Goal: Task Accomplishment & Management: Manage account settings

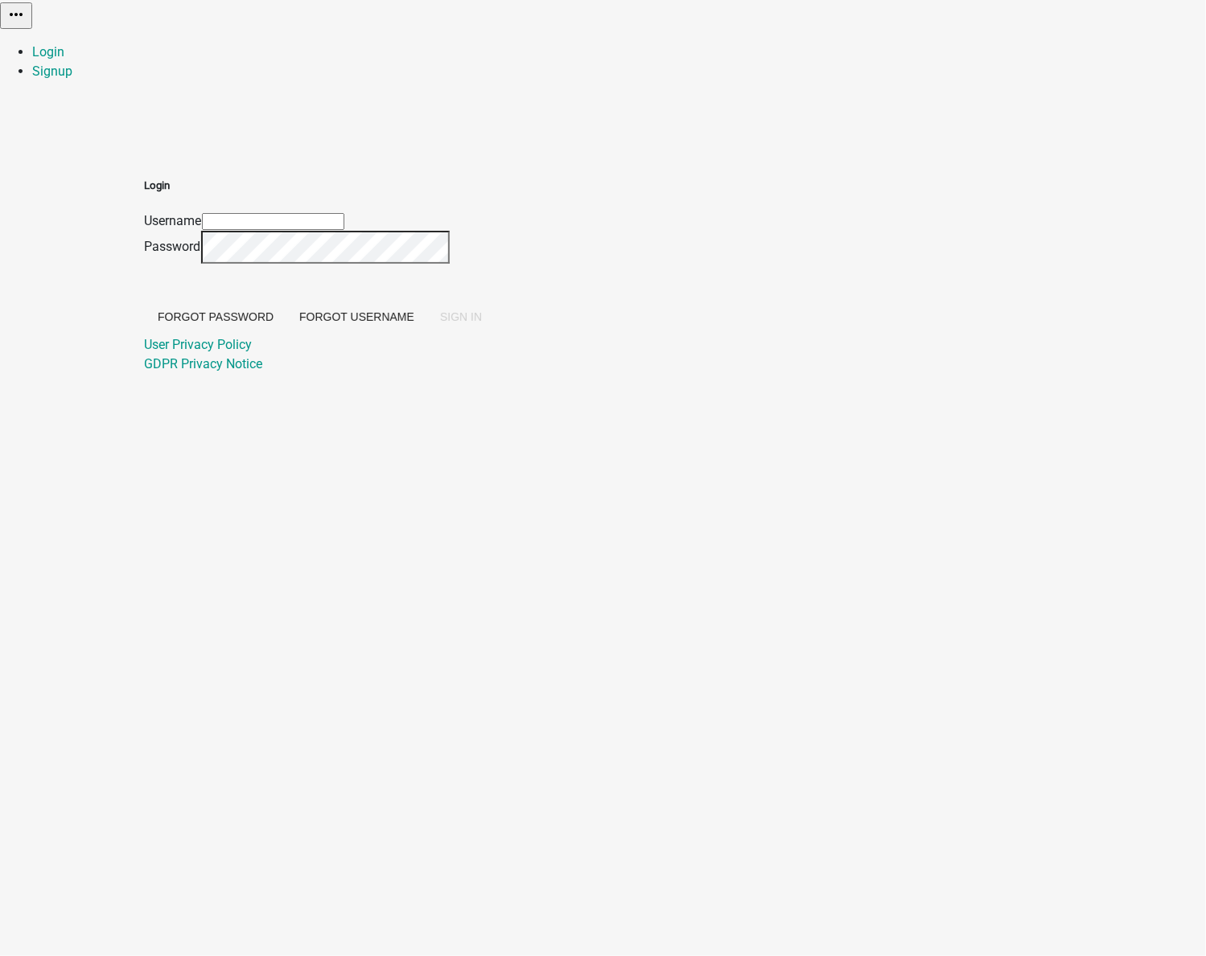
type input "[EMAIL_ADDRESS][DOMAIN_NAME]"
click at [482, 323] on span "SIGN IN" at bounding box center [461, 316] width 42 height 13
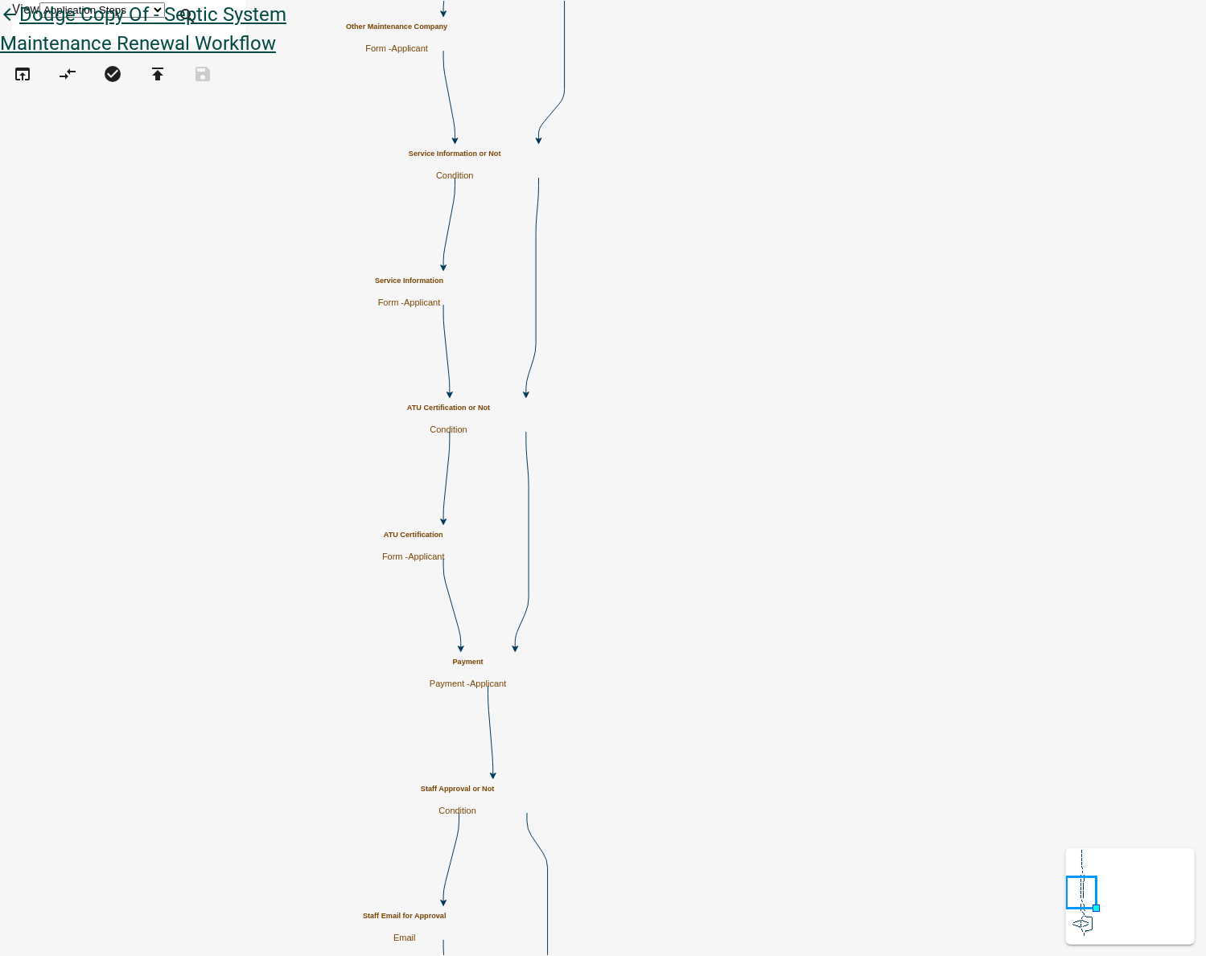
click at [19, 27] on icon "arrow_back" at bounding box center [9, 16] width 19 height 23
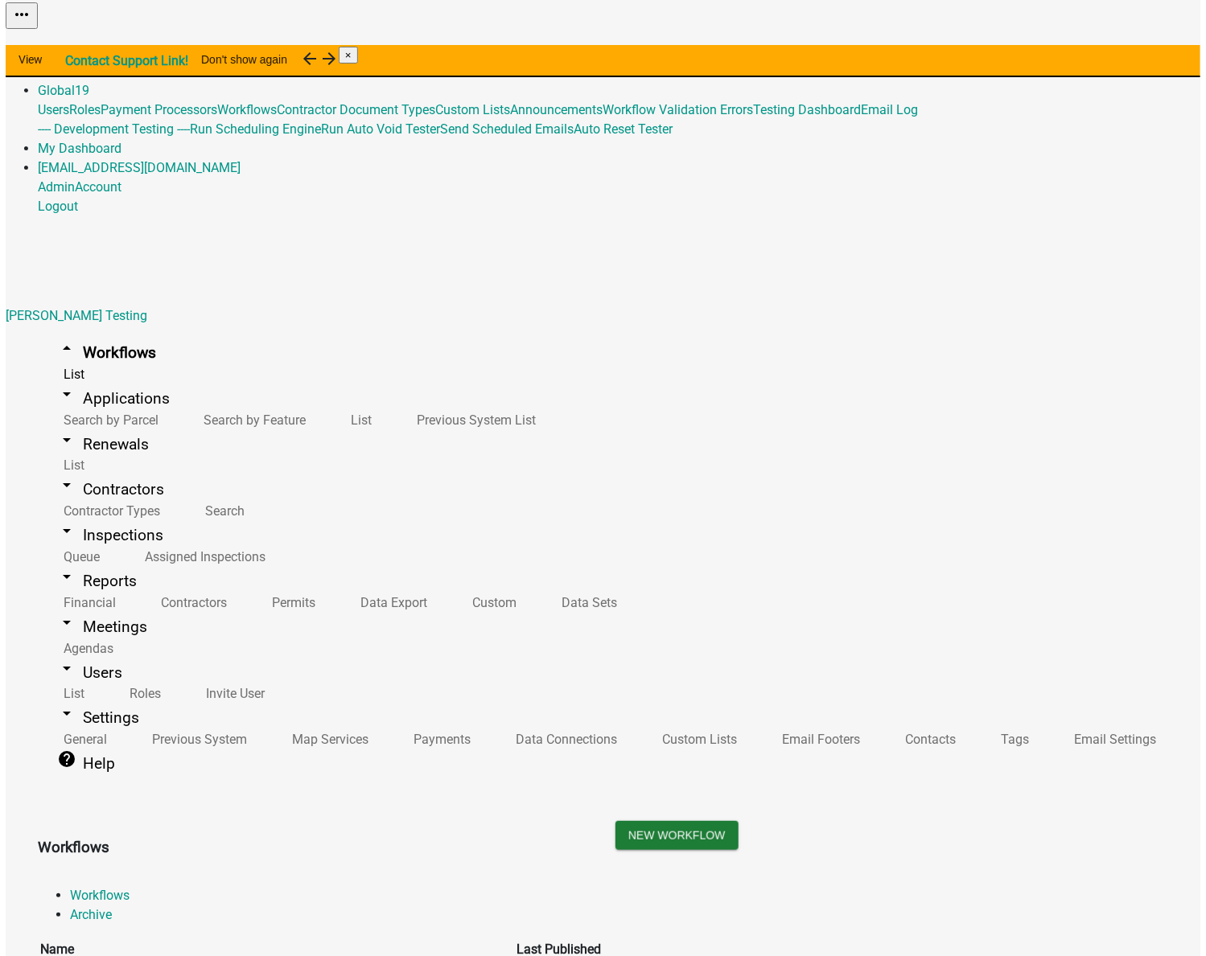
scroll to position [2569, 0]
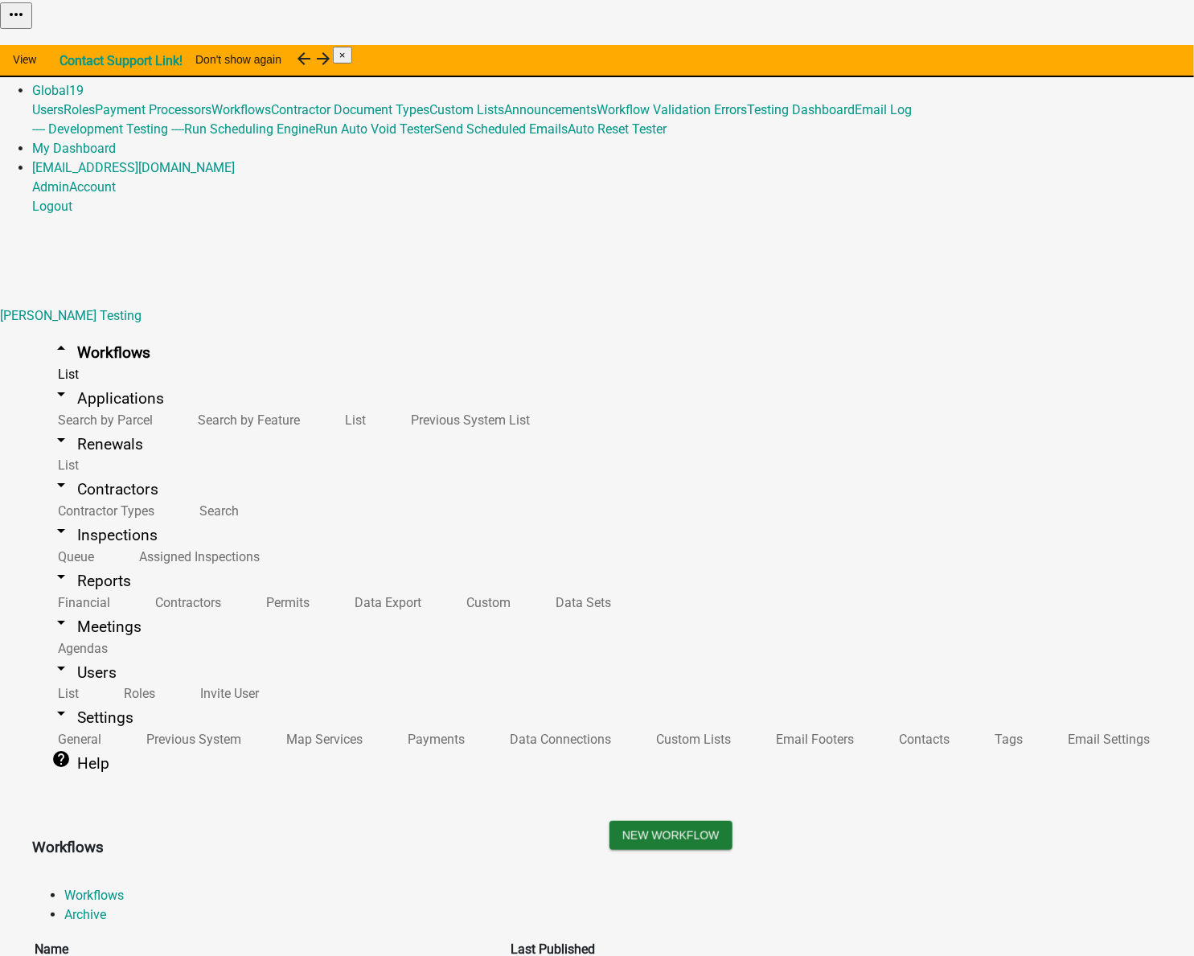
click at [1104, 49] on button "Start Application" at bounding box center [1149, 40] width 90 height 17
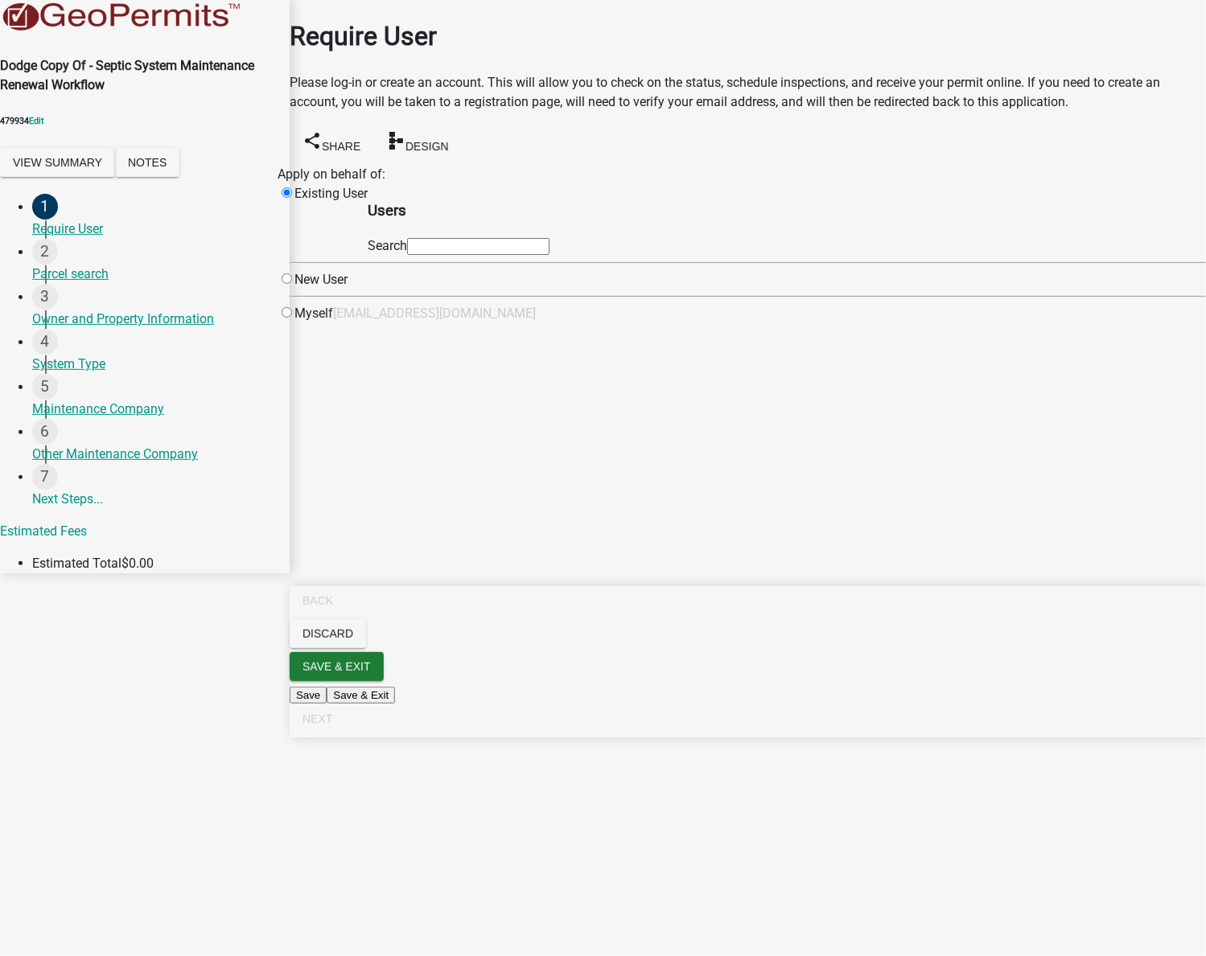
click at [515, 255] on input "text" at bounding box center [478, 246] width 142 height 17
type input "test1"
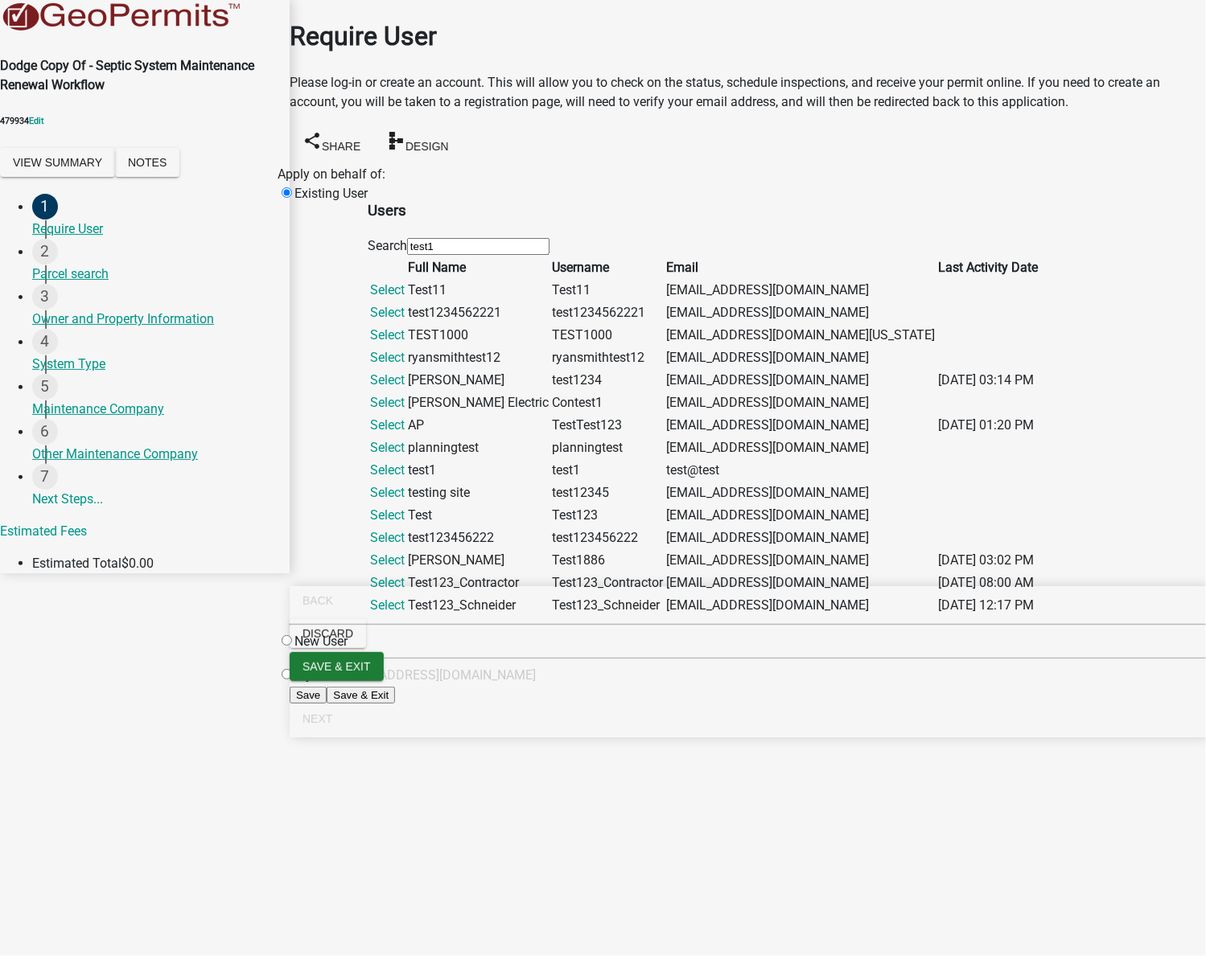
scroll to position [72, 0]
click at [405, 613] on link "Select" at bounding box center [387, 605] width 35 height 15
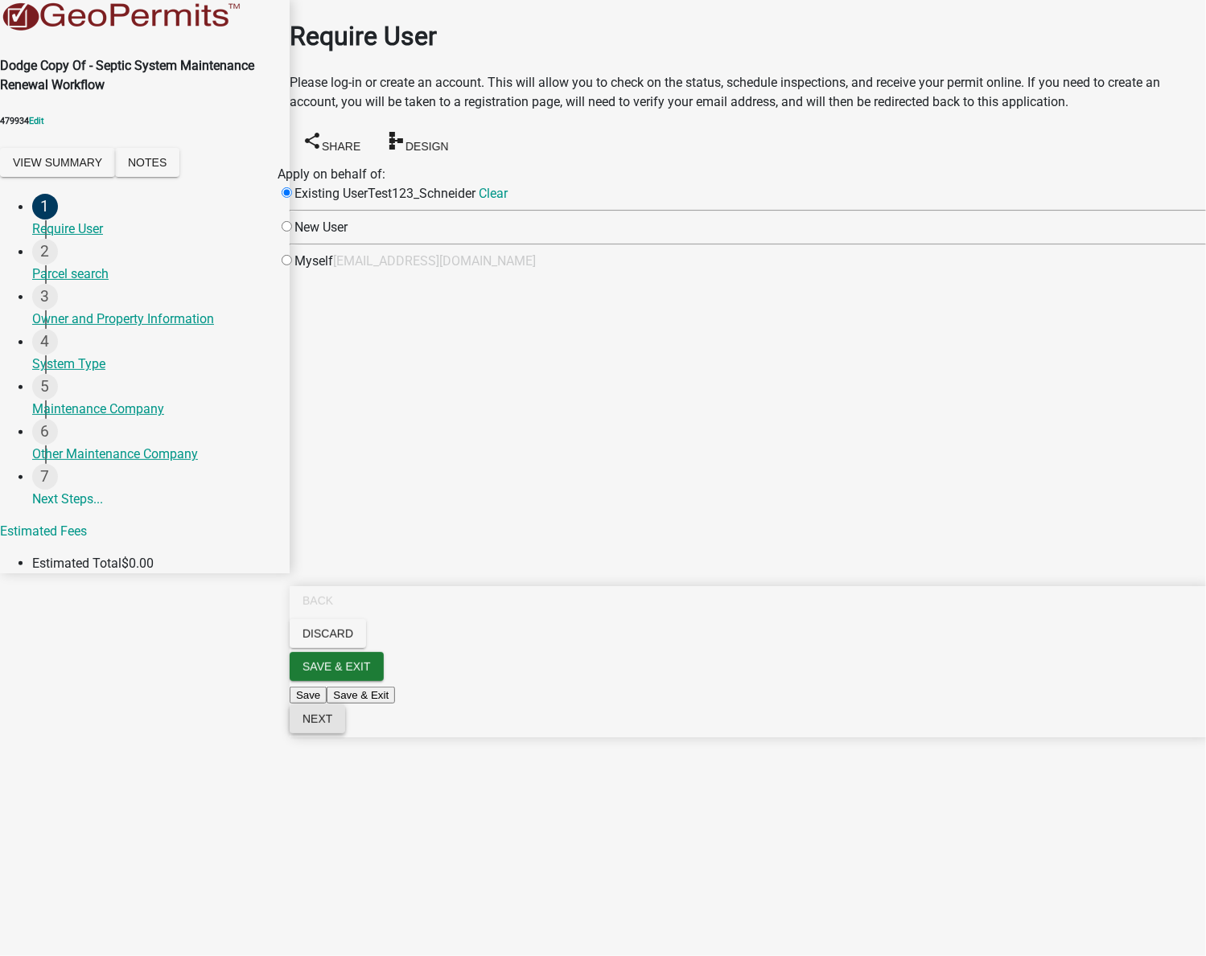
click at [345, 734] on button "Next" at bounding box center [318, 719] width 56 height 29
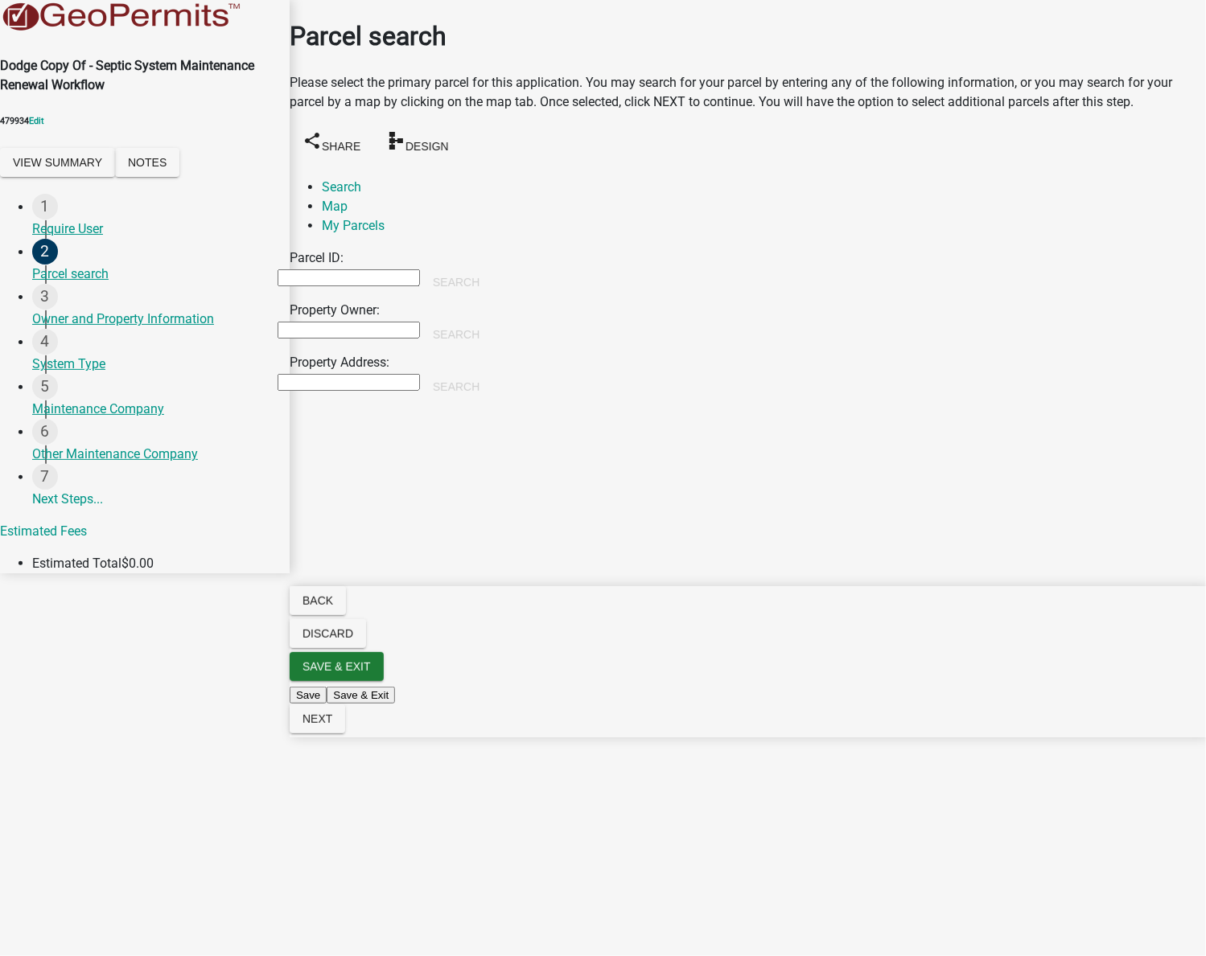
click at [399, 322] on input "Property Owner:" at bounding box center [349, 330] width 142 height 17
type input "smith"
click at [492, 320] on button "Search" at bounding box center [456, 334] width 72 height 29
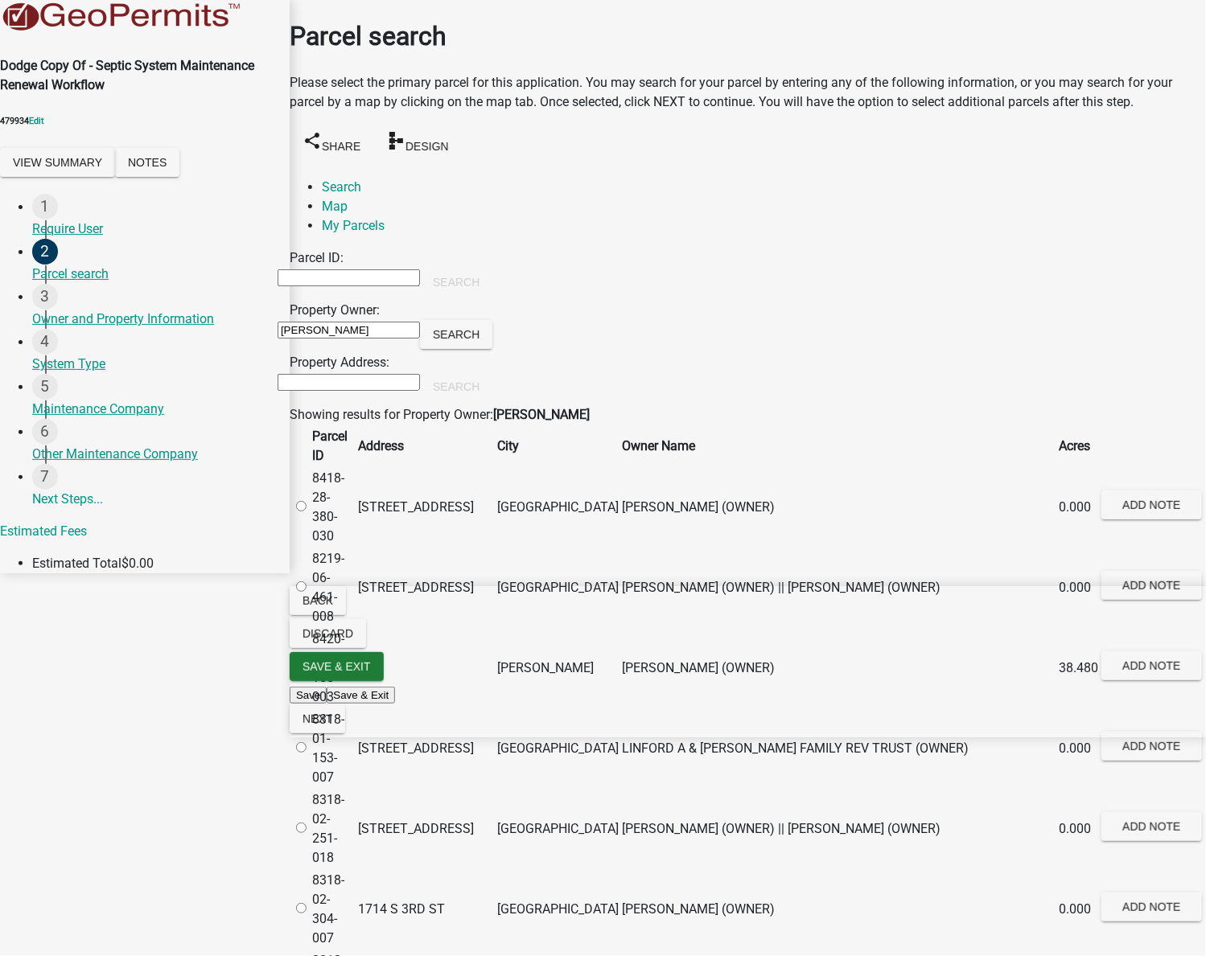
click at [309, 676] on label at bounding box center [309, 667] width 0 height 15
click at [306, 672] on input "radio" at bounding box center [301, 667] width 10 height 10
radio input "true"
click at [332, 726] on span "Next" at bounding box center [317, 719] width 30 height 13
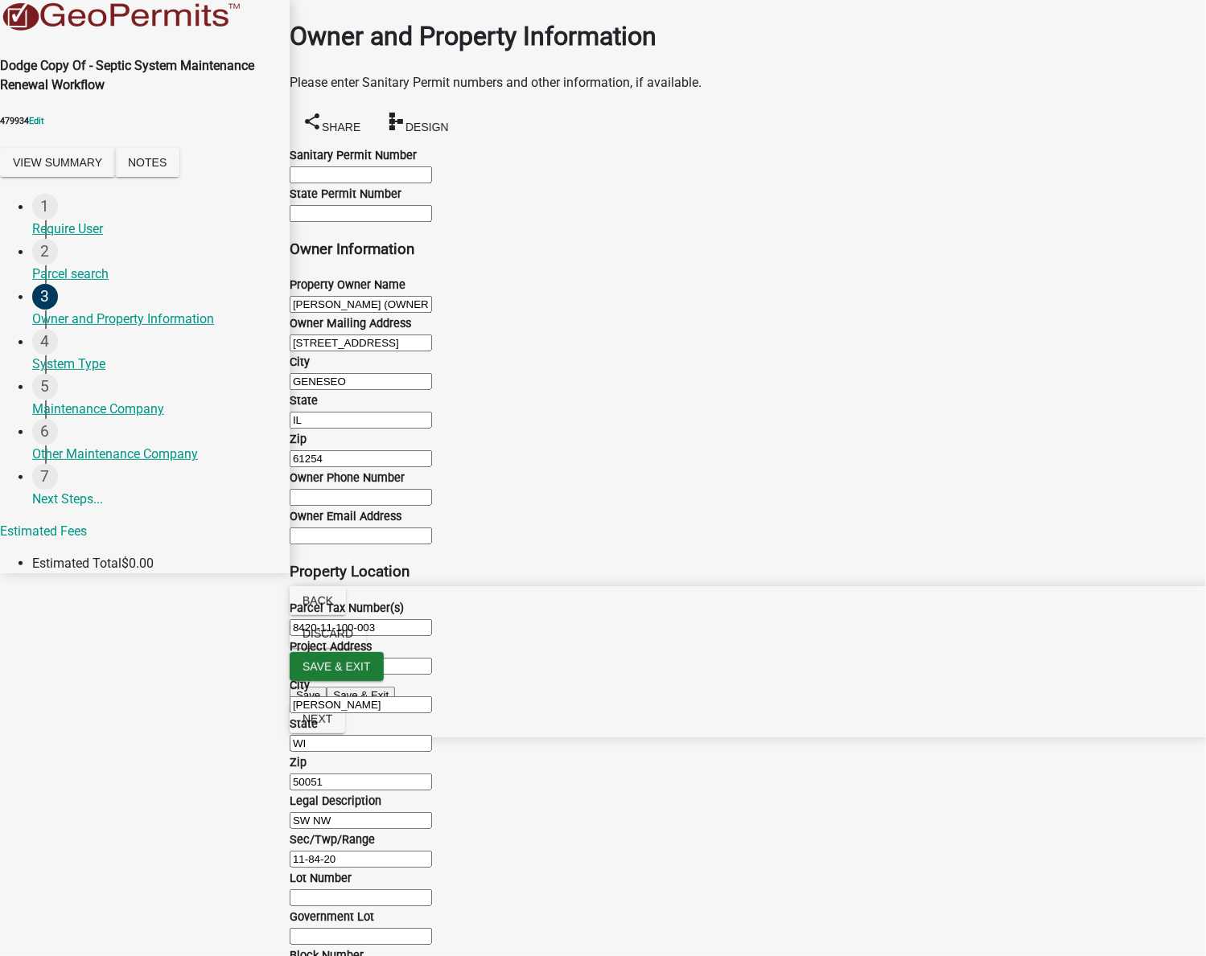
scroll to position [1469, 0]
click at [332, 726] on span "Next" at bounding box center [317, 719] width 30 height 13
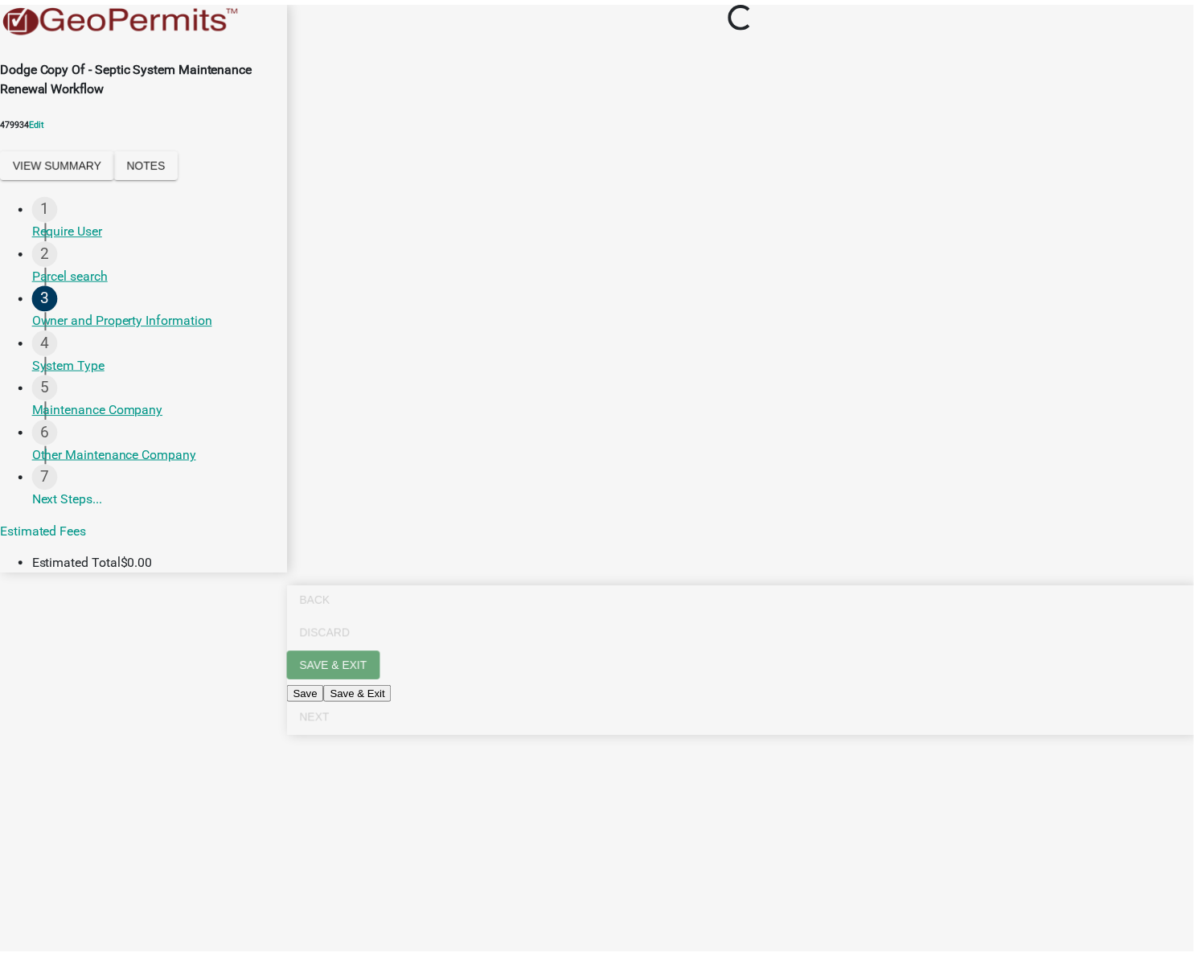
scroll to position [0, 0]
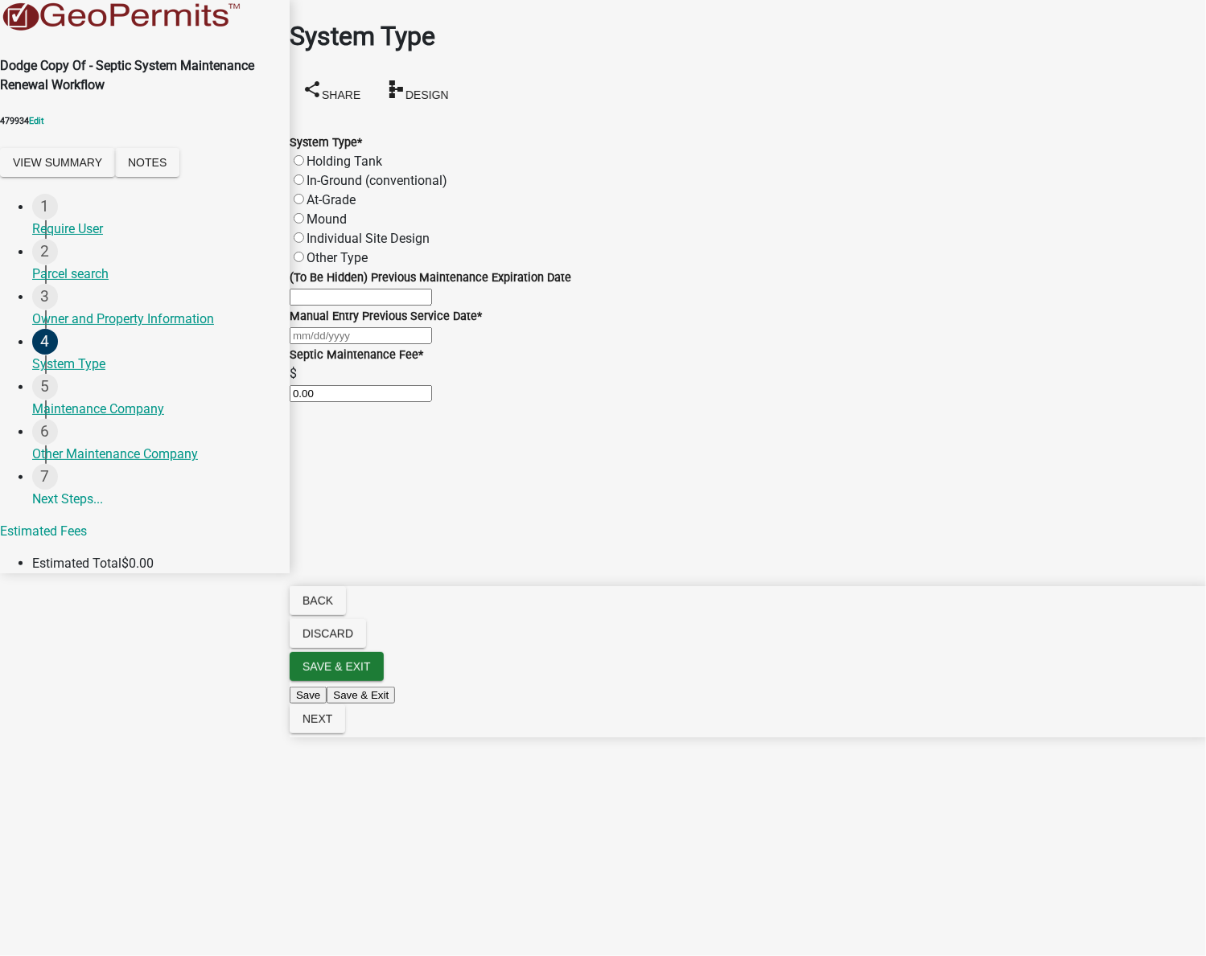
click at [335, 154] on label "Holding Tank" at bounding box center [344, 161] width 76 height 15
click at [304, 155] on input "Holding Tank" at bounding box center [299, 160] width 10 height 10
radio input "true"
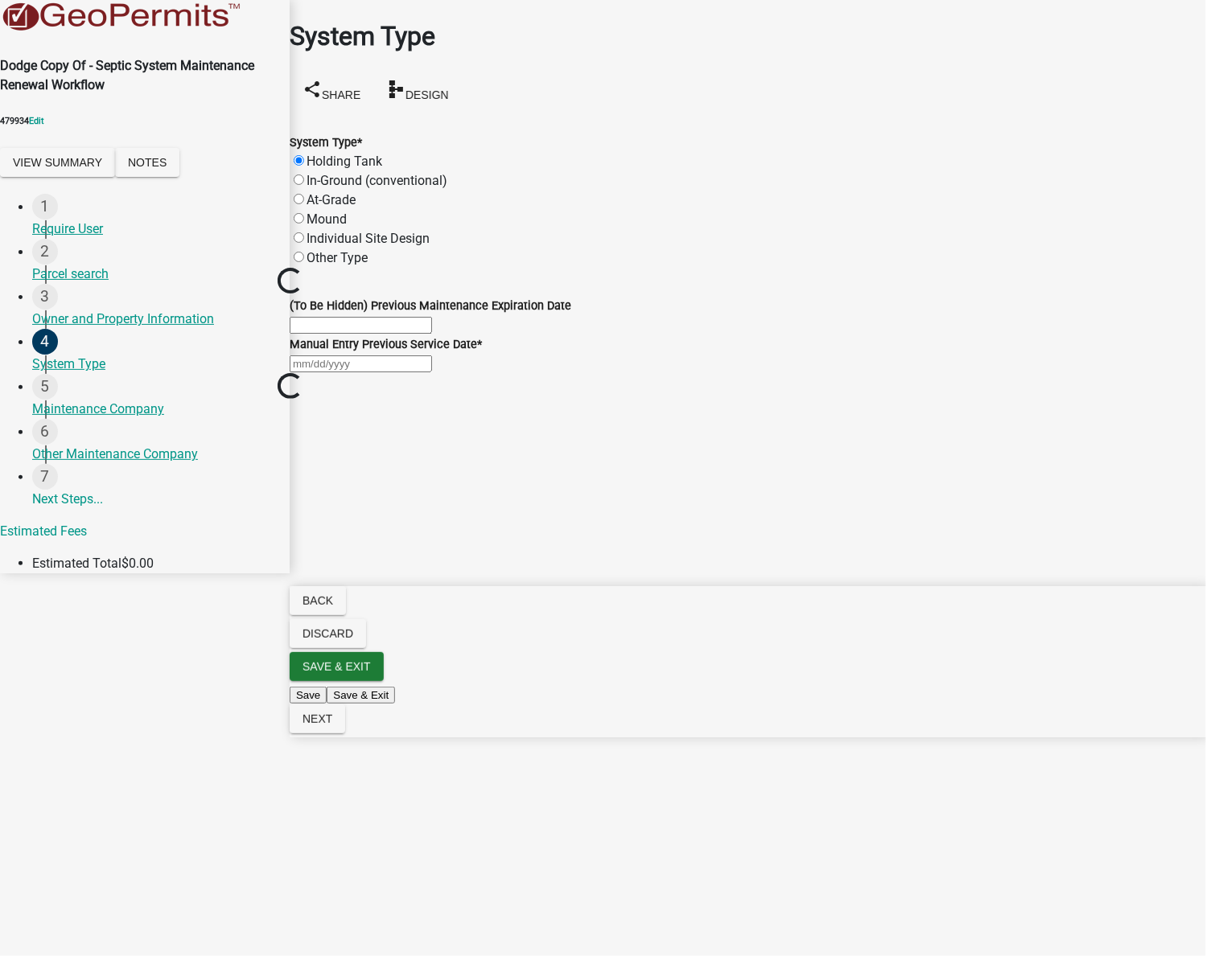
click at [337, 334] on input "(To Be Hidden) Previous Maintenance Expiration Date" at bounding box center [361, 325] width 142 height 17
type input "1/1/2024"
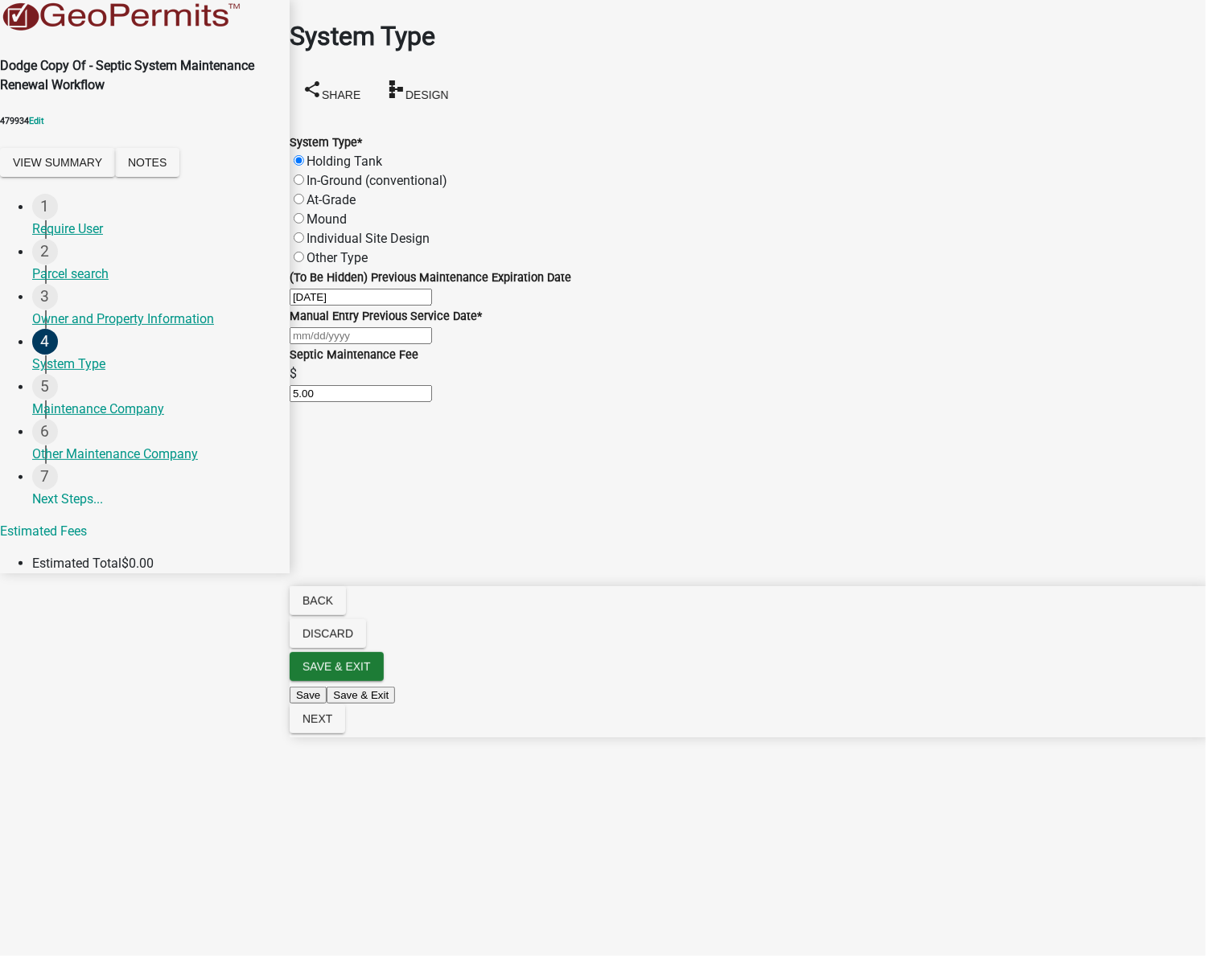
select select "9"
select select "2025"
click at [386, 345] on div "Jan Feb Mar Apr May Jun Jul Aug Sep Oct Nov Dec 1525 1526 1527 1528 1529 1530 1…" at bounding box center [748, 335] width 916 height 19
click at [364, 306] on input "1/1/2024" at bounding box center [361, 297] width 142 height 17
drag, startPoint x: 364, startPoint y: 315, endPoint x: 347, endPoint y: 317, distance: 17.1
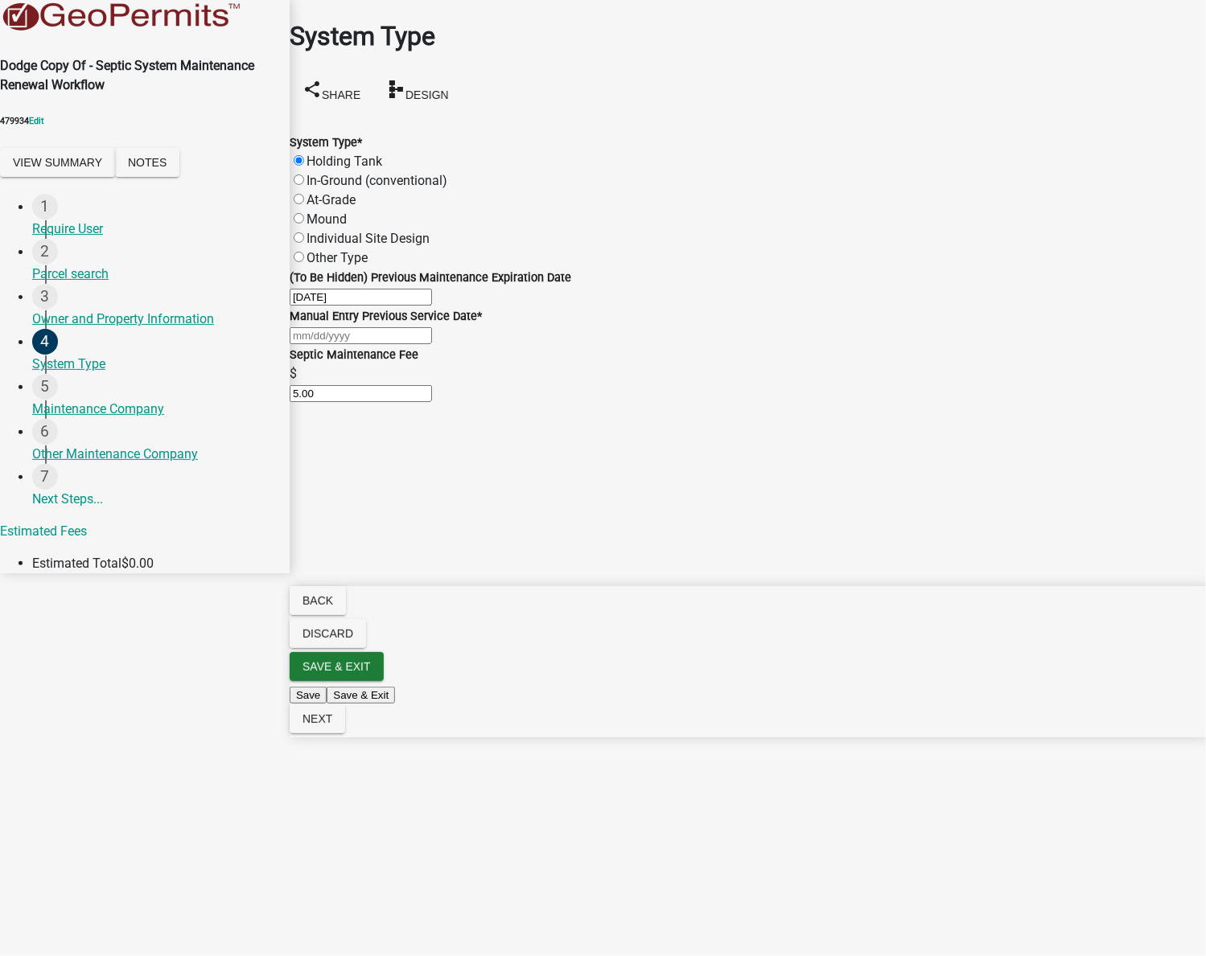
click at [347, 306] on input "1/1/2024" at bounding box center [361, 297] width 142 height 17
type input "1/1/2020"
select select "9"
click at [335, 345] on div "Jan Feb Mar Apr May Jun Jul Aug Sep Oct Nov Dec 1525 1526 1527 1528 1529 1530 1…" at bounding box center [748, 335] width 916 height 19
click at [432, 411] on select "1525 1526 1527 1528 1529 1530 1531 1532 1533 1534 1535 1536 1537 1538 1539 1540…" at bounding box center [404, 399] width 56 height 24
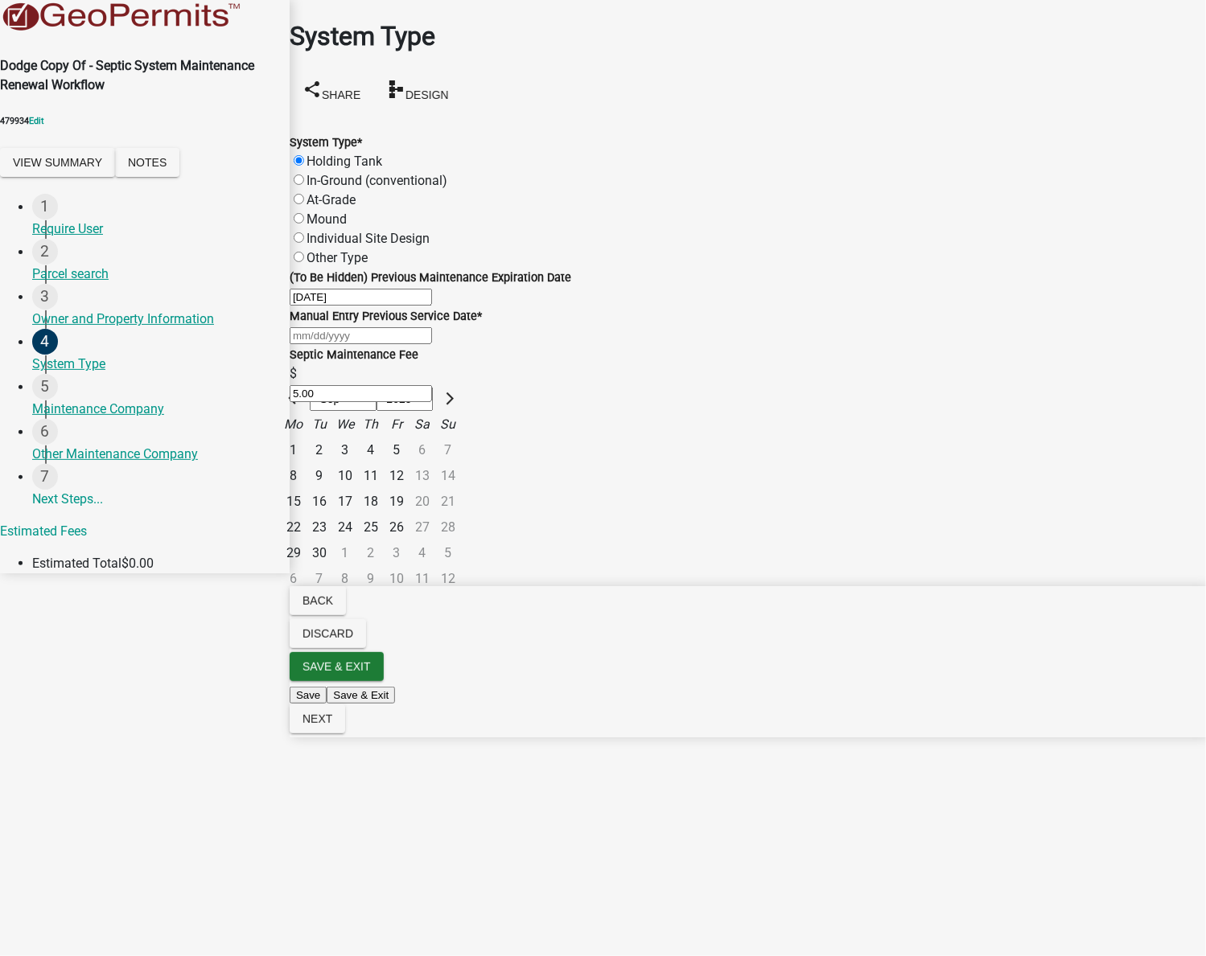
select select "2024"
click at [400, 411] on select "1525 1526 1527 1528 1529 1530 1531 1532 1533 1534 1535 1536 1537 1538 1539 1540…" at bounding box center [404, 399] width 56 height 24
click at [300, 405] on span "Previous month" at bounding box center [294, 399] width 12 height 12
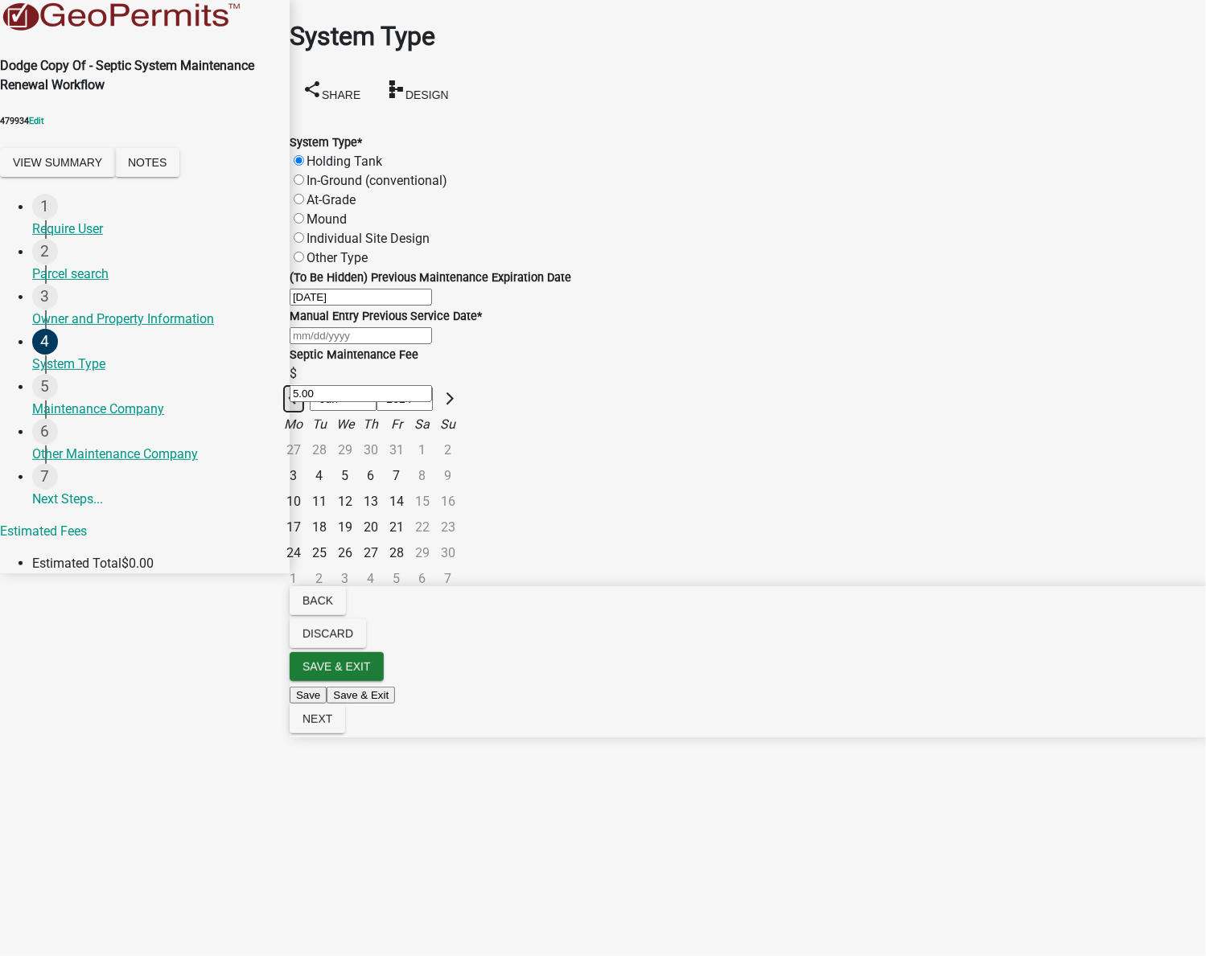
click at [300, 405] on span "Previous month" at bounding box center [294, 399] width 12 height 12
select select "3"
click at [409, 463] on div "1" at bounding box center [397, 451] width 26 height 26
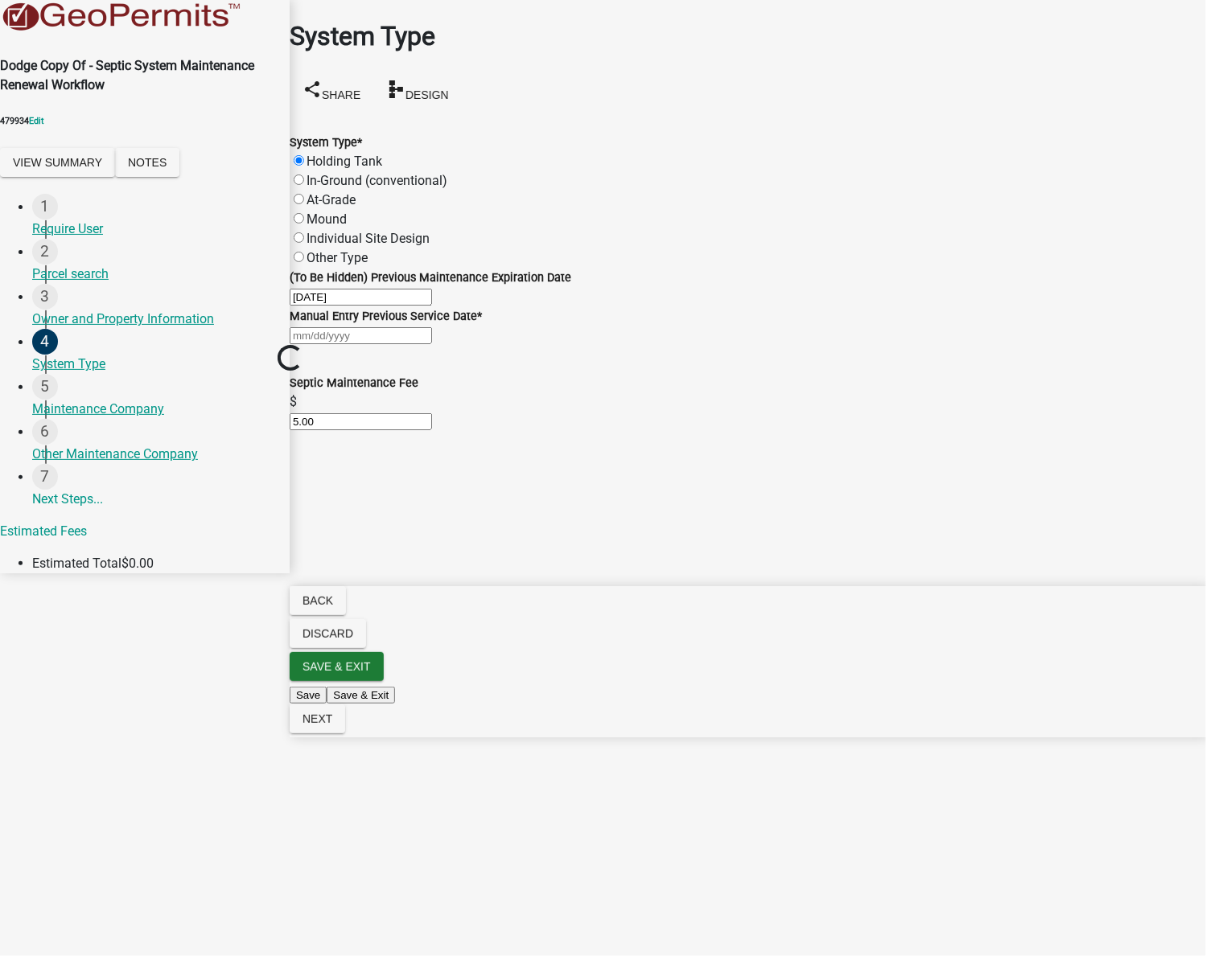
type input "03/01/2024"
select select "3"
select select "2024"
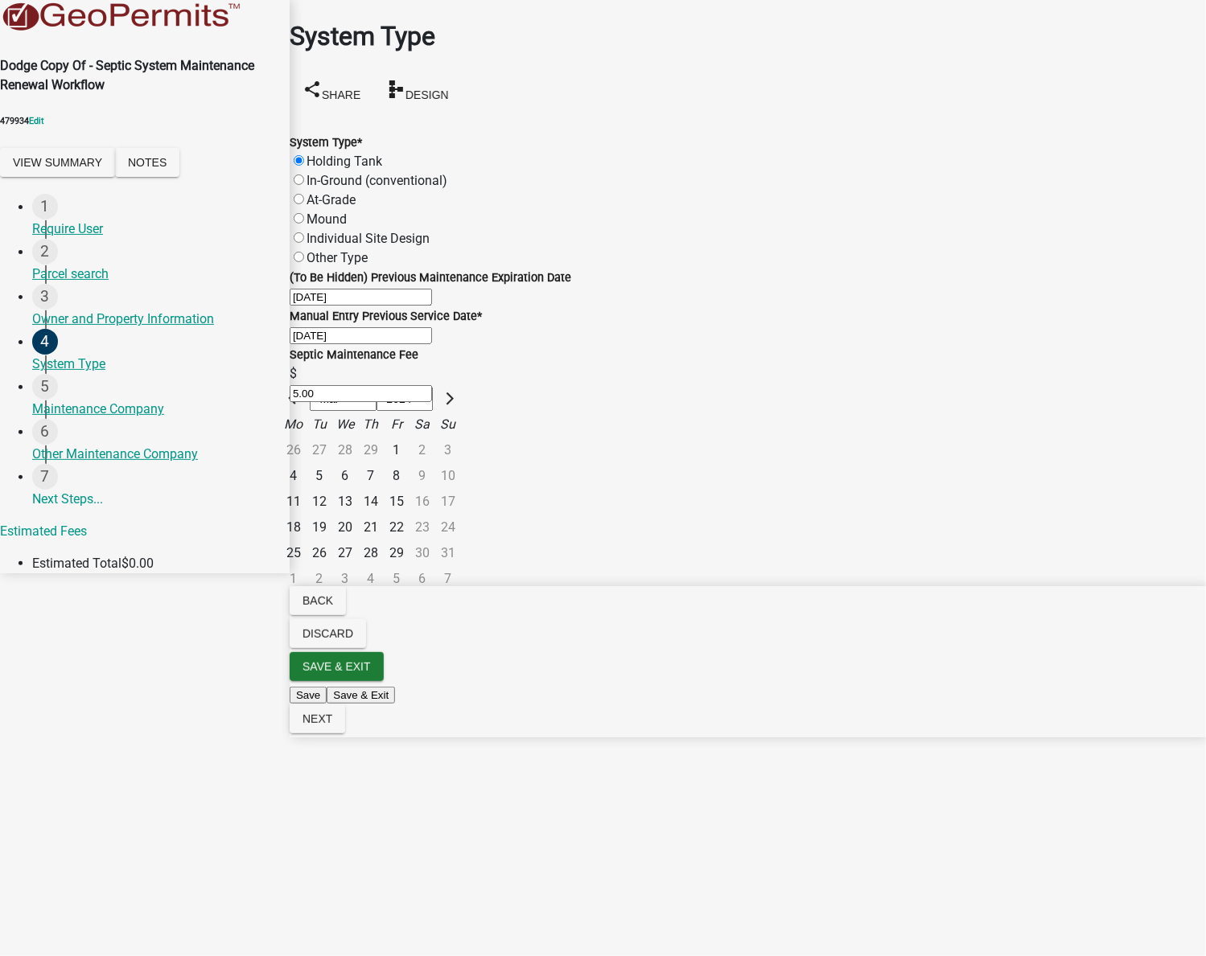
drag, startPoint x: 393, startPoint y: 418, endPoint x: 372, endPoint y: 426, distance: 22.9
click at [370, 344] on input "03/01/2024" at bounding box center [361, 335] width 142 height 17
drag, startPoint x: 388, startPoint y: 422, endPoint x: 250, endPoint y: 396, distance: 140.1
click at [250, 402] on div "Dodge Copy Of - Septic System Maintenance Renewal Workflow 479934 Edit View Sum…" at bounding box center [603, 287] width 1206 height 574
type input "01/01/2020"
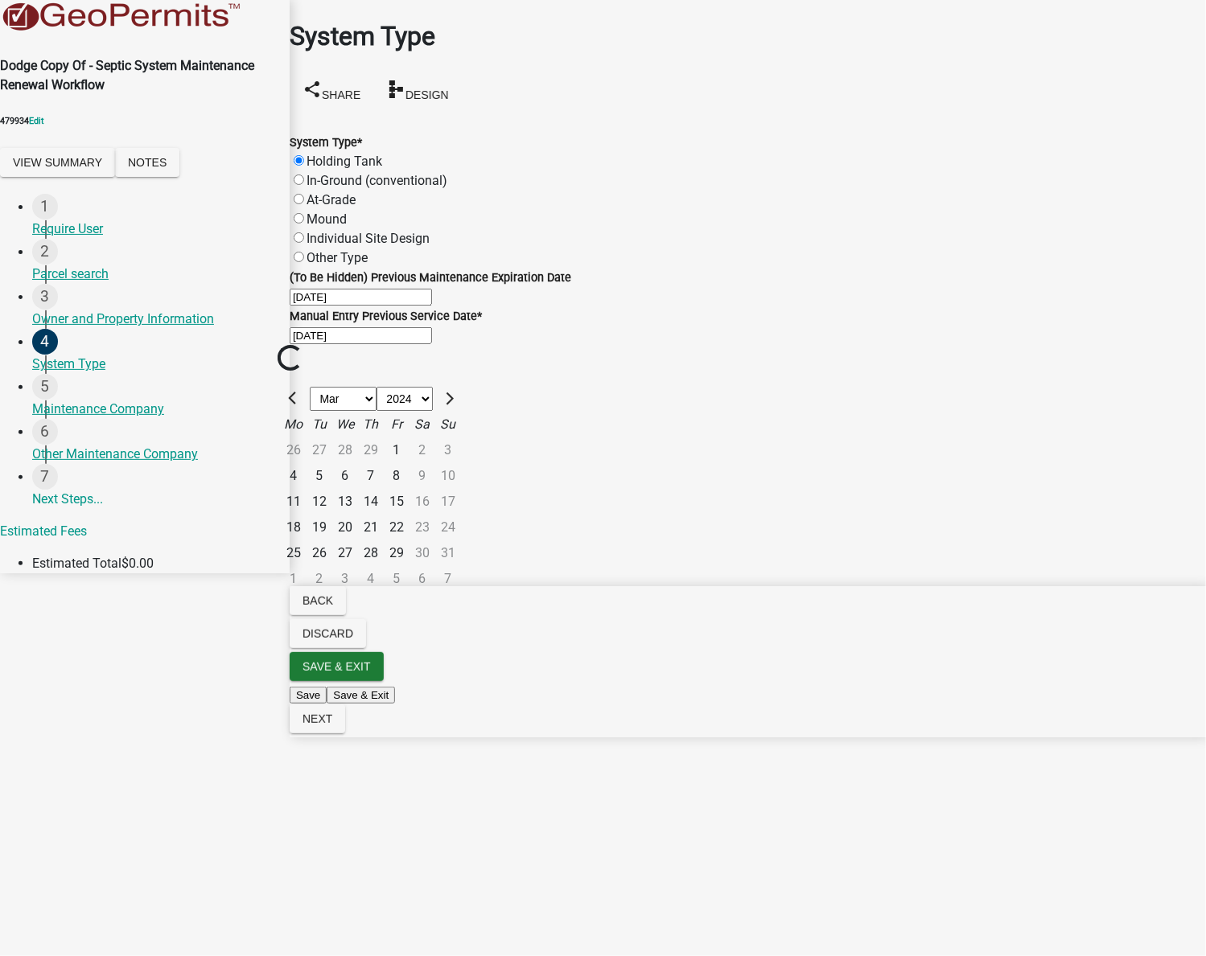
click at [803, 373] on div "Loading..." at bounding box center [748, 359] width 940 height 28
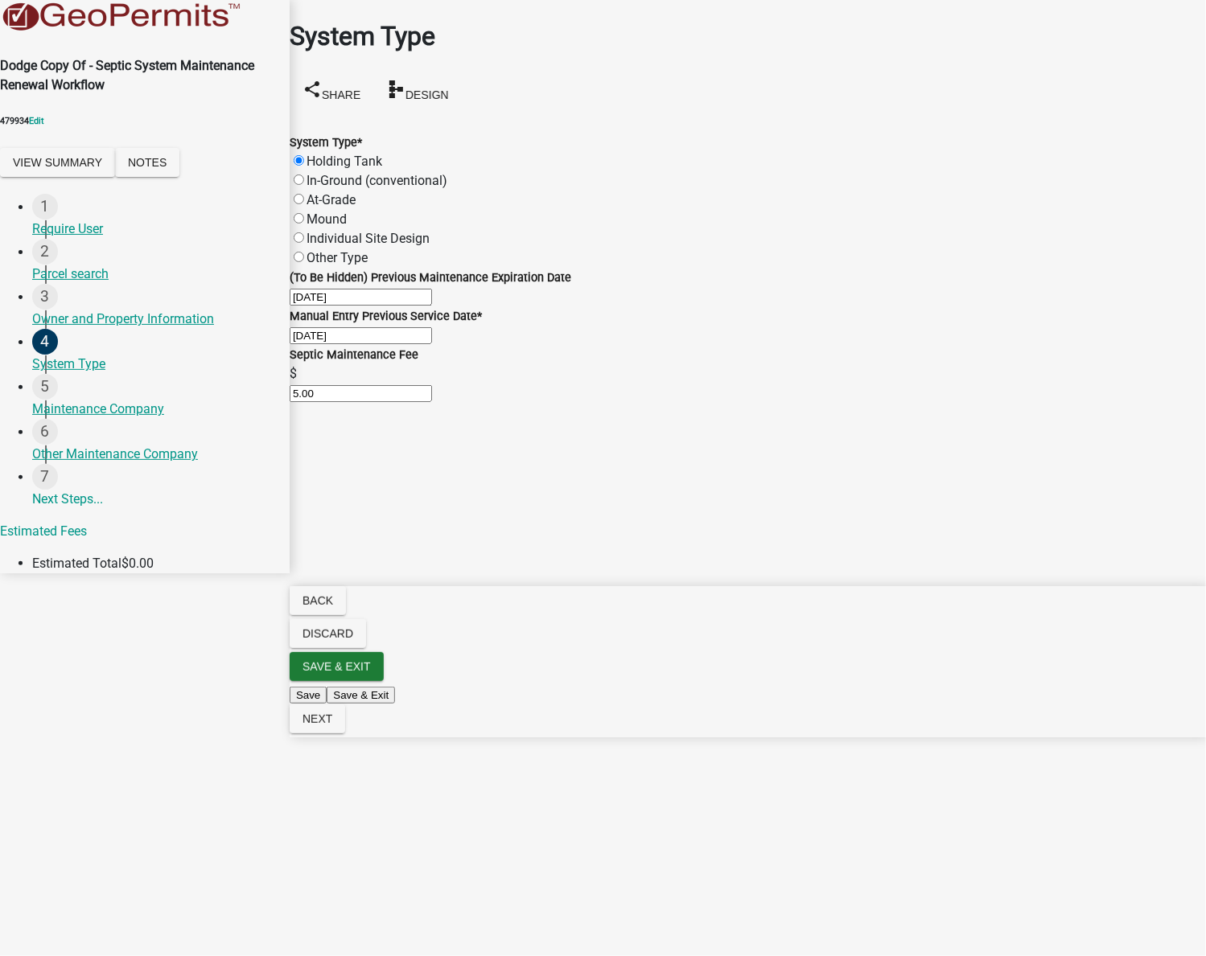
click at [353, 173] on label "In-Ground (conventional)" at bounding box center [376, 180] width 141 height 15
click at [304, 175] on input "In-Ground (conventional)" at bounding box center [299, 180] width 10 height 10
radio input "true"
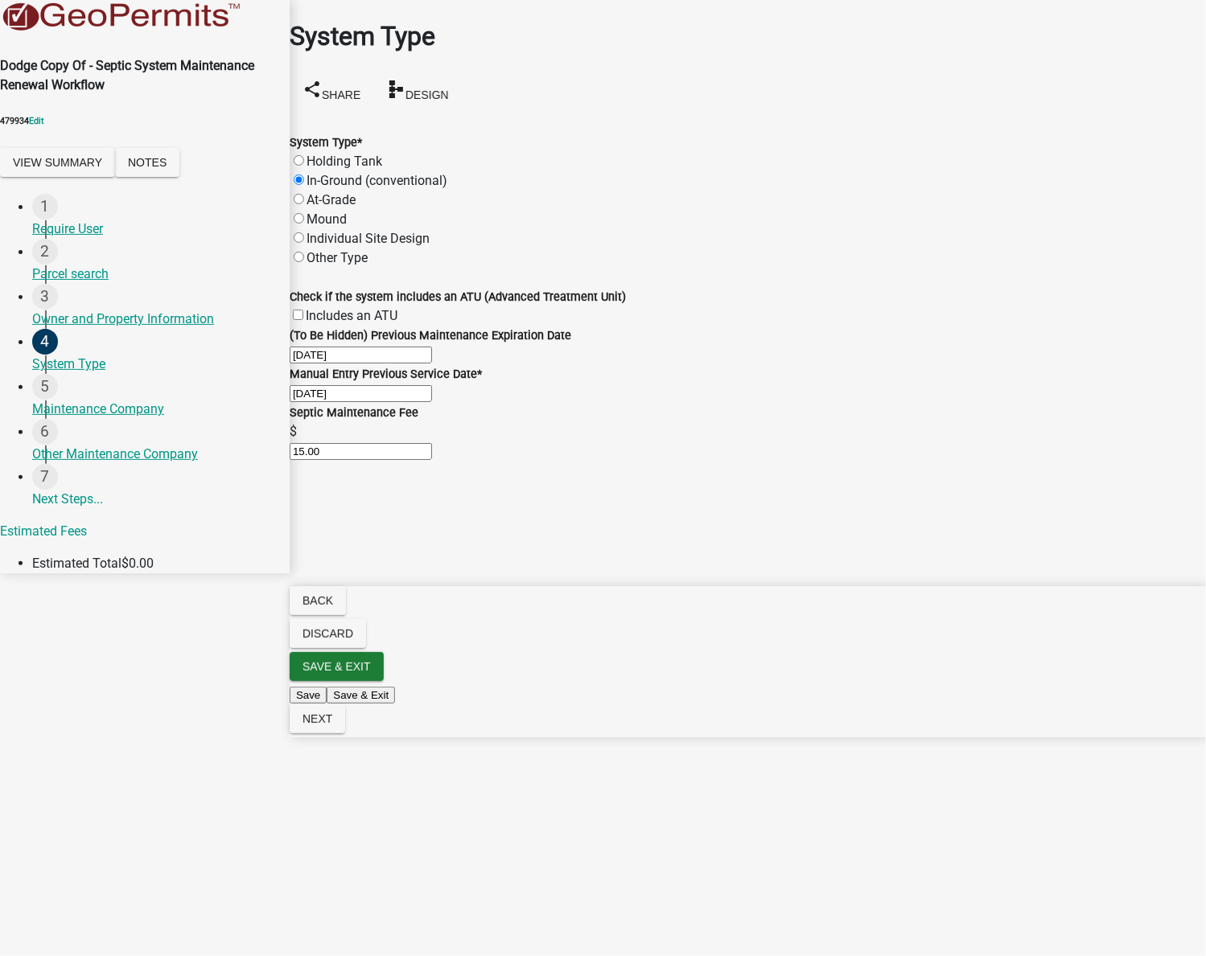
click at [347, 212] on label "Mound" at bounding box center [326, 219] width 40 height 15
click at [304, 213] on input "Mound" at bounding box center [299, 218] width 10 height 10
radio input "true"
click at [368, 308] on label "Includes an ATU" at bounding box center [352, 315] width 92 height 15
click at [303, 310] on input "Includes an ATU" at bounding box center [298, 315] width 10 height 10
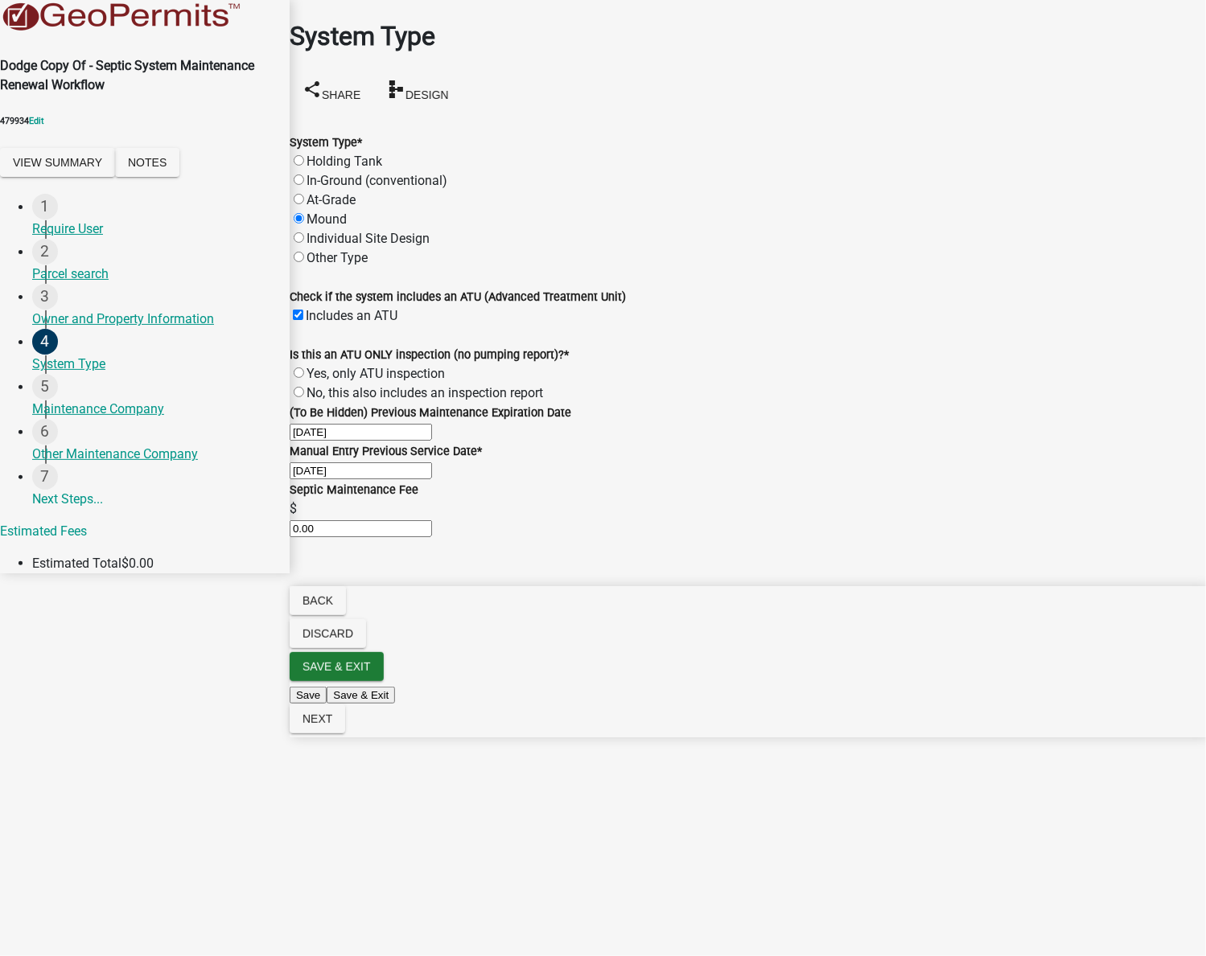
click at [317, 308] on label "Includes an ATU" at bounding box center [352, 315] width 92 height 15
click at [303, 310] on input "Includes an ATU" at bounding box center [298, 315] width 10 height 10
checkbox input "false"
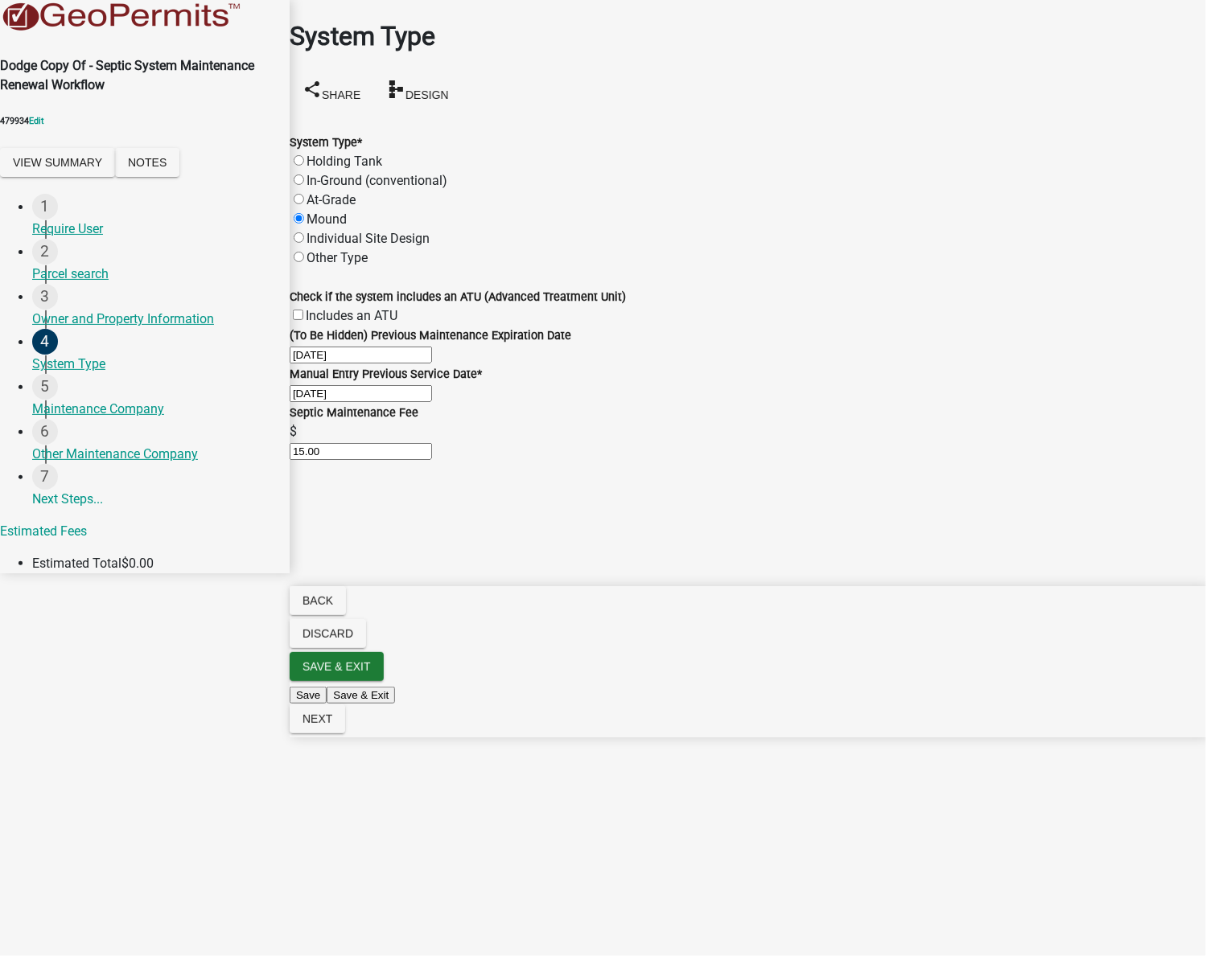
click at [376, 231] on label "Individual Site Design" at bounding box center [367, 238] width 123 height 15
click at [304, 232] on input "Individual Site Design" at bounding box center [299, 237] width 10 height 10
radio input "true"
click at [332, 726] on span "Next" at bounding box center [317, 719] width 30 height 13
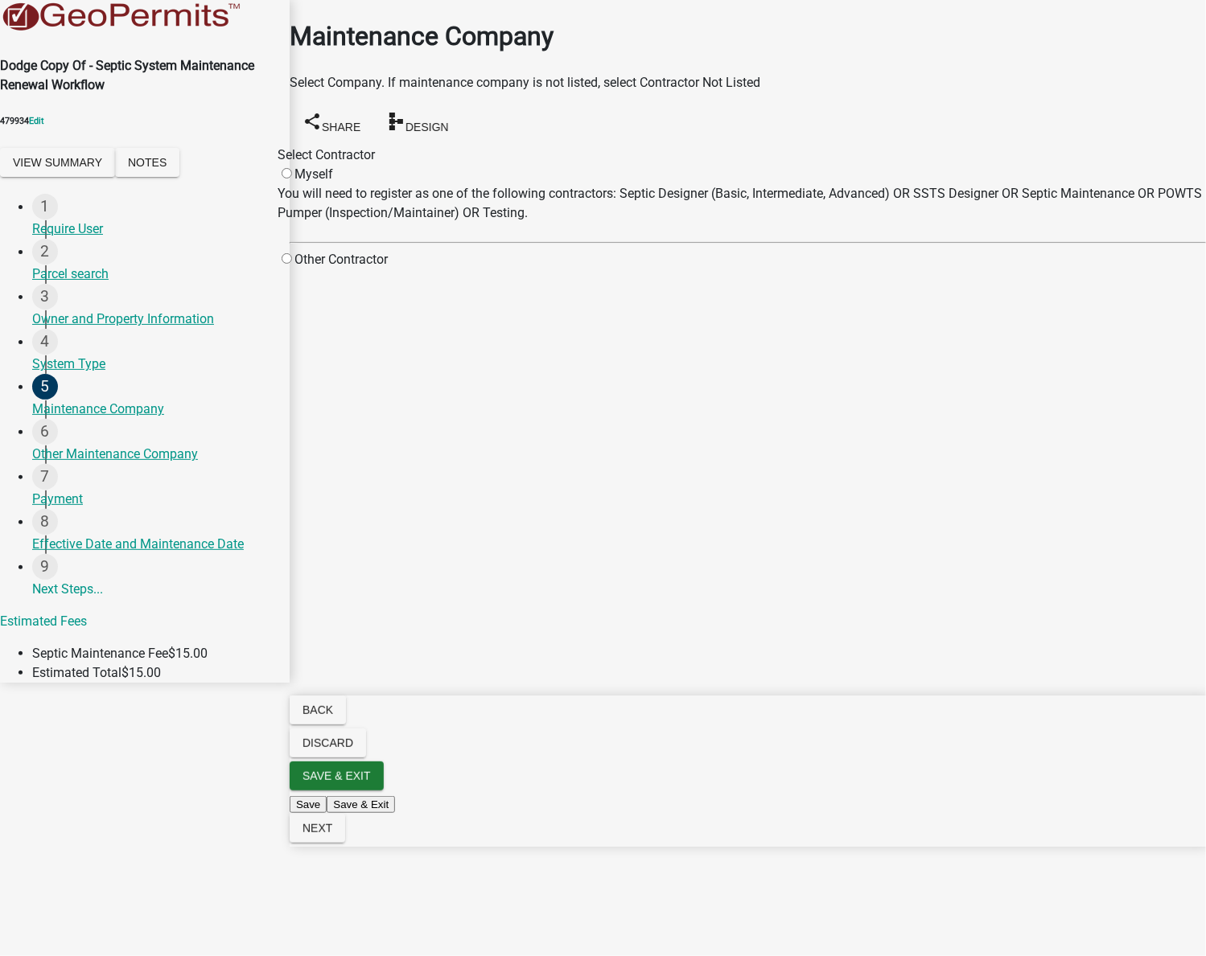
click at [292, 253] on input "radio" at bounding box center [287, 258] width 10 height 10
radio input "true"
click at [524, 299] on label "Contractor Not Listed" at bounding box center [456, 291] width 137 height 15
click at [401, 296] on input "Contractor Not Listed" at bounding box center [396, 291] width 10 height 10
click at [332, 835] on span "Next" at bounding box center [317, 828] width 30 height 13
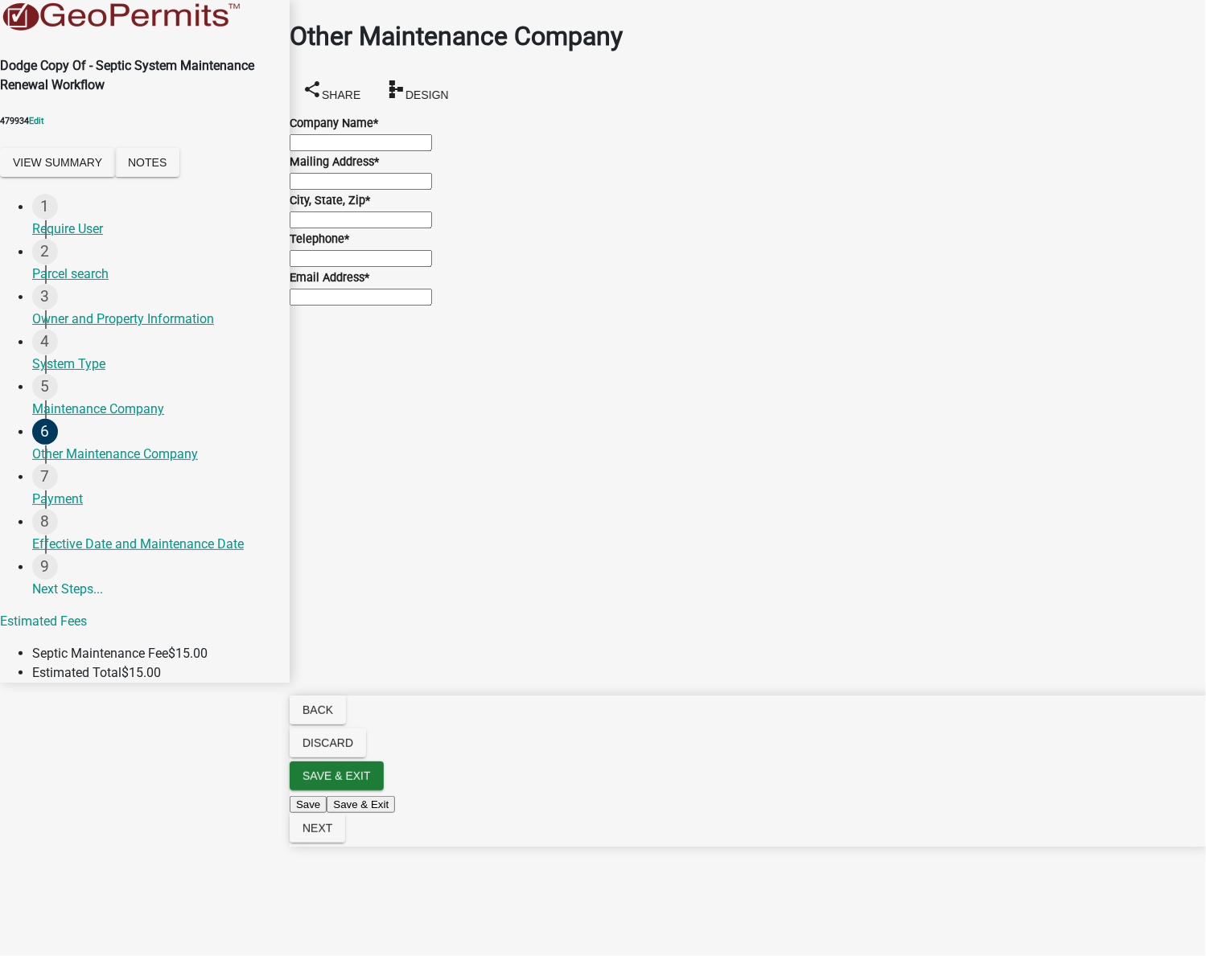
click at [383, 143] on input "Company Name *" at bounding box center [361, 142] width 142 height 17
type input "Test Test BSide"
type input "test@schneidergis.com"
type input "test,zx 55555"
type input "5555555555"
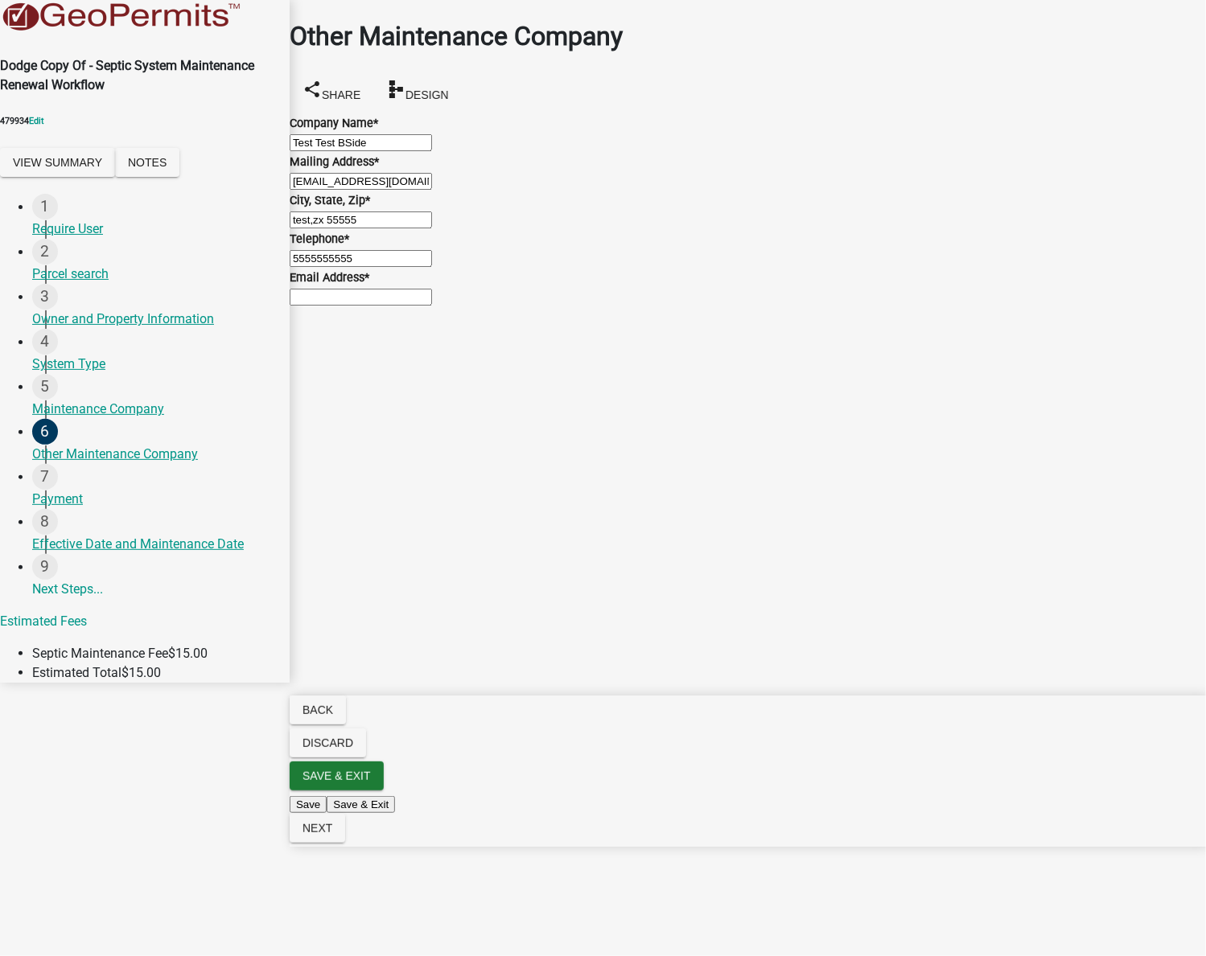
click at [358, 306] on input "Email Address *" at bounding box center [361, 297] width 142 height 17
type input "test@schneidergis.com"
click at [332, 835] on span "Next" at bounding box center [317, 828] width 30 height 13
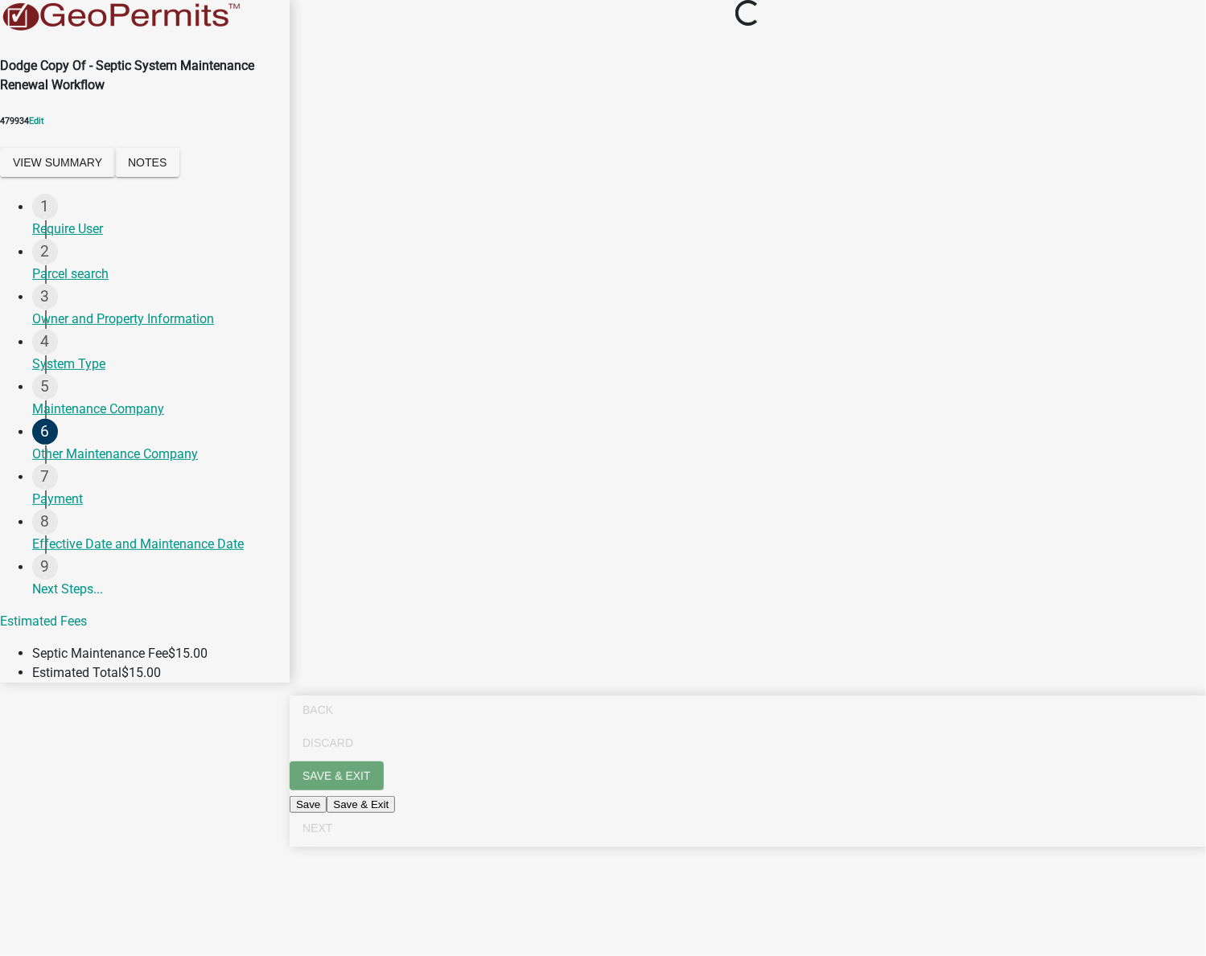
select select "2: 1"
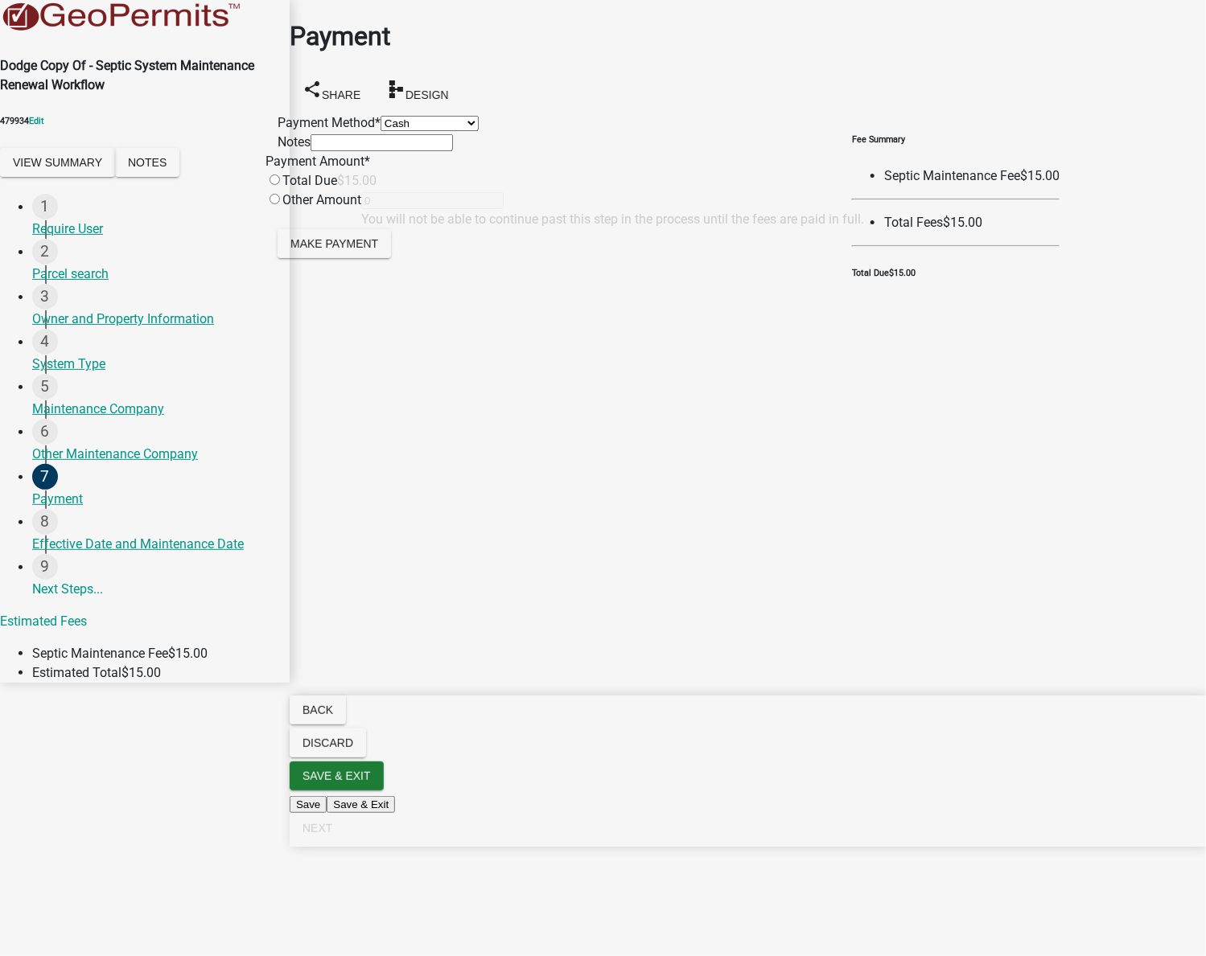
click at [280, 185] on input "radio" at bounding box center [274, 180] width 10 height 10
radio input "true"
type input "15"
click at [371, 258] on button "Make Payment" at bounding box center [334, 243] width 113 height 29
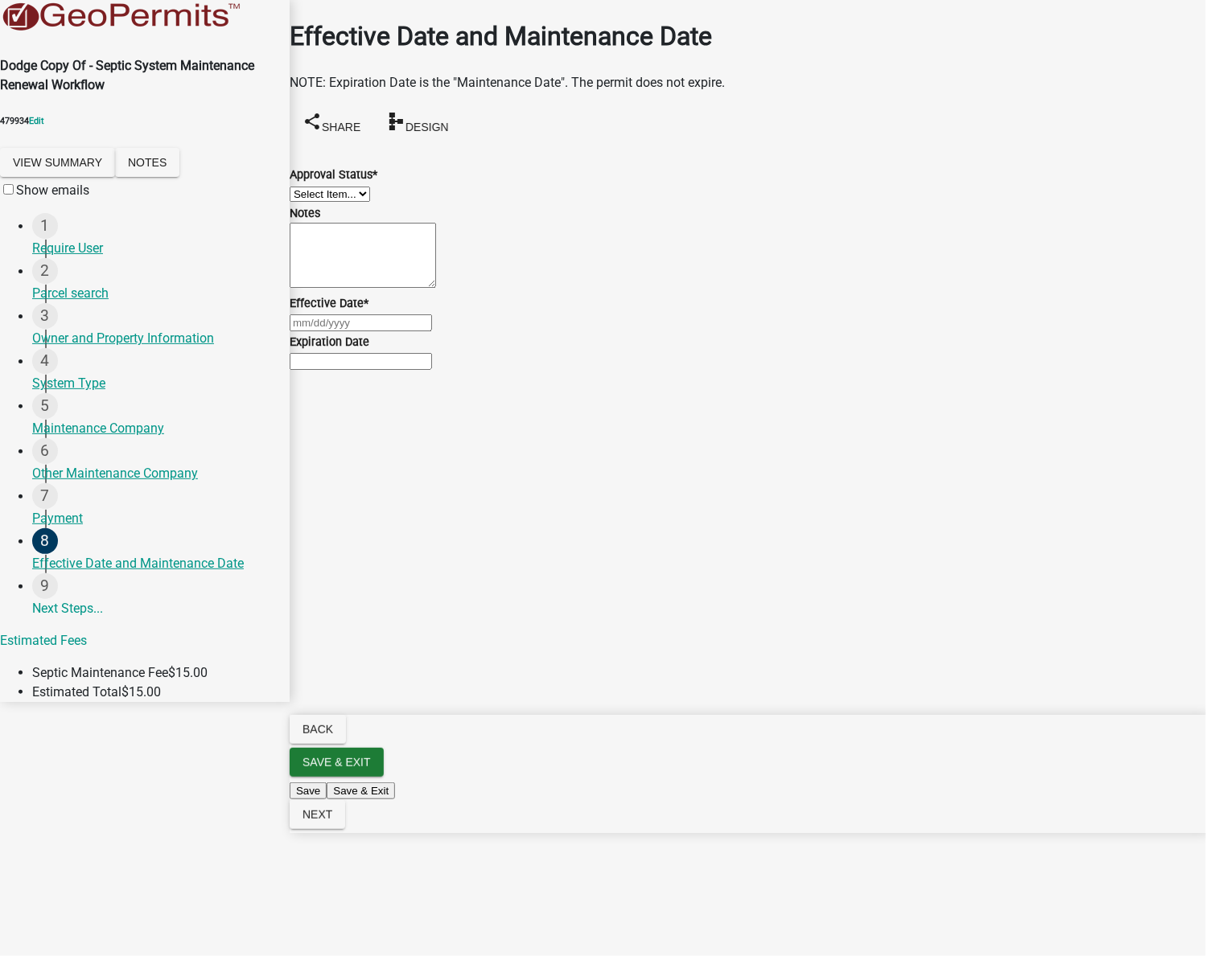
click at [370, 200] on select "Select Item... Approved Denied" at bounding box center [330, 194] width 80 height 15
click at [308, 187] on select "Select Item... Approved Denied" at bounding box center [330, 194] width 80 height 15
select select "f09a52db-01a4-43ea-8dfd-9754f10ed904"
click at [359, 332] on div at bounding box center [748, 322] width 916 height 19
select select "9"
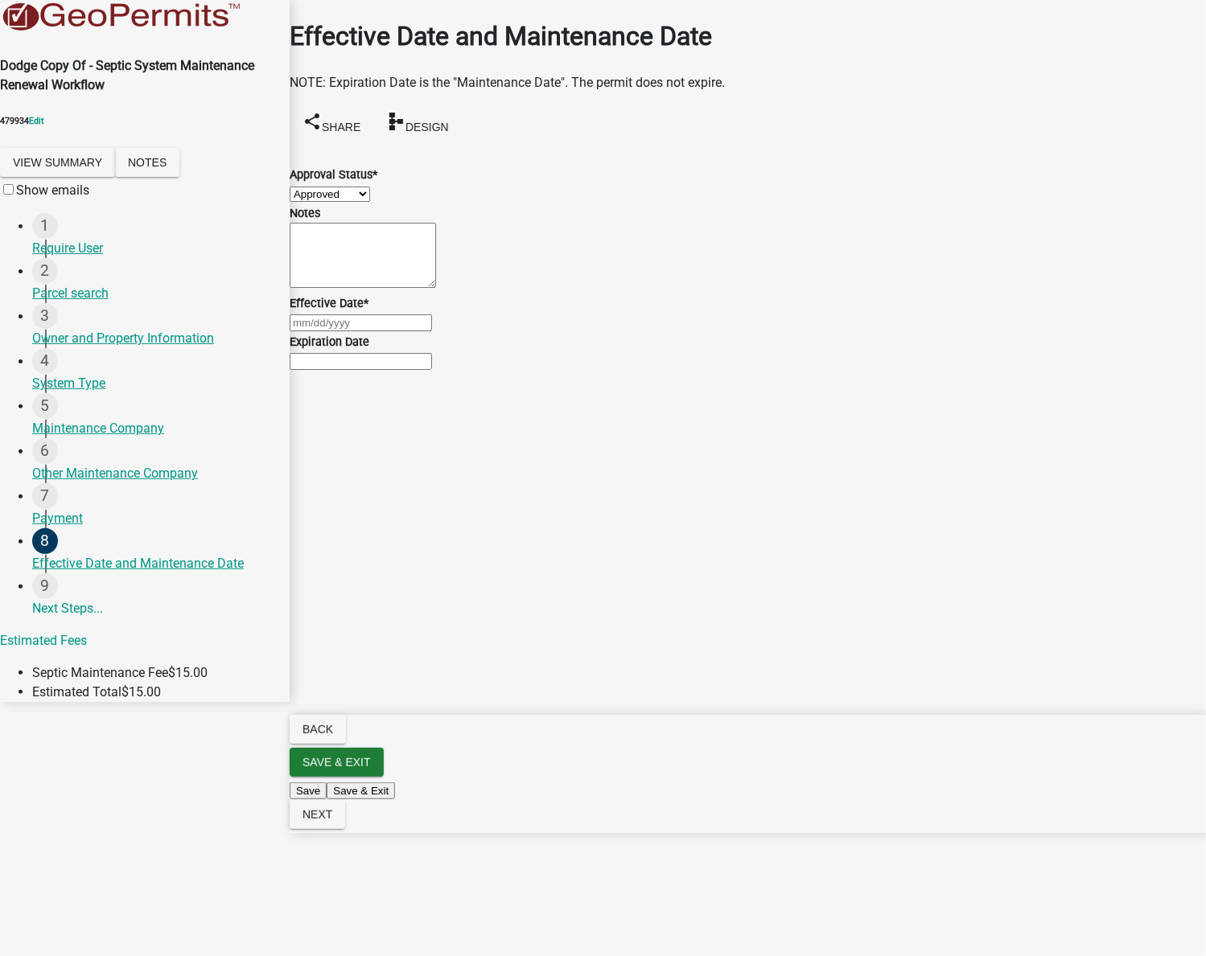
select select "2025"
click at [435, 502] on div "20" at bounding box center [422, 489] width 26 height 26
type input "09/20/2025"
click at [345, 829] on button "Next" at bounding box center [318, 814] width 56 height 29
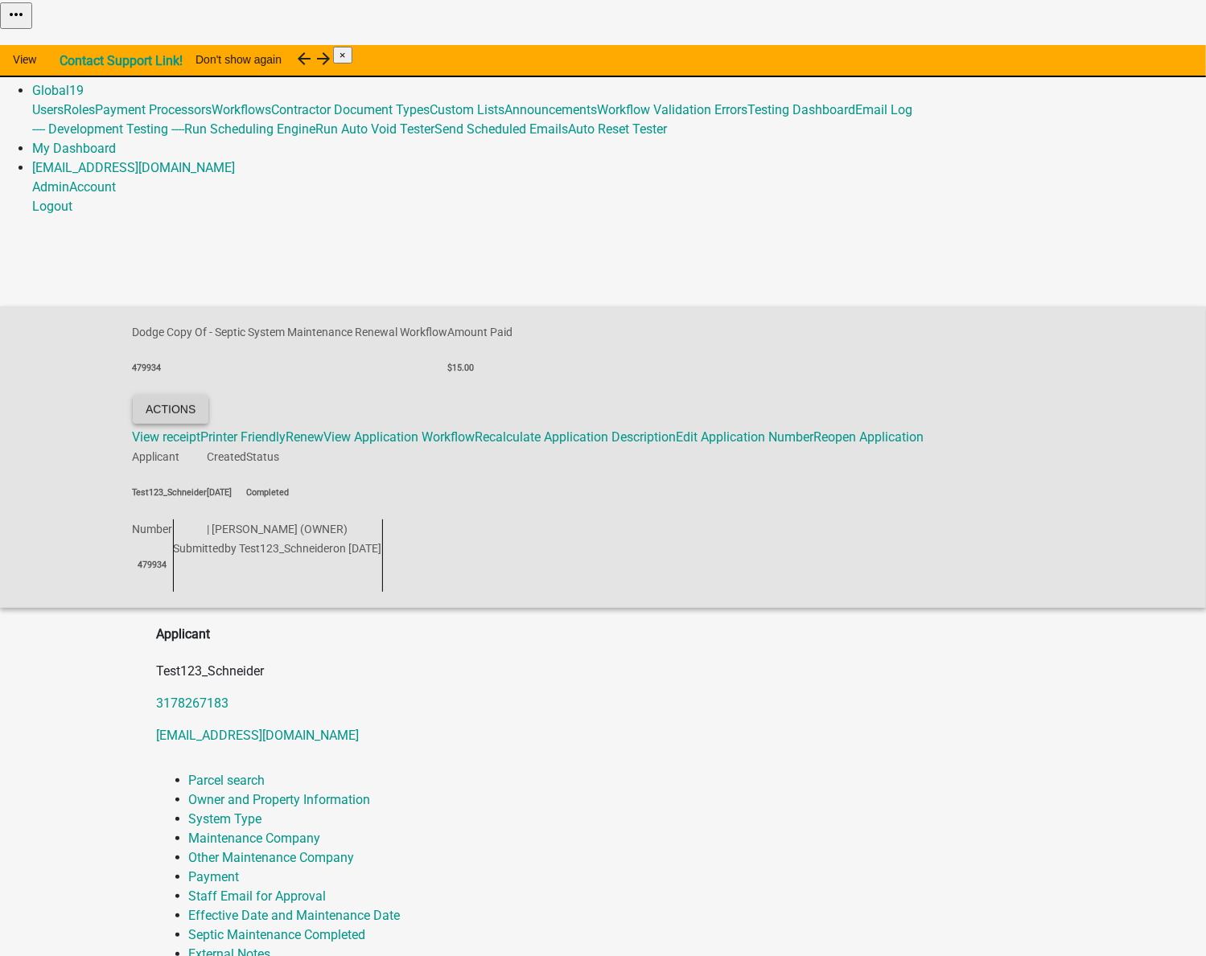
click at [208, 395] on button "Actions" at bounding box center [171, 409] width 76 height 29
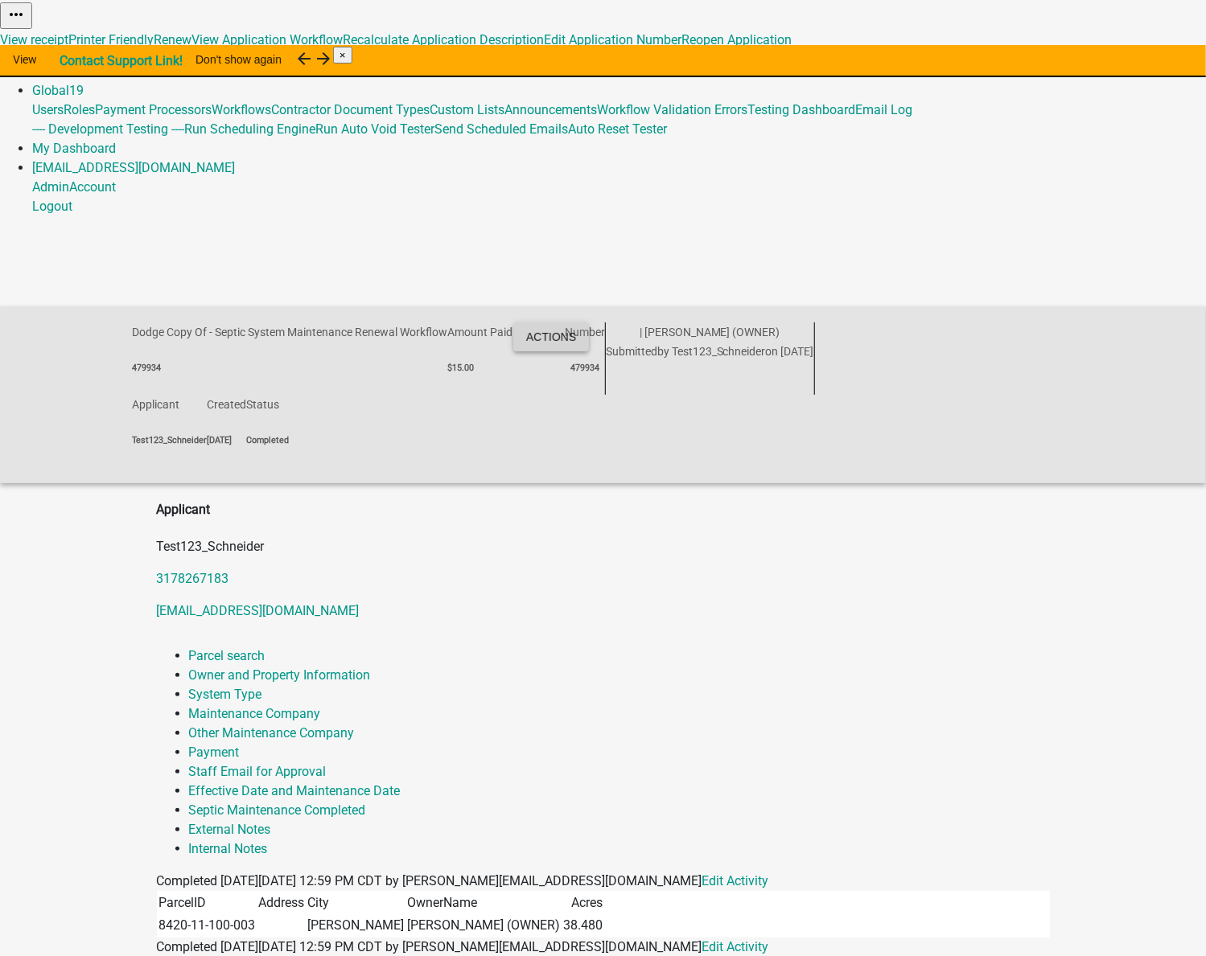
click at [527, 323] on button "Actions" at bounding box center [551, 337] width 76 height 29
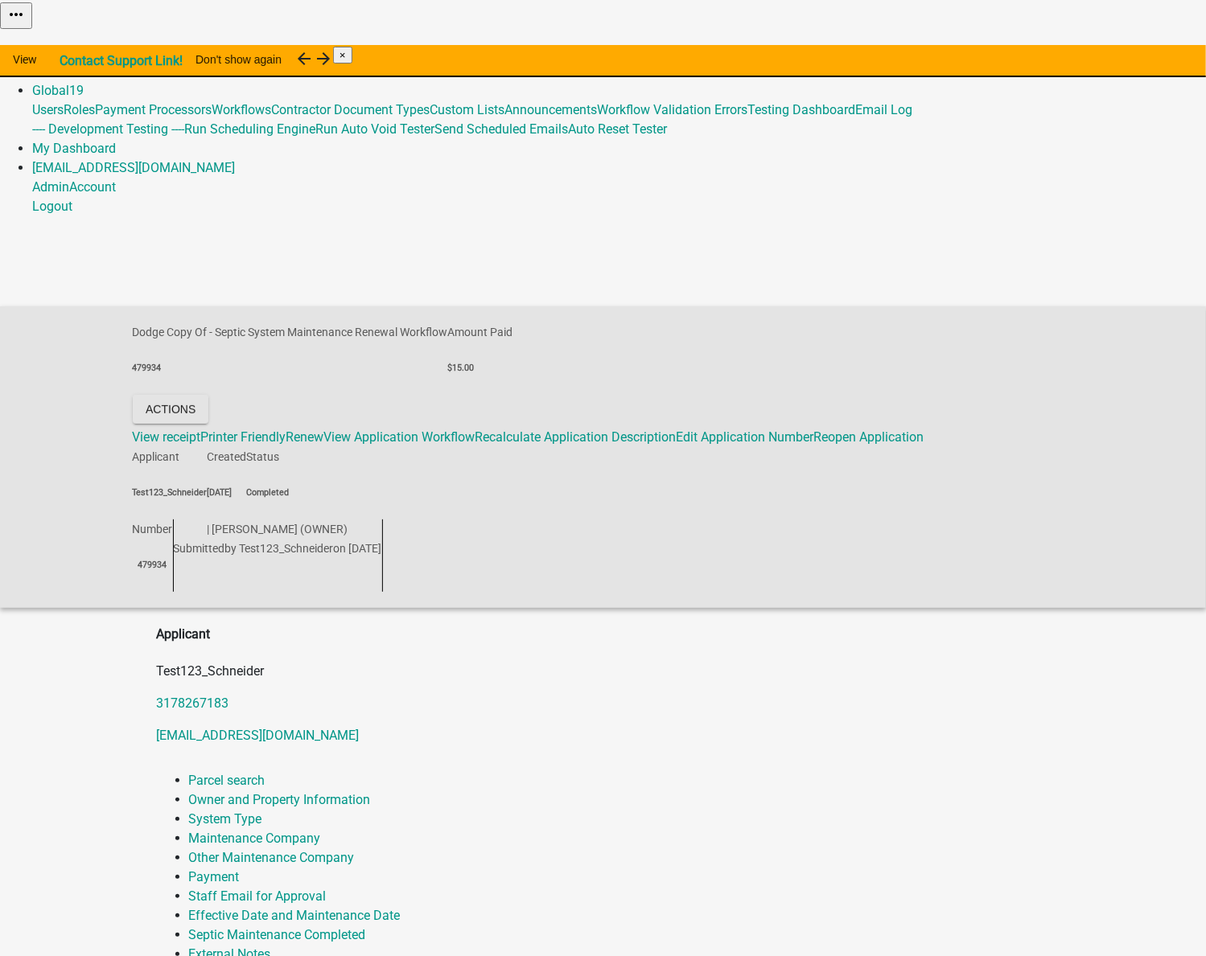
click at [66, 44] on link "Home" at bounding box center [49, 51] width 34 height 15
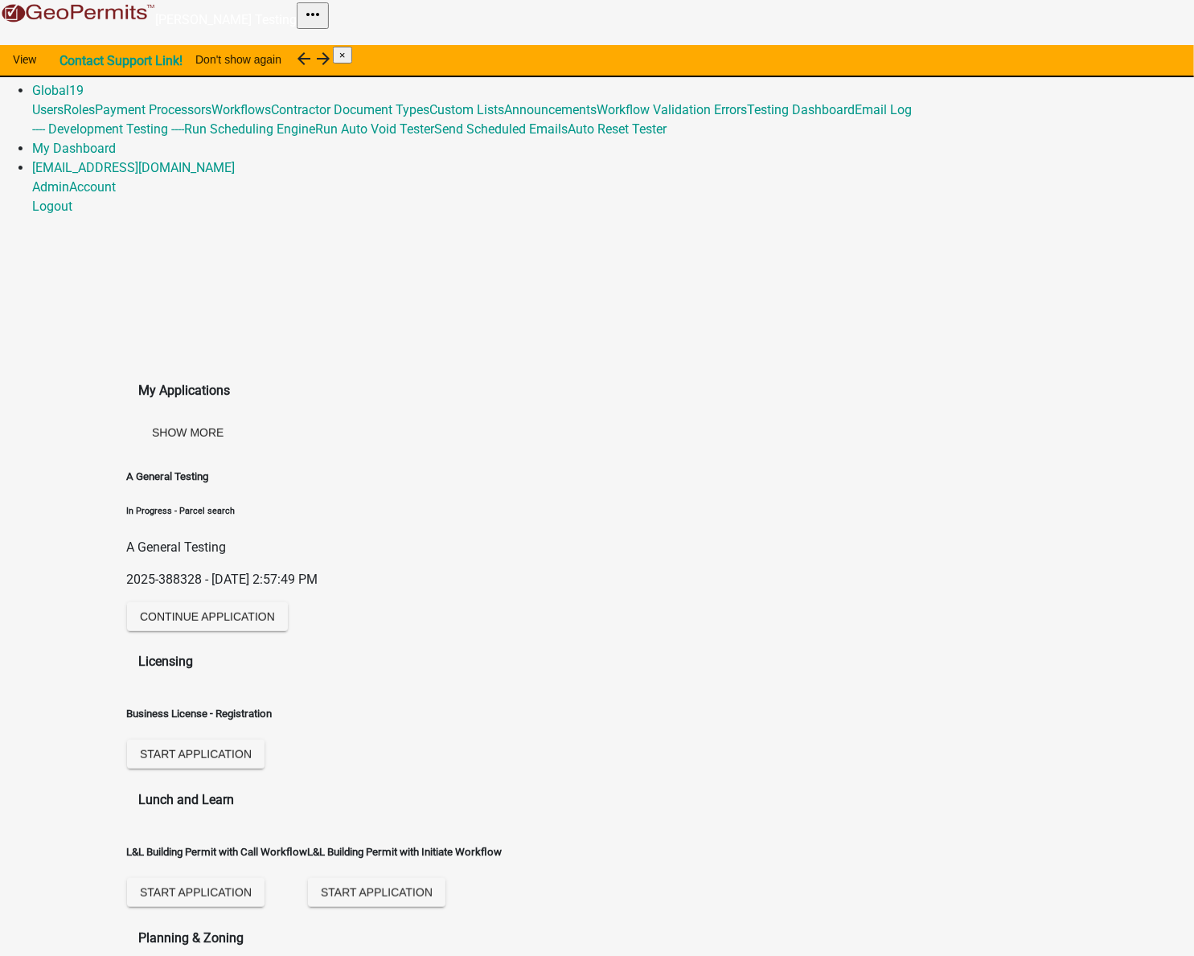
click at [66, 44] on link "Home" at bounding box center [49, 51] width 34 height 15
click at [69, 64] on link "Admin" at bounding box center [50, 71] width 37 height 15
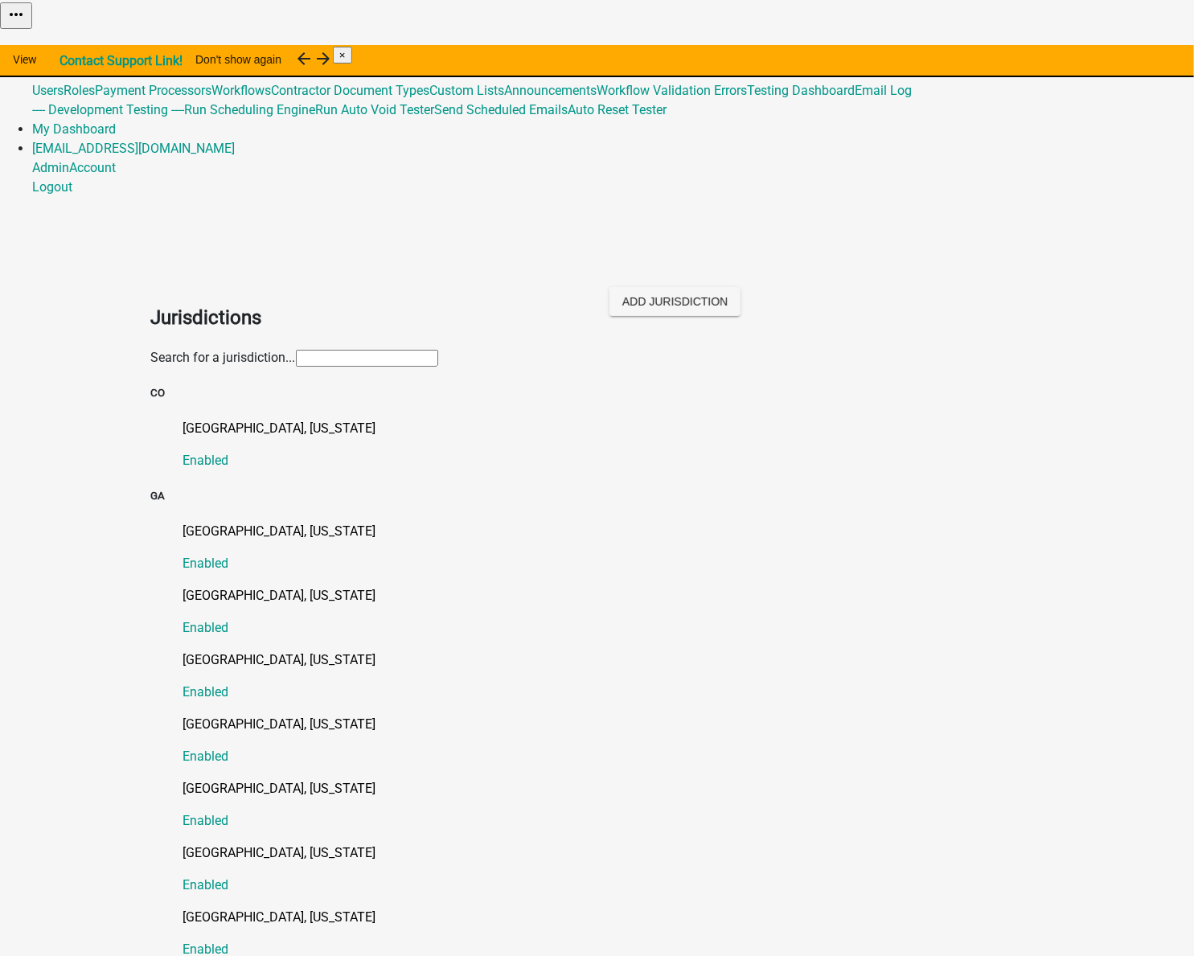
drag, startPoint x: 333, startPoint y: 172, endPoint x: 321, endPoint y: 163, distance: 15.0
click at [333, 350] on input "text" at bounding box center [367, 358] width 142 height 17
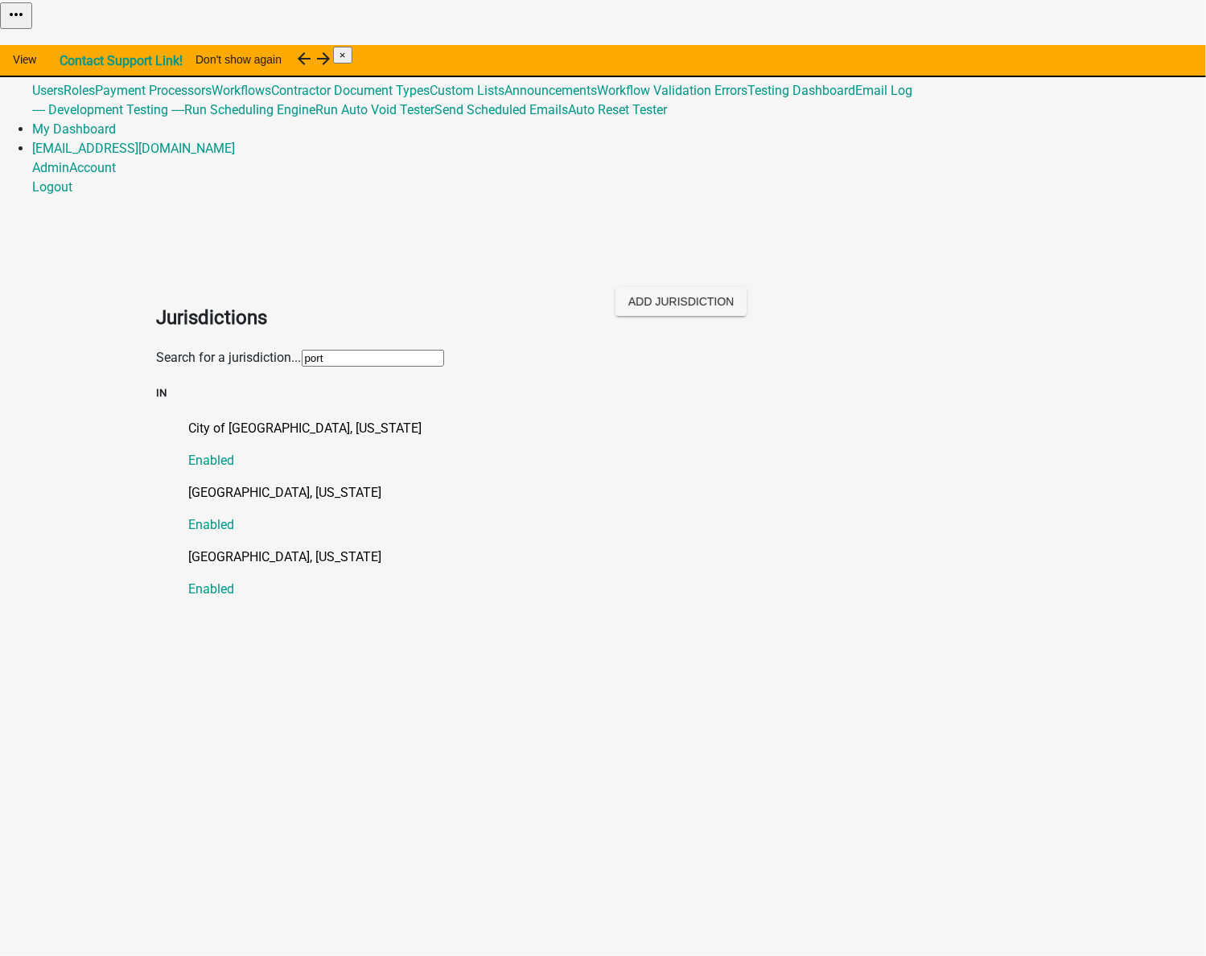
type input "porter"
click at [220, 419] on p "Porter County, Indiana" at bounding box center [619, 428] width 861 height 19
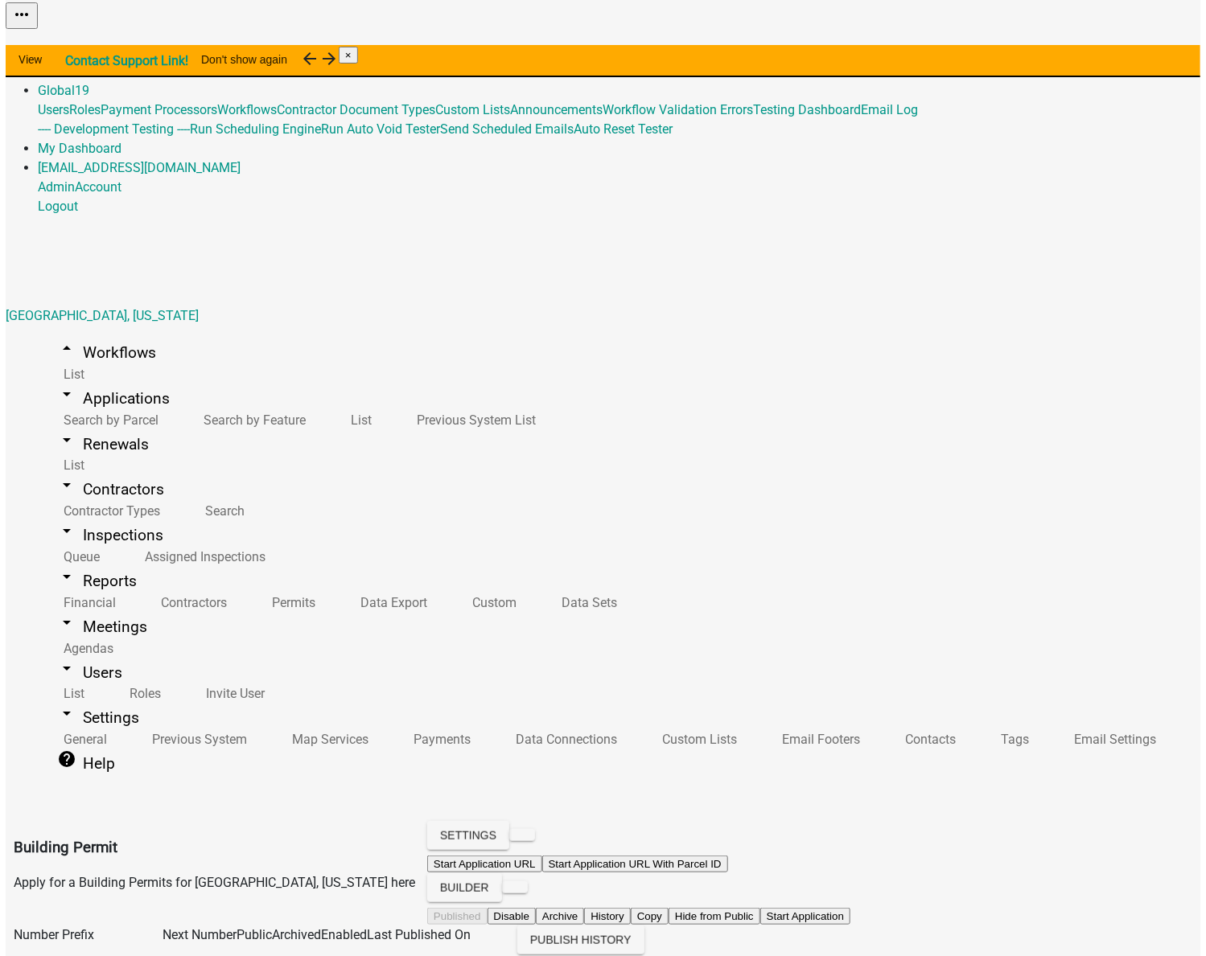
scroll to position [366, 0]
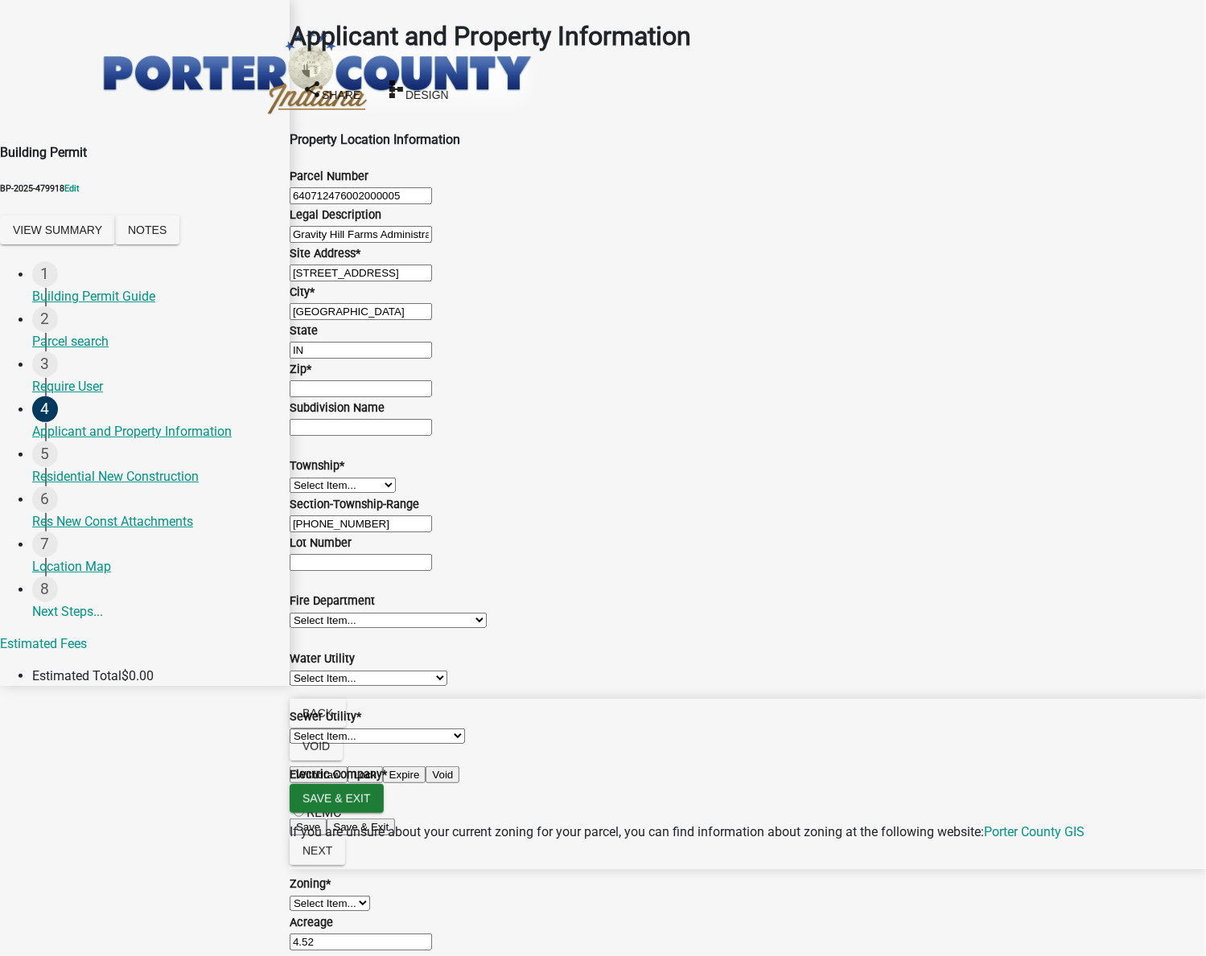
click at [348, 397] on input "Zip *" at bounding box center [361, 388] width 142 height 17
type input "55555"
type input "5555555555"
type input "test@schneidergis.com"
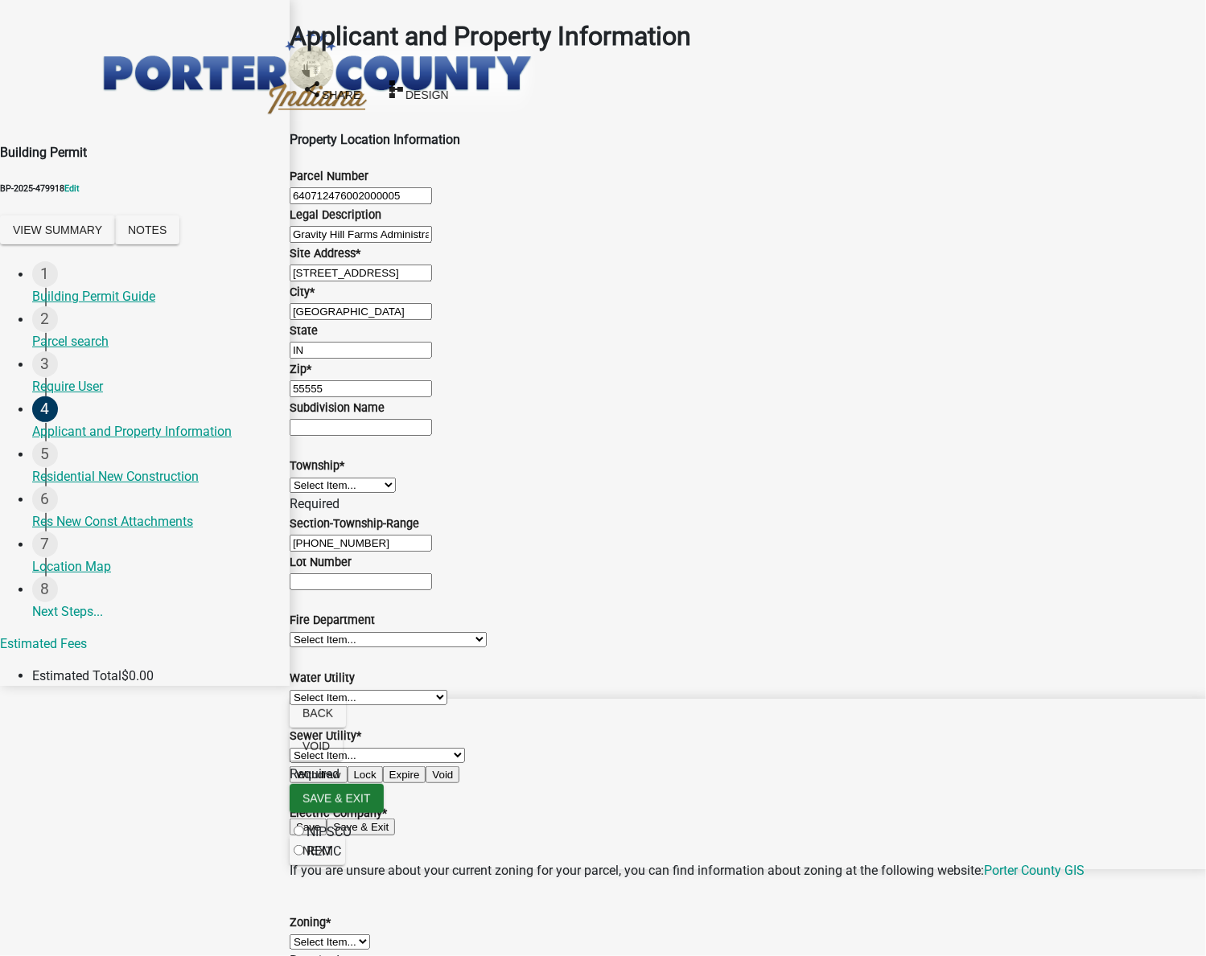
scroll to position [219, 0]
click at [396, 493] on select "Select Item... Boone Center Jackson Liberty Morgan Pine Pleasant Portage Porter…" at bounding box center [343, 485] width 106 height 15
click at [308, 493] on select "Select Item... Boone Center Jackson Liberty Morgan Pine Pleasant Portage Porter…" at bounding box center [343, 485] width 106 height 15
select select "727dfea8-a90f-47eb-b41f-dba829b609f5"
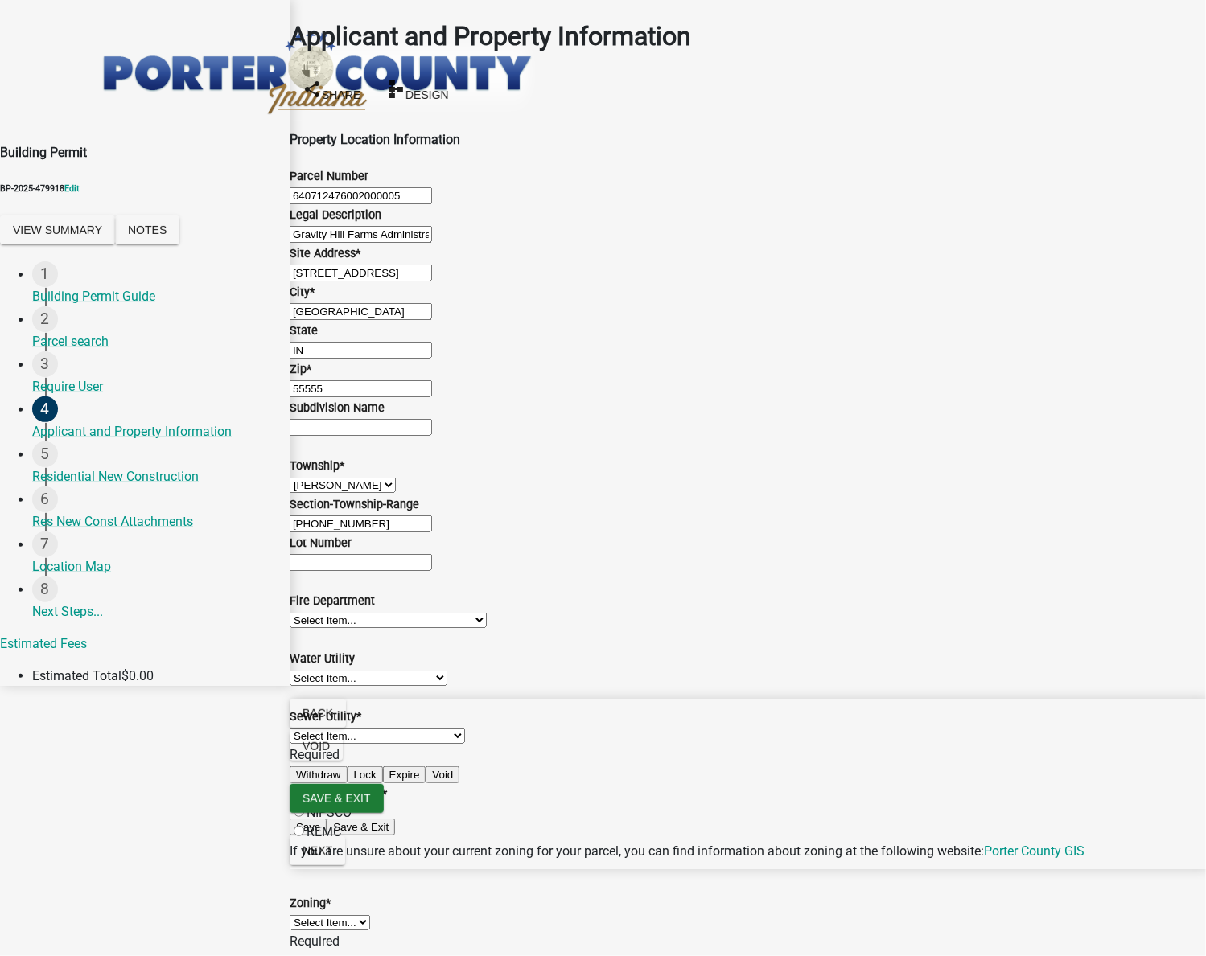
scroll to position [658, 0]
click at [441, 729] on select "Select Item... Aqua Indiana Inc Damon Run Falling Waters Lake Eliza - LEACD Nat…" at bounding box center [377, 736] width 175 height 15
click at [308, 729] on select "Select Item... Aqua Indiana Inc Damon Run Falling Waters Lake Eliza - LEACD Nat…" at bounding box center [377, 736] width 175 height 15
select select "c796f995-08fe-487b-a20e-70ab553361d3"
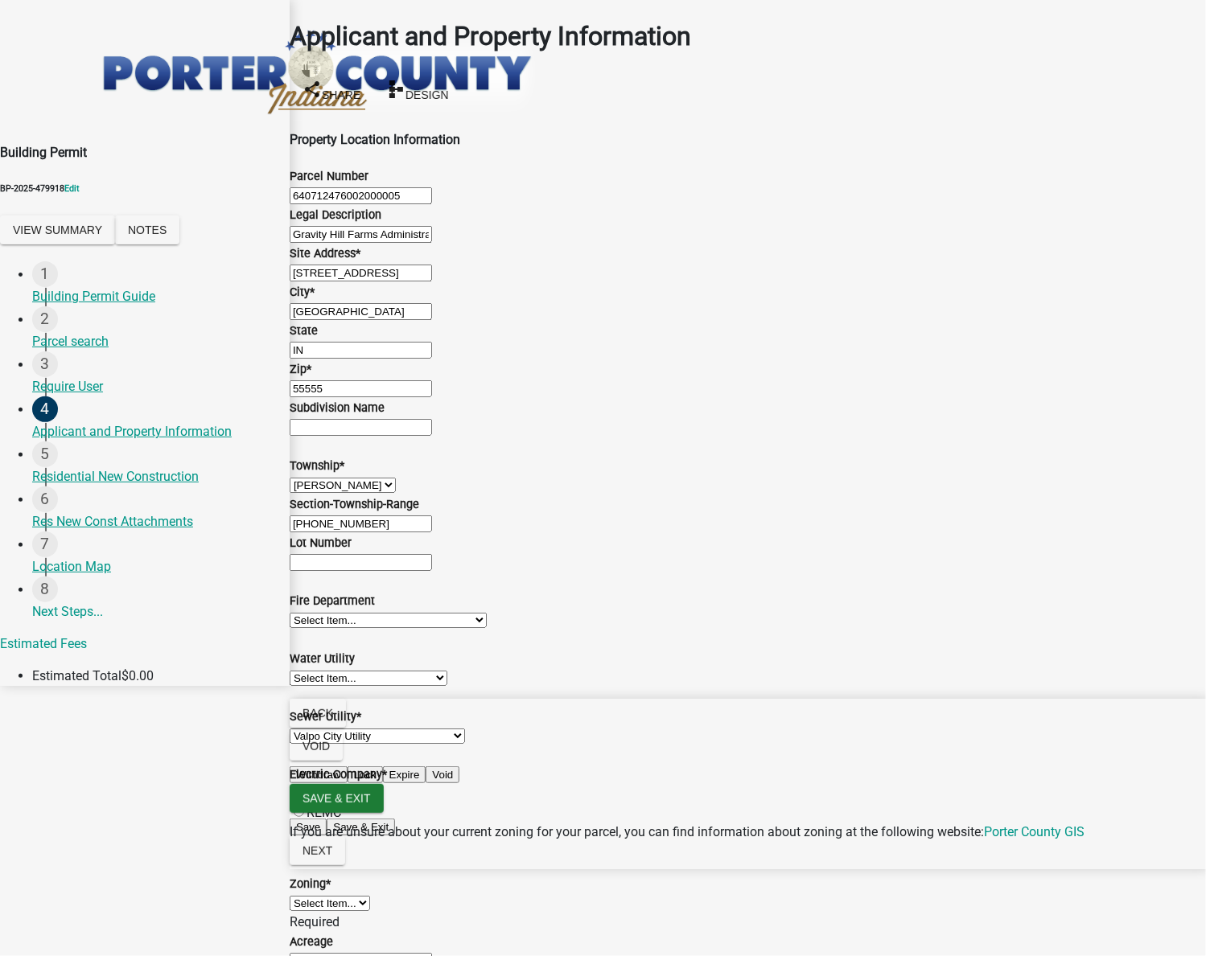
scroll to position [950, 0]
click at [318, 805] on label "REMC" at bounding box center [323, 812] width 35 height 15
click at [304, 807] on input "REMC" at bounding box center [299, 812] width 10 height 10
radio input "true"
click at [370, 896] on select "Select Item... A1 A2 CH CM CN I1 I2 I3 IN MP OT P1 P2 PUD R1 R2 R3 R4 RL RR" at bounding box center [330, 903] width 80 height 15
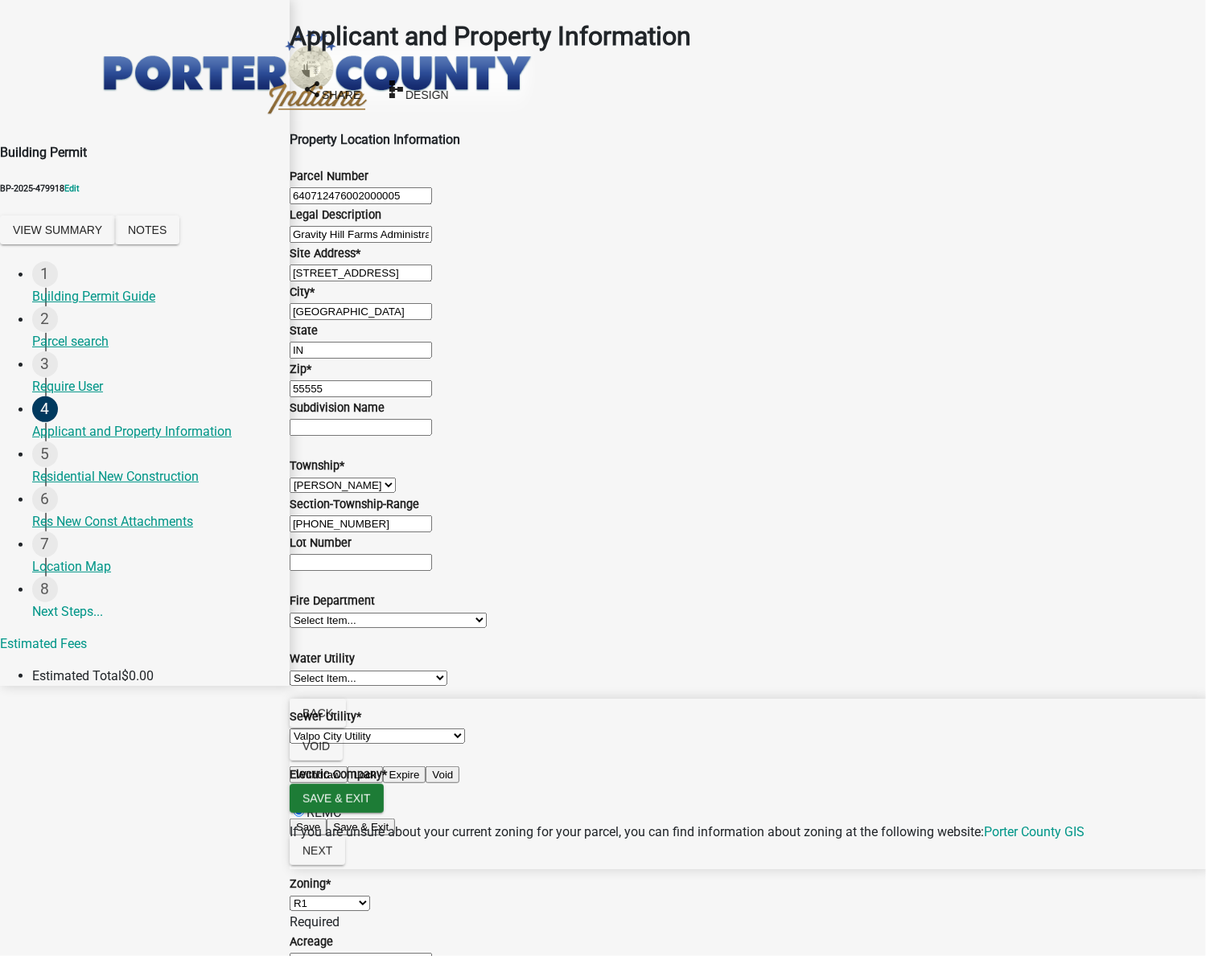
click at [308, 896] on select "Select Item... A1 A2 CH CM CN I1 I2 I3 IN MP OT P1 P2 PUD R1 R2 R3 R4 RL RR" at bounding box center [330, 903] width 80 height 15
select select "e2d1b1d7-ccc9-456b-9e96-e16306515997"
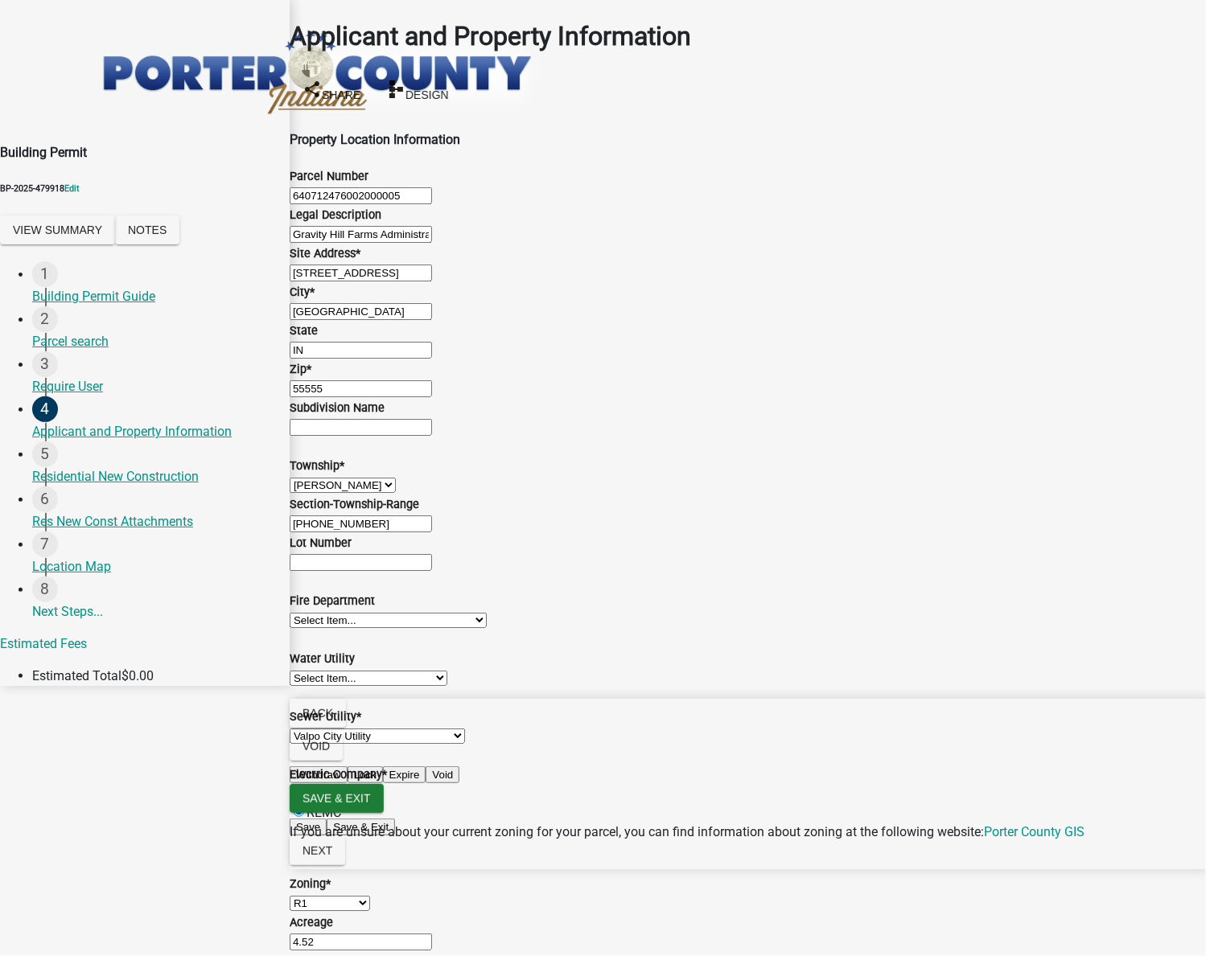
radio input "true"
click at [332, 857] on span "Next" at bounding box center [317, 851] width 30 height 13
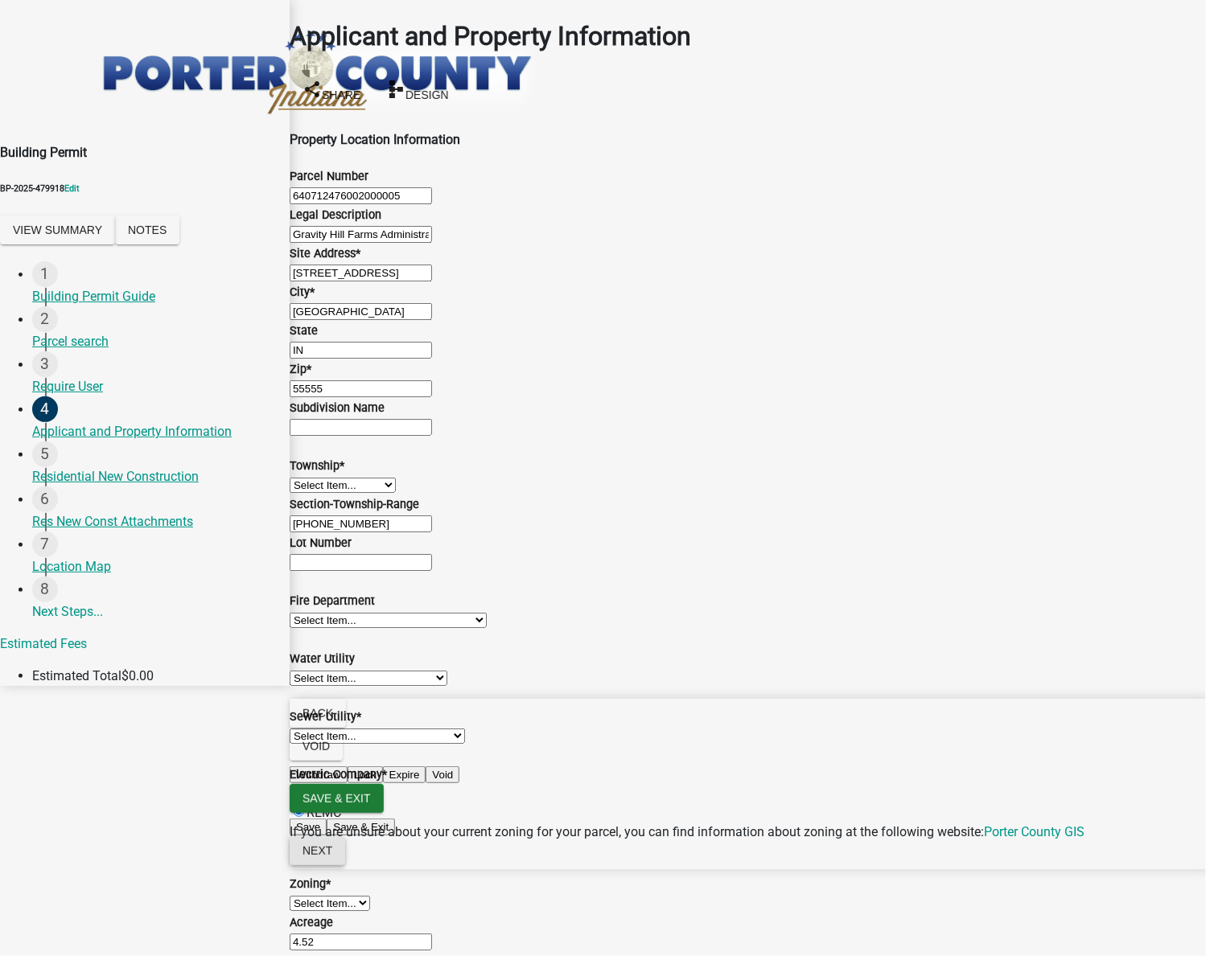
scroll to position [0, 0]
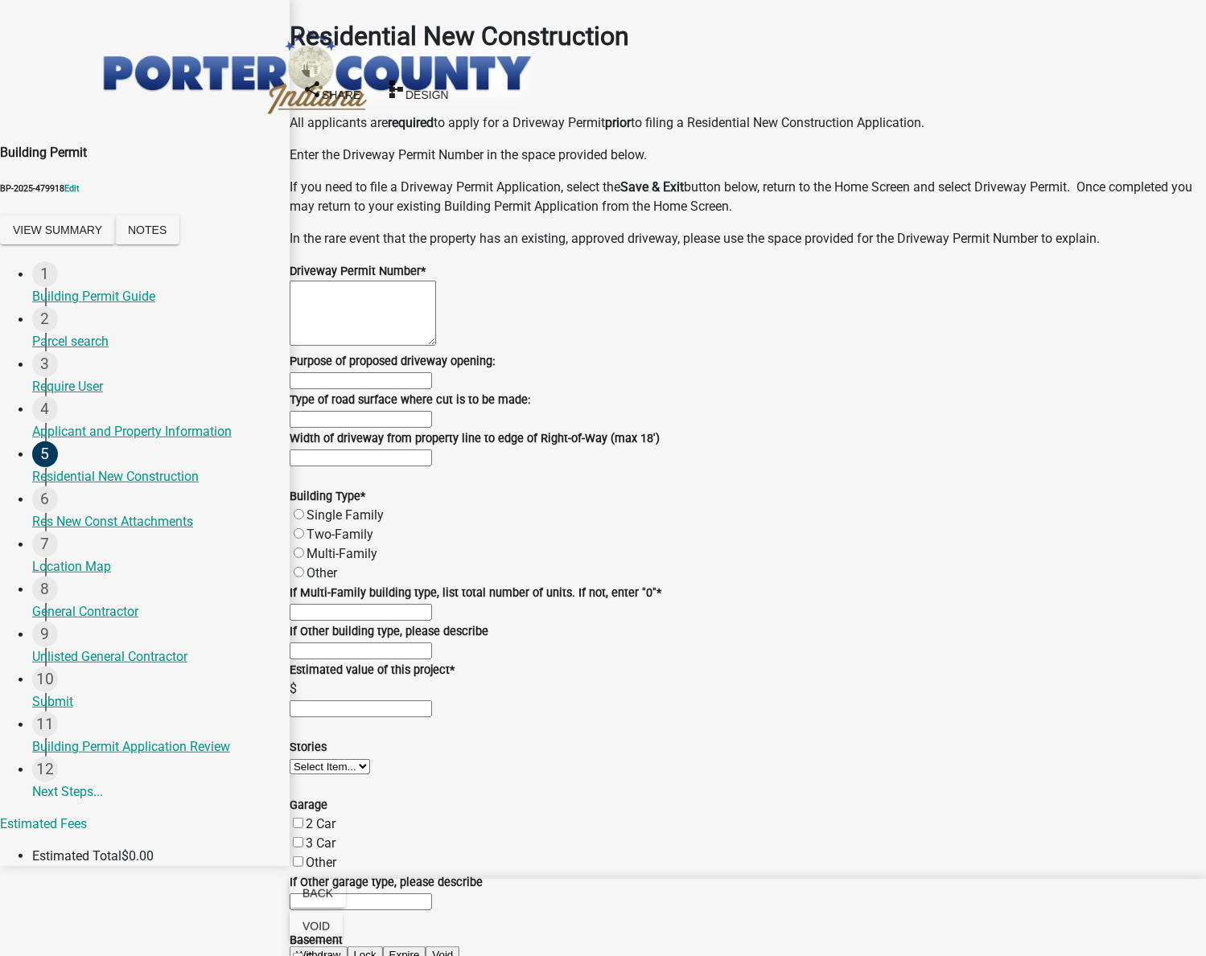
click at [436, 315] on textarea "Driveway Permit Number *" at bounding box center [363, 313] width 146 height 65
type textarea "12"
click at [319, 523] on label "Single Family" at bounding box center [344, 515] width 77 height 15
click at [304, 520] on input "Single Family" at bounding box center [299, 514] width 10 height 10
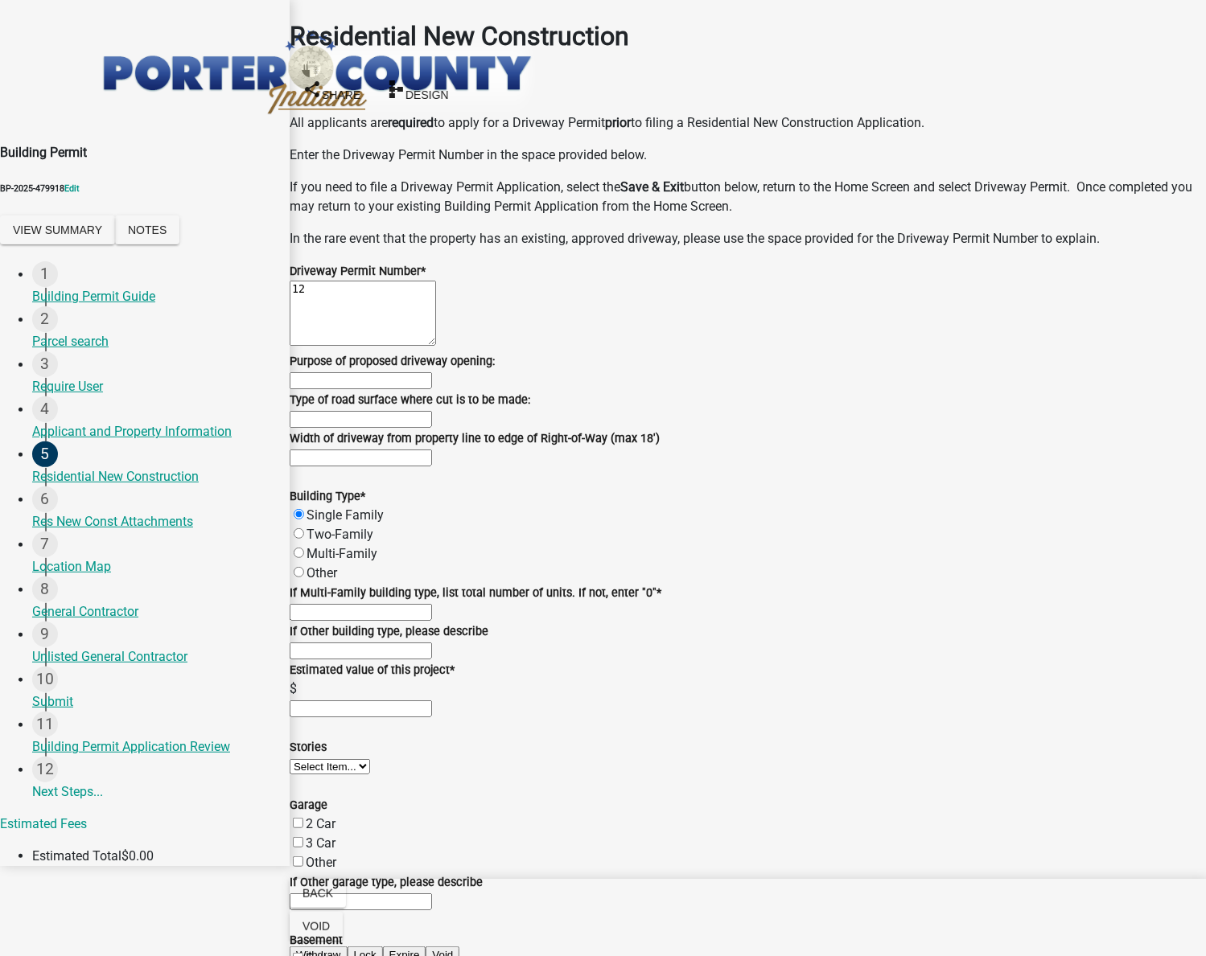
radio input "true"
click at [432, 621] on input "text" at bounding box center [361, 612] width 142 height 17
type input "0"
click at [401, 704] on input "text" at bounding box center [361, 709] width 142 height 17
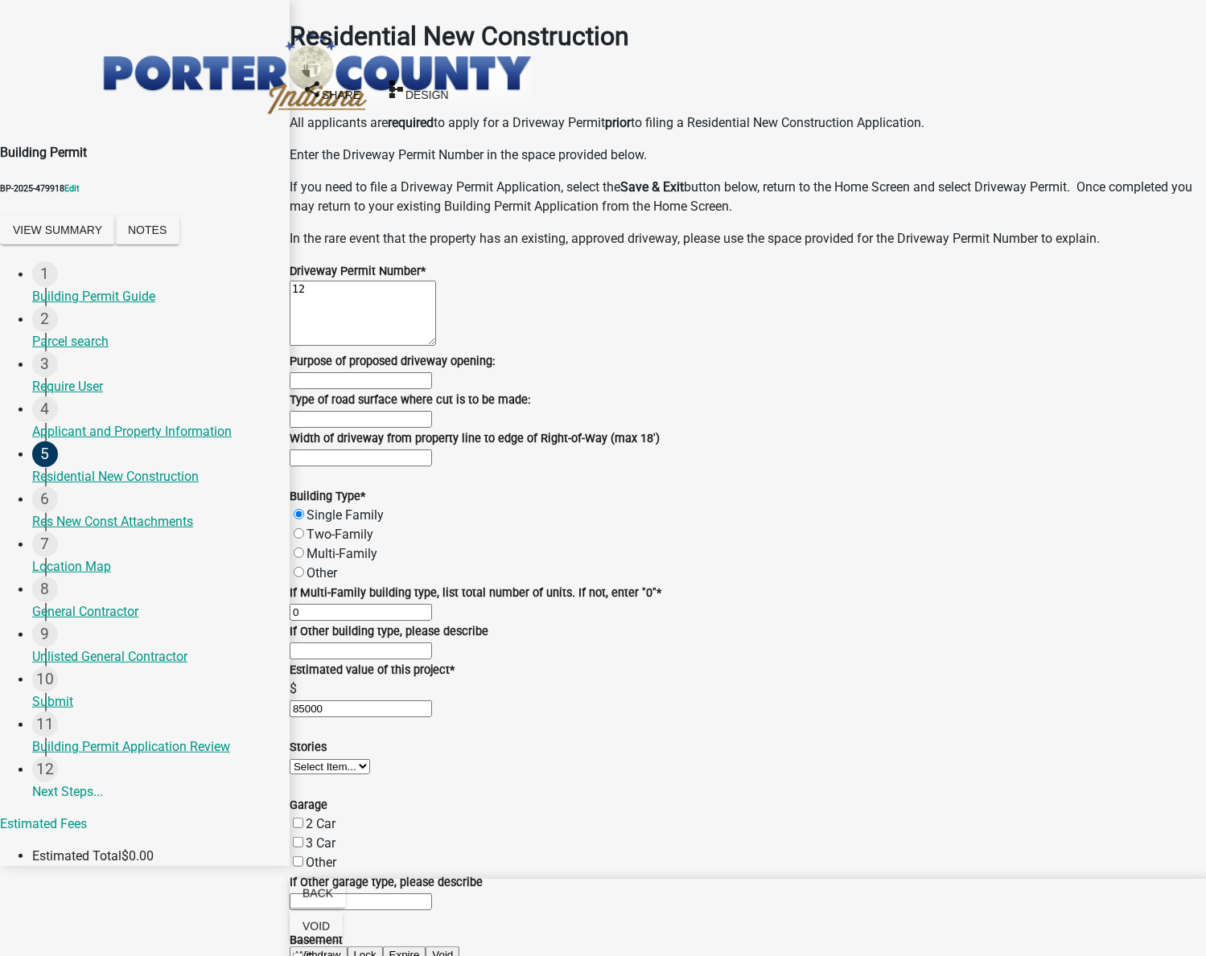
scroll to position [1023, 0]
type input "85000"
type input "5"
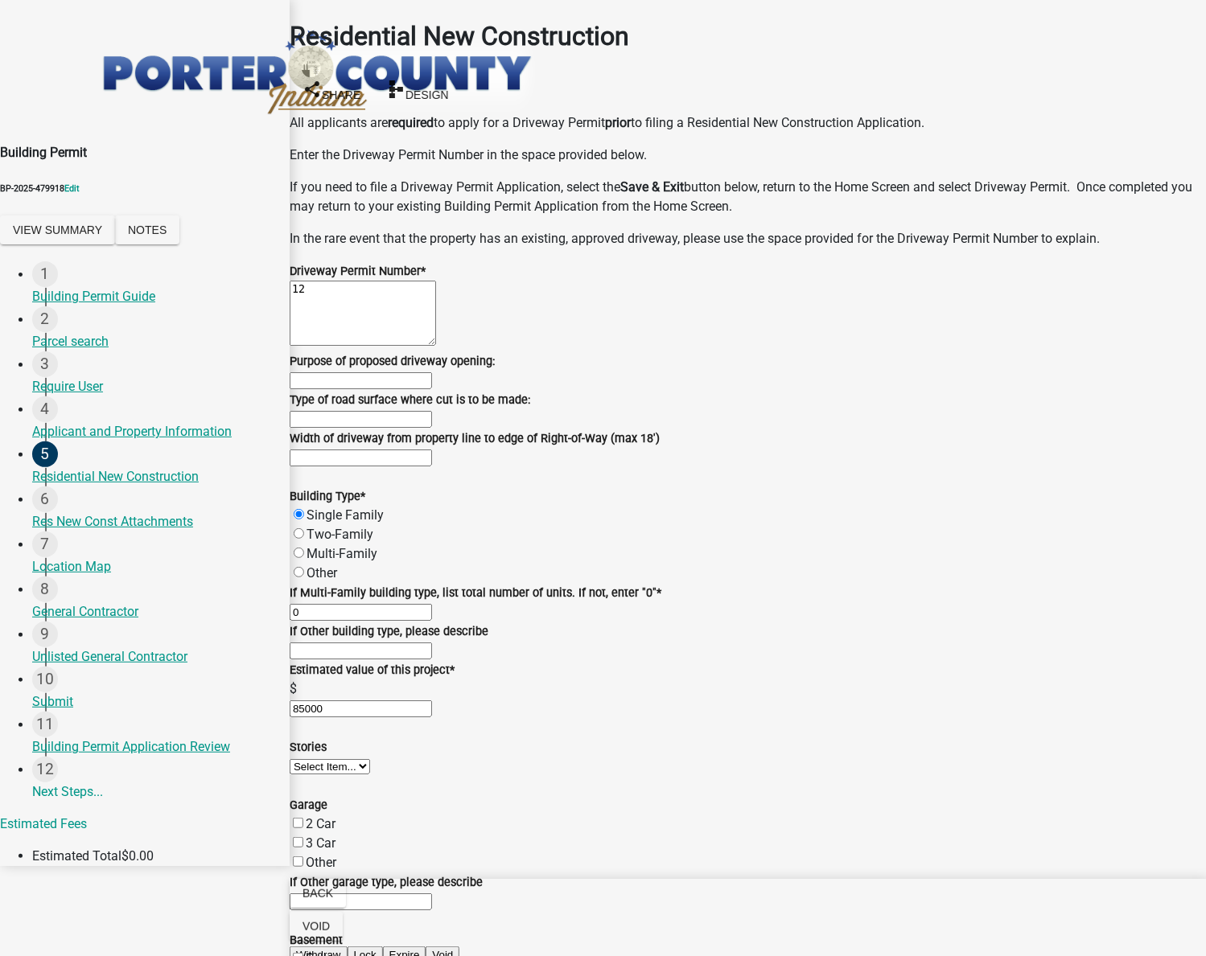
scroll to position [1170, 0]
type input "5"
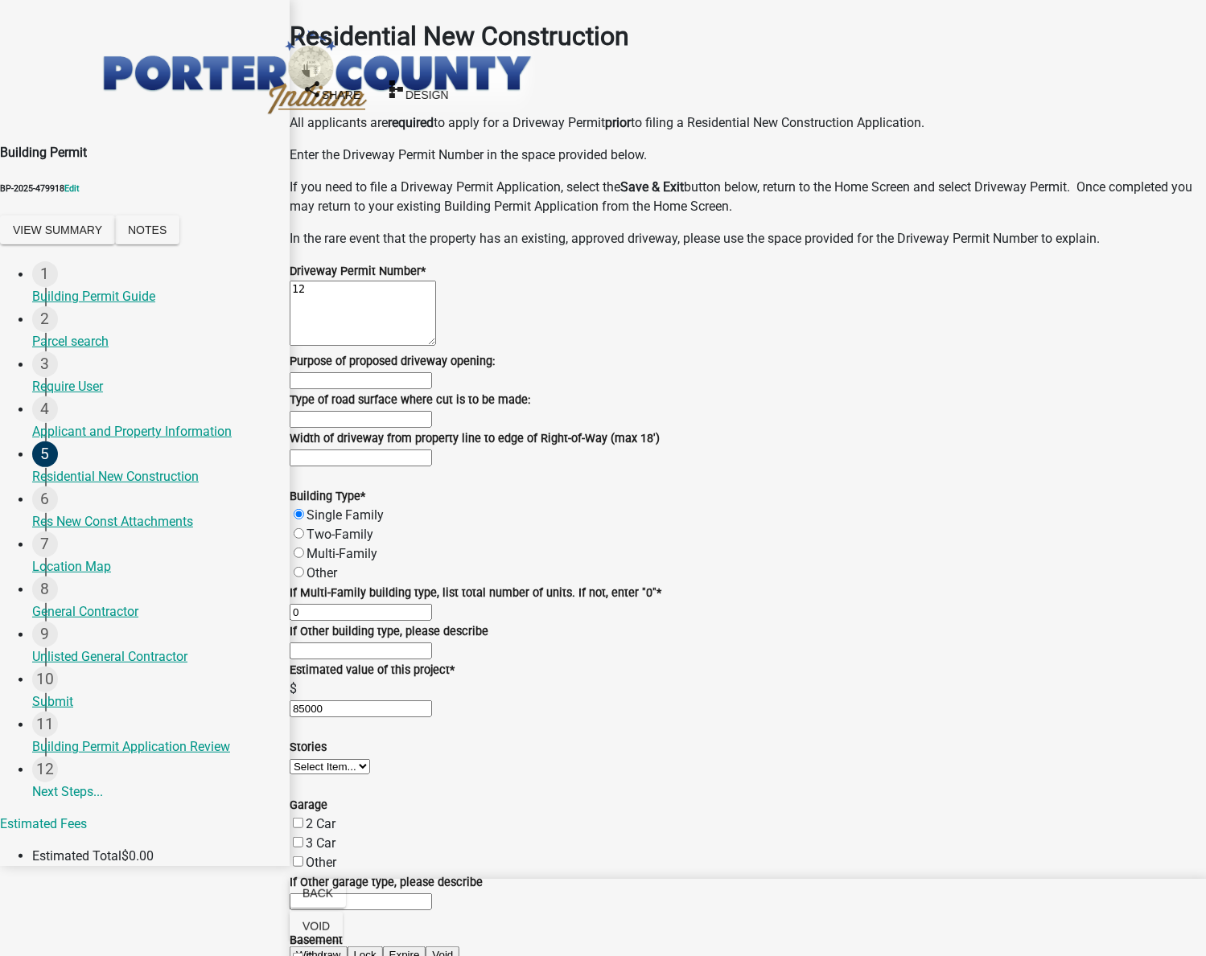
scroll to position [3436, 0]
type input "5"
type input "1500"
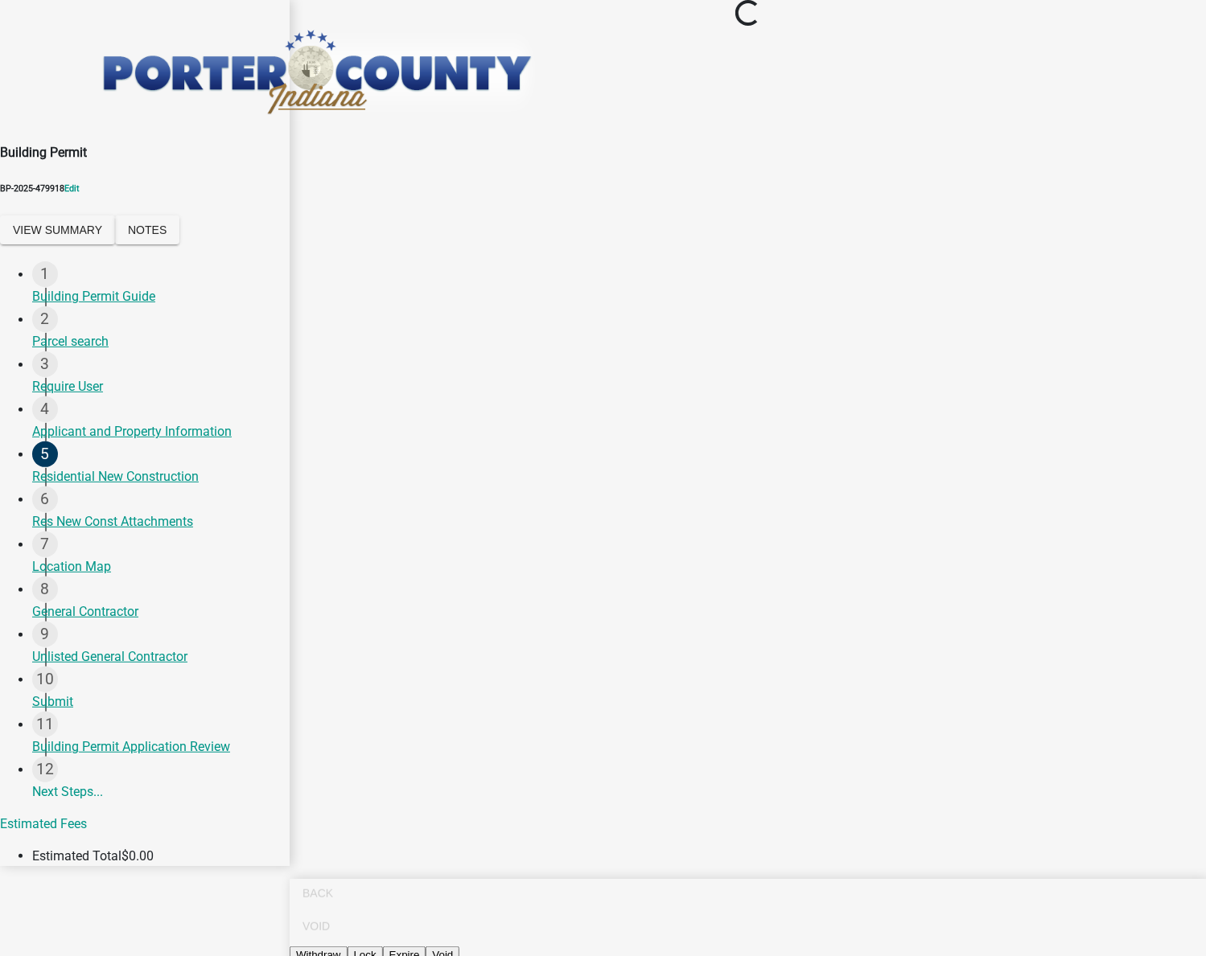
scroll to position [0, 0]
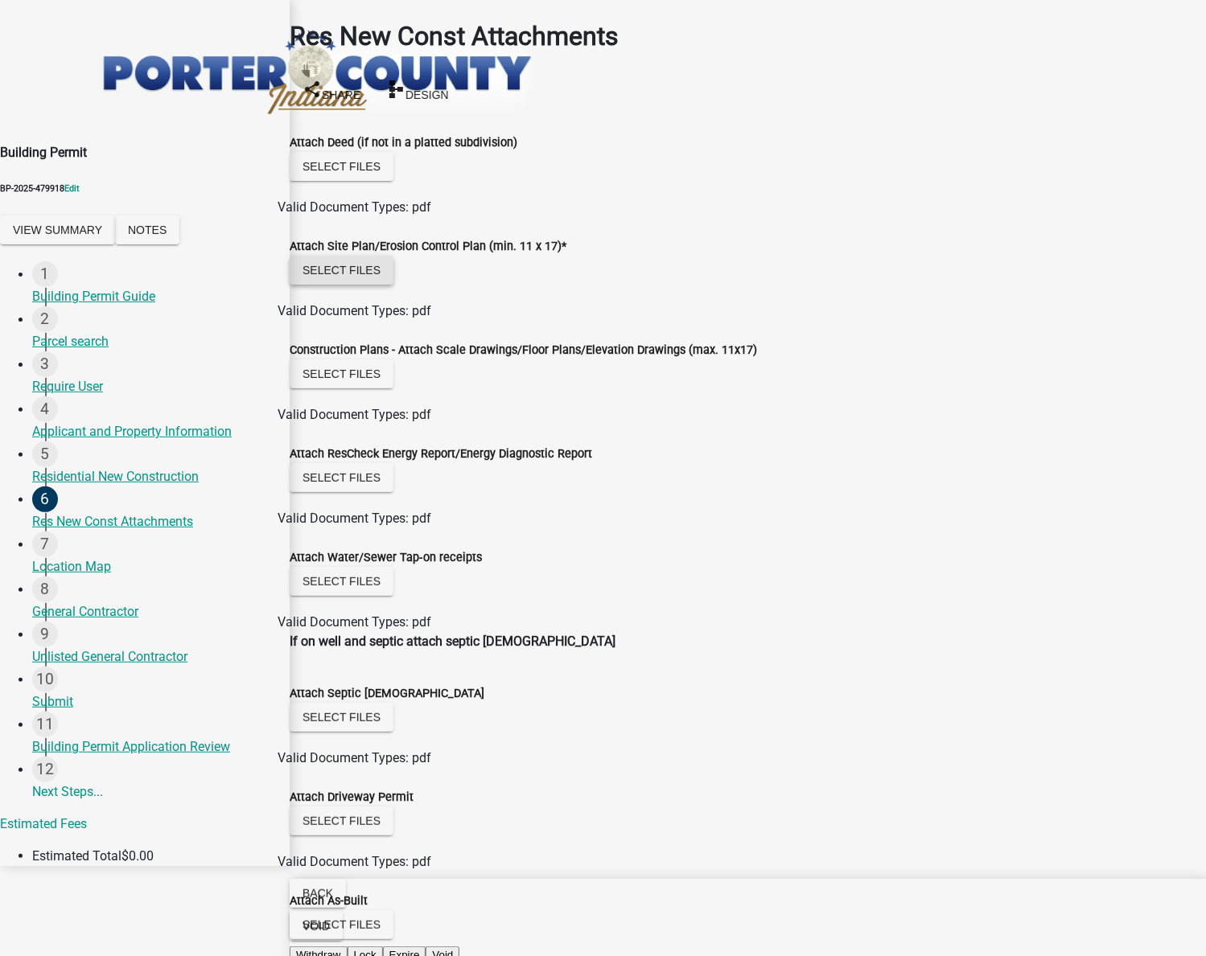
click at [363, 265] on button "Select files" at bounding box center [342, 270] width 104 height 29
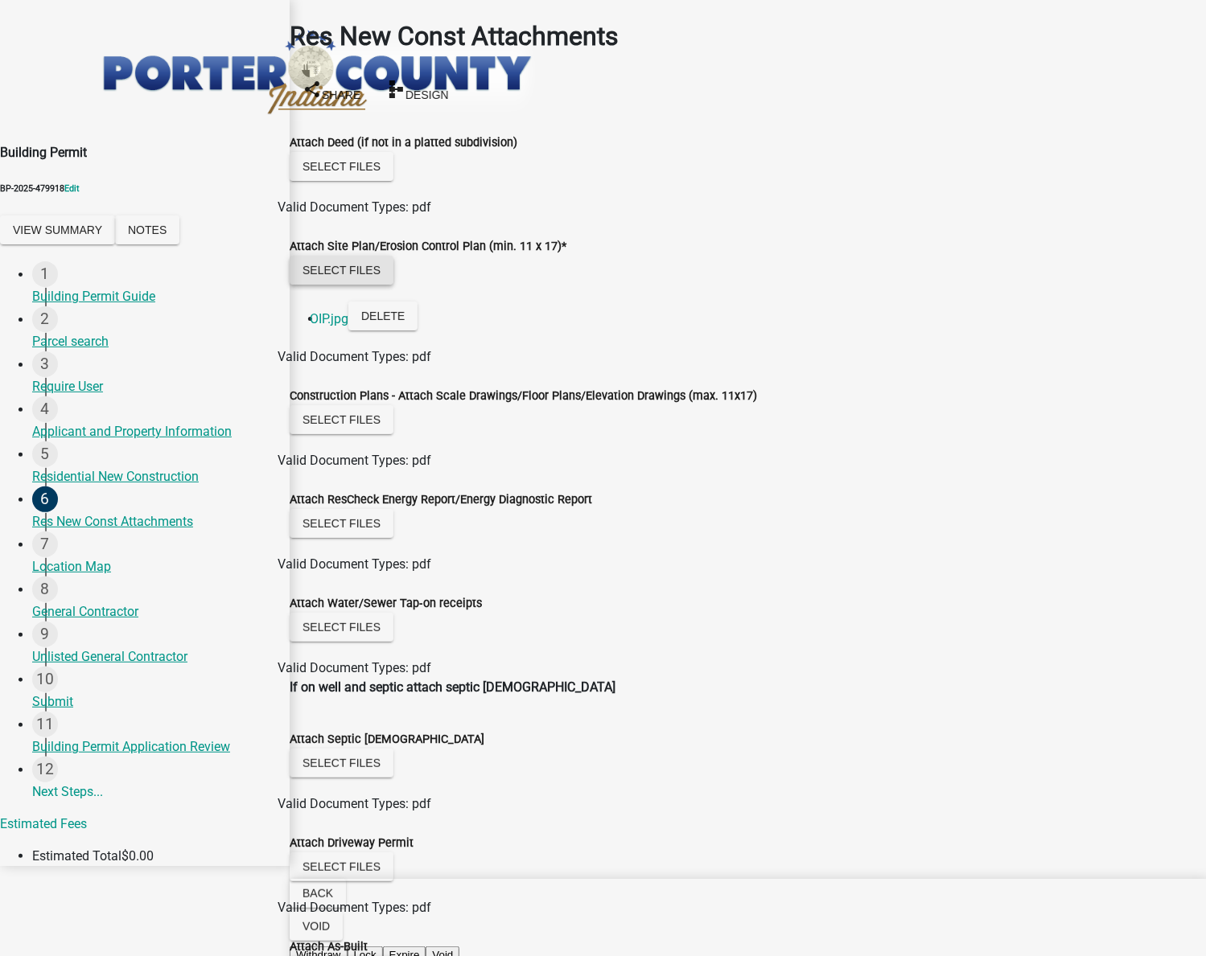
scroll to position [281, 0]
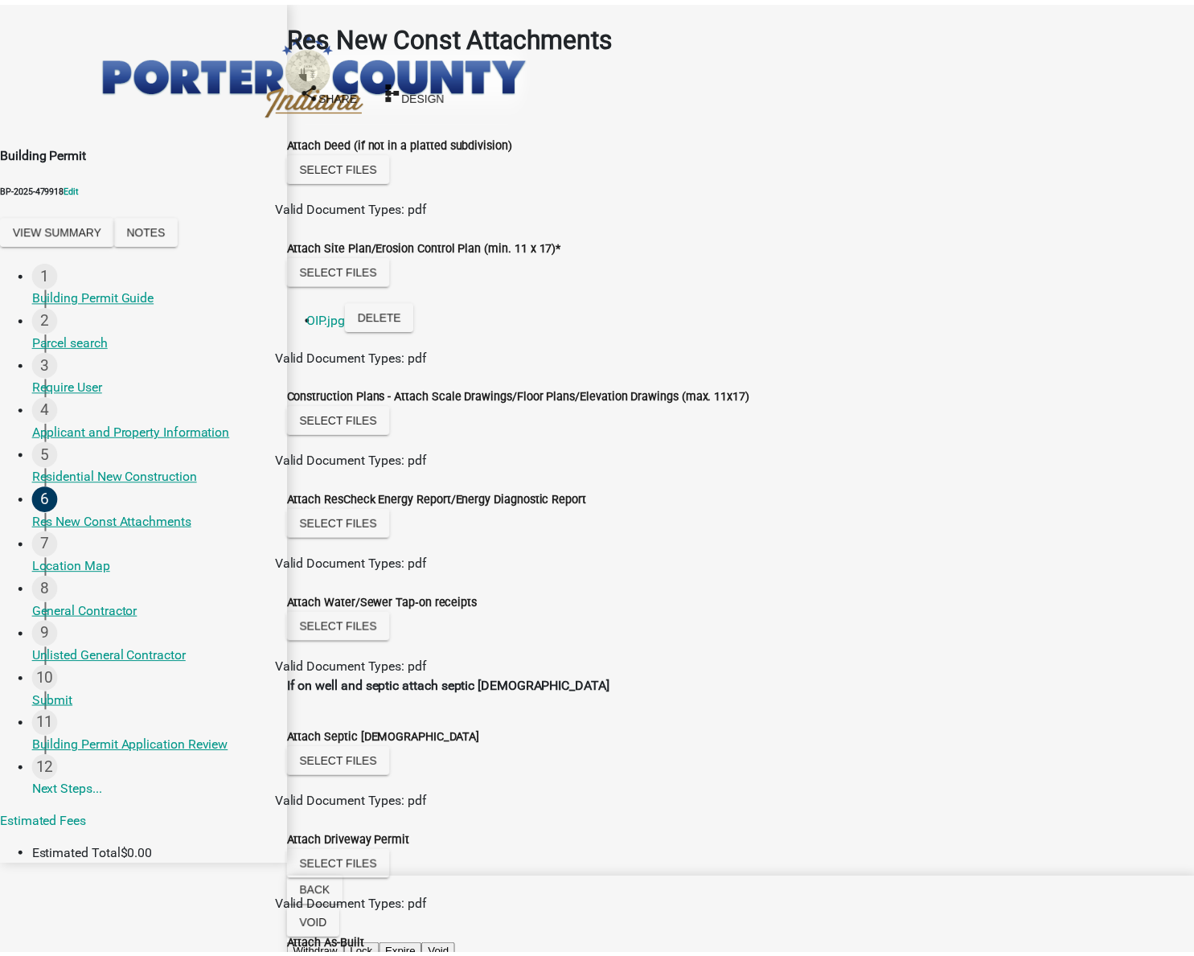
scroll to position [0, 0]
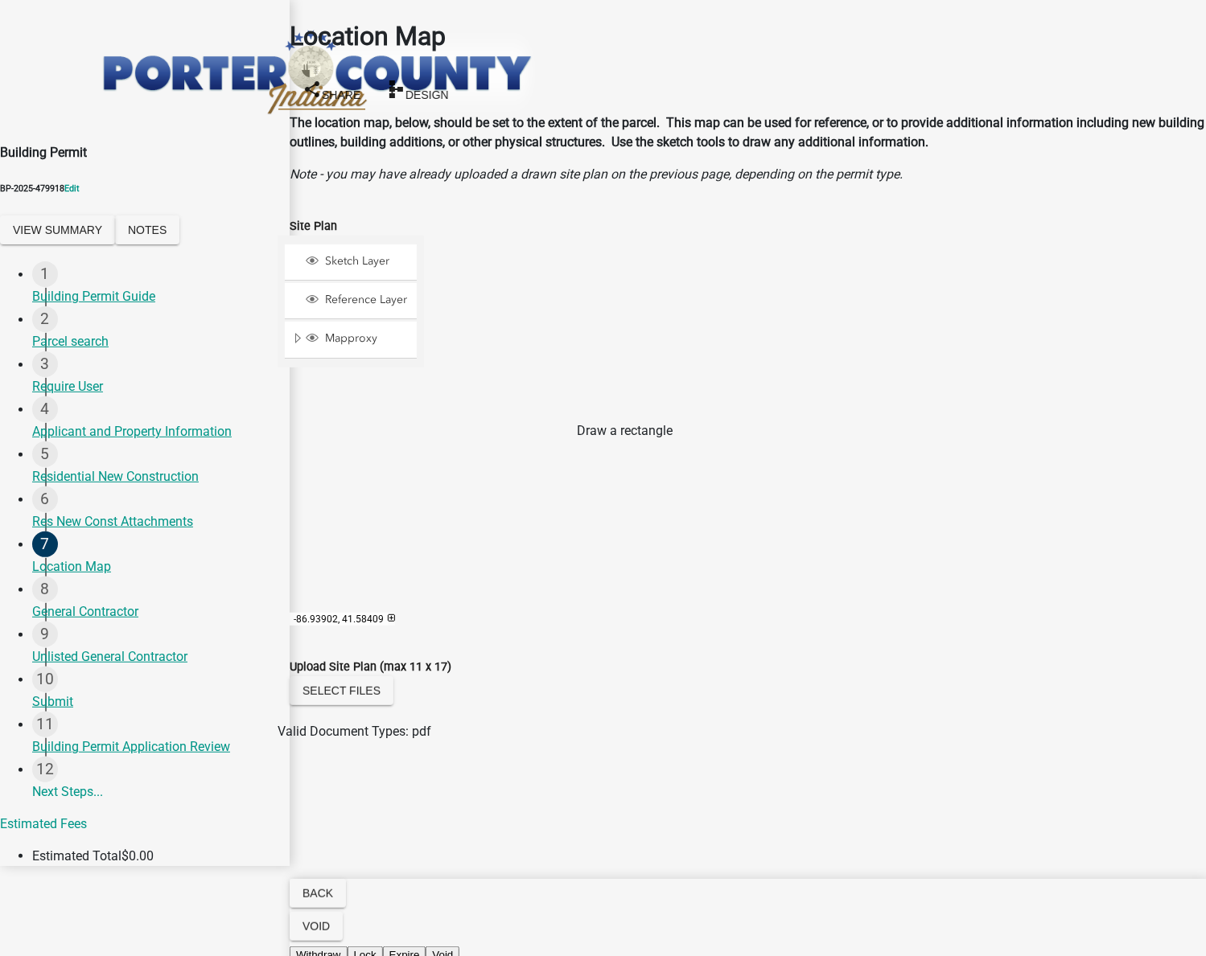
click at [455, 450] on span at bounding box center [448, 456] width 13 height 13
click at [424, 419] on div at bounding box center [424, 437] width 0 height 402
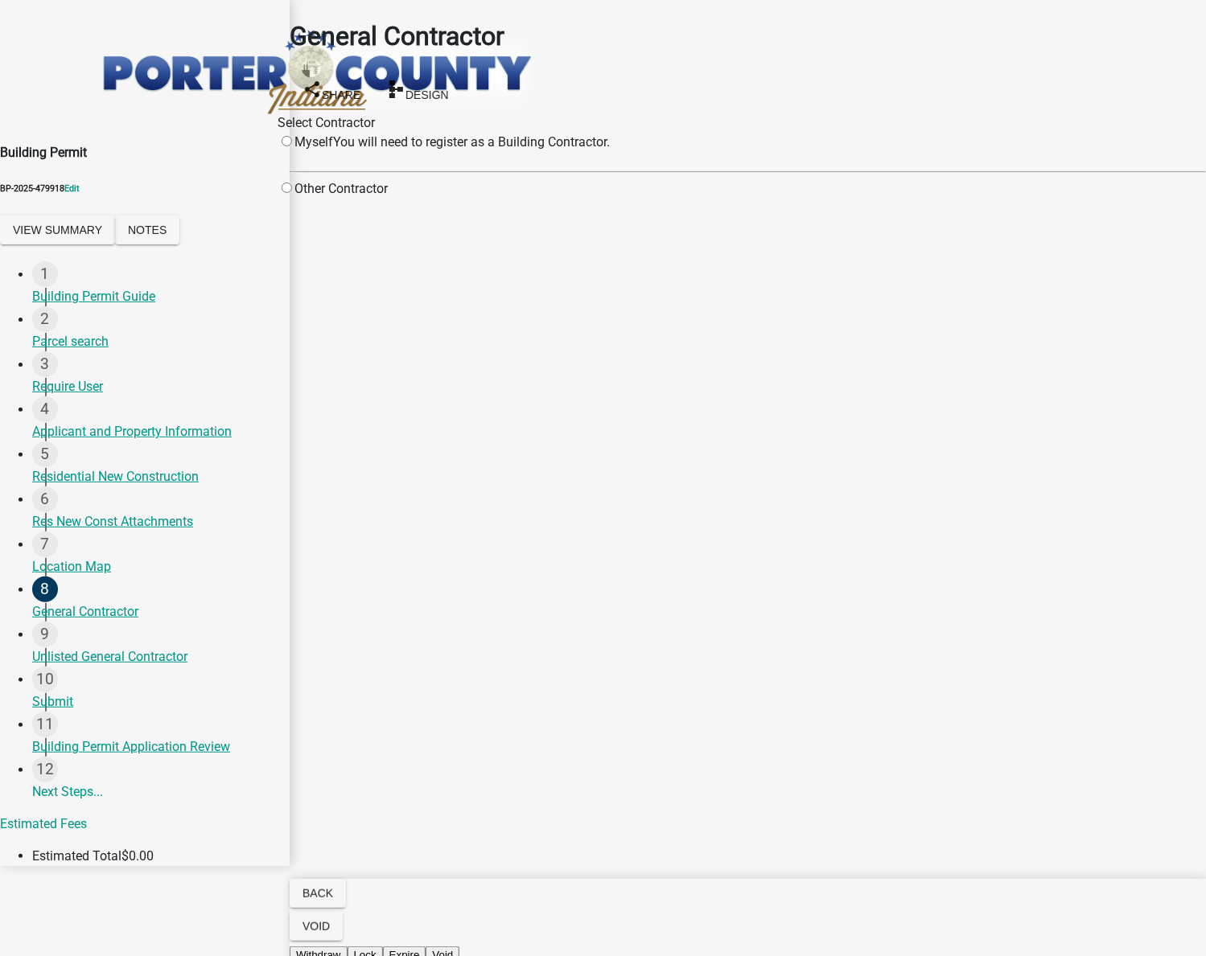
click at [371, 188] on div "Other Contractor" at bounding box center [333, 188] width 110 height 19
click at [292, 193] on input "radio" at bounding box center [287, 188] width 10 height 10
radio input "true"
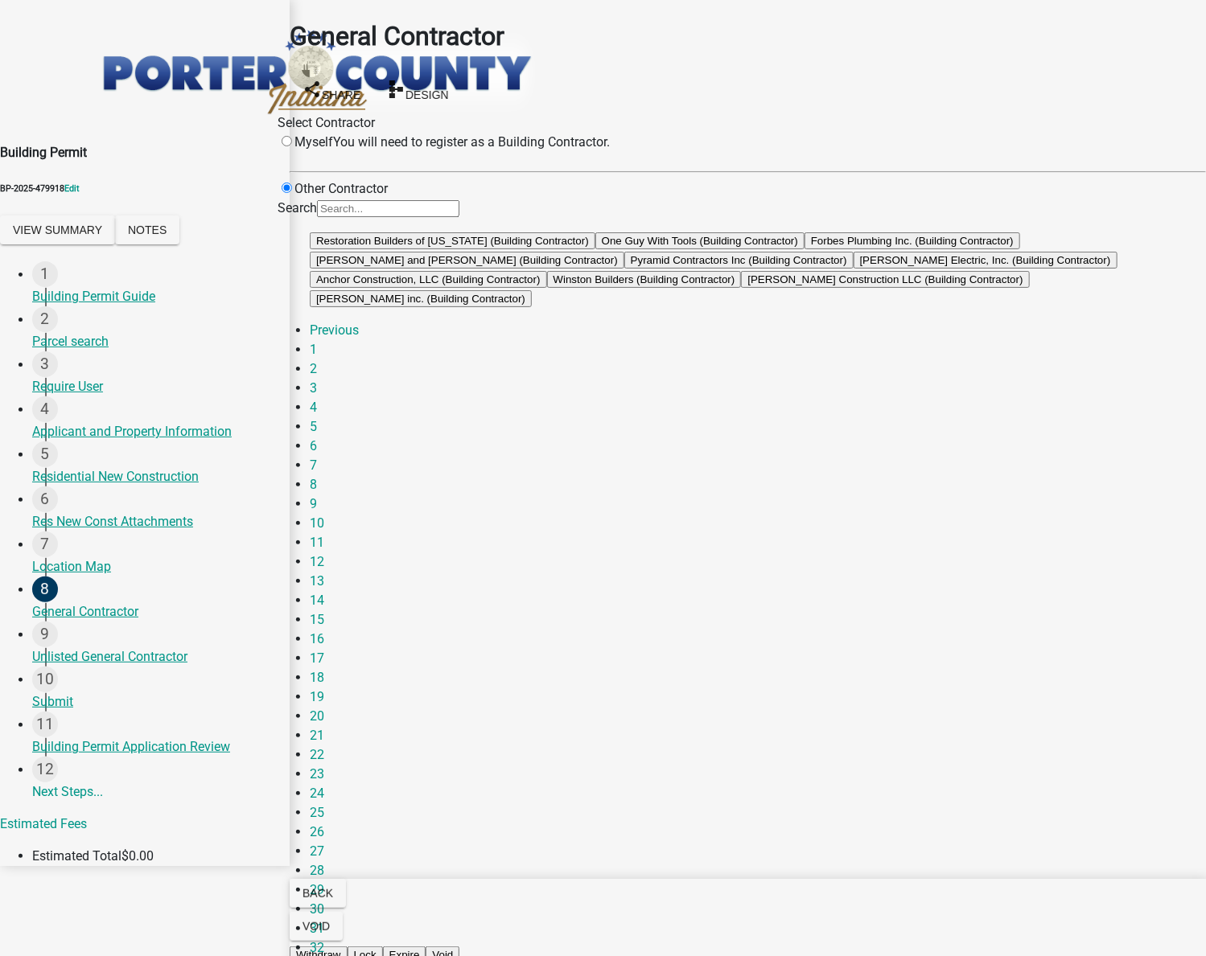
click at [596, 249] on button "One Guy With Tools (Building Contractor)" at bounding box center [699, 240] width 209 height 17
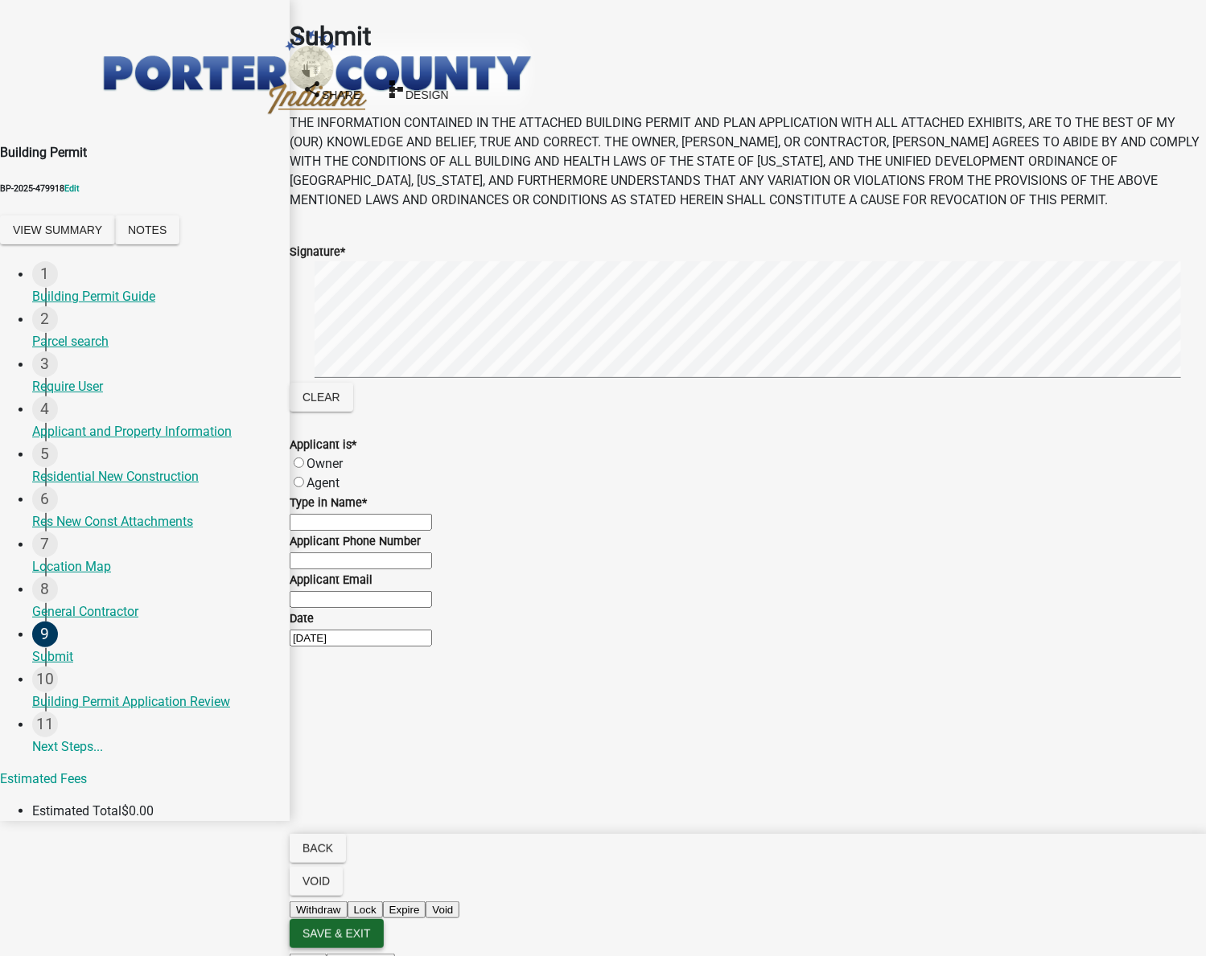
click at [371, 940] on span "Save & Exit" at bounding box center [336, 933] width 68 height 13
drag, startPoint x: 1038, startPoint y: 898, endPoint x: 1026, endPoint y: 896, distance: 12.2
click at [1137, 908] on button "Save & Exit" at bounding box center [1171, 916] width 68 height 17
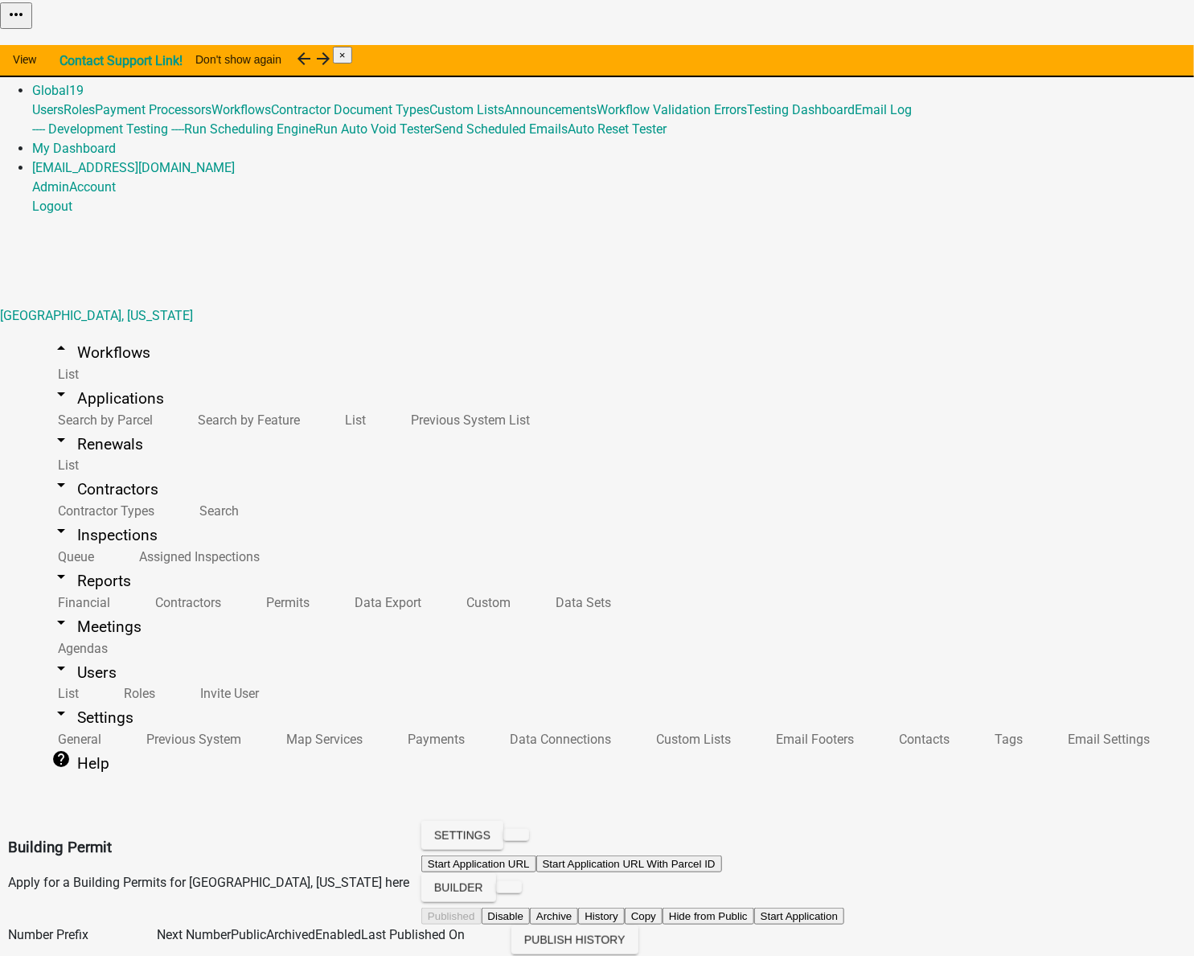
click at [66, 44] on link "Home" at bounding box center [49, 51] width 34 height 15
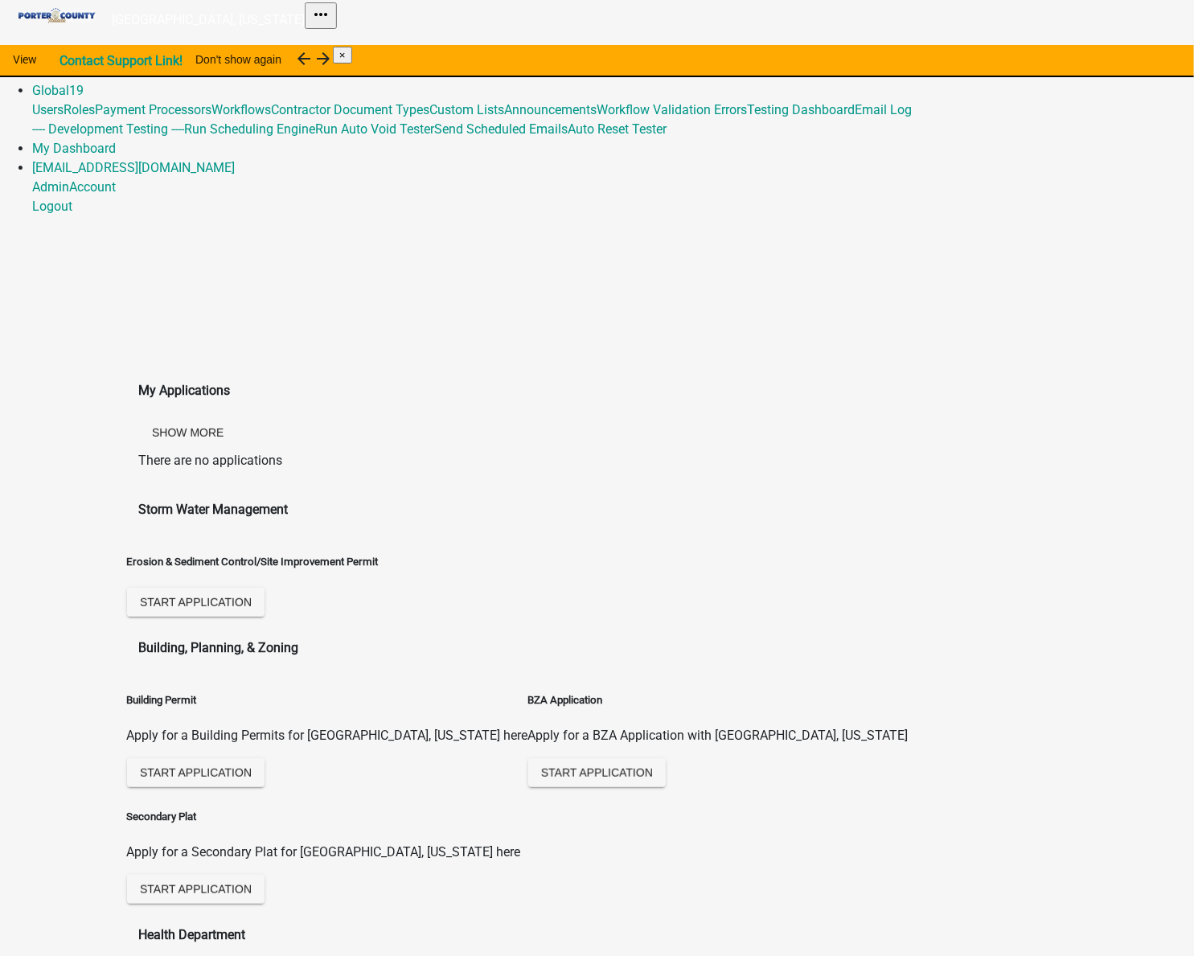
click at [66, 44] on link "Home" at bounding box center [49, 51] width 34 height 15
click at [69, 64] on link "Admin" at bounding box center [50, 71] width 37 height 15
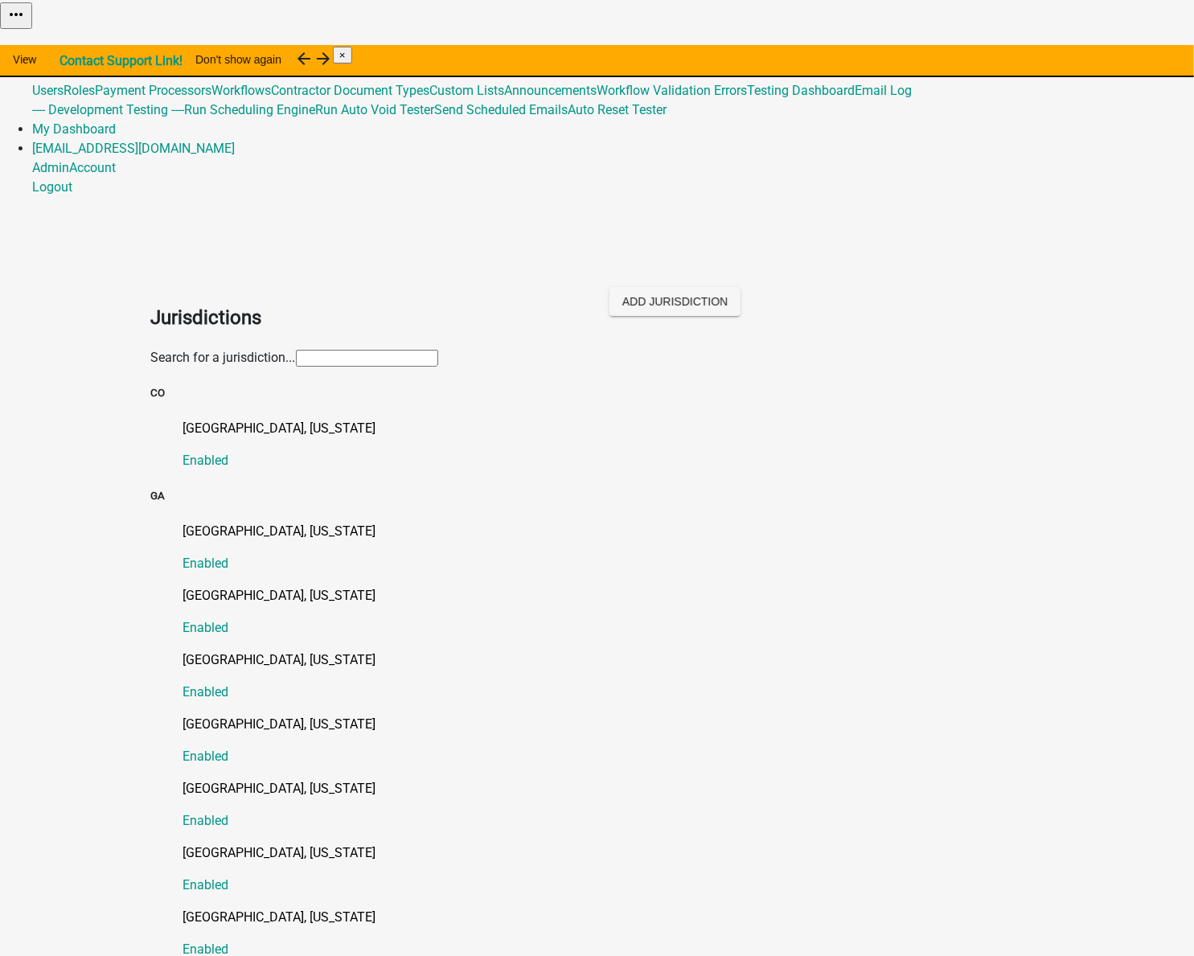
click at [296, 350] on input "text" at bounding box center [367, 358] width 142 height 17
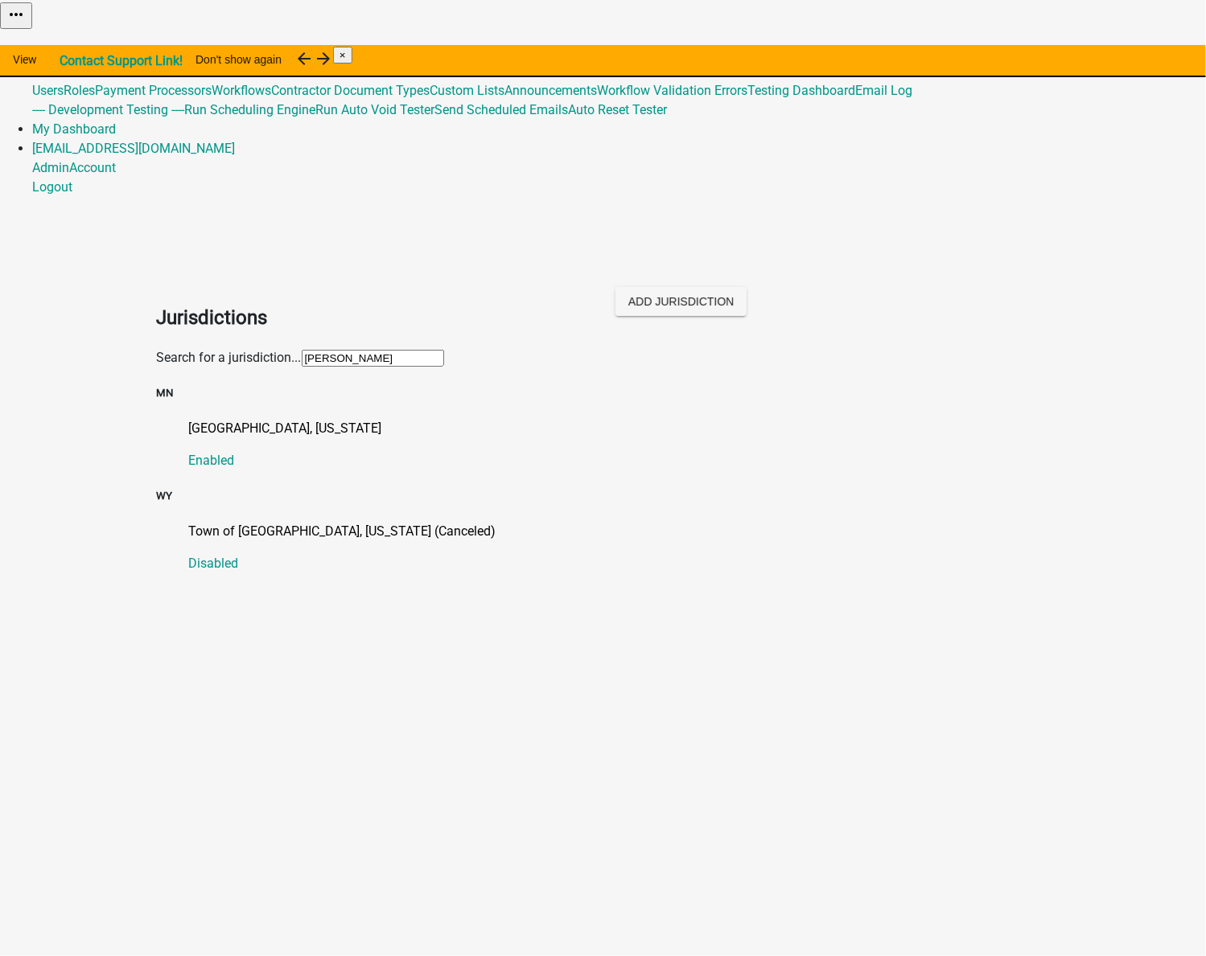
type input "otter tai"
click at [222, 419] on p "Otter Tail County, Minnesota" at bounding box center [619, 428] width 861 height 19
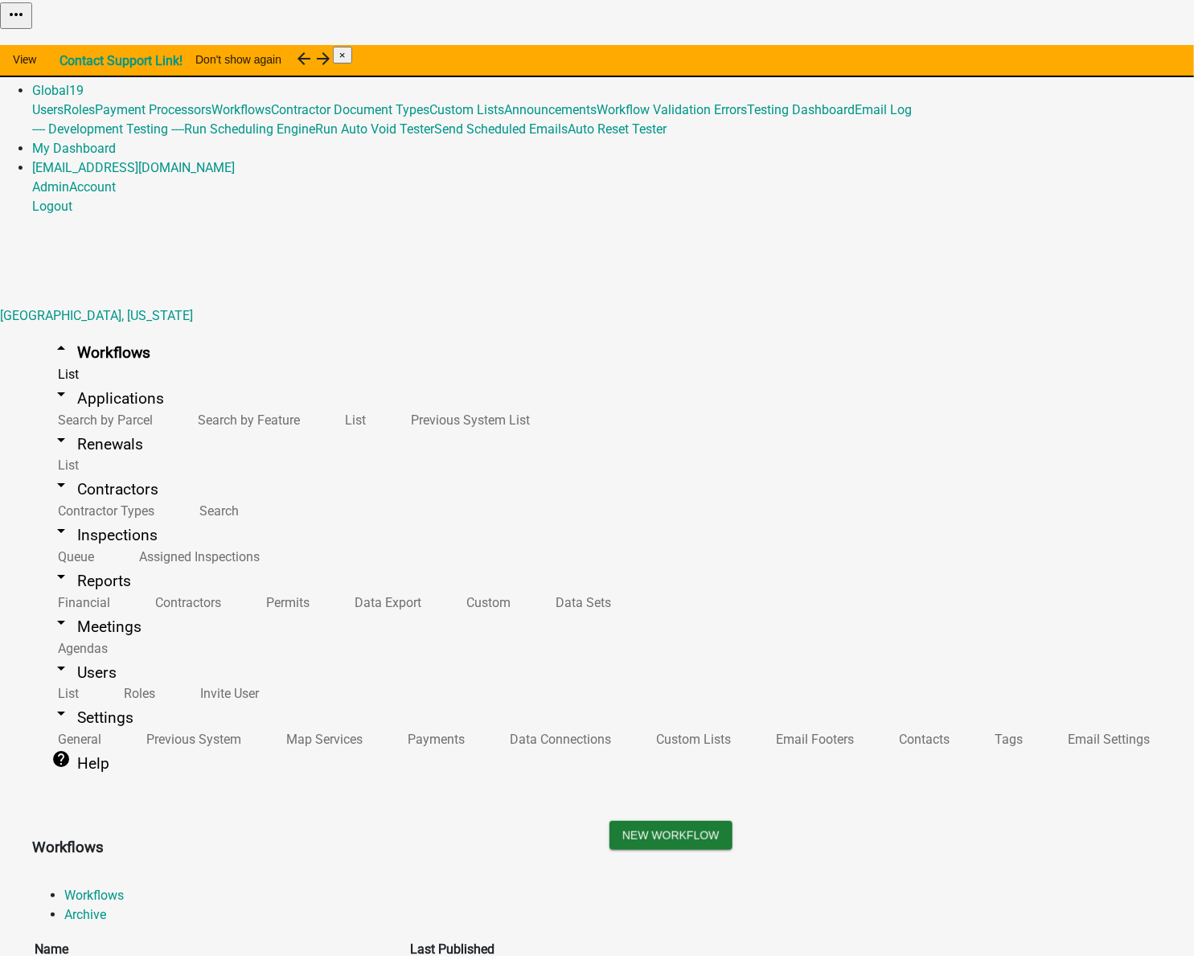
scroll to position [292, 0]
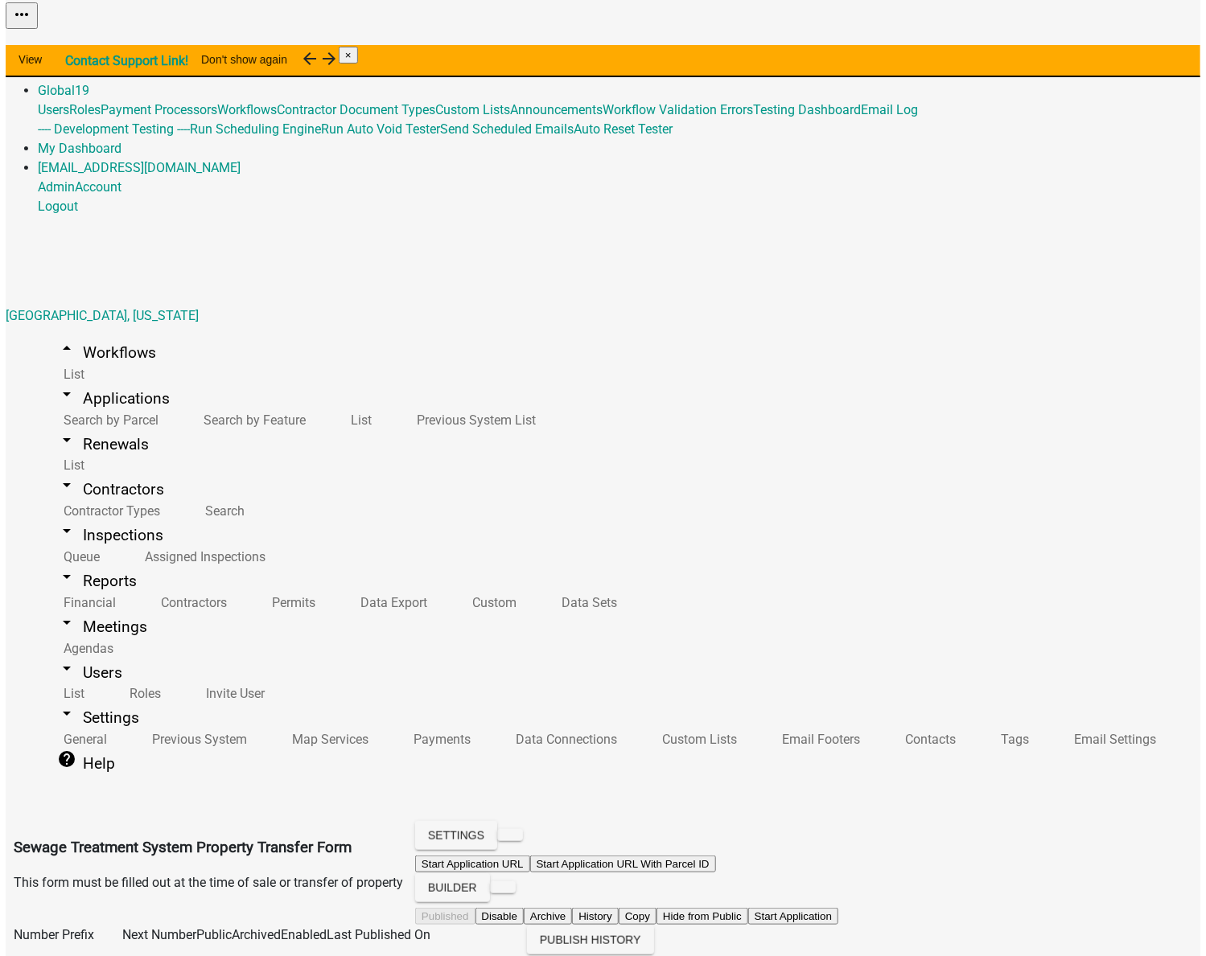
scroll to position [292, 0]
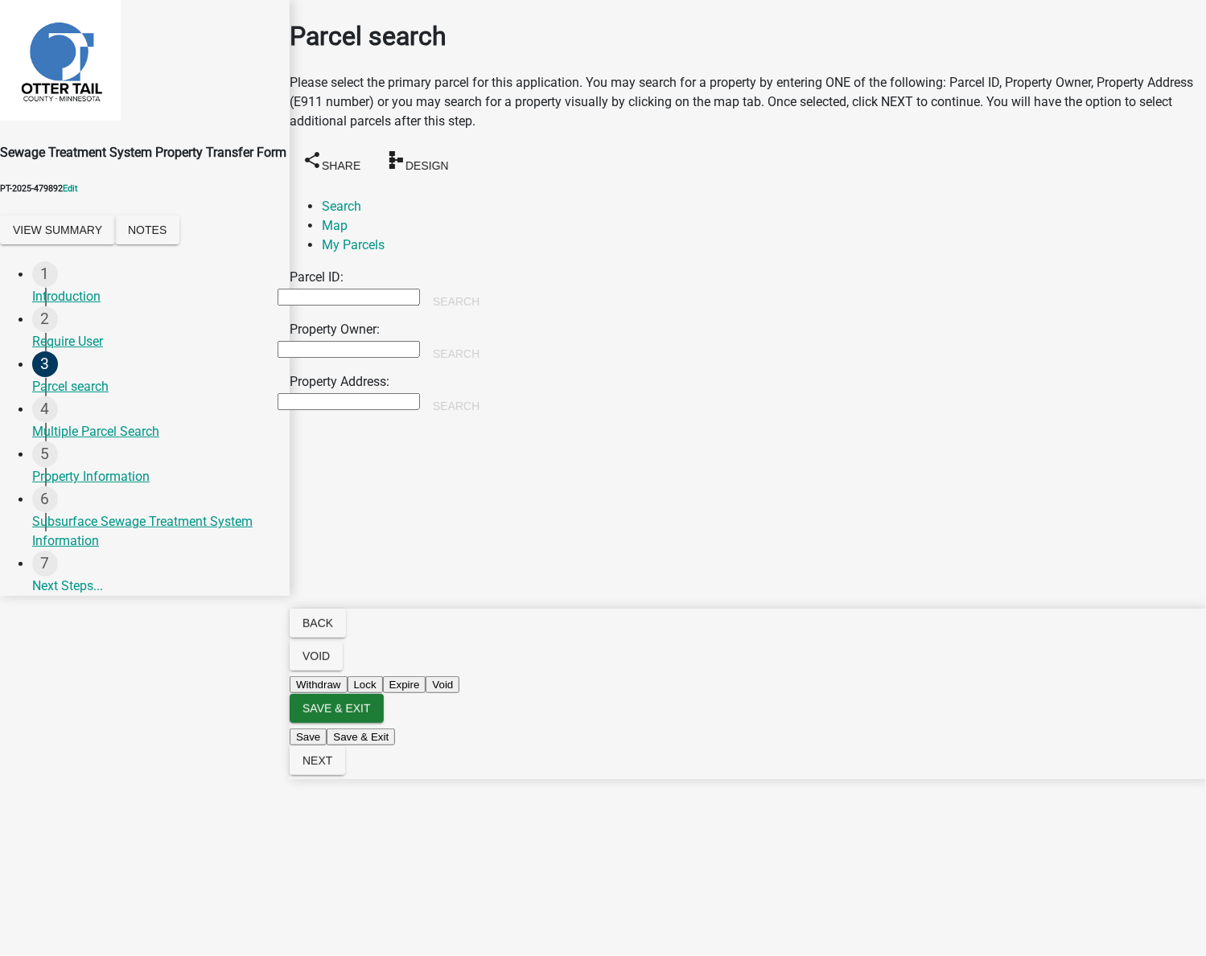
click at [336, 341] on input "Property Owner:" at bounding box center [349, 349] width 142 height 17
type input "smith"
click at [492, 339] on button "Search" at bounding box center [456, 353] width 72 height 29
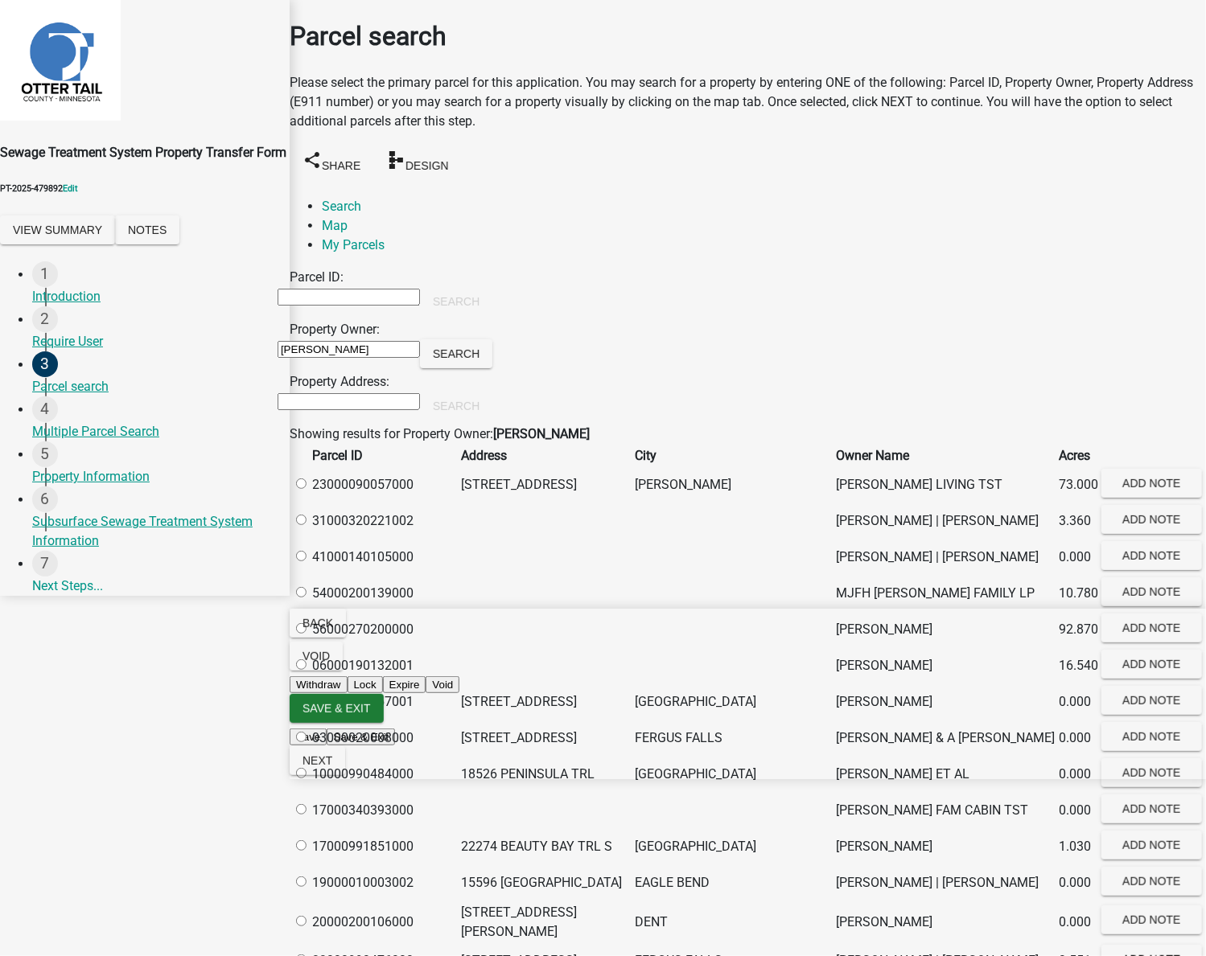
click at [309, 478] on div at bounding box center [300, 484] width 17 height 19
click at [309, 492] on label at bounding box center [309, 484] width 0 height 15
click at [306, 489] on input "radio" at bounding box center [301, 484] width 10 height 10
radio input "true"
click at [332, 767] on span "Next" at bounding box center [317, 760] width 30 height 13
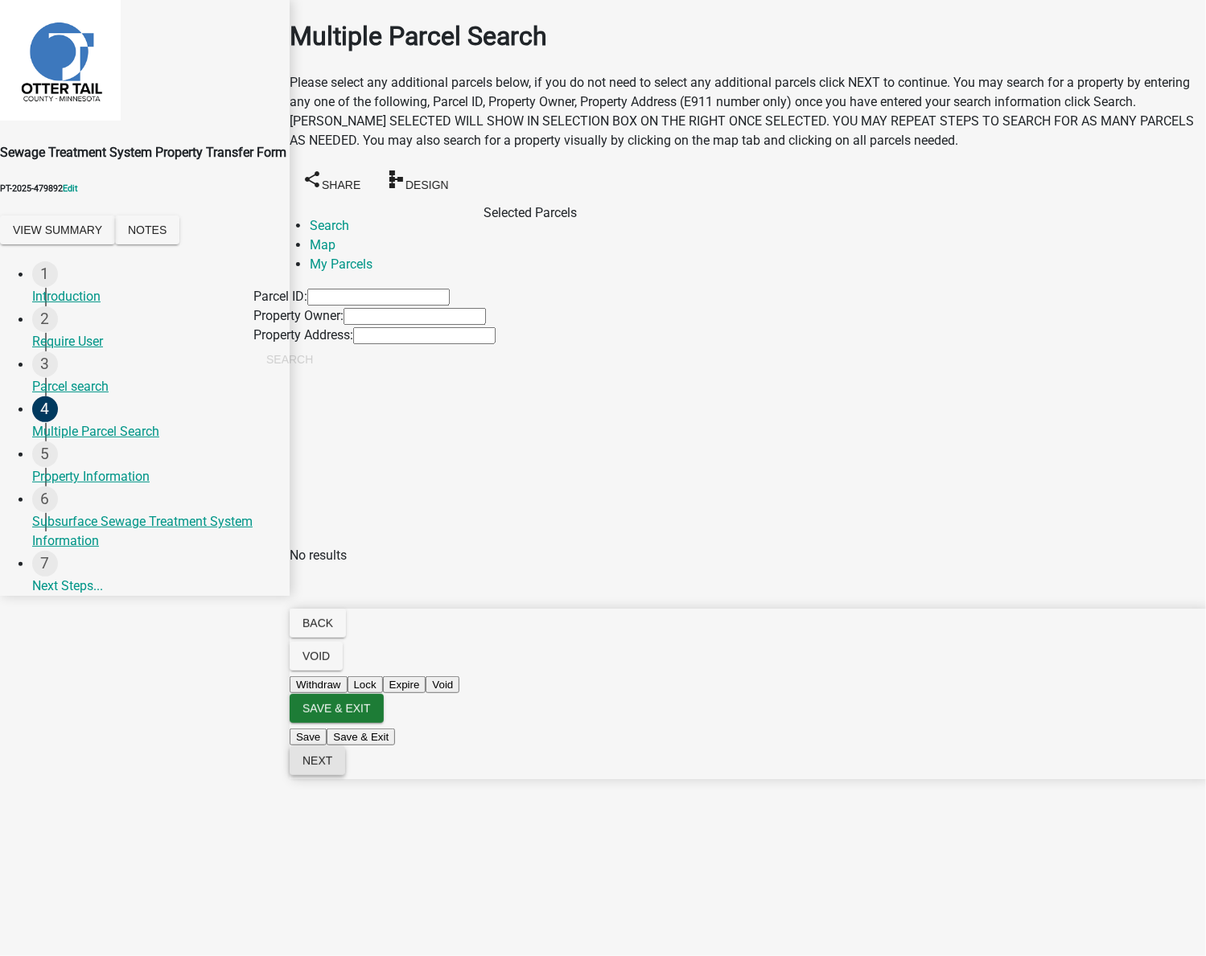
click at [332, 767] on span "Next" at bounding box center [317, 760] width 30 height 13
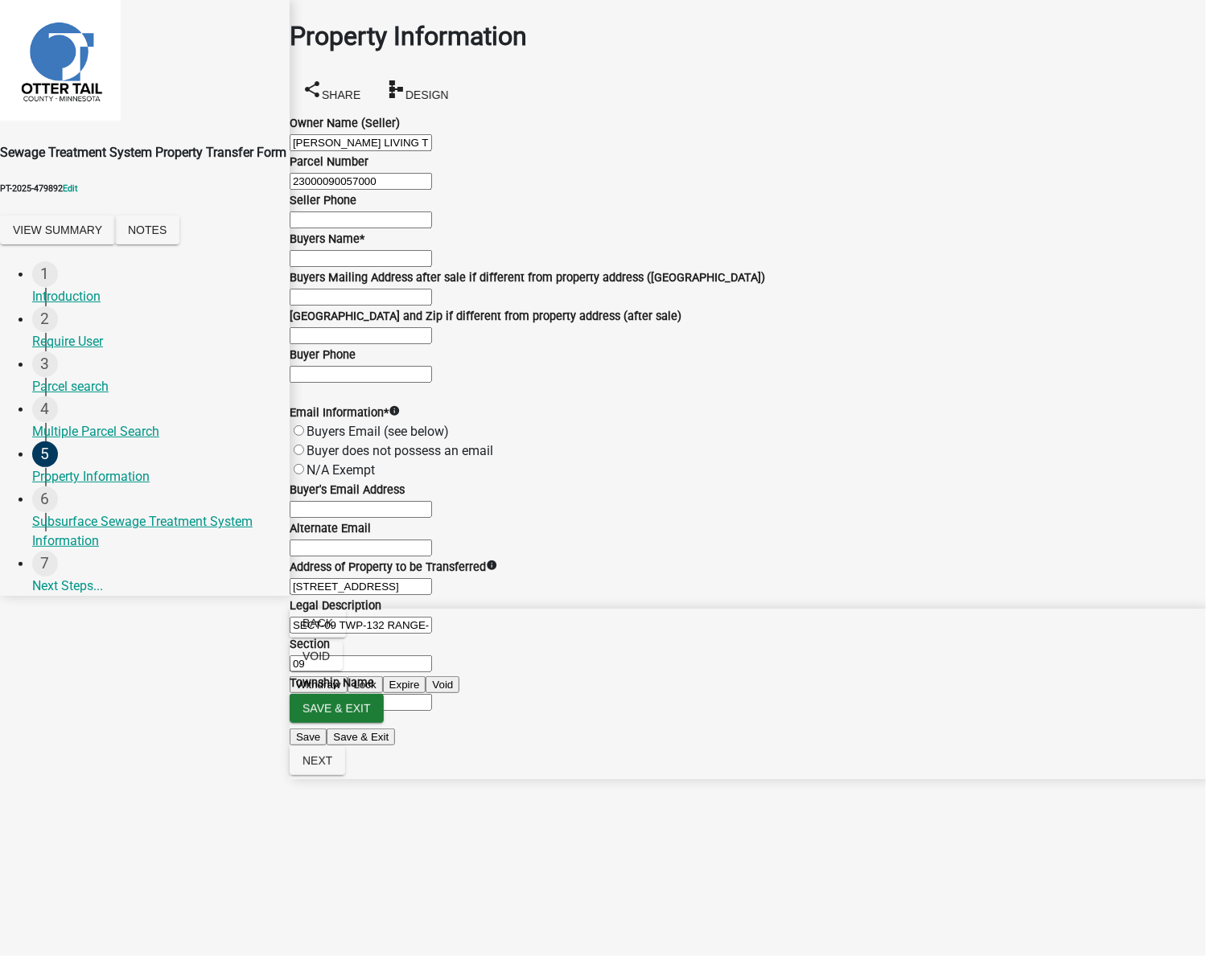
click at [413, 439] on label "Buyers Email (see below)" at bounding box center [377, 431] width 142 height 15
click at [304, 436] on input "Buyers Email (see below)" at bounding box center [299, 431] width 10 height 10
radio input "true"
click at [424, 267] on input "Buyers Name *" at bounding box center [361, 258] width 142 height 17
type input "test"
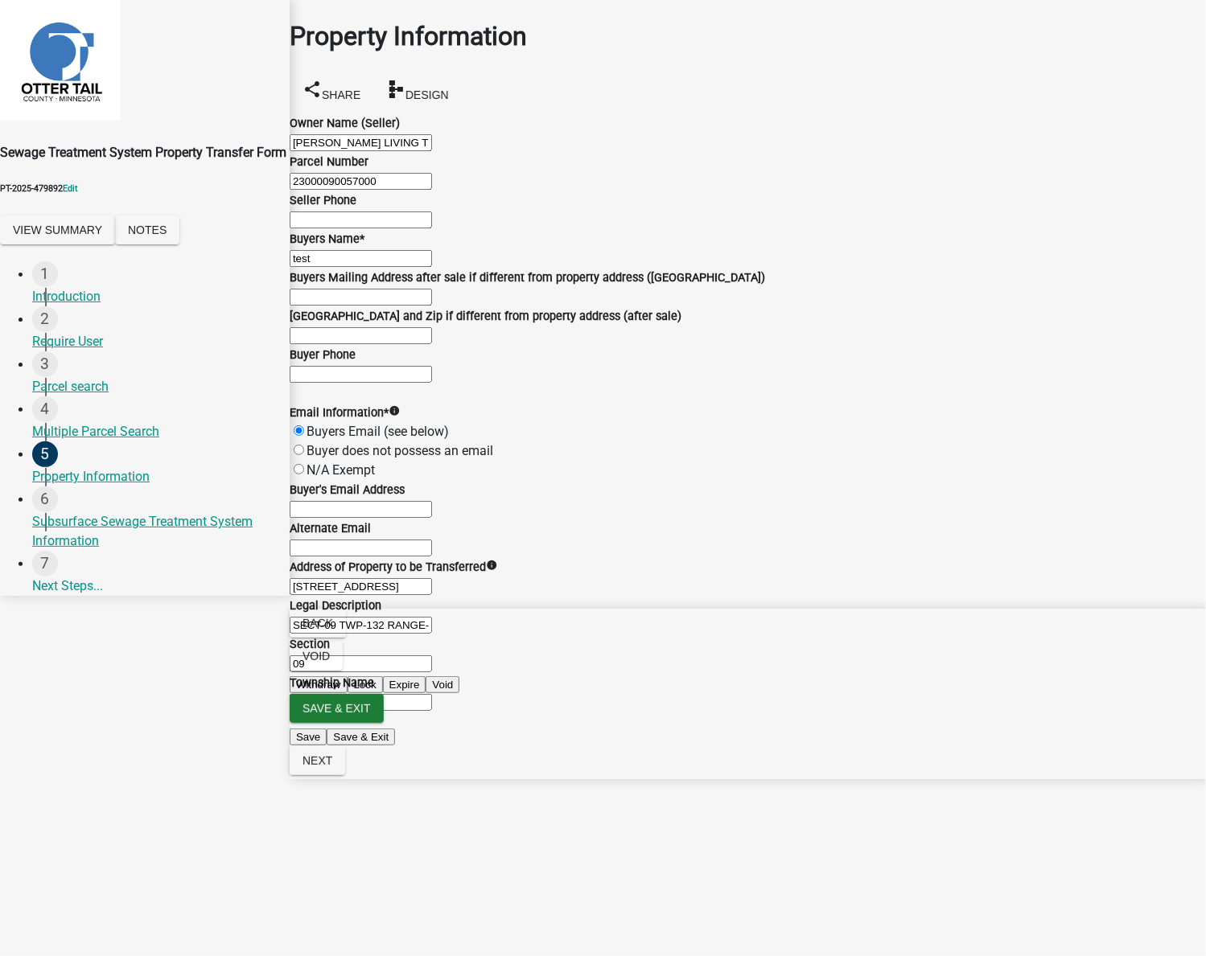
scroll to position [292, 0]
click at [388, 518] on input "Buyer's Email Address" at bounding box center [361, 509] width 142 height 17
type input "test@schneidergis.com"
type input "605 N 4TH ST"
type input "test"
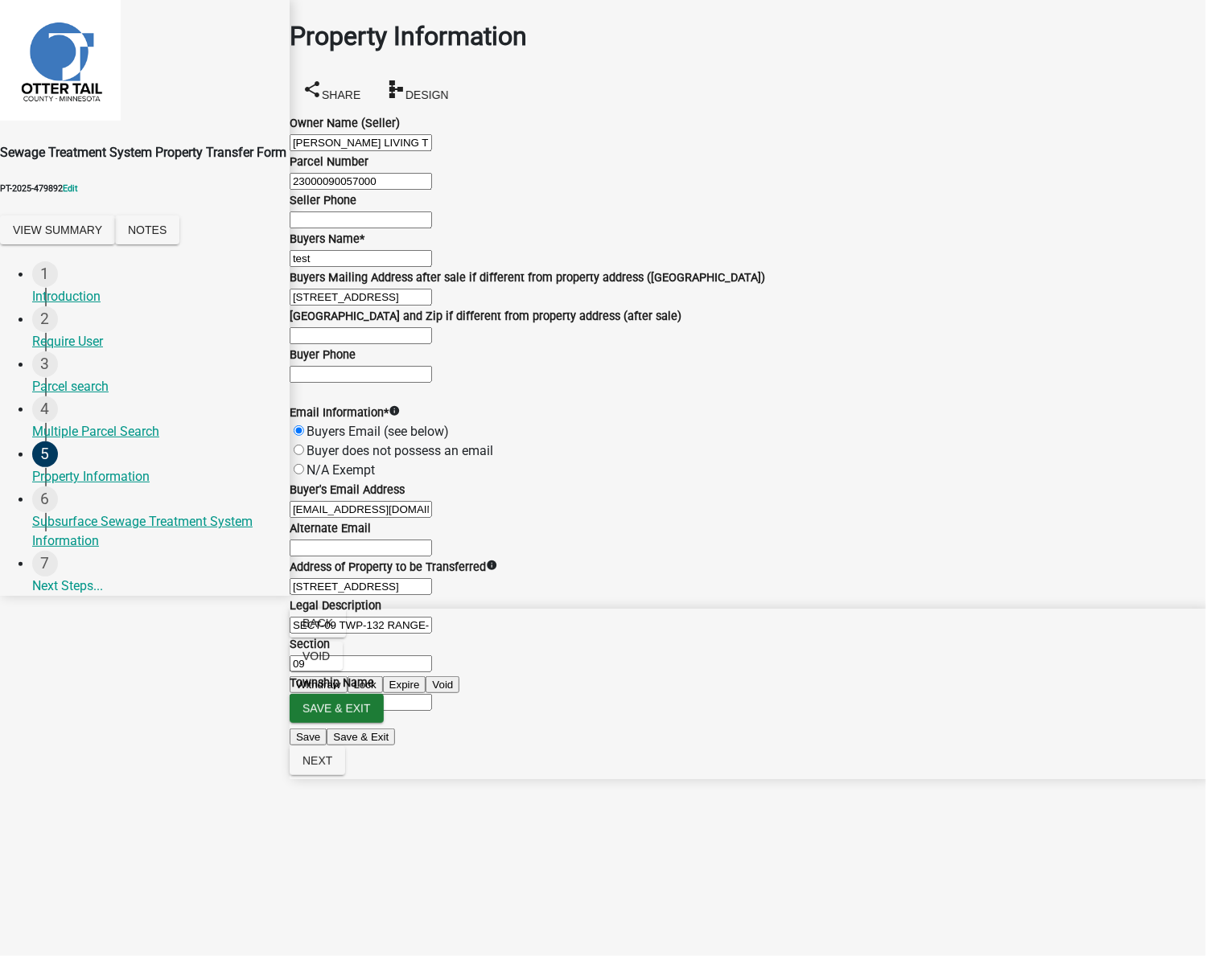
scroll to position [496, 0]
click at [332, 767] on span "Next" at bounding box center [317, 760] width 30 height 13
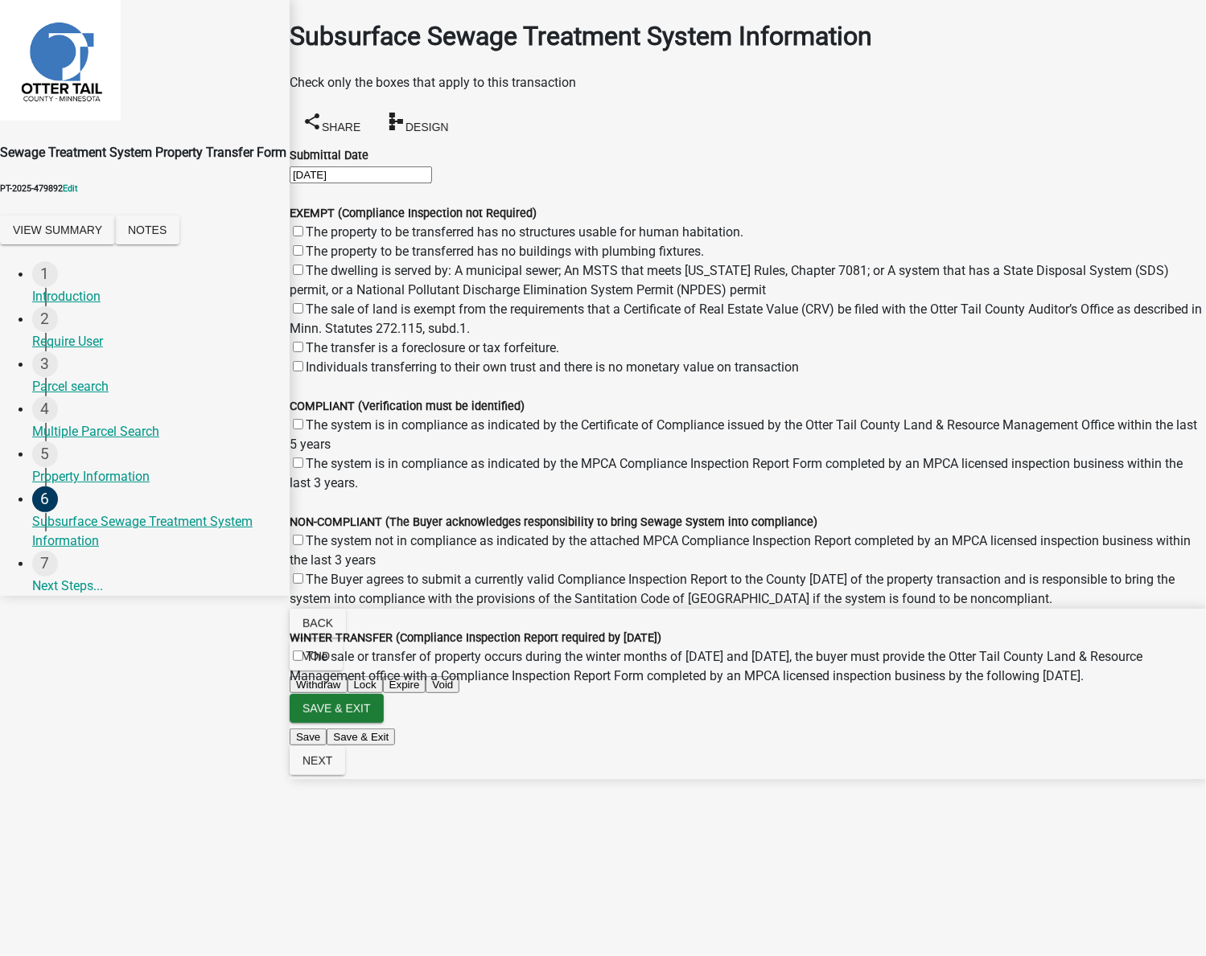
click at [321, 336] on label "The sale of land is exempt from the requirements that a Certificate of Real Est…" at bounding box center [746, 319] width 912 height 35
click at [303, 314] on input "The sale of land is exempt from the requirements that a Certificate of Real Est…" at bounding box center [298, 308] width 10 height 10
checkbox input "true"
checkbox input "false"
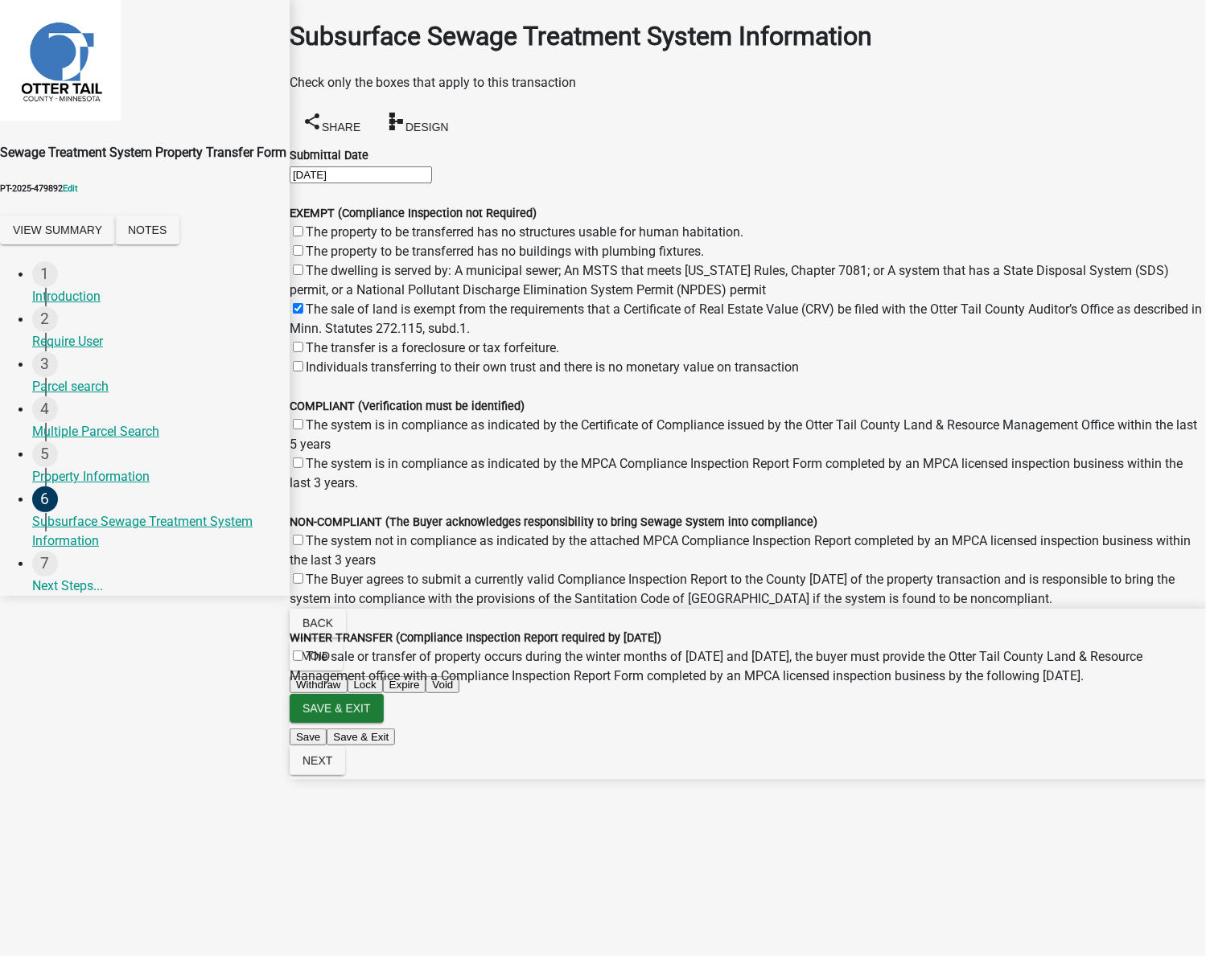
checkbox input "false"
checkbox input "true"
checkbox input "false"
click at [315, 454] on div "The system is in compliance as indicated by the Certificate of Compliance issue…" at bounding box center [748, 435] width 916 height 39
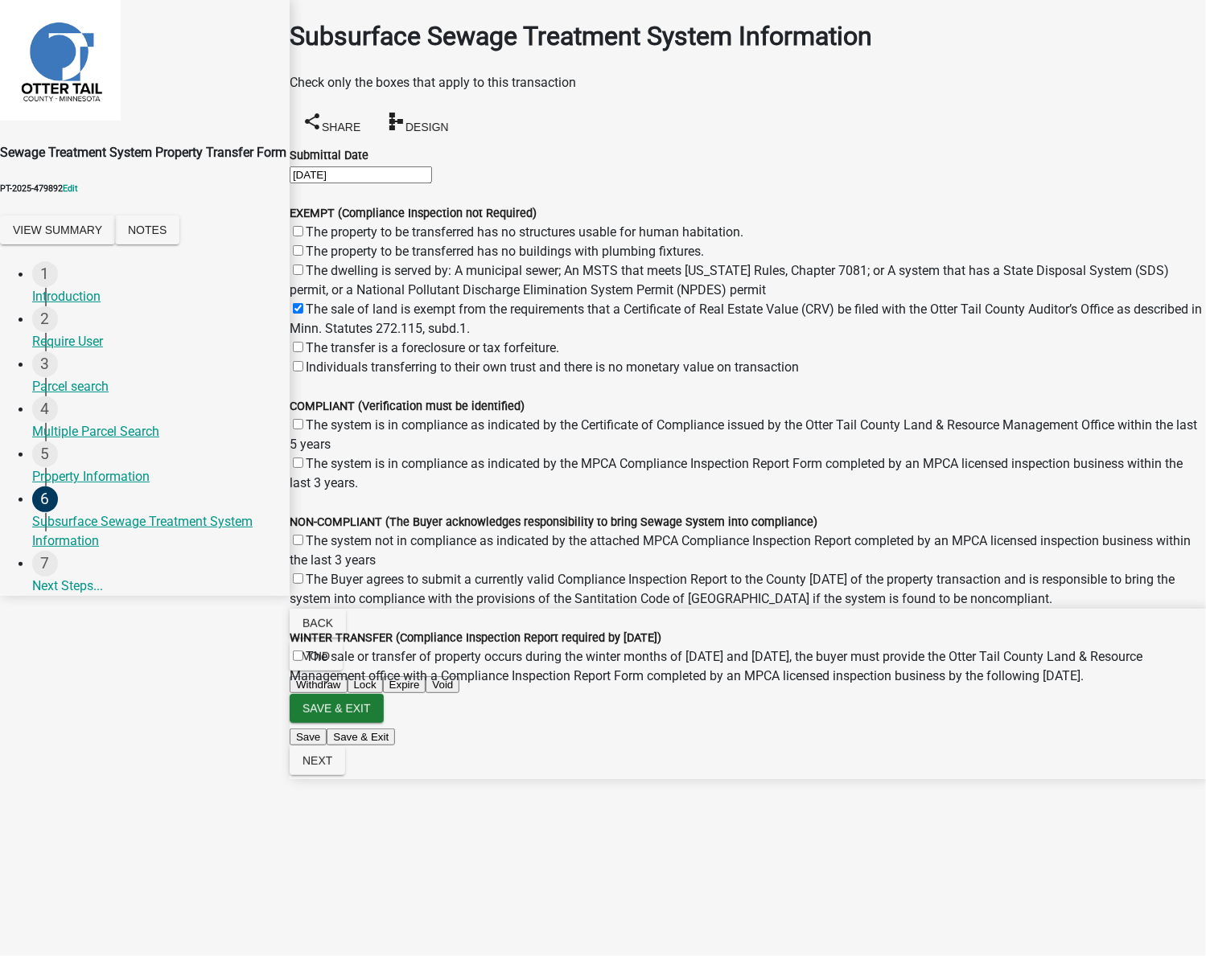
click at [309, 568] on label "The system not in compliance as indicated by the attached MPCA Compliance Inspe…" at bounding box center [740, 550] width 901 height 35
click at [303, 545] on input "The system not in compliance as indicated by the attached MPCA Compliance Inspe…" at bounding box center [298, 540] width 10 height 10
checkbox input "true"
checkbox input "false"
click at [316, 452] on label "The system is in compliance as indicated by the Certificate of Compliance issue…" at bounding box center [743, 434] width 907 height 35
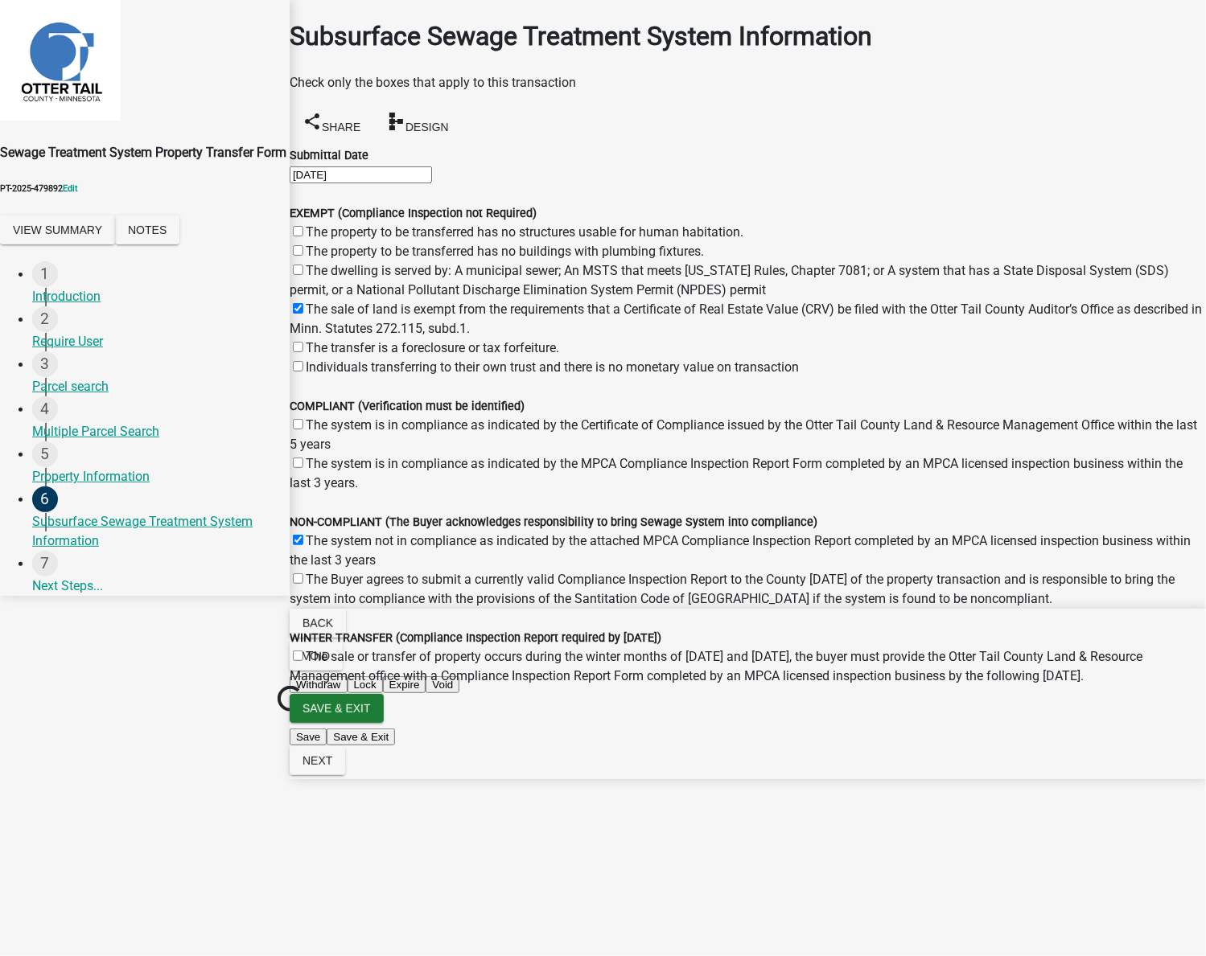
click at [303, 430] on input "The system is in compliance as indicated by the Certificate of Compliance issue…" at bounding box center [298, 424] width 10 height 10
checkbox input "true"
checkbox input "false"
click at [319, 684] on label "The sale or transfer of property occurs during the winter months of November 15…" at bounding box center [716, 666] width 853 height 35
click at [303, 661] on input "The sale or transfer of property occurs during the winter months of November 15…" at bounding box center [298, 656] width 10 height 10
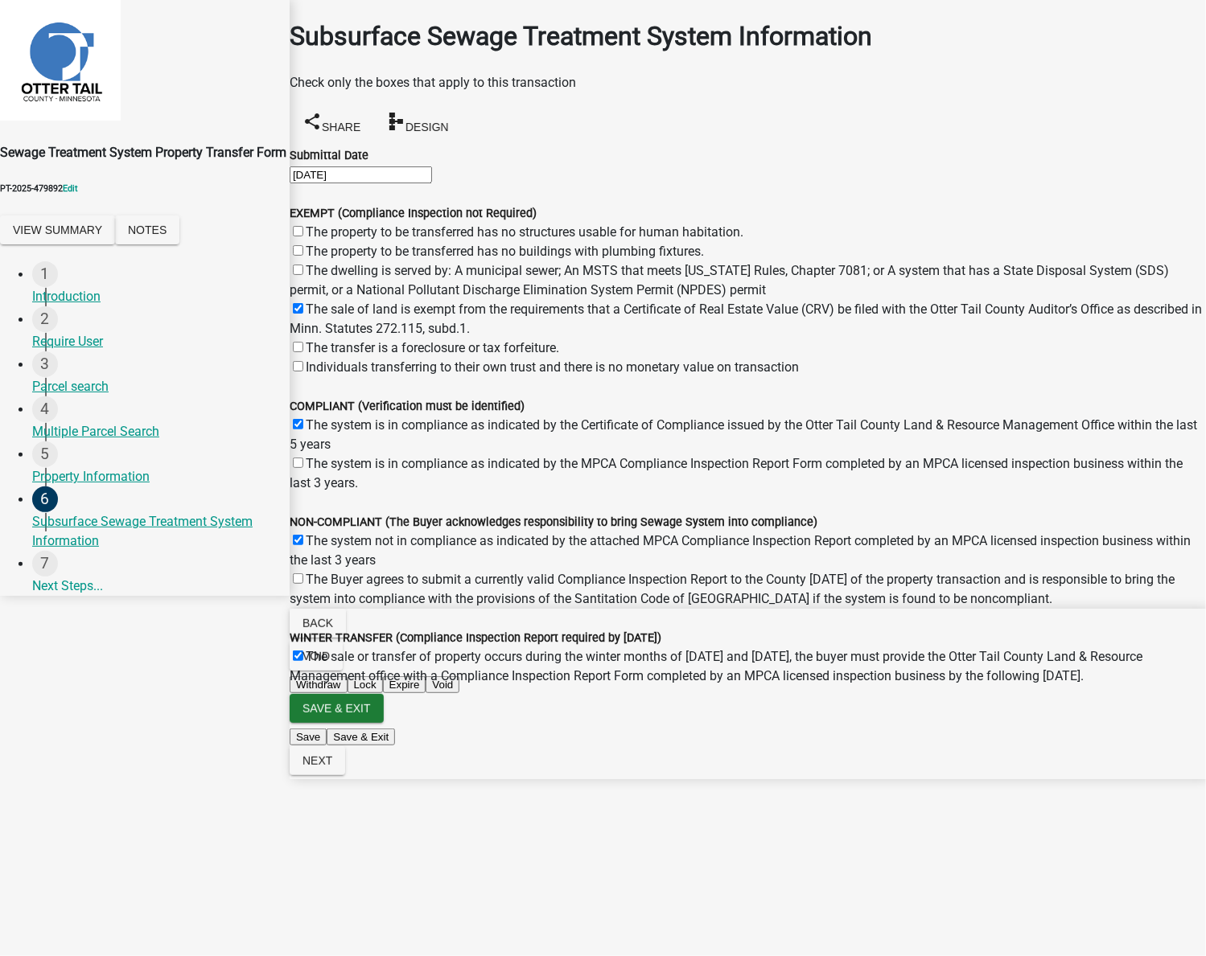
checkbox input "true"
click at [332, 767] on span "Next" at bounding box center [317, 760] width 30 height 13
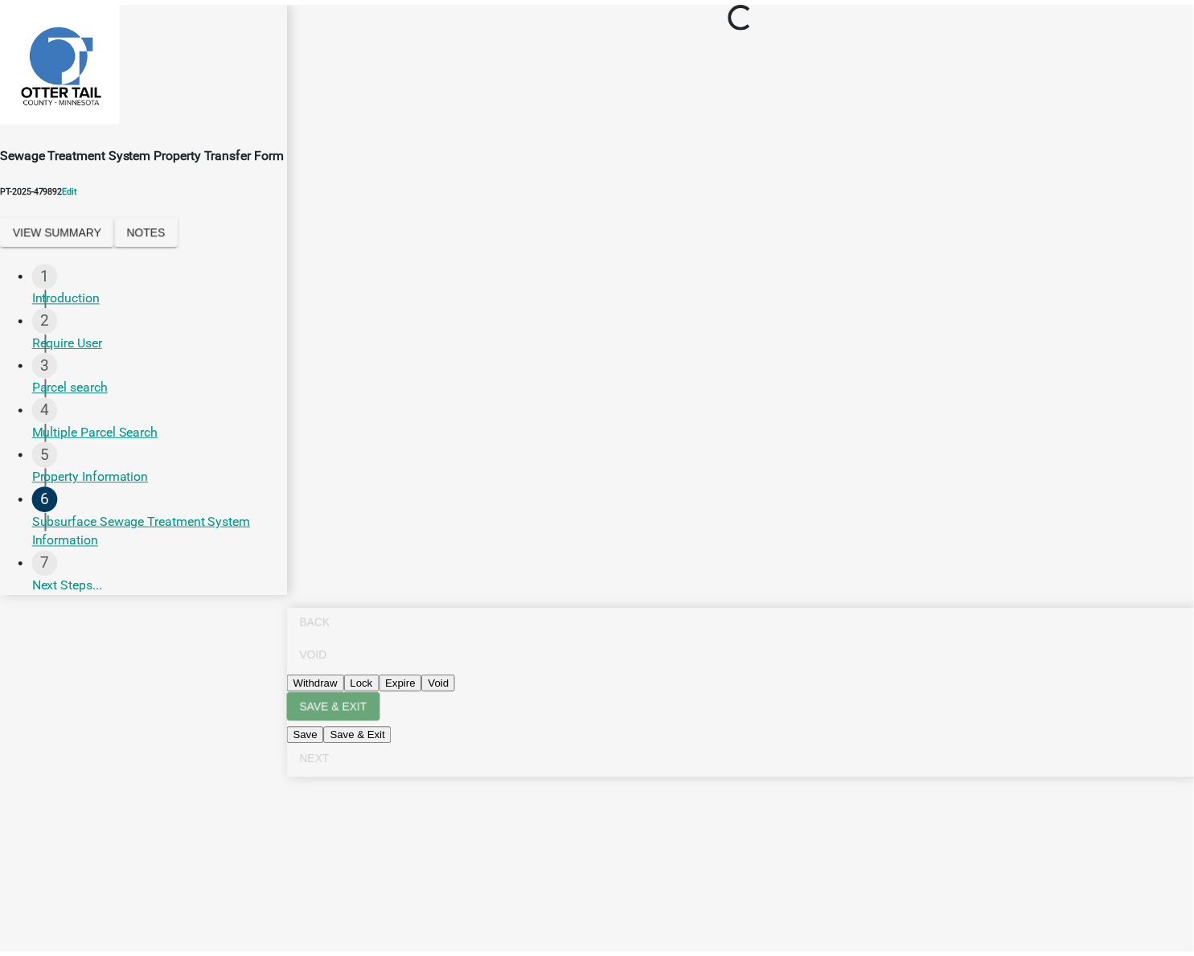
scroll to position [0, 0]
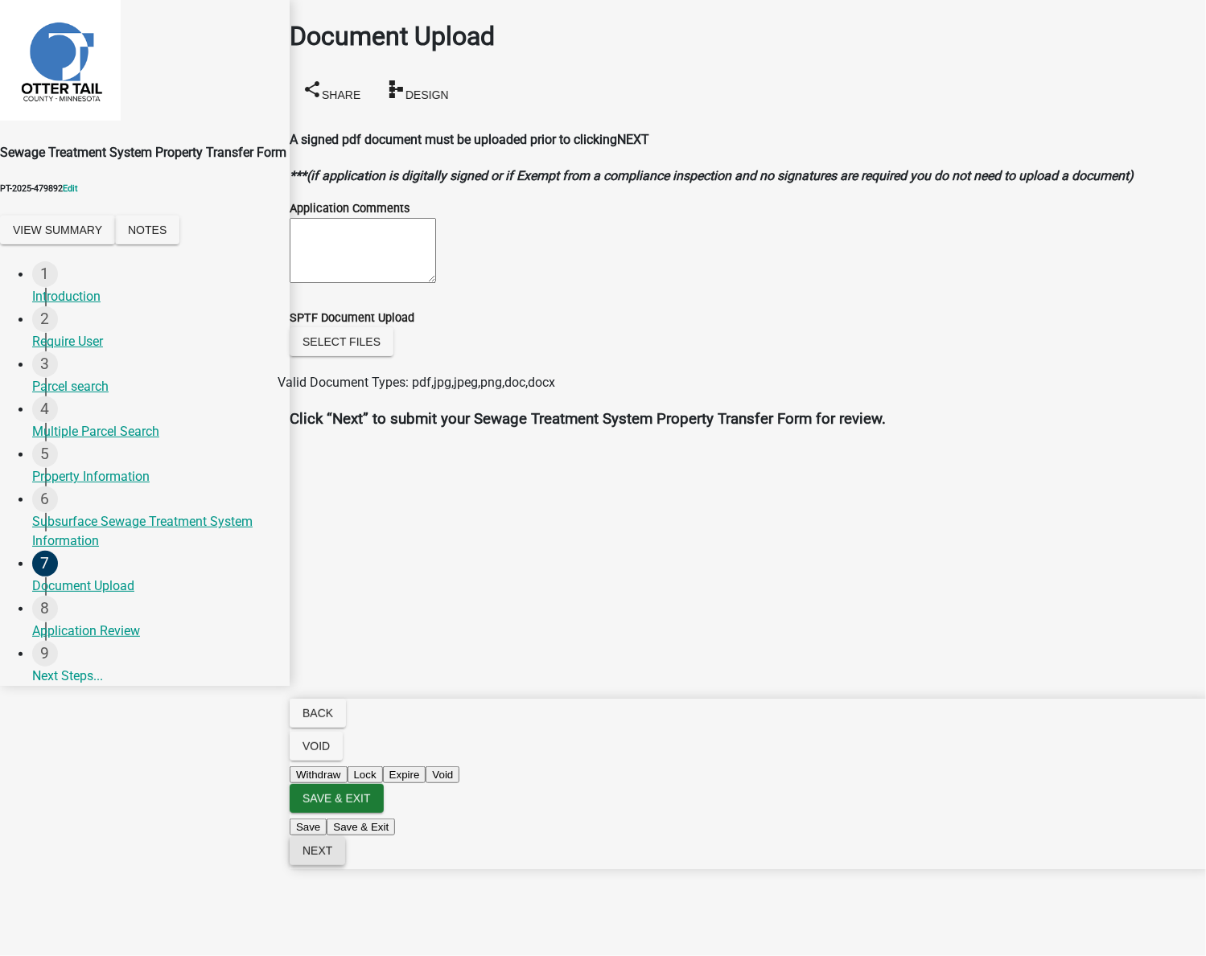
click at [1175, 870] on form "Save & Exit Save Save & Exit Next" at bounding box center [748, 826] width 916 height 85
click at [332, 857] on span "Next" at bounding box center [317, 851] width 30 height 13
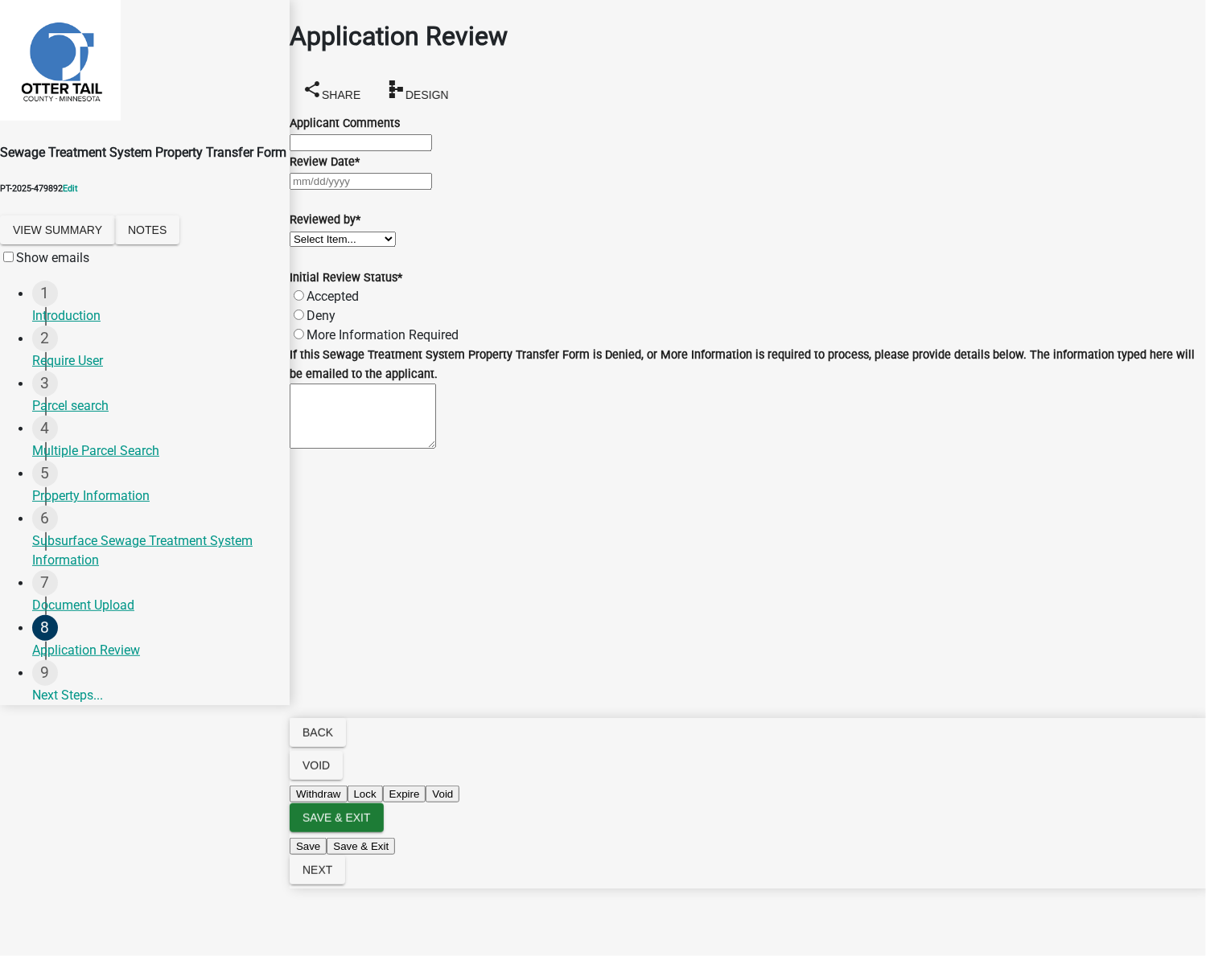
select select "9"
select select "2025"
click at [381, 191] on div "Jan Feb Mar Apr May Jun Jul Aug Sep Oct Nov Dec 1525 1526 1527 1528 1529 1530 1…" at bounding box center [748, 180] width 916 height 19
click at [306, 386] on div "22" at bounding box center [294, 373] width 26 height 26
type input "09/22/2025"
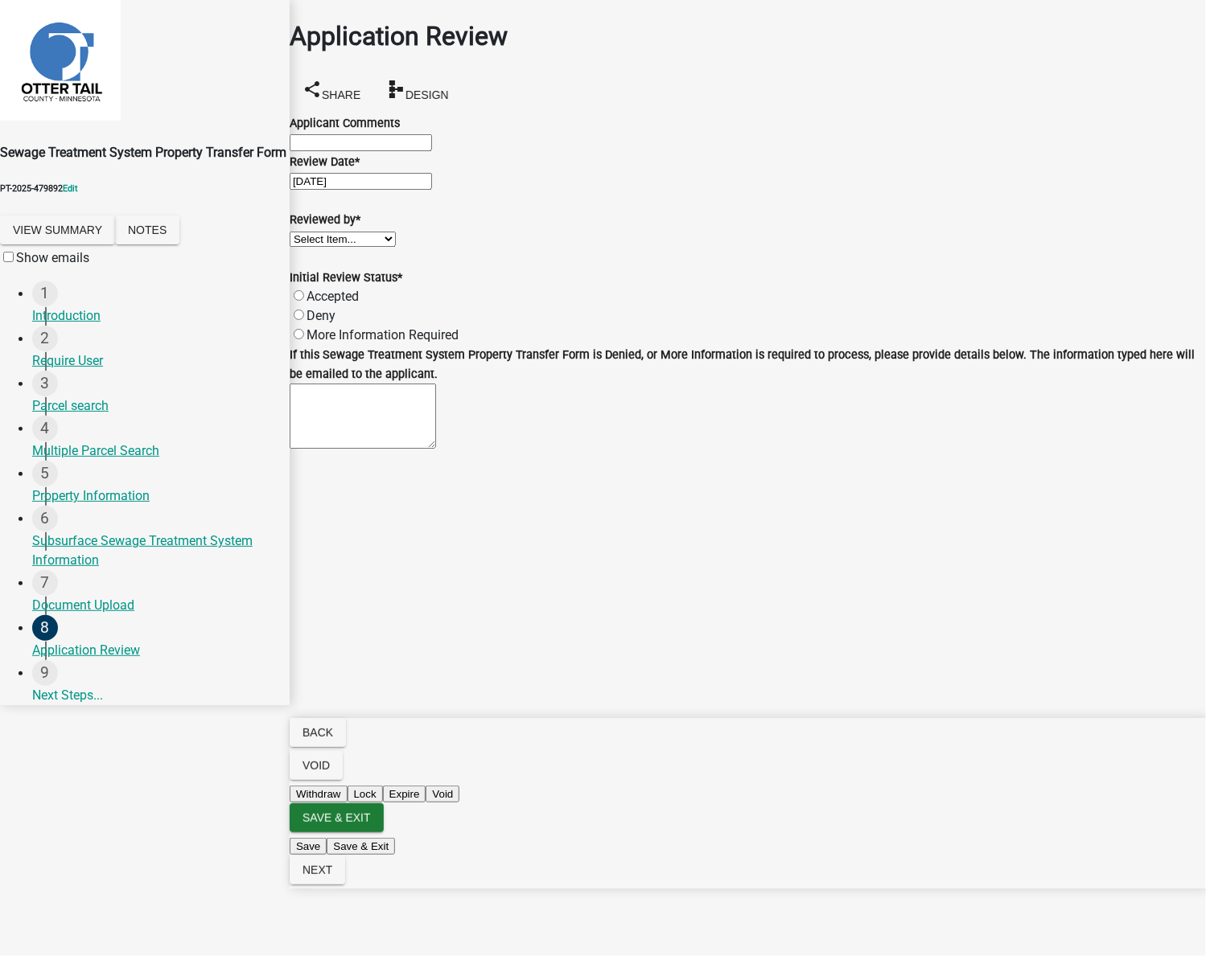
click at [396, 247] on select "Select Item... Alexis Newark Amy Busko Andrea Perales Brittany Tollefson Christ…" at bounding box center [343, 239] width 106 height 15
click at [308, 247] on select "Select Item... Alexis Newark Amy Busko Andrea Perales Brittany Tollefson Christ…" at bounding box center [343, 239] width 106 height 15
select select "f6a741f6-6d10-4601-9562-2e8ce244b7e0"
click at [381, 306] on div "Accepted" at bounding box center [748, 296] width 916 height 19
click at [359, 304] on label "Accepted" at bounding box center [332, 296] width 52 height 15
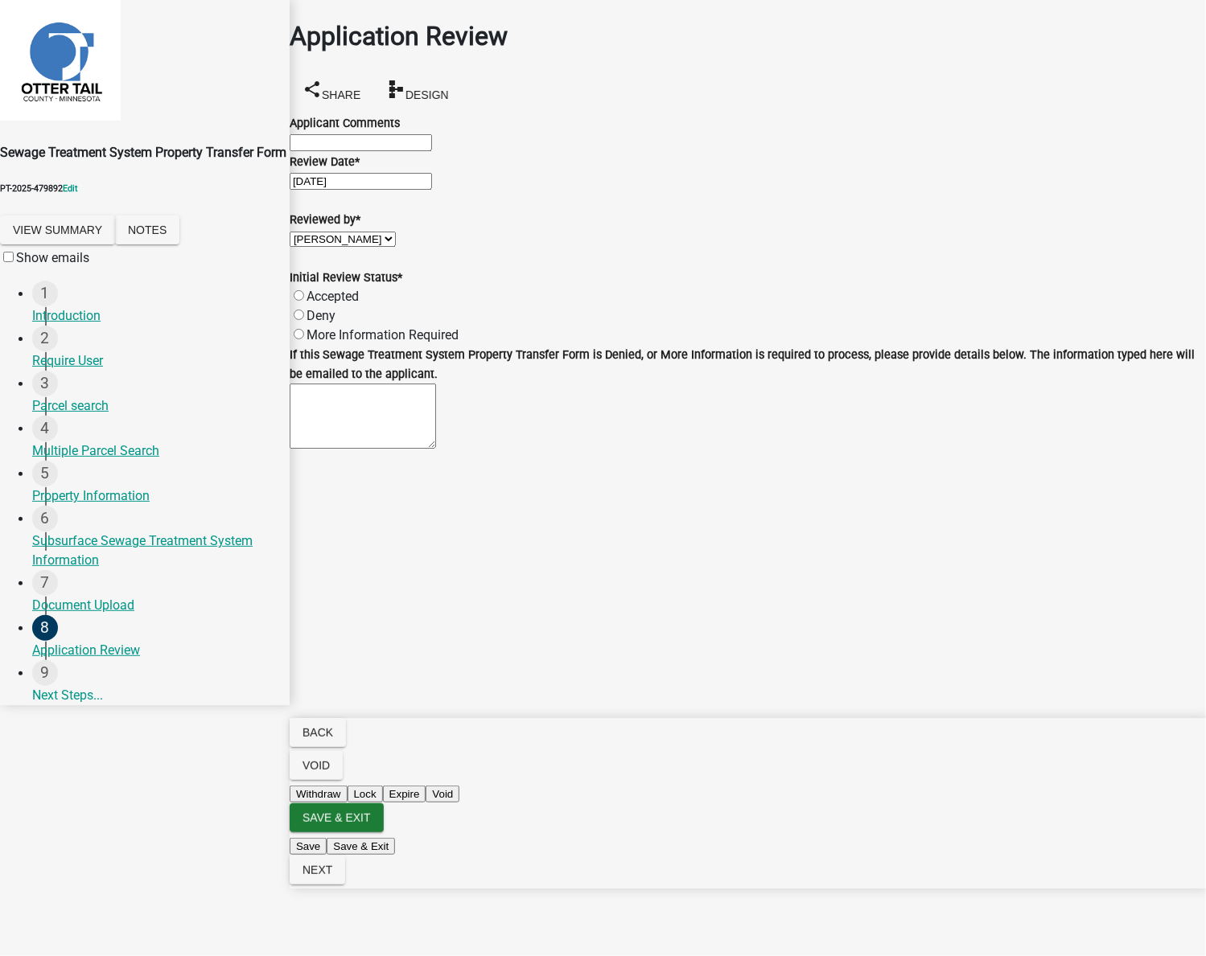
click at [304, 301] on input "Accepted" at bounding box center [299, 295] width 10 height 10
radio input "true"
click at [332, 877] on span "Next" at bounding box center [317, 870] width 30 height 13
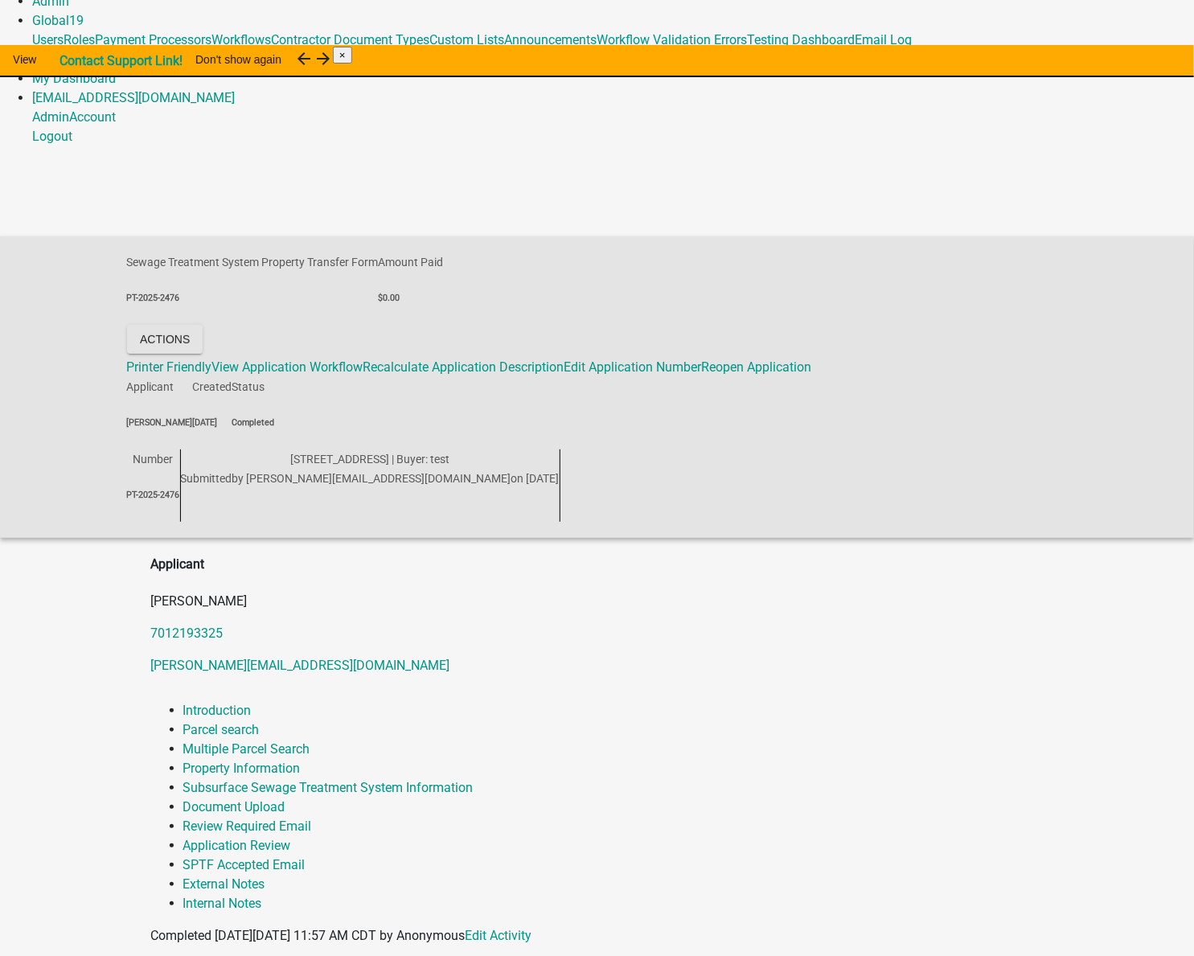
scroll to position [116, 0]
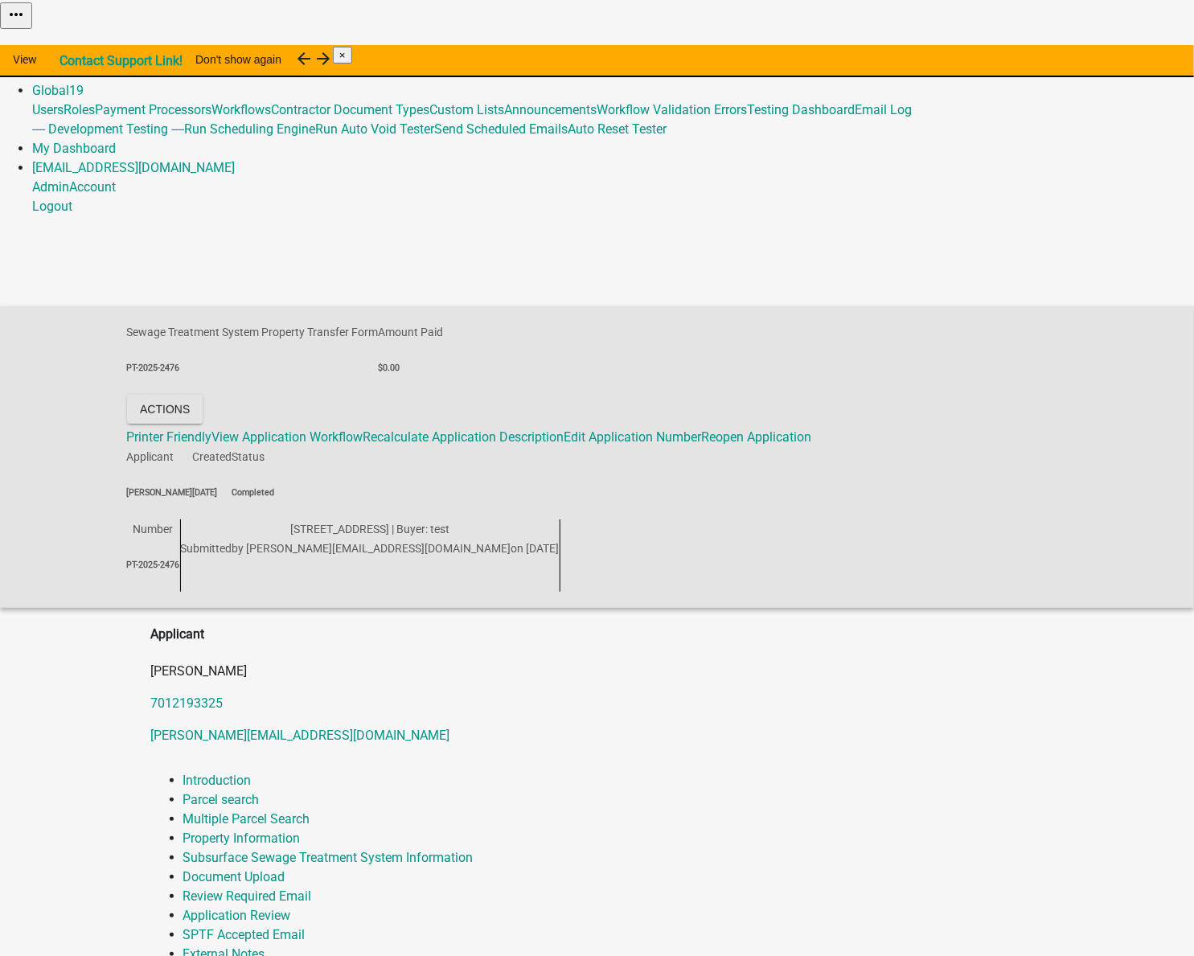
click at [69, 64] on link "Admin" at bounding box center [50, 71] width 37 height 15
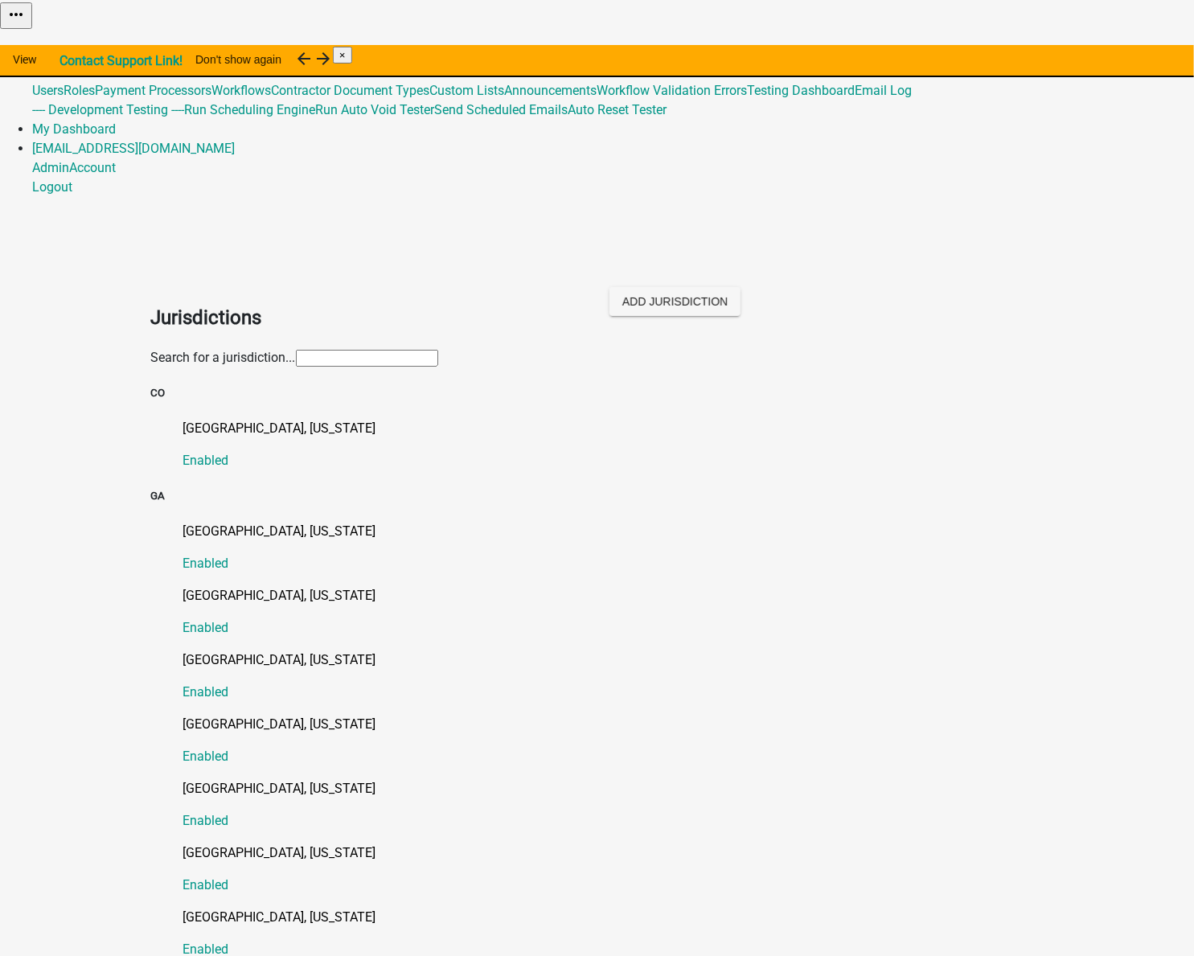
click at [296, 350] on input "text" at bounding box center [367, 358] width 142 height 17
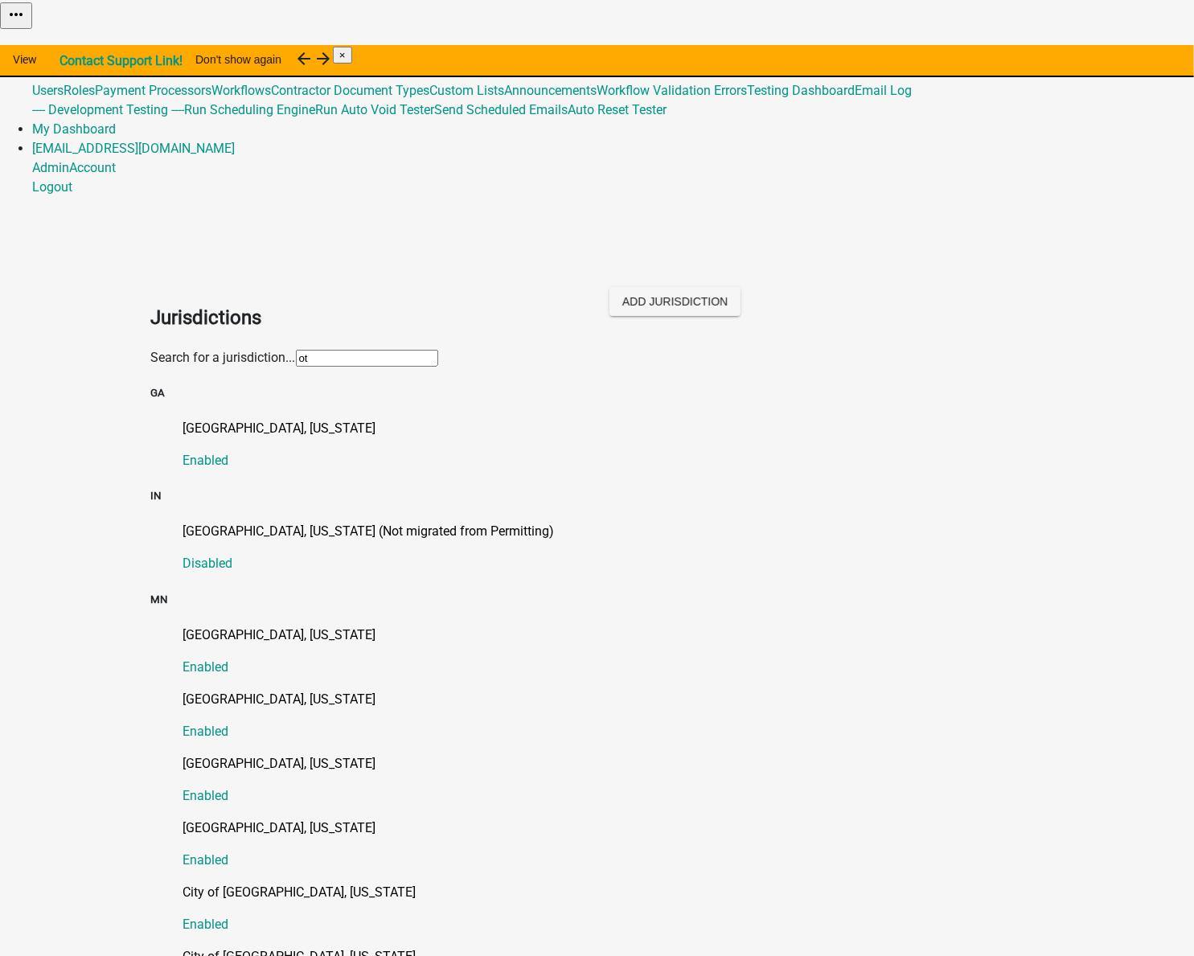
click at [575, 522] on ul "Marshall County, Indiana (Not migrated from Permitting) Disabled" at bounding box center [597, 547] width 893 height 51
click at [296, 350] on input "ot" at bounding box center [367, 358] width 142 height 17
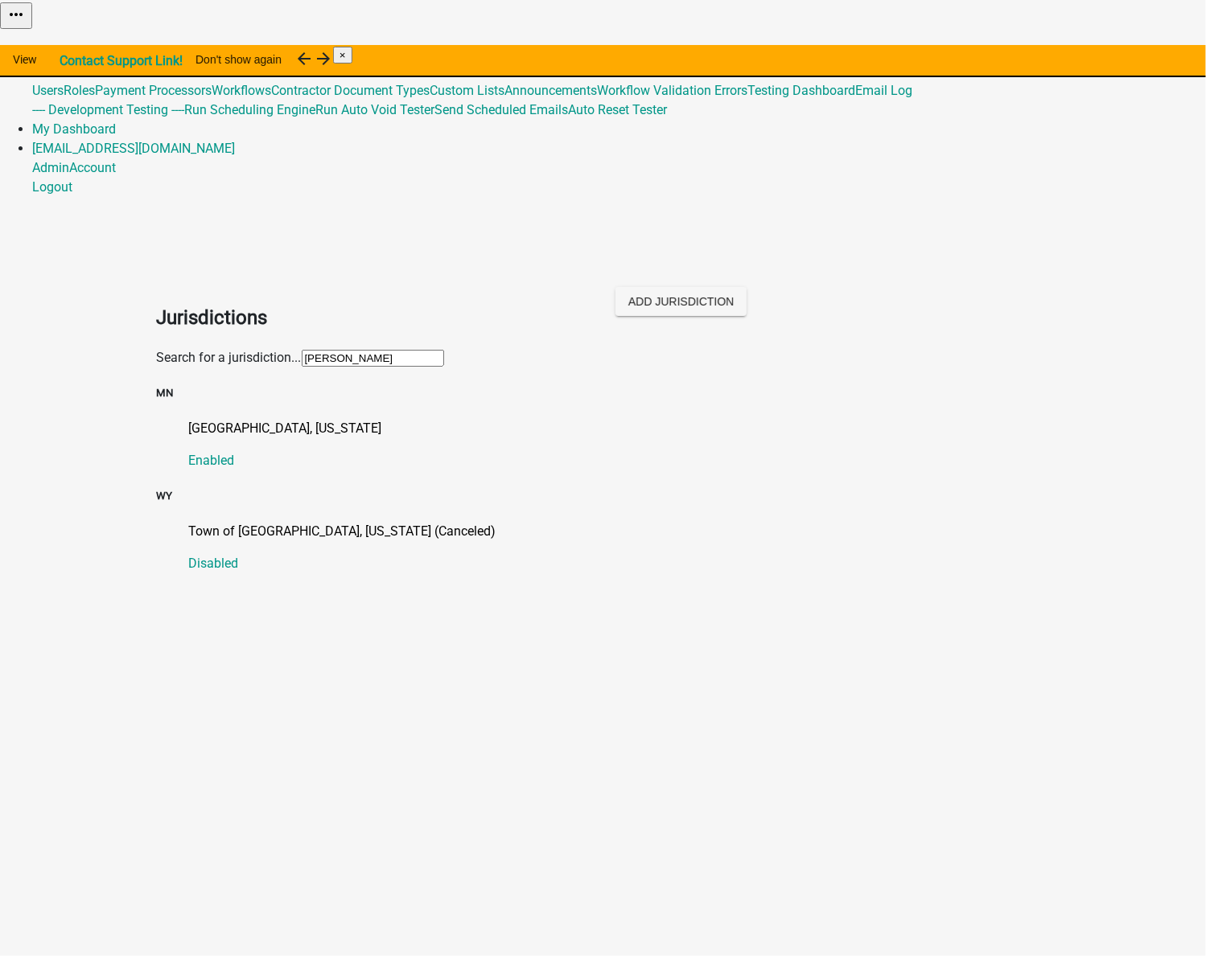
type input "otter tai"
click at [219, 419] on p "Otter Tail County, Minnesota" at bounding box center [619, 428] width 861 height 19
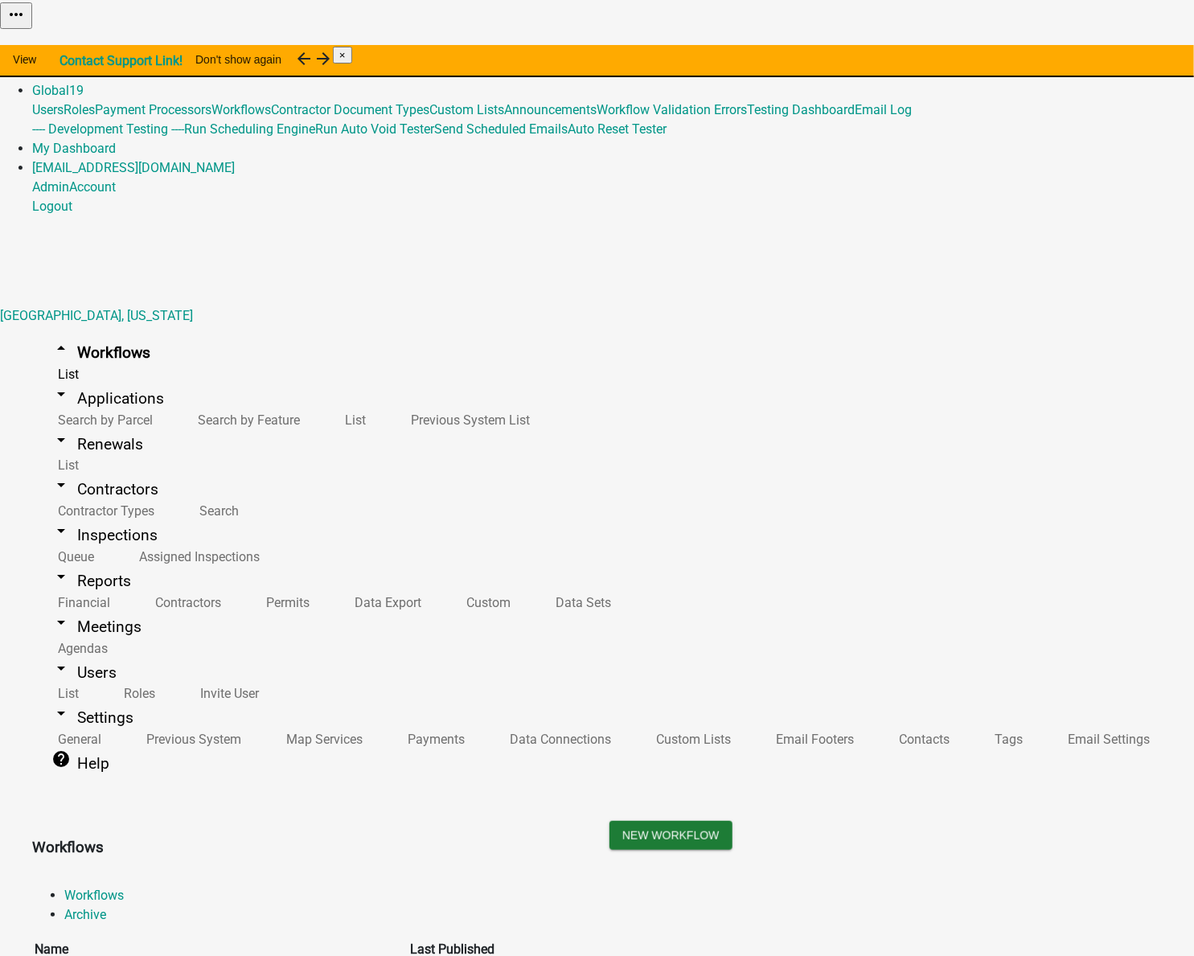
scroll to position [292, 0]
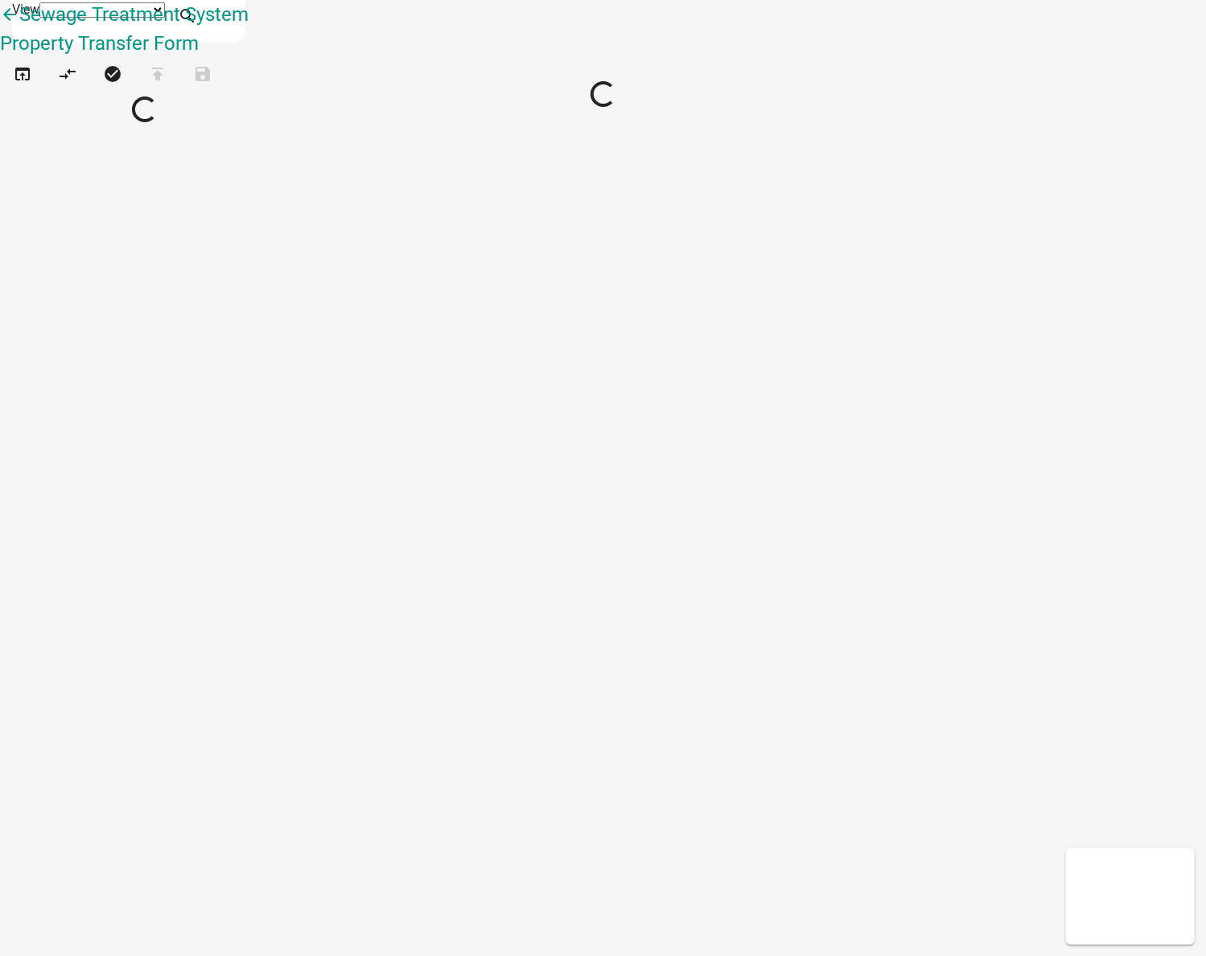
select select "1"
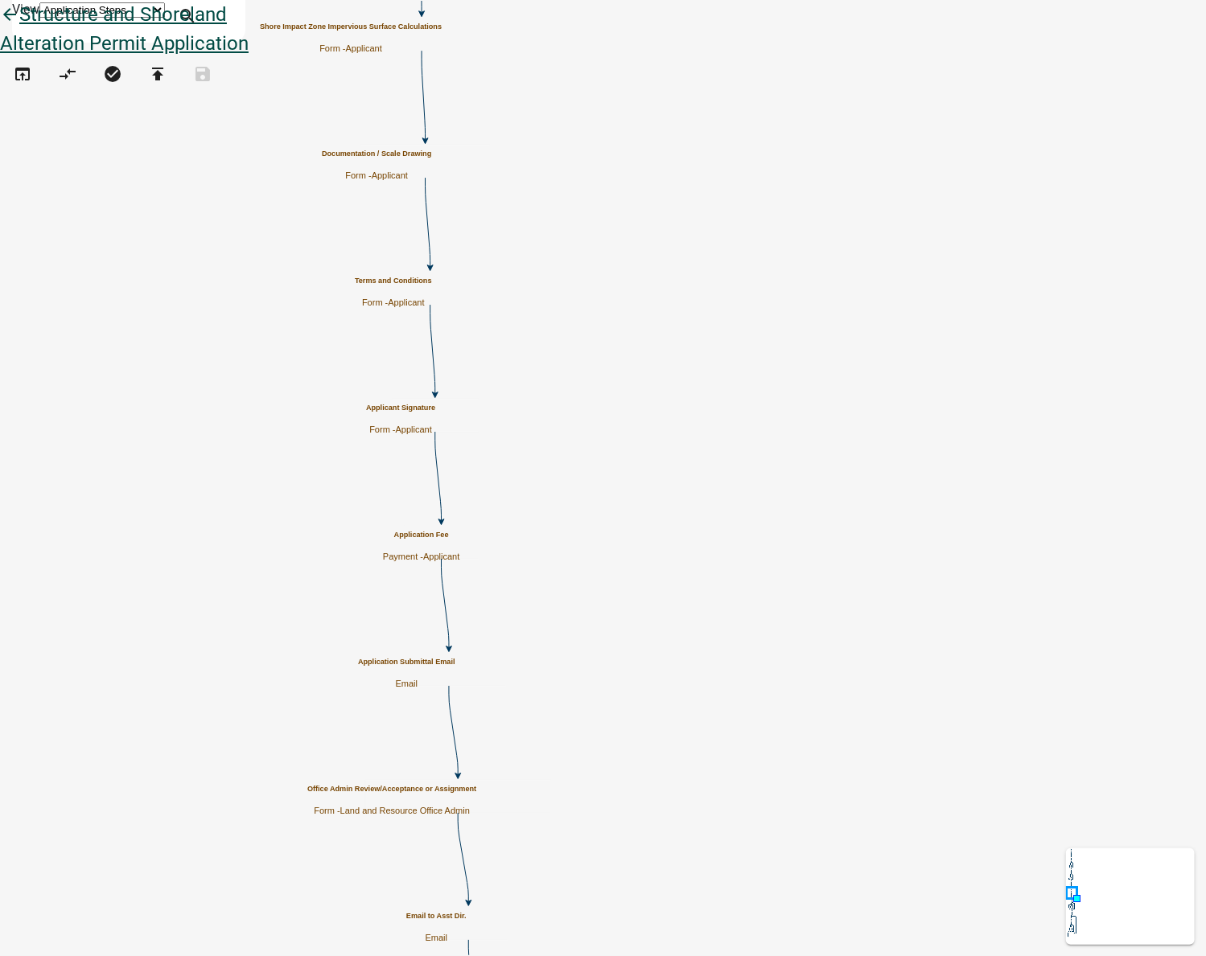
click at [19, 27] on icon "arrow_back" at bounding box center [9, 16] width 19 height 23
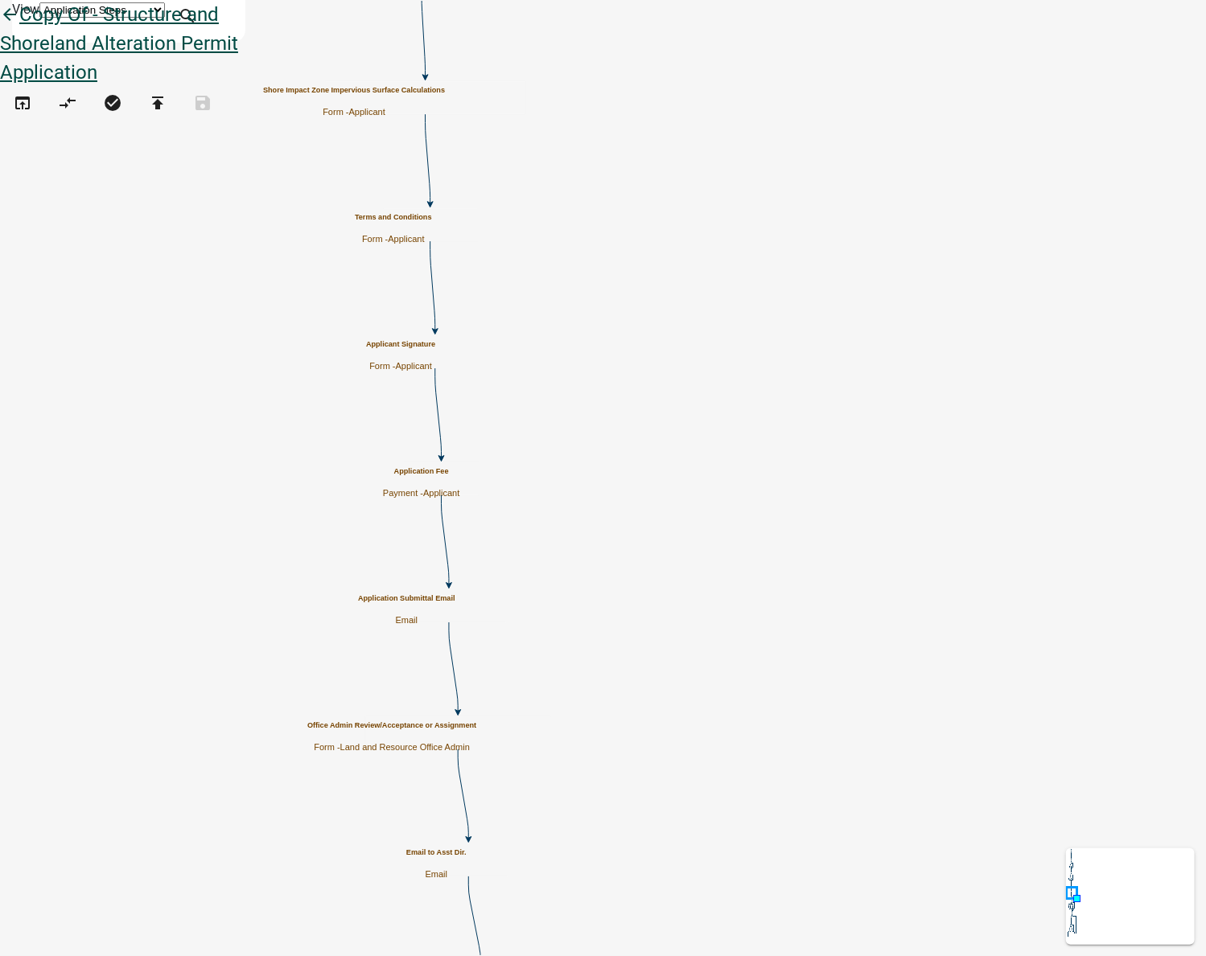
click at [19, 27] on icon "arrow_back" at bounding box center [9, 16] width 19 height 23
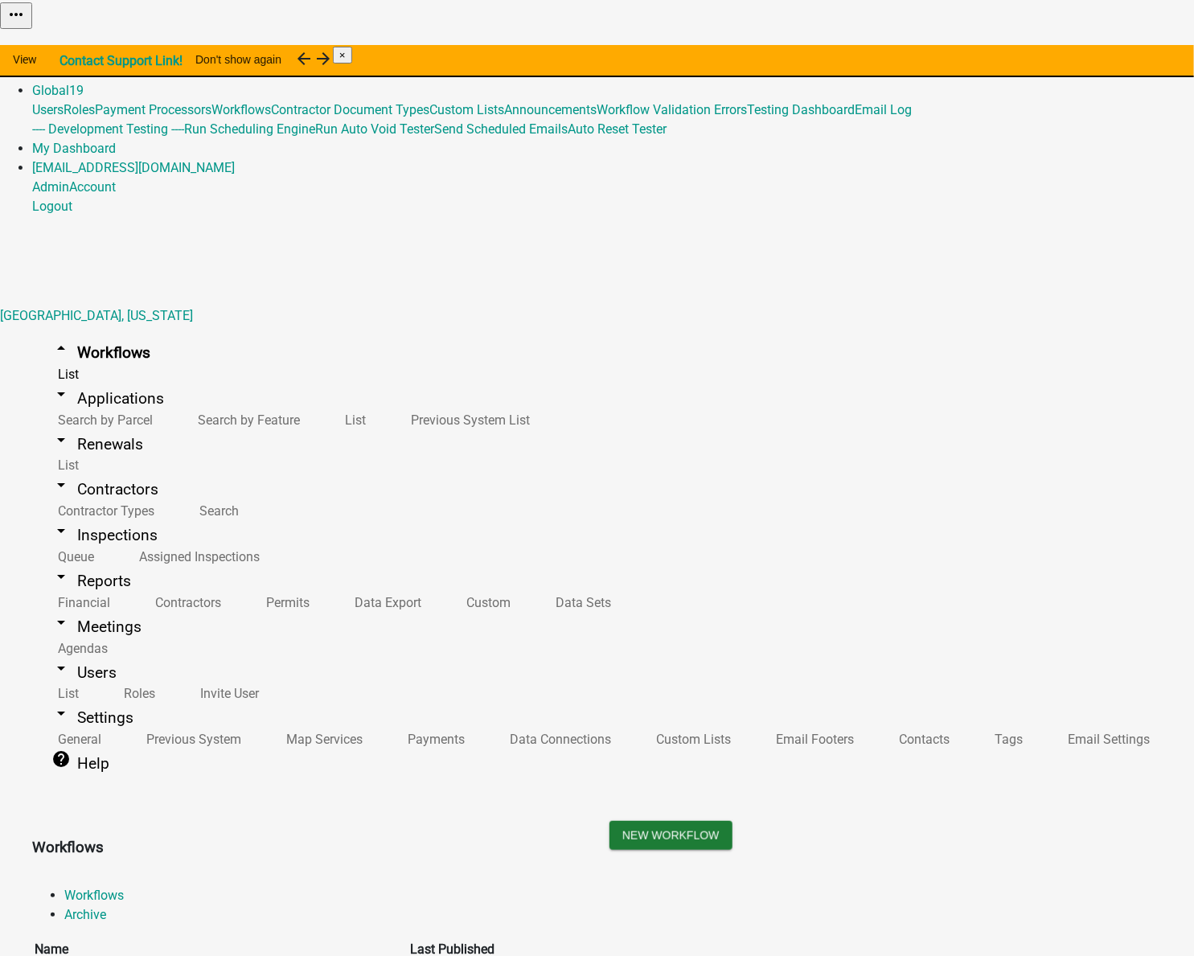
scroll to position [292, 0]
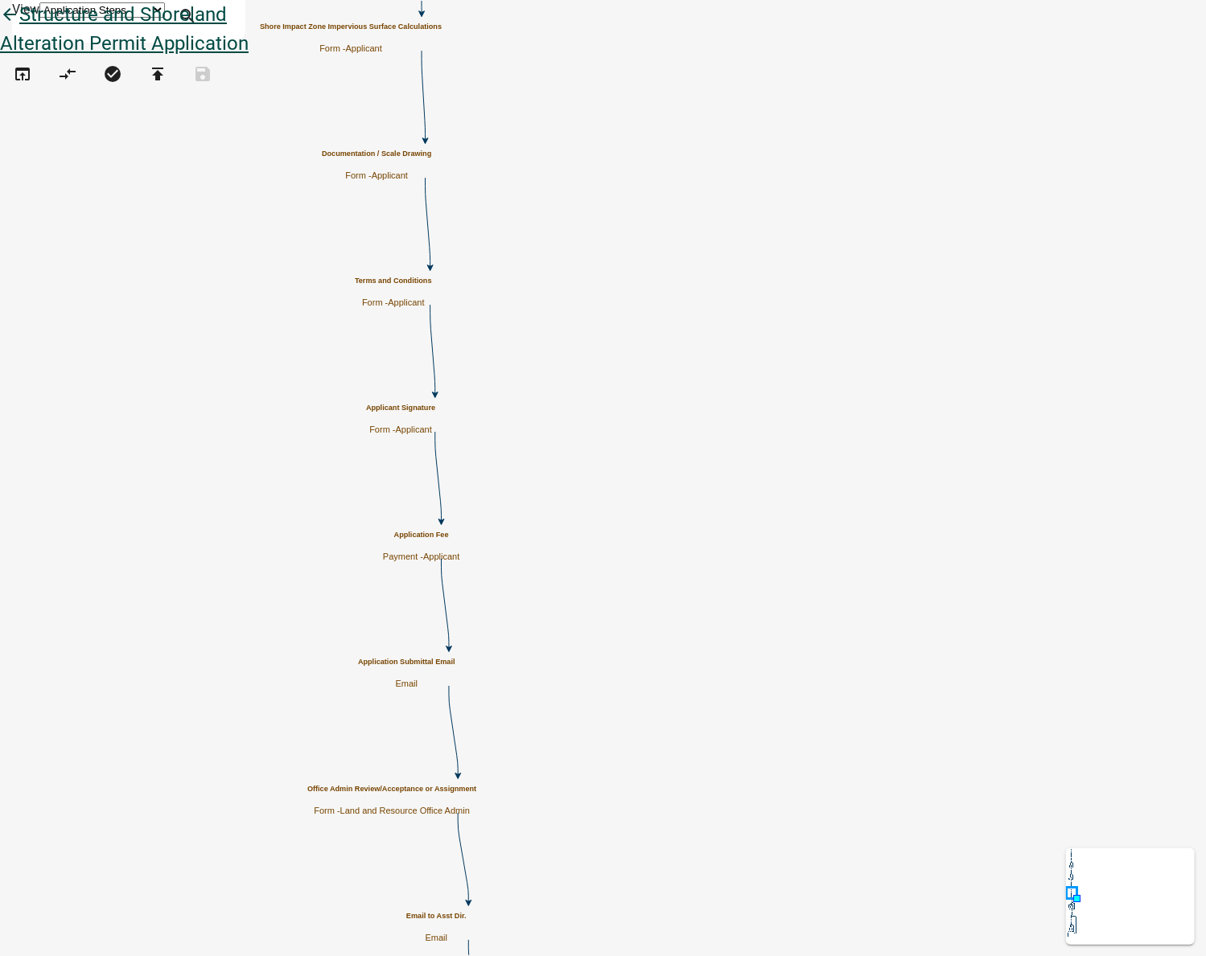
click at [19, 27] on icon "arrow_back" at bounding box center [9, 16] width 19 height 23
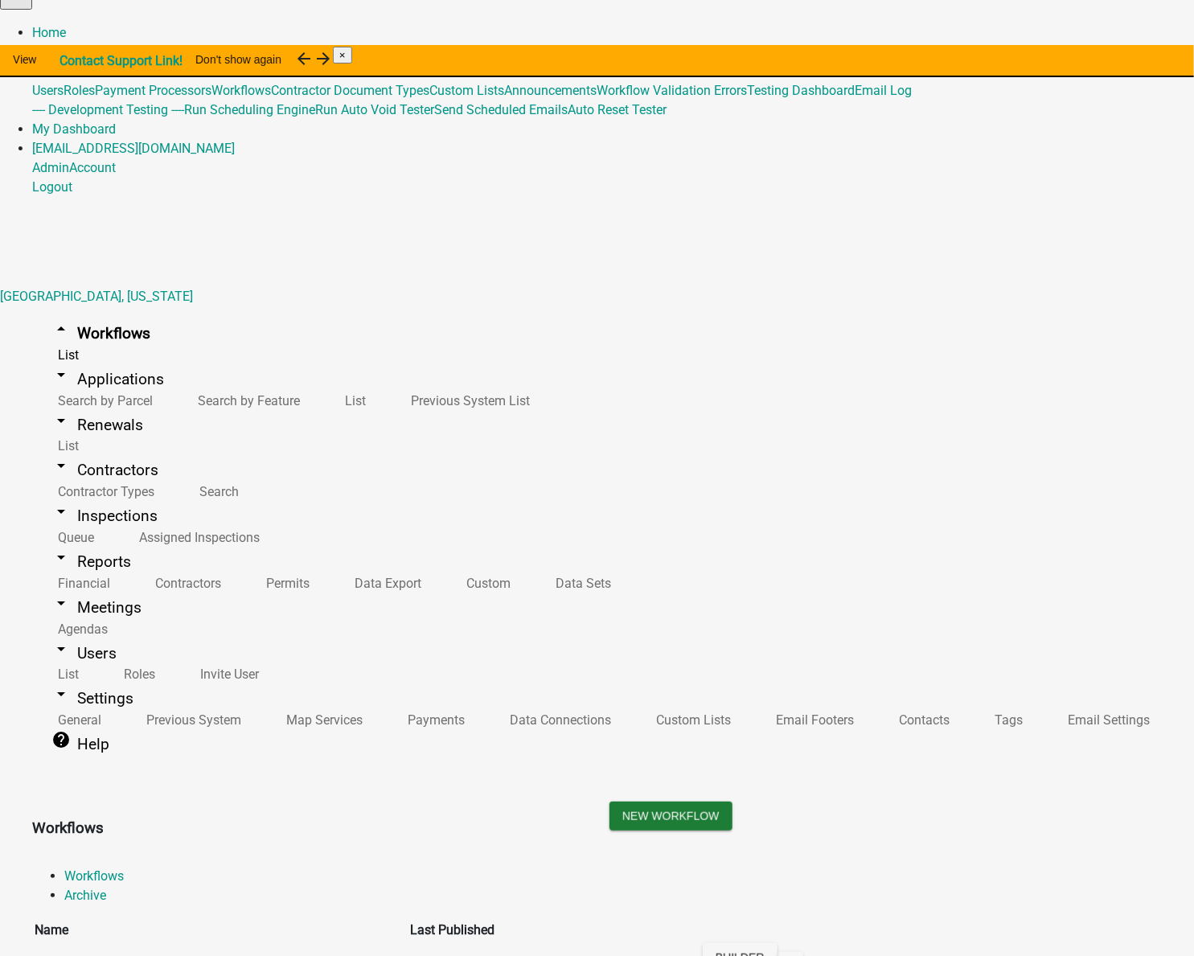
scroll to position [365, 0]
click at [1104, 30] on button "Start Application" at bounding box center [1149, 21] width 90 height 17
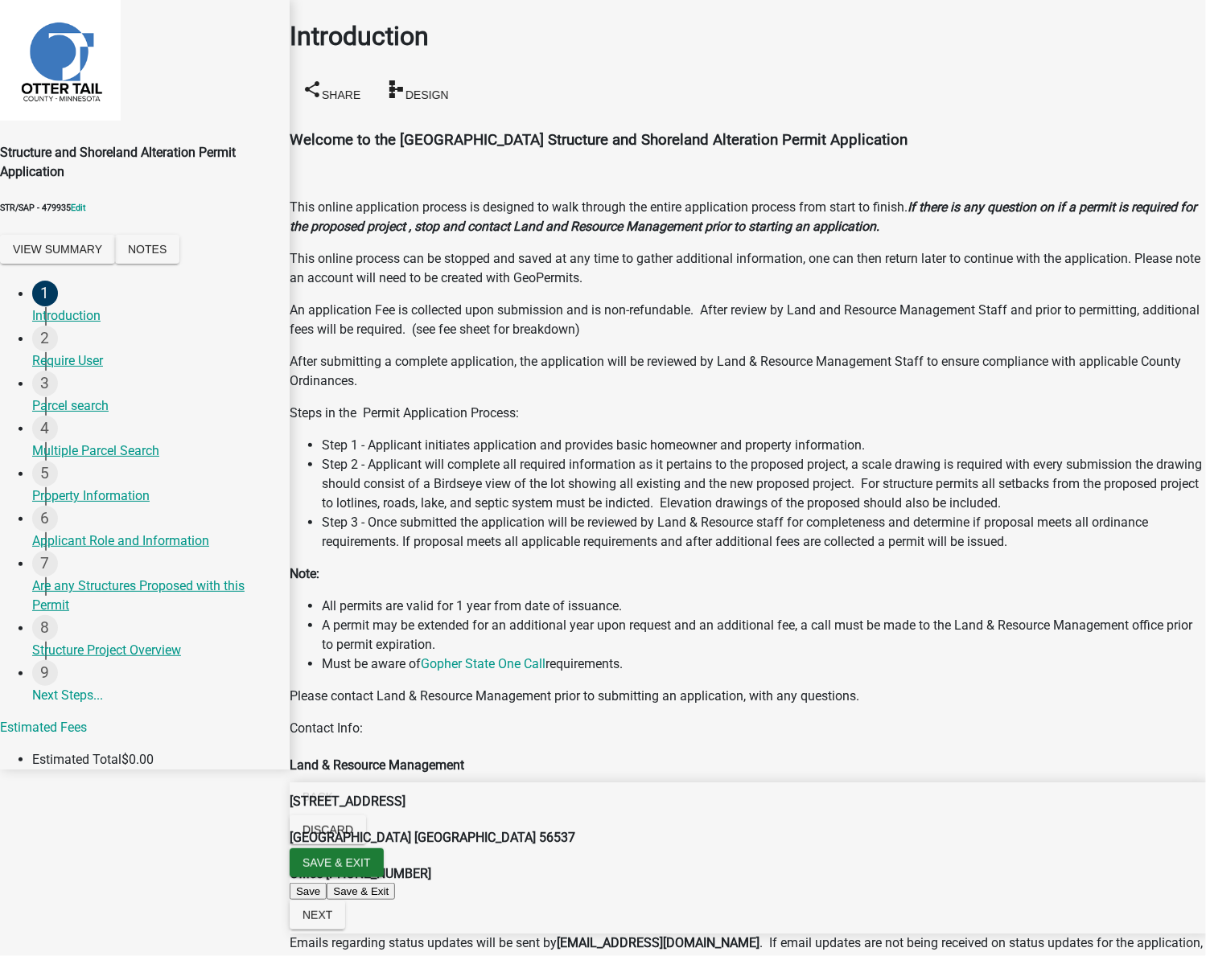
scroll to position [93, 0]
click at [332, 922] on span "Next" at bounding box center [317, 915] width 30 height 13
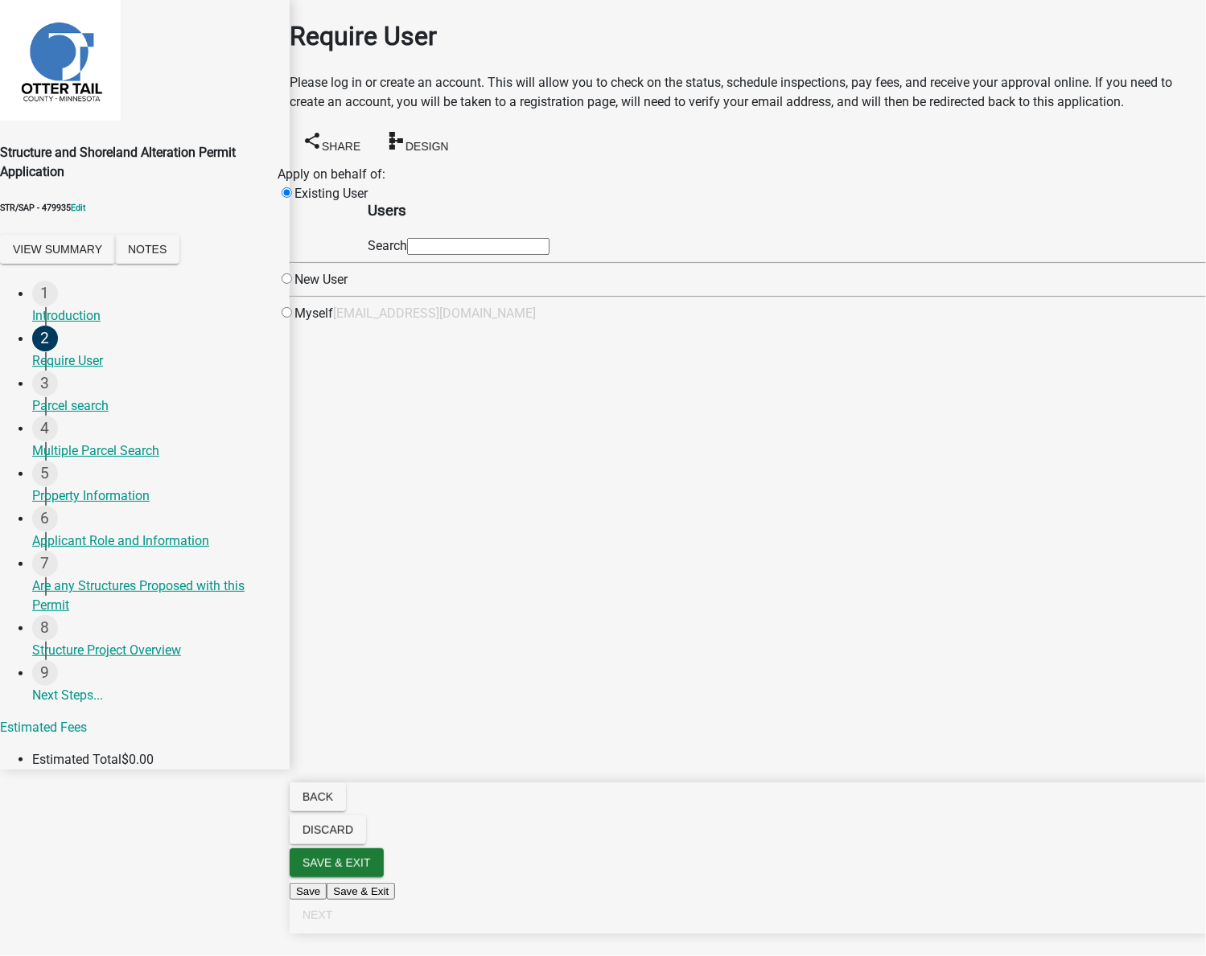
click at [510, 255] on input "text" at bounding box center [478, 246] width 142 height 17
type input "test1"
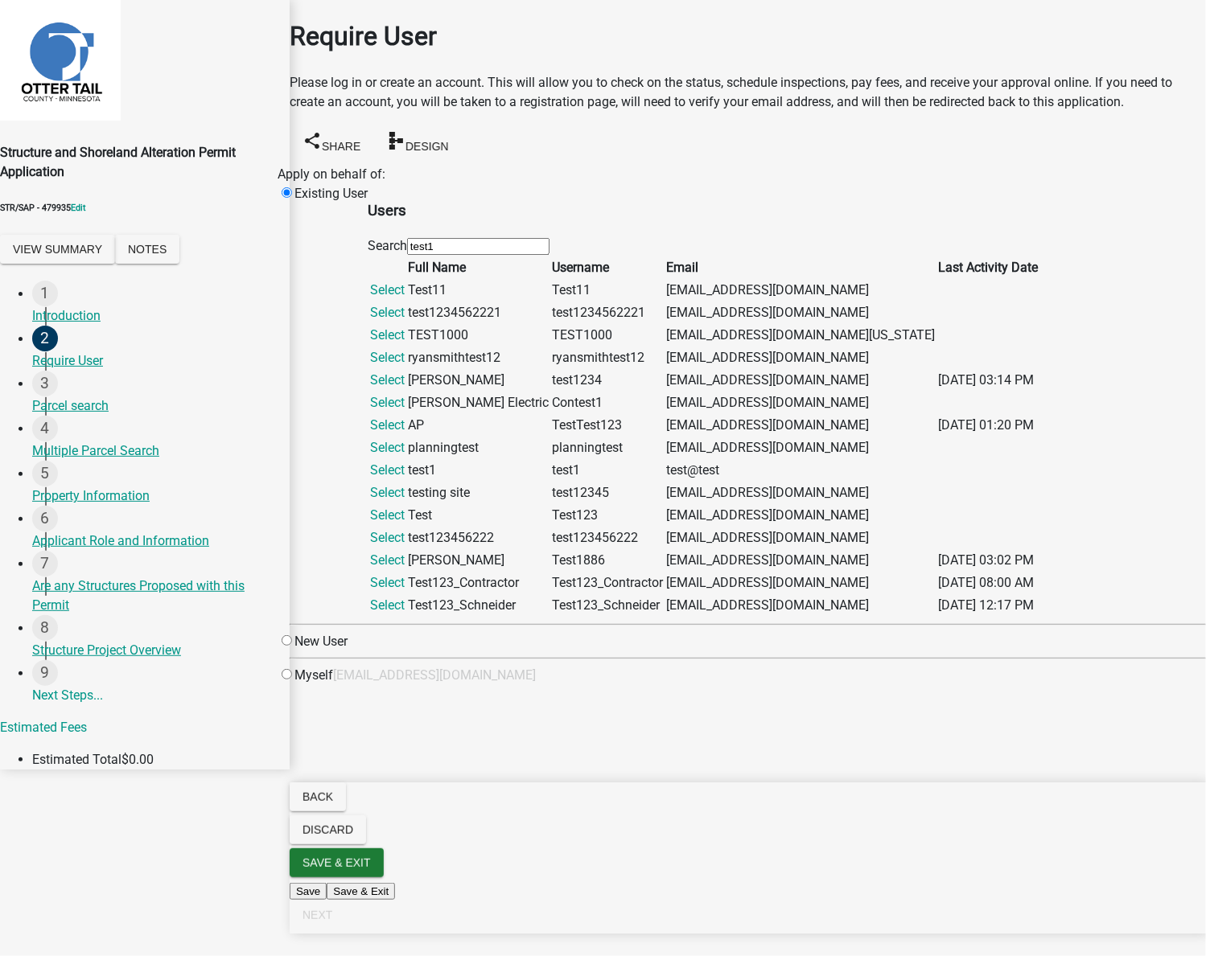
click at [405, 613] on link "Select" at bounding box center [387, 605] width 35 height 15
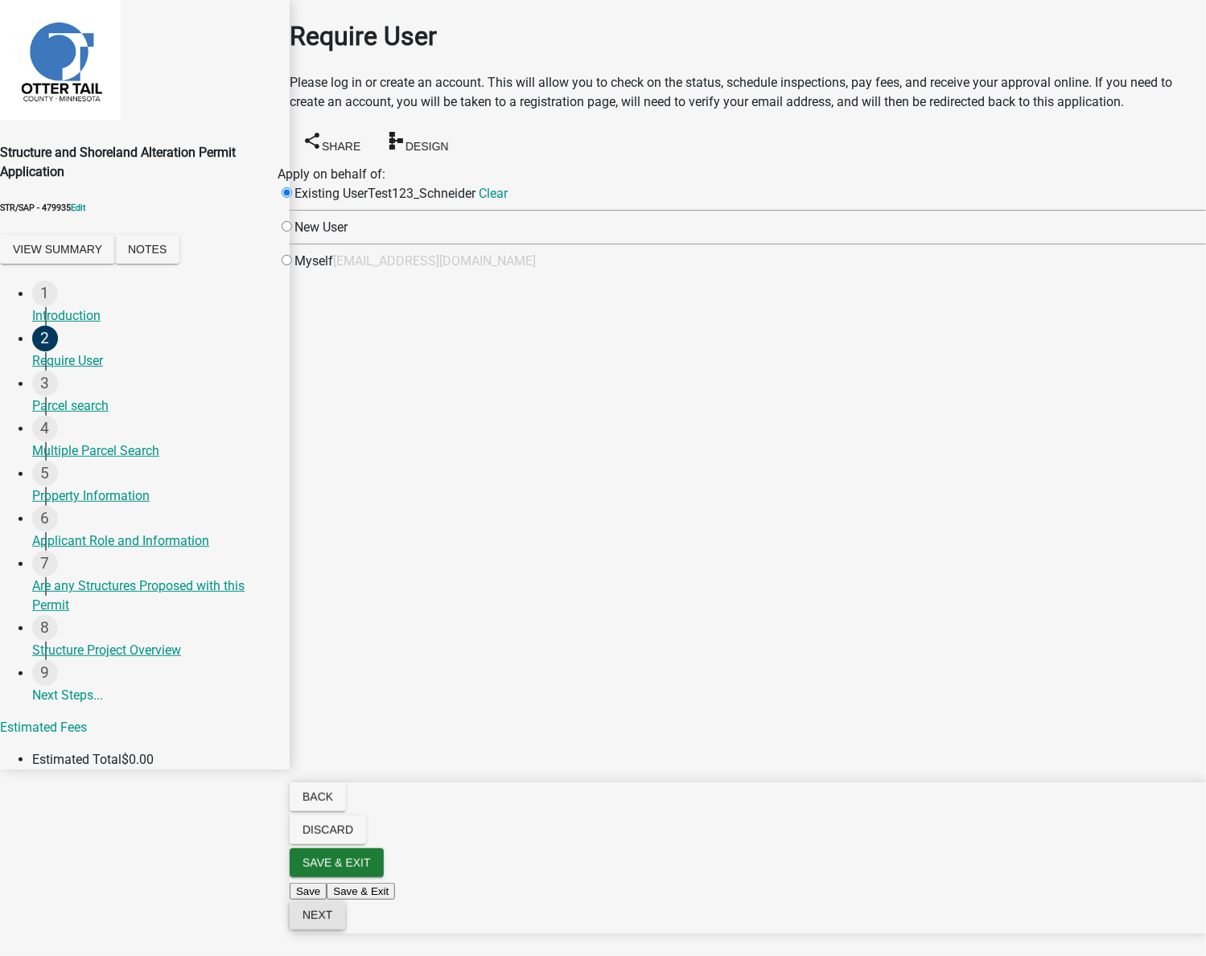
click at [332, 922] on span "Next" at bounding box center [317, 915] width 30 height 13
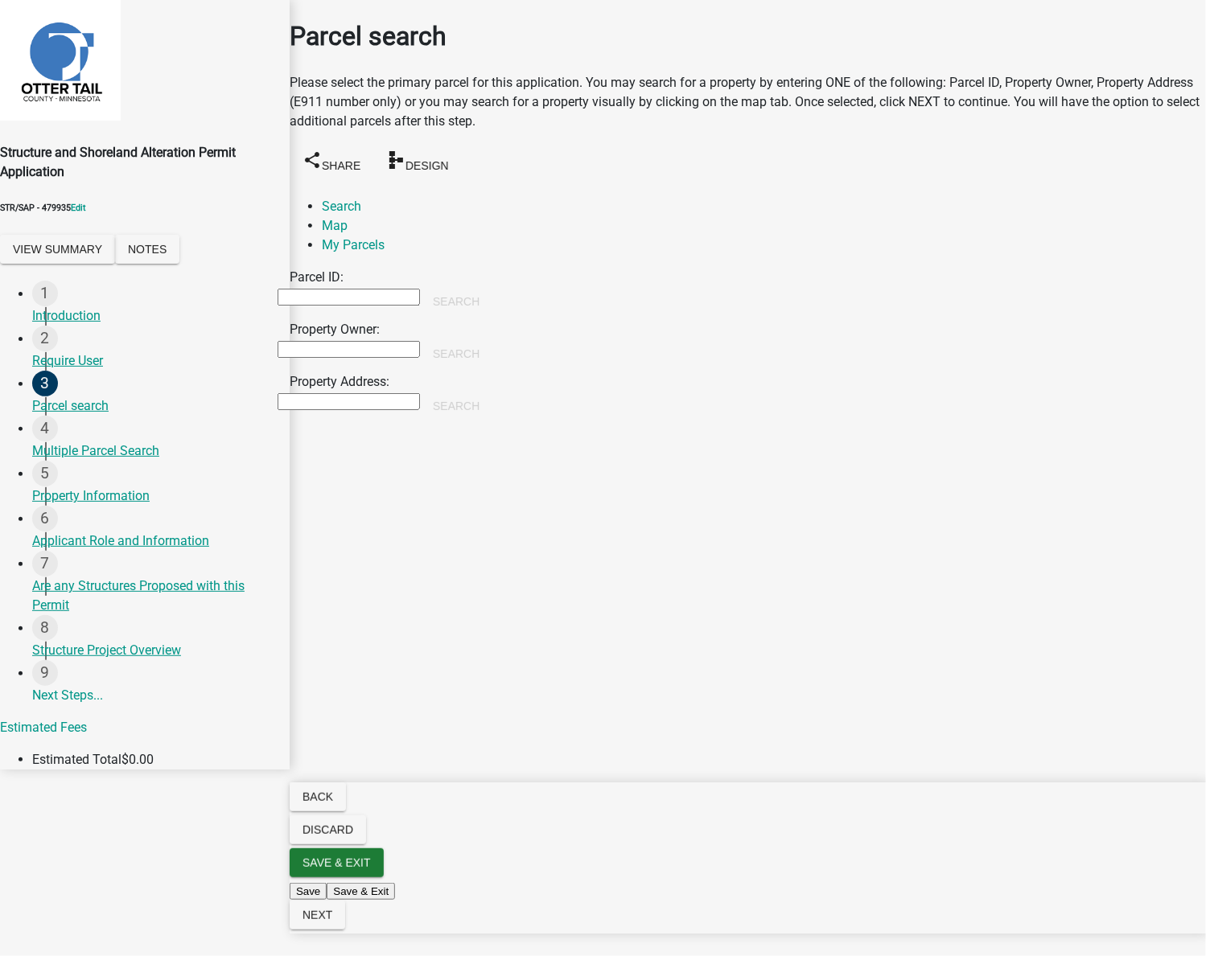
click at [420, 341] on input "Property Owner:" at bounding box center [349, 349] width 142 height 17
type input "smith"
click at [492, 339] on button "Search" at bounding box center [456, 353] width 72 height 29
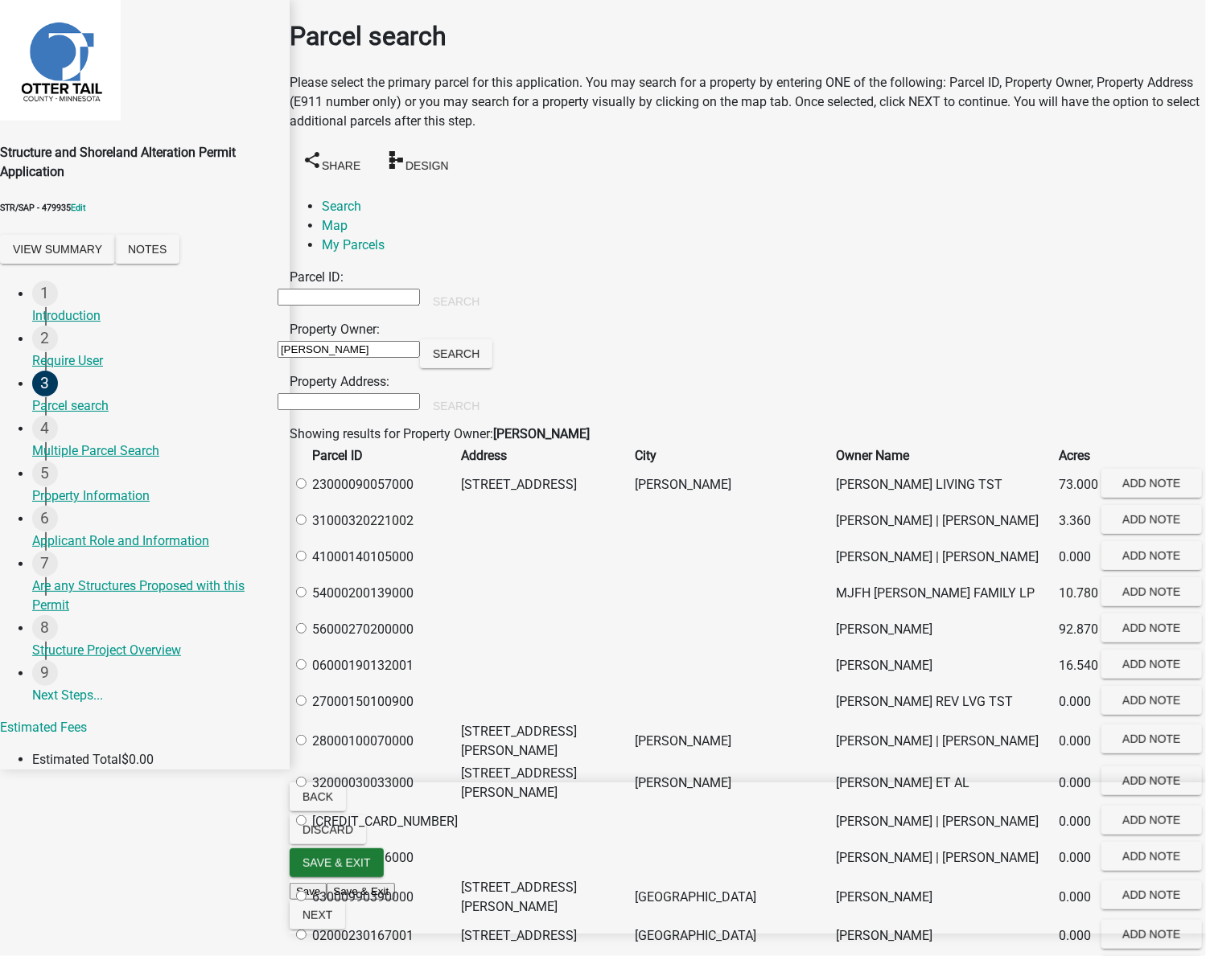
click at [309, 486] on label at bounding box center [309, 484] width 0 height 15
click at [306, 486] on input "radio" at bounding box center [301, 484] width 10 height 10
radio input "true"
click at [345, 930] on button "Next" at bounding box center [318, 915] width 56 height 29
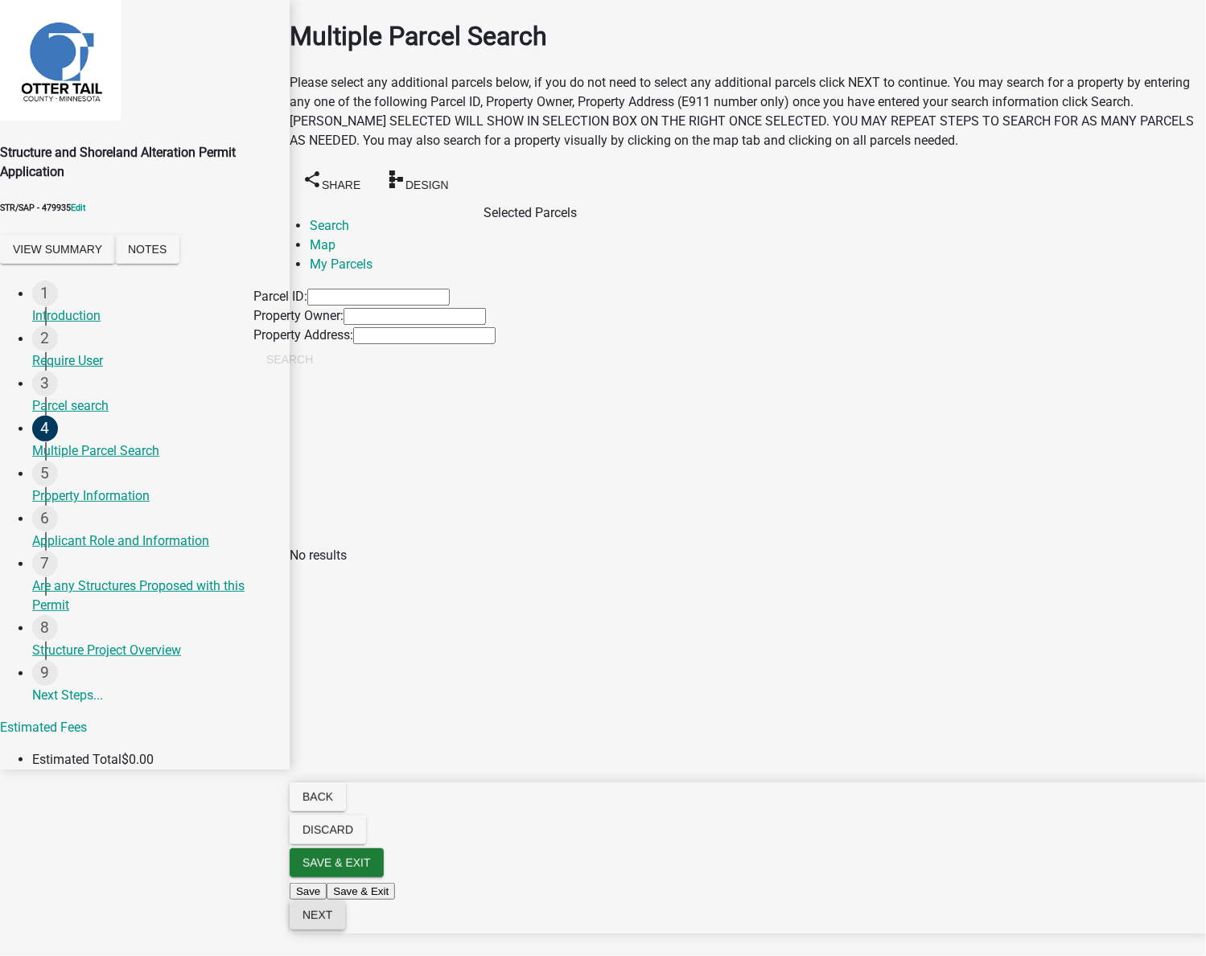
click at [345, 930] on button "Next" at bounding box center [318, 915] width 56 height 29
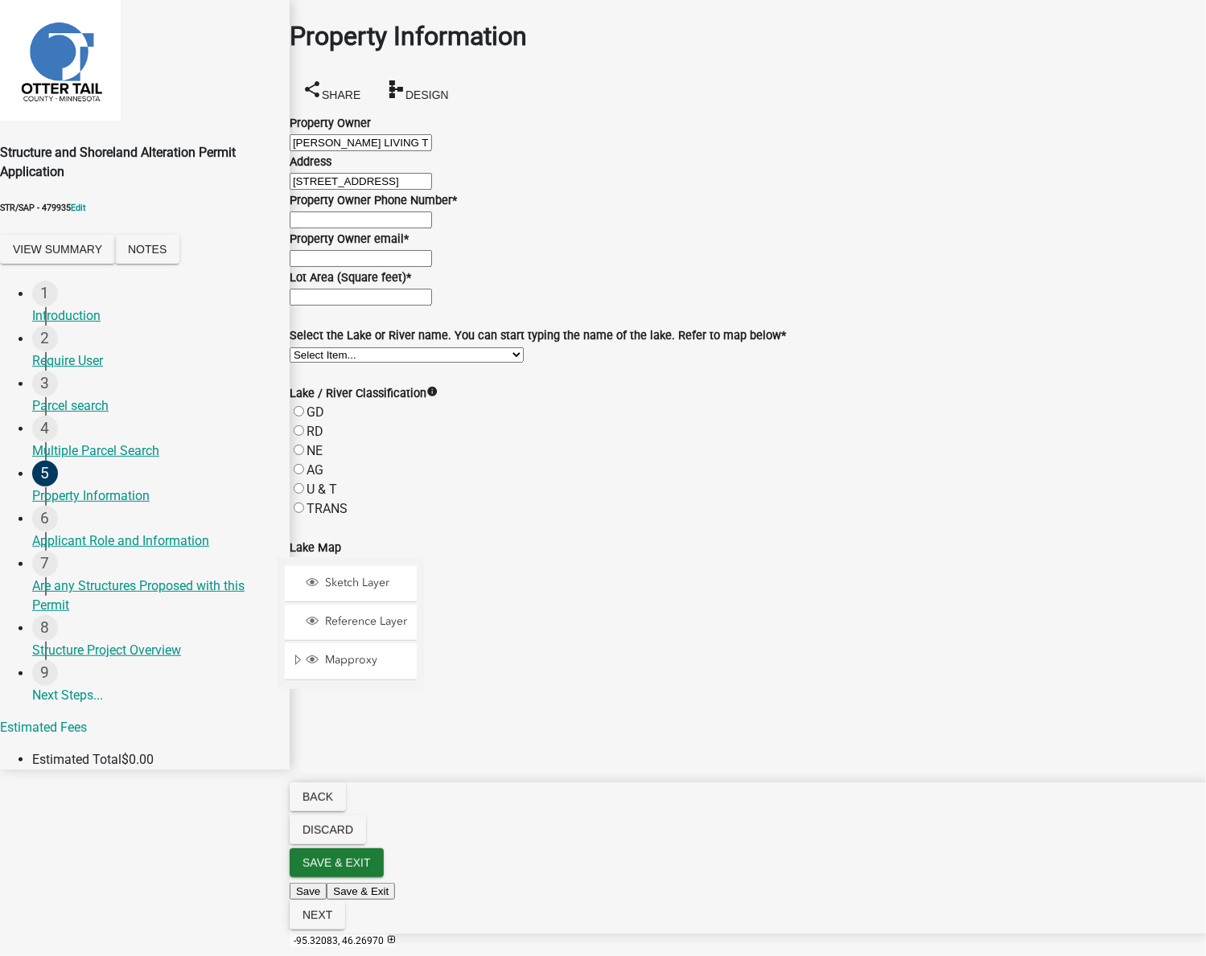
click at [362, 228] on input "Property Owner Phone Number *" at bounding box center [361, 220] width 142 height 17
type input "5555555555"
type input "test@schneidergis.com"
click at [351, 306] on input "text" at bounding box center [361, 297] width 142 height 17
type input "1000"
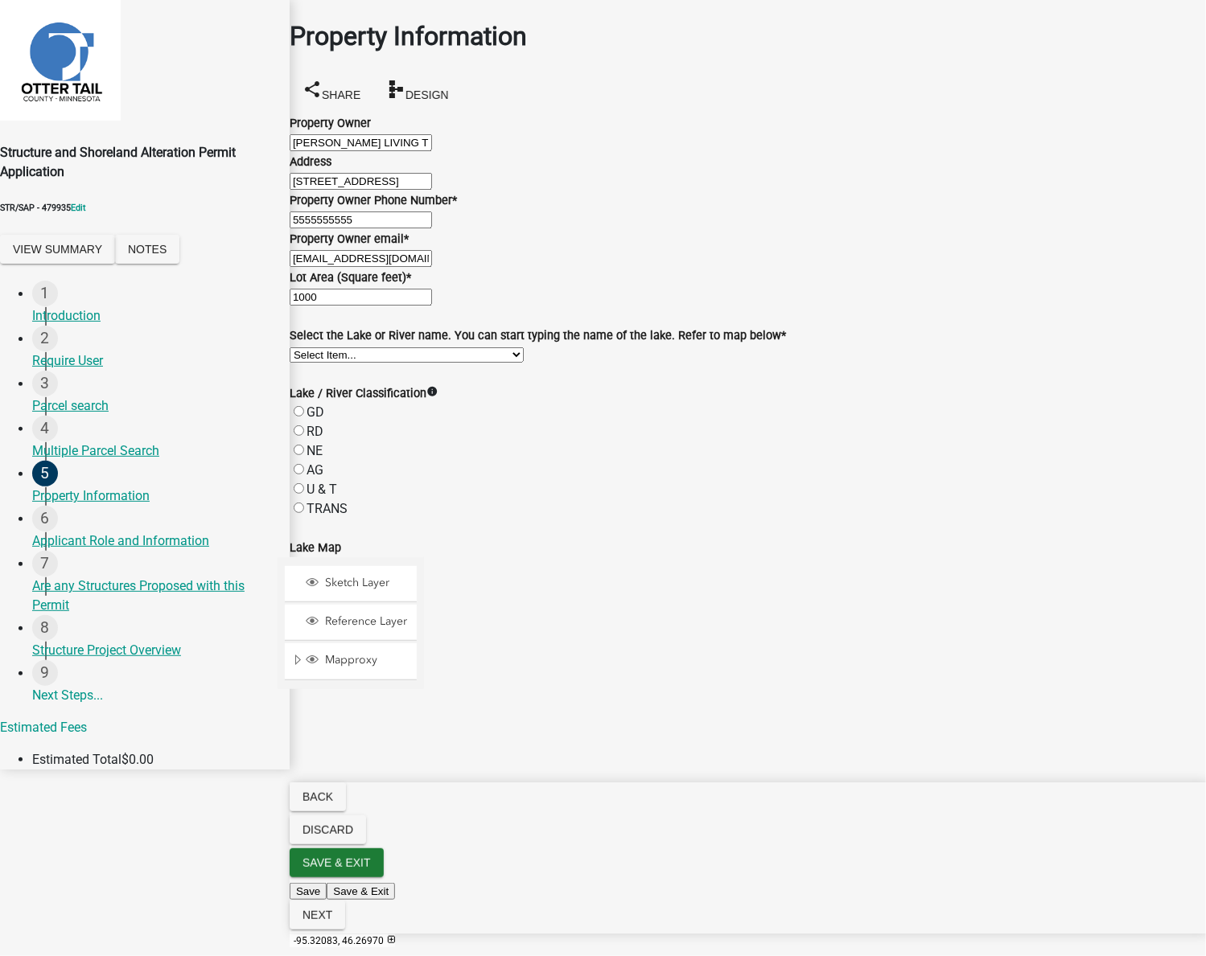
click at [471, 363] on select "Select Item... None Adley 56-031 Albert 56-118 Alfred 56-600 Alice 56-244 Alice…" at bounding box center [407, 354] width 234 height 15
click at [308, 363] on select "Select Item... None Adley 56-031 Albert 56-118 Alfred 56-600 Alice 56-244 Alice…" at bounding box center [407, 354] width 234 height 15
select select "1e9fafd9-fd33-4804-9358-9fefa02efeec"
click at [324, 405] on label "GD" at bounding box center [315, 412] width 18 height 15
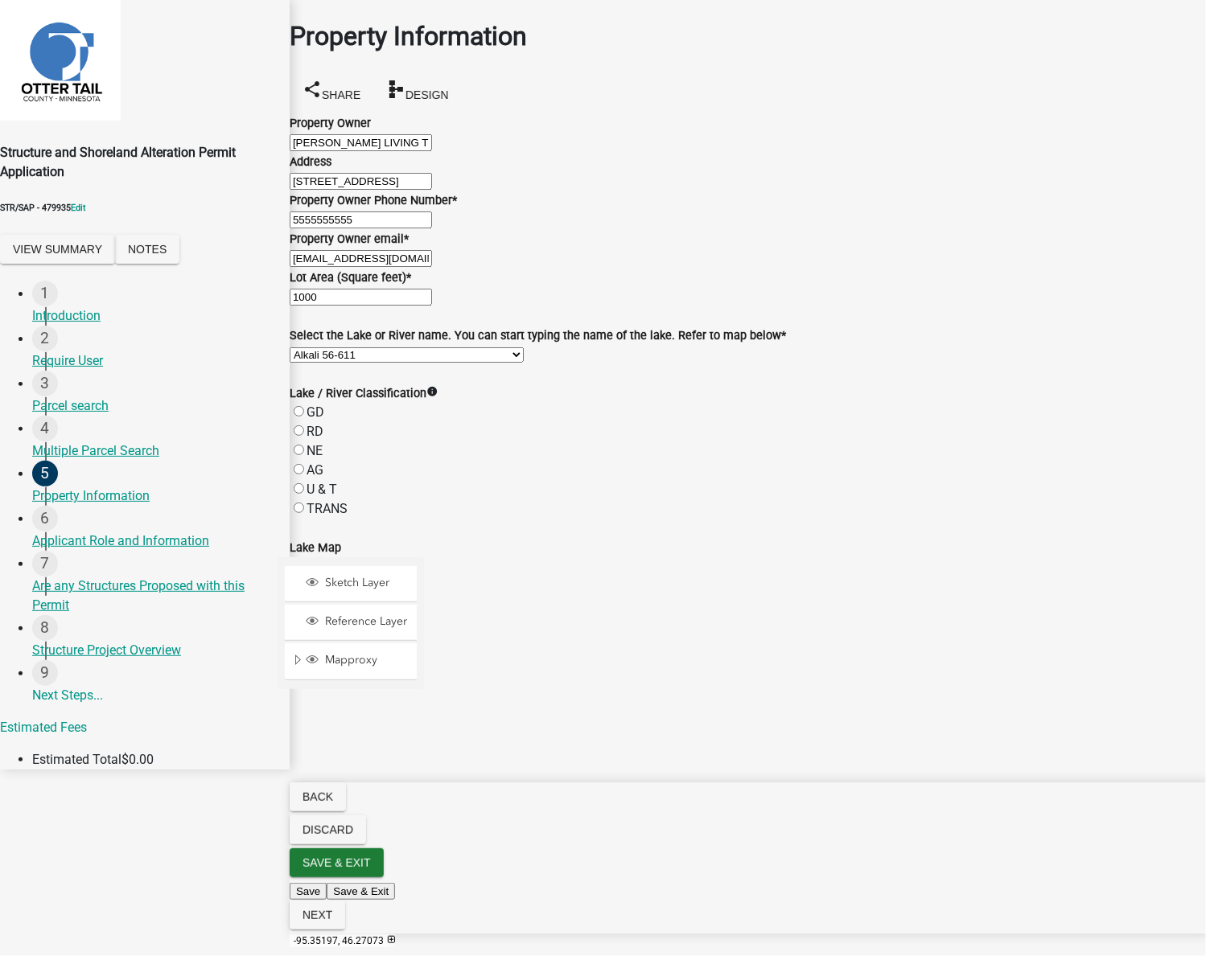
click at [304, 406] on input "GD" at bounding box center [299, 411] width 10 height 10
radio input "true"
click at [455, 772] on span at bounding box center [448, 778] width 13 height 13
click at [424, 677] on div at bounding box center [424, 758] width 0 height 402
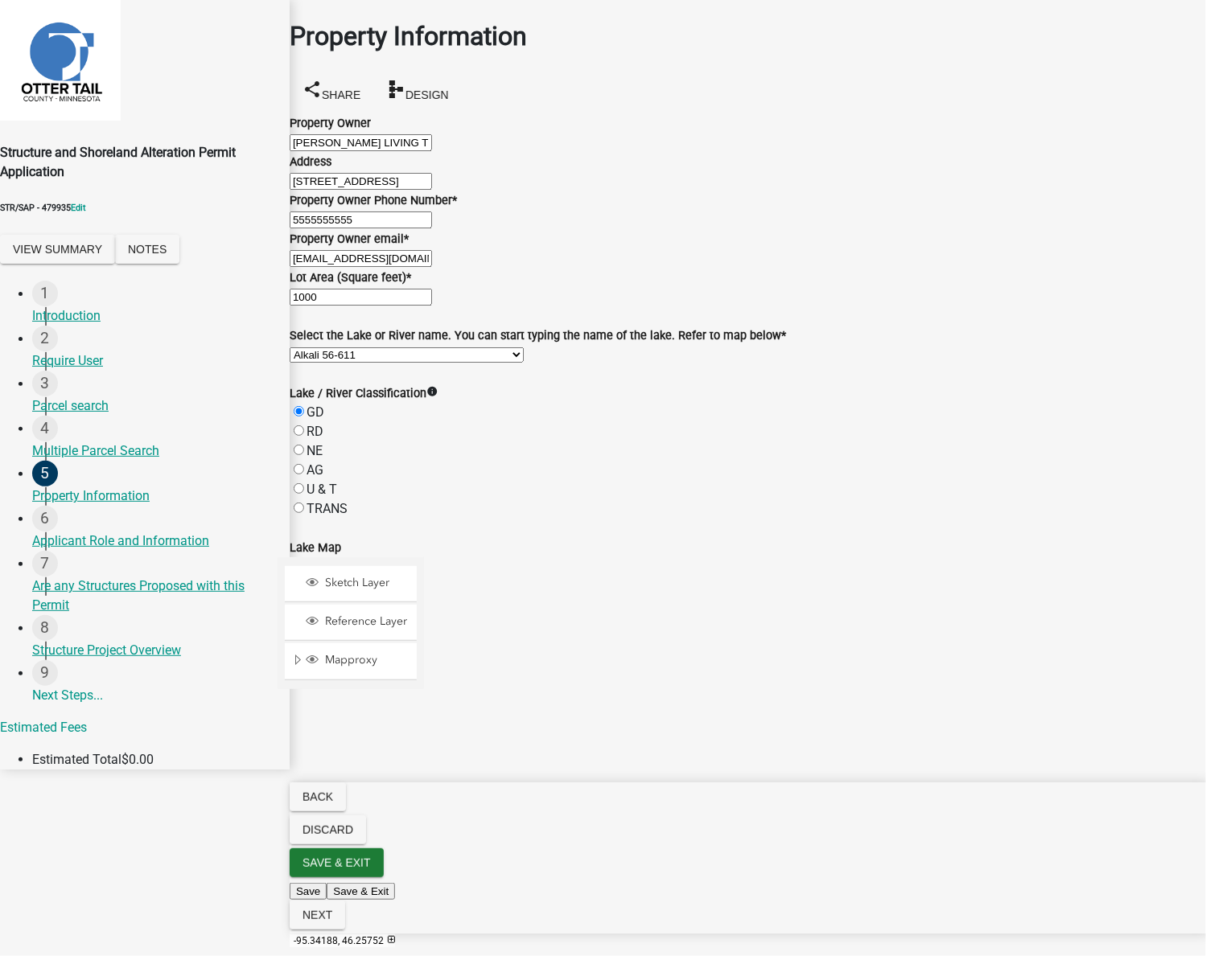
radio input "true"
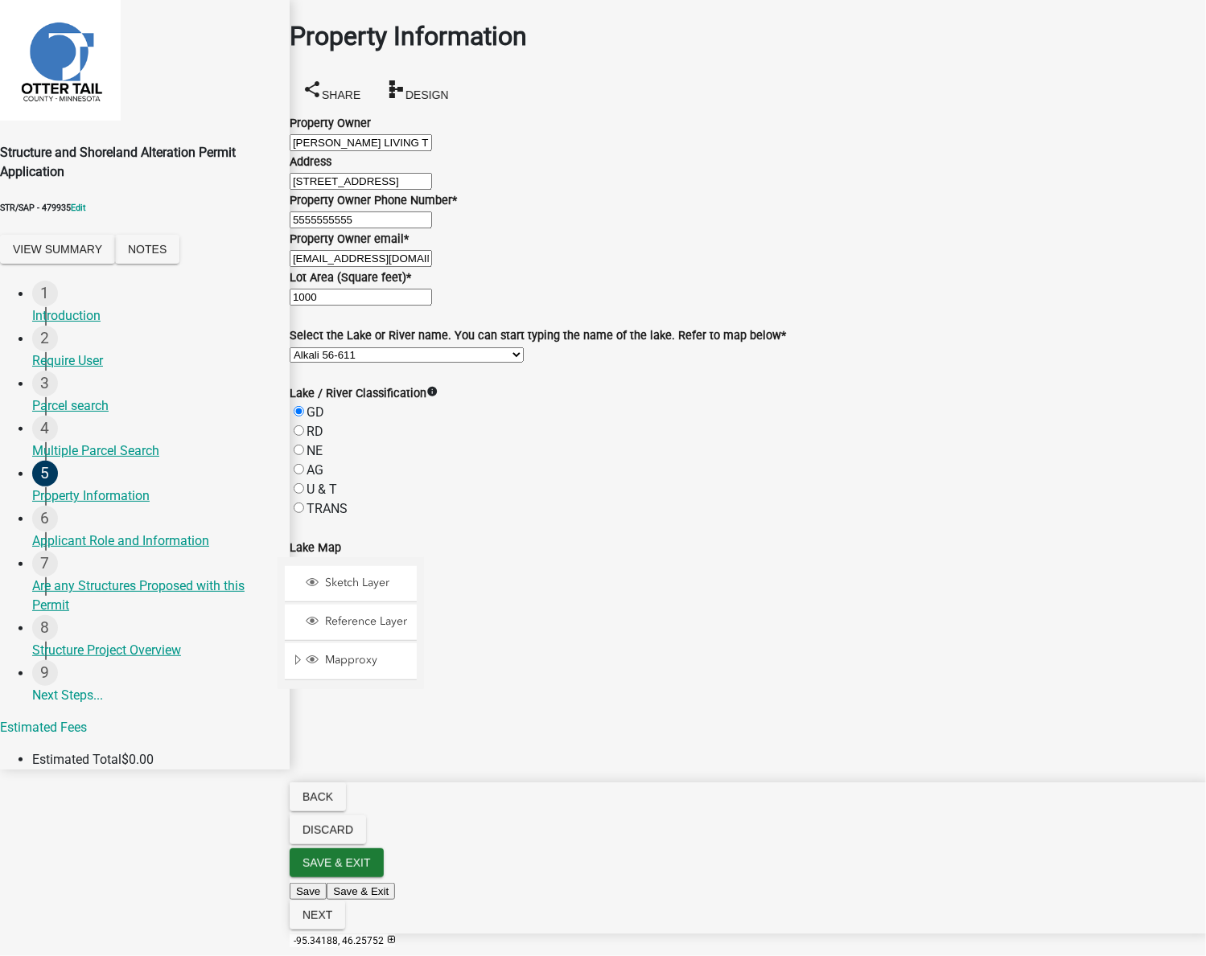
select select "91995f90-6606-463b-bec3-c5862f147548"
click at [345, 930] on button "Next" at bounding box center [318, 915] width 56 height 29
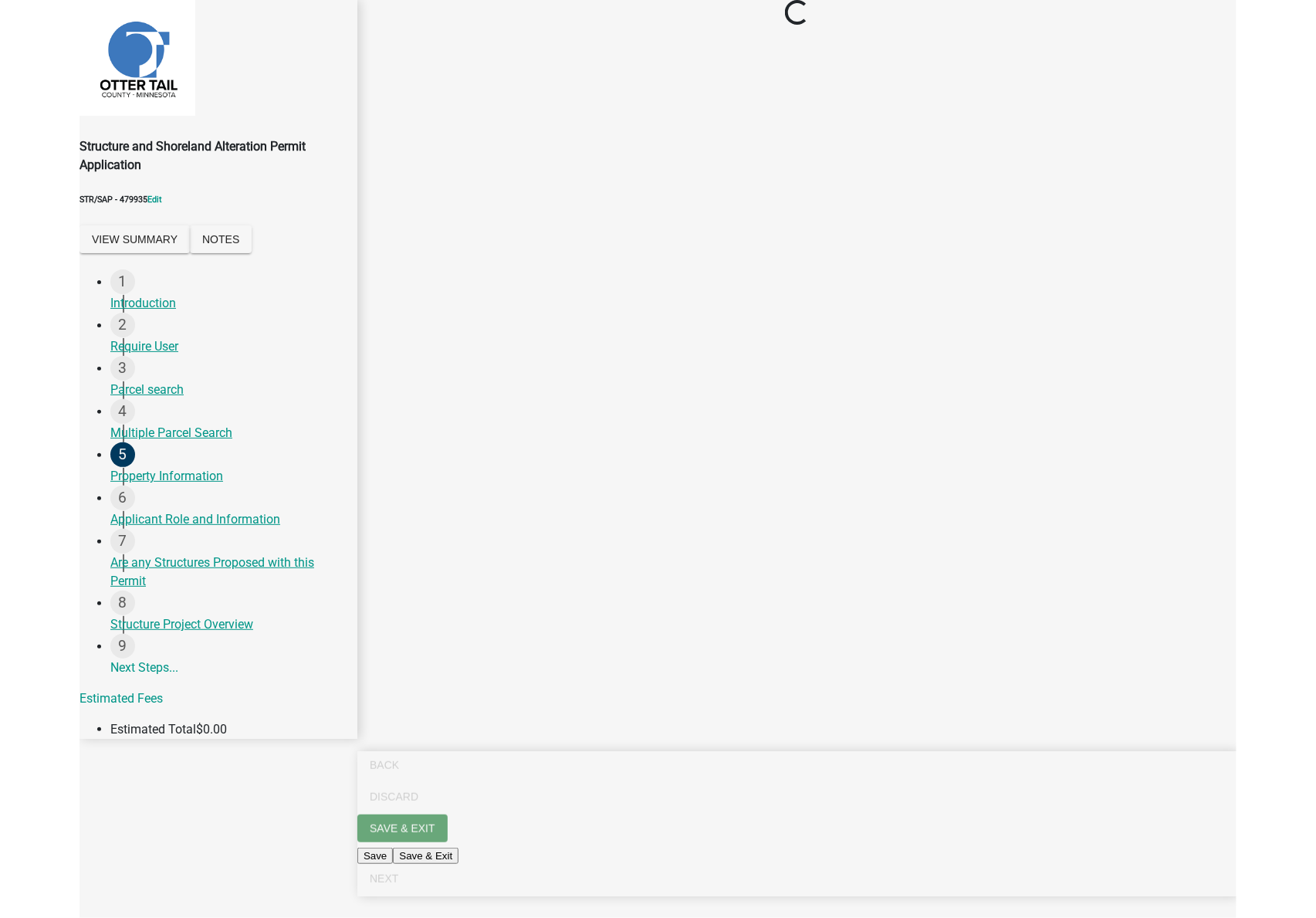
scroll to position [0, 0]
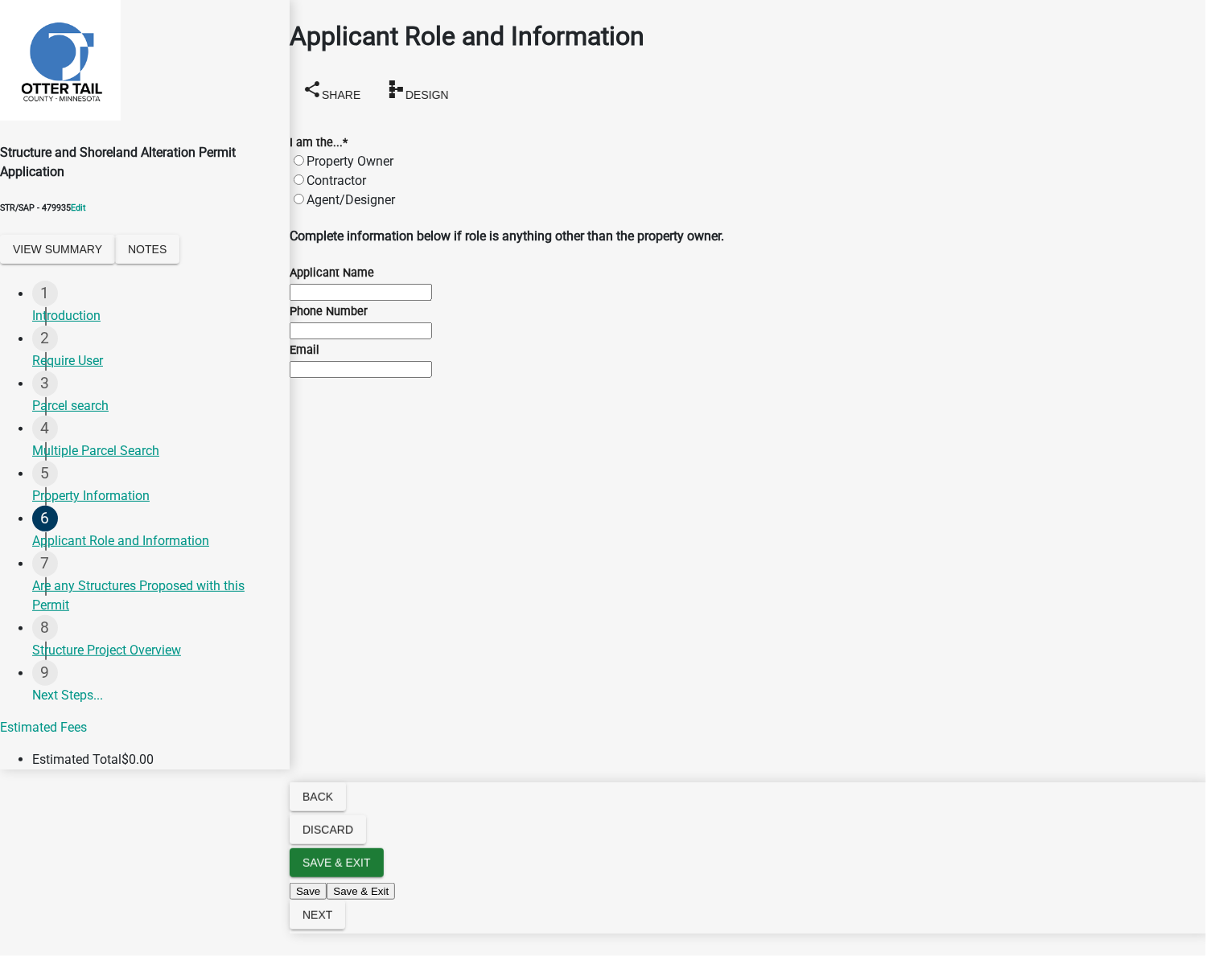
click at [366, 173] on label "Contractor" at bounding box center [336, 180] width 60 height 15
click at [304, 175] on input "Contractor" at bounding box center [299, 180] width 10 height 10
radio input "true"
click at [345, 925] on button "Next" at bounding box center [318, 915] width 56 height 29
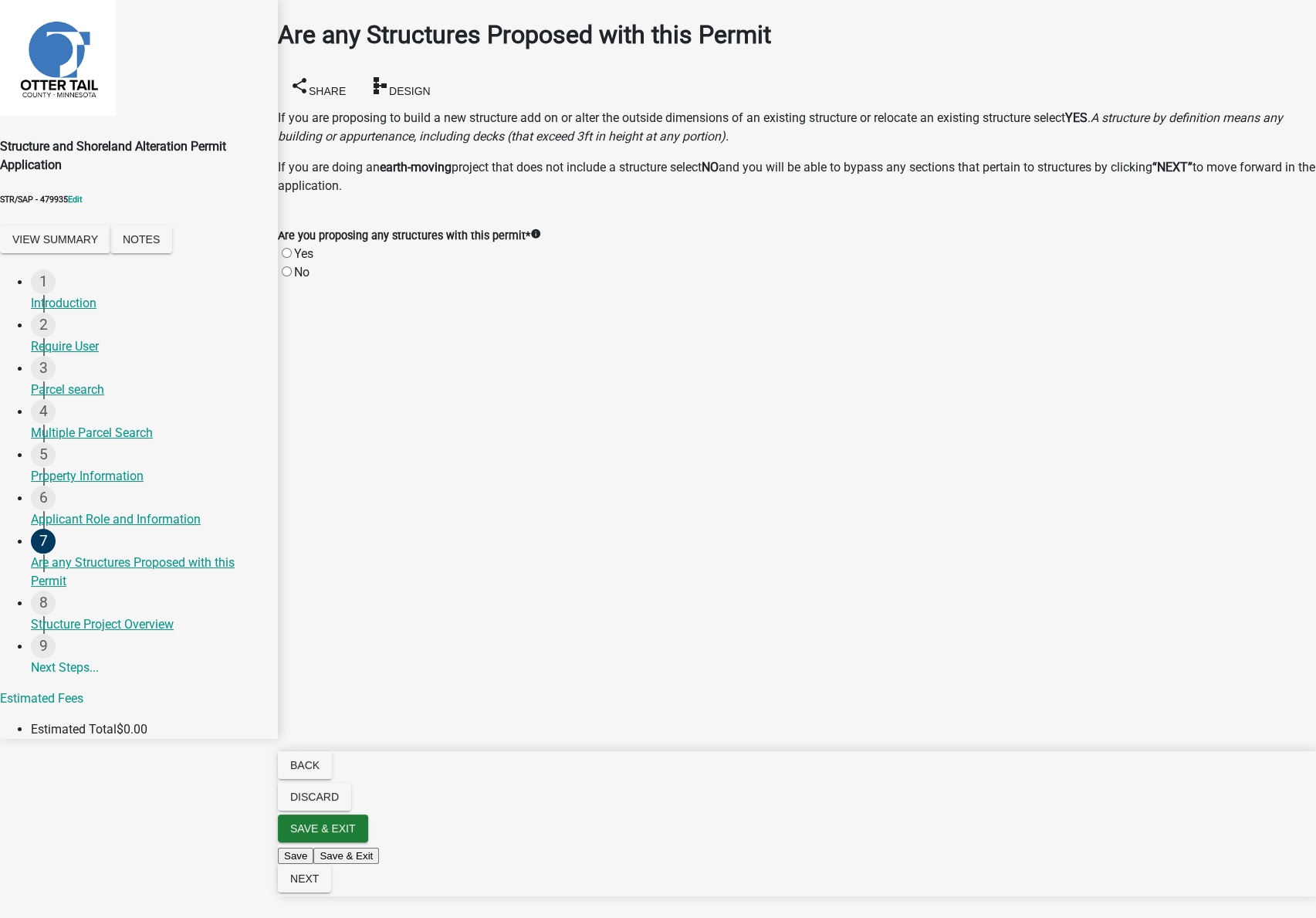
click at [306, 247] on label "Yes" at bounding box center [303, 254] width 19 height 14
click at [292, 248] on input "Yes" at bounding box center [287, 253] width 10 height 10
radio input "true"
click at [319, 885] on span "Next" at bounding box center [304, 879] width 29 height 12
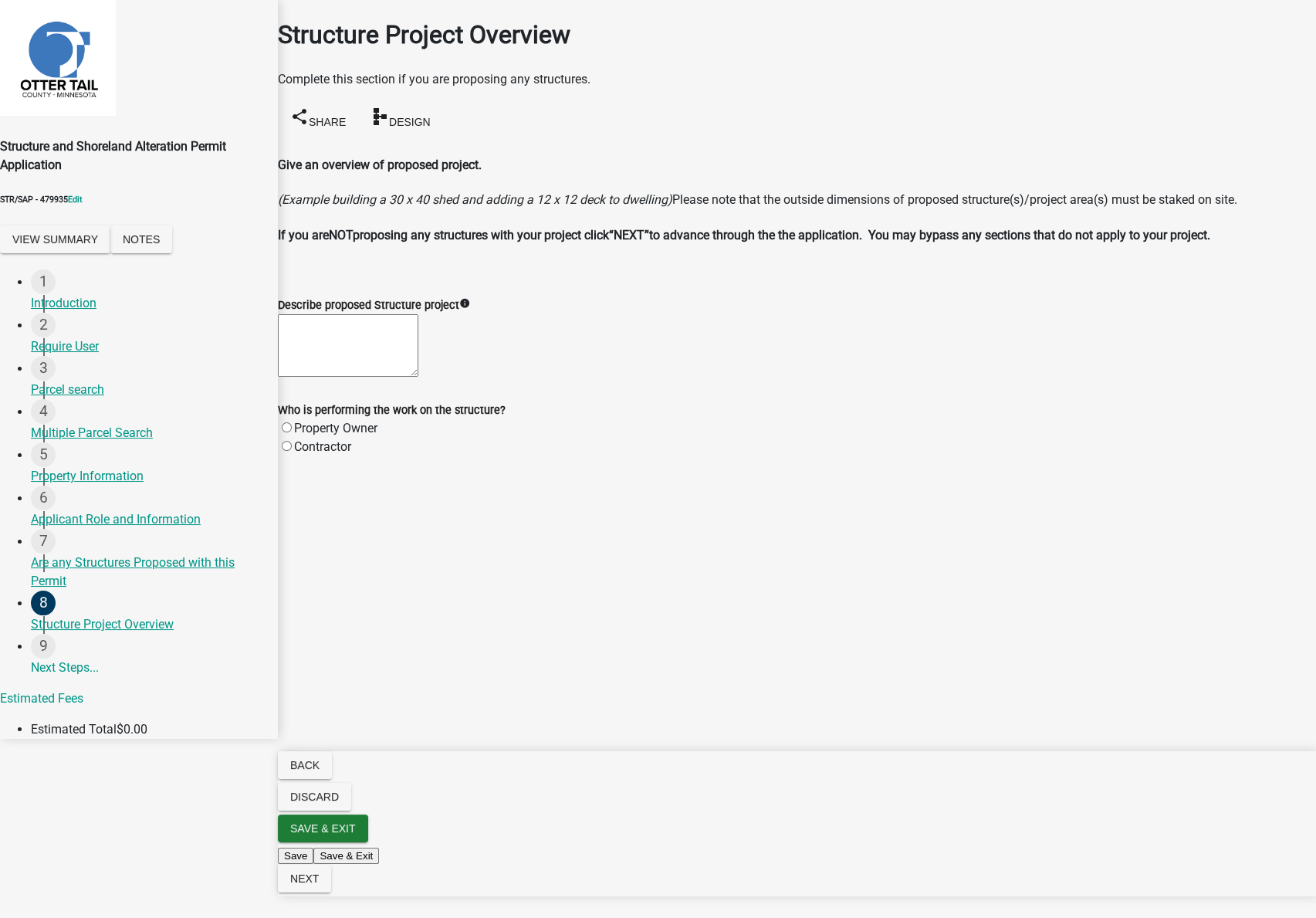
click at [344, 440] on label "Contractor" at bounding box center [323, 447] width 58 height 14
click at [292, 441] on input "Contractor" at bounding box center [287, 446] width 10 height 10
radio input "true"
click at [331, 893] on button "Next" at bounding box center [305, 879] width 54 height 28
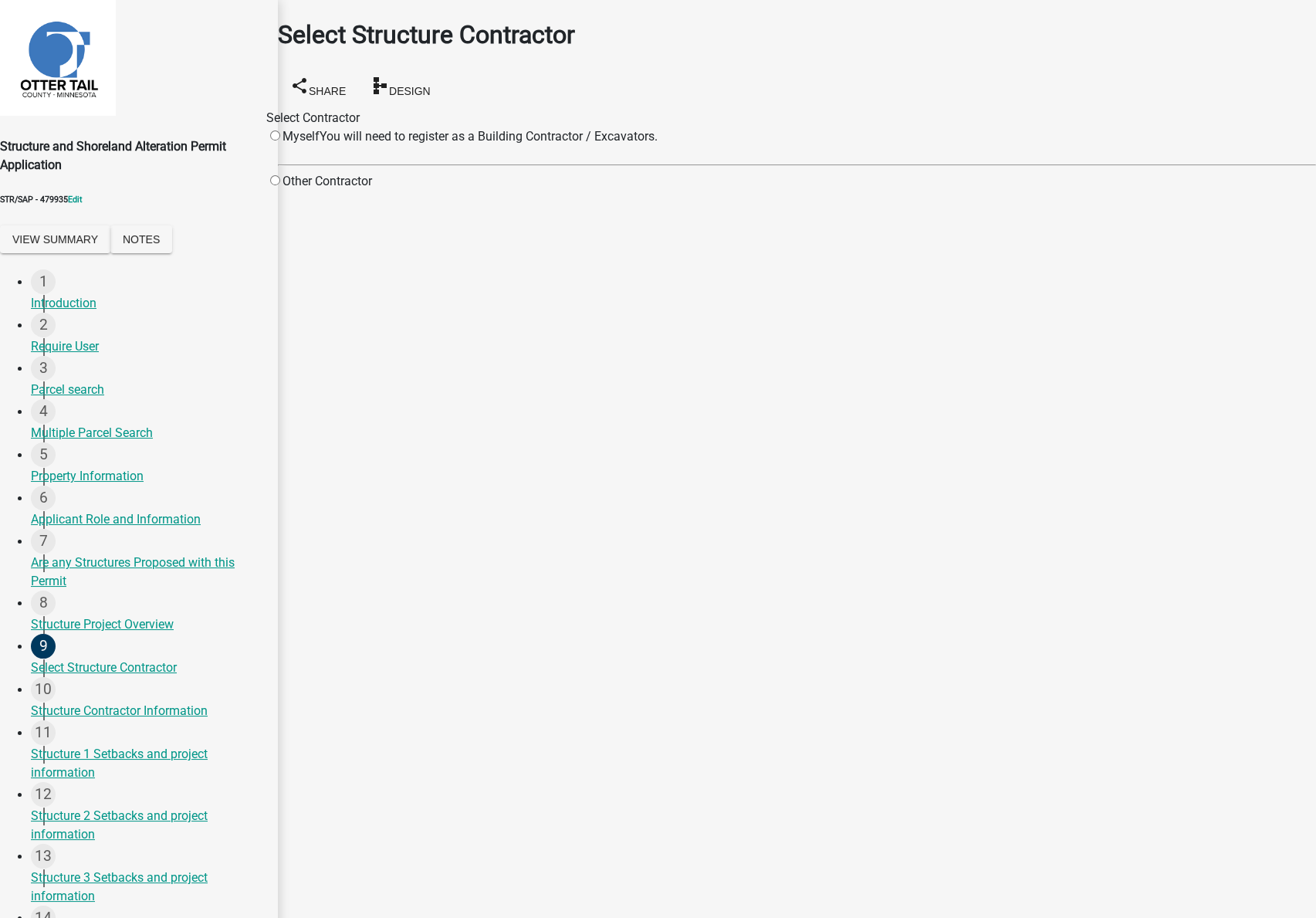
click at [280, 183] on input "radio" at bounding box center [275, 181] width 10 height 10
radio input "true"
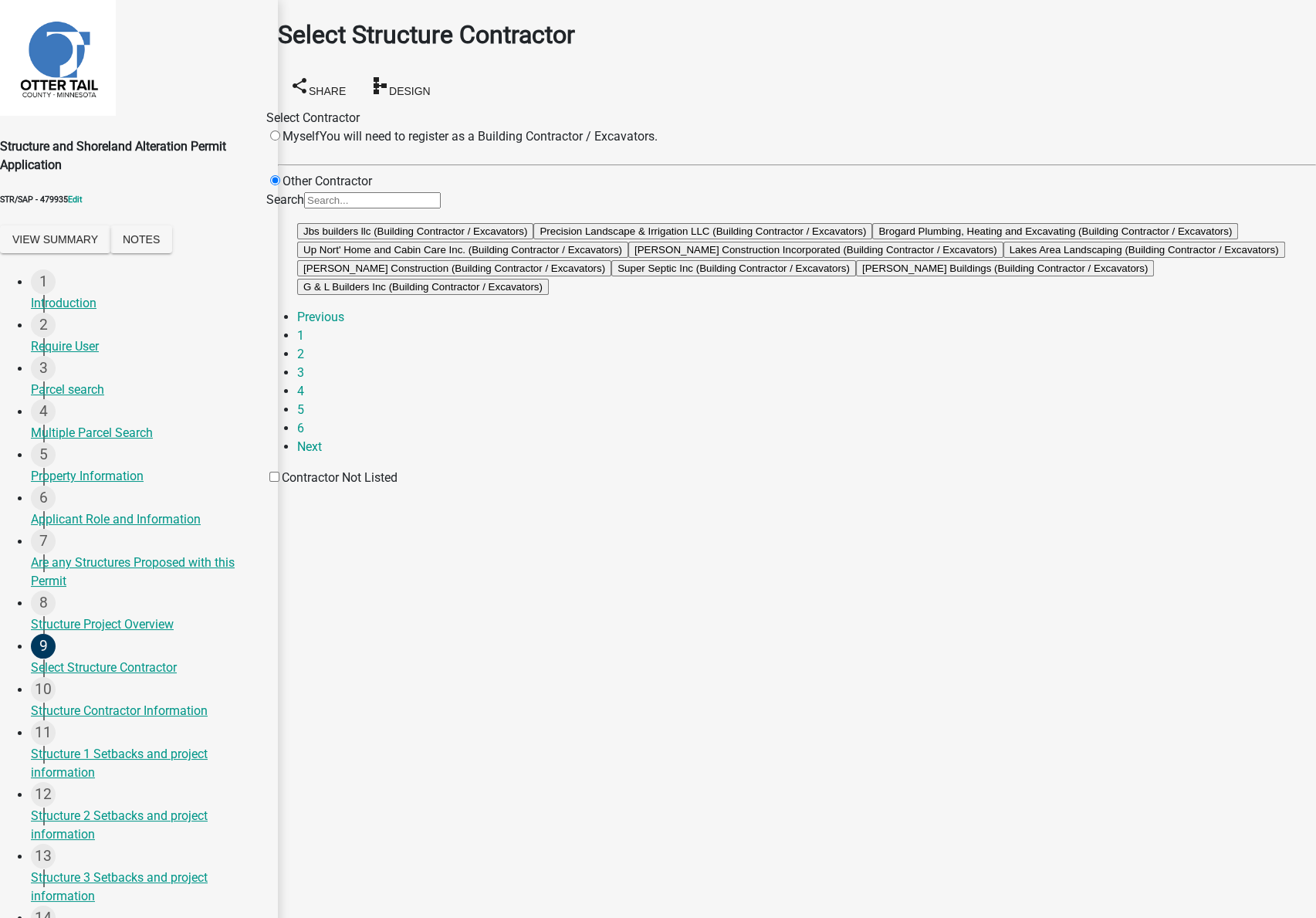
click at [629, 258] on button "Up Nort' Home and Cabin Care Inc. (Building Contractor / Excavators)" at bounding box center [463, 250] width 331 height 16
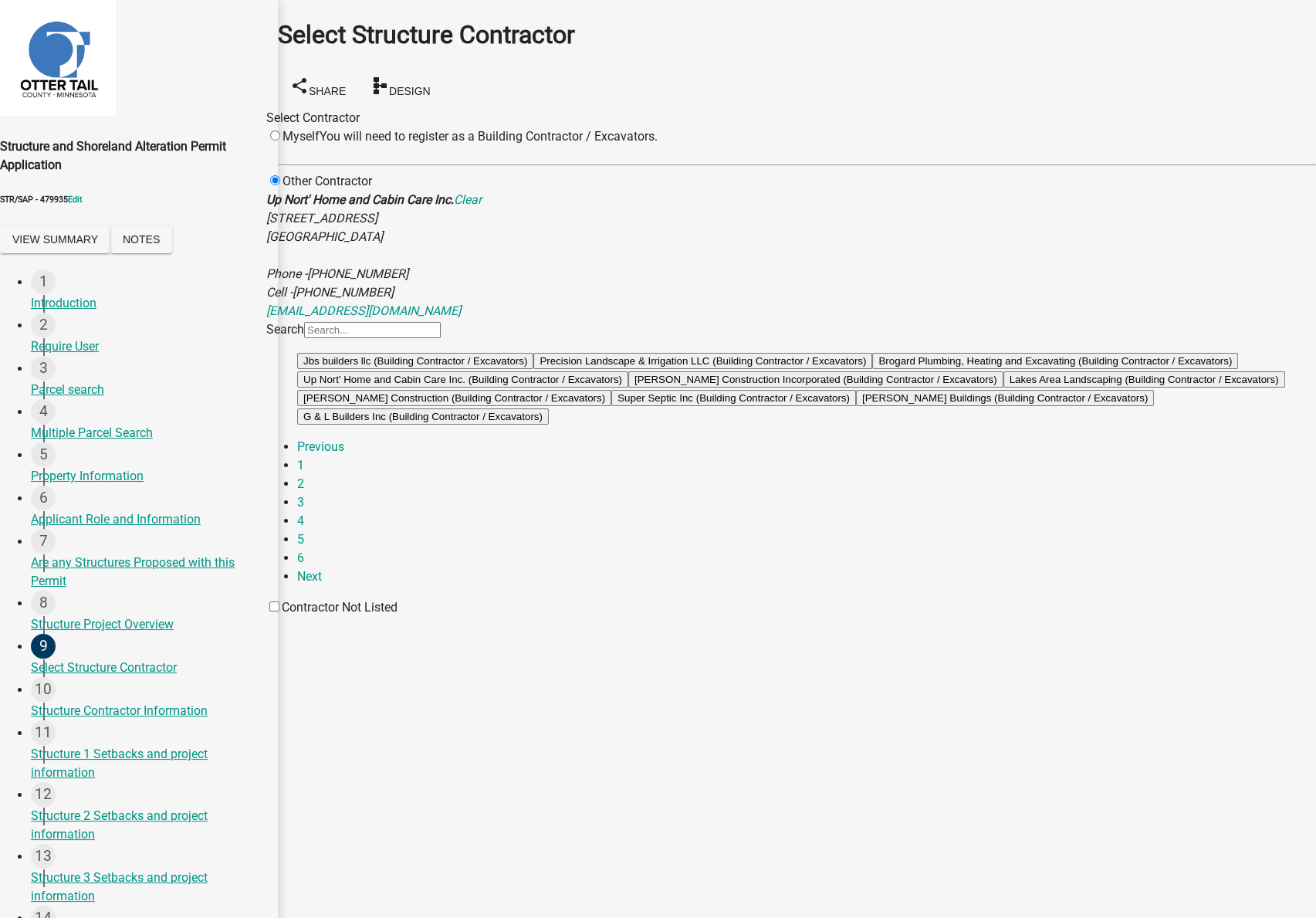
click at [397, 615] on label "Contractor Not Listed" at bounding box center [332, 607] width 132 height 14
click at [279, 612] on input "Contractor Not Listed" at bounding box center [275, 607] width 10 height 10
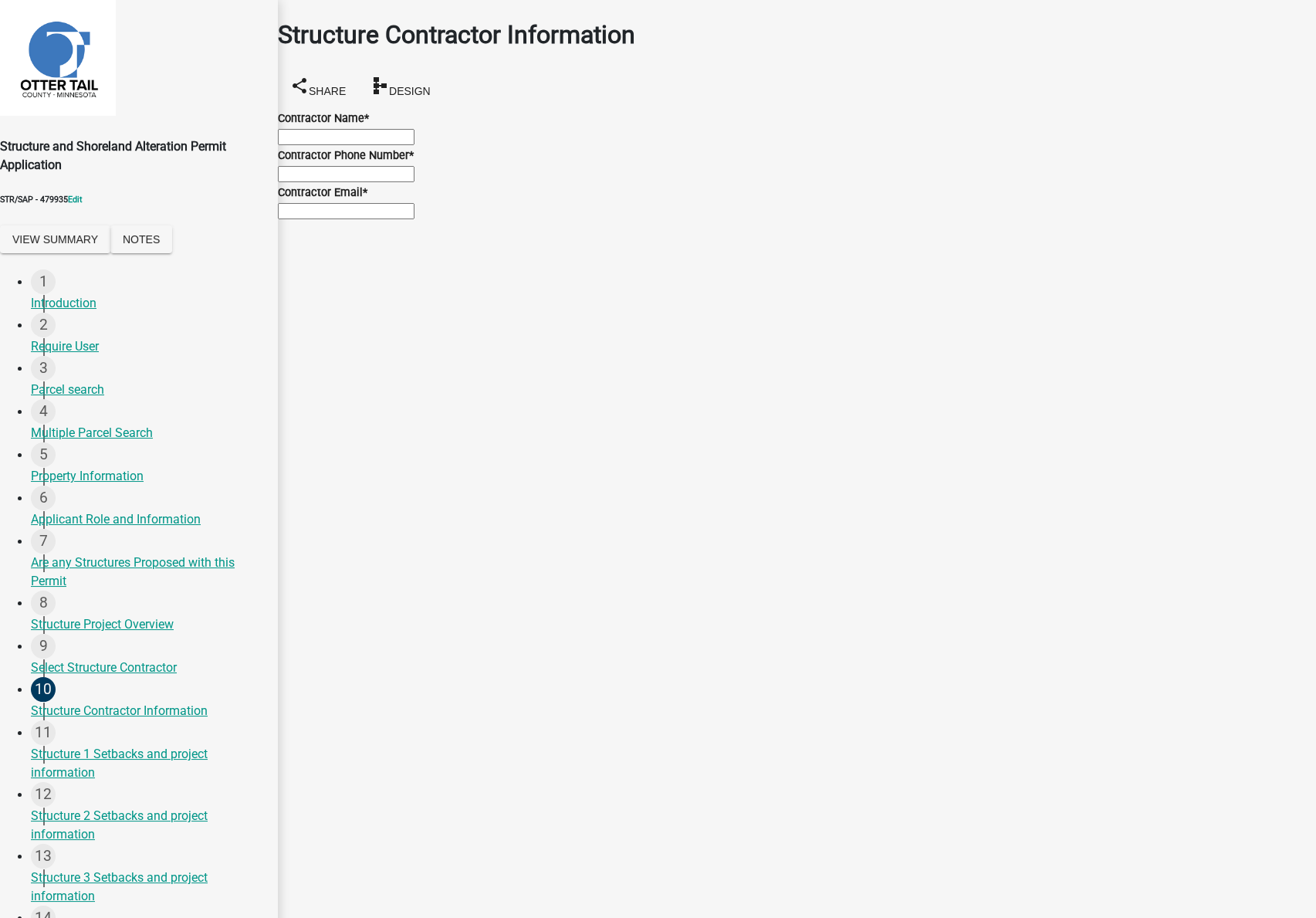
click at [400, 145] on input "Contractor Name *" at bounding box center [347, 136] width 136 height 16
type input "bill"
click at [351, 182] on input "Contractor Phone Number *" at bounding box center [347, 174] width 136 height 16
type input "5555555555"
click at [349, 219] on input "Contractor Email *" at bounding box center [347, 211] width 136 height 16
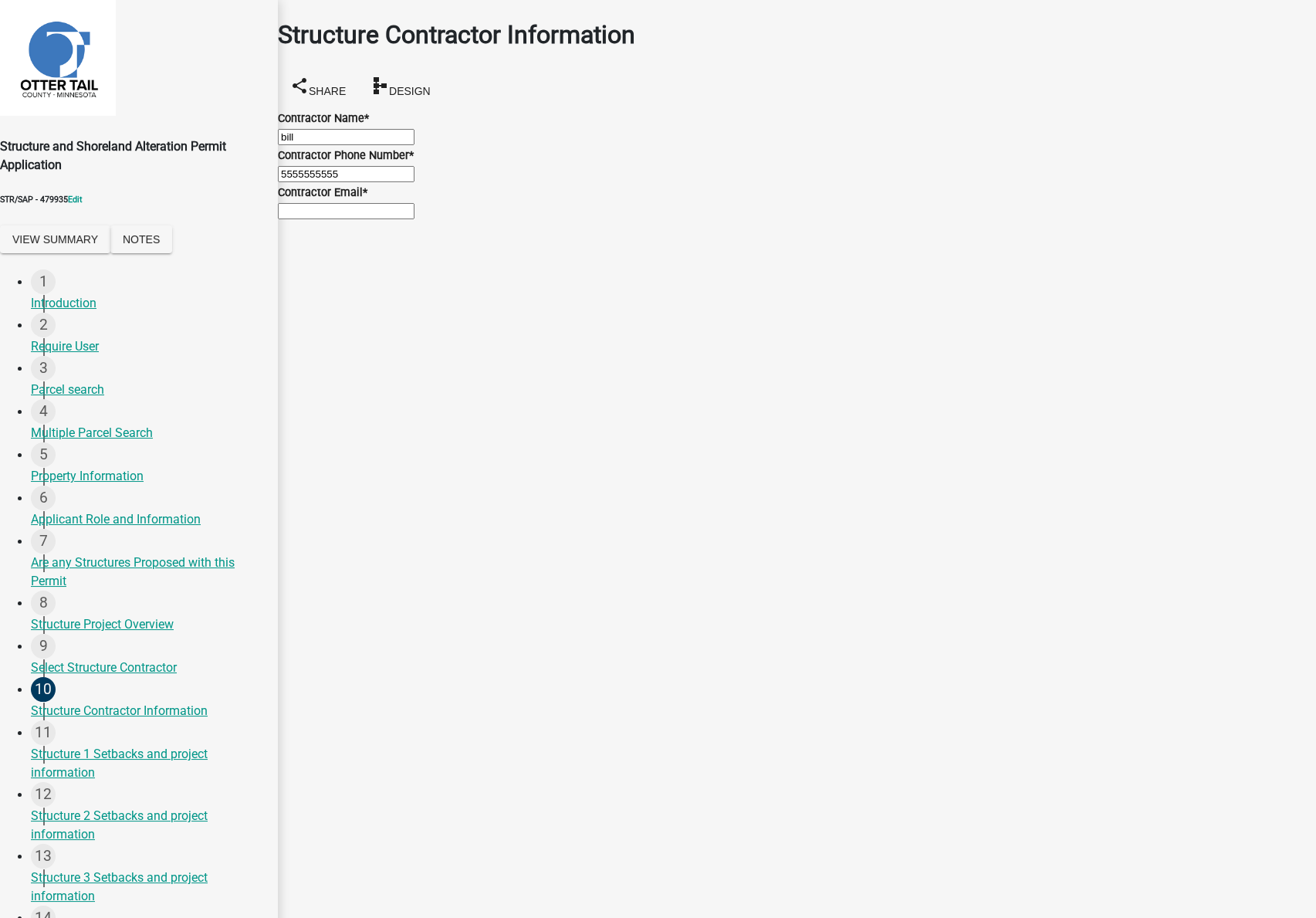
type input "test@schneidergis.com"
drag, startPoint x: 360, startPoint y: 152, endPoint x: 278, endPoint y: 146, distance: 82.2
click at [277, 146] on div "Structure and Shoreland Alteration Permit Application STR/SAP - 479935 Edit Vie…" at bounding box center [658, 536] width 1316 height 1073
type input "Random Little Things"
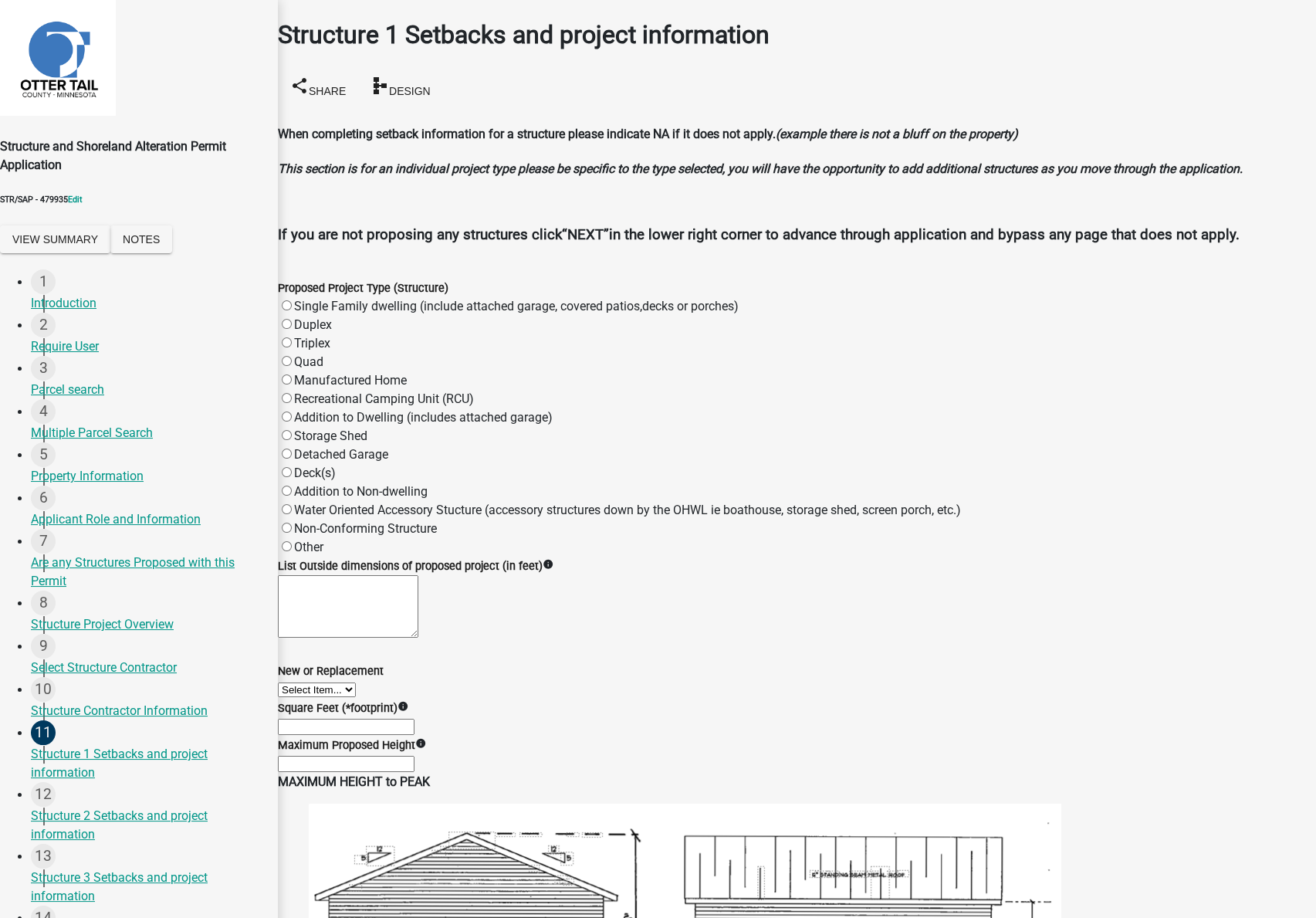
click at [338, 433] on label "Storage Shed" at bounding box center [330, 435] width 73 height 14
click at [292, 433] on input "Storage Shed" at bounding box center [287, 435] width 10 height 10
radio input "true"
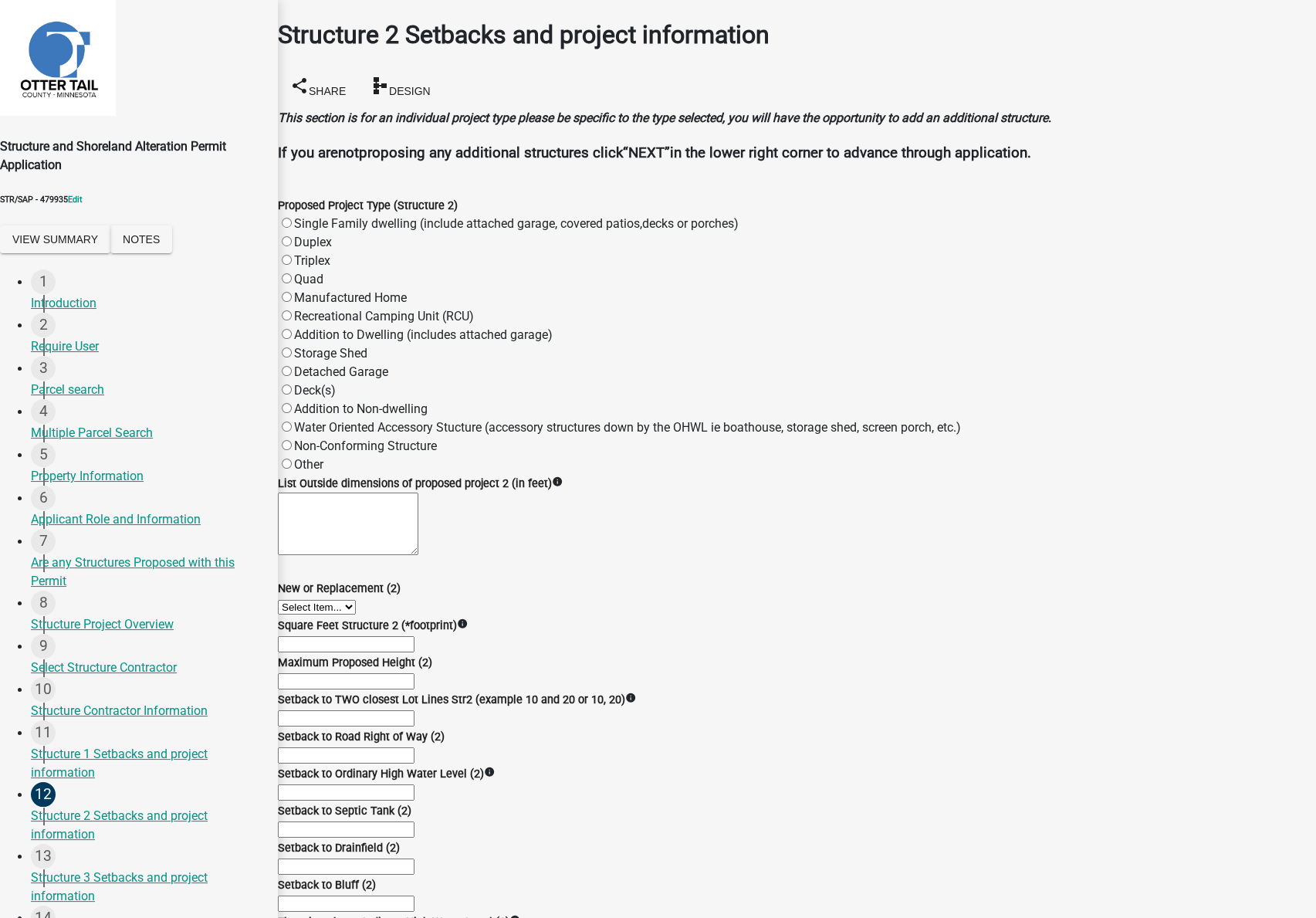
scroll to position [1202, 0]
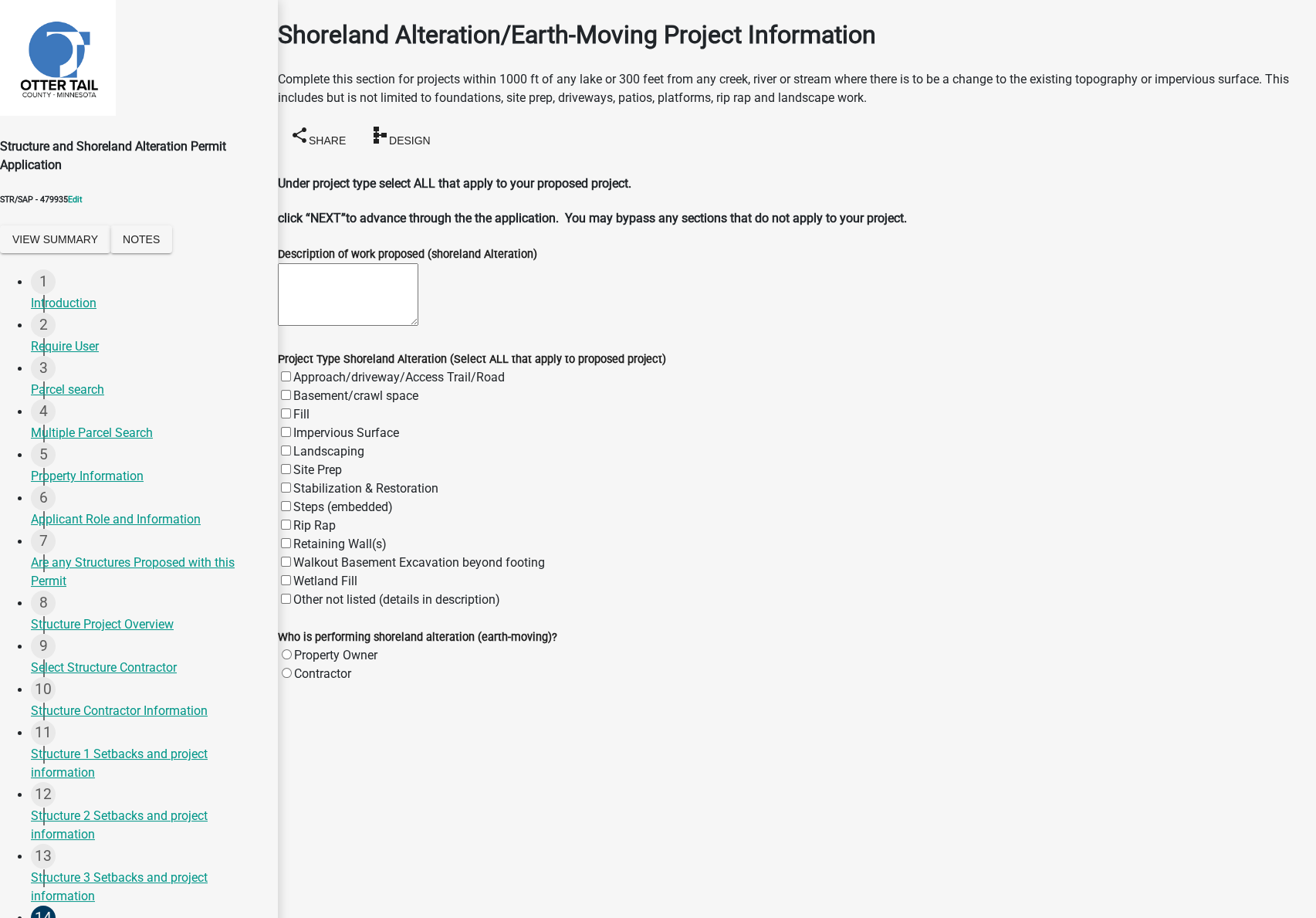
click at [351, 673] on label "Contractor" at bounding box center [323, 673] width 58 height 14
click at [292, 673] on input "Contractor" at bounding box center [287, 673] width 10 height 10
radio input "true"
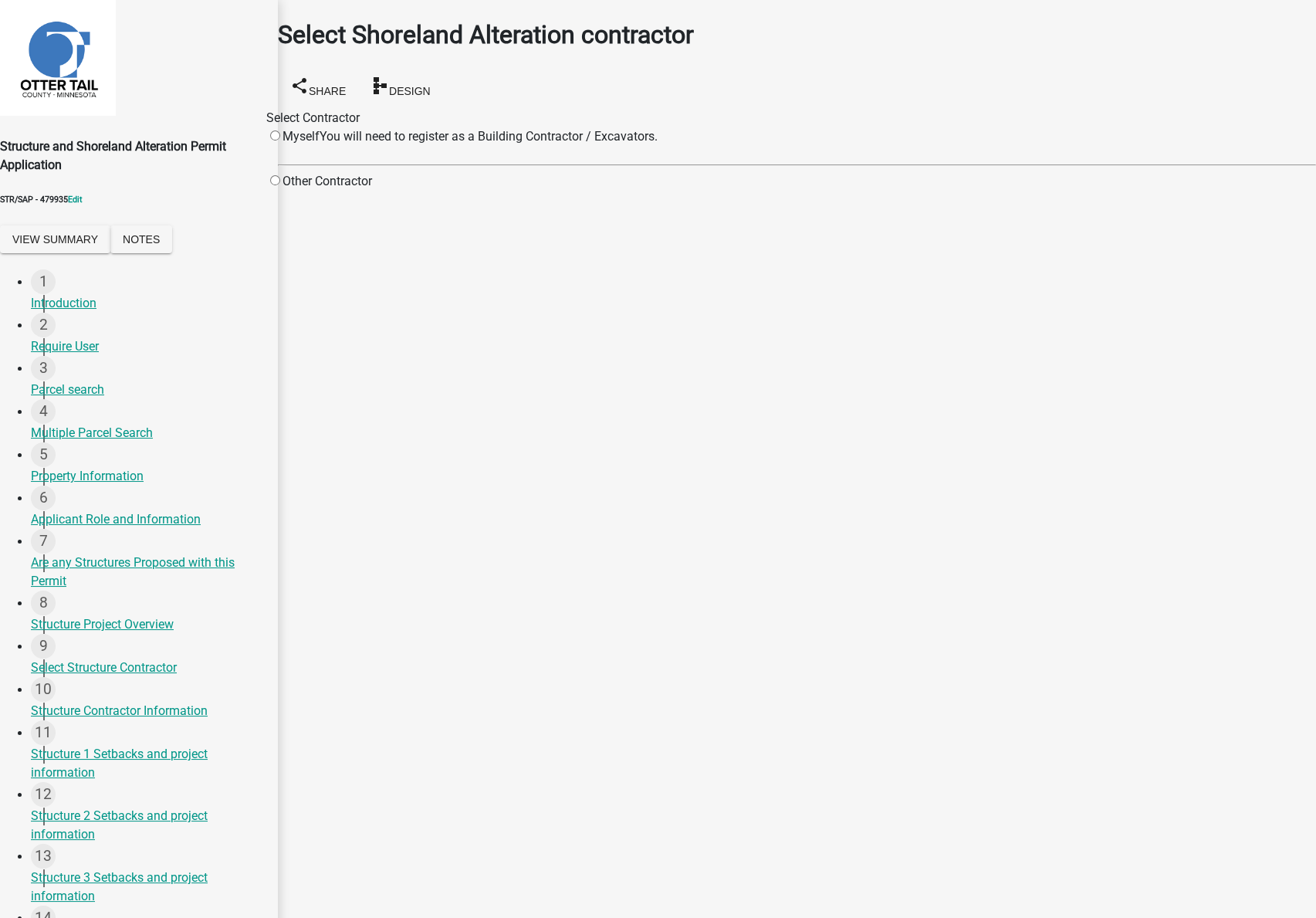
click at [337, 190] on div "Other Contractor" at bounding box center [320, 181] width 106 height 18
click at [280, 185] on input "radio" at bounding box center [275, 181] width 10 height 10
radio input "true"
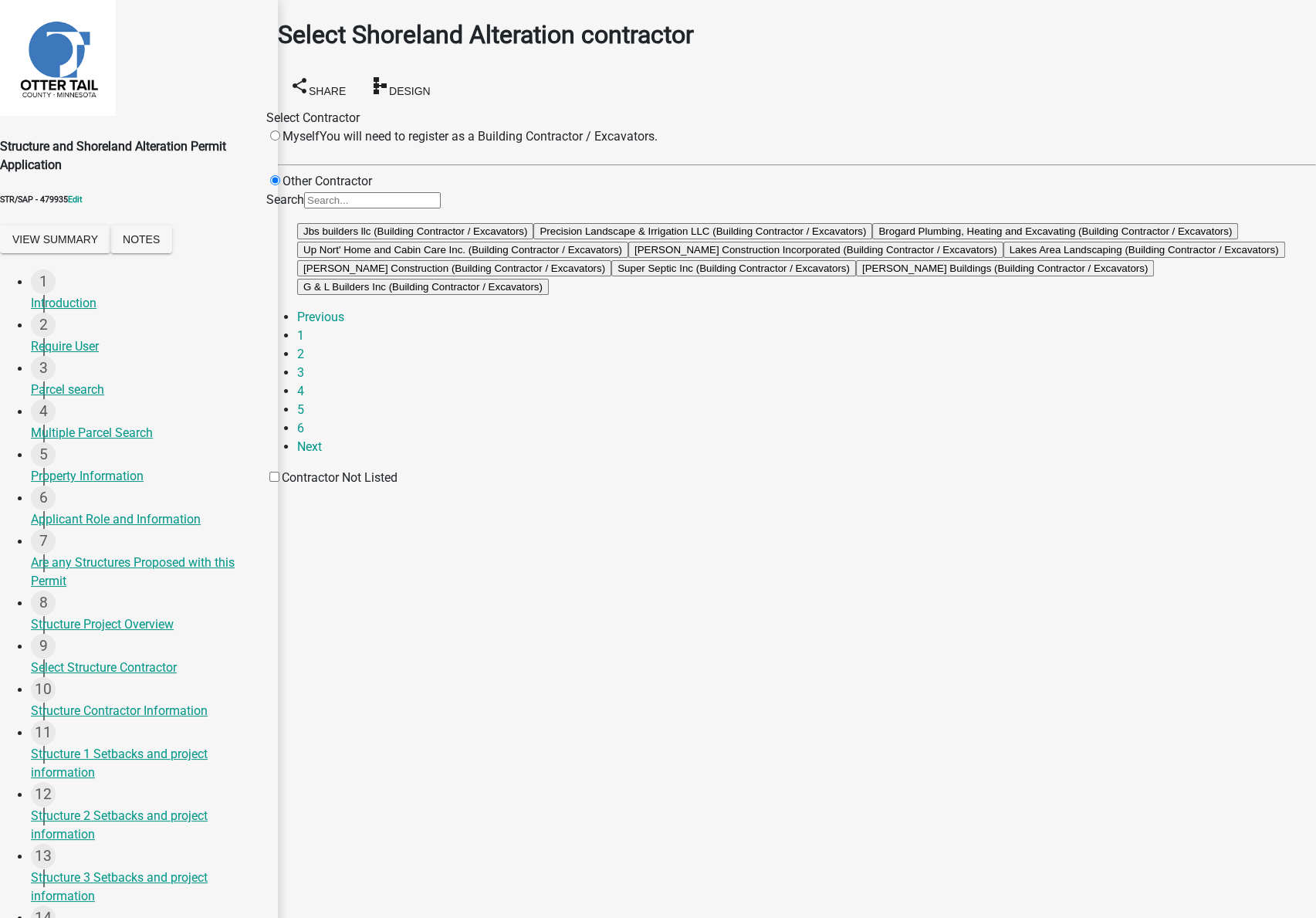
click at [637, 277] on button "Super Septic Inc (Building Contractor / Excavators)" at bounding box center [733, 268] width 245 height 16
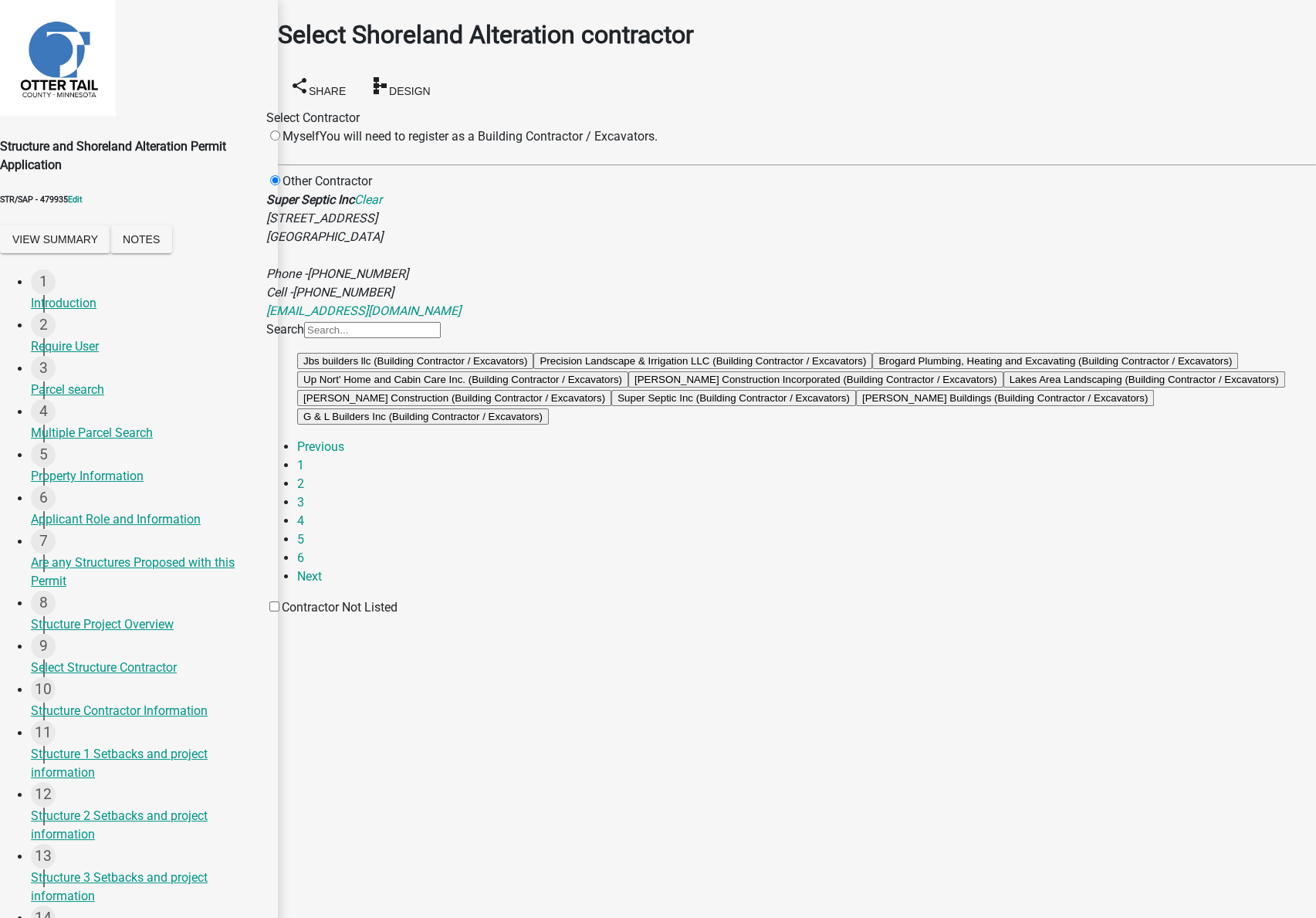
click at [611, 406] on button "Joshua Eckhoff Construction (Building Contractor / Excavators)" at bounding box center [454, 398] width 314 height 16
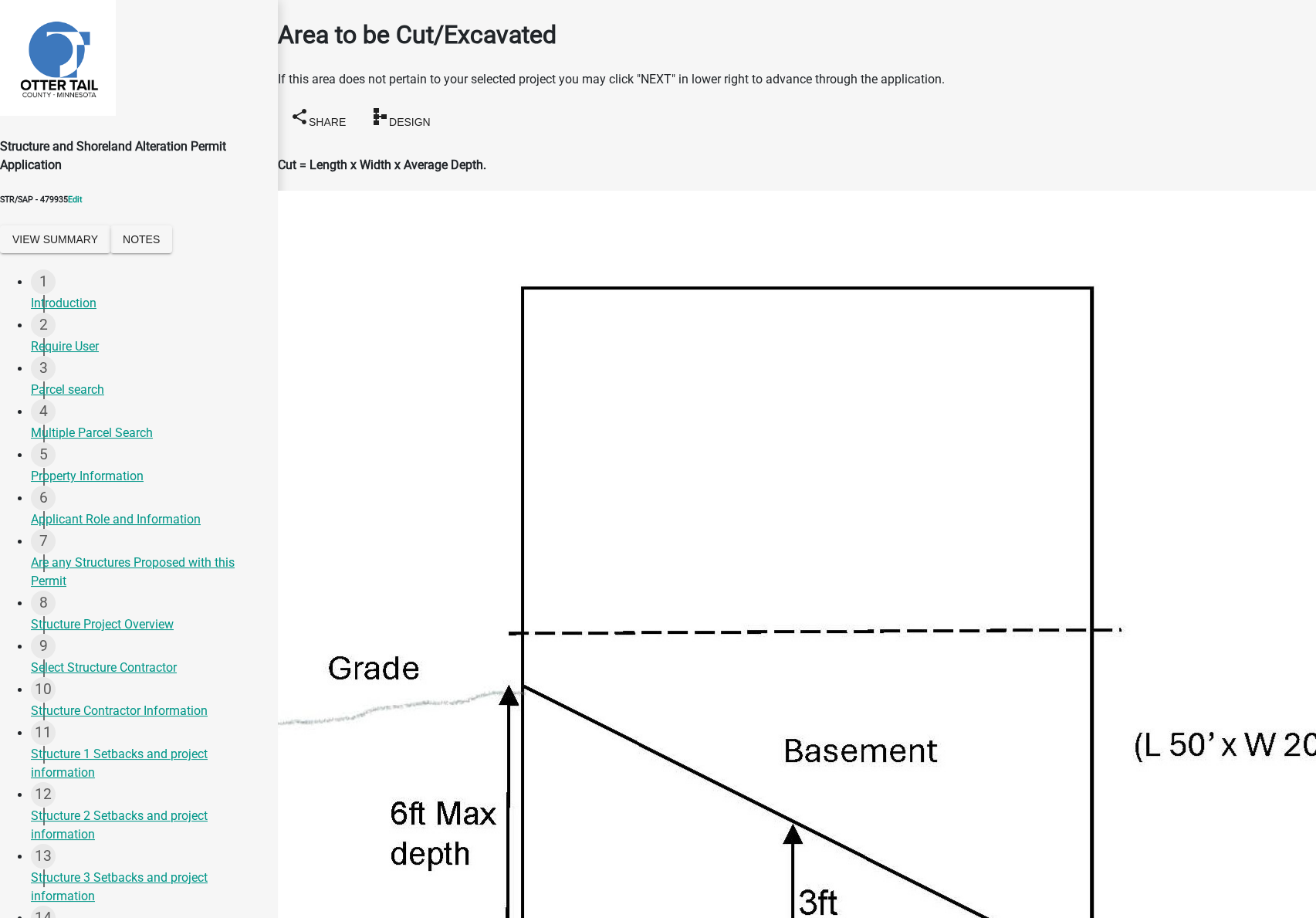
scroll to position [614, 0]
type input "15"
type input "35"
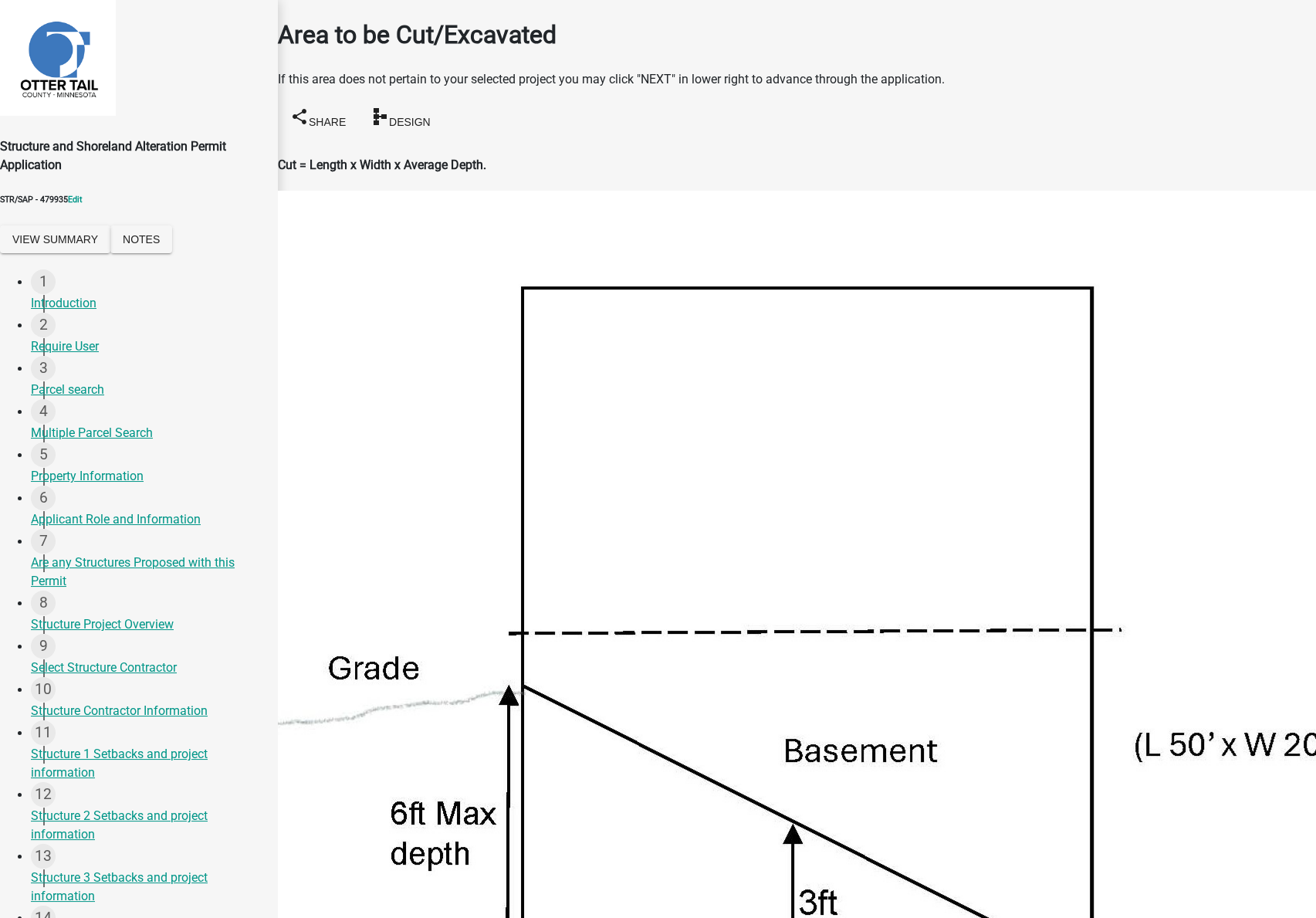
type input "15"
drag, startPoint x: 344, startPoint y: 362, endPoint x: 254, endPoint y: 351, distance: 90.7
click at [254, 351] on div "Structure and Shoreland Alteration Permit Application STR/SAP - 479935 Edit Vie…" at bounding box center [658, 867] width 1316 height 1734
type input "250"
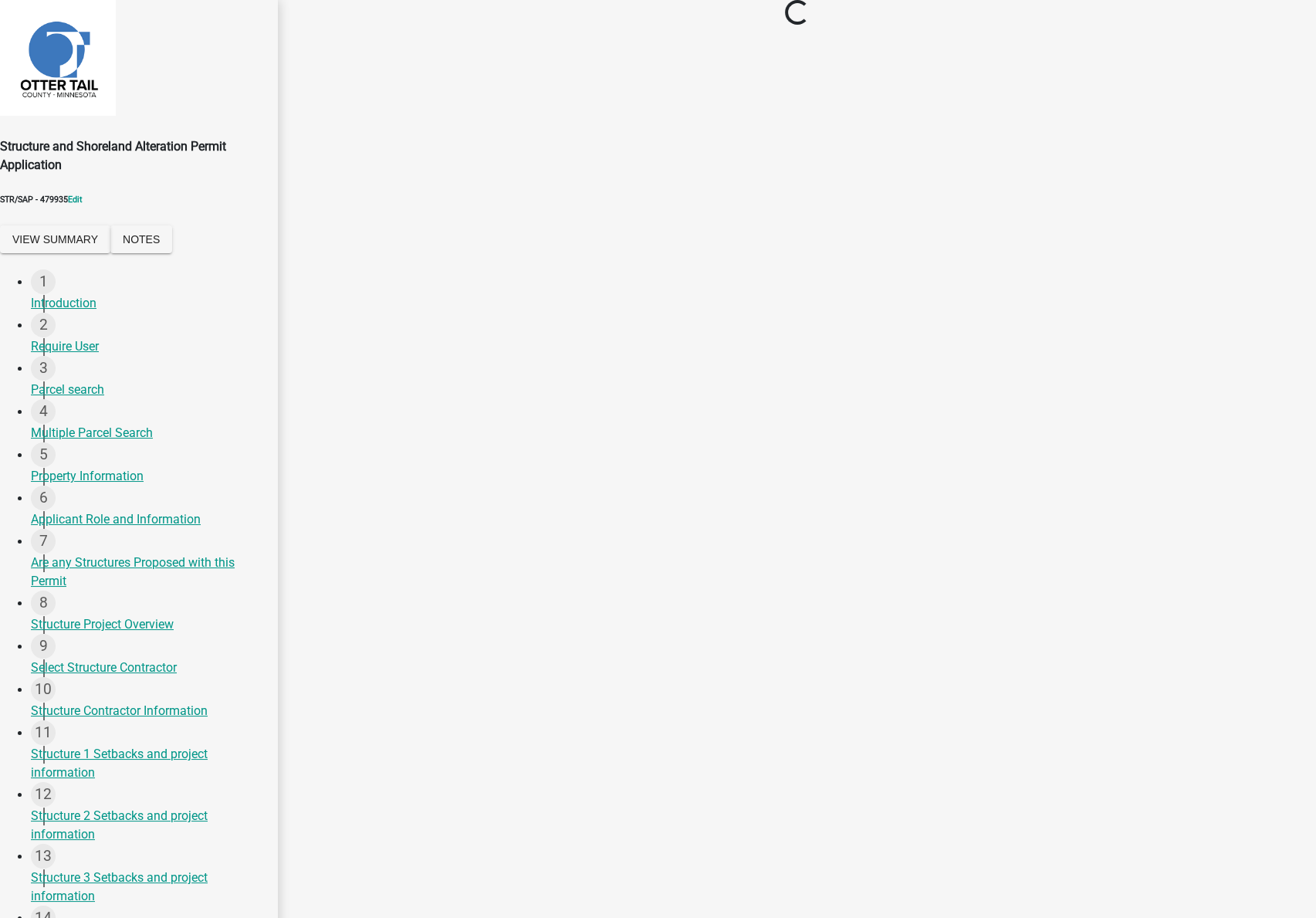
scroll to position [0, 0]
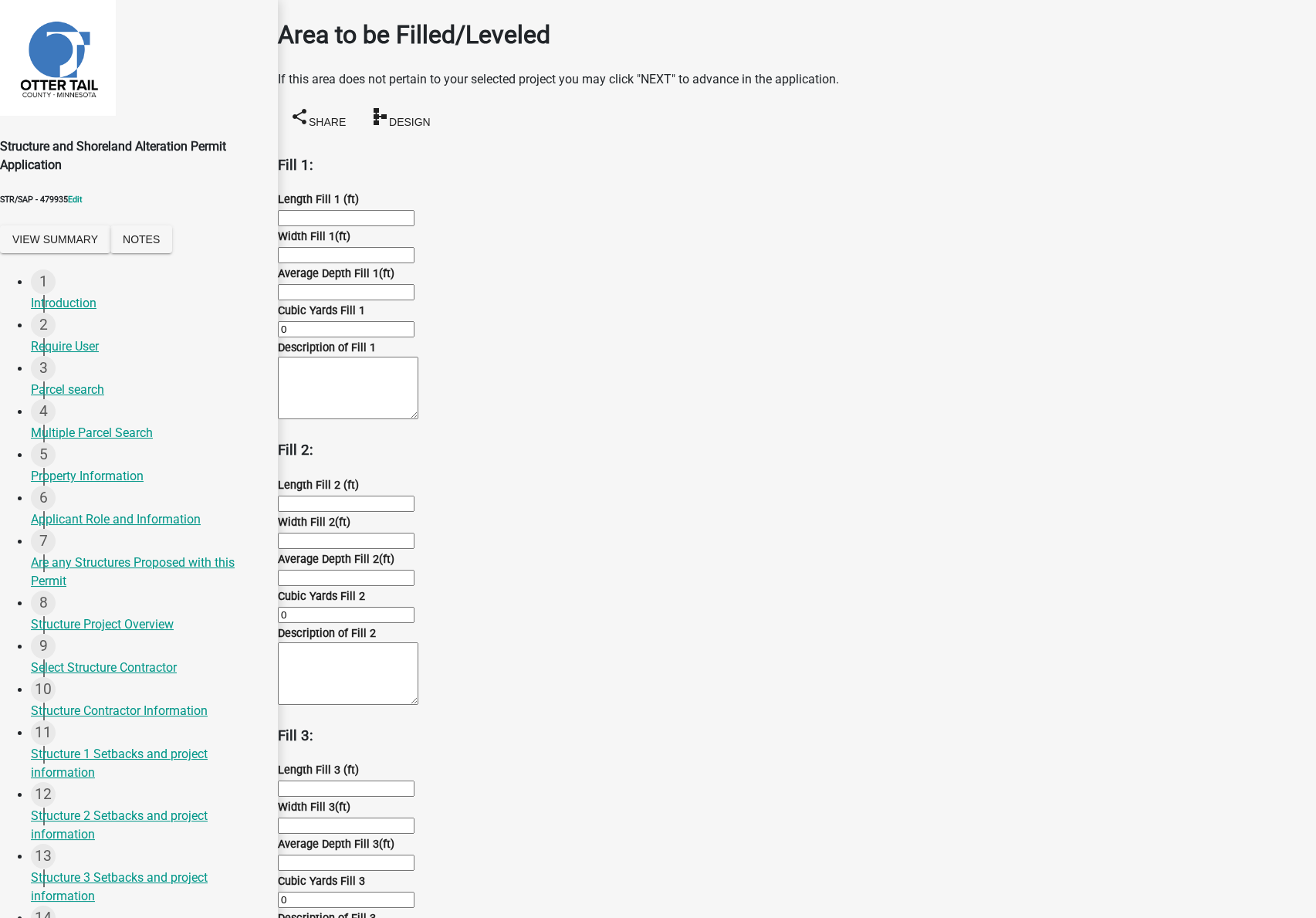
click at [338, 210] on input "text" at bounding box center [347, 218] width 136 height 16
type input "1"
type input "200"
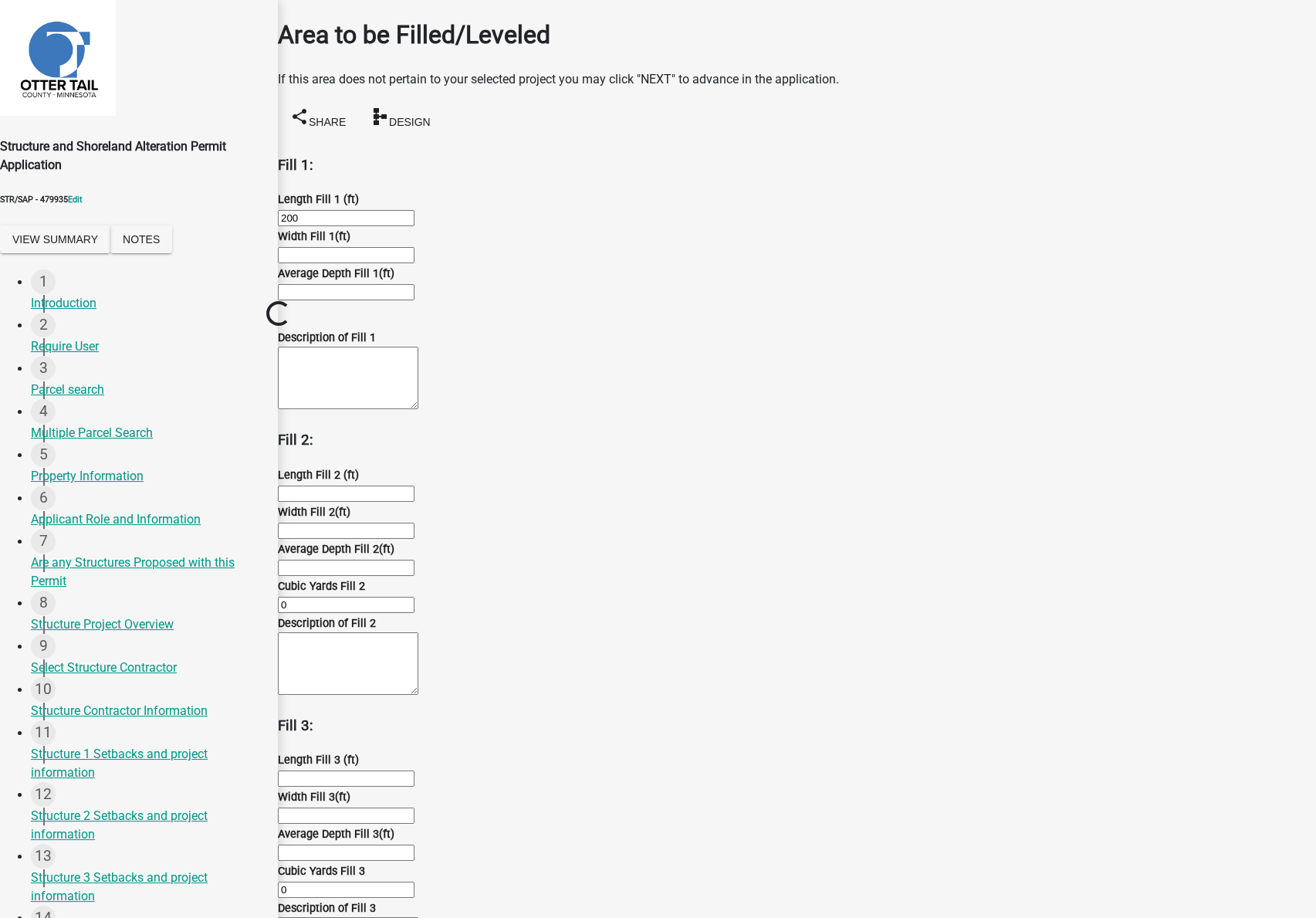
click at [358, 263] on input "text" at bounding box center [347, 254] width 136 height 16
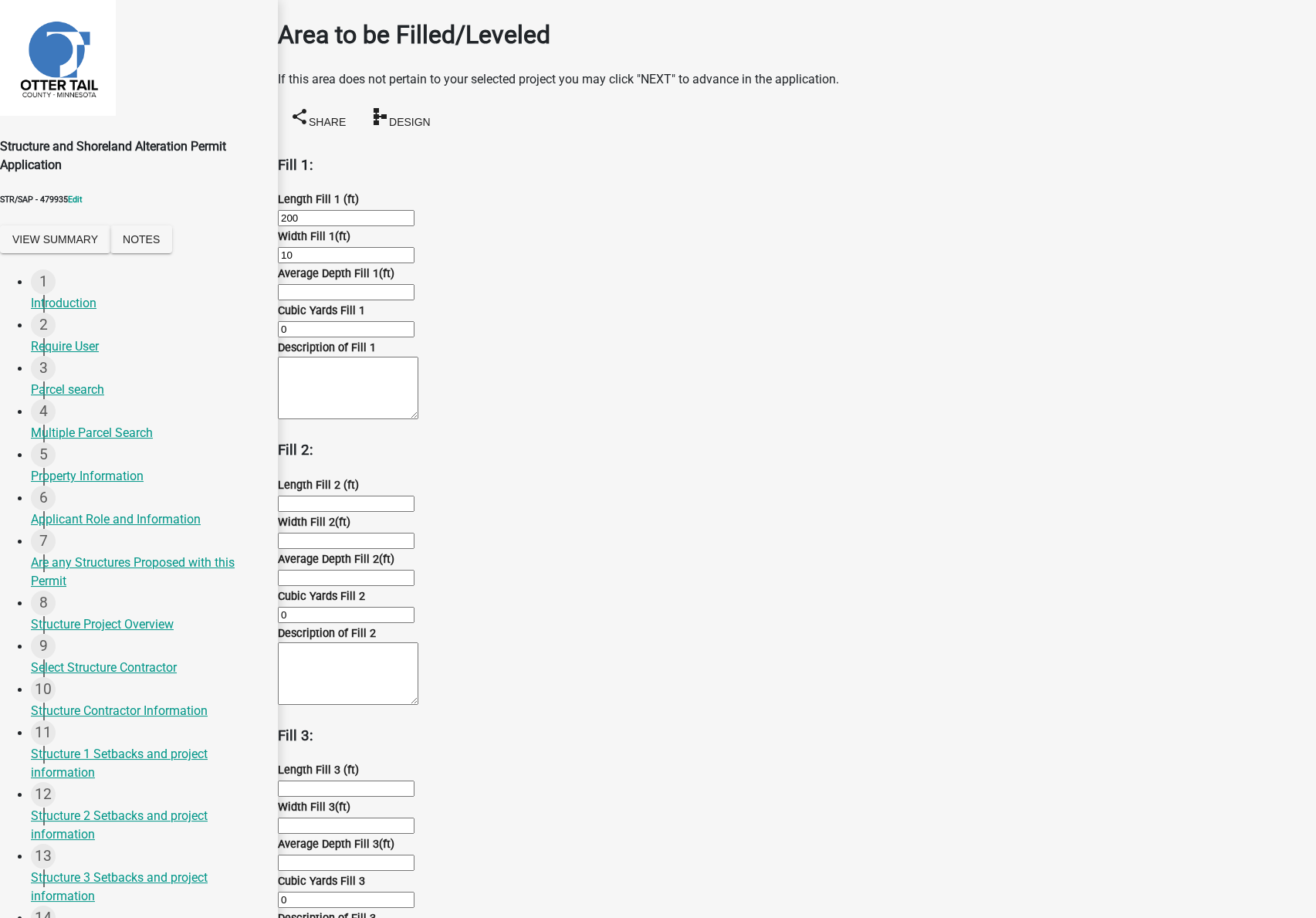
type input "10"
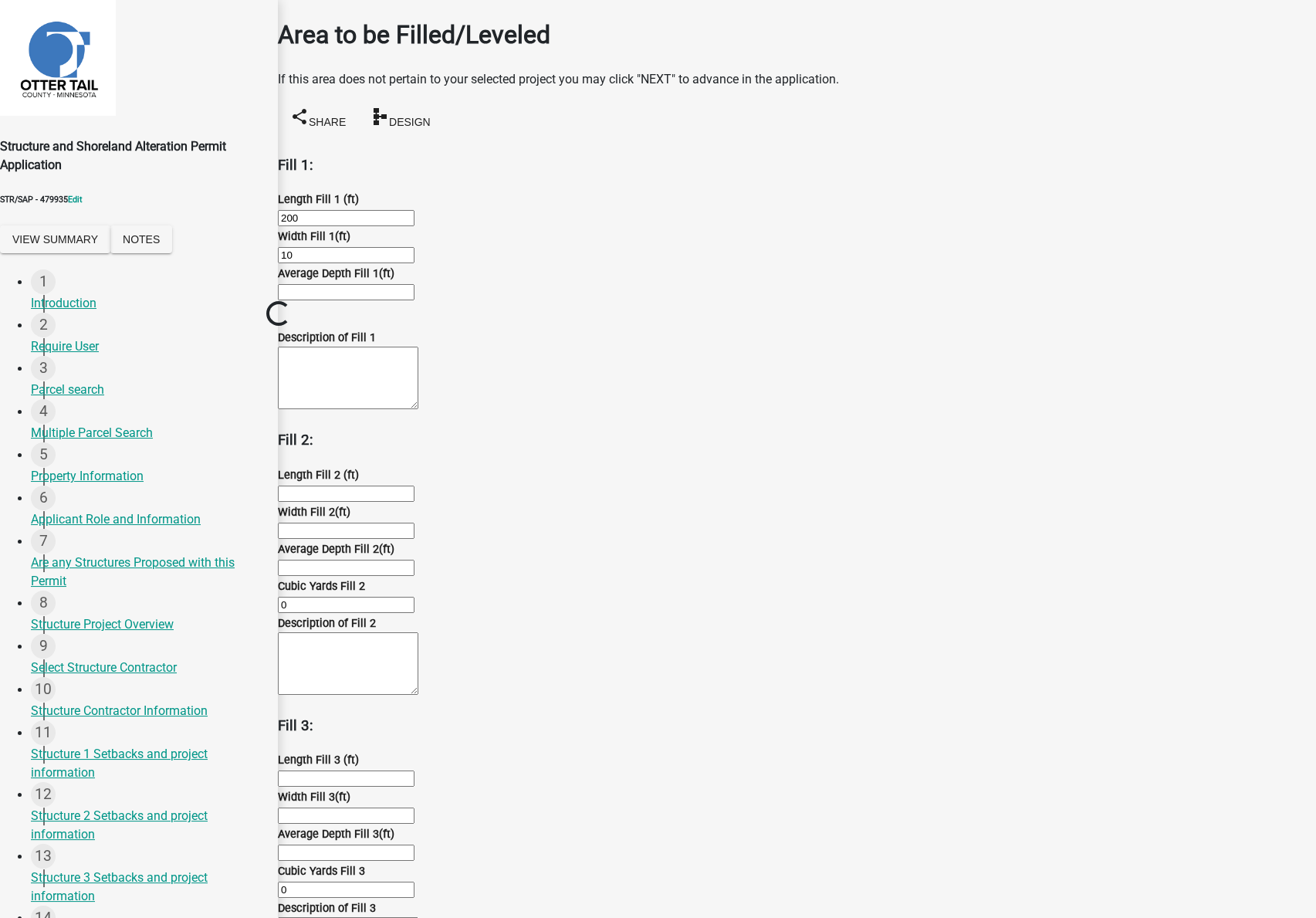
click at [401, 301] on input "text" at bounding box center [347, 292] width 136 height 16
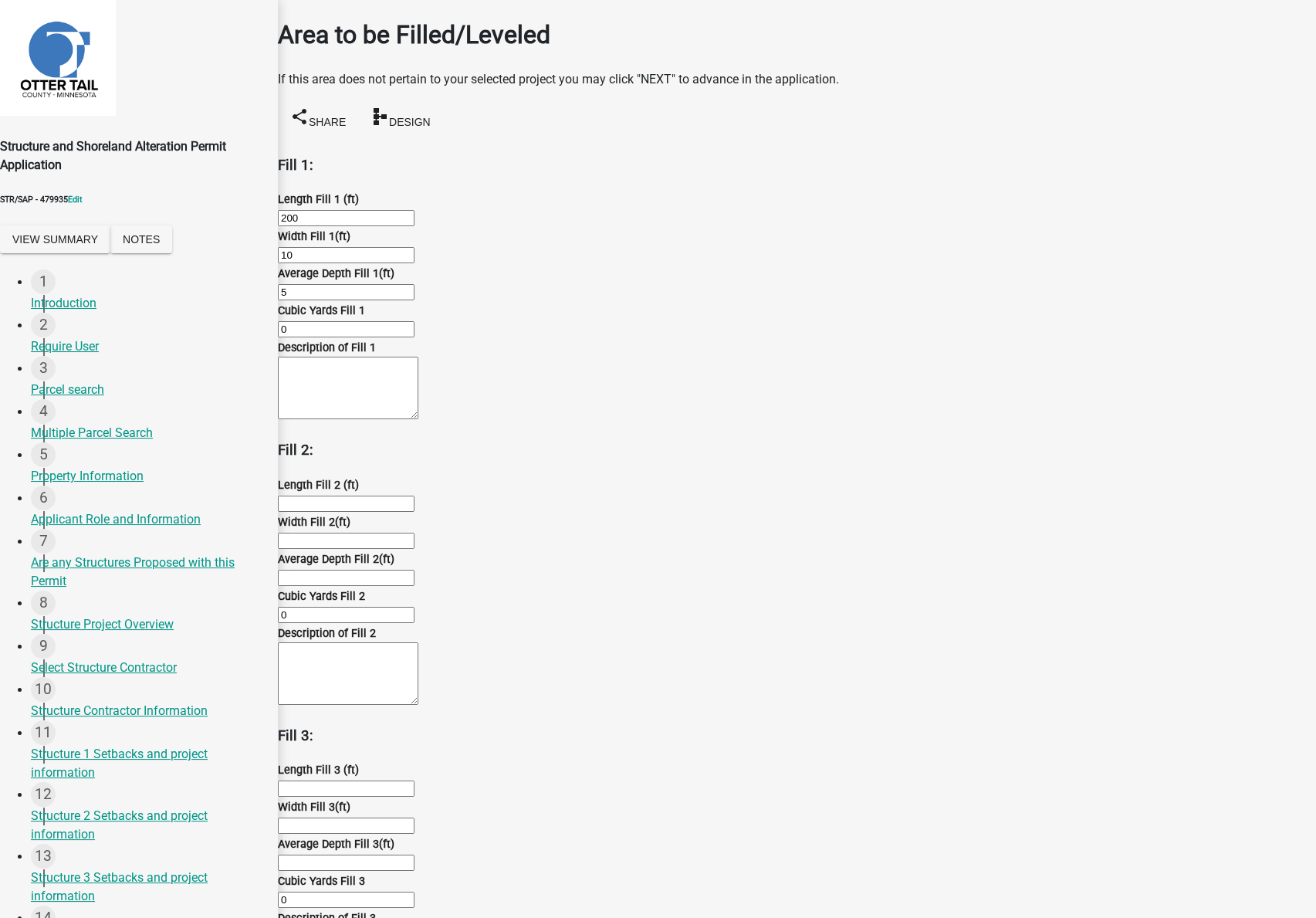
type input "5"
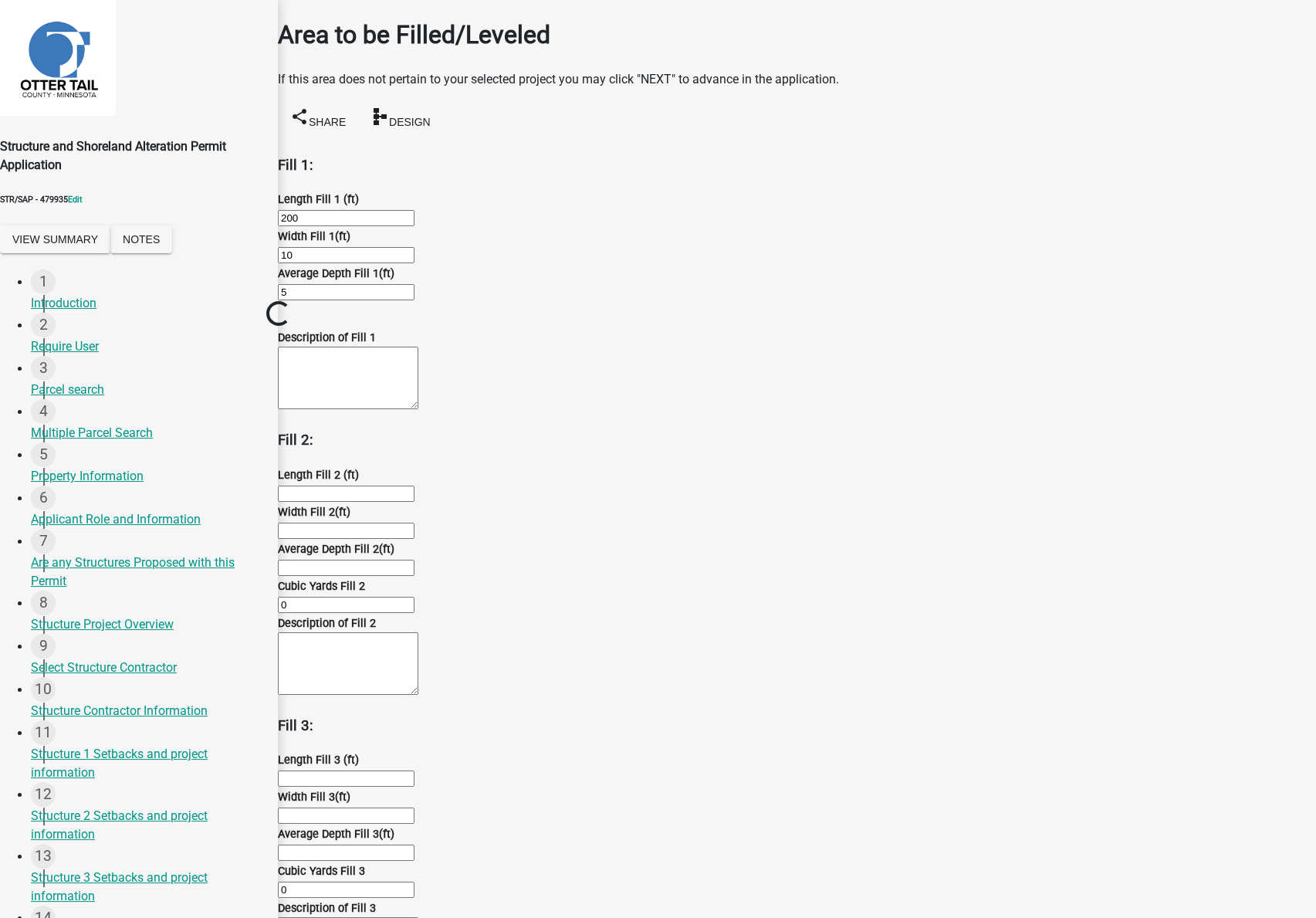
click at [527, 435] on wm-data-entity-input-list "Fill 1: Length Fill 1 (ft) 200 Width Fill 1(ft) 10 Average Depth Fill 1(ft) 5 C…" at bounding box center [798, 589] width 1039 height 869
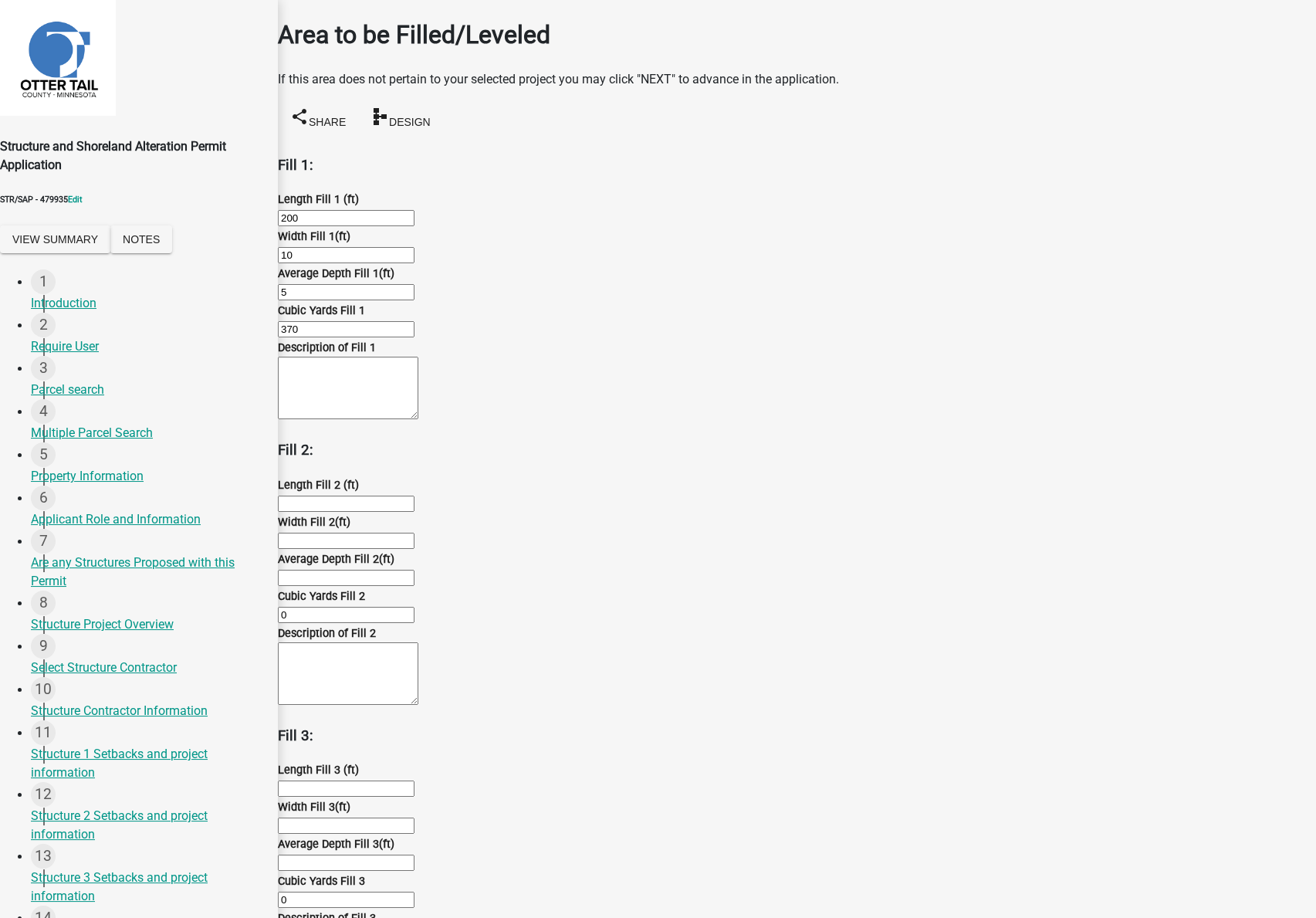
scroll to position [898, 0]
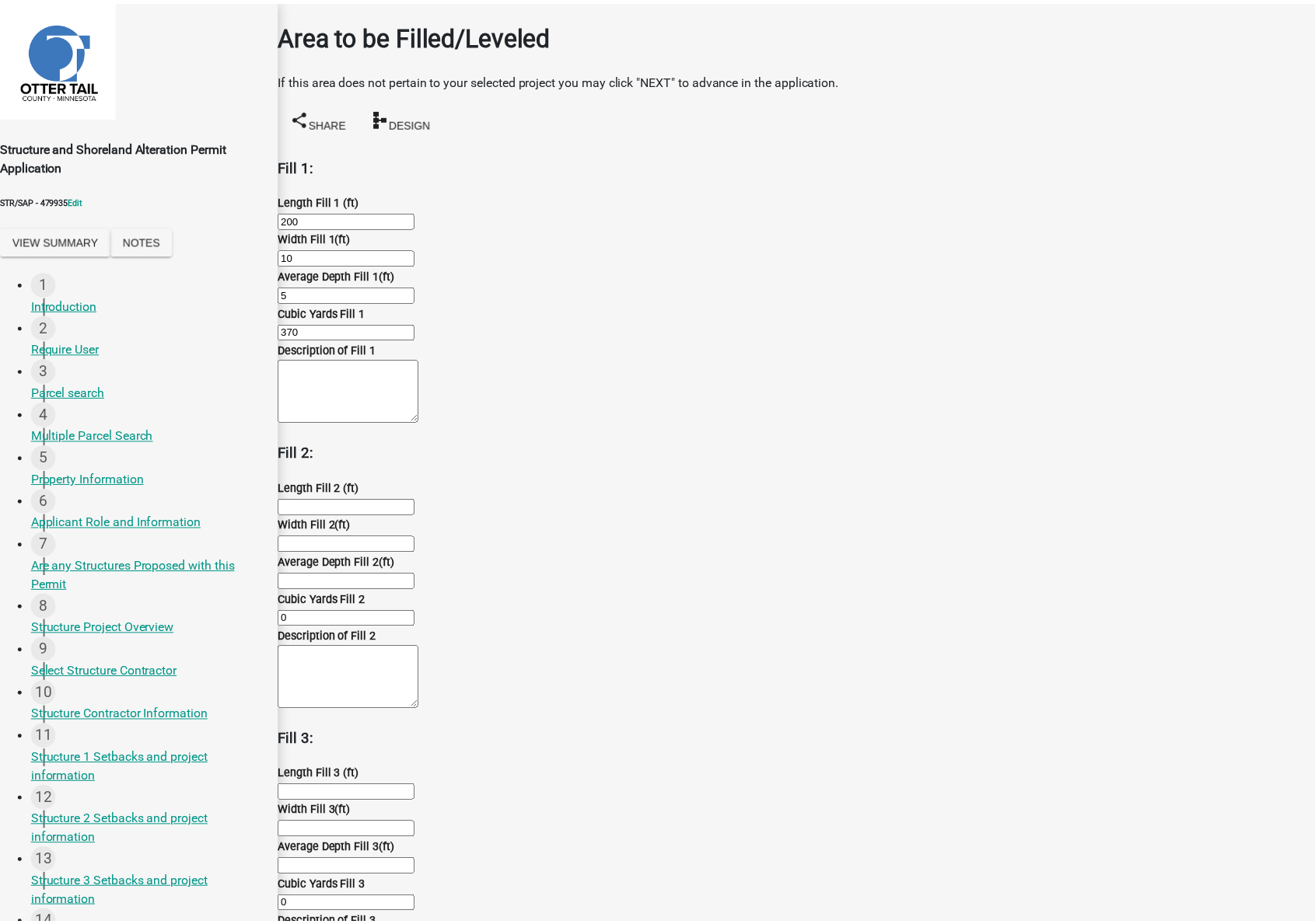
scroll to position [0, 0]
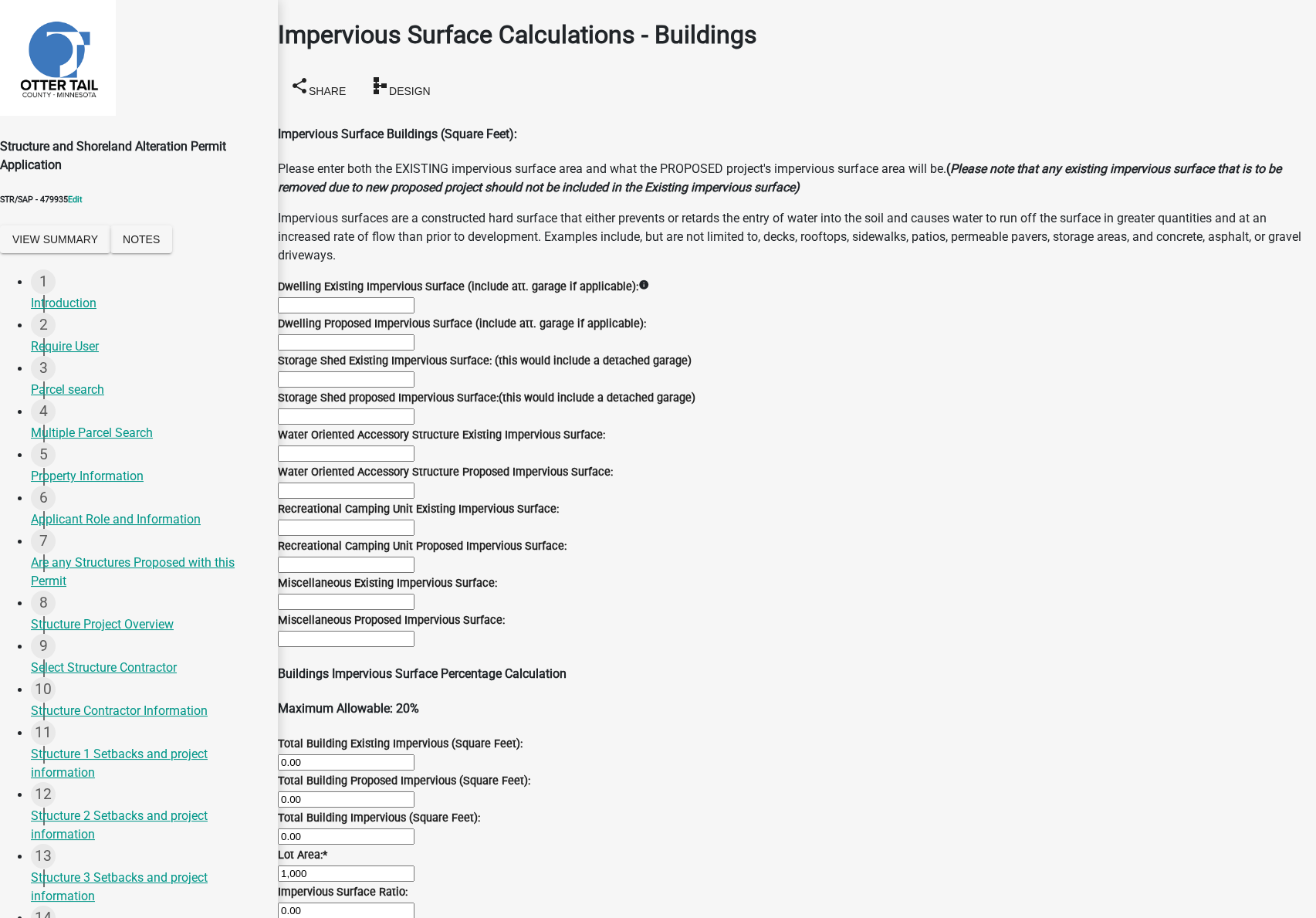
click at [1157, 872] on button "Save & Exit" at bounding box center [1283, 880] width 65 height 16
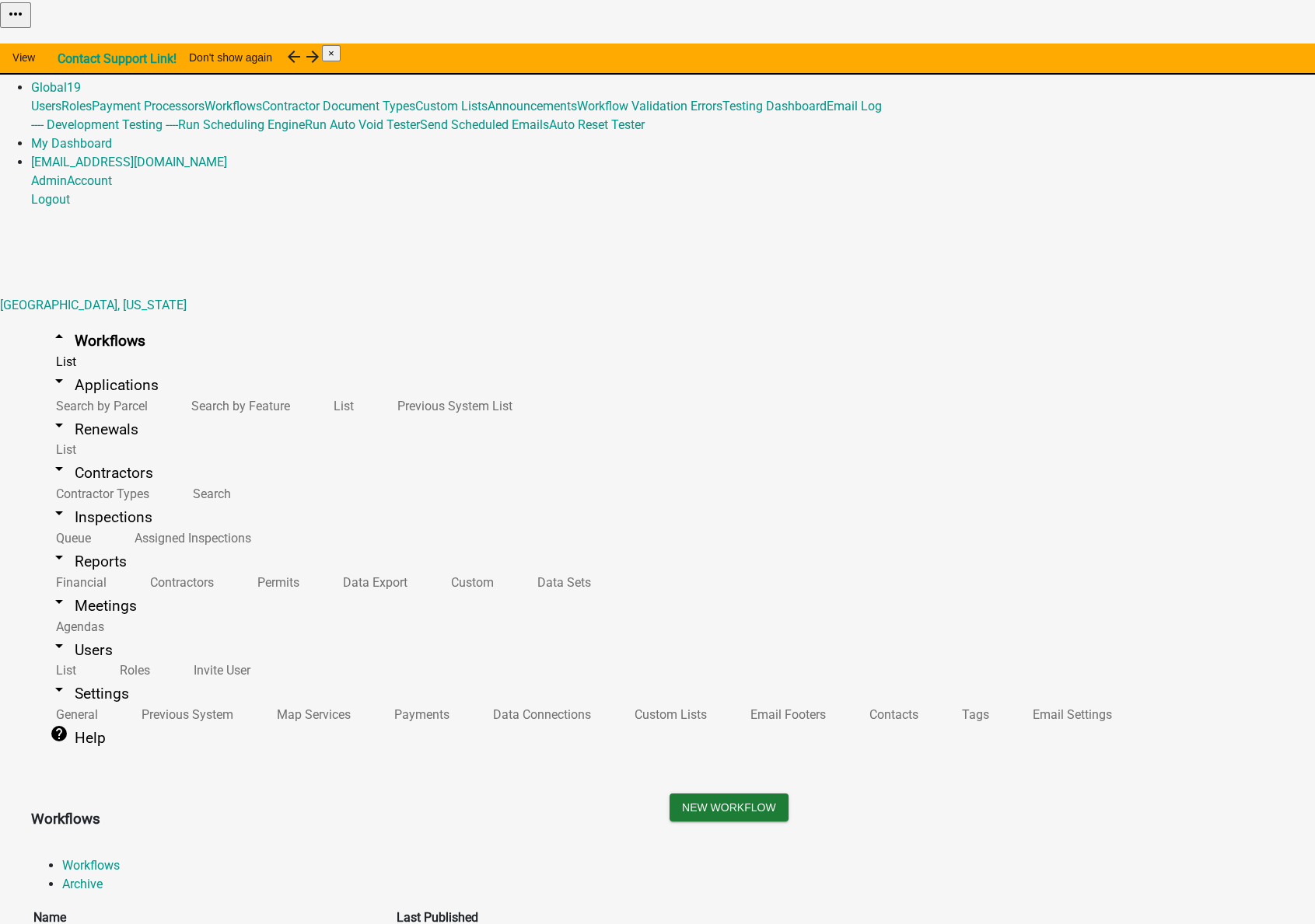
click at [67, 62] on link "Admin" at bounding box center [48, 69] width 36 height 14
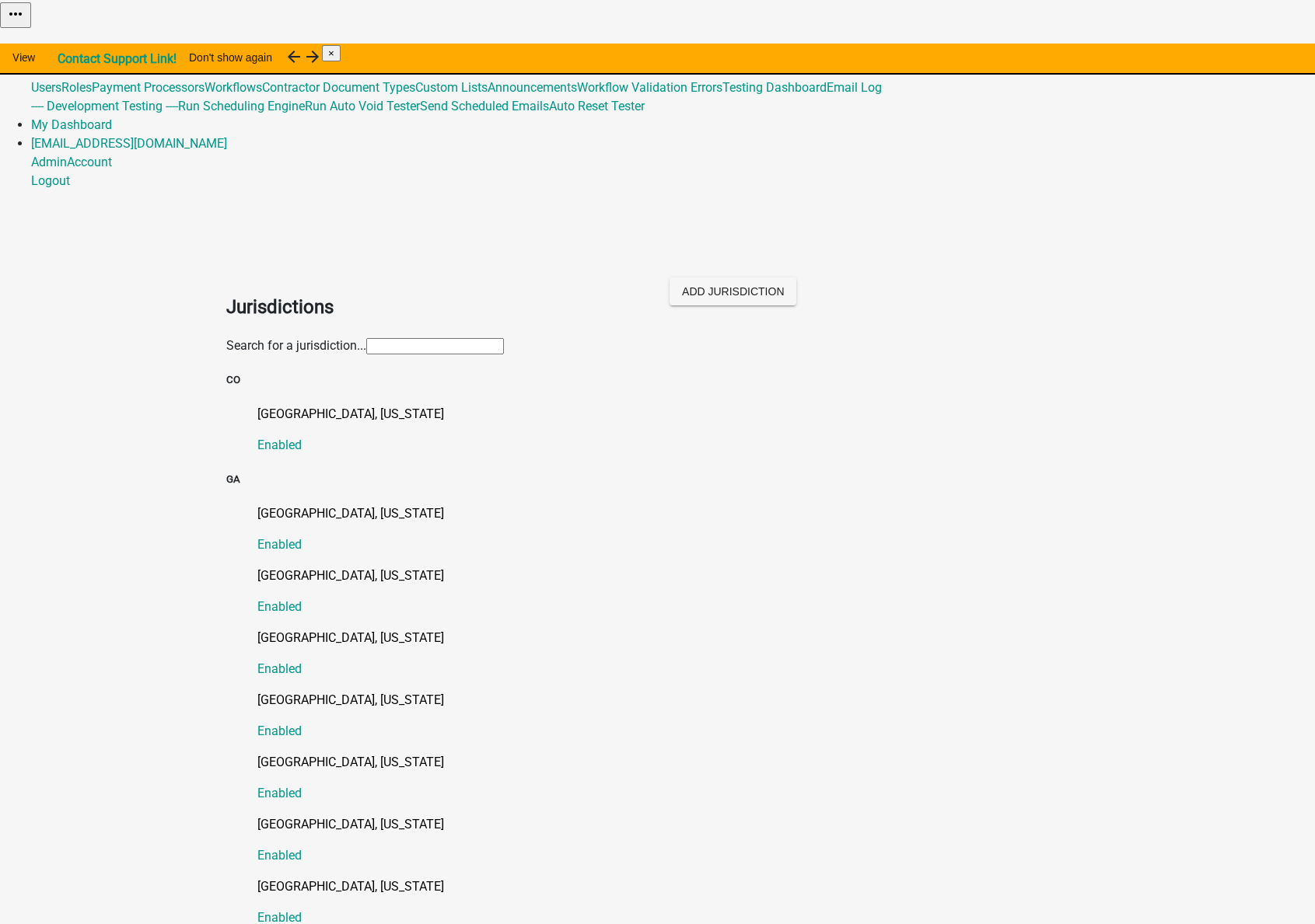
click at [468, 338] on input "text" at bounding box center [435, 346] width 137 height 16
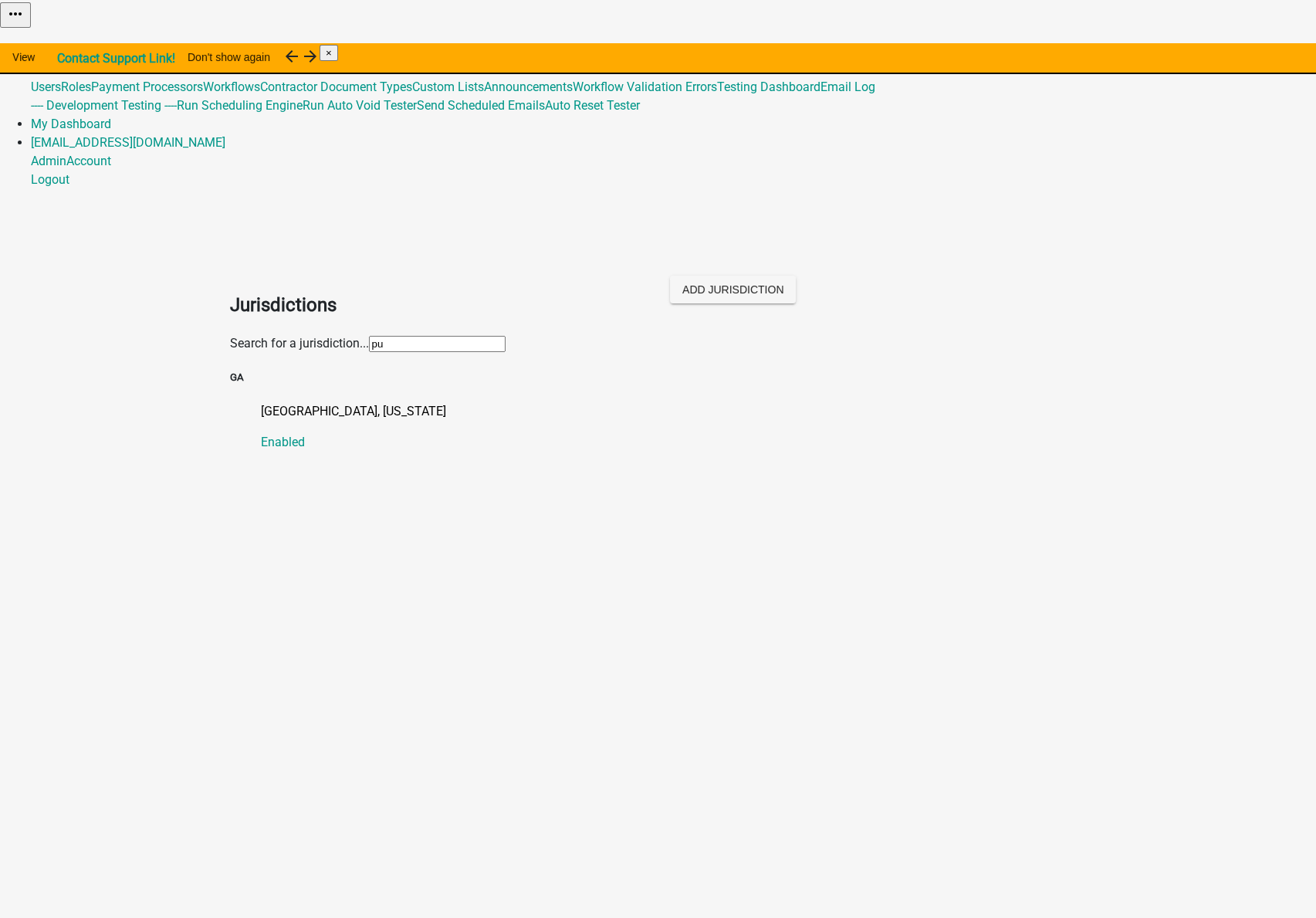
type input "putnam"
click at [292, 402] on p "Putnam County, Georgia" at bounding box center [674, 411] width 826 height 18
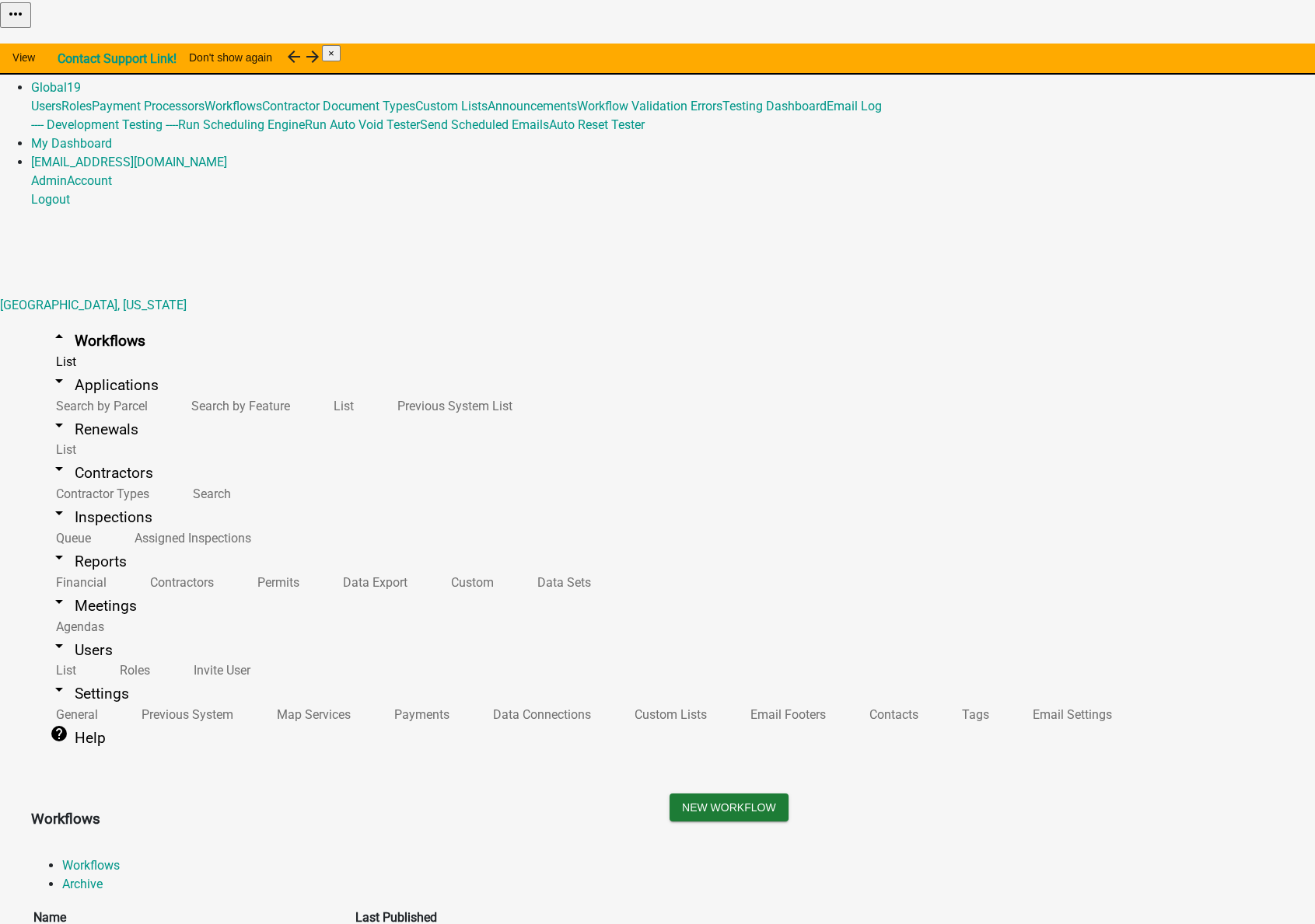
scroll to position [18, 0]
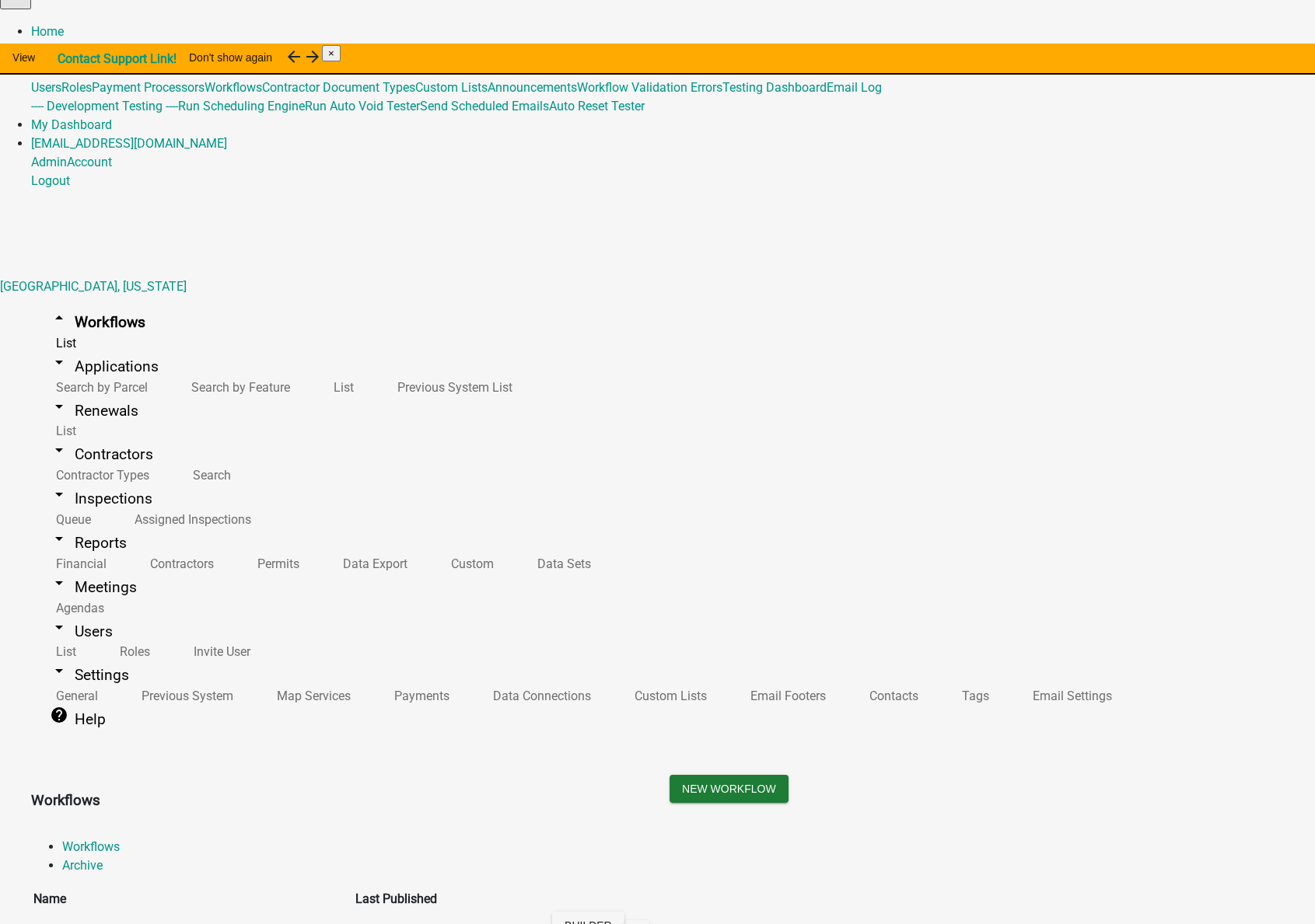
click at [67, 43] on link "Admin" at bounding box center [48, 49] width 36 height 14
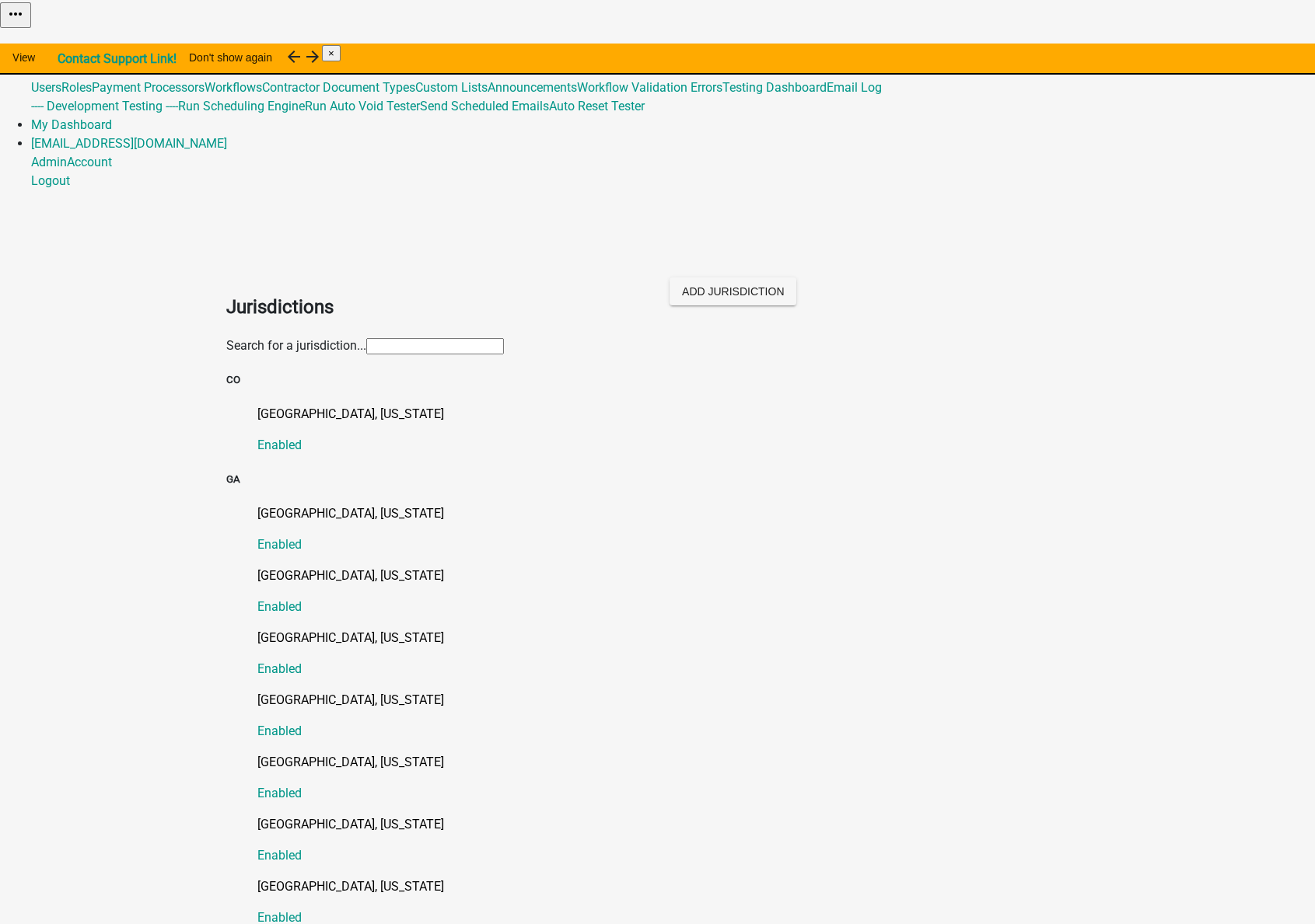
drag, startPoint x: 266, startPoint y: 169, endPoint x: 289, endPoint y: 166, distance: 23.2
click at [366, 338] on input "text" at bounding box center [435, 346] width 137 height 16
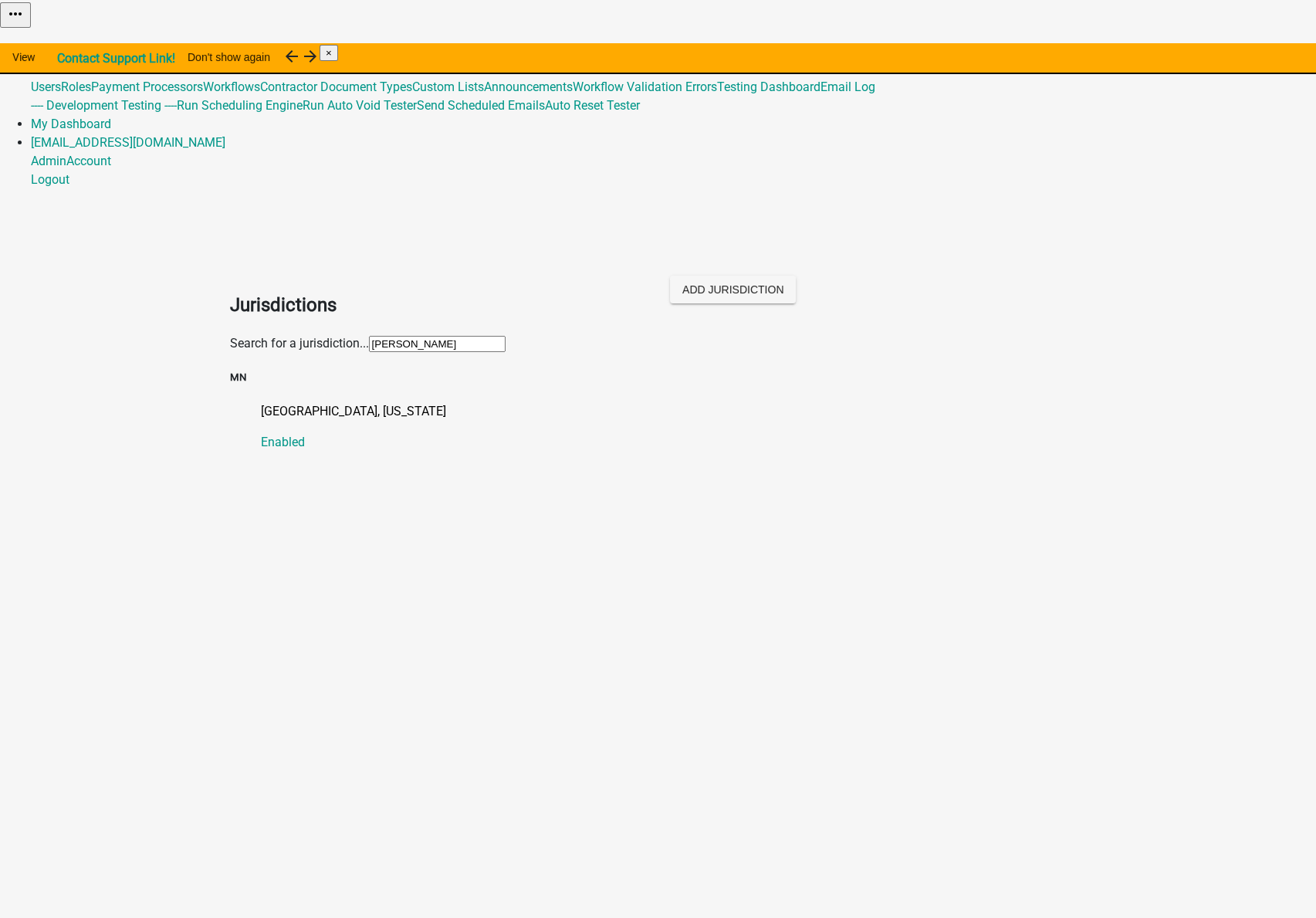
type input "Becker"
click at [275, 402] on p "Becker County, Minnesota" at bounding box center [674, 411] width 826 height 18
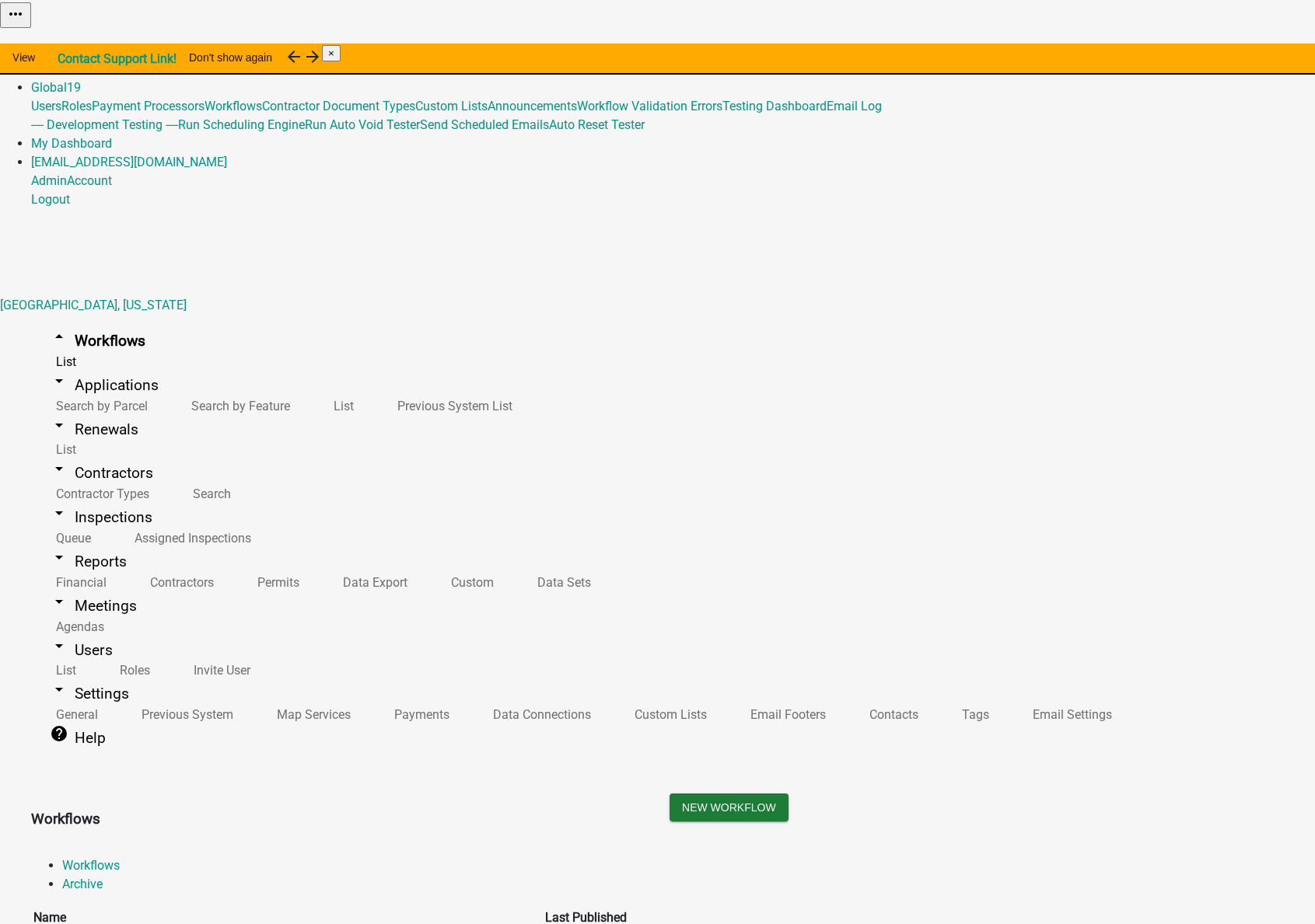
scroll to position [263, 0]
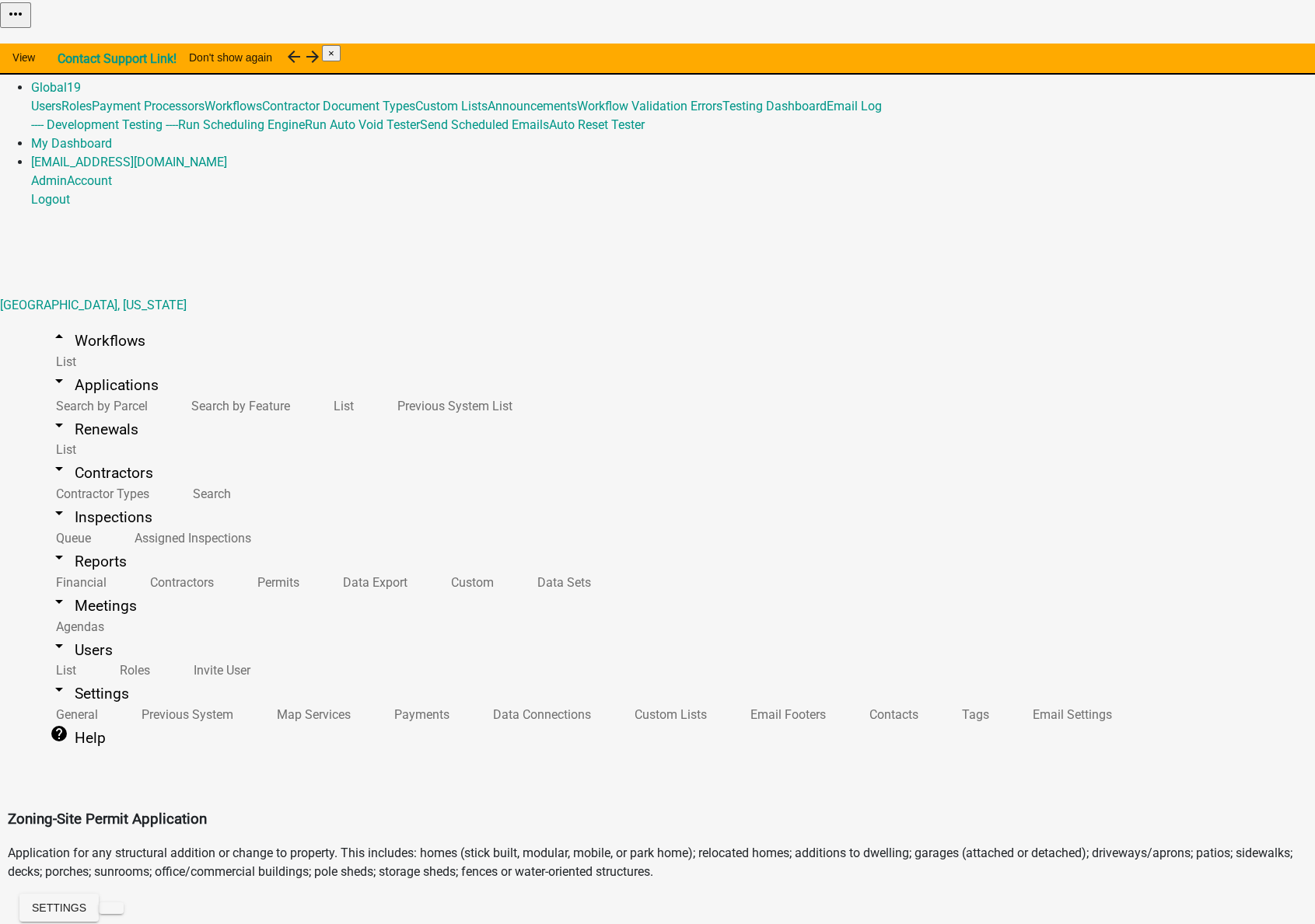
scroll to position [495, 0]
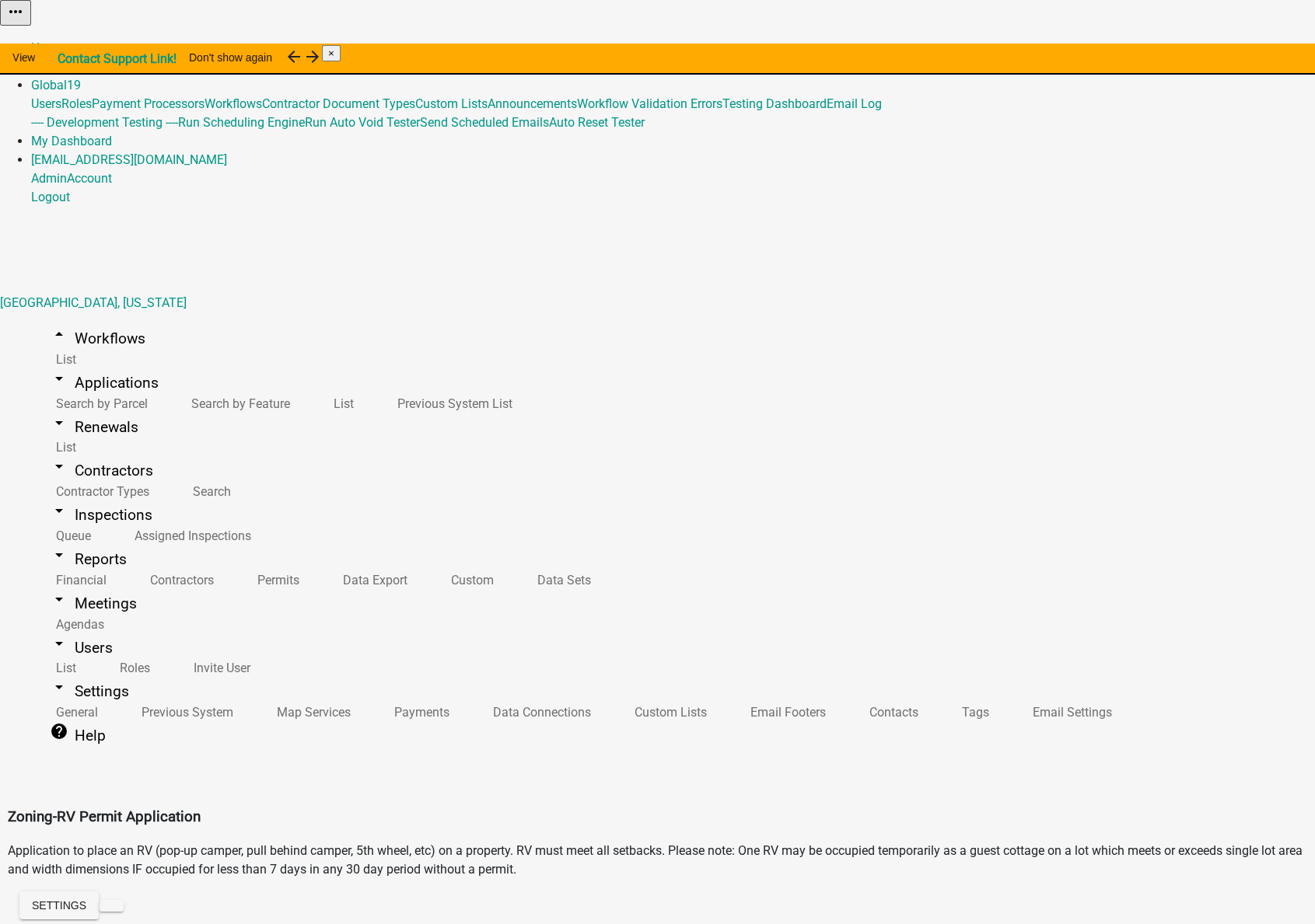
scroll to position [565, 0]
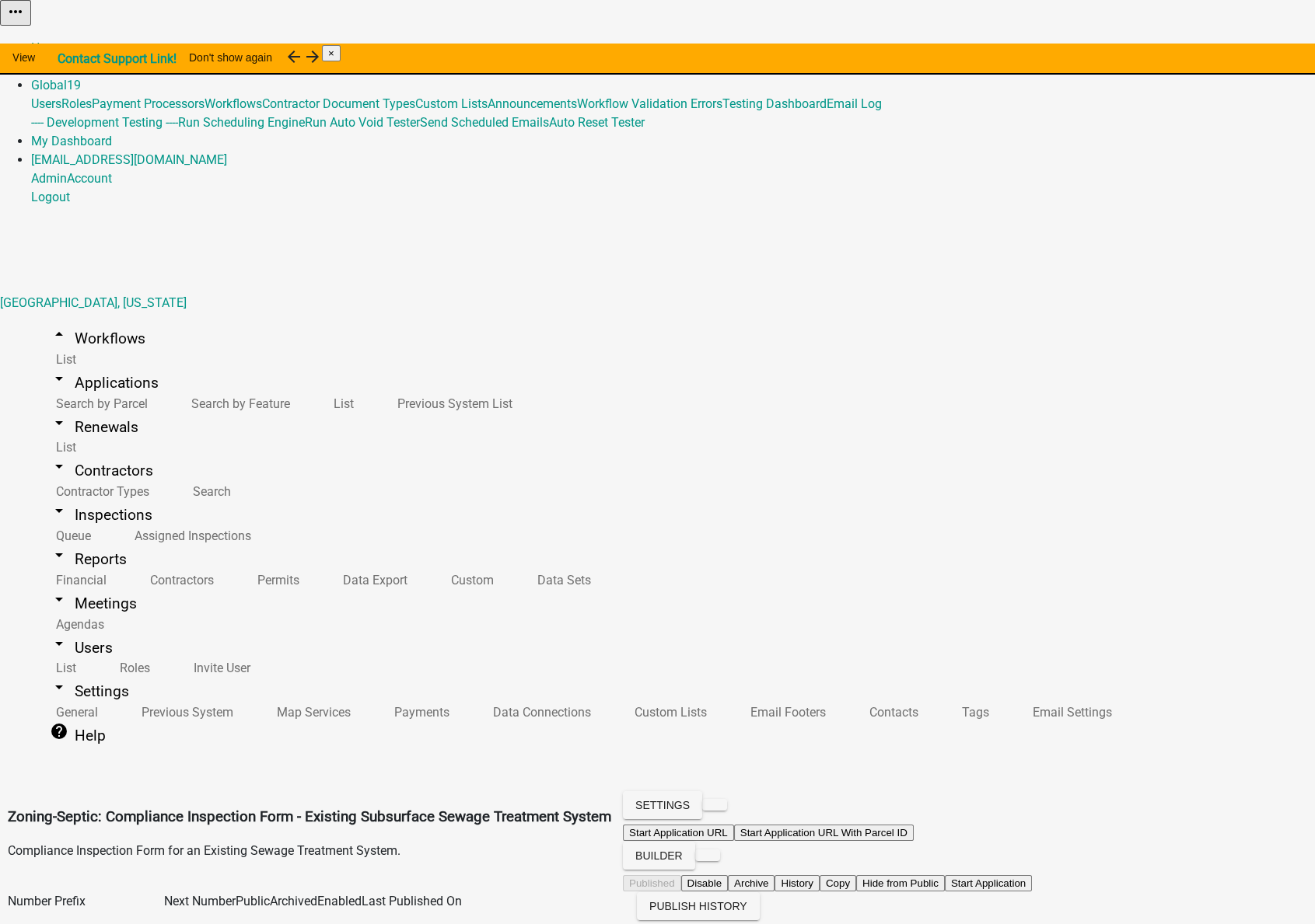
scroll to position [423, 0]
click at [67, 59] on link "Admin" at bounding box center [48, 66] width 36 height 14
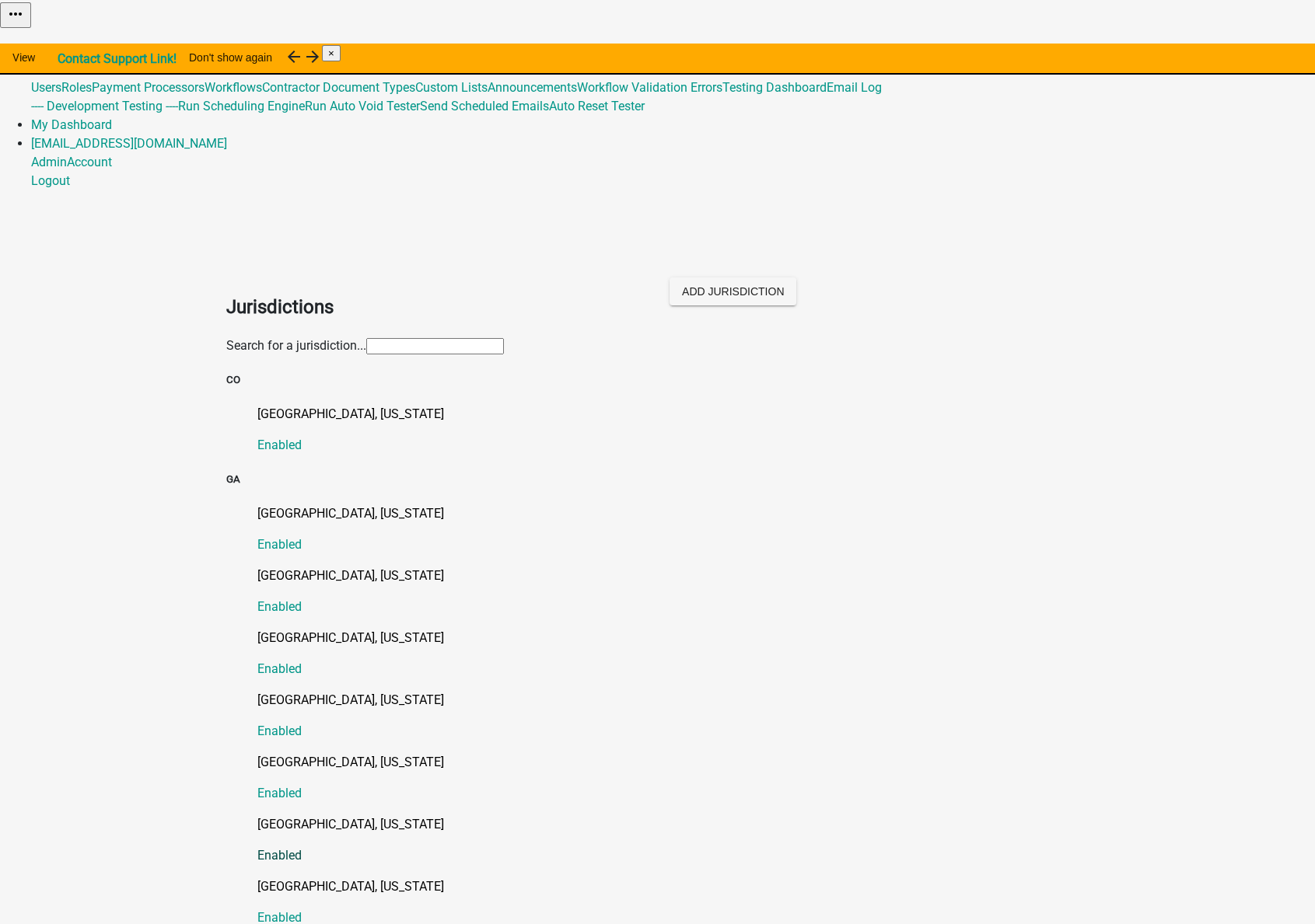
click at [257, 816] on p "Jasper County, Georgia" at bounding box center [673, 824] width 833 height 18
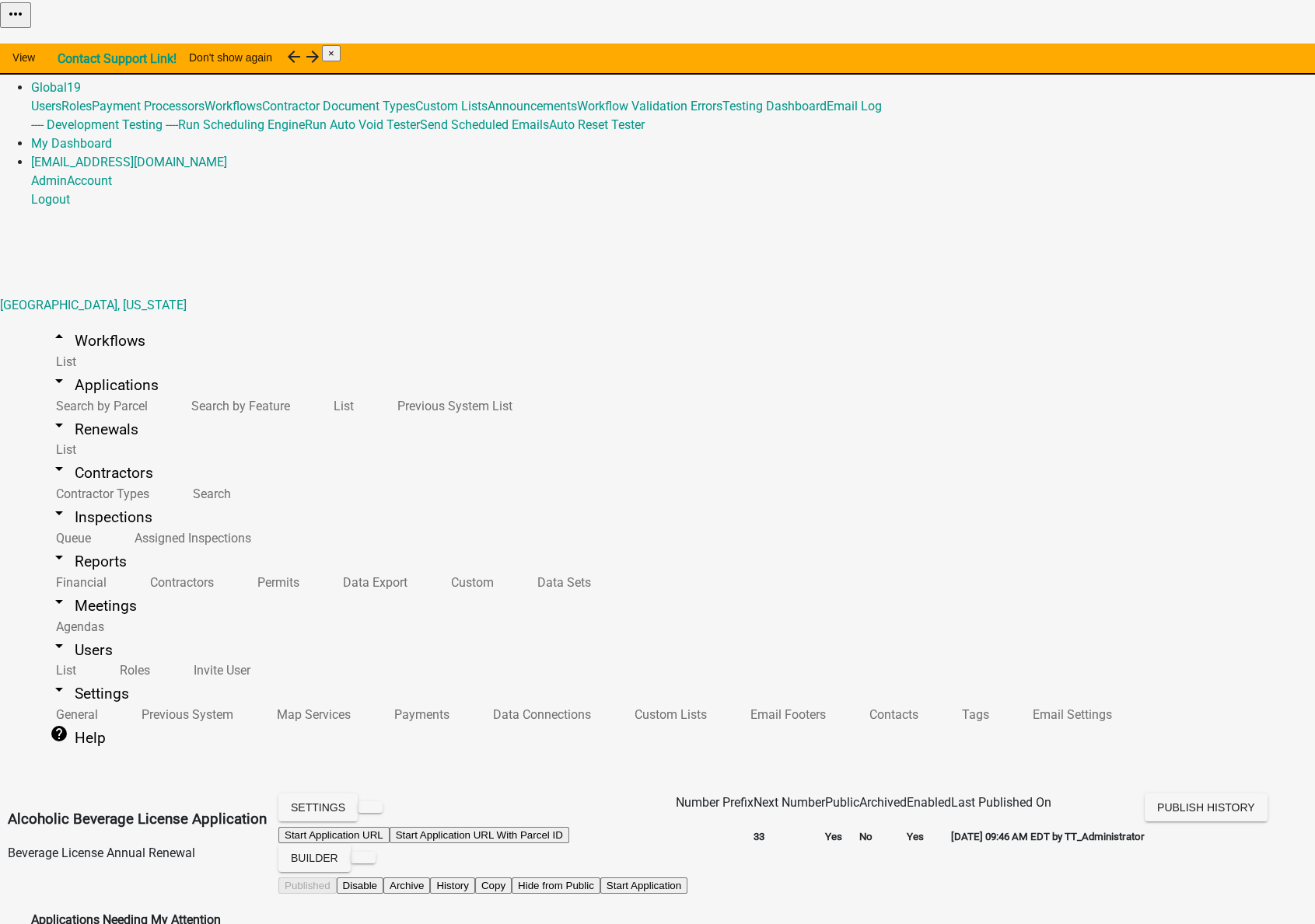
scroll to position [565, 0]
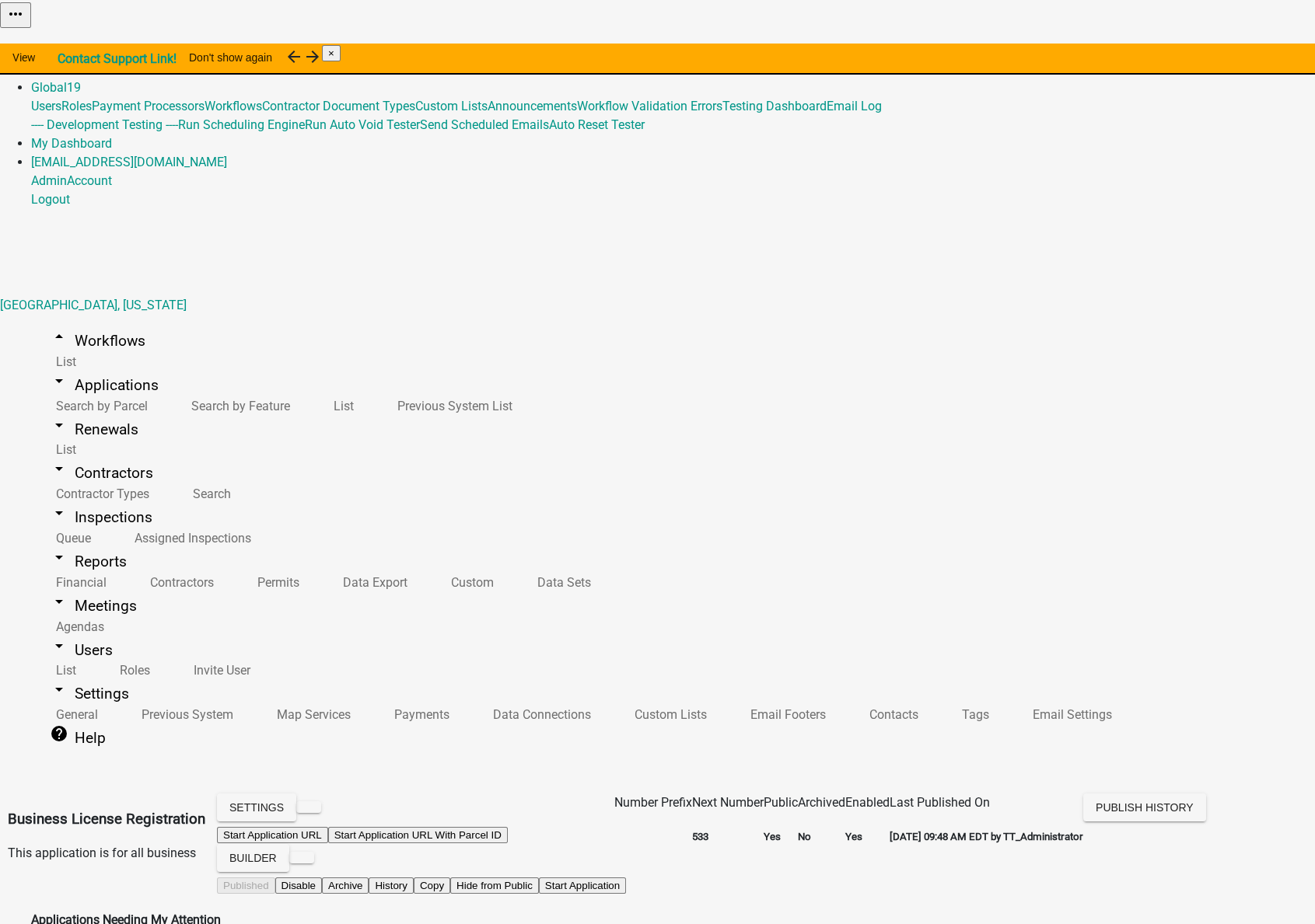
scroll to position [282, 0]
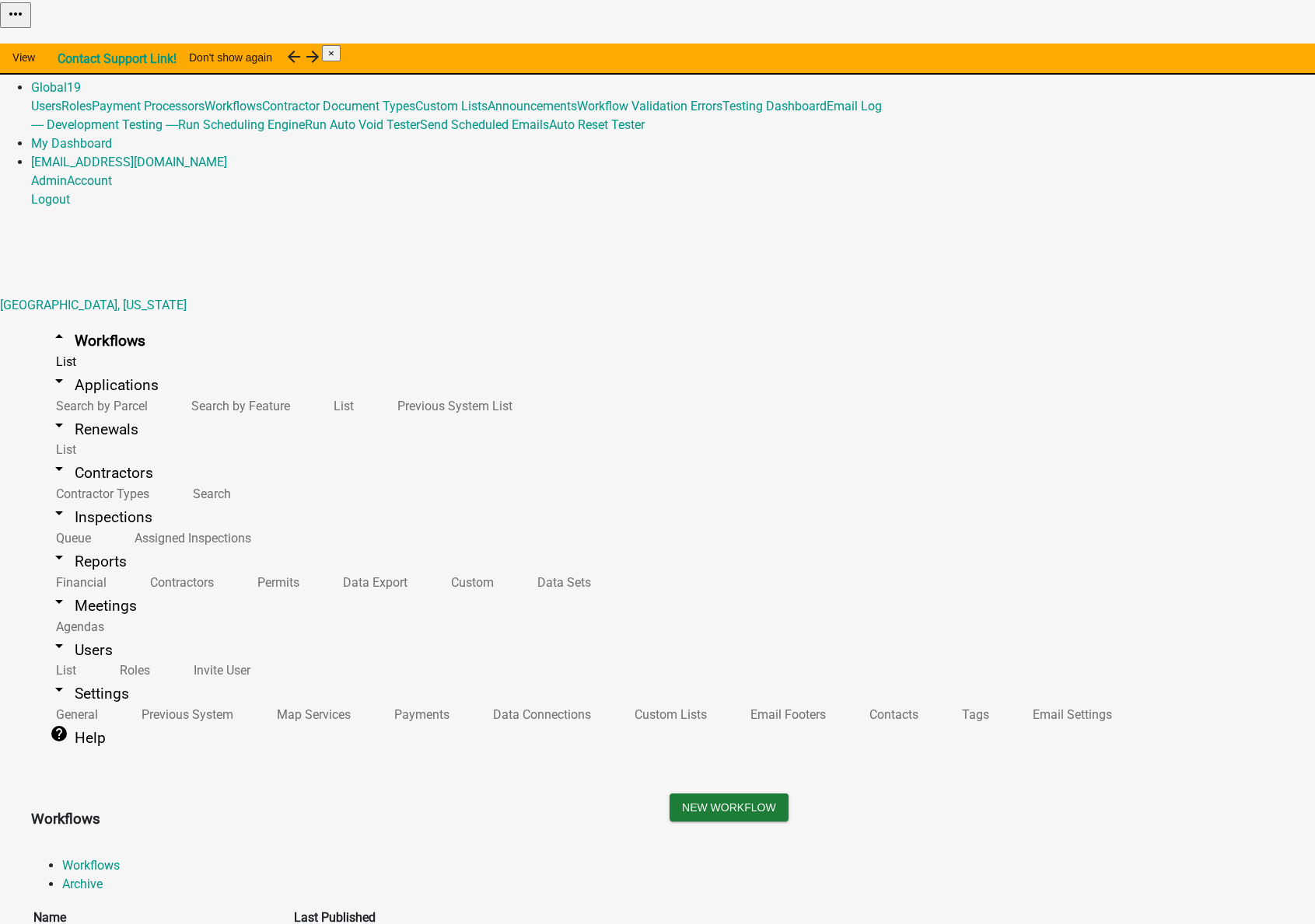
click at [64, 43] on link "Home" at bounding box center [47, 49] width 33 height 14
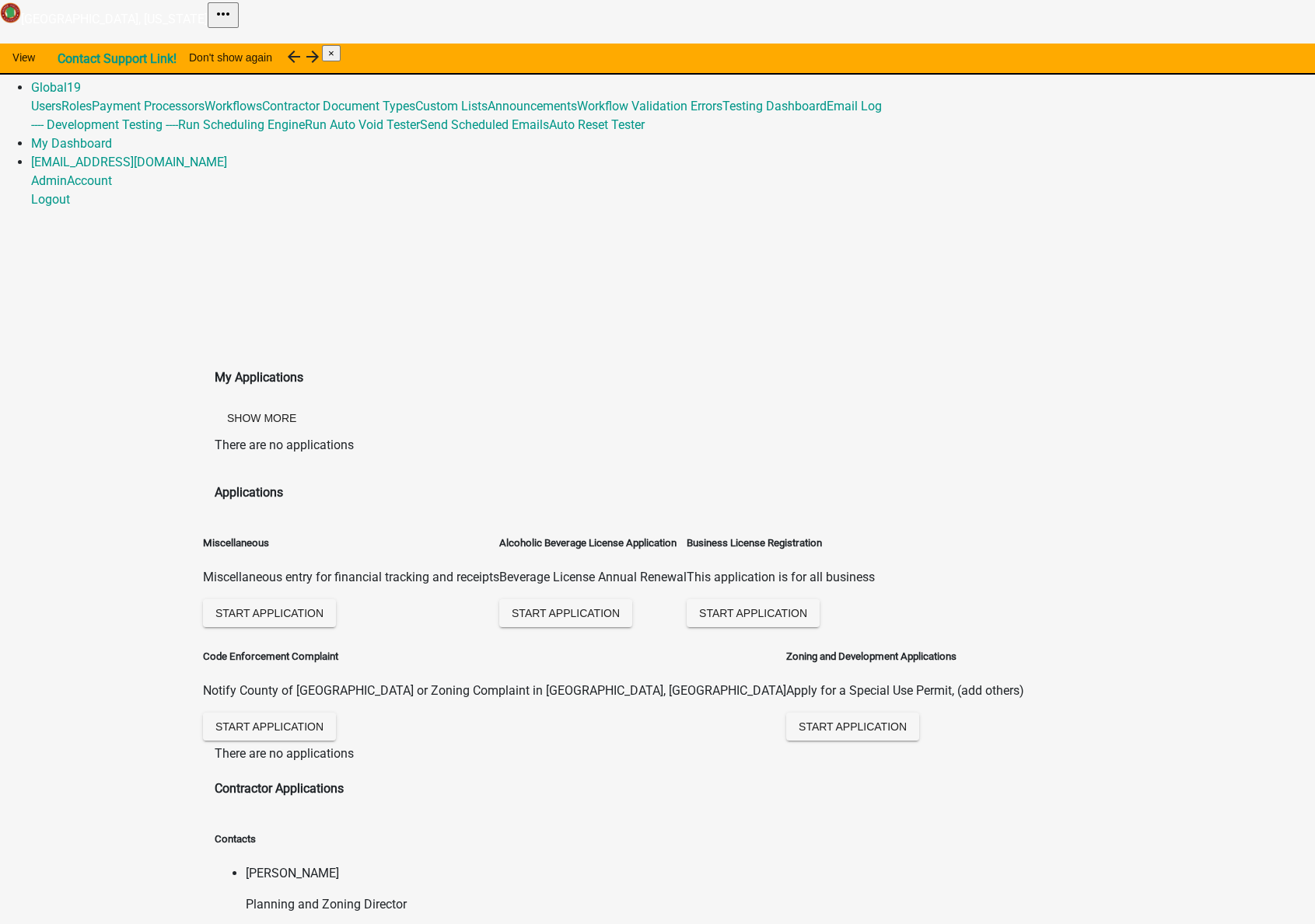
click at [67, 62] on link "Admin" at bounding box center [48, 69] width 36 height 14
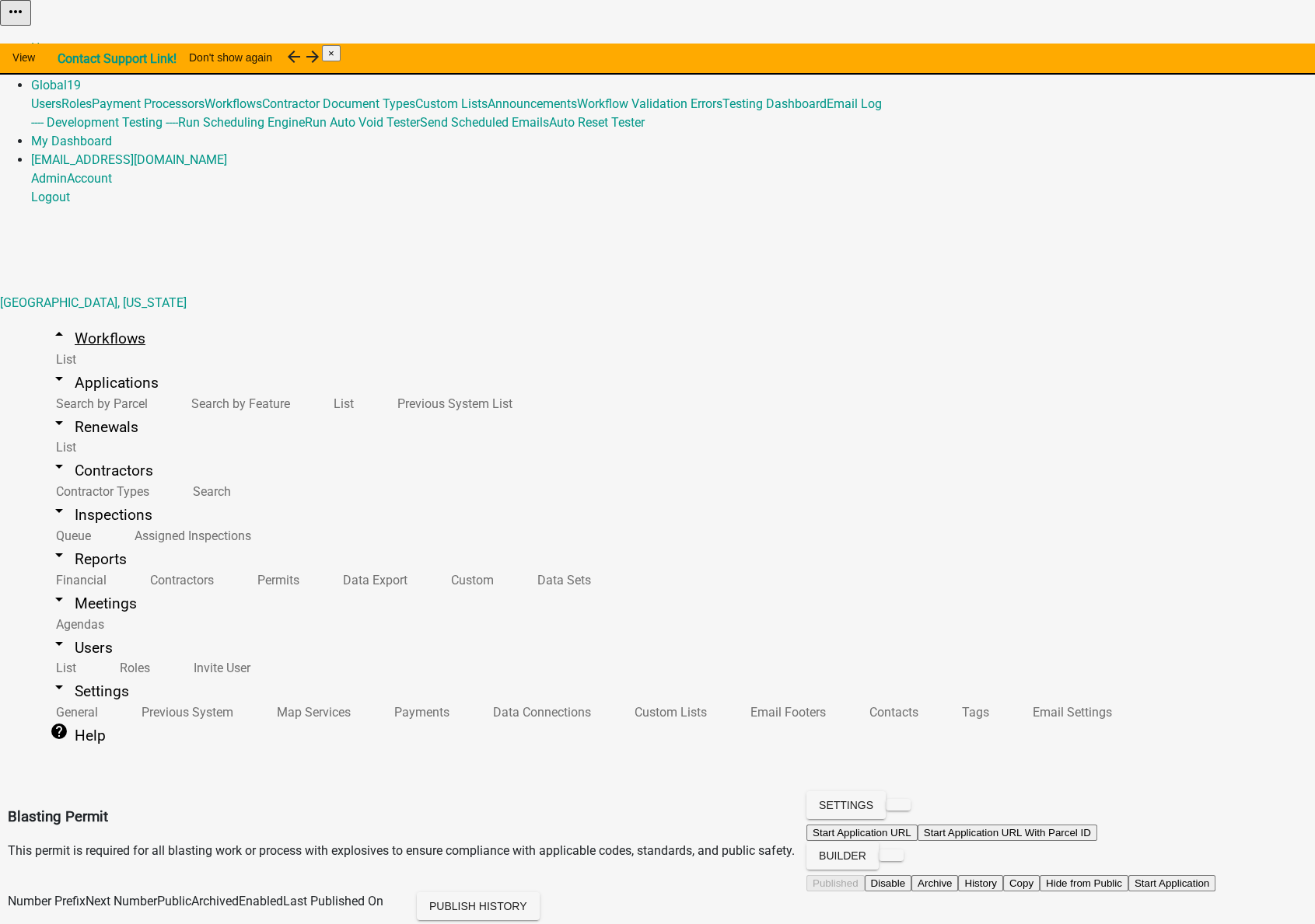
click at [94, 320] on link "arrow_drop_up Workflows" at bounding box center [98, 338] width 133 height 37
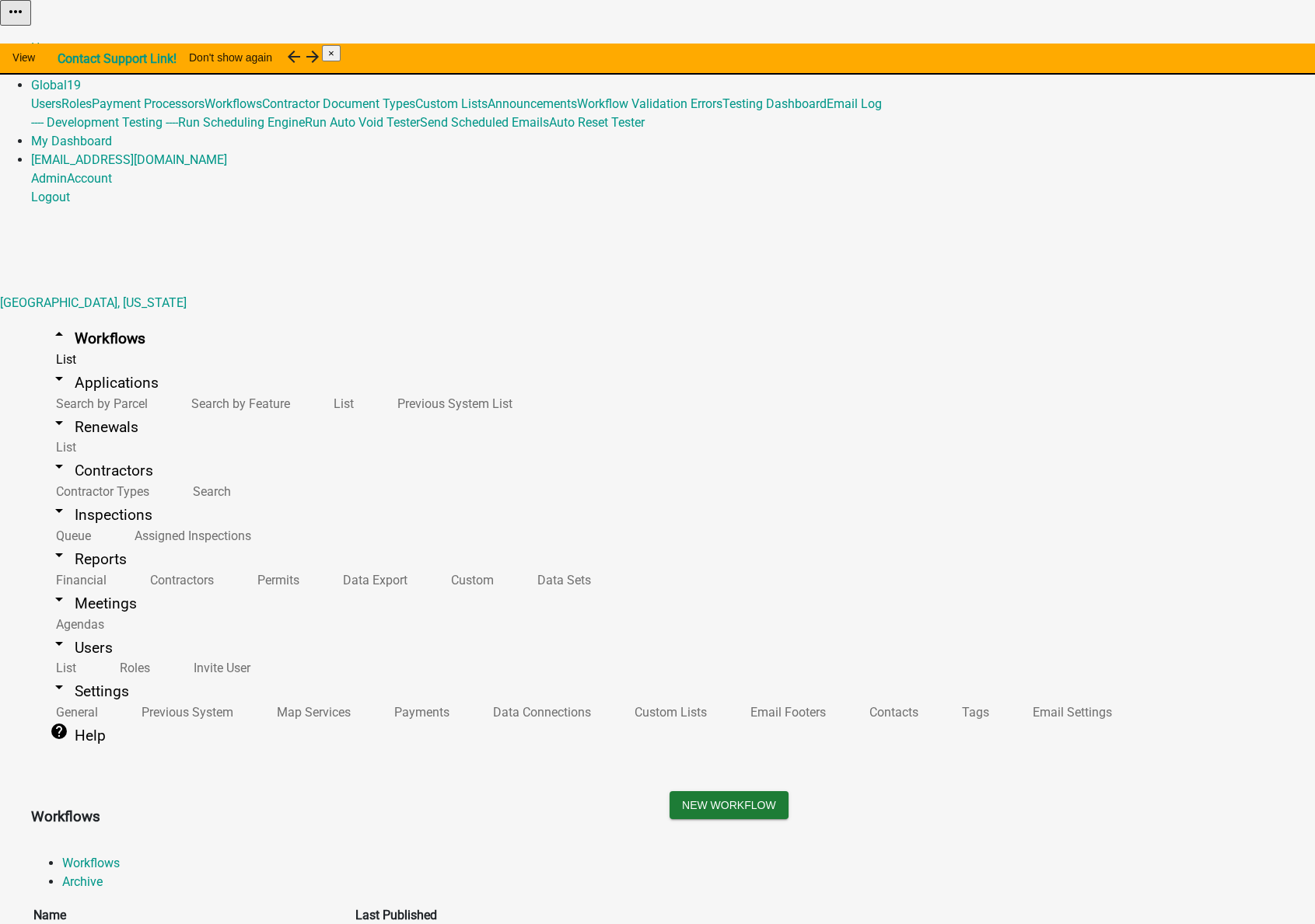
scroll to position [423, 0]
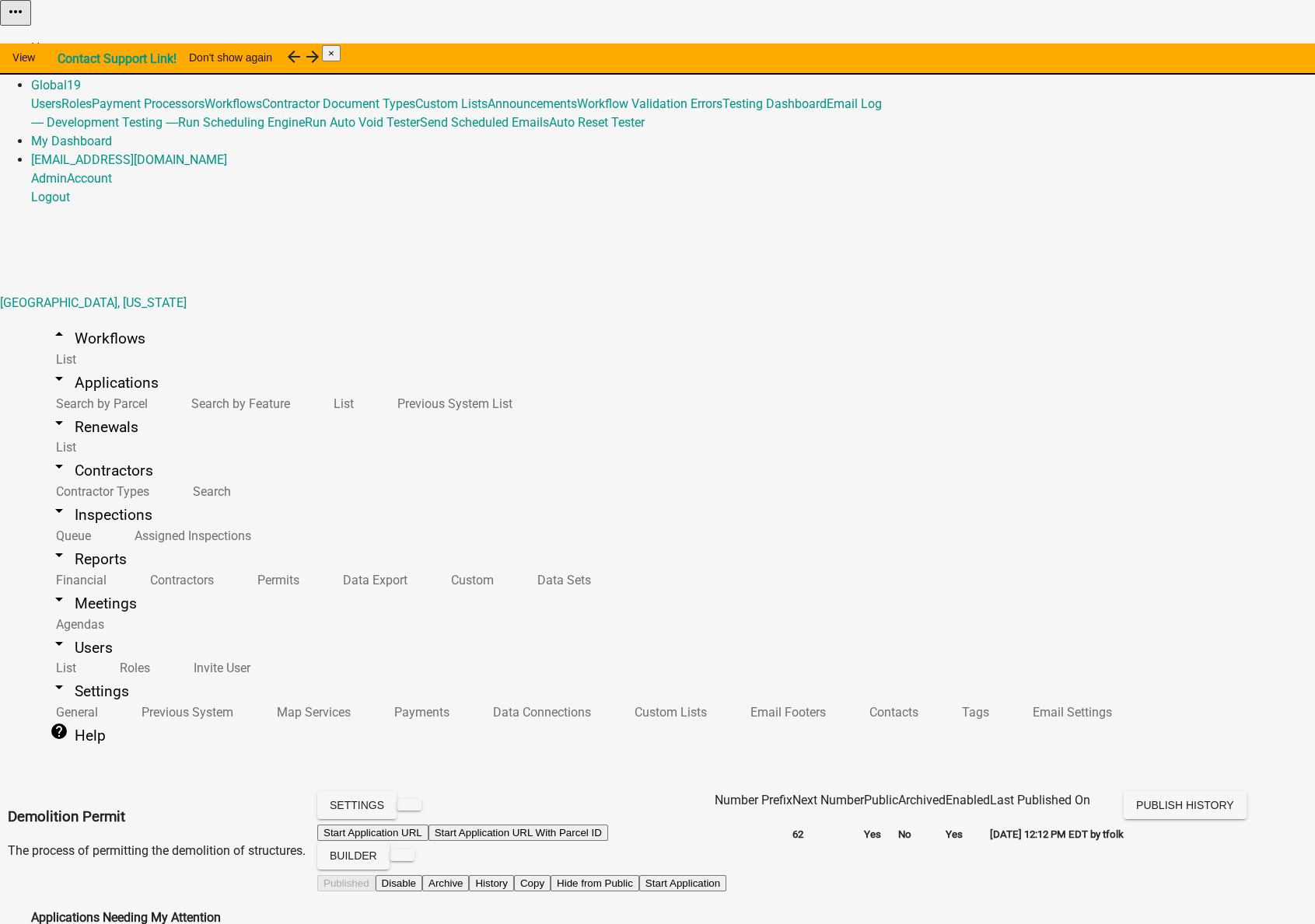
click at [64, 41] on link "Home" at bounding box center [47, 47] width 33 height 14
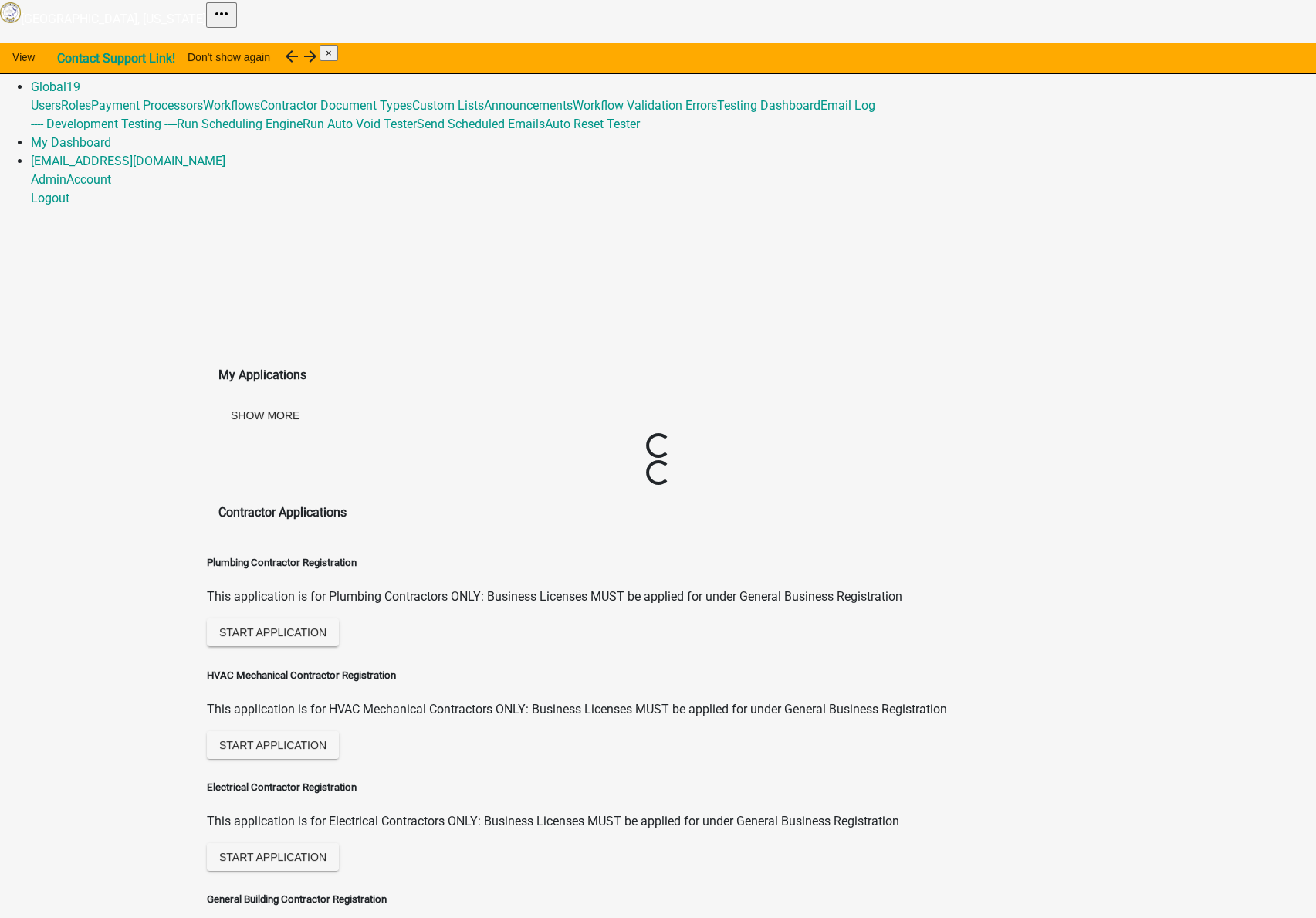
drag, startPoint x: 907, startPoint y: 20, endPoint x: 890, endPoint y: 31, distance: 20.2
click at [66, 61] on link "Admin" at bounding box center [48, 68] width 36 height 14
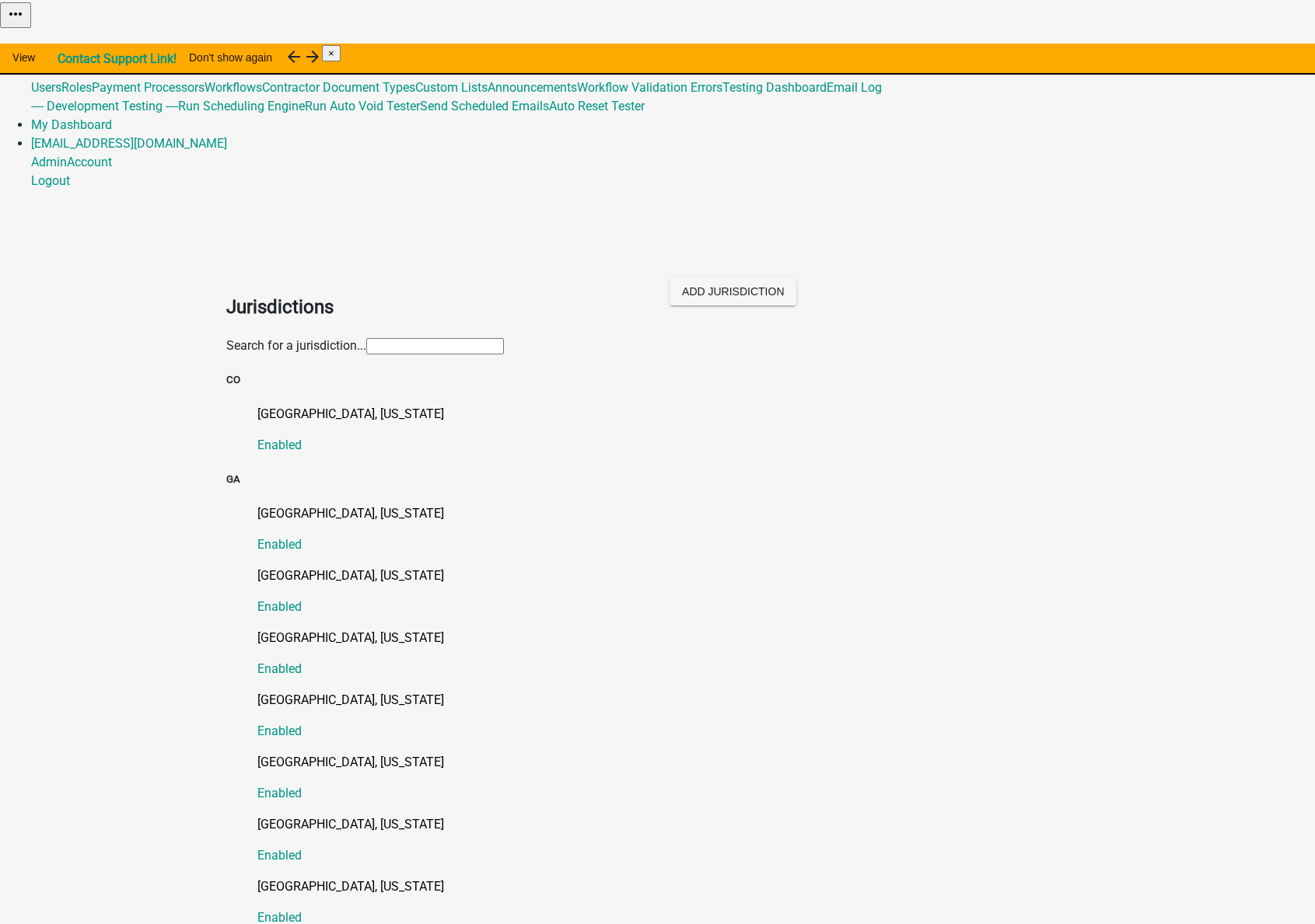
click at [405, 338] on input "text" at bounding box center [435, 346] width 137 height 16
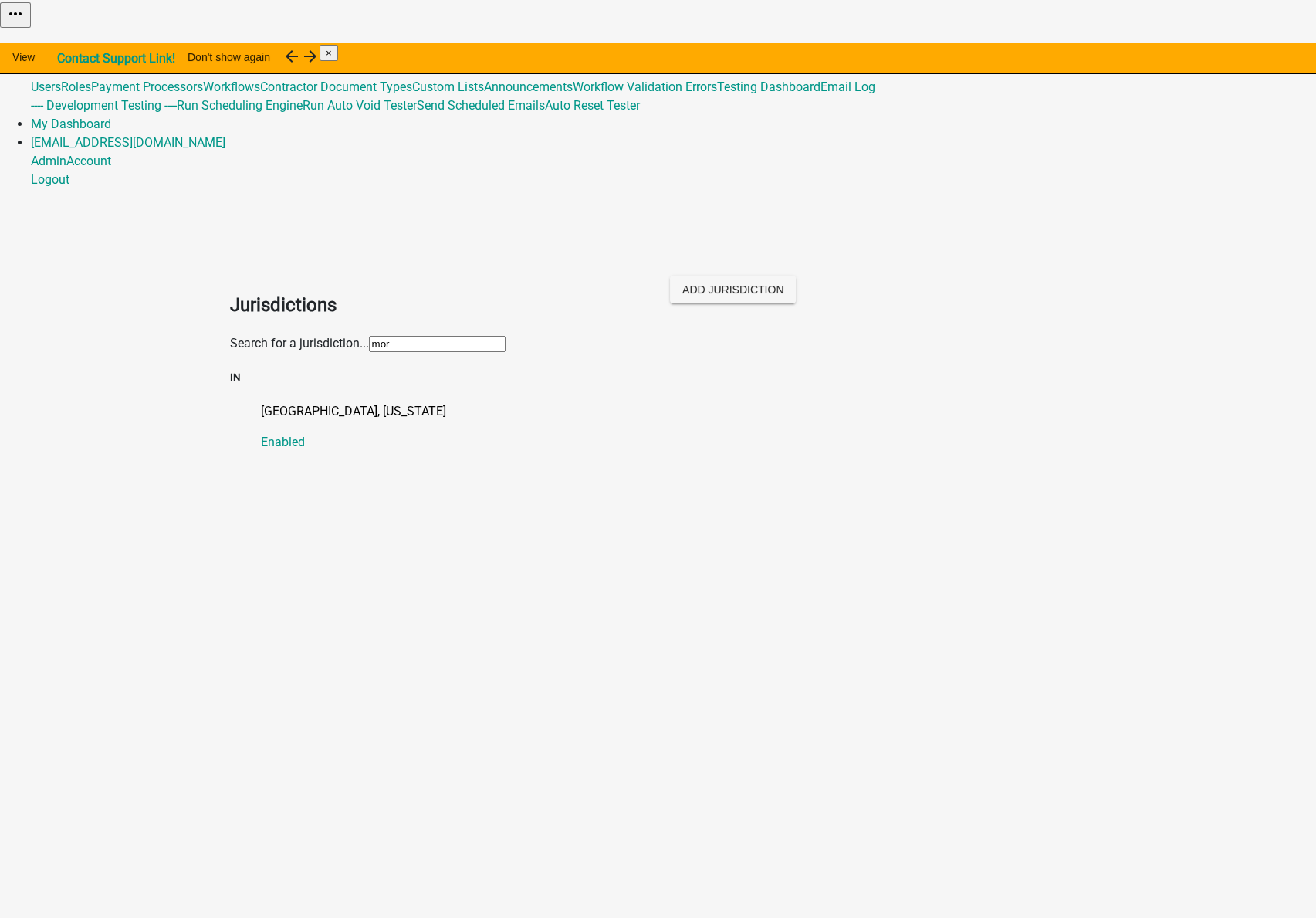
type input "morg"
click at [277, 402] on p "Morgan County, Indiana" at bounding box center [674, 411] width 826 height 18
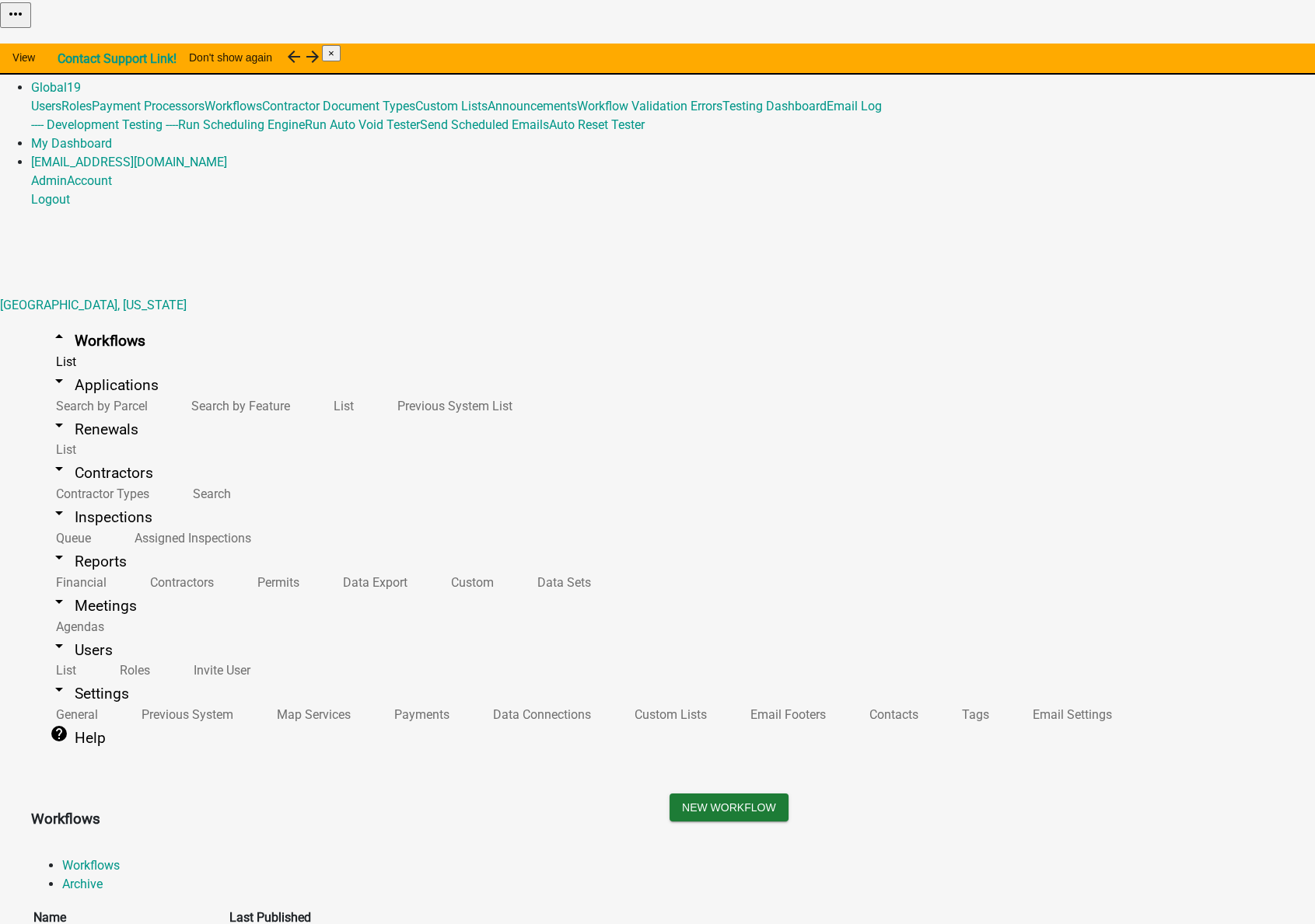
click at [67, 62] on link "Admin" at bounding box center [48, 69] width 36 height 14
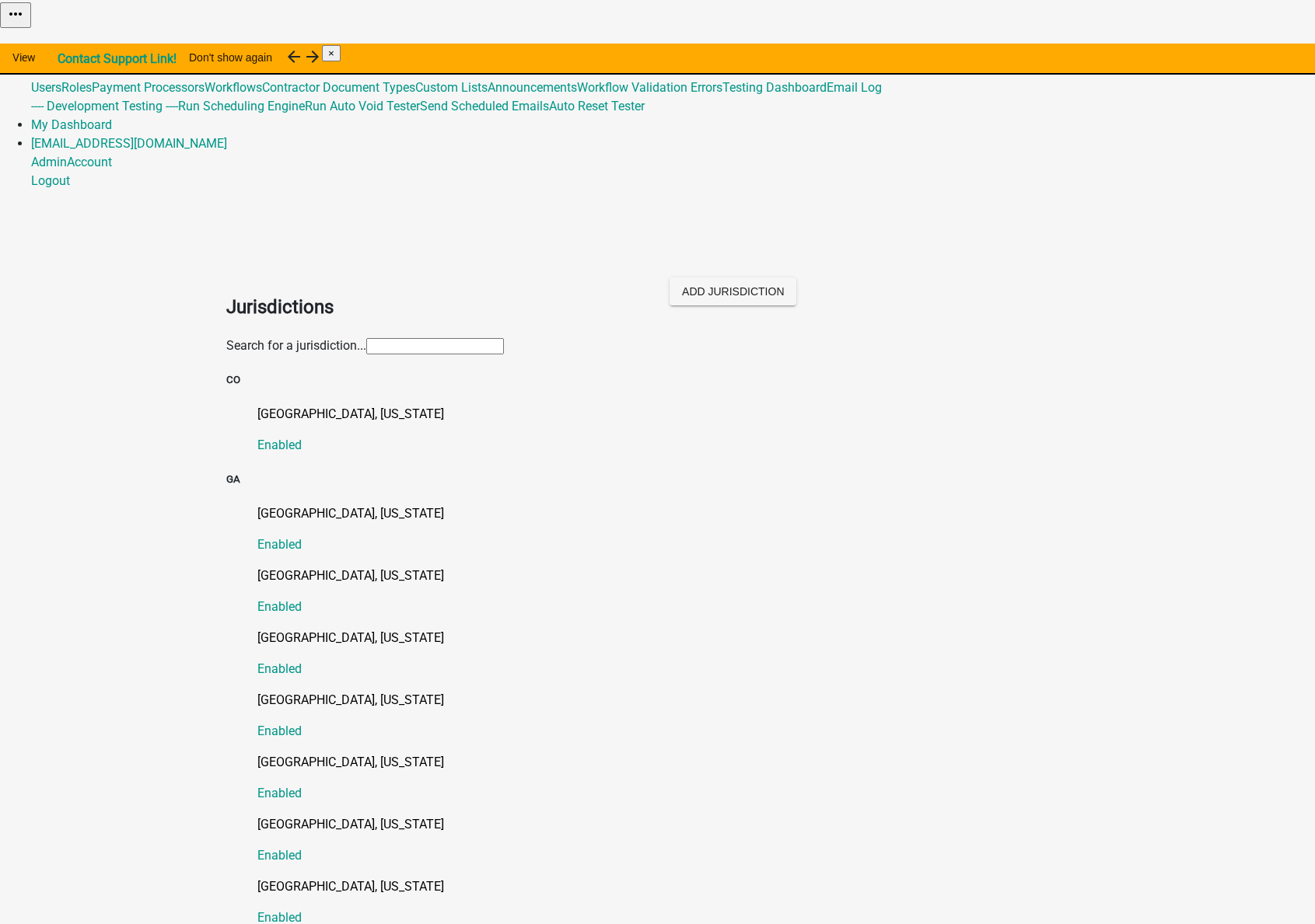
drag, startPoint x: 289, startPoint y: 173, endPoint x: 282, endPoint y: 149, distance: 25.0
click at [366, 338] on input "text" at bounding box center [435, 346] width 137 height 16
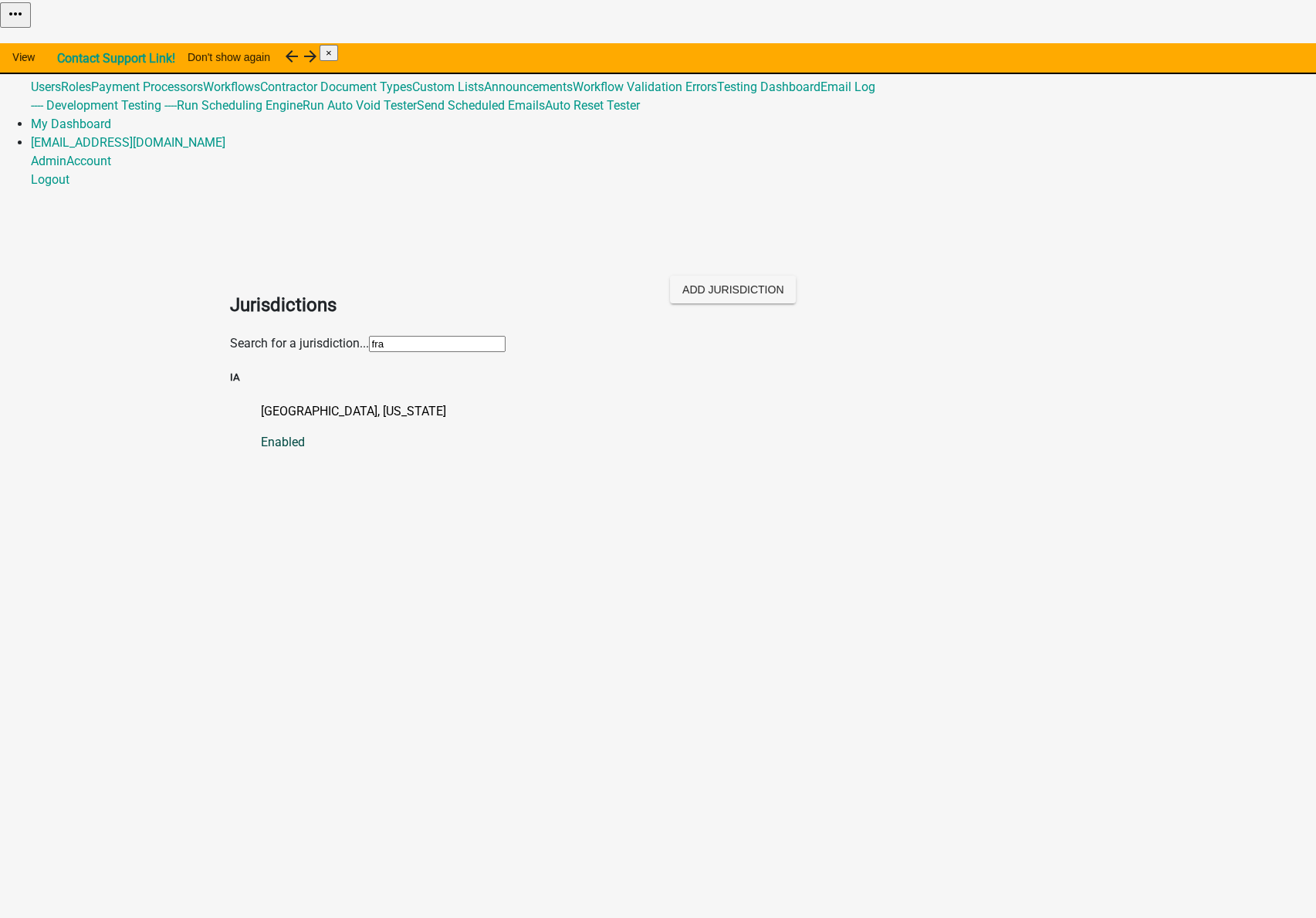
type input "fra"
click at [261, 402] on p "Franklin County, Iowa" at bounding box center [674, 411] width 826 height 18
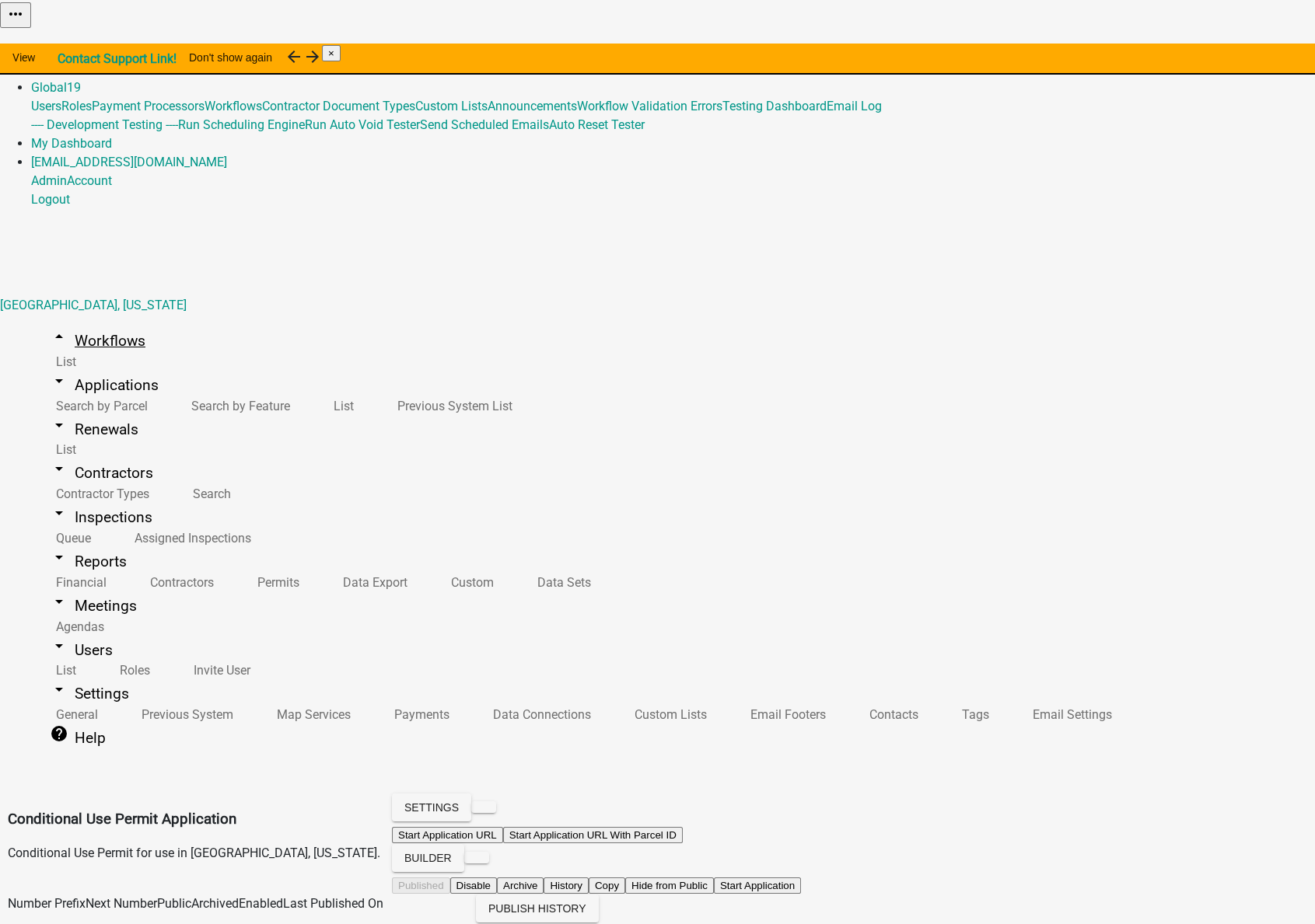
click at [80, 323] on link "arrow_drop_up Workflows" at bounding box center [98, 341] width 133 height 37
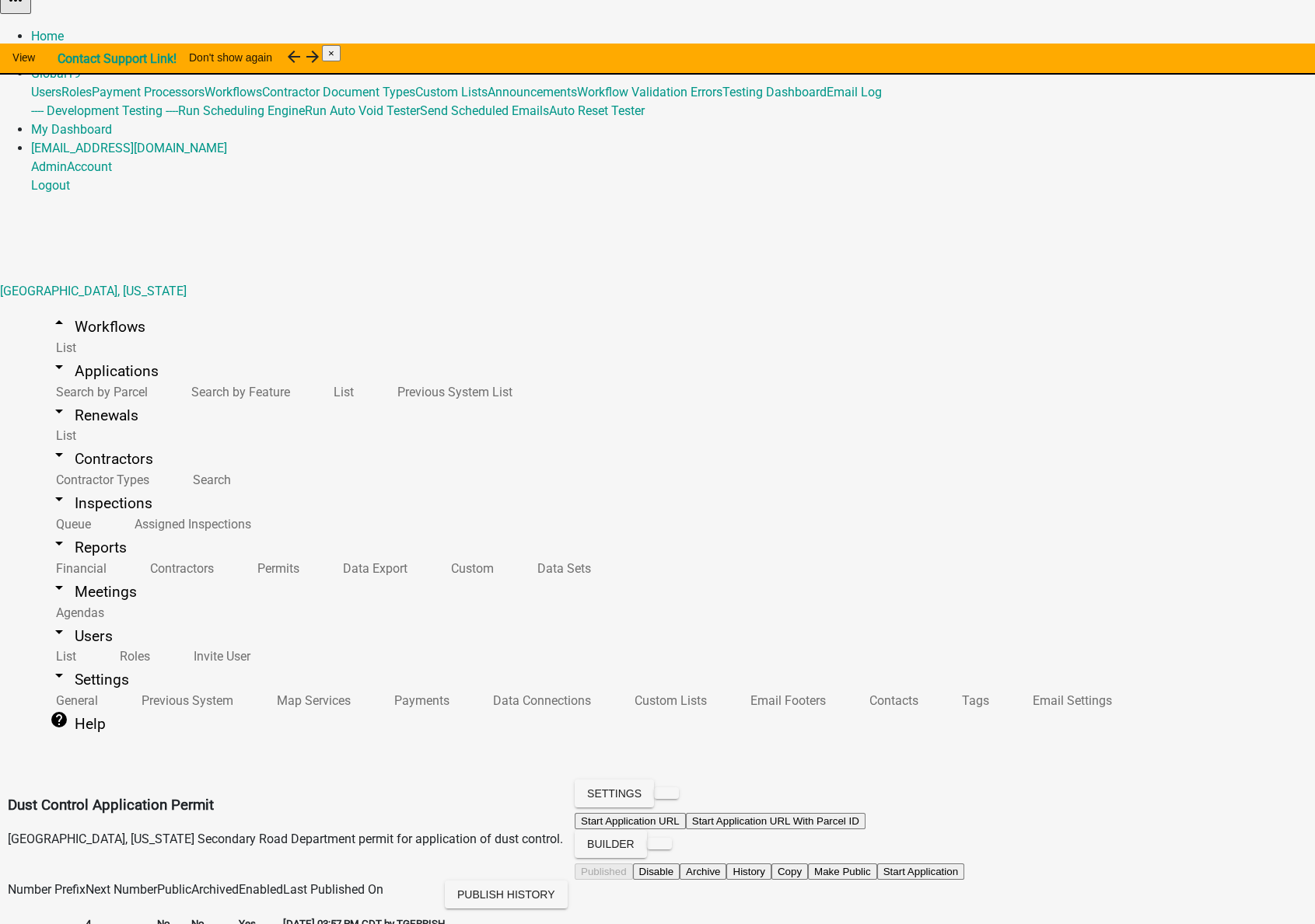
scroll to position [18, 0]
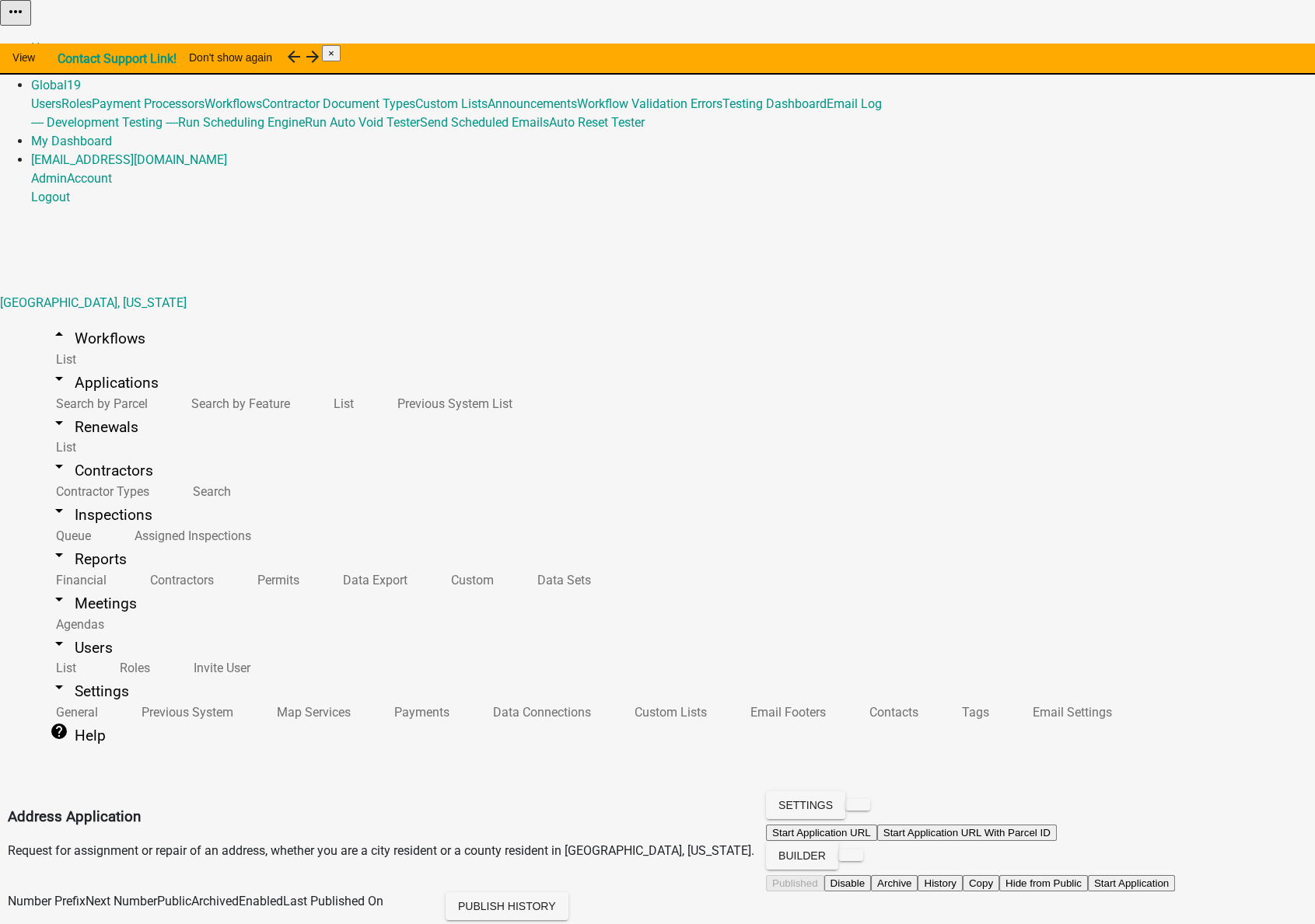
scroll to position [707, 0]
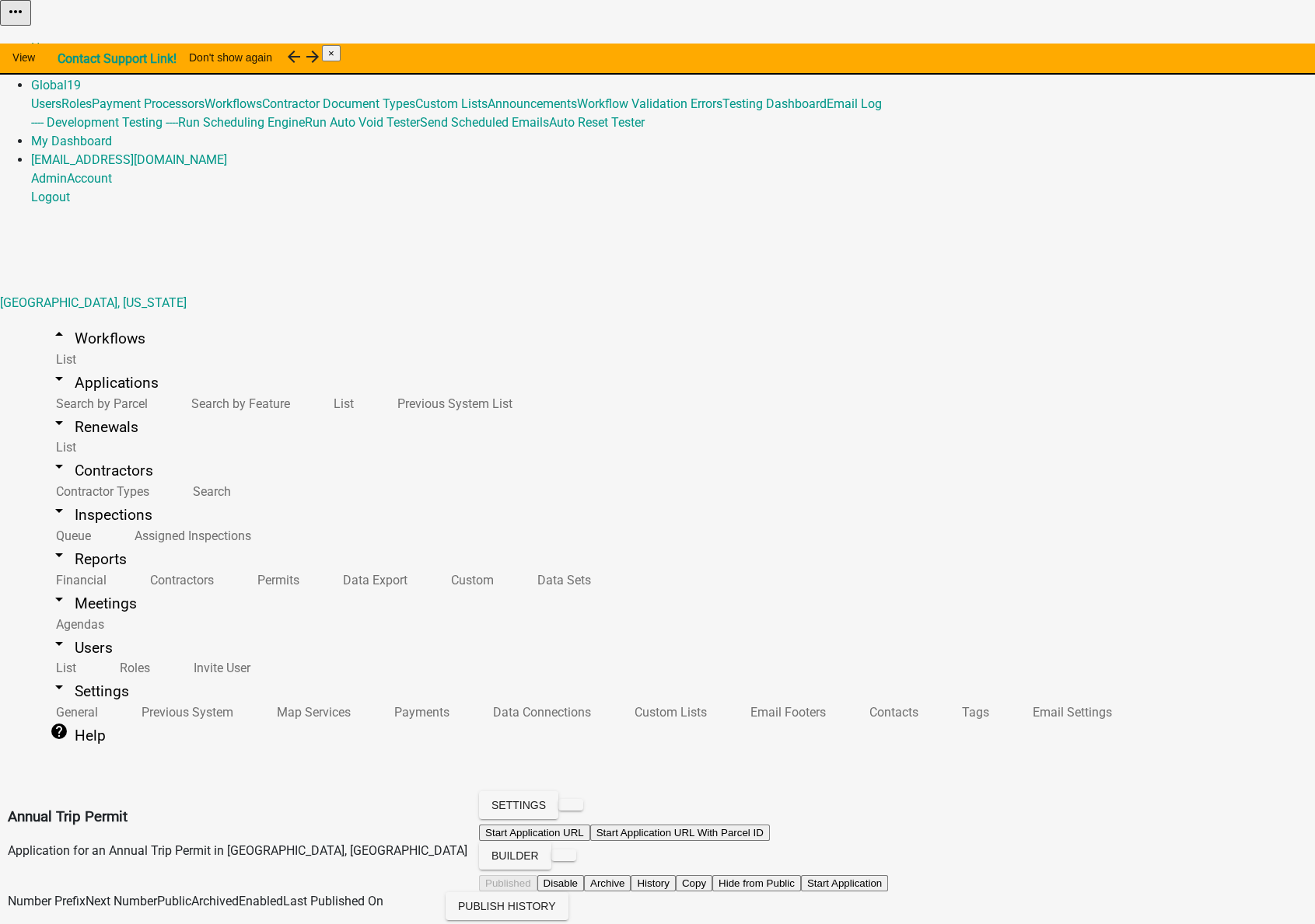
scroll to position [707, 0]
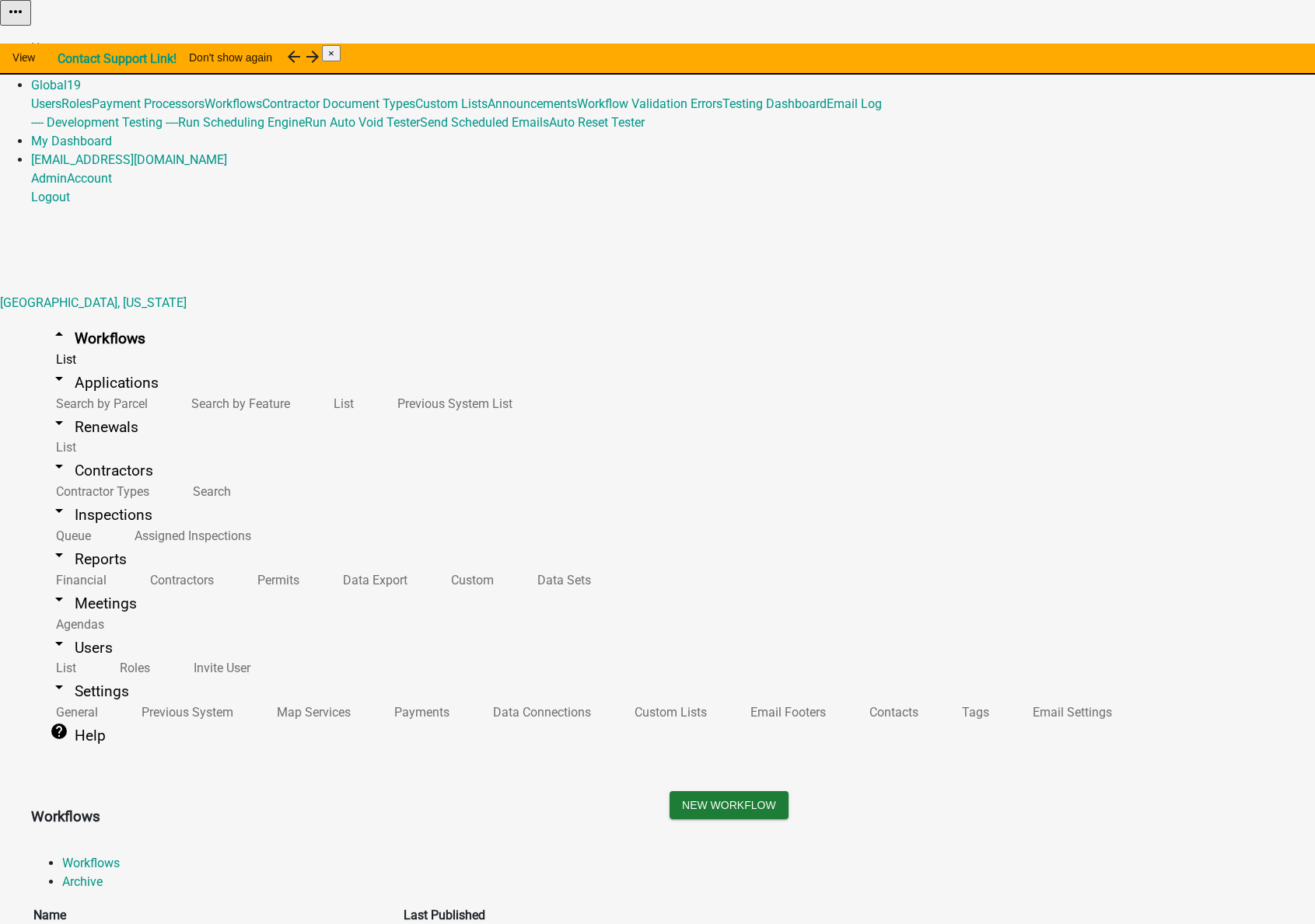
click at [67, 59] on link "Admin" at bounding box center [48, 66] width 36 height 14
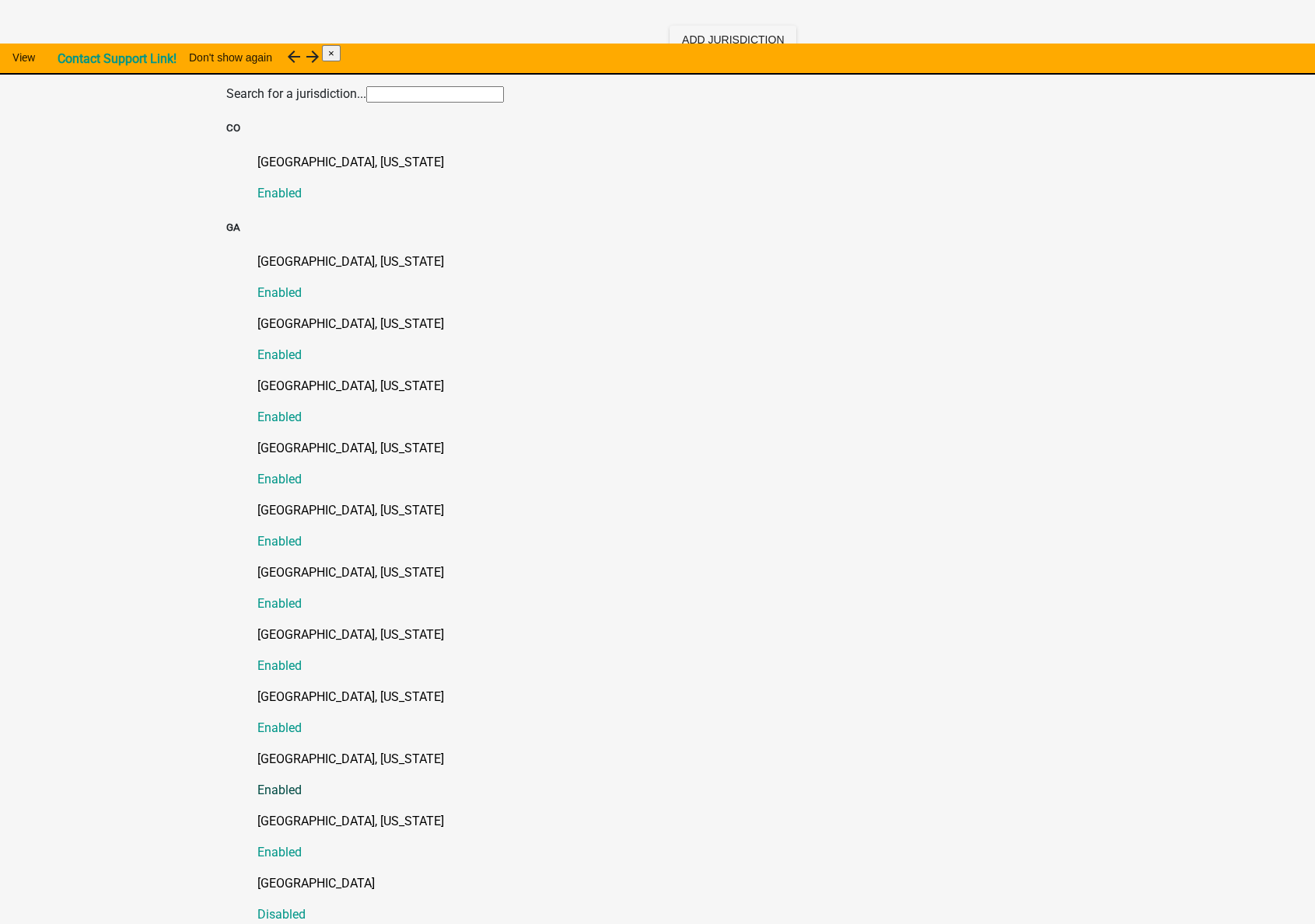
scroll to position [282, 0]
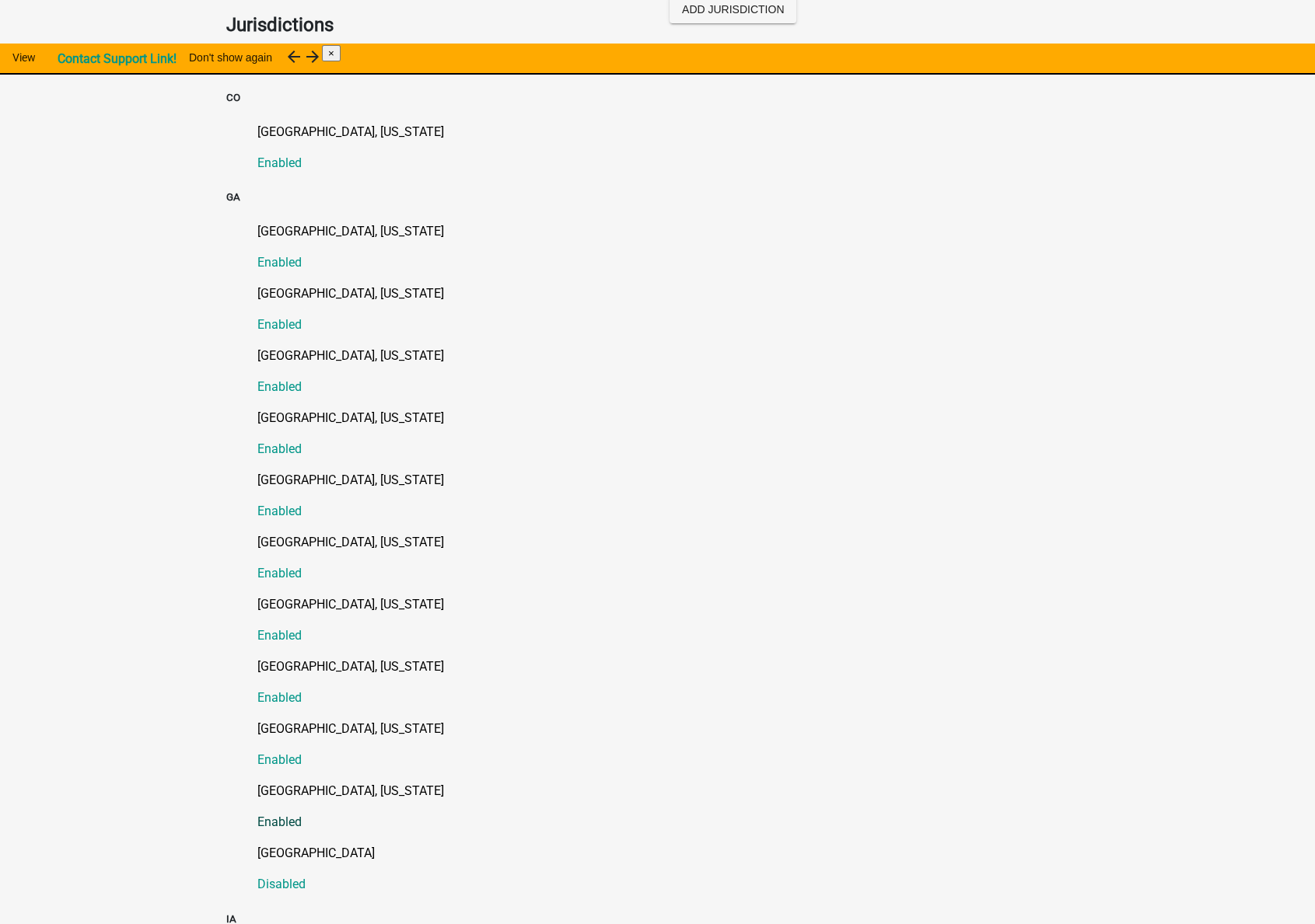
click at [272, 782] on link "Troup County, Georgia Enabled" at bounding box center [673, 806] width 833 height 49
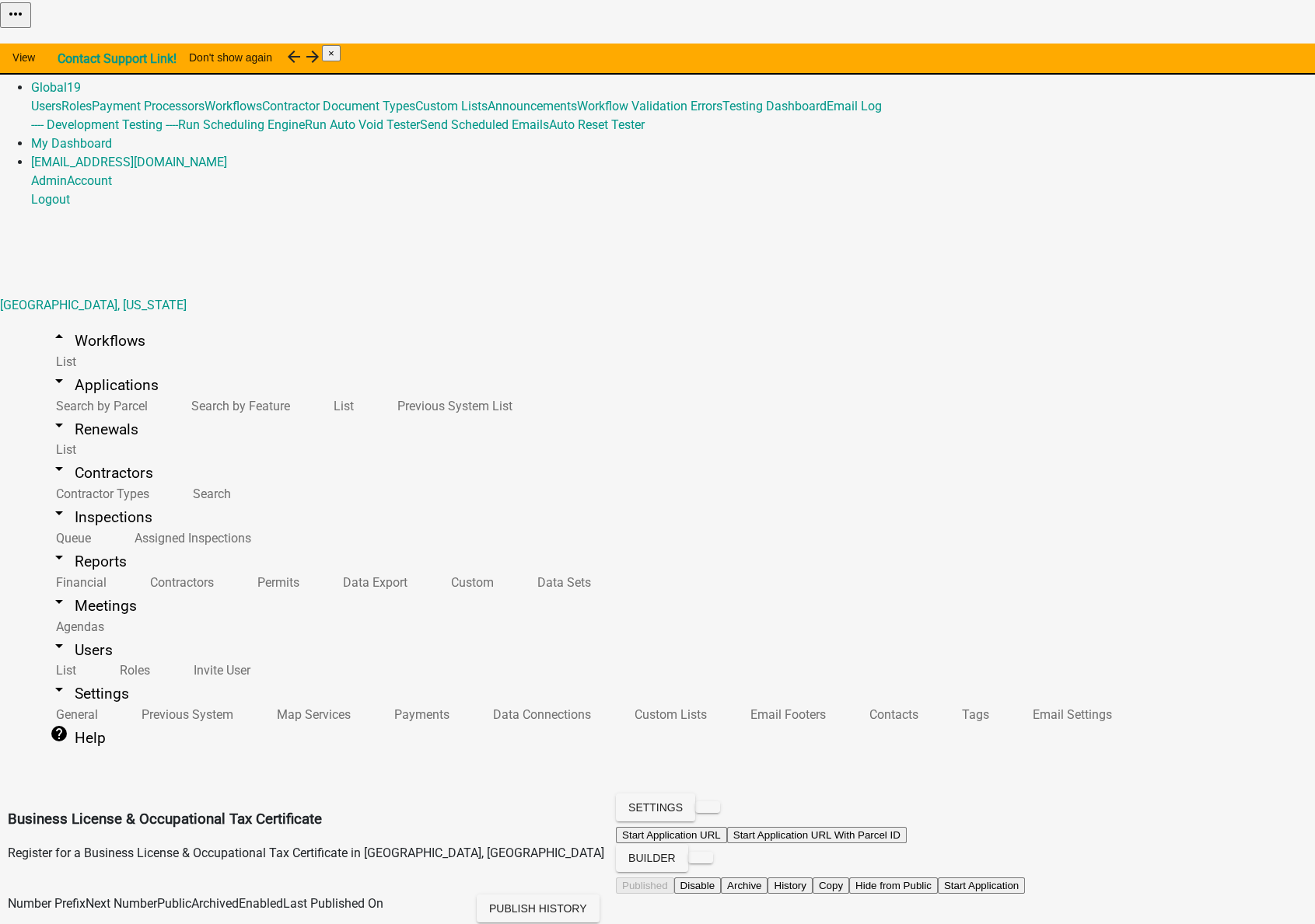
scroll to position [918, 0]
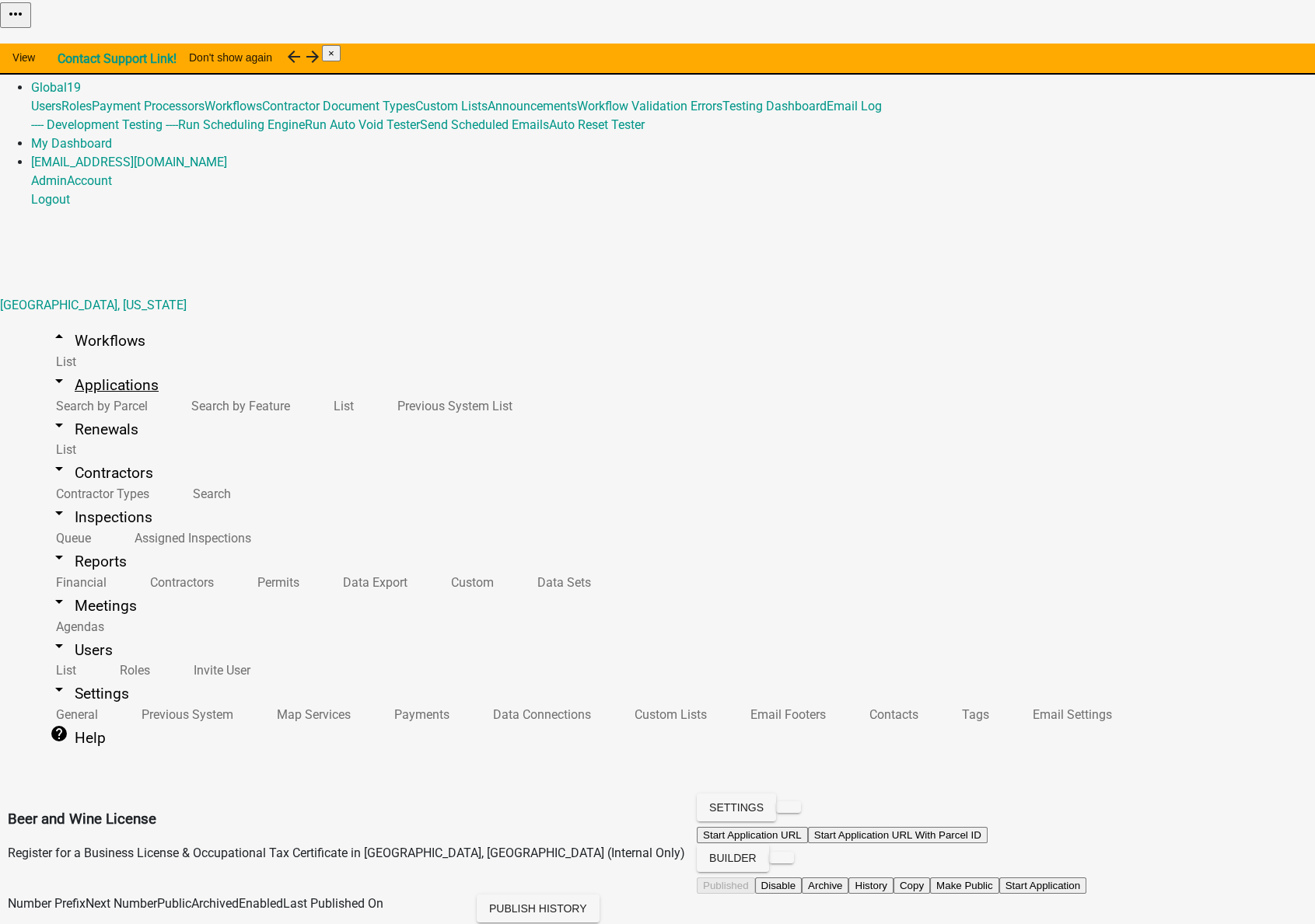
scroll to position [353, 0]
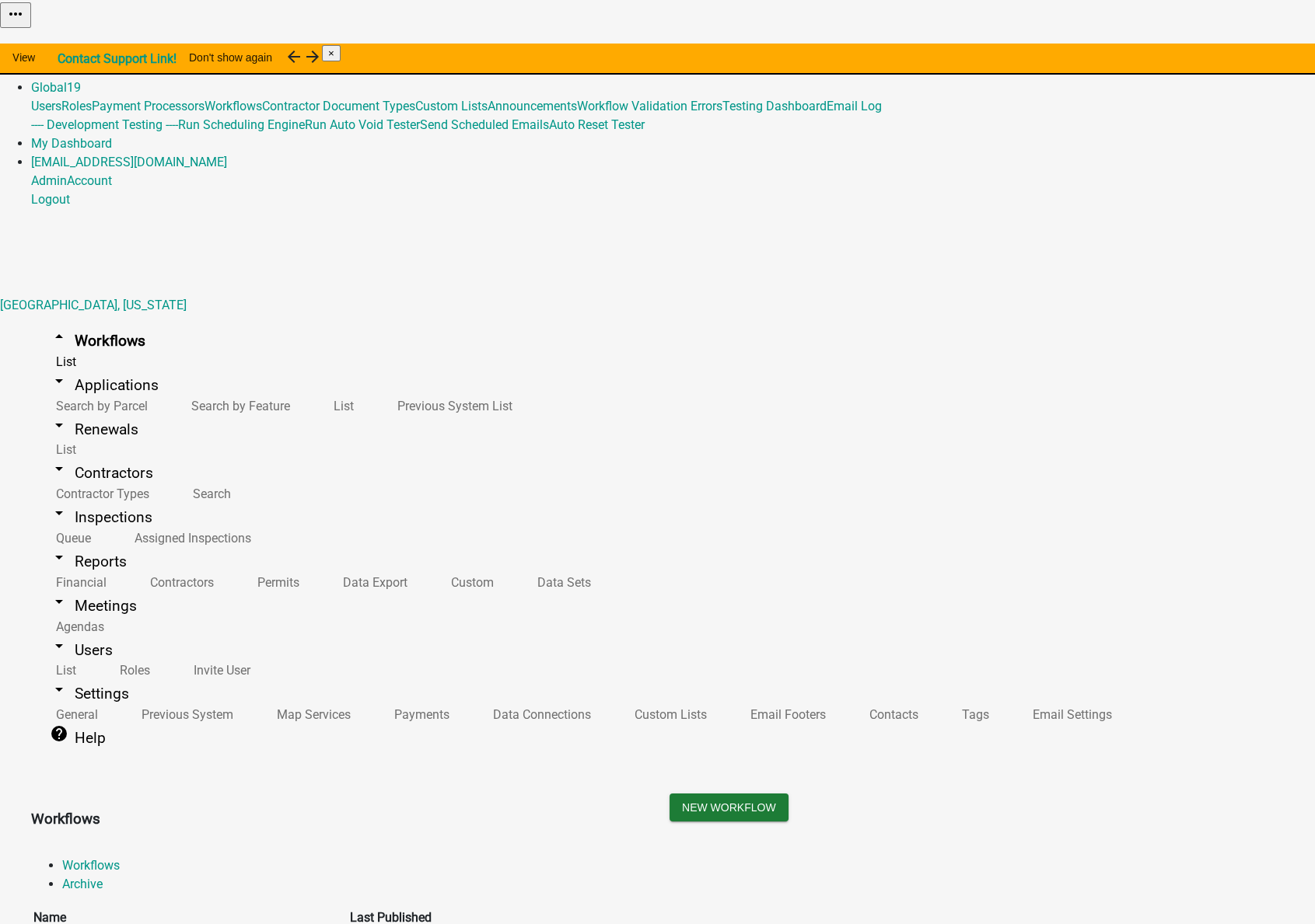
scroll to position [495, 0]
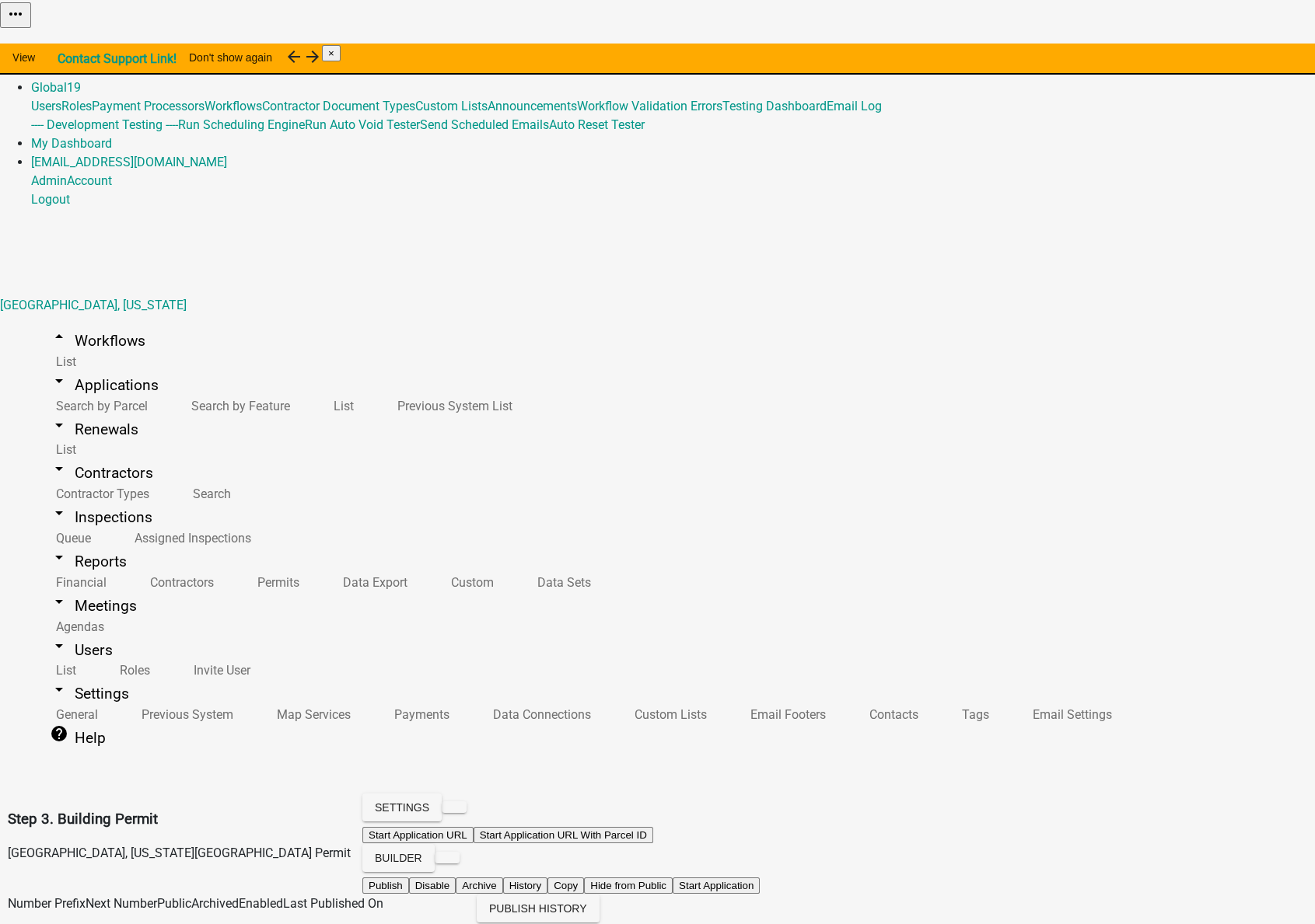
scroll to position [636, 0]
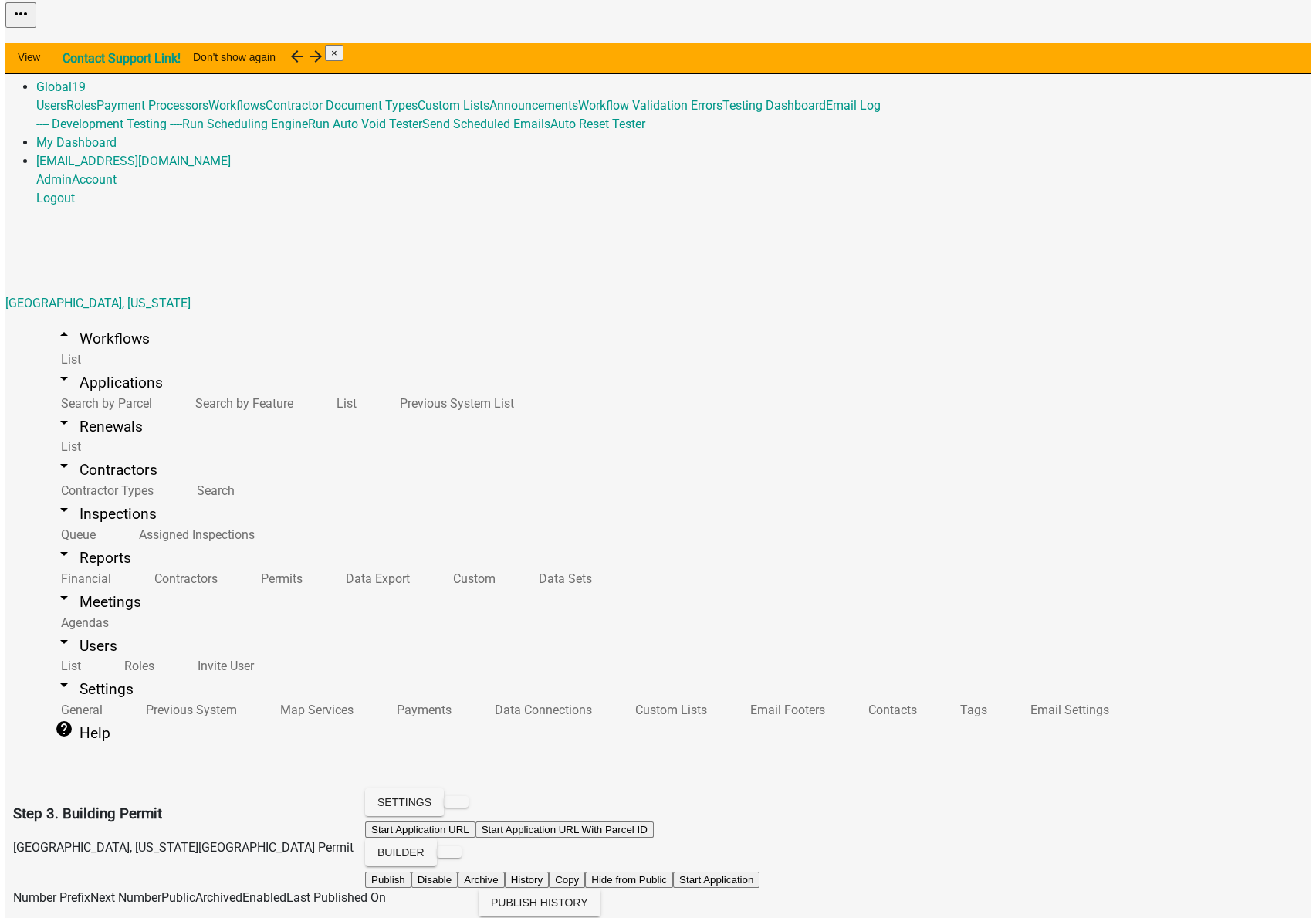
scroll to position [772, 0]
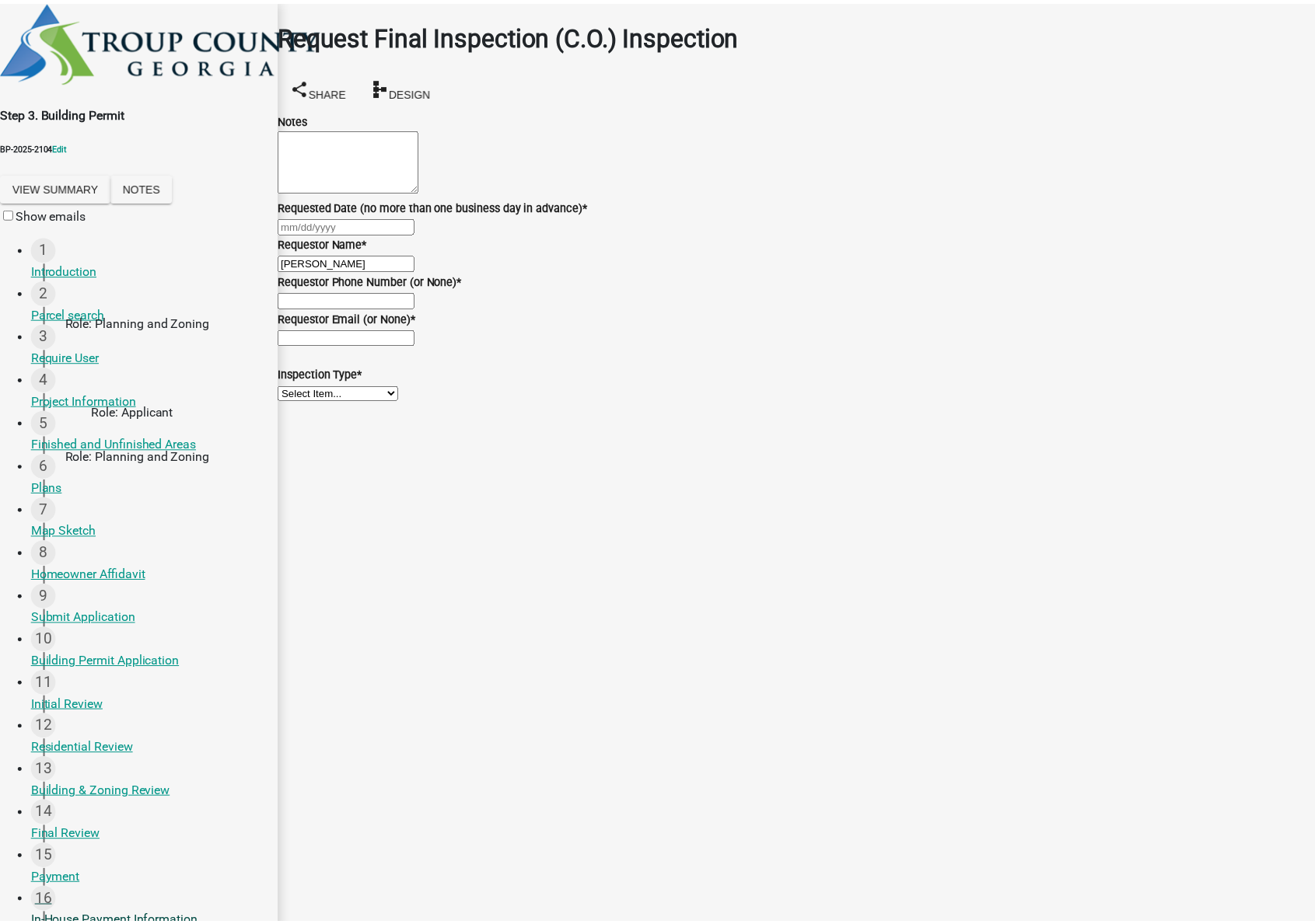
scroll to position [419, 0]
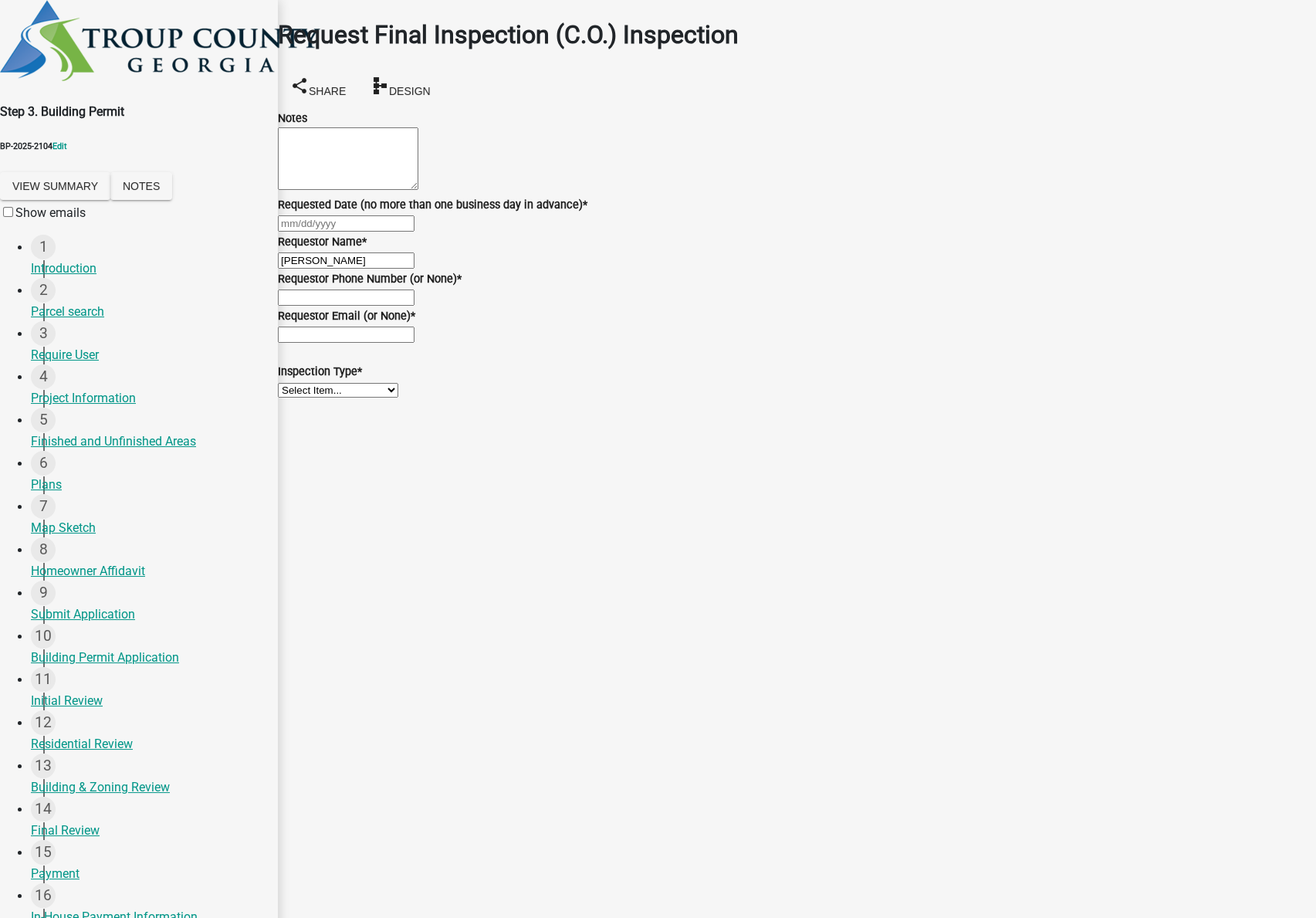
click at [375, 232] on div at bounding box center [798, 223] width 1039 height 18
select select "9"
select select "2025"
click at [294, 421] on div "22" at bounding box center [282, 408] width 25 height 25
type input "09/22/2025"
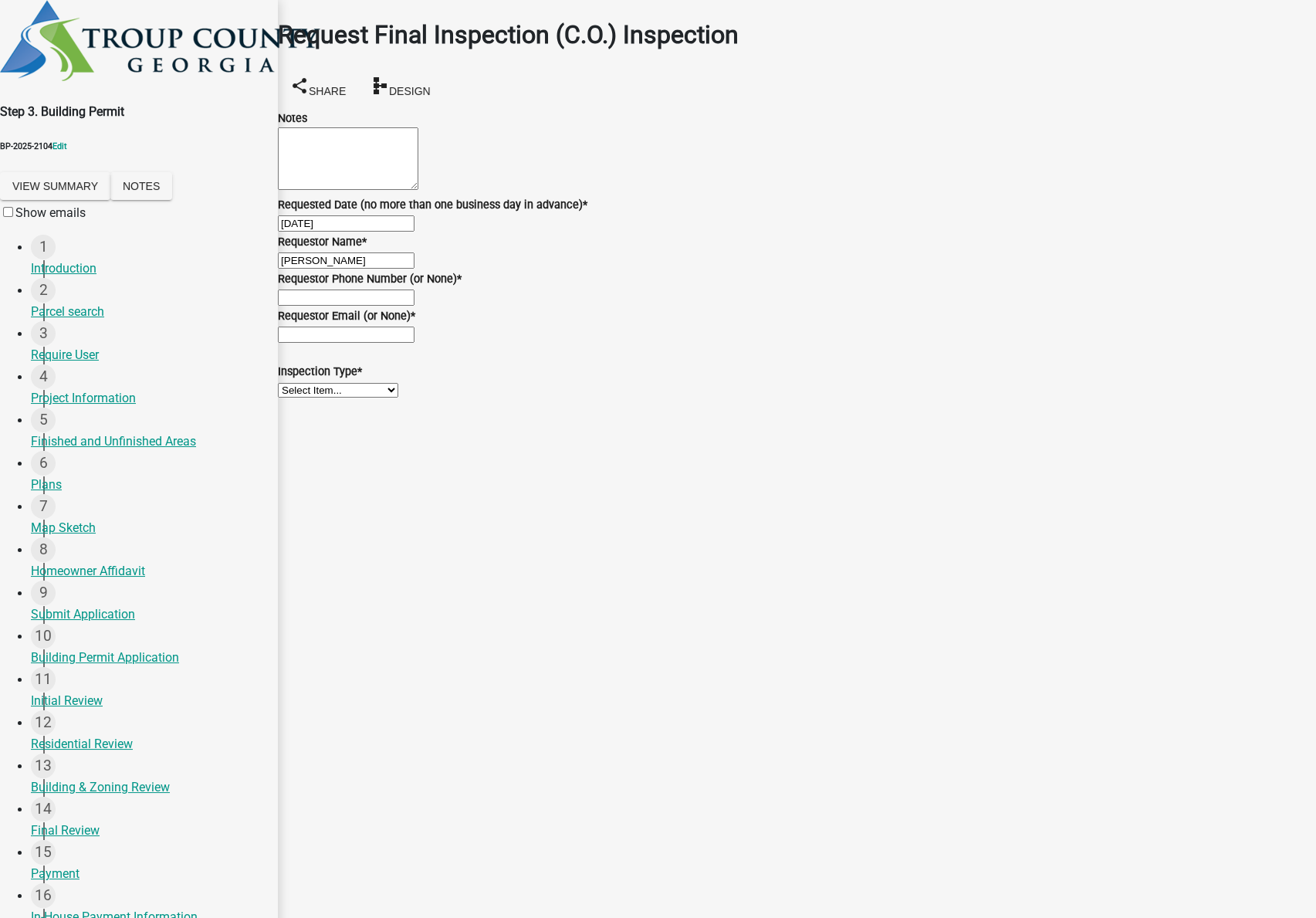
click at [354, 306] on input "Requestor Phone Number (or None) *" at bounding box center [347, 298] width 136 height 16
type input "5555555555"
type input "test@schneidergis.com"
click at [398, 398] on select "Select Item... Final Inspection (C.O.)" at bounding box center [338, 390] width 120 height 14
click at [296, 398] on select "Select Item... Final Inspection (C.O.)" at bounding box center [338, 390] width 120 height 14
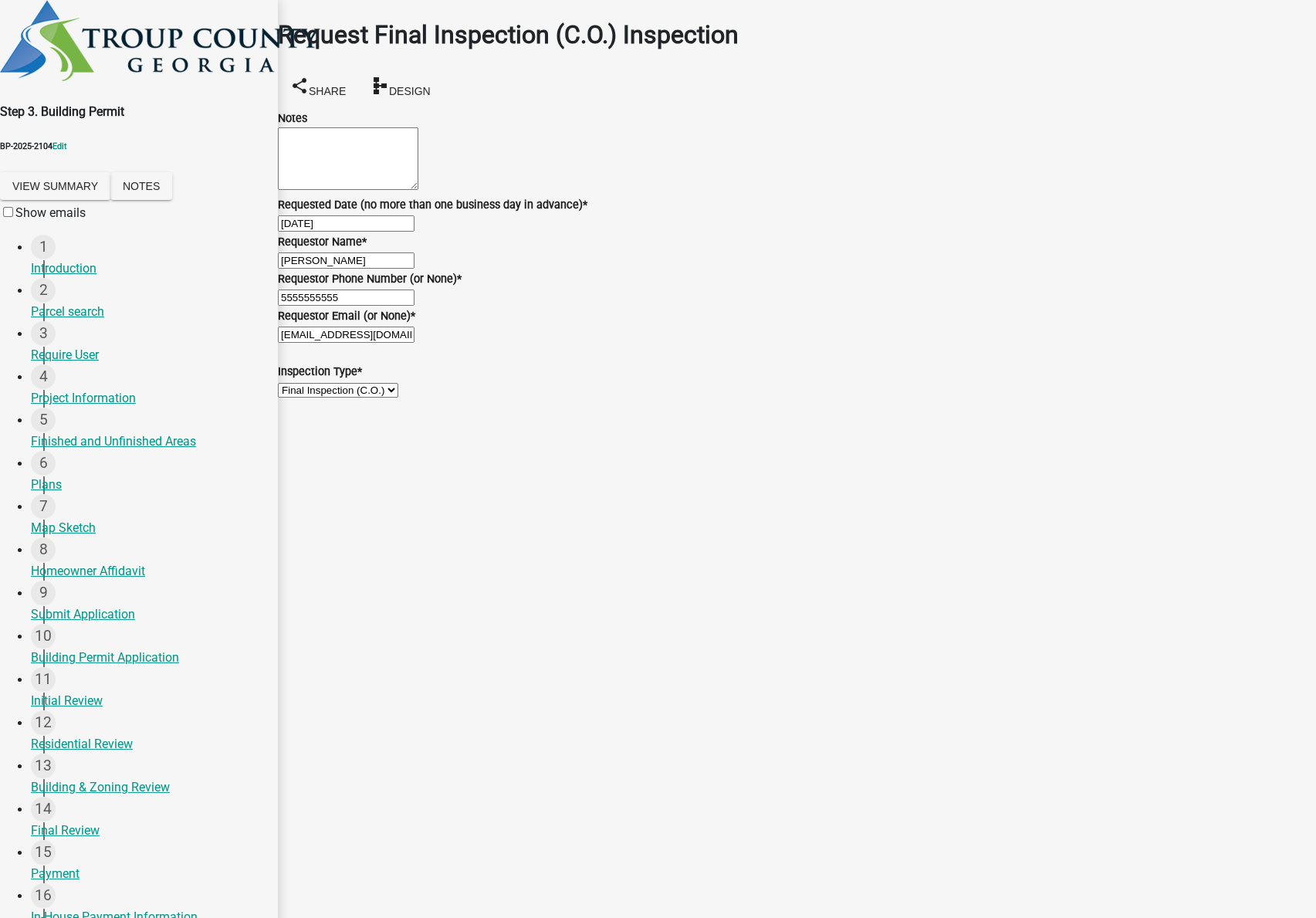
select select "6c928486-1faa-4d04-9598-905eebfdff84"
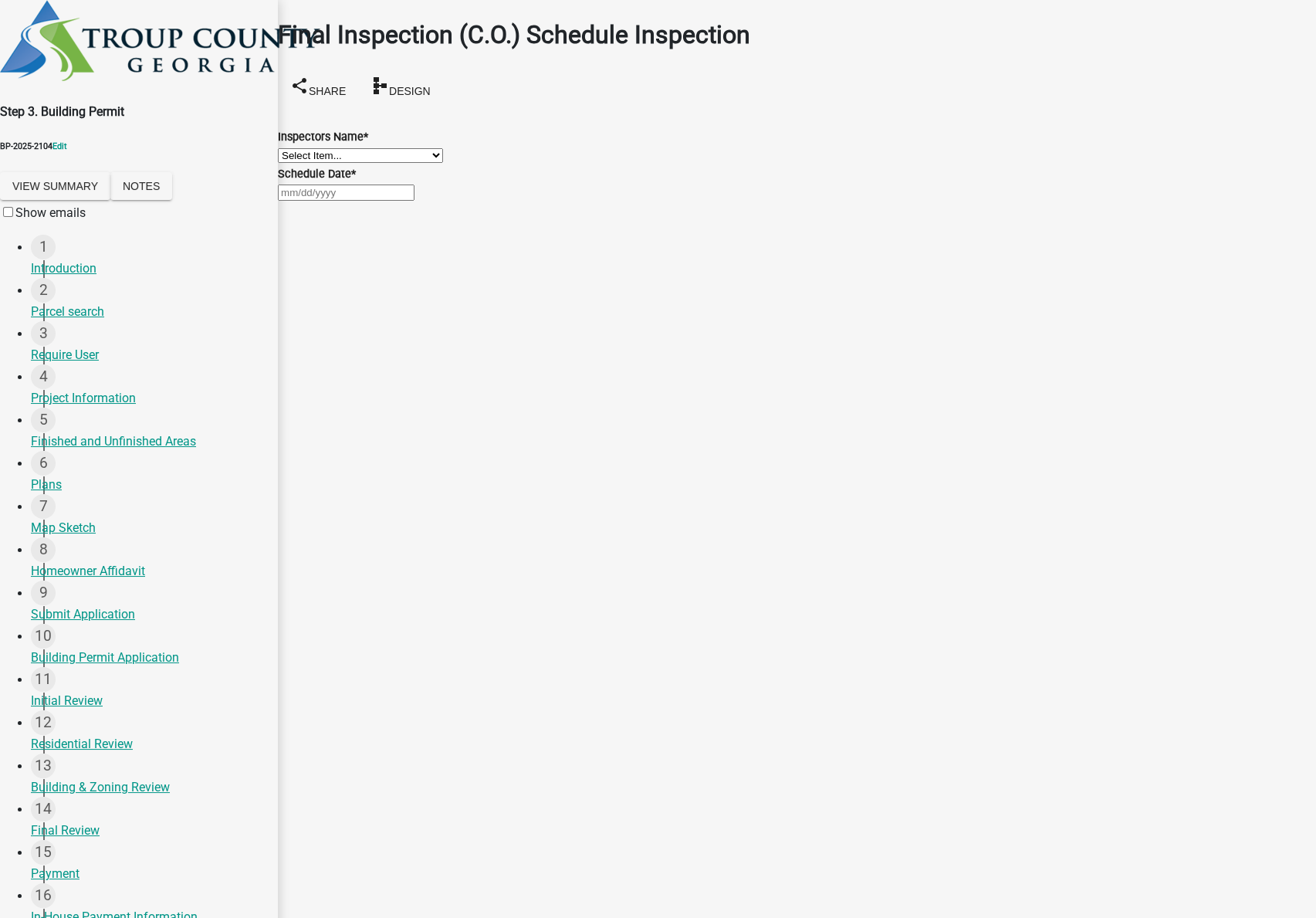
click at [1157, 872] on button "Save & Exit" at bounding box center [1283, 880] width 65 height 16
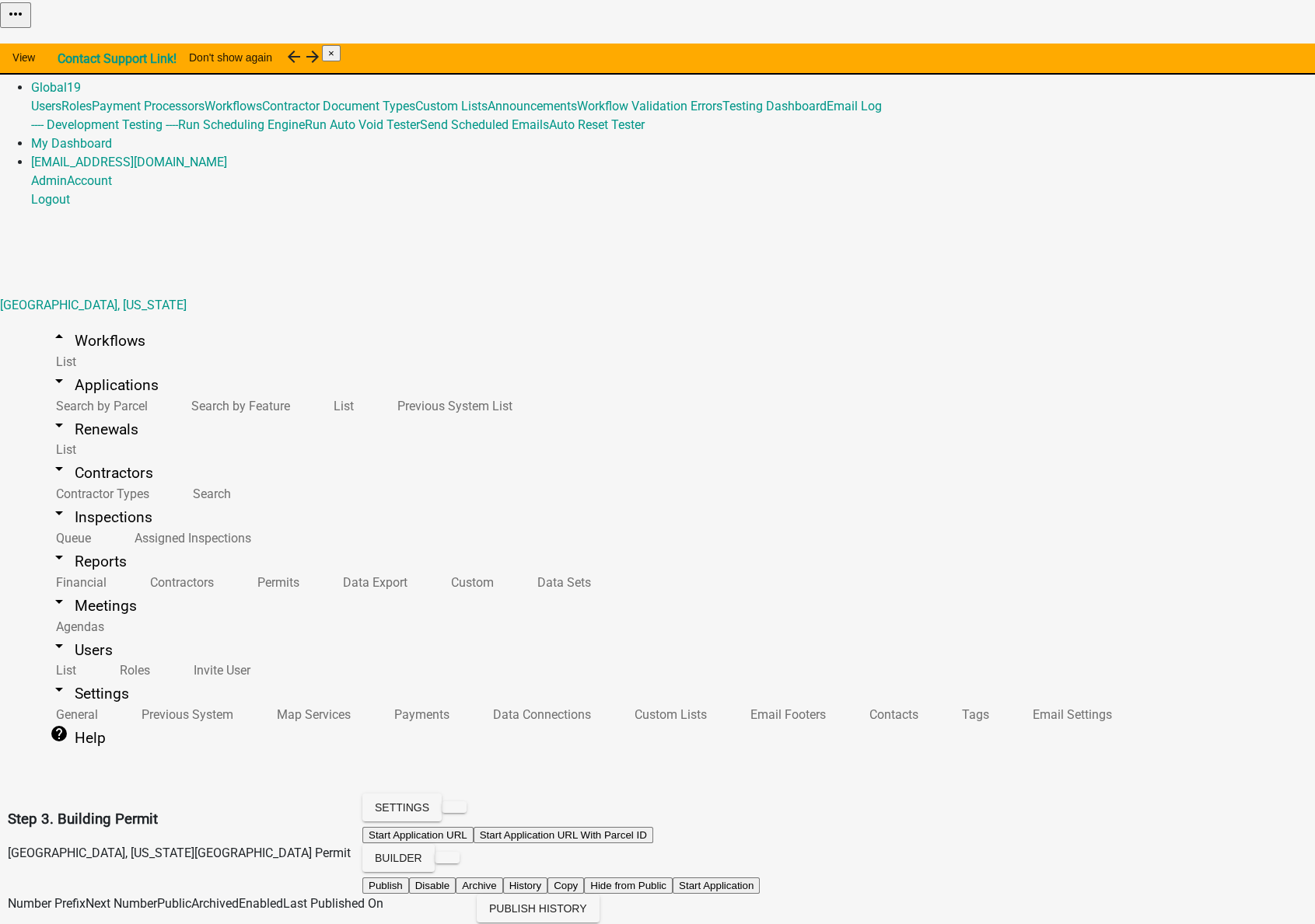
click at [67, 62] on link "Admin" at bounding box center [48, 69] width 36 height 14
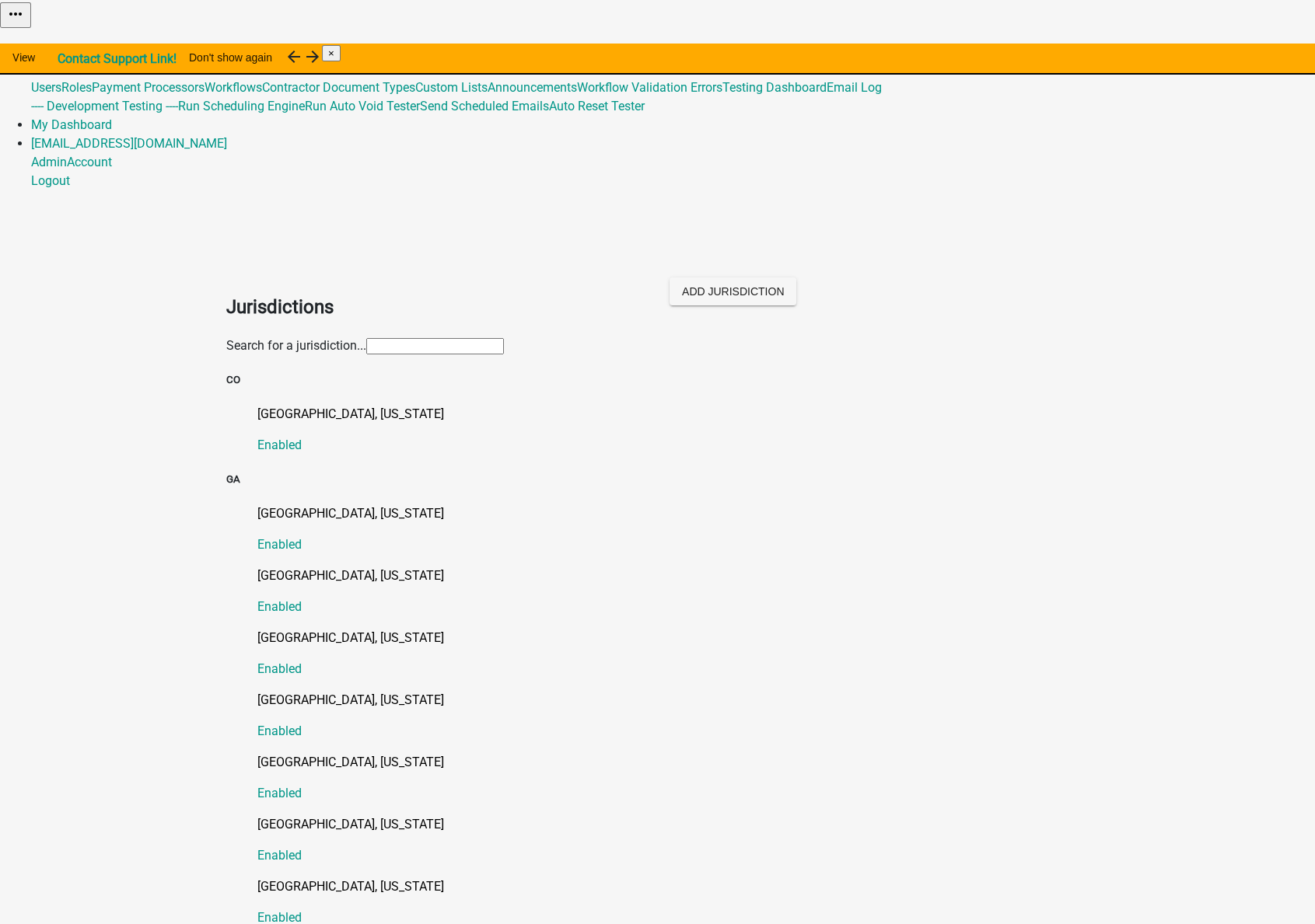
click at [81, 62] on link "Global 19" at bounding box center [55, 69] width 49 height 14
click at [827, 95] on link "Testing Dashboard" at bounding box center [774, 87] width 104 height 14
select select
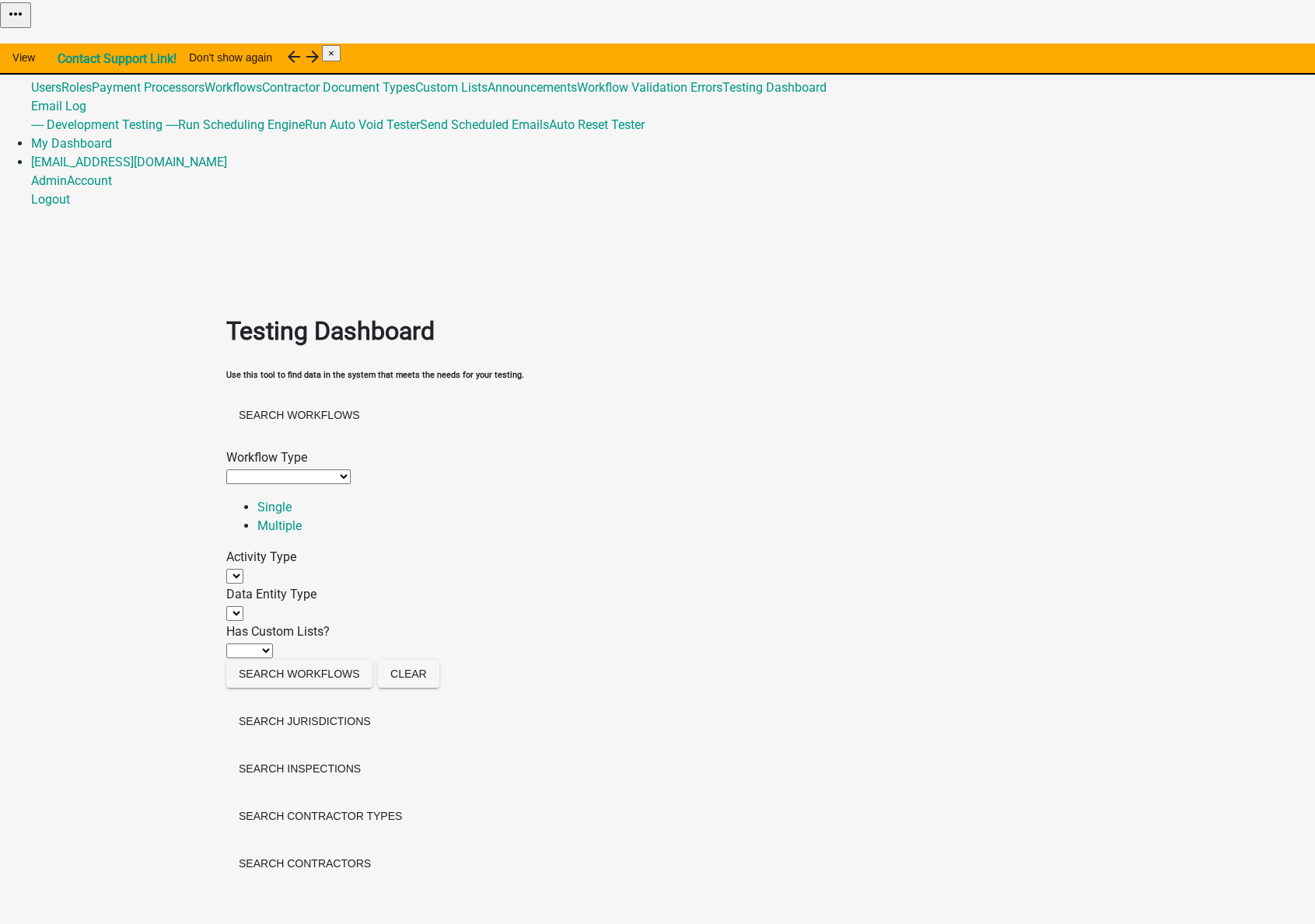
select select
click at [332, 606] on select "Application URL QR Code Appointment Time Data Entity Calculated Data Entity Con…" at bounding box center [325, 613] width 197 height 14
click at [328, 606] on select "Application URL QR Code Appointment Time Data Entity Calculated Data Entity Con…" at bounding box center [325, 613] width 197 height 14
click at [273, 644] on select "Ignore No Yes" at bounding box center [249, 650] width 46 height 14
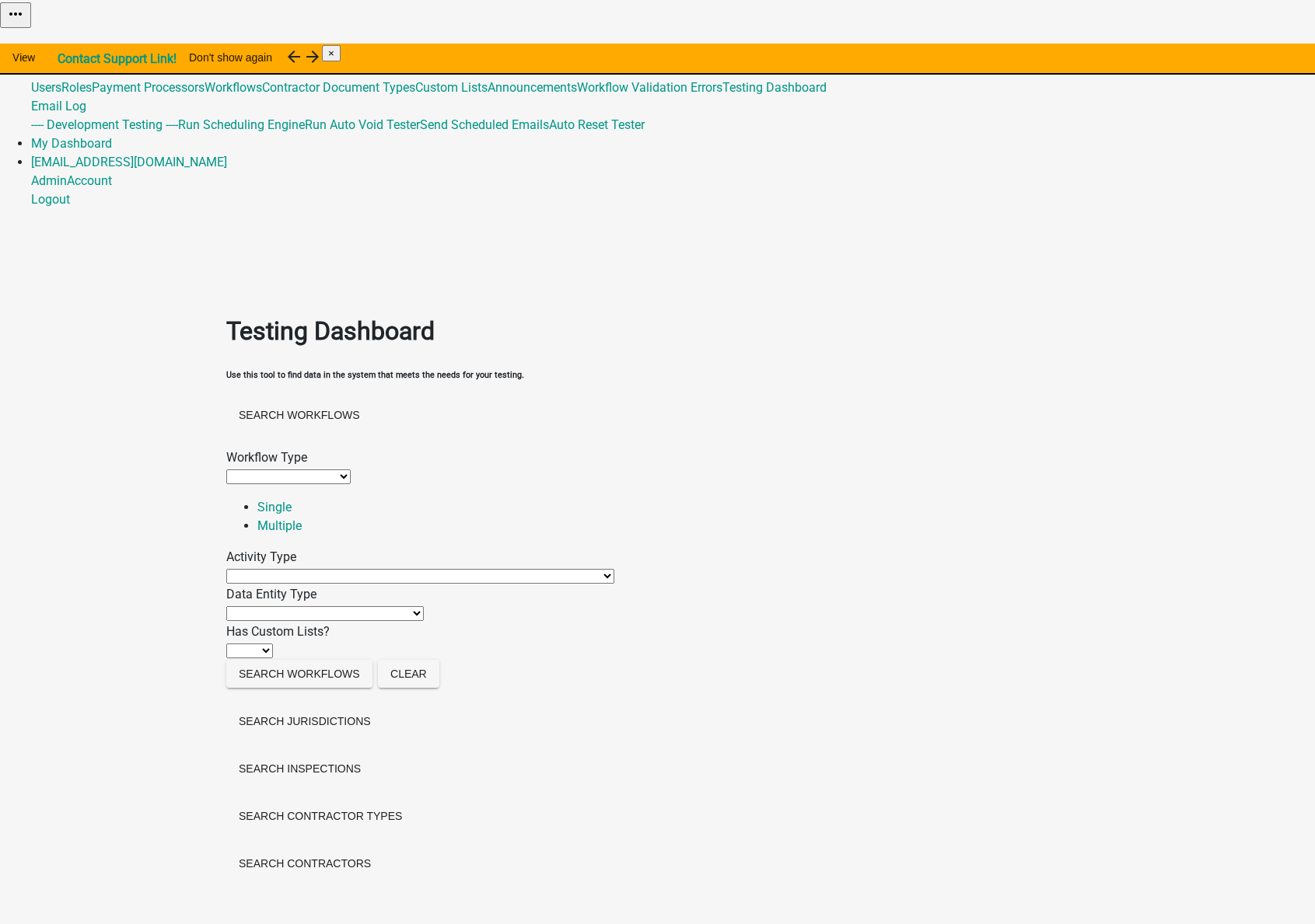
click at [329, 569] on select "Agenda item Appointment Call workflow Cancel Scheduled Email Complete Timeout A…" at bounding box center [420, 576] width 388 height 14
select select "form-activity"
click at [273, 569] on select "Agenda item Appointment Call workflow Cancel Scheduled Email Complete Timeout A…" at bounding box center [420, 576] width 388 height 14
click at [300, 586] on div "Data Entity Type" at bounding box center [658, 594] width 863 height 18
click at [292, 606] on select "Application URL QR Code Appointment Time Data Entity Calculated Data Entity Con…" at bounding box center [325, 613] width 197 height 14
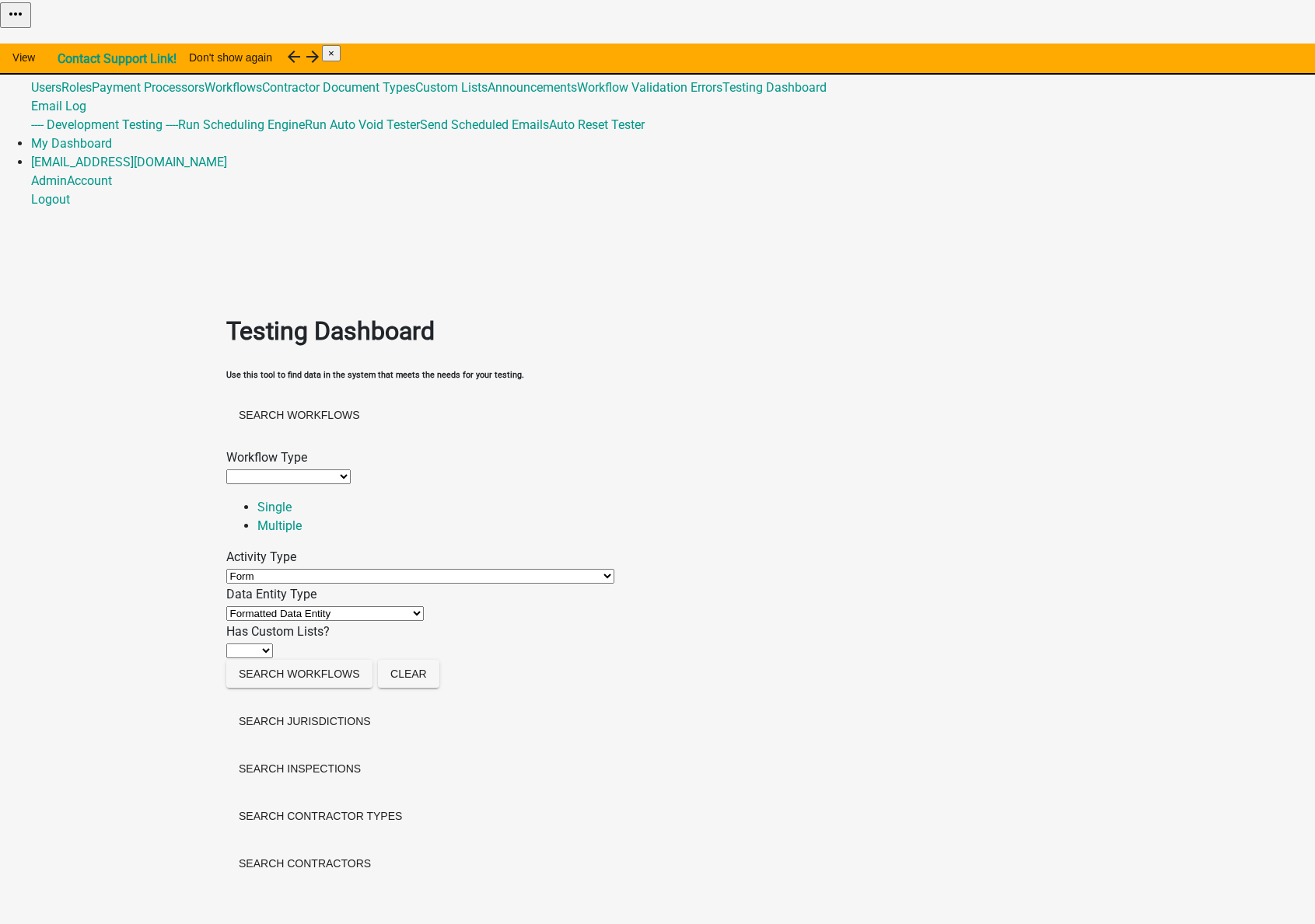
click at [256, 606] on select "Application URL QR Code Appointment Time Data Entity Calculated Data Entity Con…" at bounding box center [325, 613] width 197 height 14
click at [320, 606] on select "Application URL QR Code Appointment Time Data Entity Calculated Data Entity Con…" at bounding box center [325, 613] width 197 height 14
select select "calculated-value"
click at [256, 606] on select "Application URL QR Code Appointment Time Data Entity Calculated Data Entity Con…" at bounding box center [325, 613] width 197 height 14
click at [316, 660] on button "Search Workflows" at bounding box center [299, 674] width 146 height 28
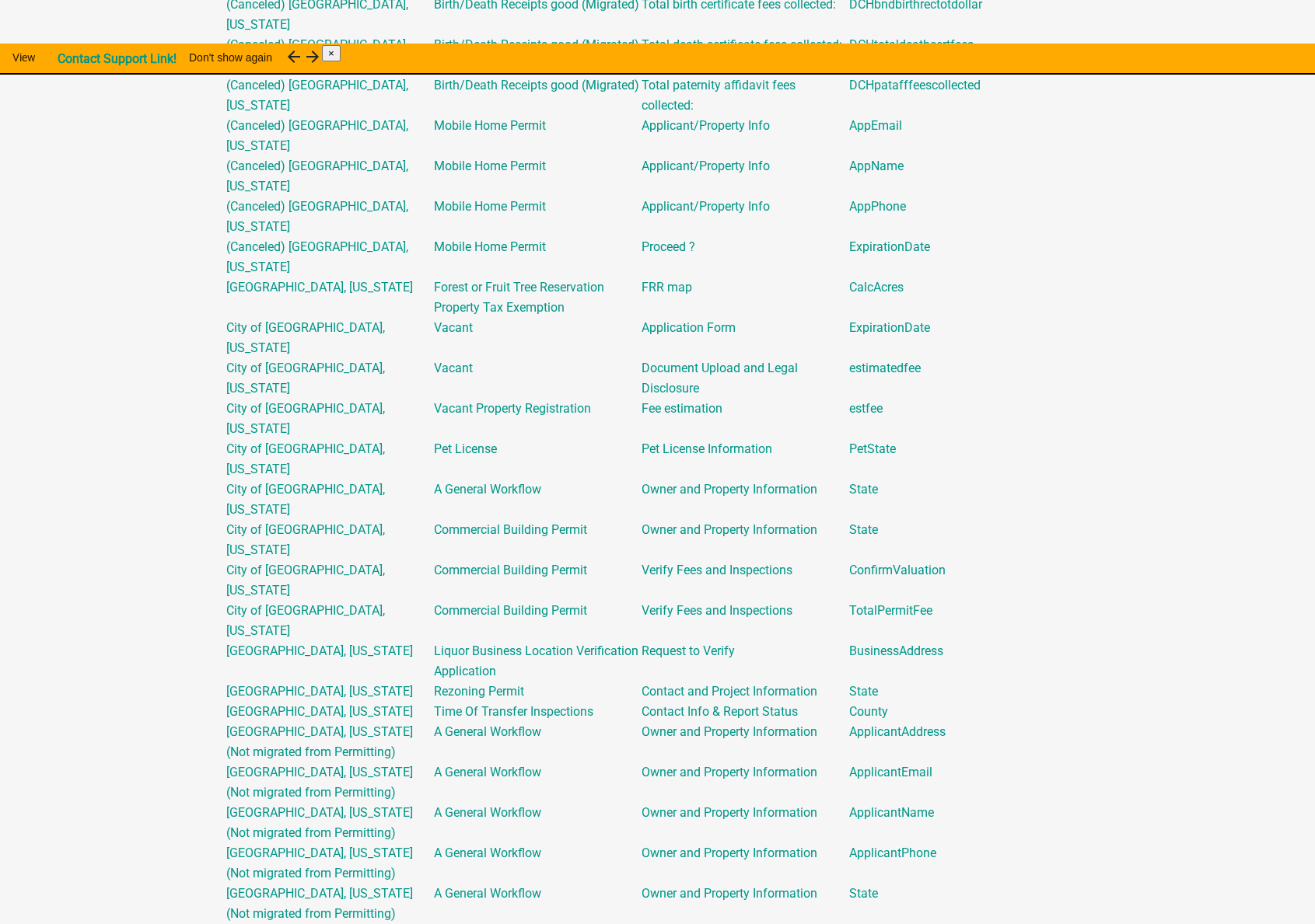
scroll to position [777, 0]
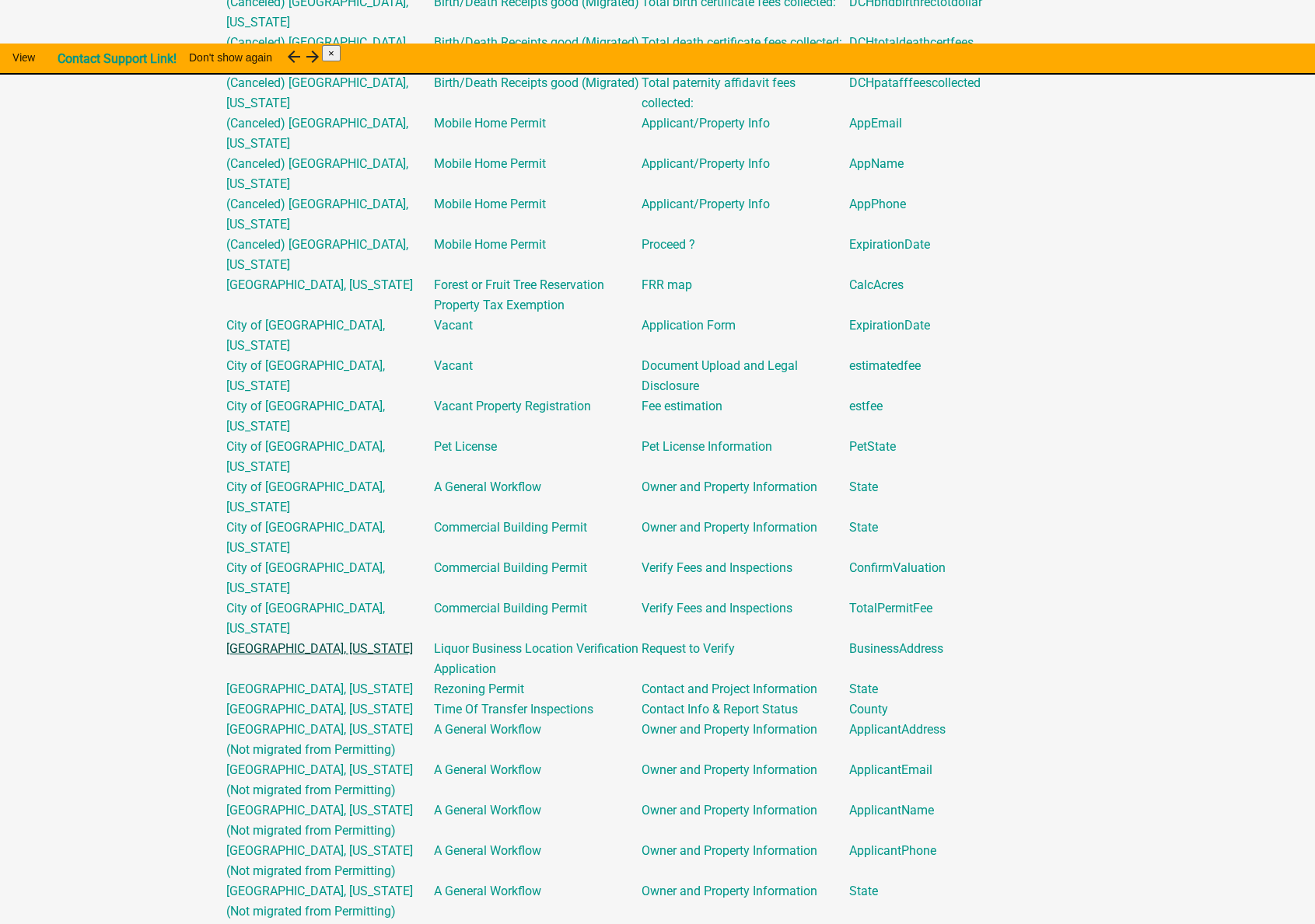
click at [352, 656] on link "Howard County, Indiana" at bounding box center [319, 649] width 187 height 14
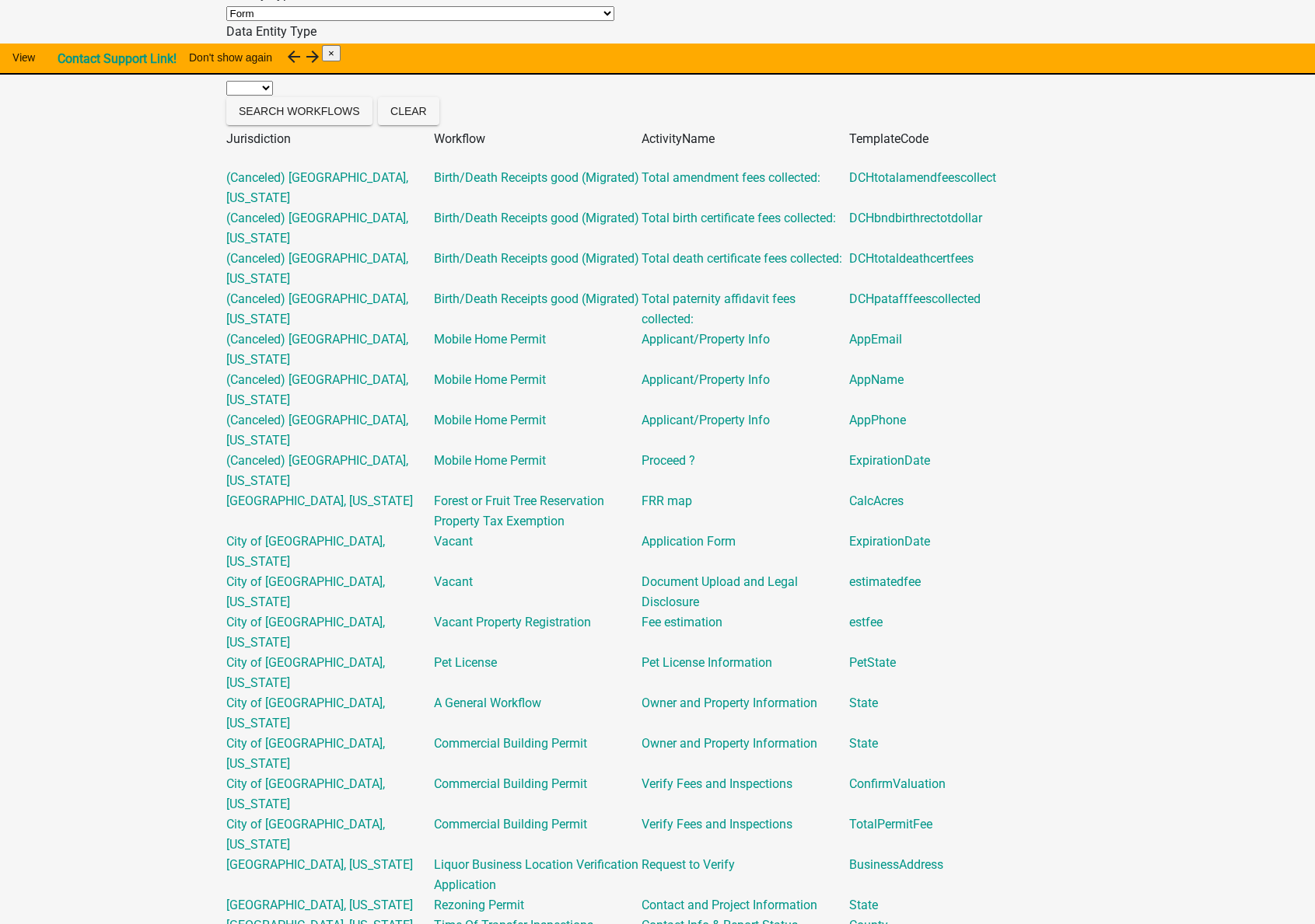
scroll to position [636, 0]
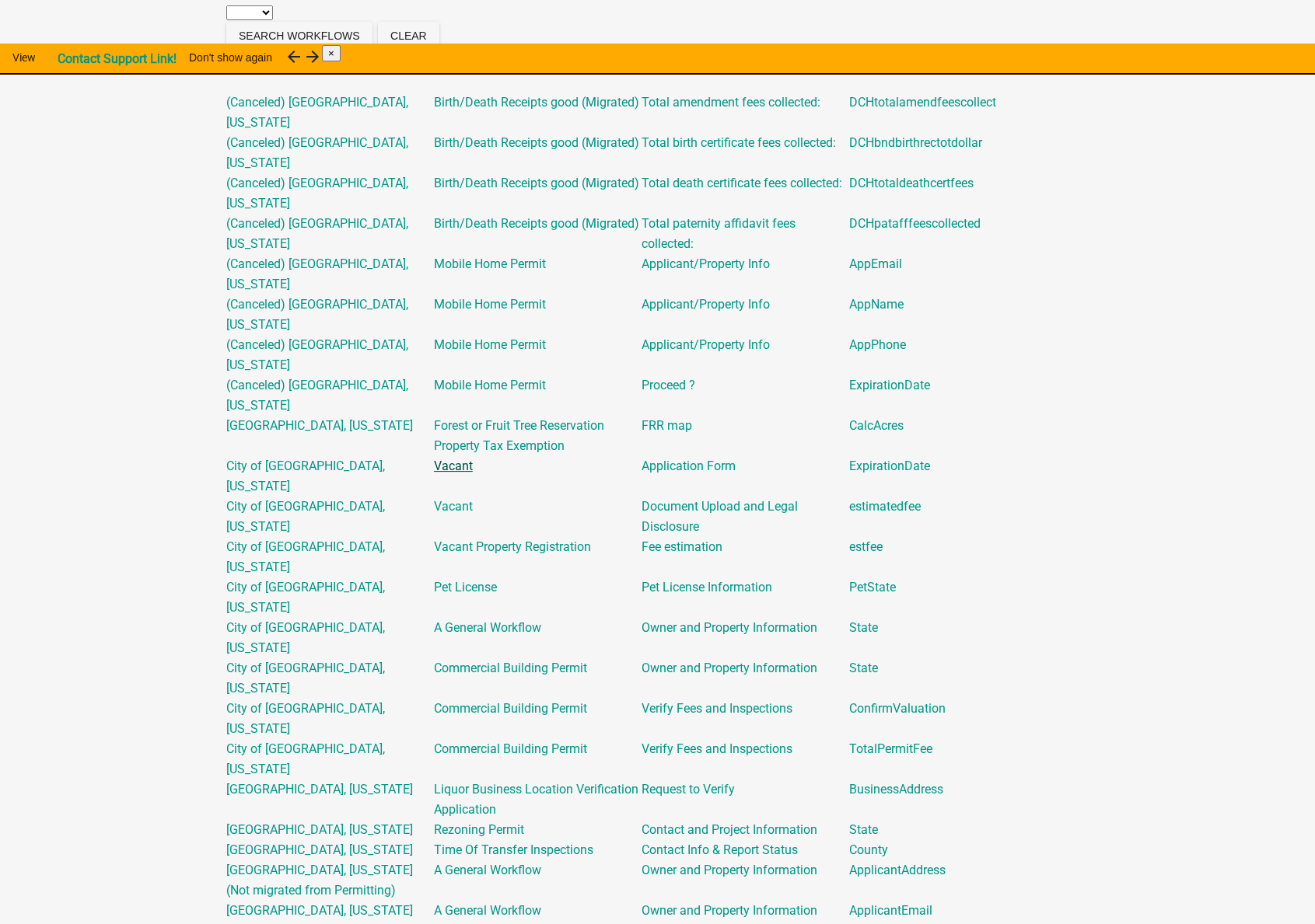
click at [473, 474] on link "Vacant" at bounding box center [453, 466] width 39 height 14
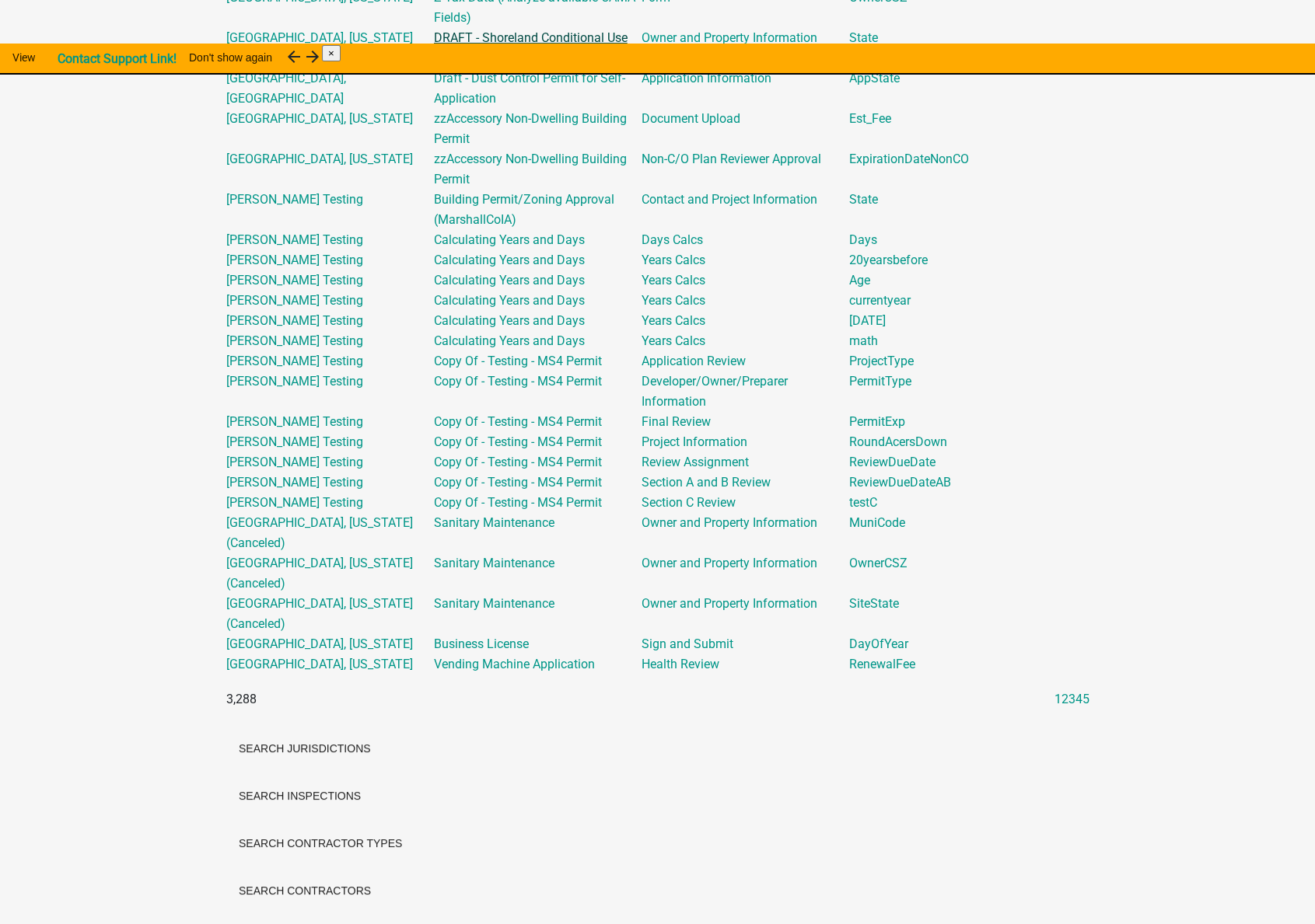
scroll to position [2473, 0]
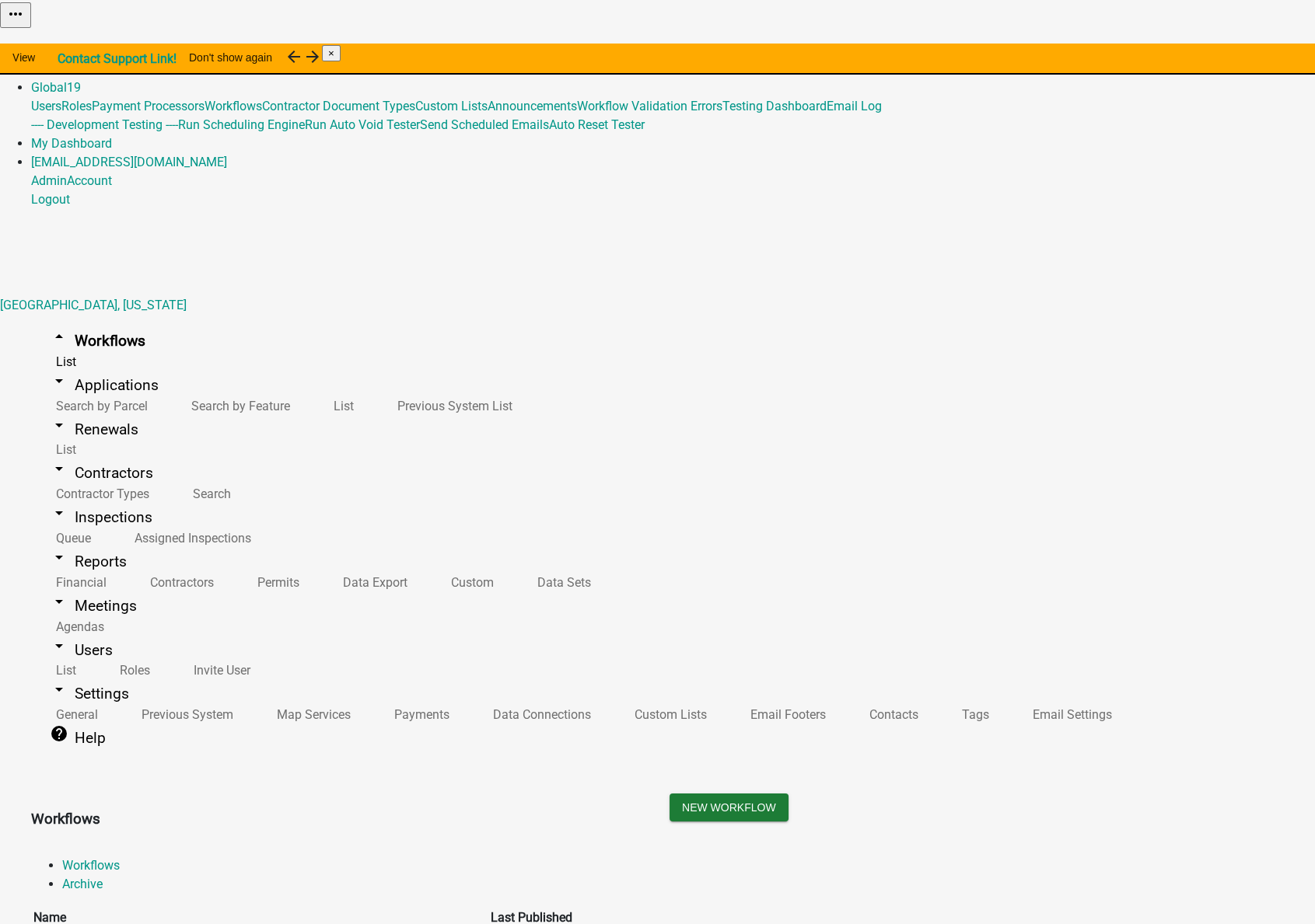
scroll to position [18, 0]
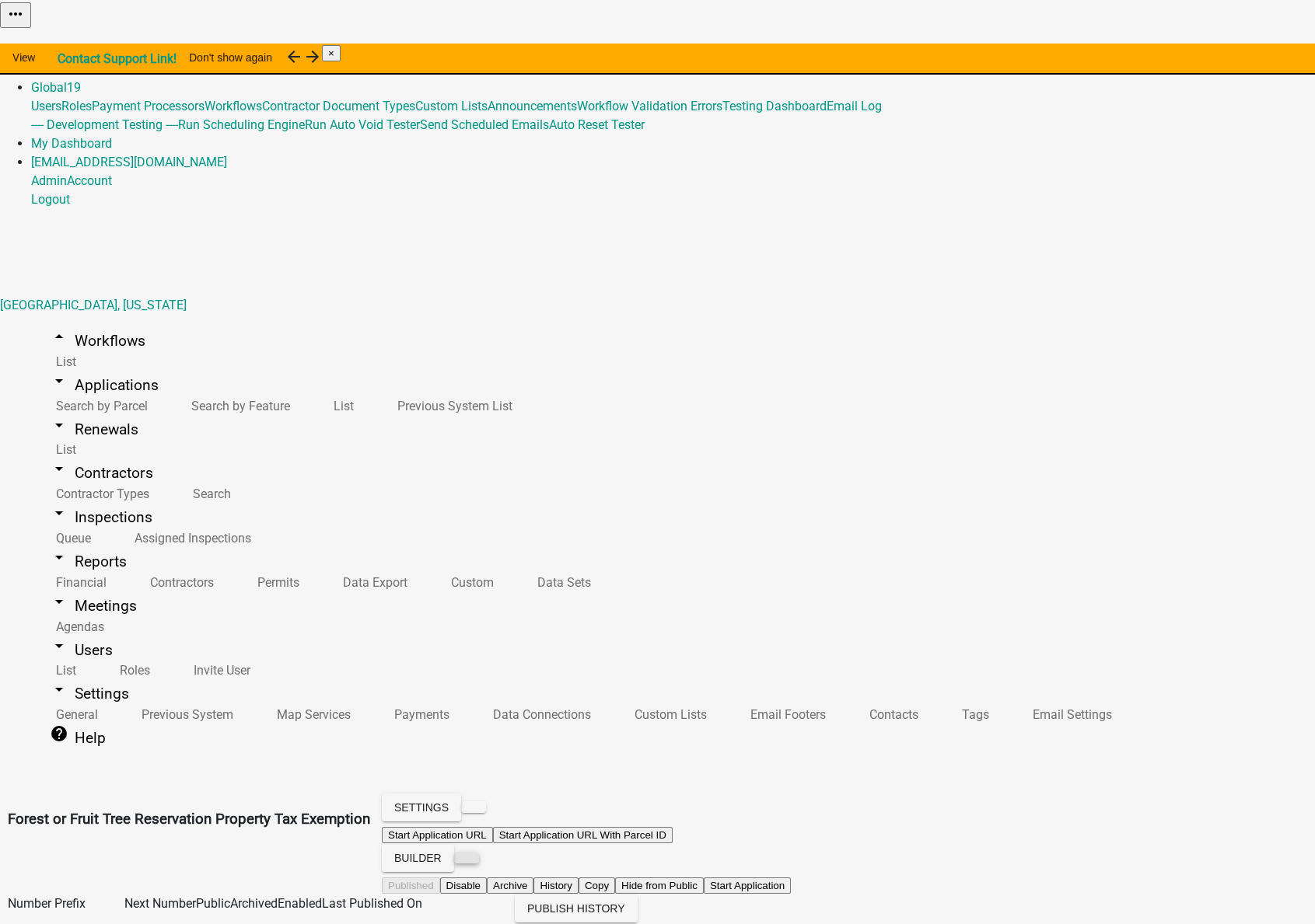
click at [479, 852] on button at bounding box center [467, 858] width 25 height 12
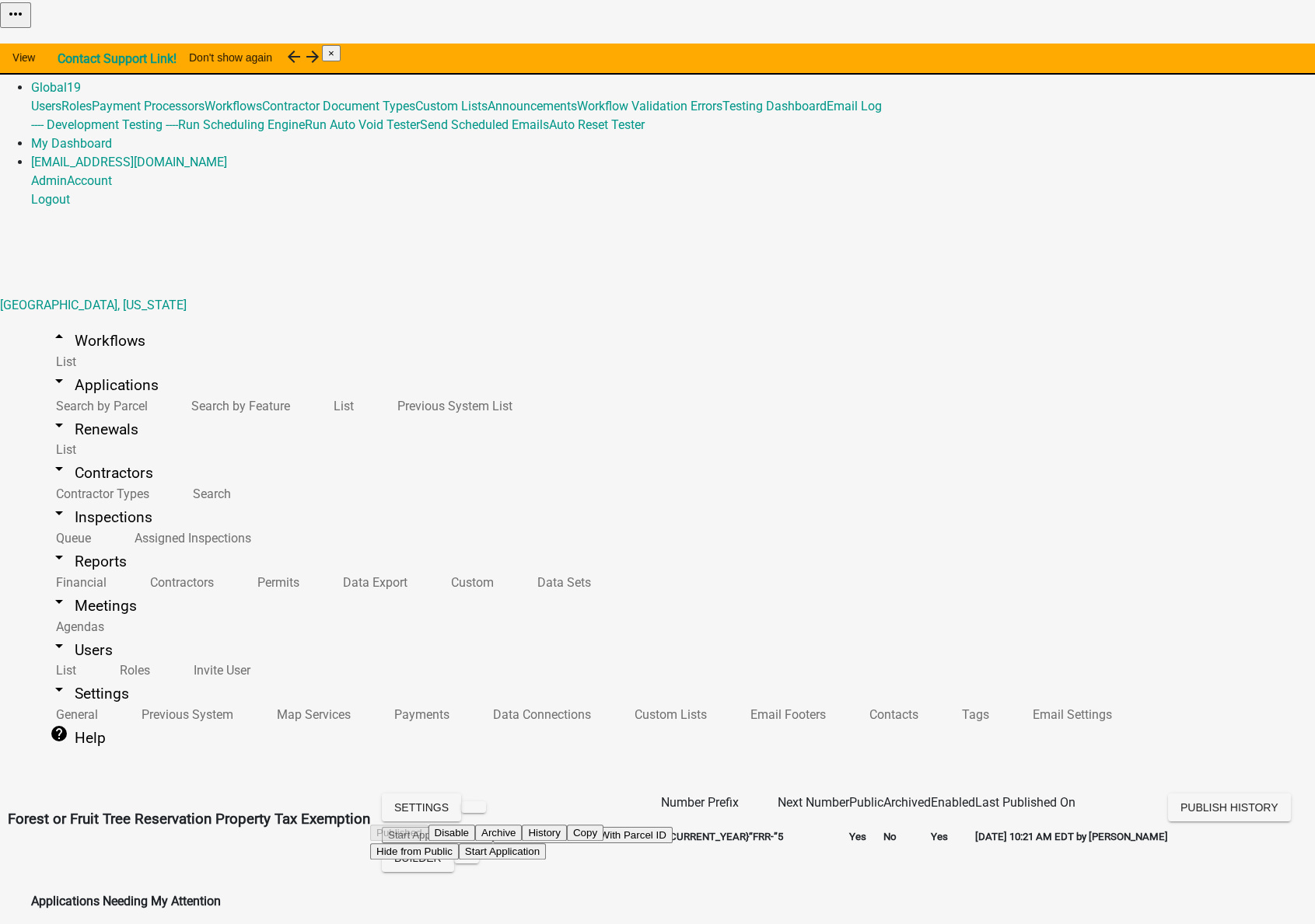
click at [546, 844] on button "Start Application" at bounding box center [503, 852] width 87 height 16
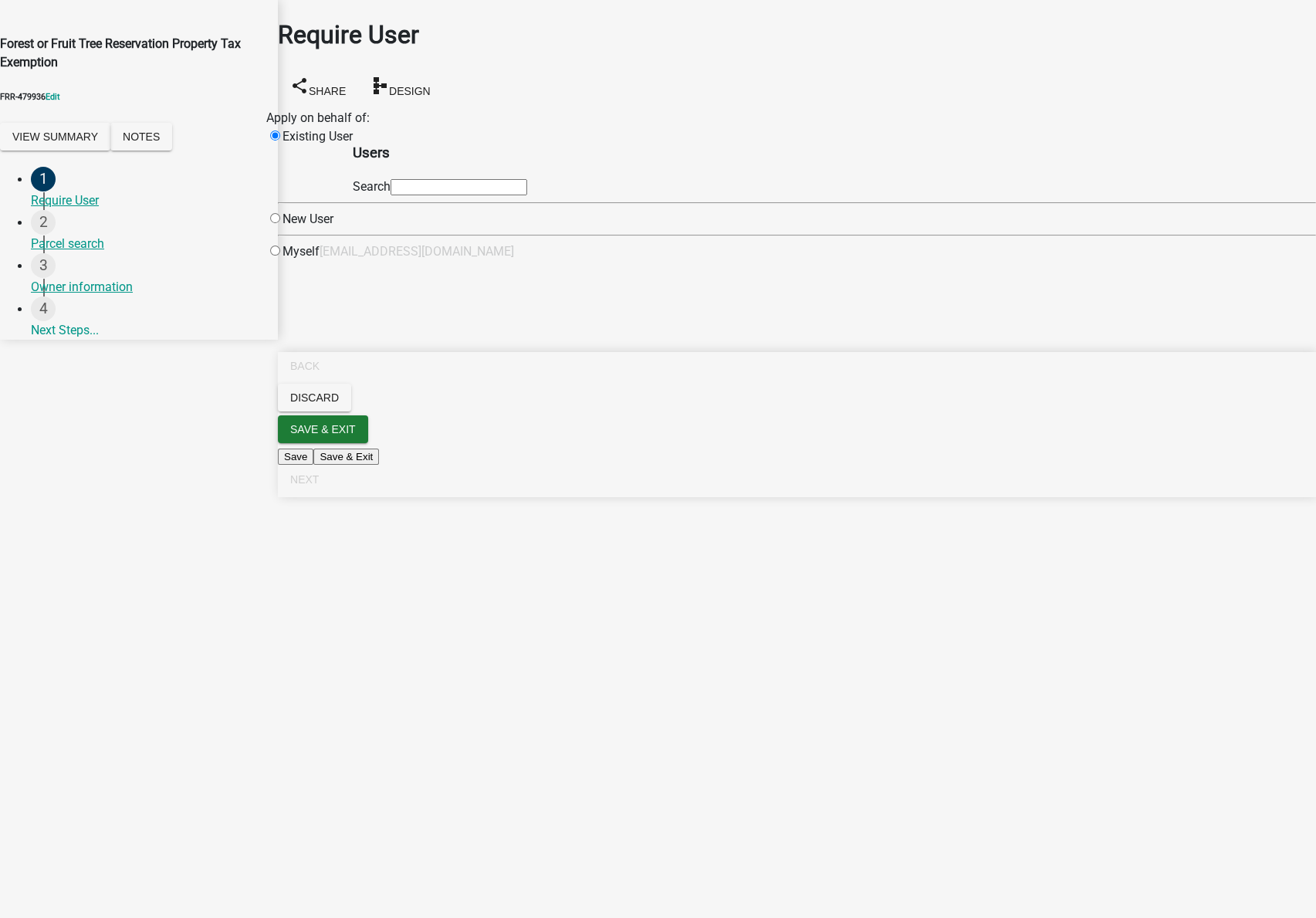
click at [516, 196] on input "text" at bounding box center [459, 187] width 136 height 16
type input "test1"
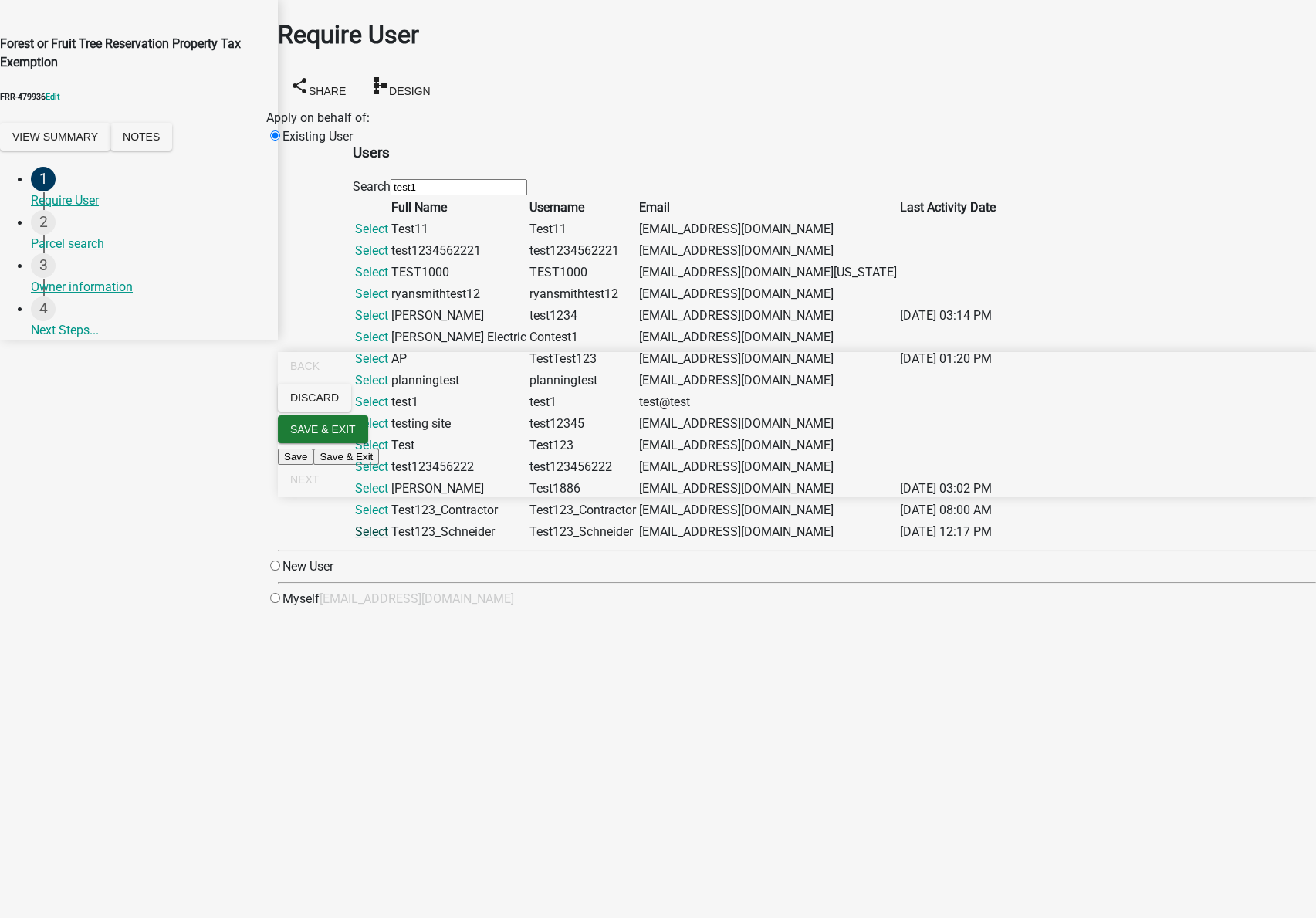
click at [389, 539] on link "Select" at bounding box center [371, 531] width 34 height 14
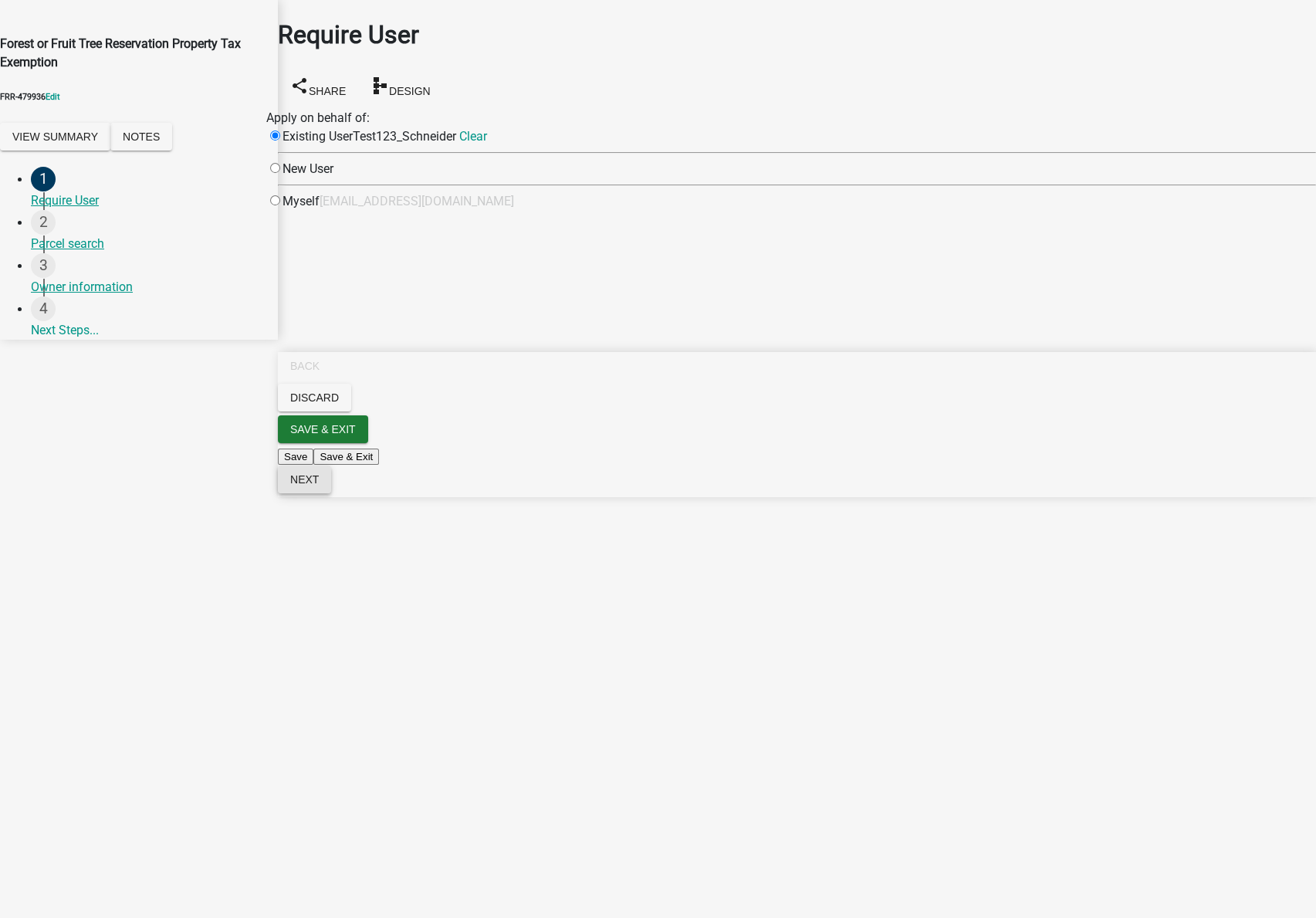
click at [319, 486] on span "Next" at bounding box center [304, 479] width 29 height 12
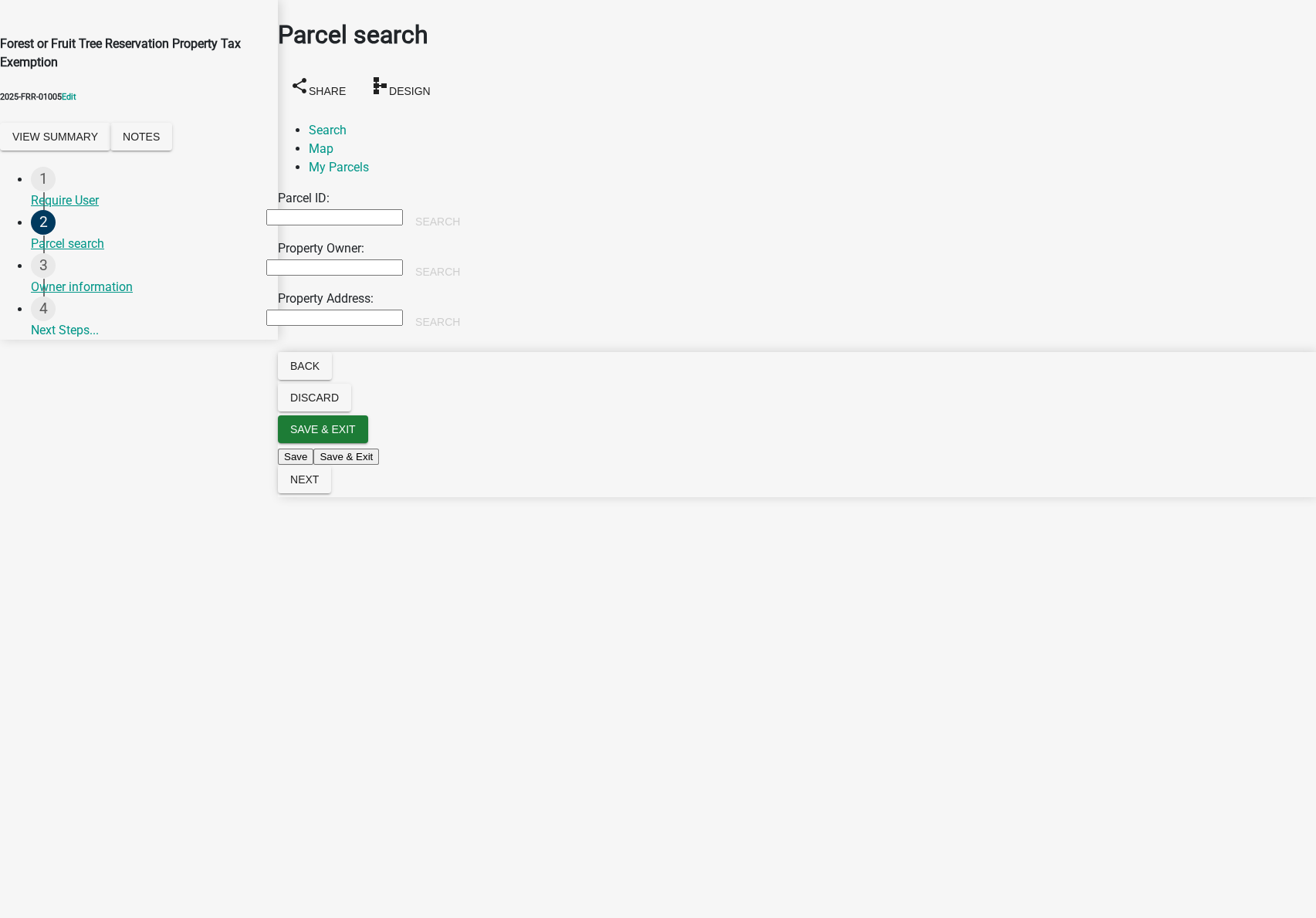
click at [352, 259] on input "Property Owner:" at bounding box center [335, 267] width 136 height 16
type input "[PERSON_NAME]"
click at [472, 258] on button "Search" at bounding box center [438, 272] width 69 height 28
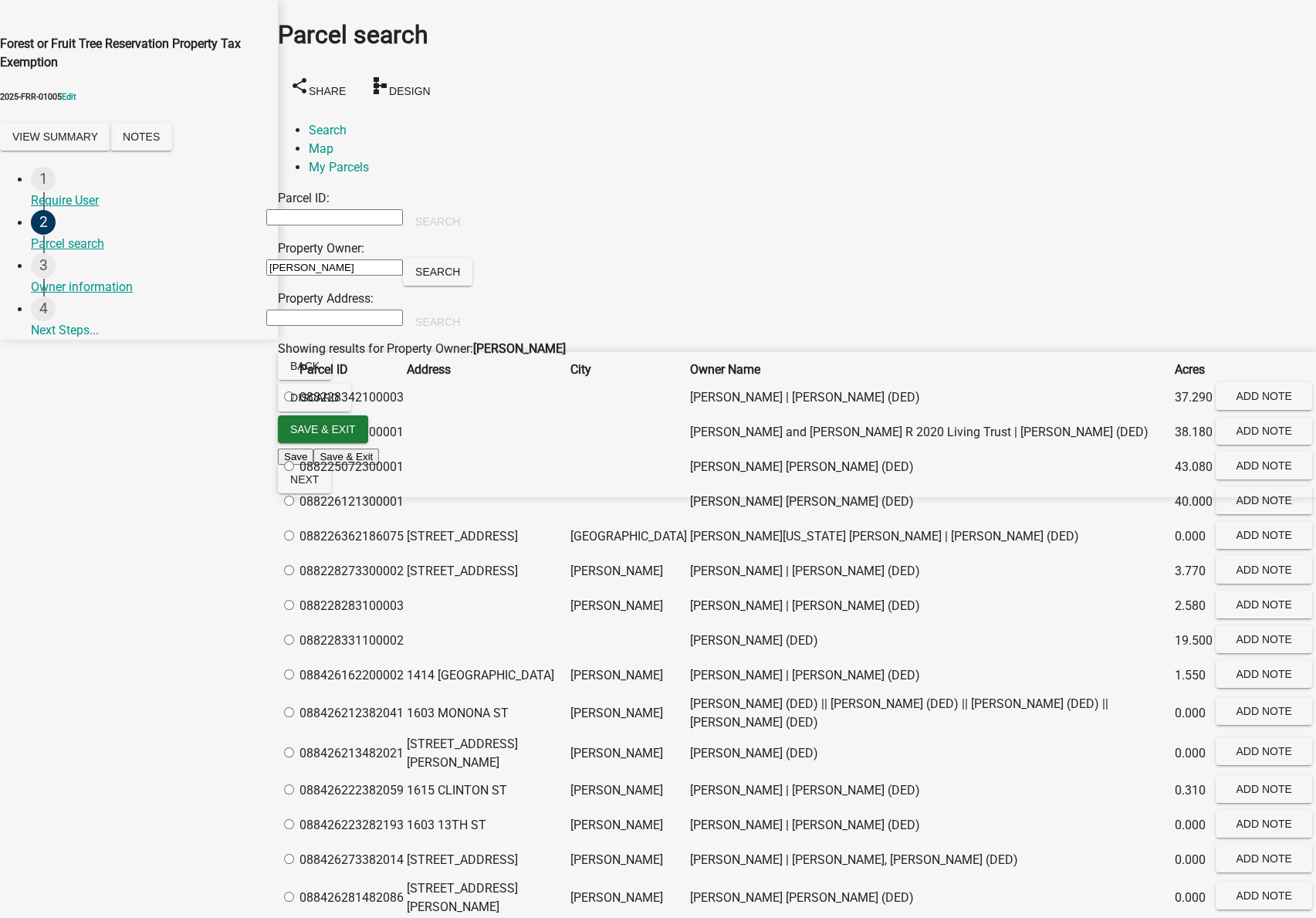
click at [297, 544] on label at bounding box center [297, 536] width 0 height 14
click at [294, 541] on input "radio" at bounding box center [289, 536] width 10 height 10
radio input "true"
click at [319, 486] on span "Next" at bounding box center [304, 479] width 29 height 12
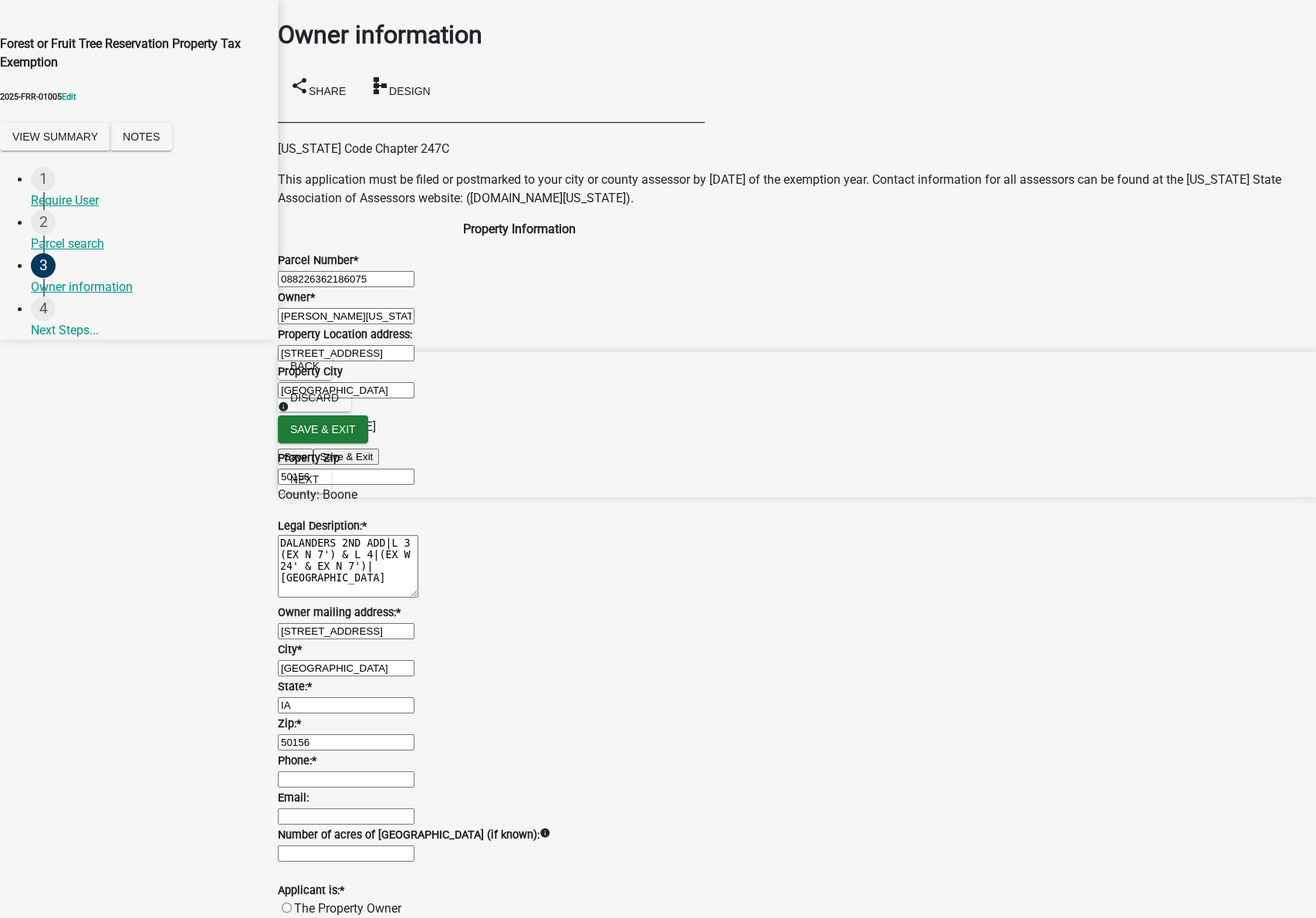
scroll to position [721, 0]
click at [369, 772] on input "Phone: *" at bounding box center [347, 780] width 136 height 16
type input "5555555555"
type input "test@schneidergis.com"
click at [345, 902] on label "The Property Owner" at bounding box center [347, 908] width 108 height 14
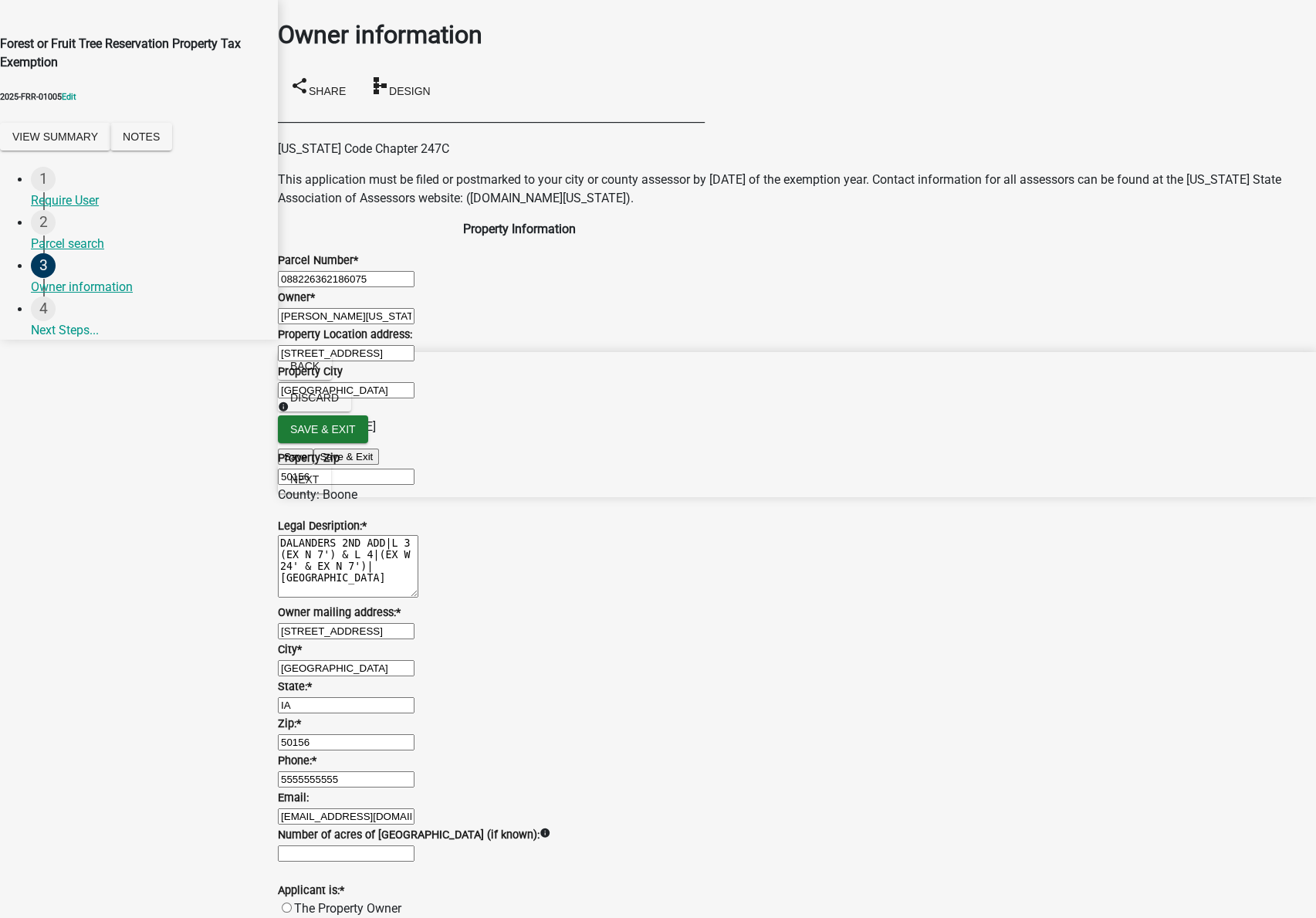
click at [292, 903] on input "The Property Owner" at bounding box center [287, 907] width 10 height 10
radio input "true"
click at [350, 918] on label "Not the property owner" at bounding box center [355, 927] width 124 height 14
click at [292, 918] on input "Not the property owner" at bounding box center [287, 927] width 10 height 10
radio input "true"
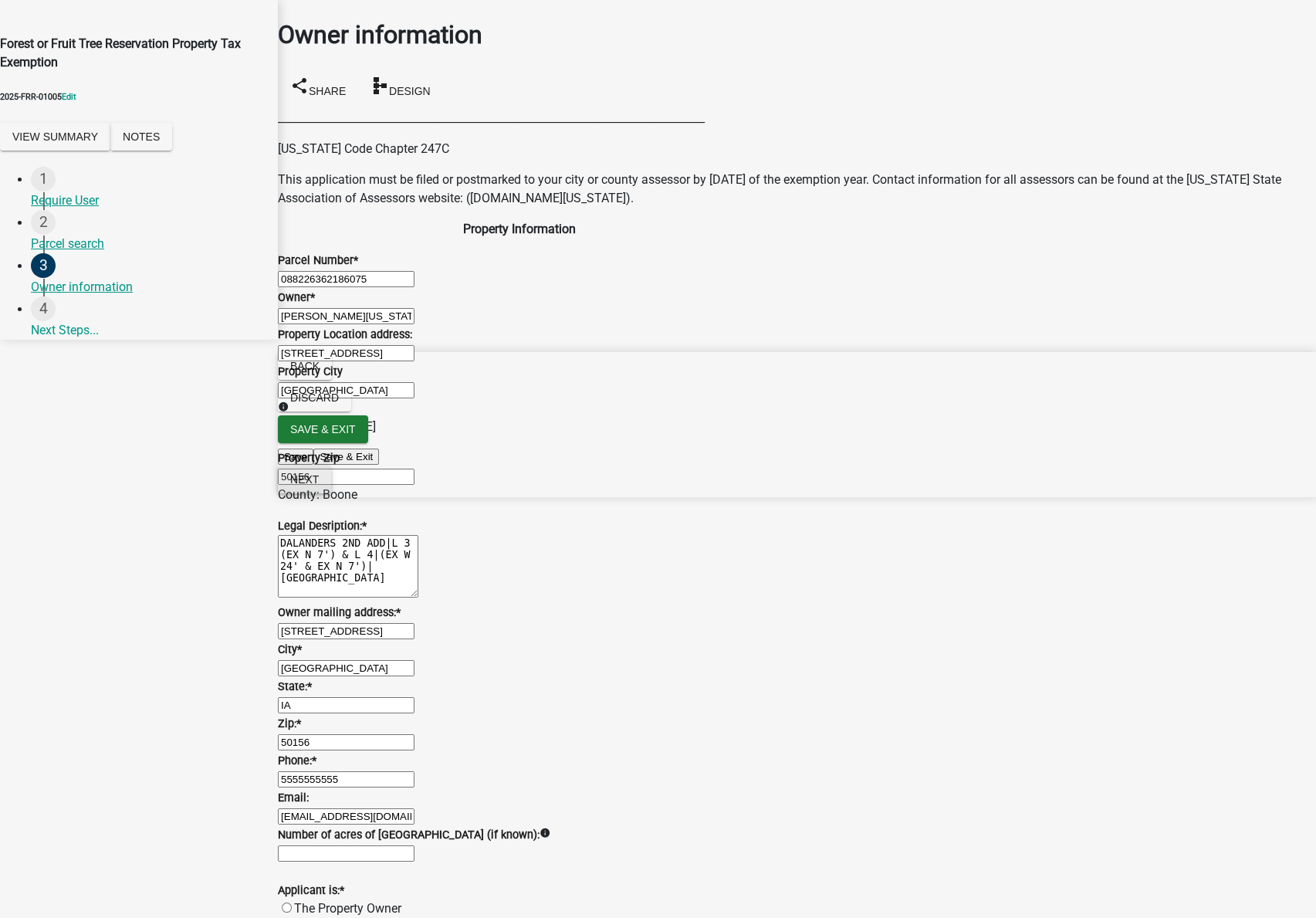
click at [319, 486] on span "Next" at bounding box center [304, 479] width 29 height 12
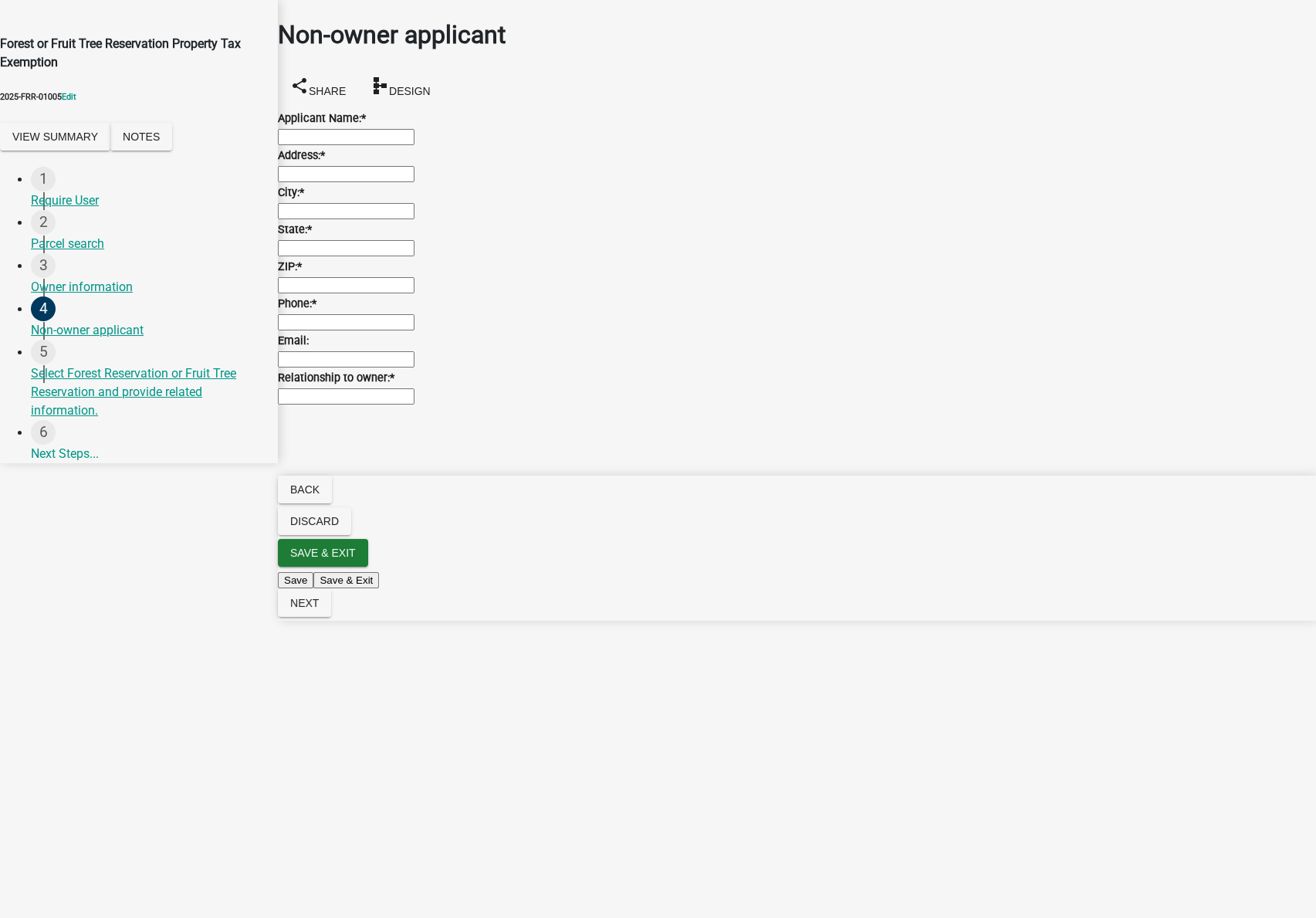
click at [355, 144] on input "Applicant Name: *" at bounding box center [347, 136] width 136 height 16
type input "test 5088"
click at [357, 182] on input "Address: *" at bounding box center [347, 174] width 136 height 16
type input "8901 Otis Avenue, Suite 300"
type input "test,zx 55555"
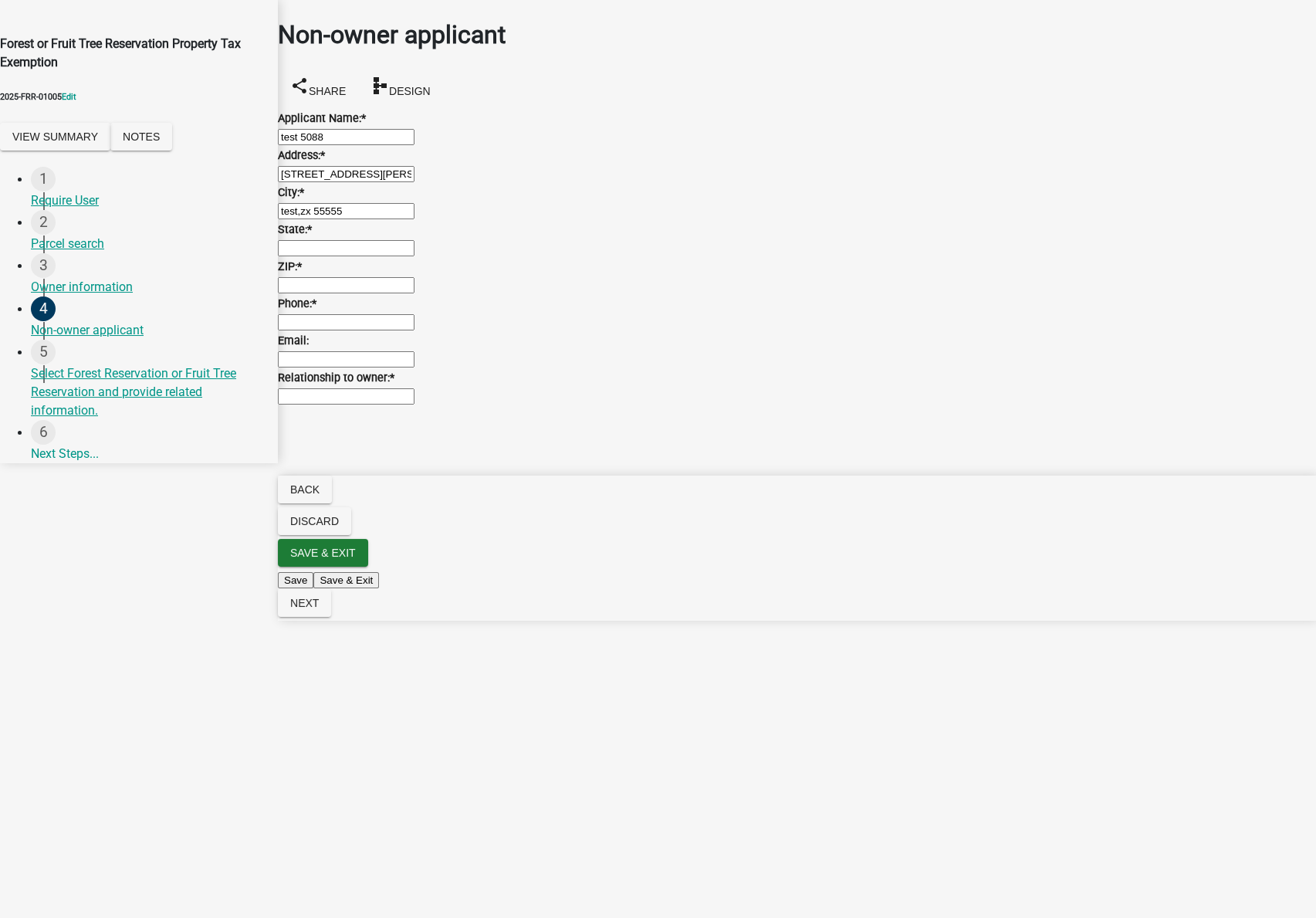
type input "MN"
type input "55555"
type input "5555555555"
type input "test@schneidergis.com"
click at [395, 387] on div "Relationship to owner: *" at bounding box center [798, 377] width 1039 height 18
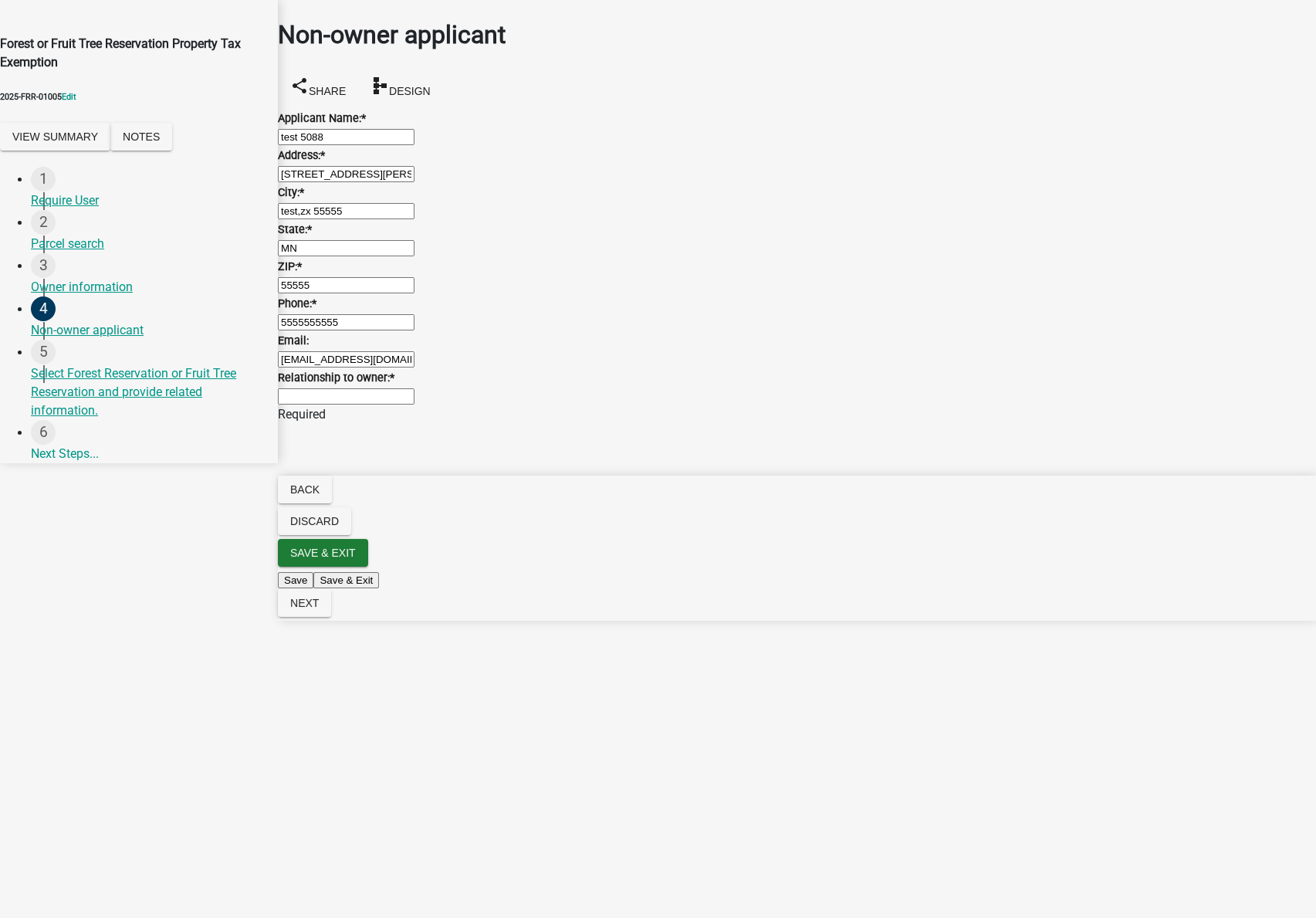
click at [365, 404] on input "Relationship to owner: *" at bounding box center [347, 397] width 136 height 16
type input "test"
click at [319, 610] on span "Next" at bounding box center [304, 603] width 29 height 12
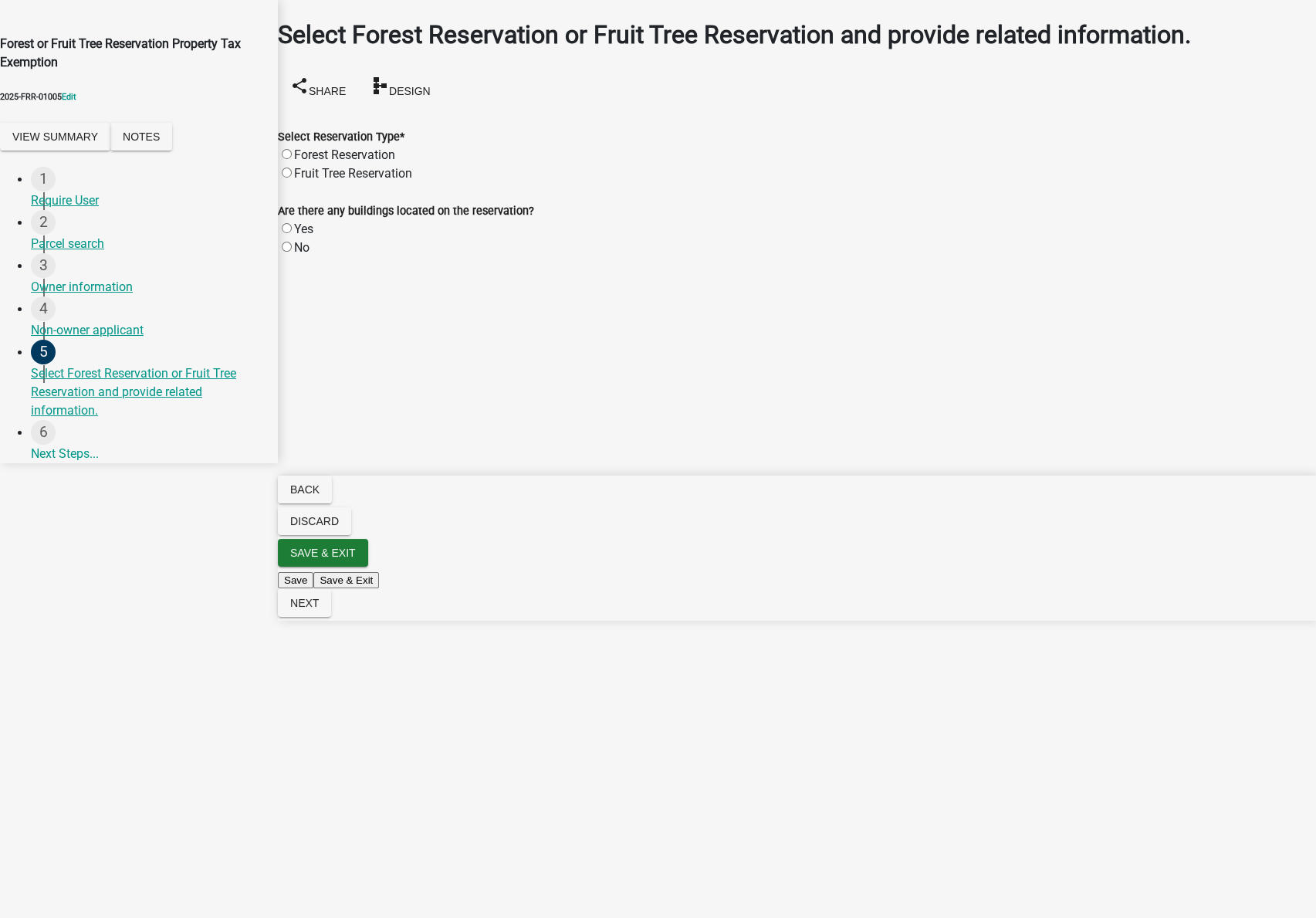
click at [357, 181] on label "Fruit Tree Reservation" at bounding box center [352, 173] width 118 height 14
click at [292, 178] on input "Fruit Tree Reservation" at bounding box center [287, 173] width 10 height 10
radio input "true"
click at [304, 236] on label "Yes" at bounding box center [303, 229] width 19 height 14
click at [292, 233] on input "Yes" at bounding box center [287, 228] width 10 height 10
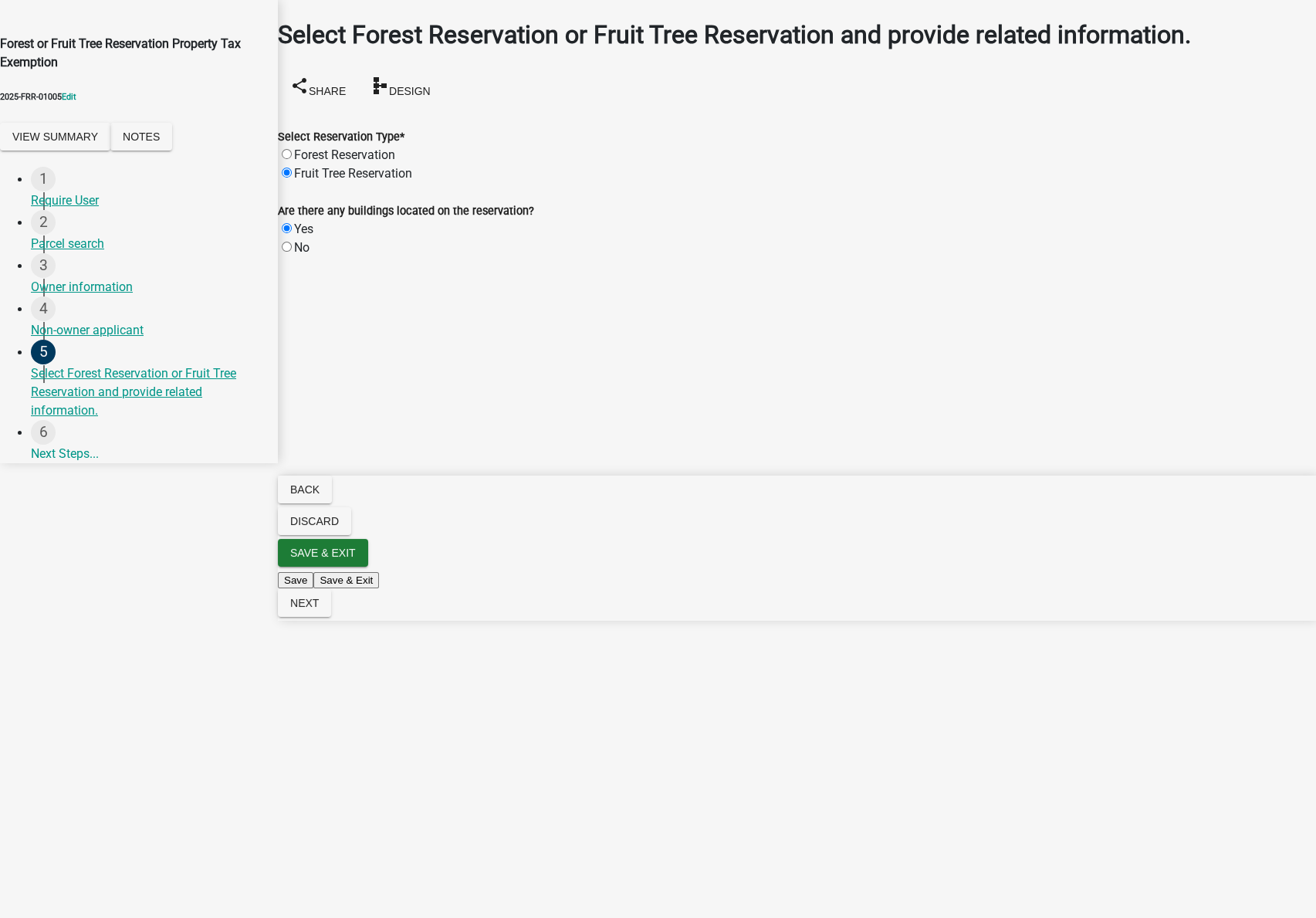
radio input "true"
click at [319, 610] on span "Next" at bounding box center [304, 603] width 29 height 12
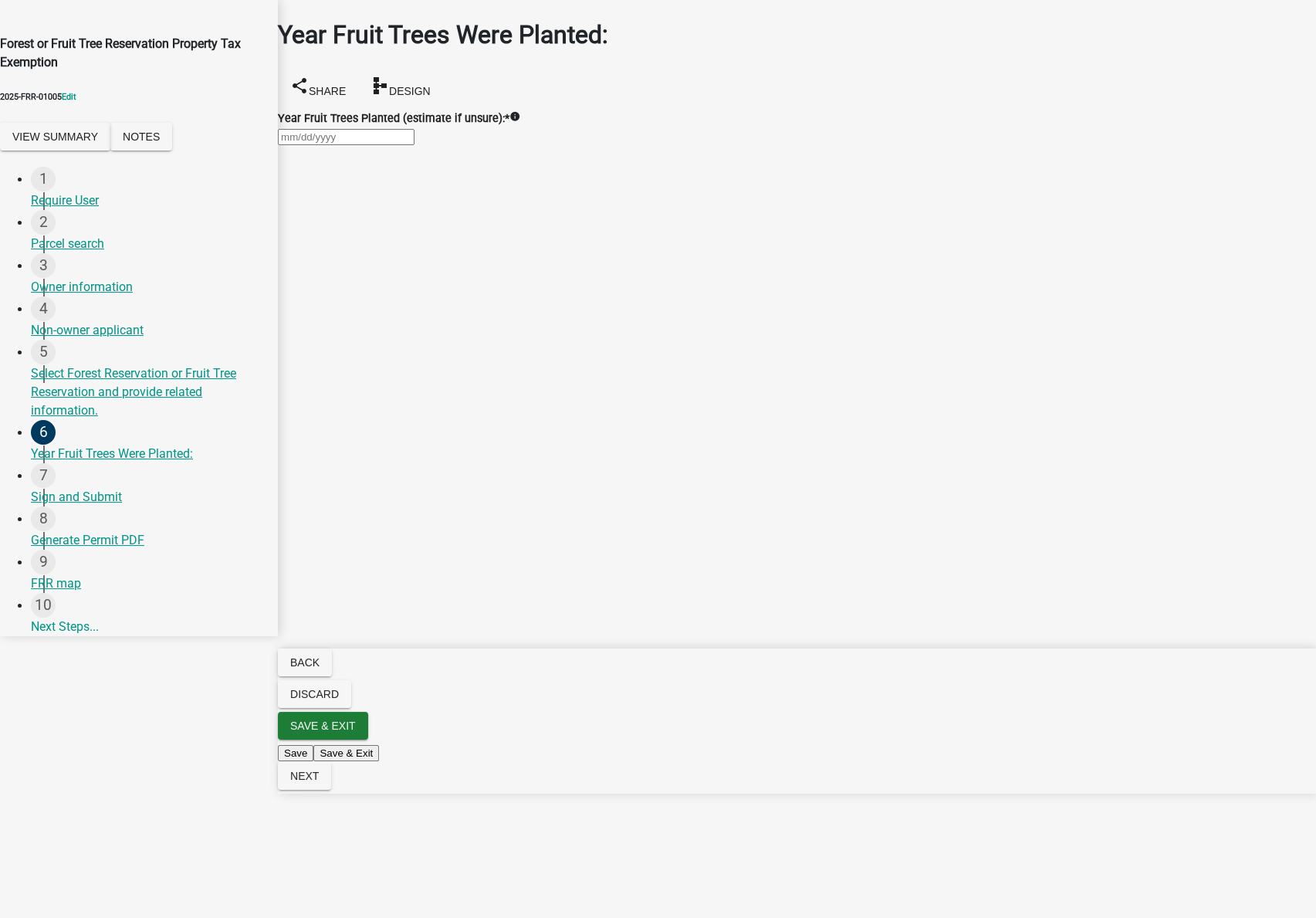
click at [322, 146] on div at bounding box center [798, 136] width 1039 height 18
select select "9"
click at [405, 186] on select "1525 1526 1527 1528 1529 1530 1531 1532 1533 1534 1535 1536 1537 1538 1539 1540…" at bounding box center [388, 198] width 54 height 23
select select "2020"
click at [384, 186] on select "1525 1526 1527 1528 1529 1530 1531 1532 1533 1534 1535 1536 1537 1538 1539 1540…" at bounding box center [388, 198] width 54 height 23
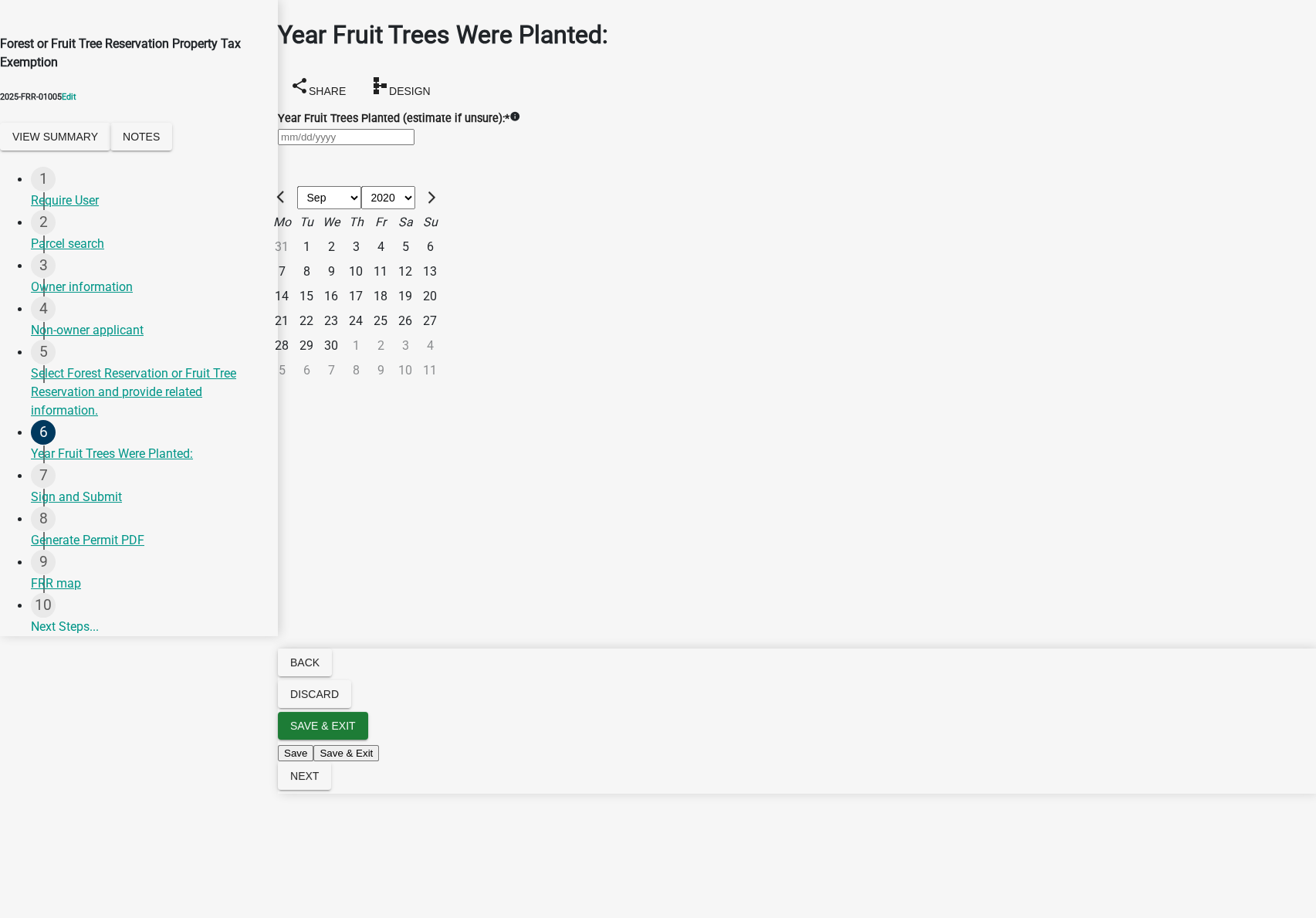
click at [319, 235] on div "1" at bounding box center [306, 248] width 25 height 25
type input "09/01/2020"
click at [331, 790] on button "Next" at bounding box center [305, 776] width 54 height 28
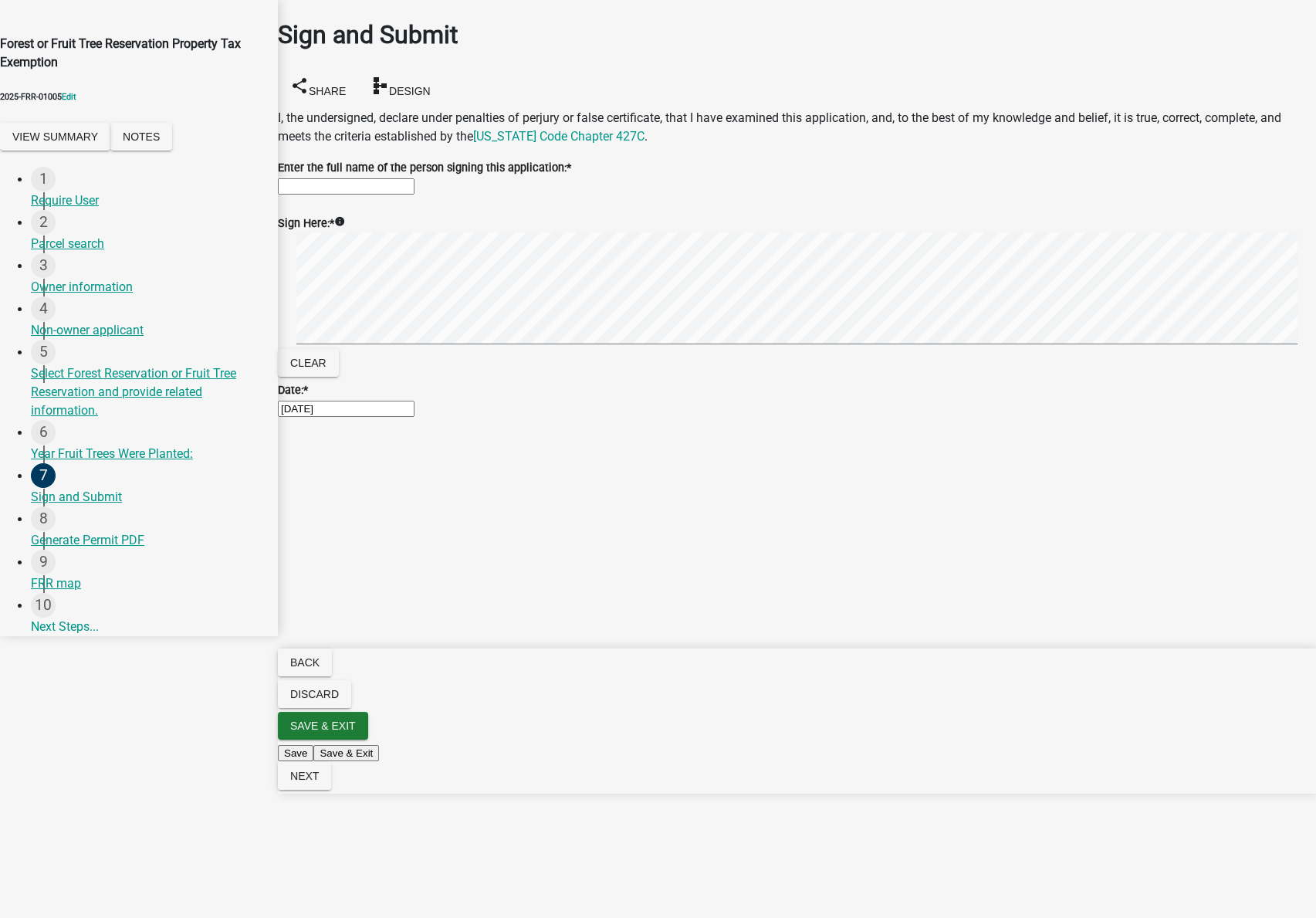
click at [415, 195] on input "Enter the full name of the person signing this application: *" at bounding box center [347, 186] width 136 height 16
type input "test"
click at [319, 783] on span "Next" at bounding box center [304, 776] width 29 height 12
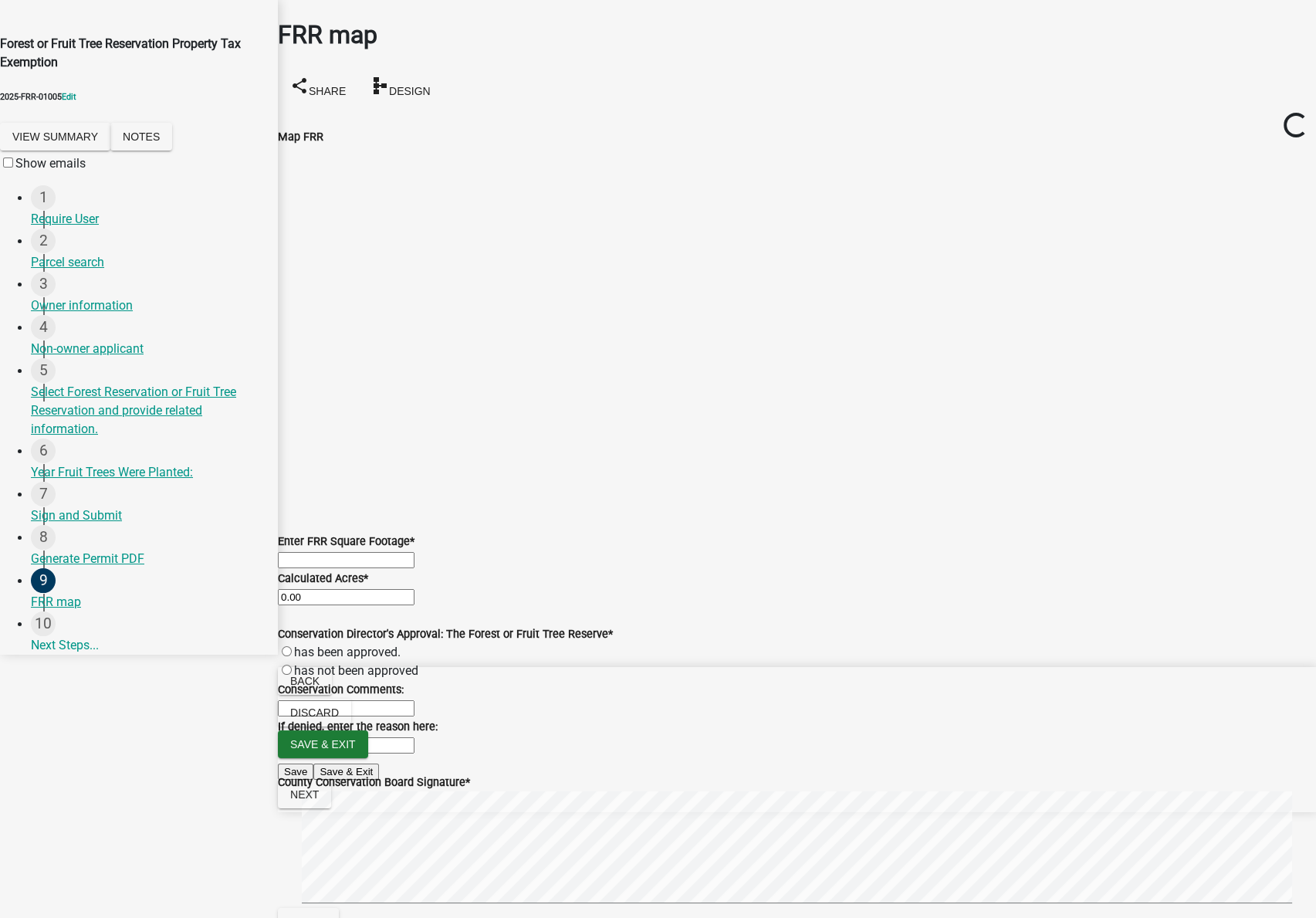
click at [341, 568] on input "text" at bounding box center [347, 560] width 136 height 16
type input "5"
type input "500"
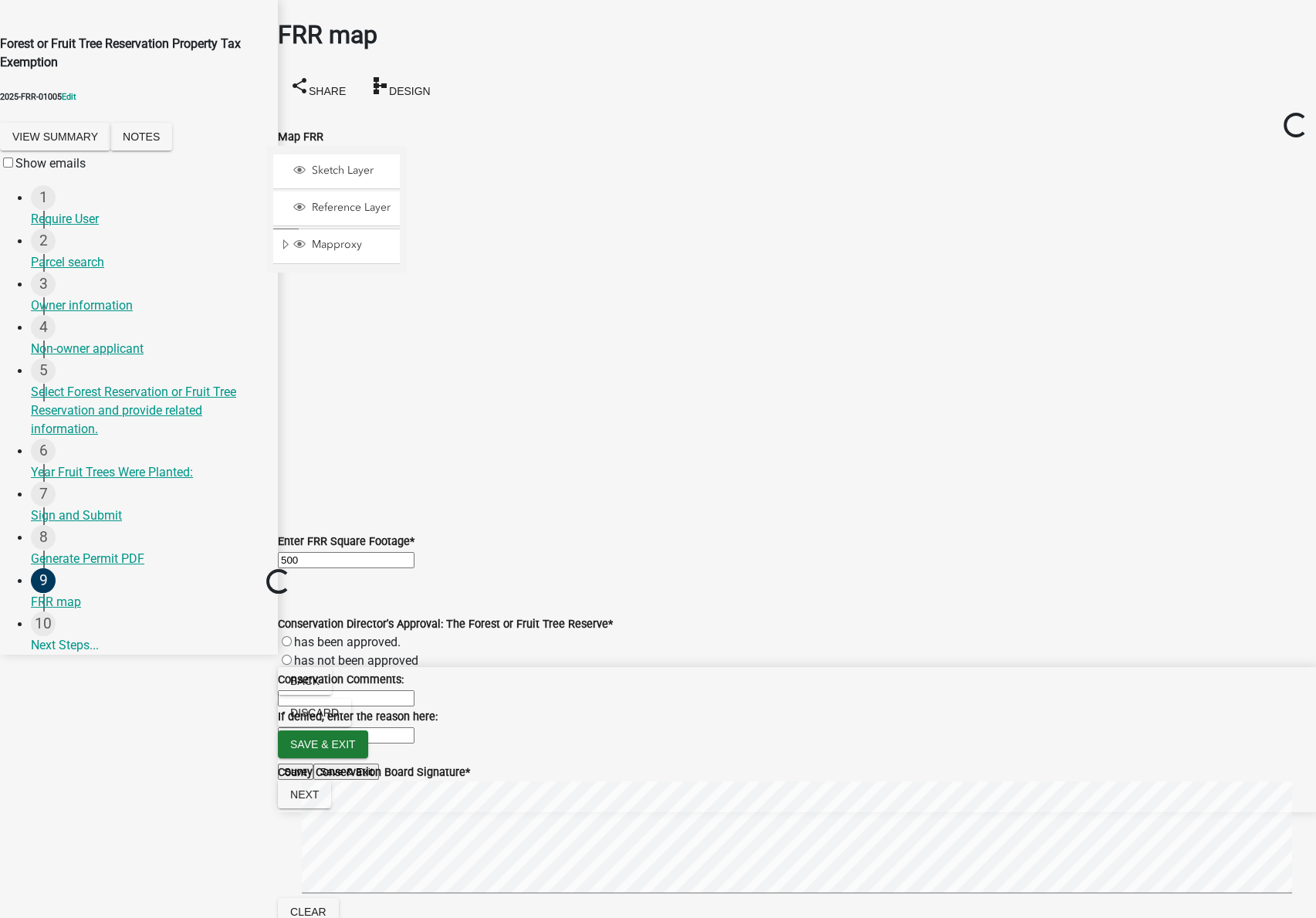
click at [616, 569] on wm-data-entity-input "Enter FRR Square Footage * 500" at bounding box center [798, 550] width 1039 height 37
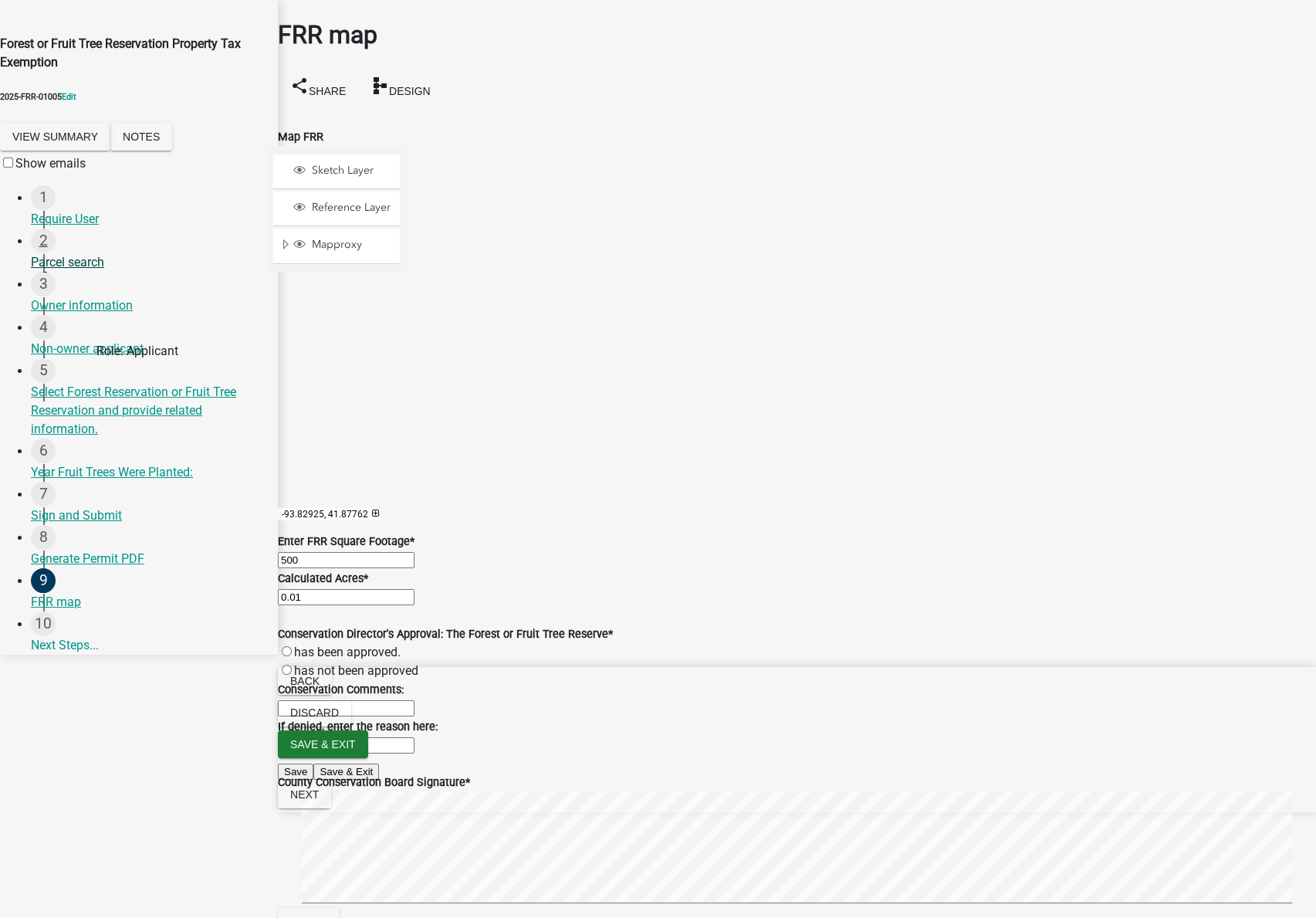
click at [66, 272] on div "Parcel search" at bounding box center [148, 262] width 235 height 18
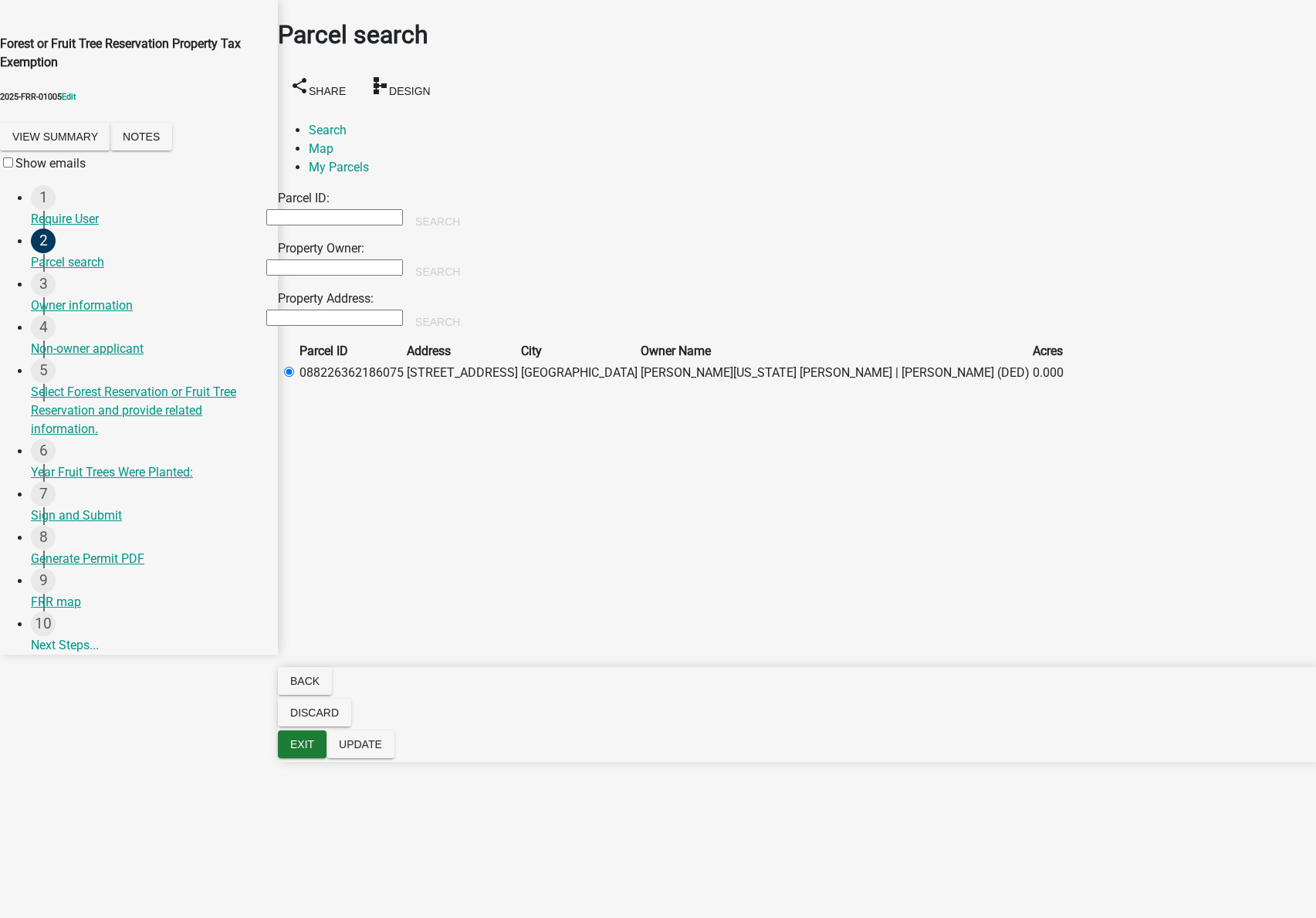
click at [403, 259] on input "Property Owner:" at bounding box center [335, 267] width 136 height 16
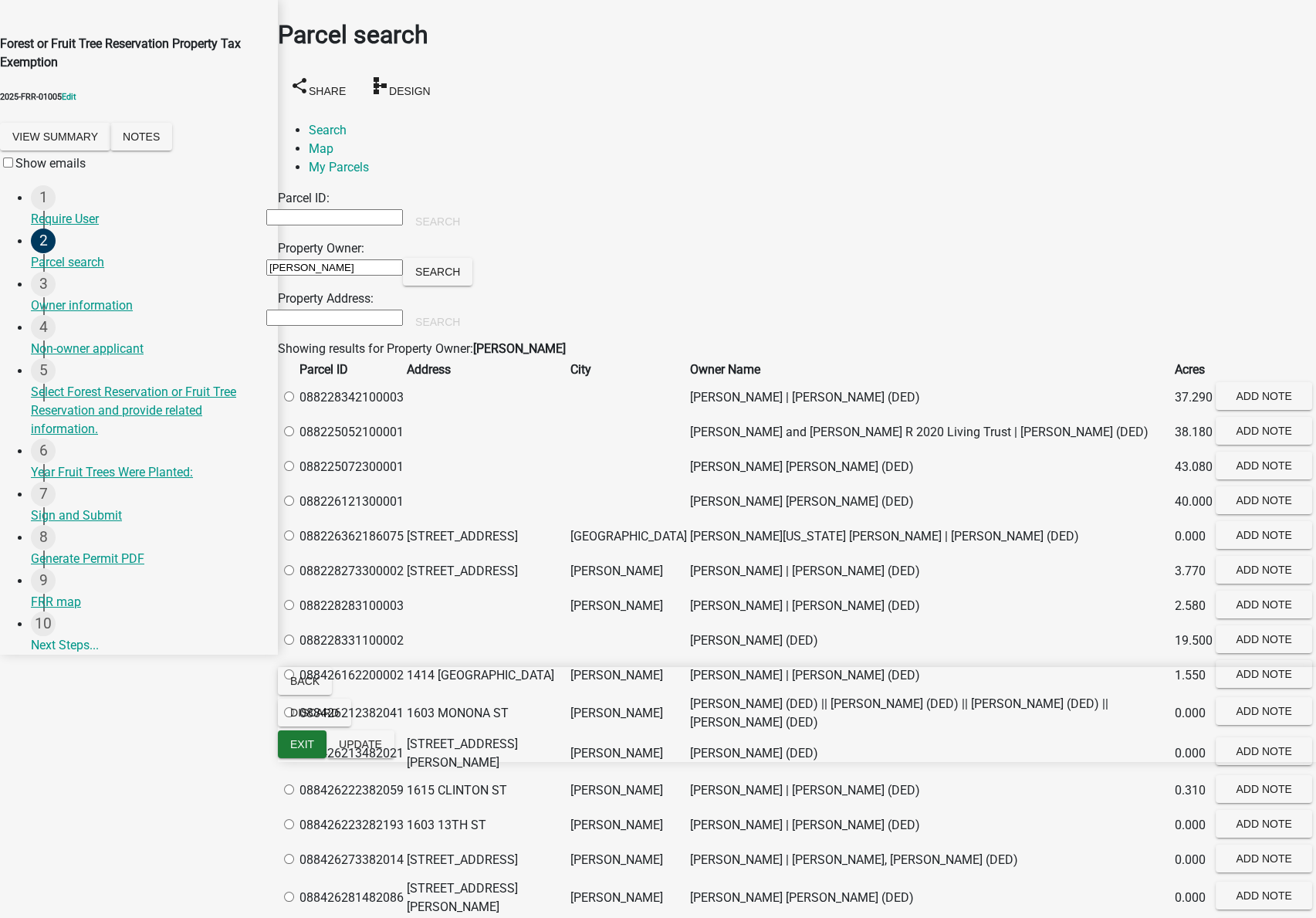
type input "smith"
click at [297, 509] on label at bounding box center [297, 501] width 0 height 14
click at [294, 506] on input "radio" at bounding box center [289, 500] width 10 height 10
radio input "true"
click at [382, 751] on span "Update" at bounding box center [360, 744] width 43 height 12
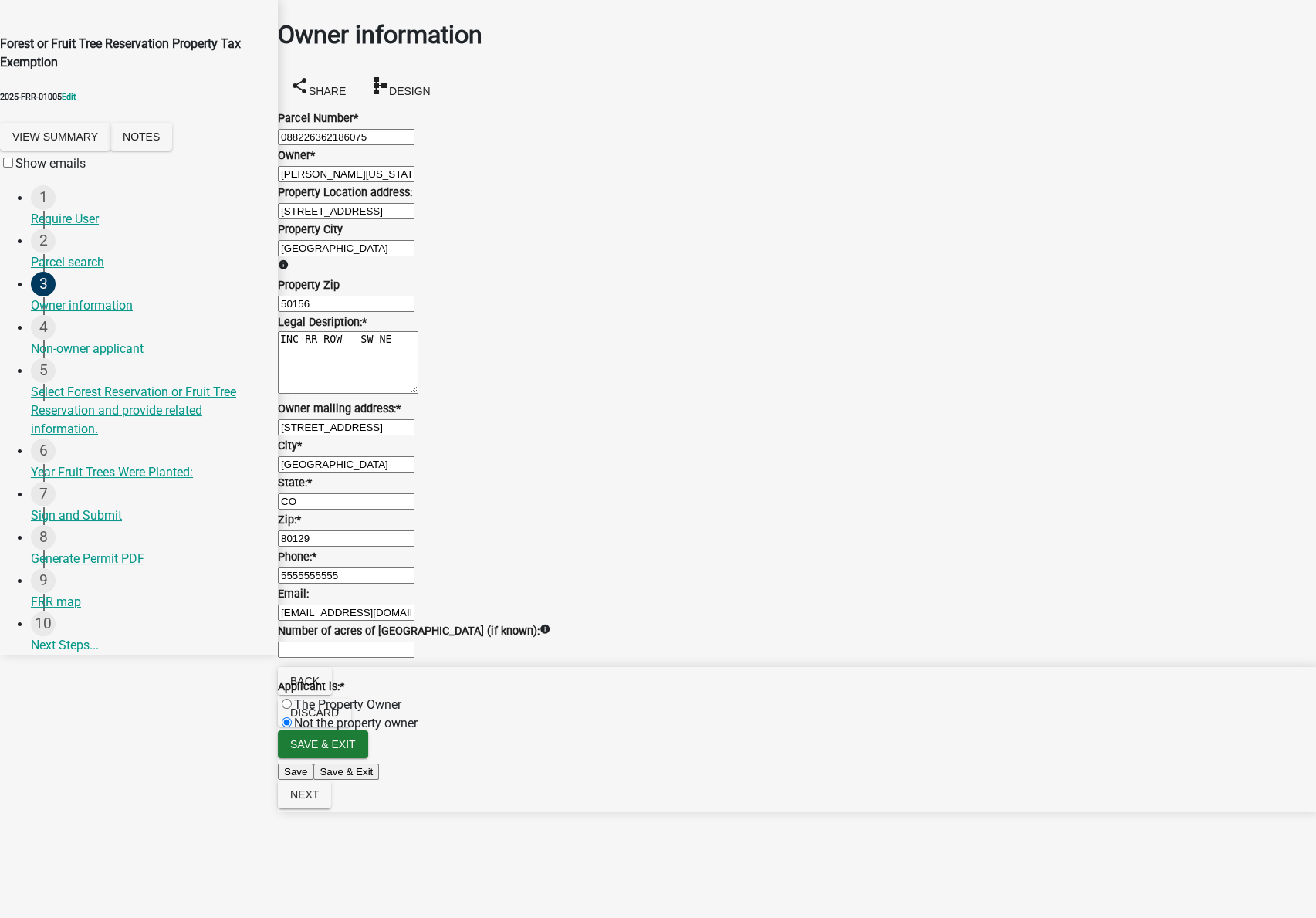
scroll to position [543, 0]
click at [319, 801] on span "Next" at bounding box center [304, 794] width 29 height 12
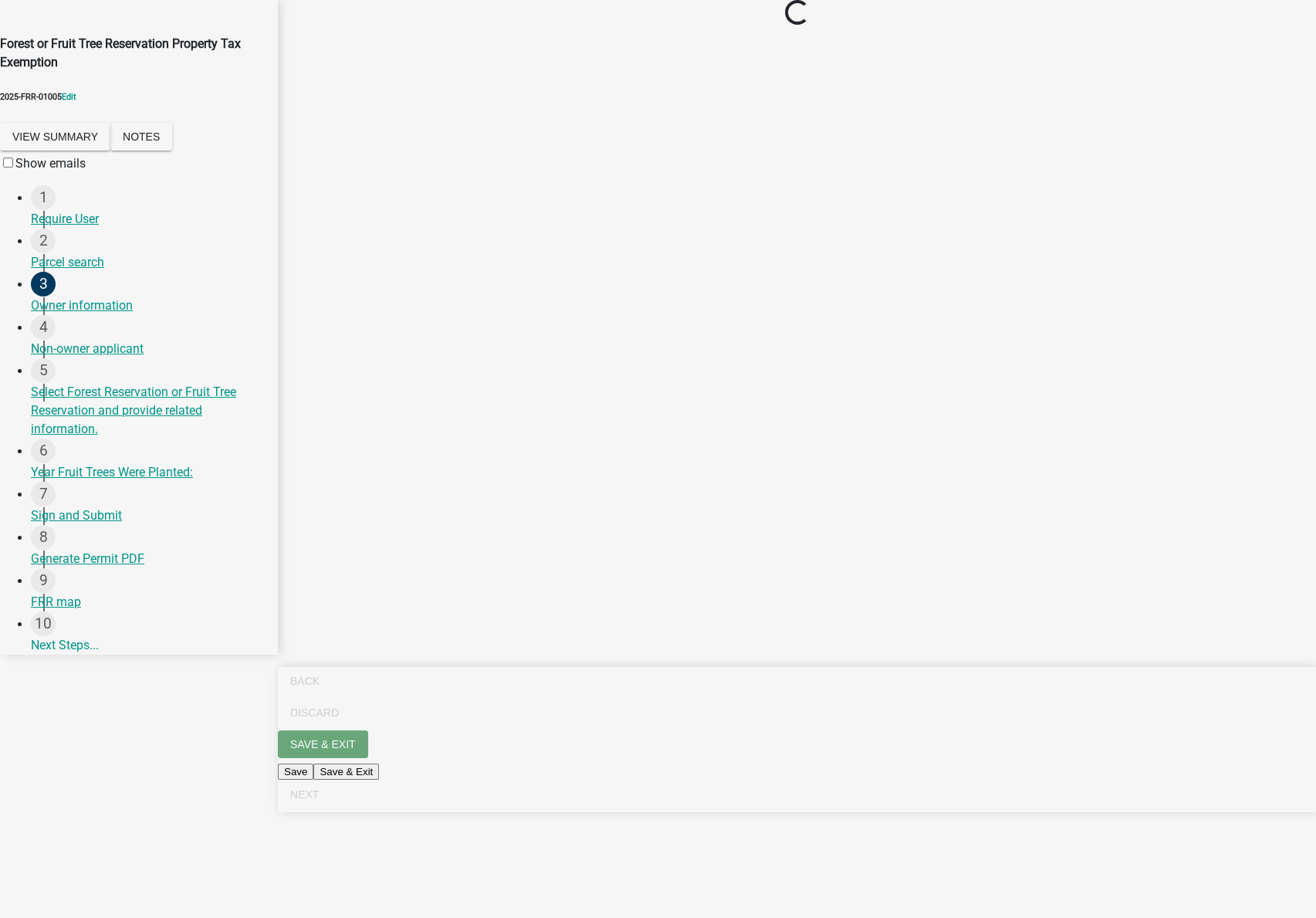
scroll to position [0, 0]
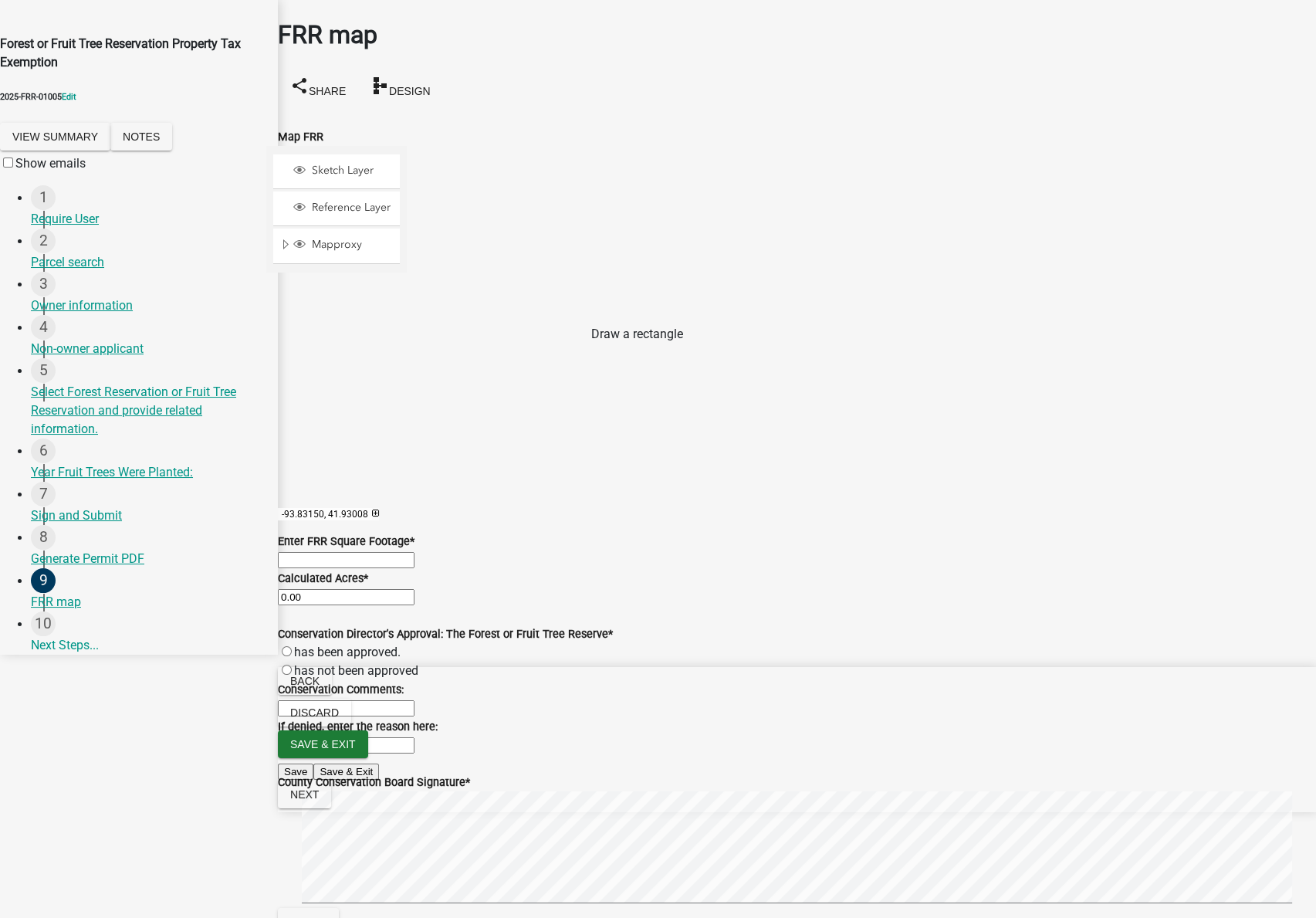
drag, startPoint x: 578, startPoint y: 337, endPoint x: 671, endPoint y: 339, distance: 93.0
click at [437, 352] on span at bounding box center [430, 358] width 12 height 12
click at [407, 370] on div at bounding box center [407, 339] width 0 height 386
click at [389, 568] on input "text" at bounding box center [347, 560] width 136 height 16
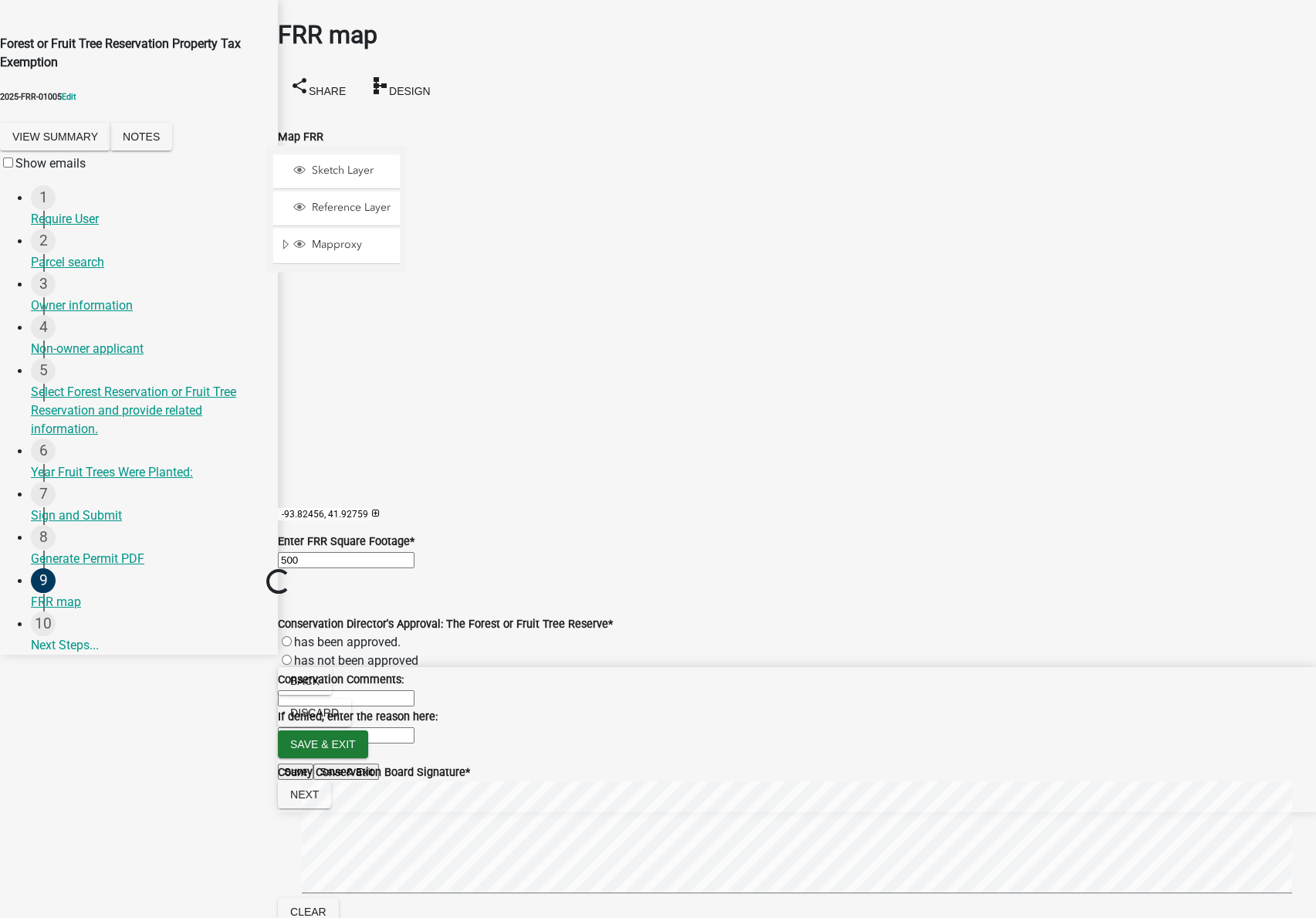
click at [481, 637] on wm-data-entity-input-list "Map FRR Sketch Layer Reference Layer Mapproxy corplim Parcels Roads Railroads R…" at bounding box center [798, 538] width 1039 height 858
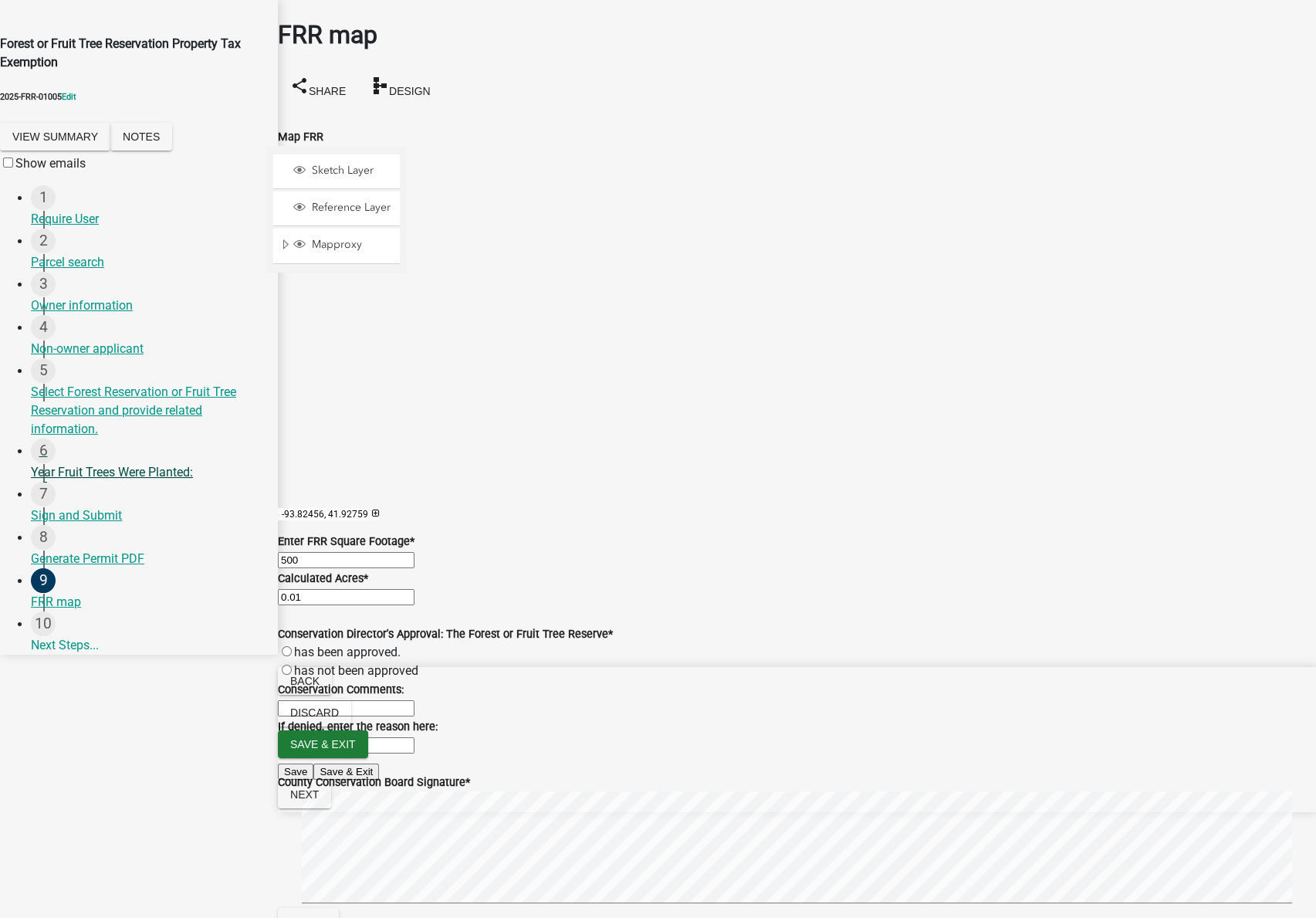
drag, startPoint x: 316, startPoint y: 577, endPoint x: 165, endPoint y: 562, distance: 151.7
click at [165, 562] on div "Forest or Fruit Tree Reservation Property Tax Exemption 2025-FRR-01005 Edit Vie…" at bounding box center [658, 327] width 1316 height 655
drag, startPoint x: 327, startPoint y: 583, endPoint x: 246, endPoint y: 568, distance: 82.4
click at [245, 579] on div "Forest or Fruit Tree Reservation Property Tax Exemption 2025-FRR-01005 Edit Vie…" at bounding box center [658, 327] width 1316 height 655
type input "85000"
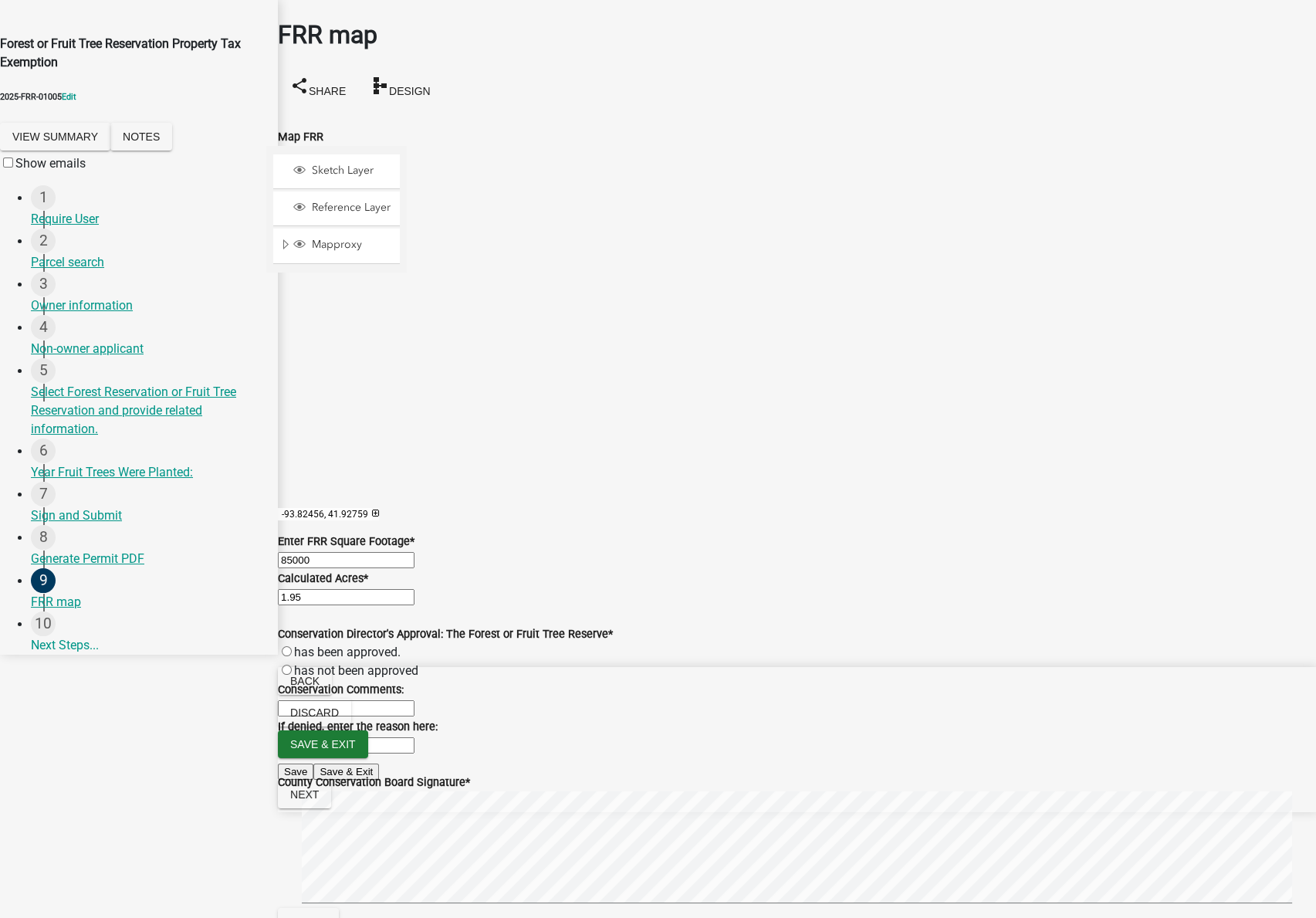
click at [393, 660] on label "has been approved." at bounding box center [347, 652] width 107 height 14
click at [292, 657] on input "has been approved." at bounding box center [287, 651] width 10 height 10
radio input "true"
click at [356, 751] on span "Save & Exit" at bounding box center [323, 744] width 65 height 12
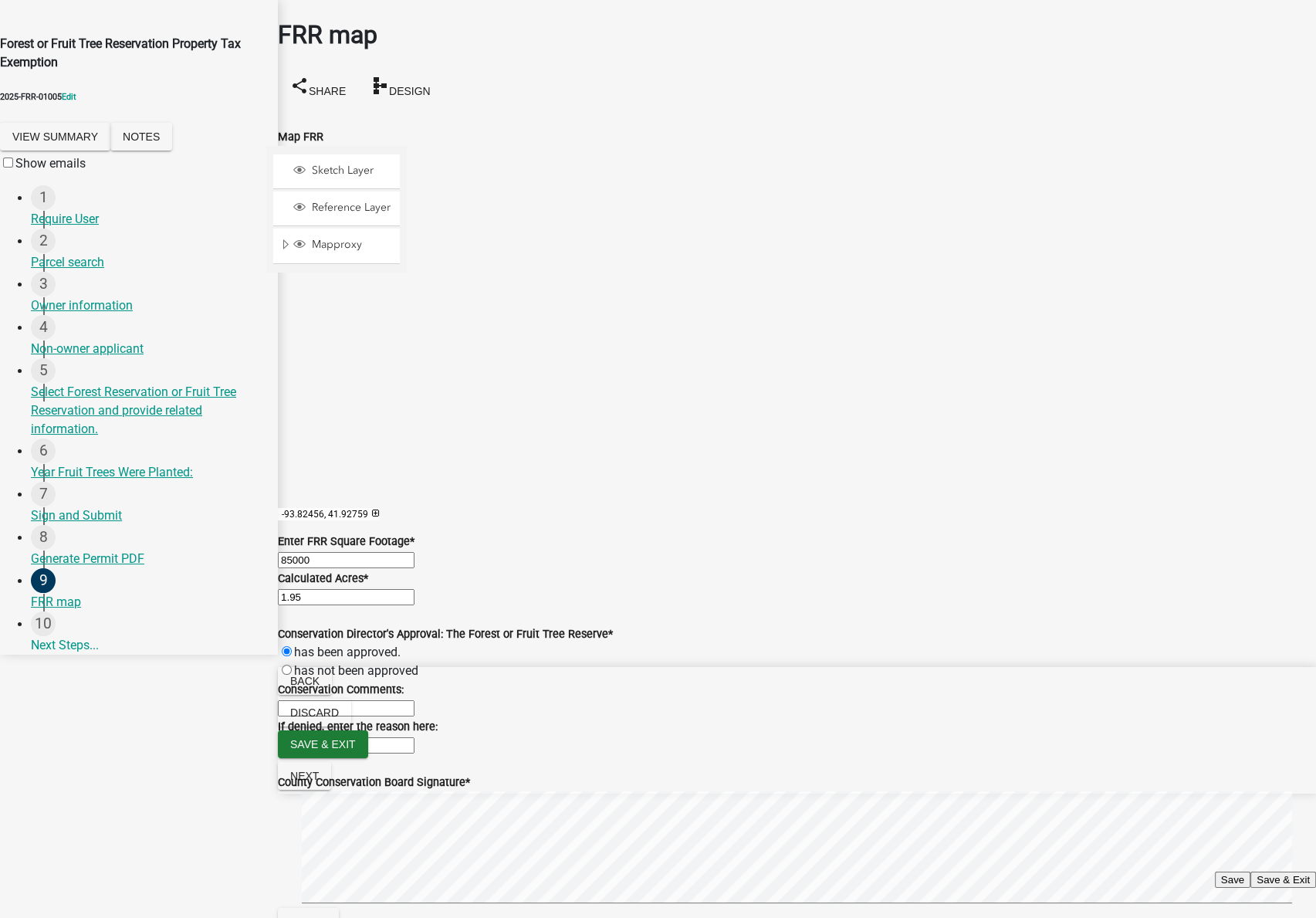
click at [1251, 872] on button "Save & Exit" at bounding box center [1283, 880] width 65 height 16
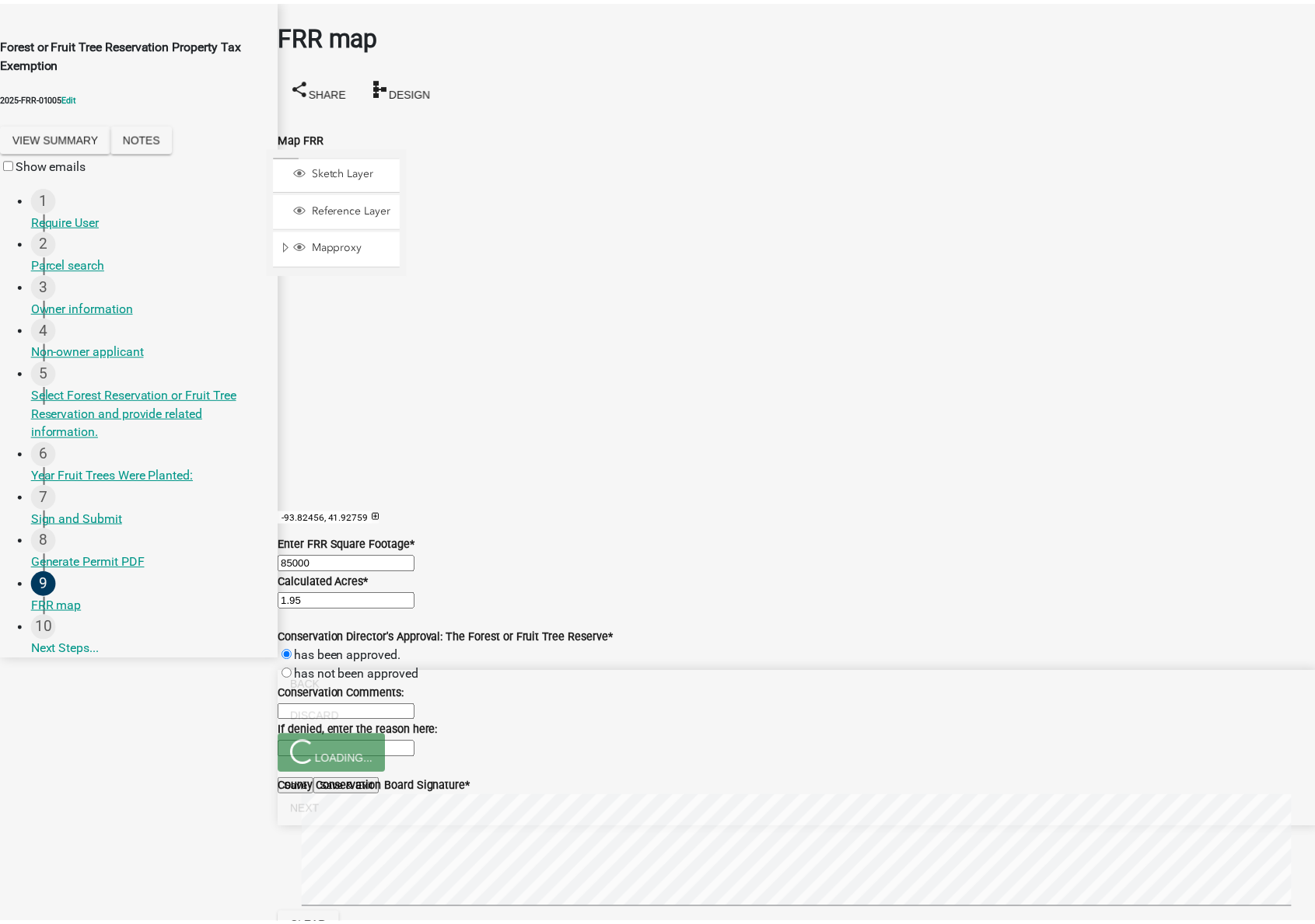
scroll to position [0, 0]
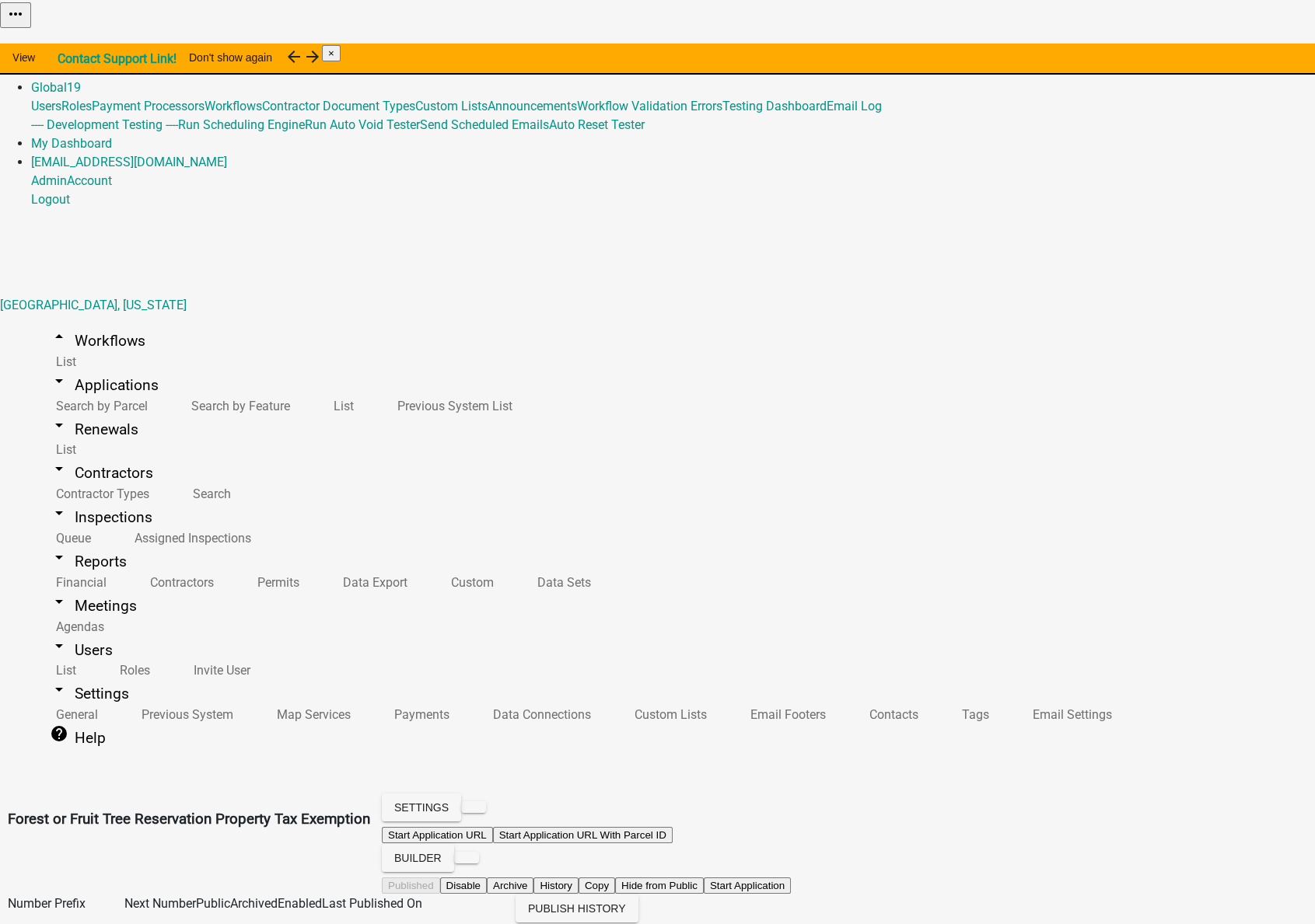
scroll to position [1096, 0]
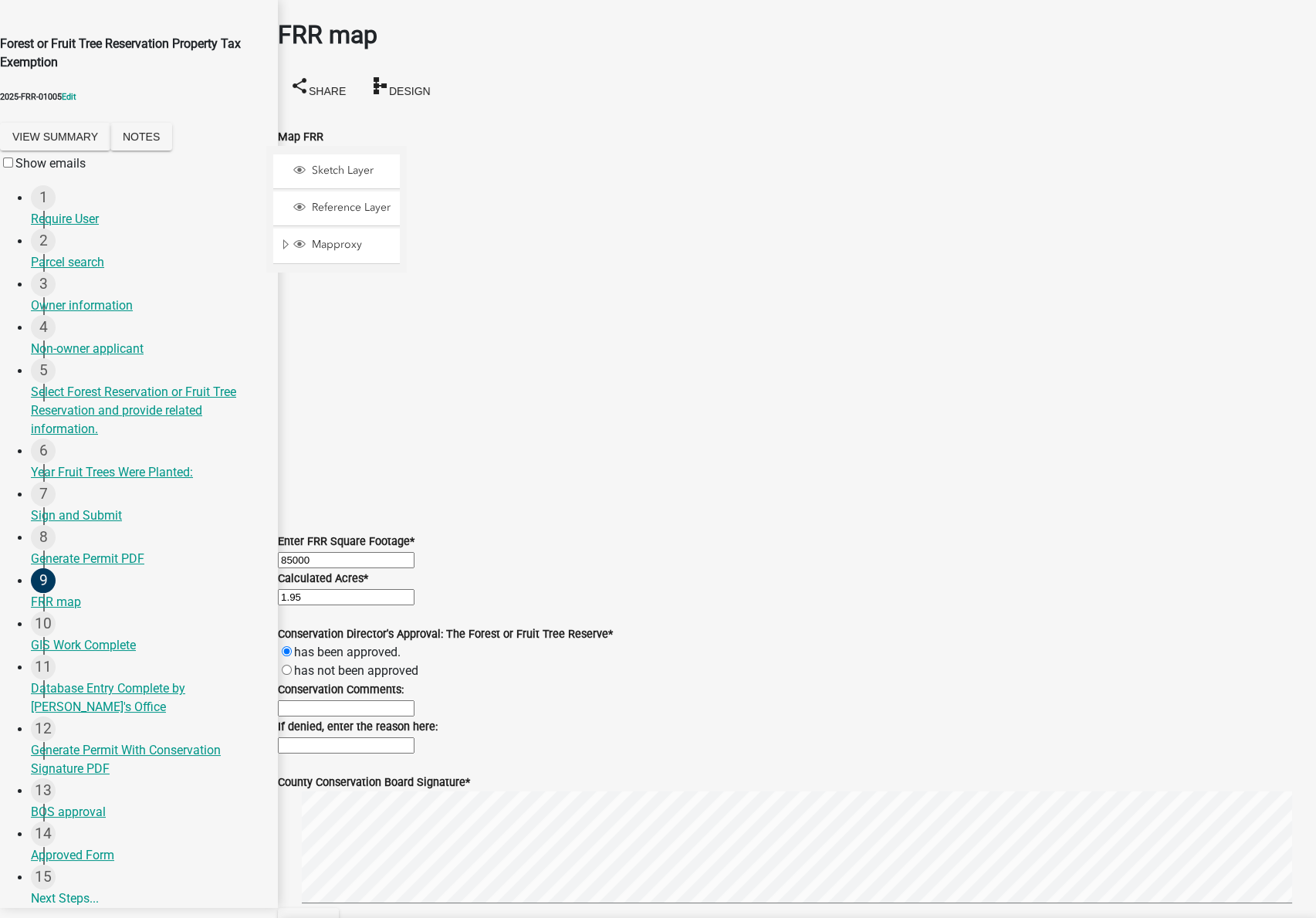
scroll to position [420, 0]
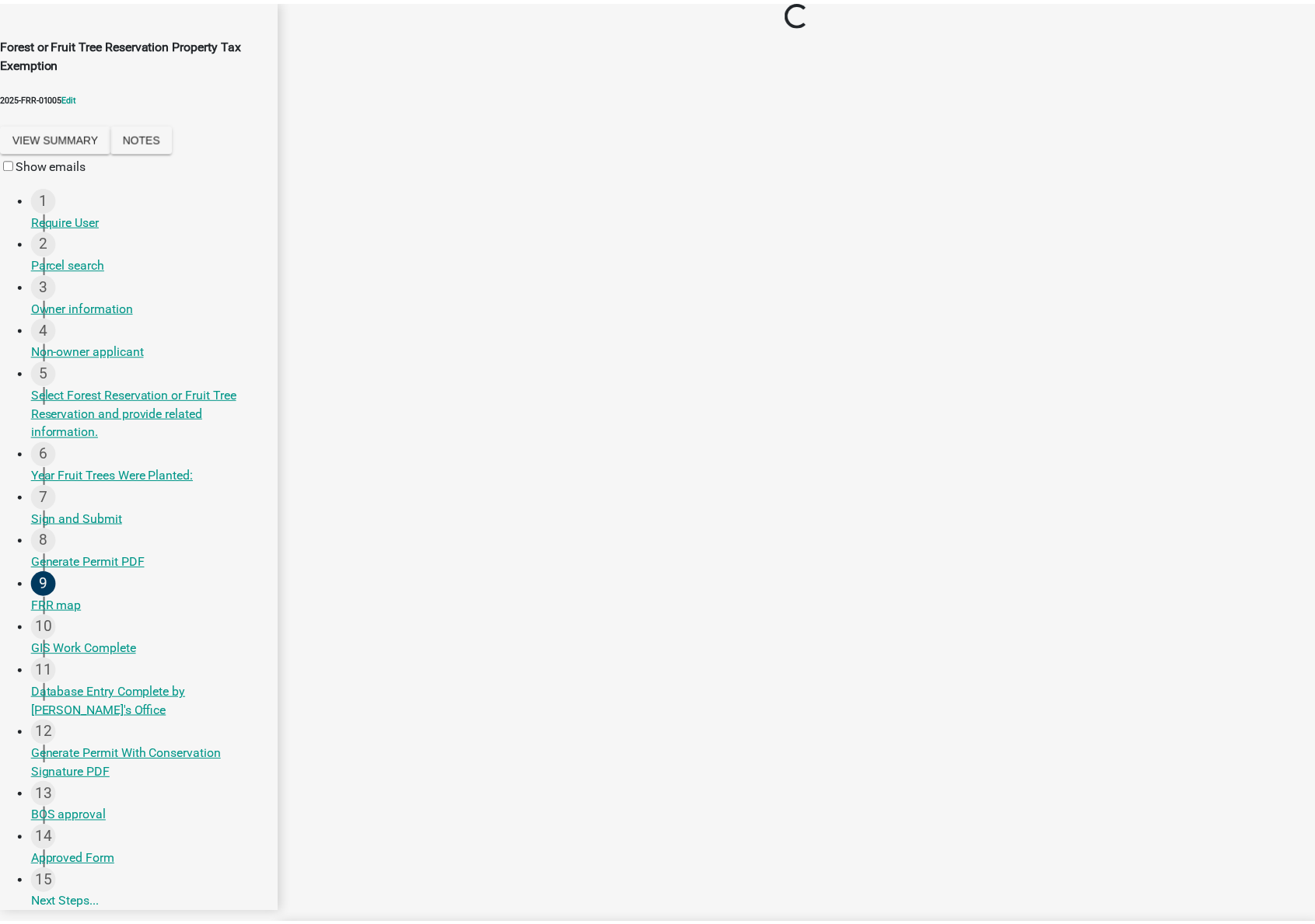
scroll to position [0, 0]
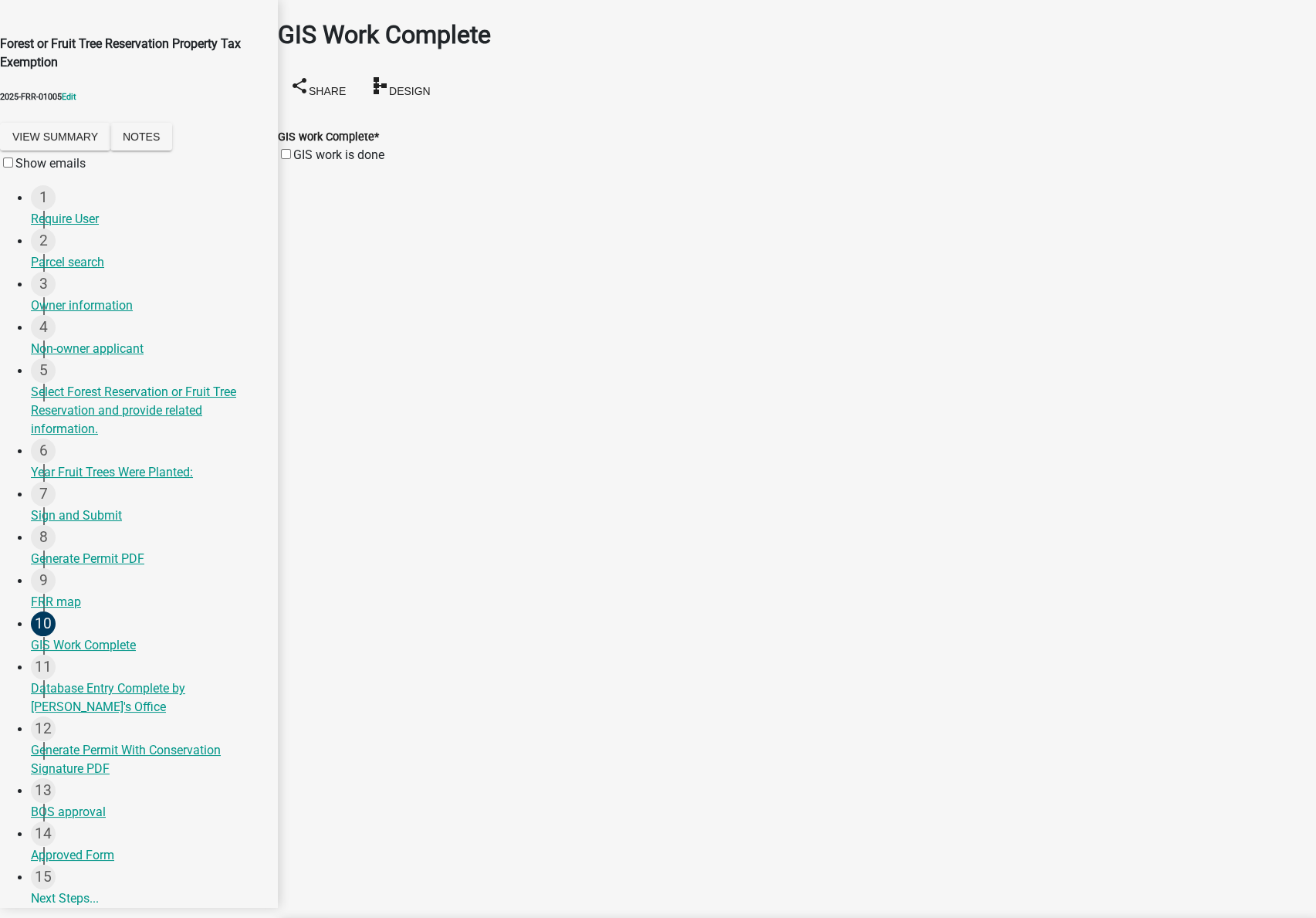
click at [302, 148] on label "GIS work is done" at bounding box center [339, 155] width 91 height 14
click at [291, 149] on input "GIS work is done" at bounding box center [286, 154] width 10 height 10
checkbox input "true"
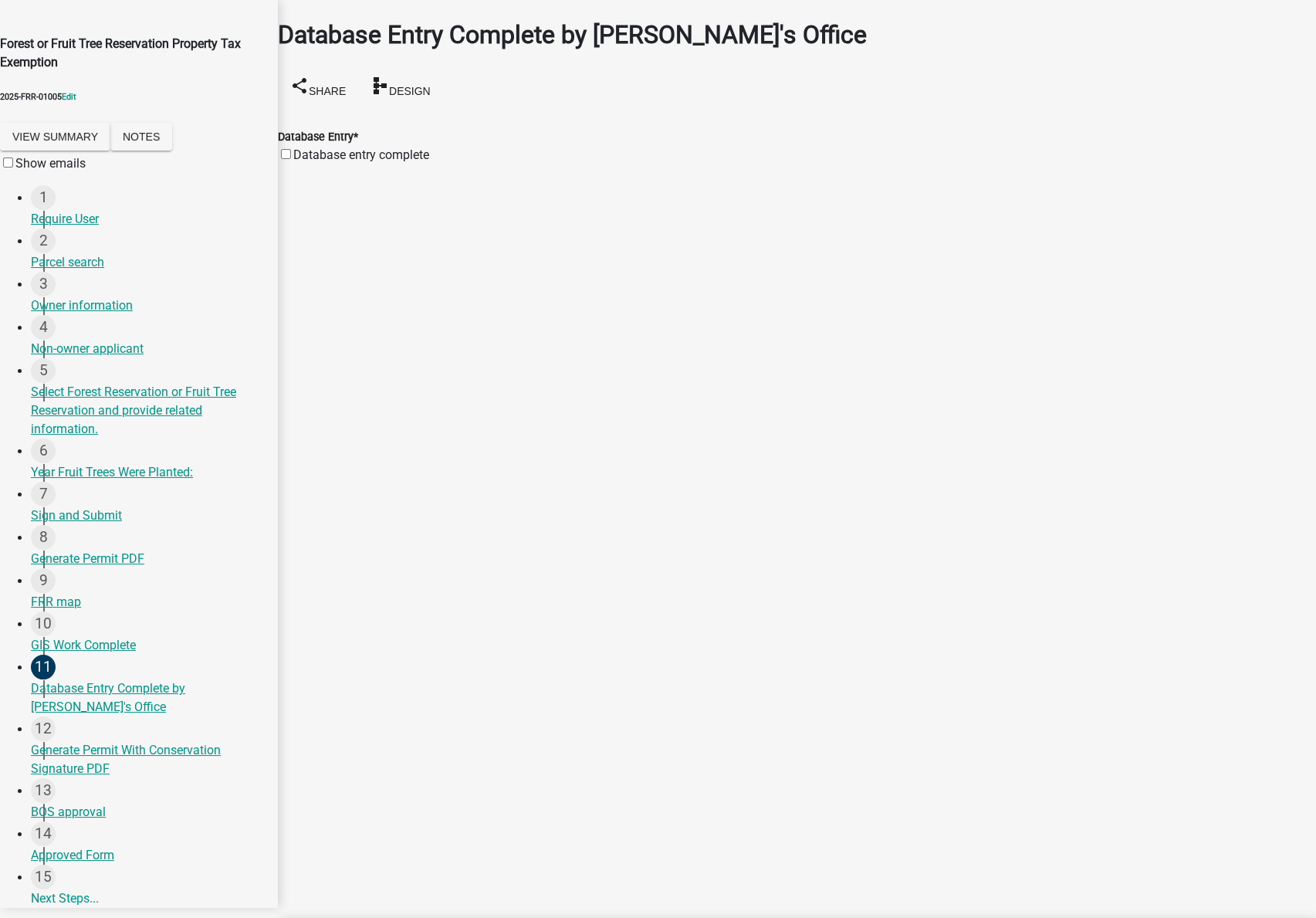
drag, startPoint x: 393, startPoint y: 133, endPoint x: 406, endPoint y: 133, distance: 13.0
click at [393, 148] on label "Database entry complete" at bounding box center [362, 155] width 136 height 14
click at [291, 149] on input "Database entry complete" at bounding box center [286, 154] width 10 height 10
checkbox input "true"
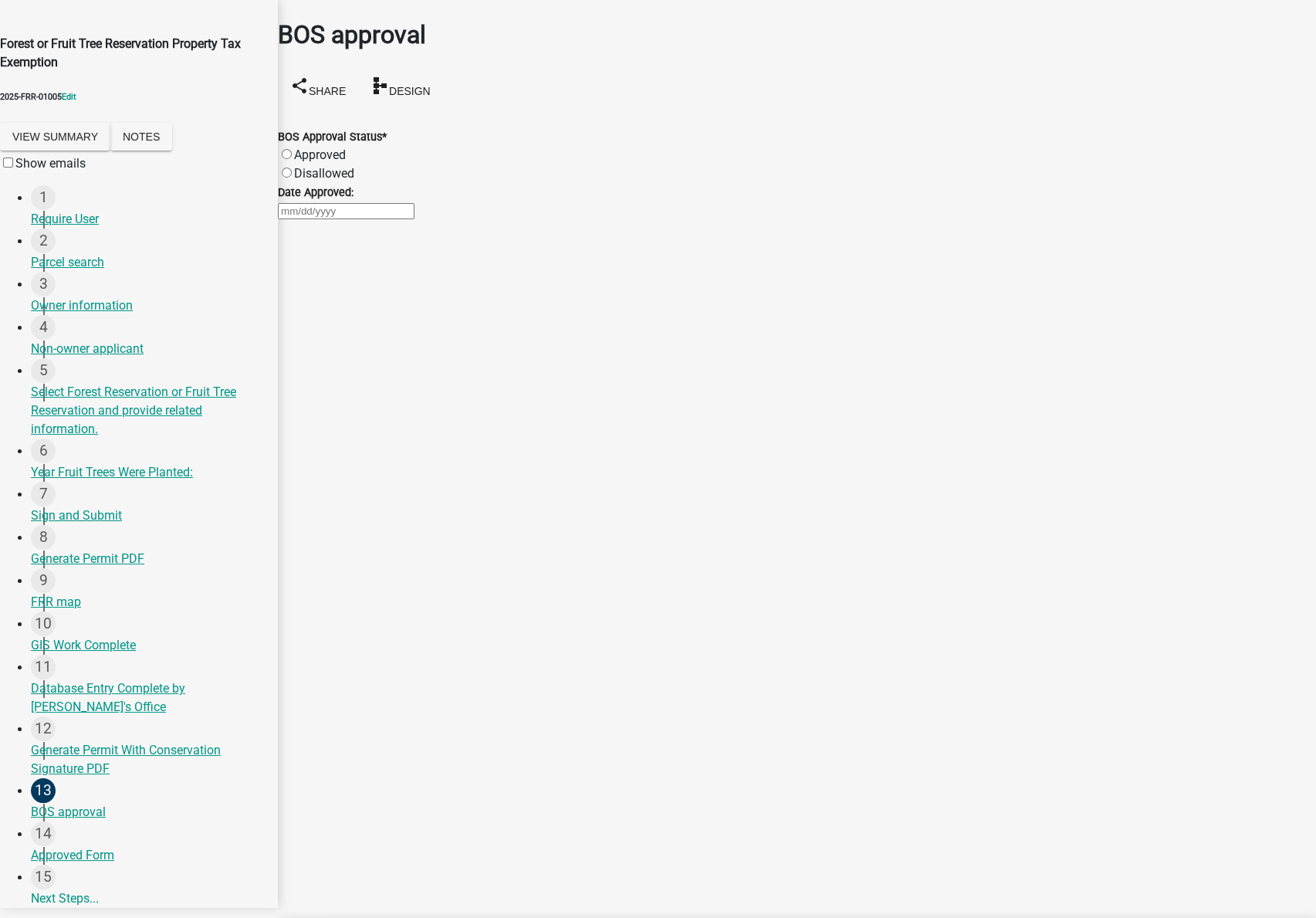
click at [346, 148] on label "Approved" at bounding box center [320, 155] width 52 height 14
click at [292, 149] on input "Approved" at bounding box center [287, 154] width 10 height 10
radio input "true"
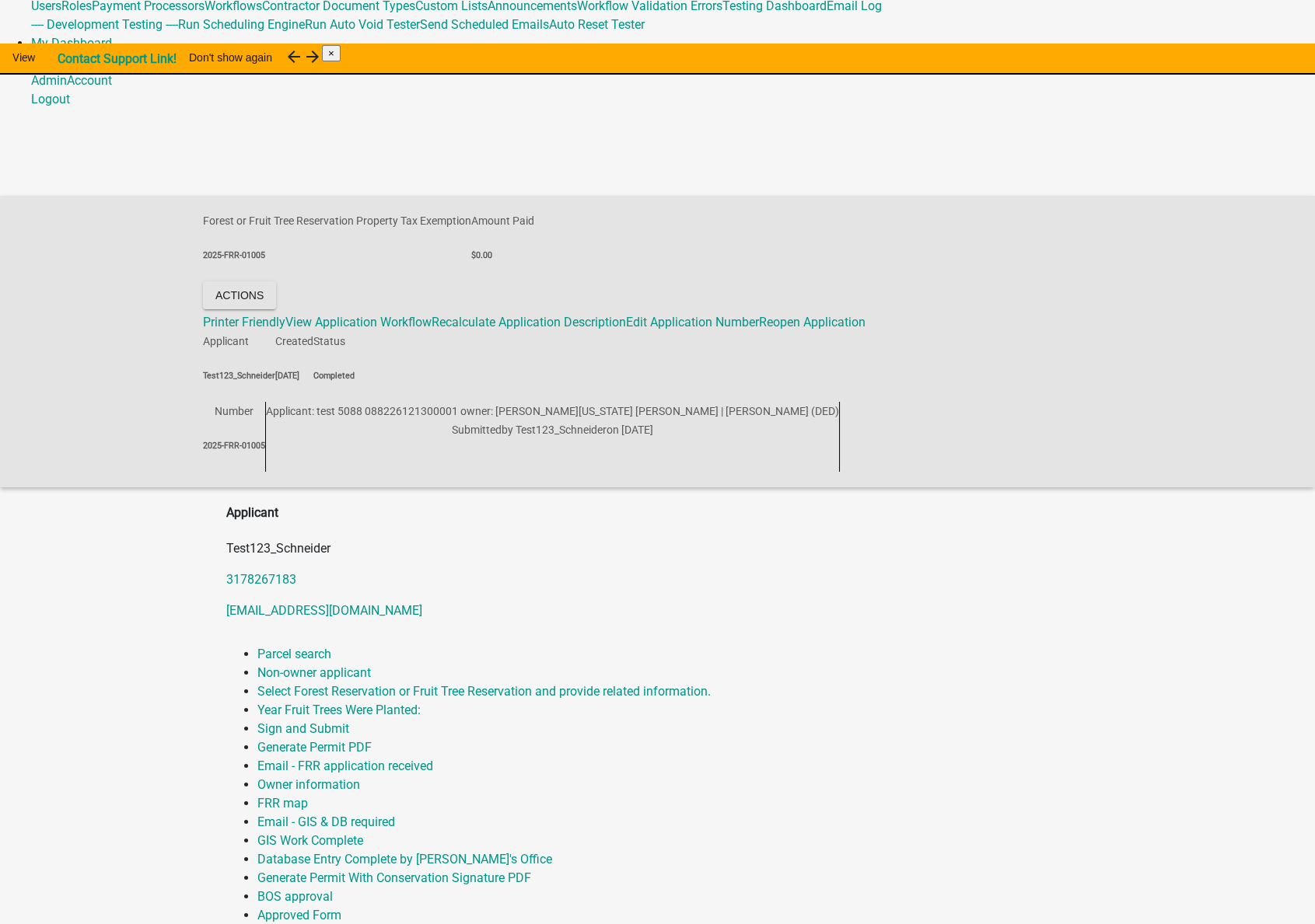
scroll to position [70, 0]
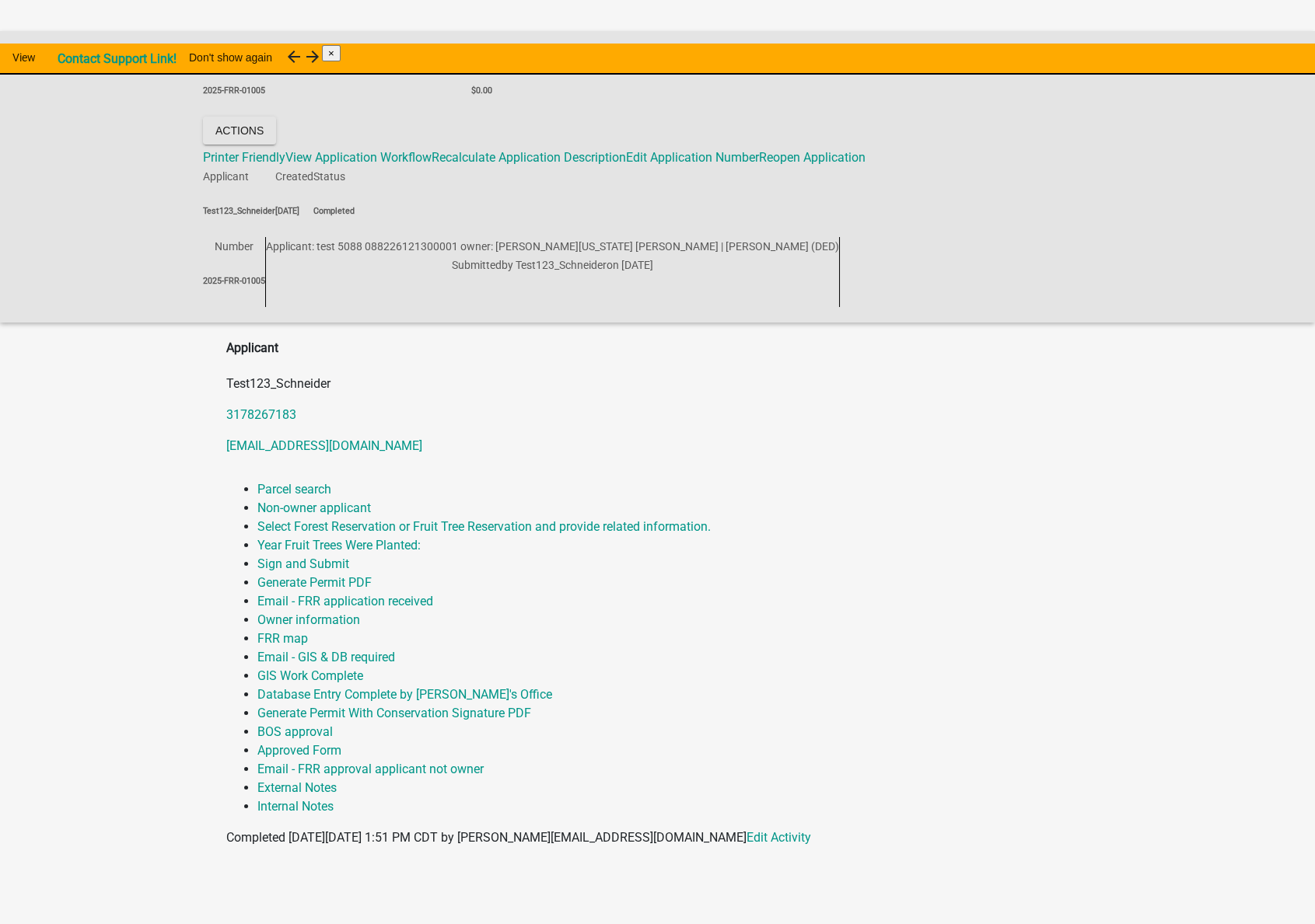
scroll to position [269, 0]
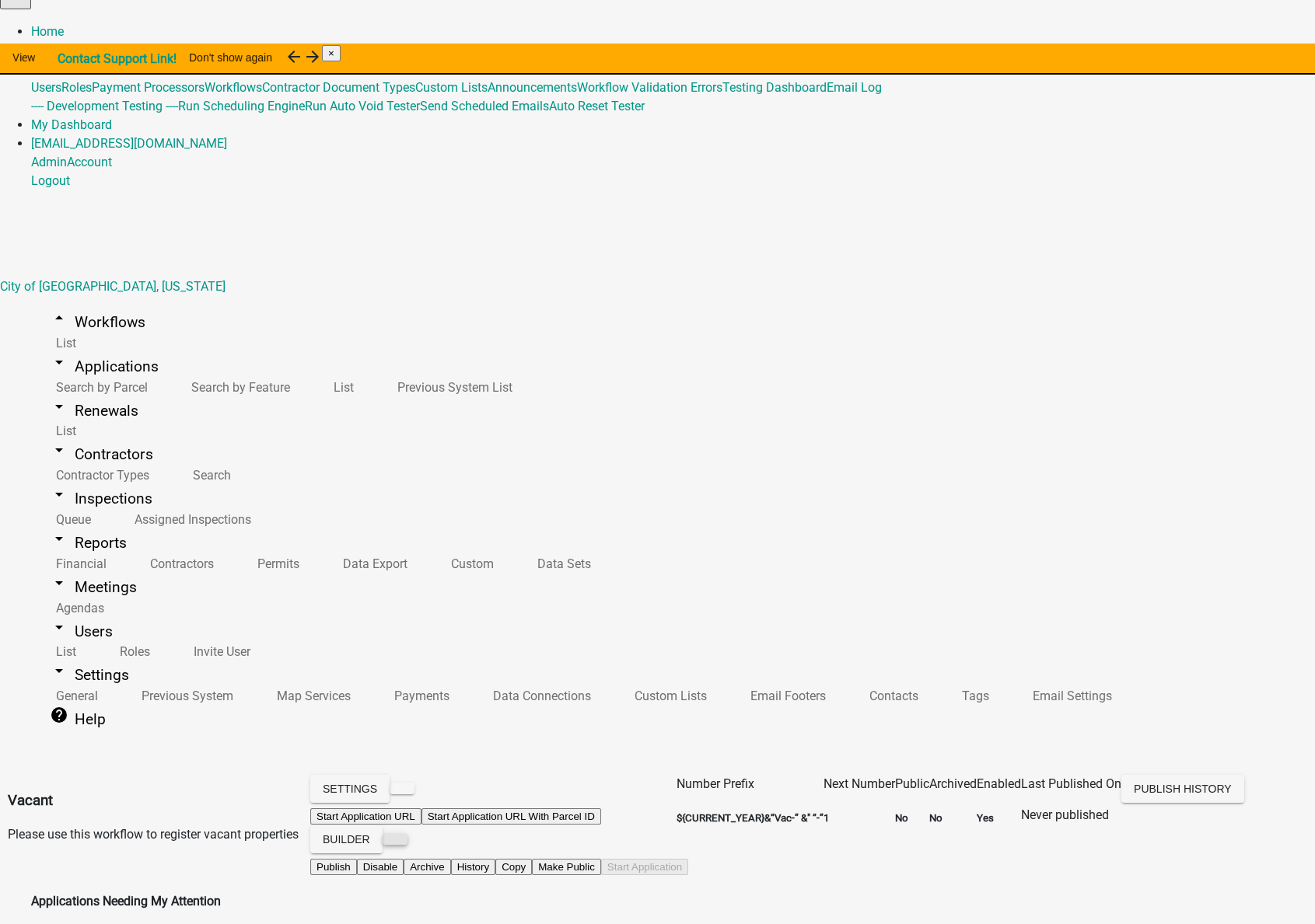
click at [407, 833] on button at bounding box center [395, 839] width 25 height 12
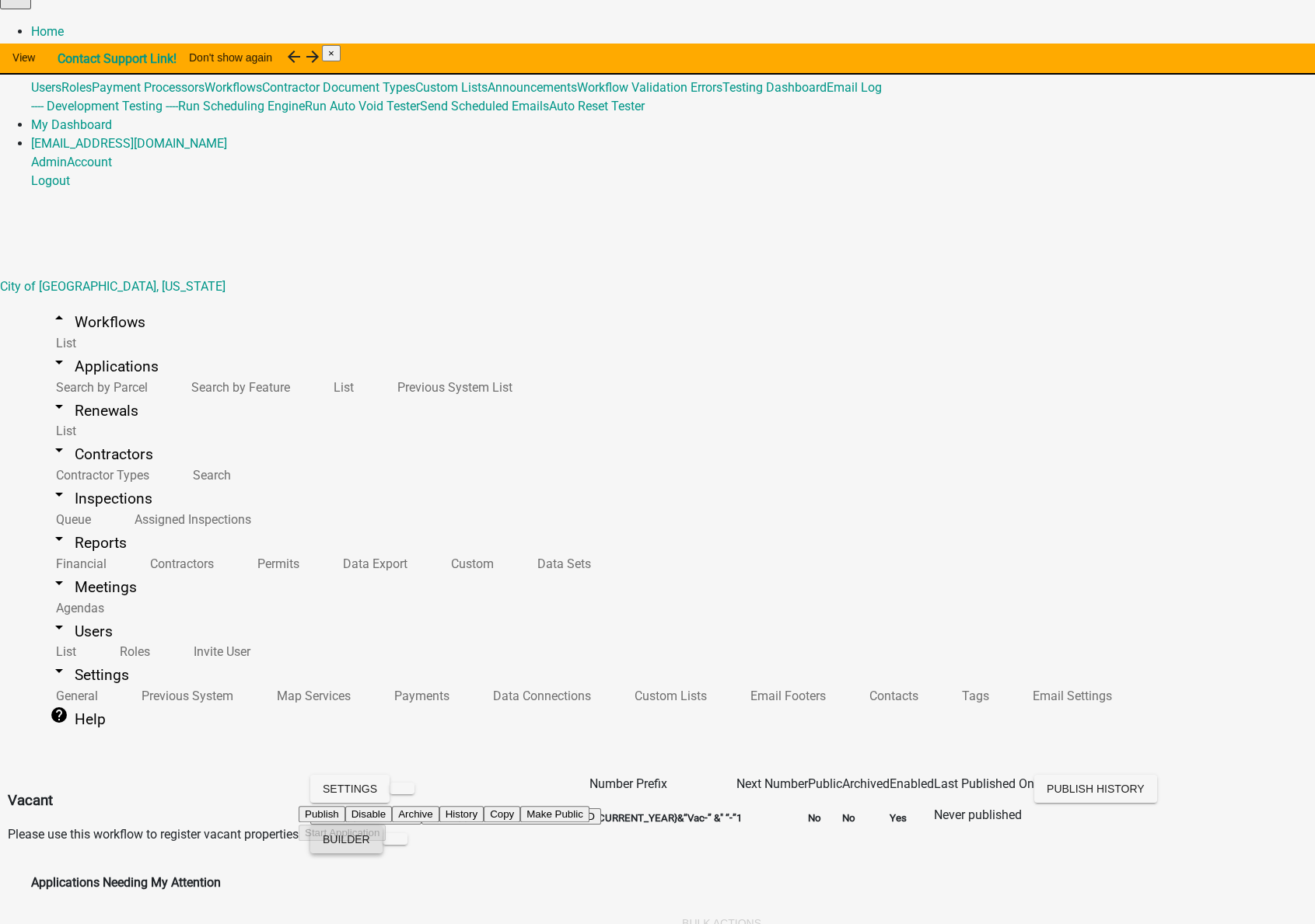
click at [383, 825] on button "Builder" at bounding box center [346, 839] width 73 height 28
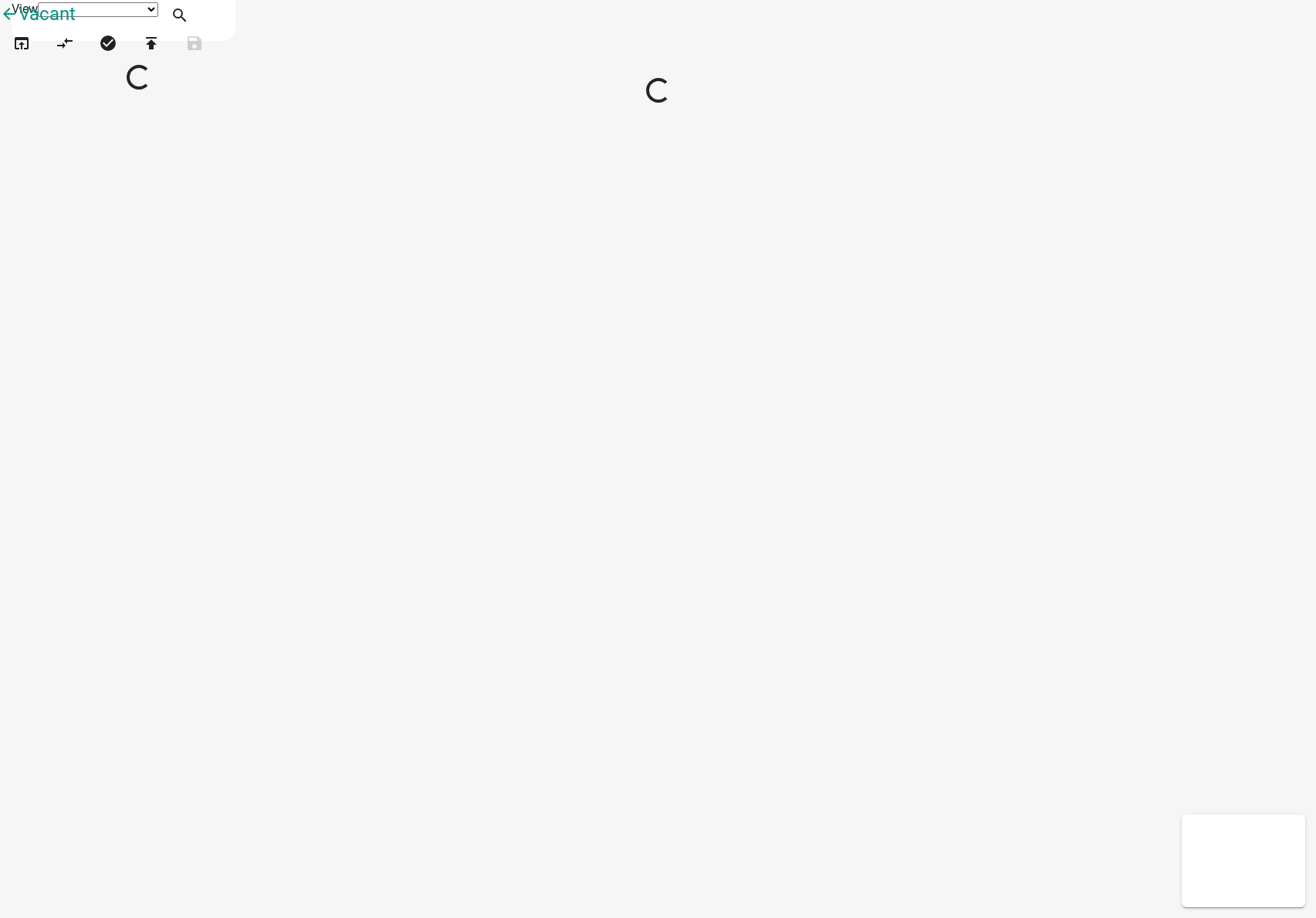
select select "1"
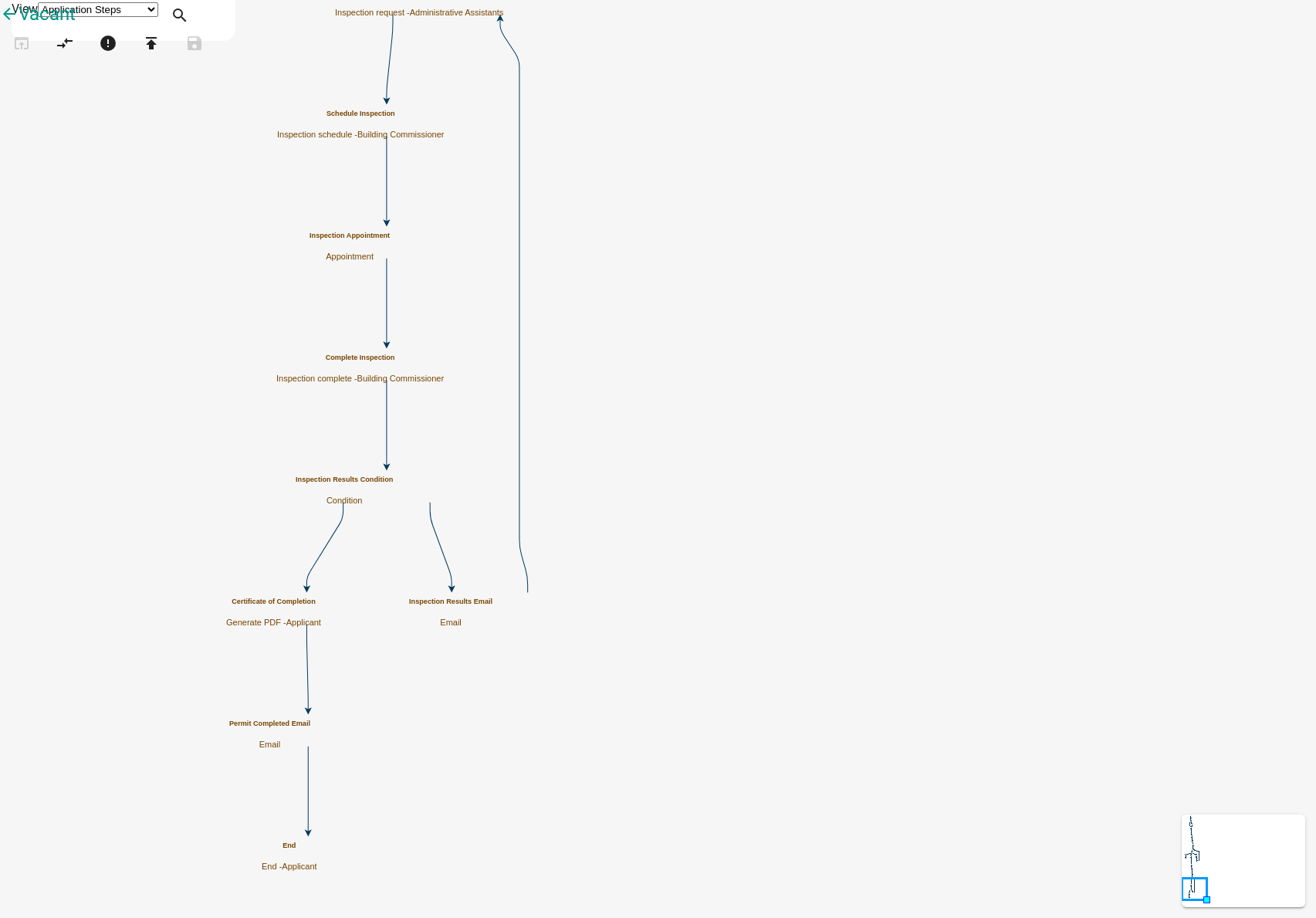
click at [1048, 526] on icon "Start Start - Applicant Require User Require user Project Role and Property Use…" at bounding box center [658, 459] width 1315 height 917
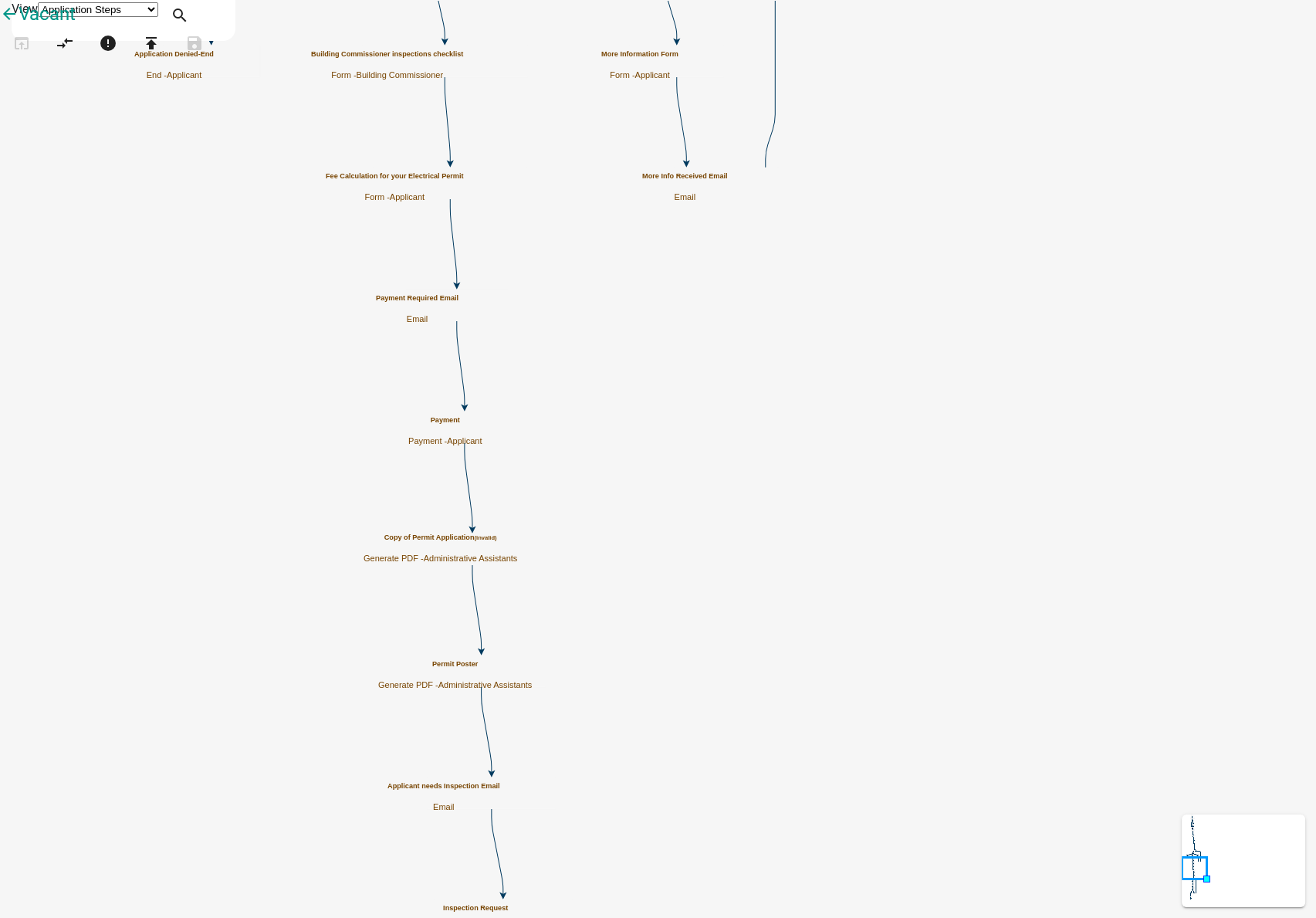
click at [517, 551] on div "Copy of Permit Application (invalid) Generate PDF - Administrative Assistants" at bounding box center [441, 548] width 154 height 30
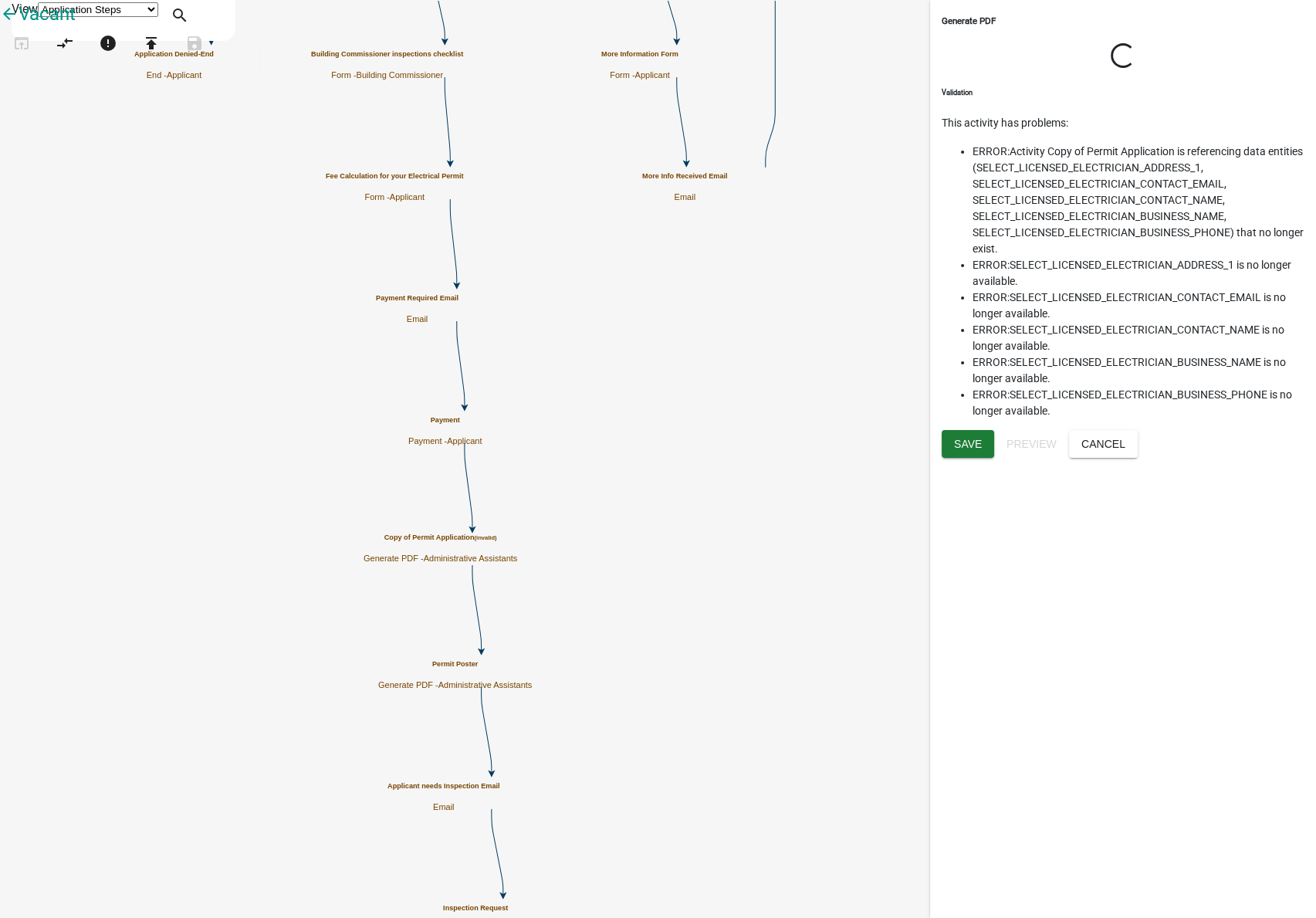
select select "90D19790-074D-4AC2-86B6-E9A543EC8F7A"
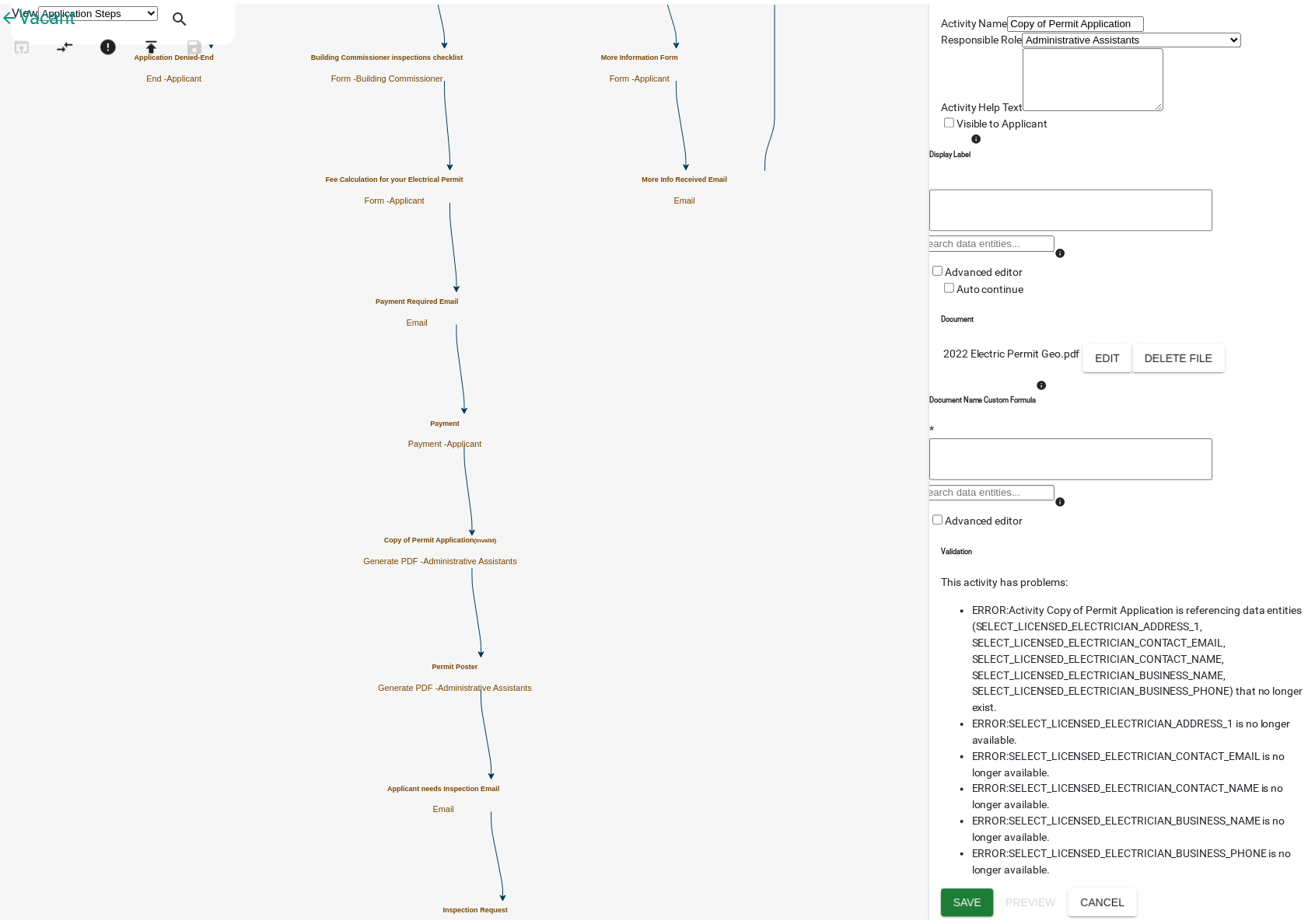
scroll to position [353, 0]
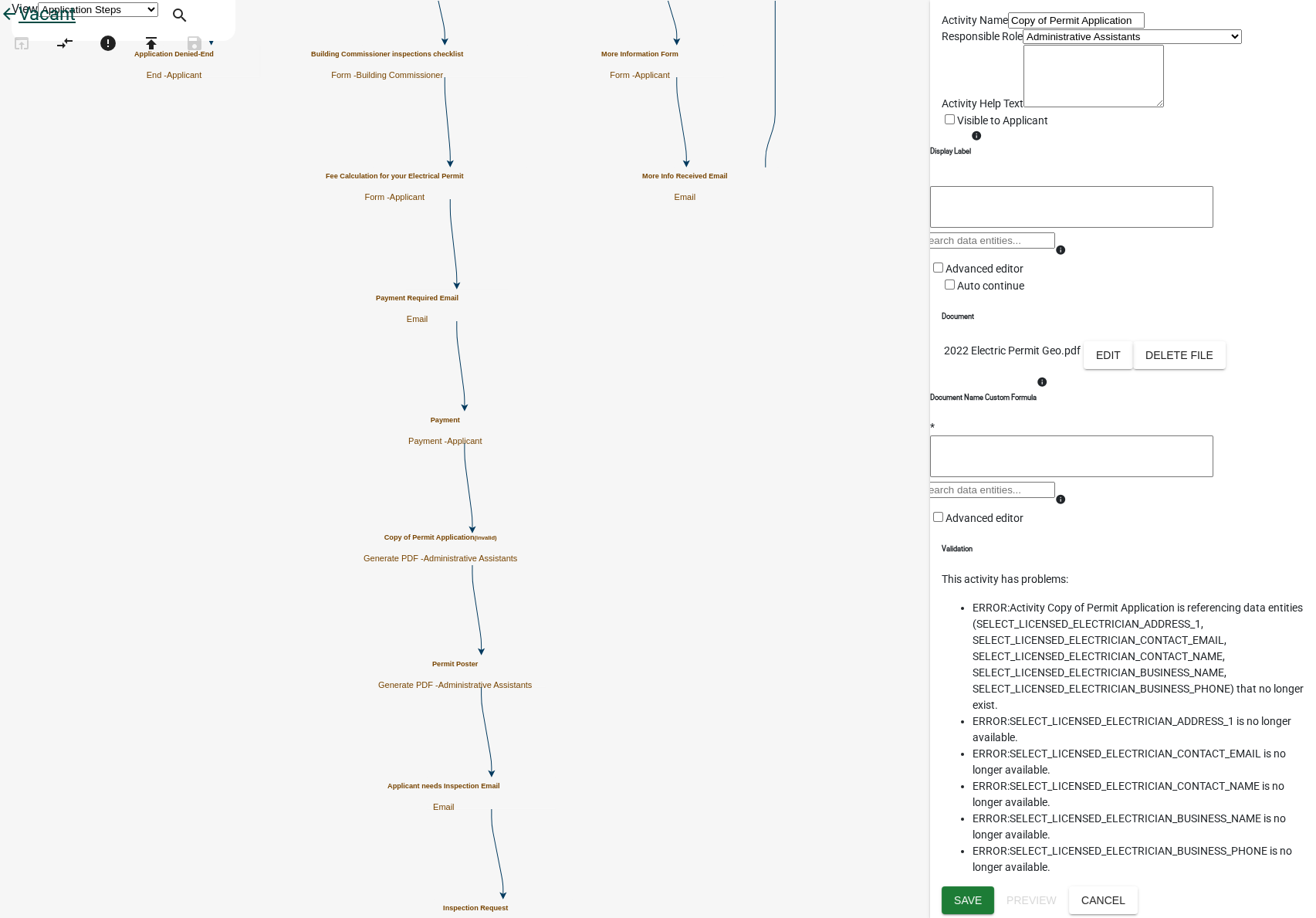
click at [18, 26] on icon "arrow_back" at bounding box center [9, 15] width 18 height 22
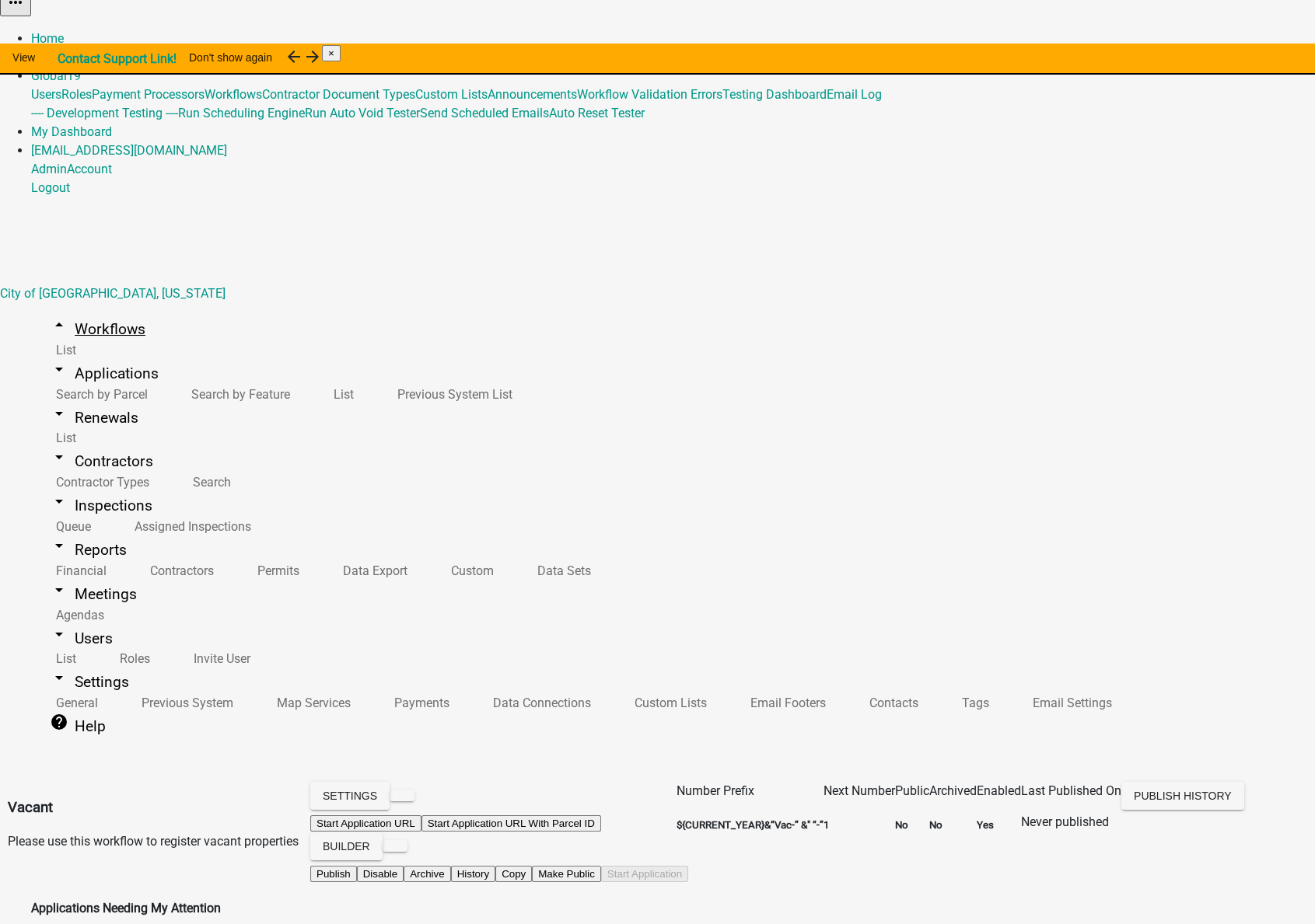
scroll to position [18, 0]
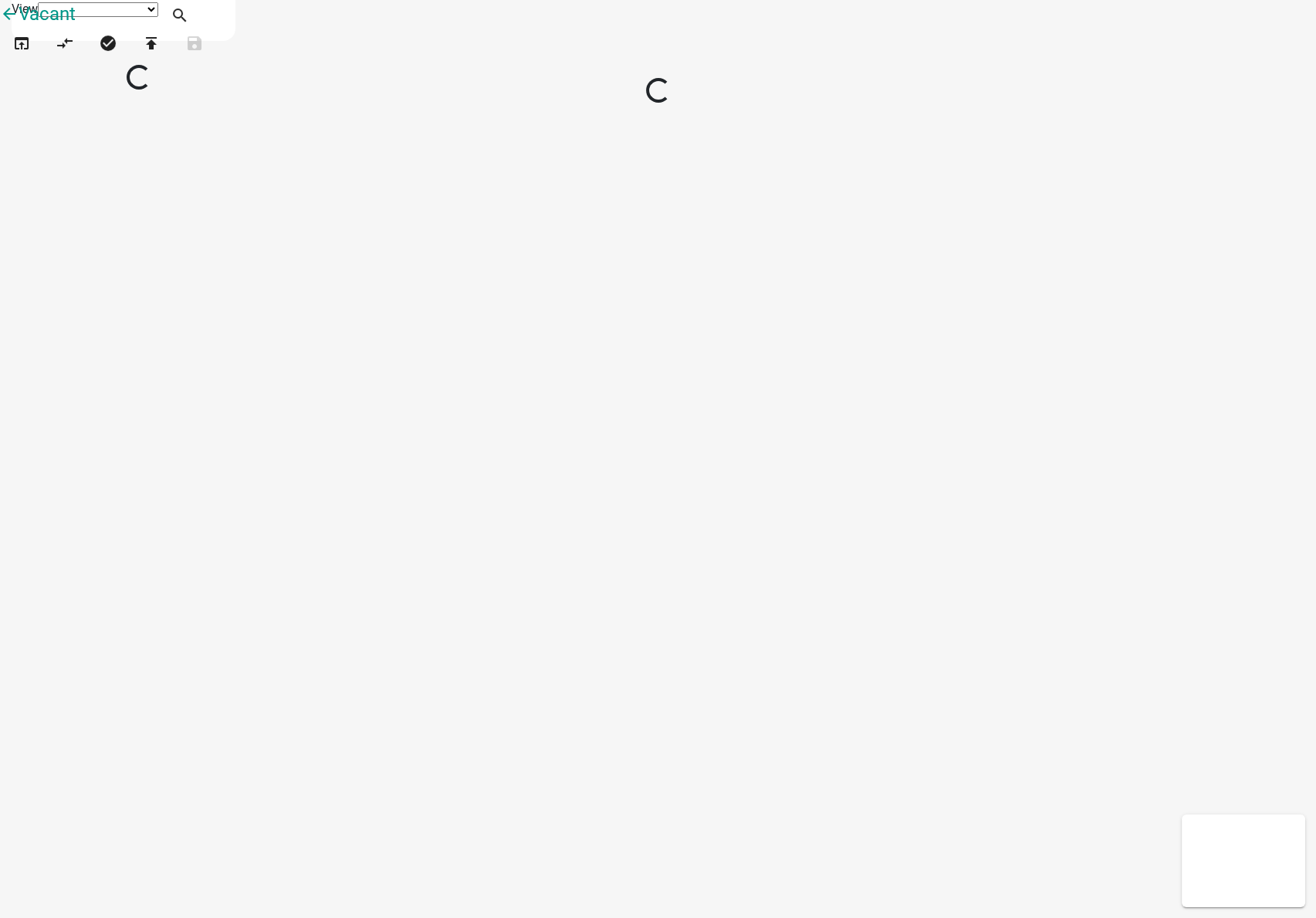
select select "1"
